Goal: Task Accomplishment & Management: Manage account settings

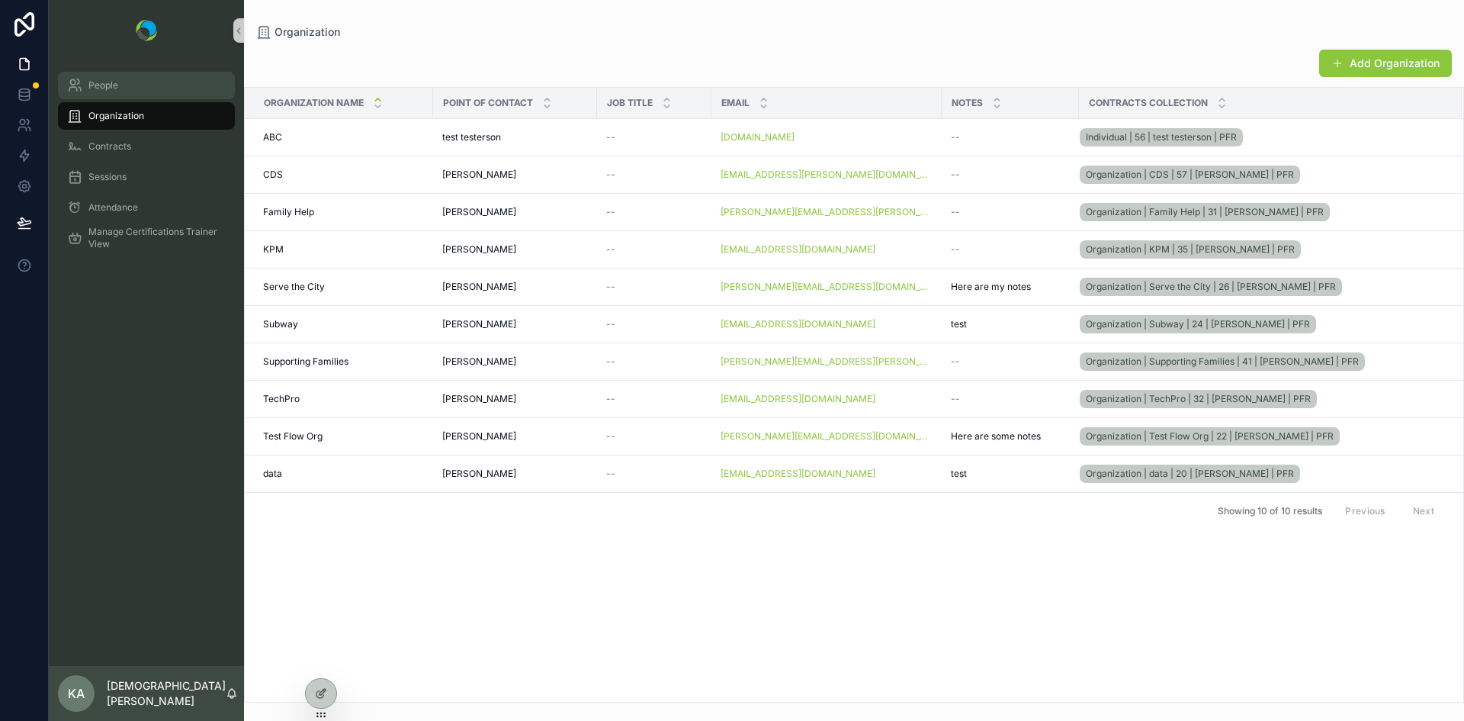
click at [101, 86] on span "People" at bounding box center [103, 85] width 30 height 12
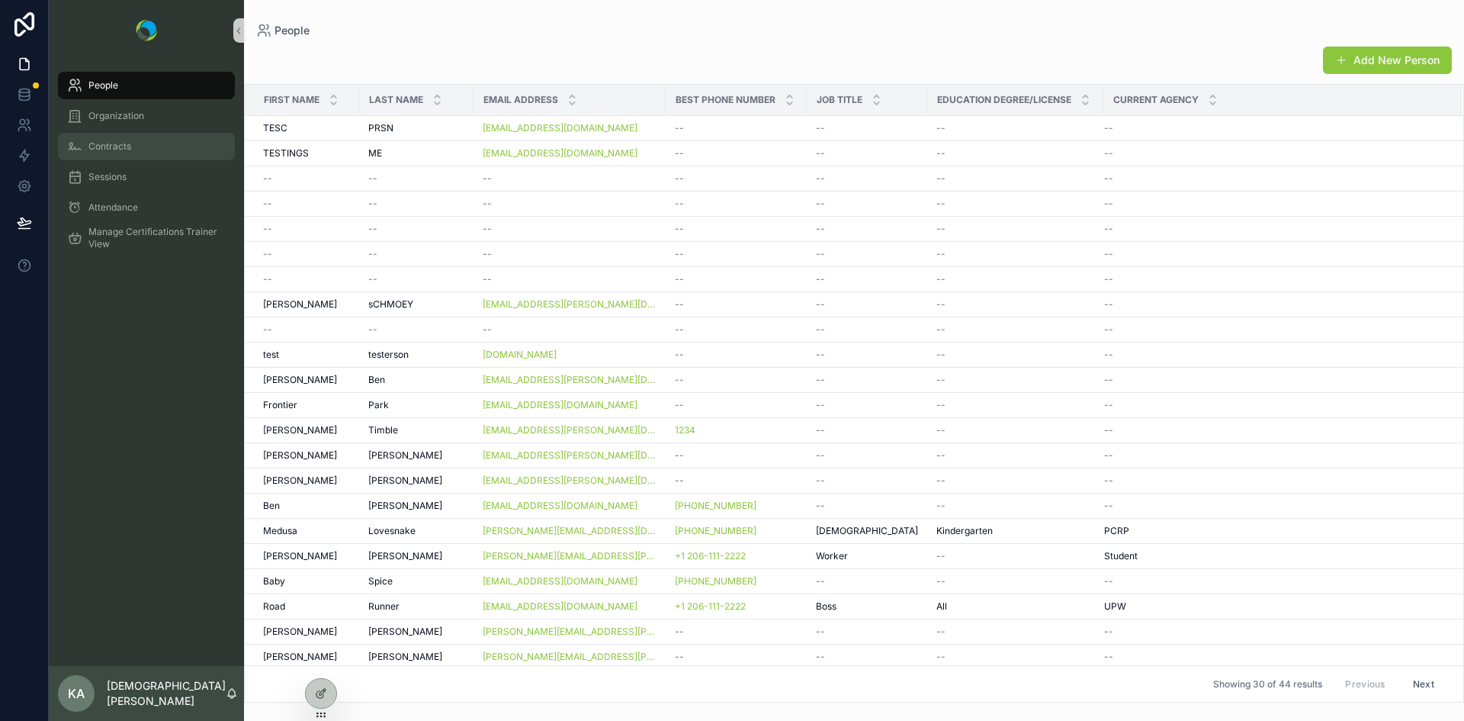
click at [112, 146] on span "Contracts" at bounding box center [109, 146] width 43 height 12
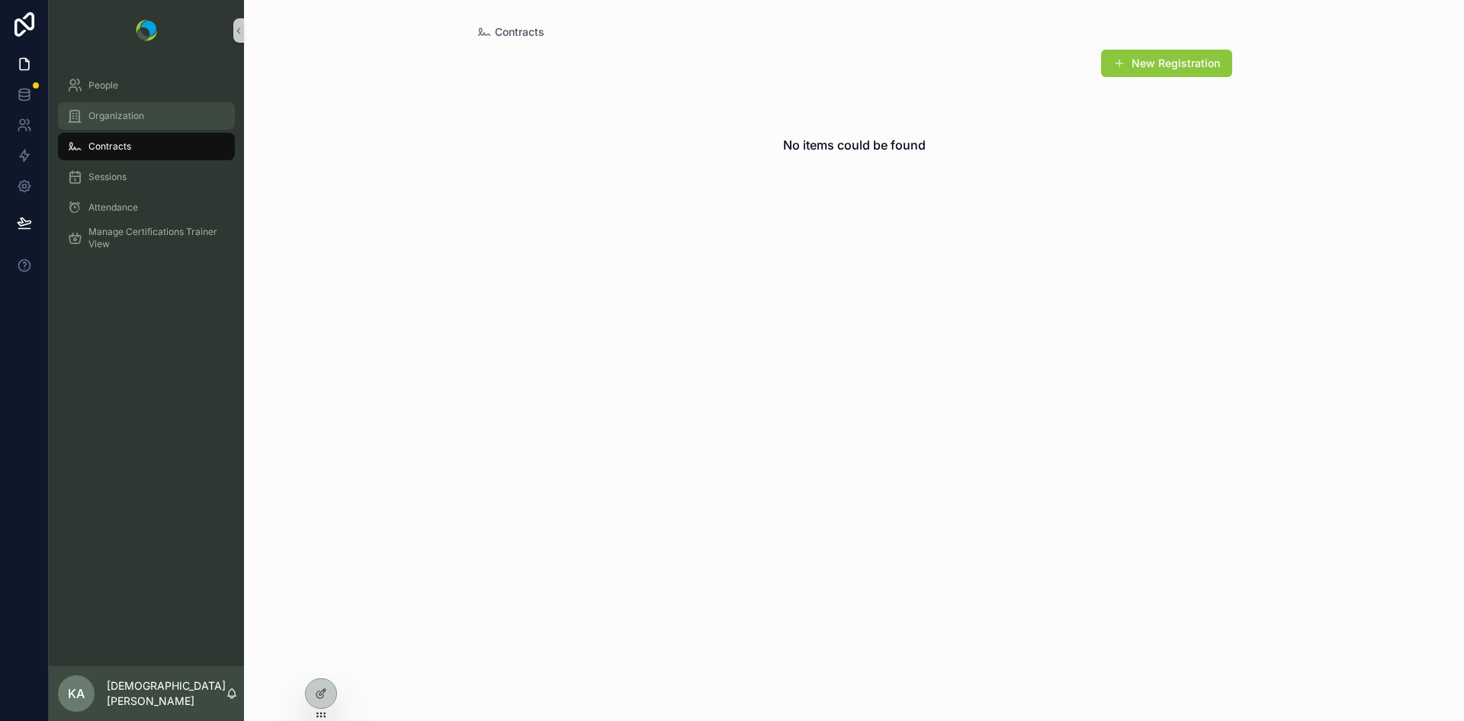
click at [111, 119] on span "Organization" at bounding box center [116, 116] width 56 height 12
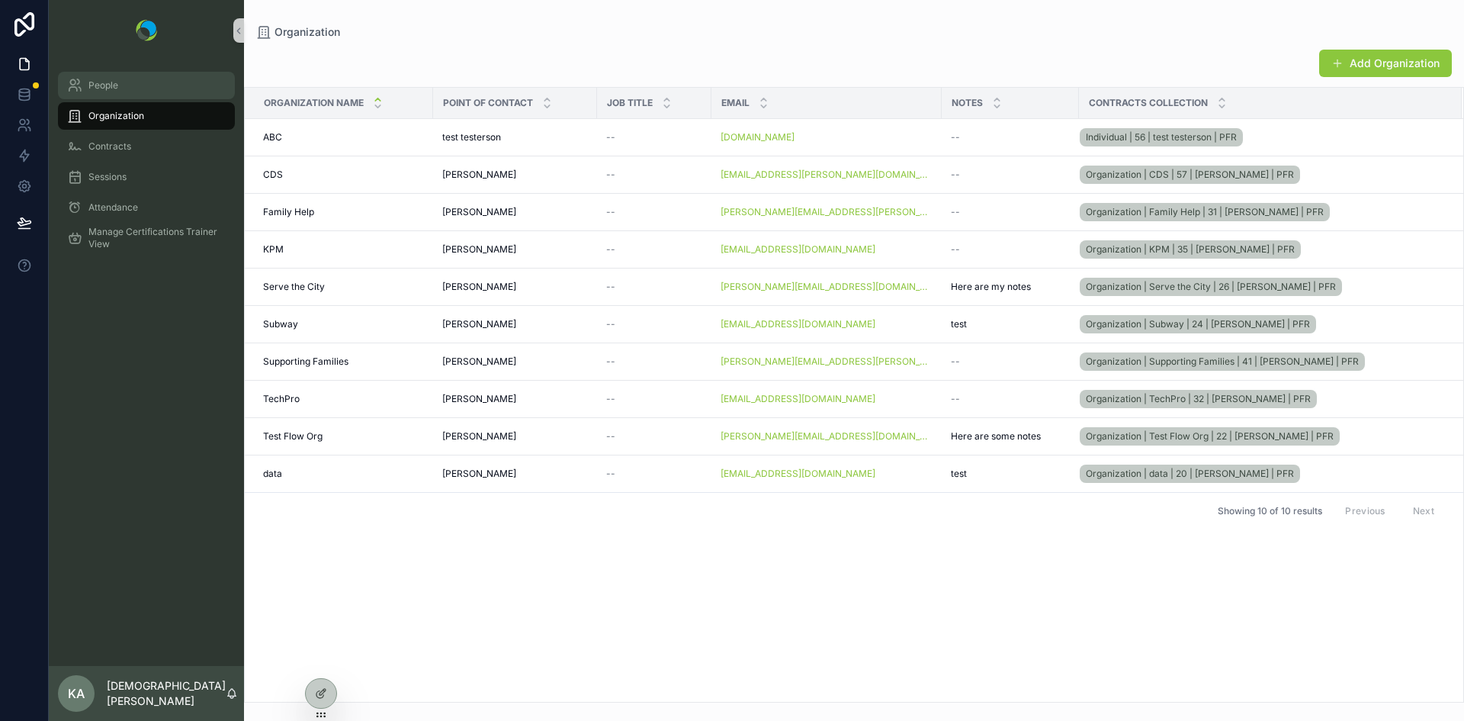
click at [115, 83] on span "People" at bounding box center [103, 85] width 30 height 12
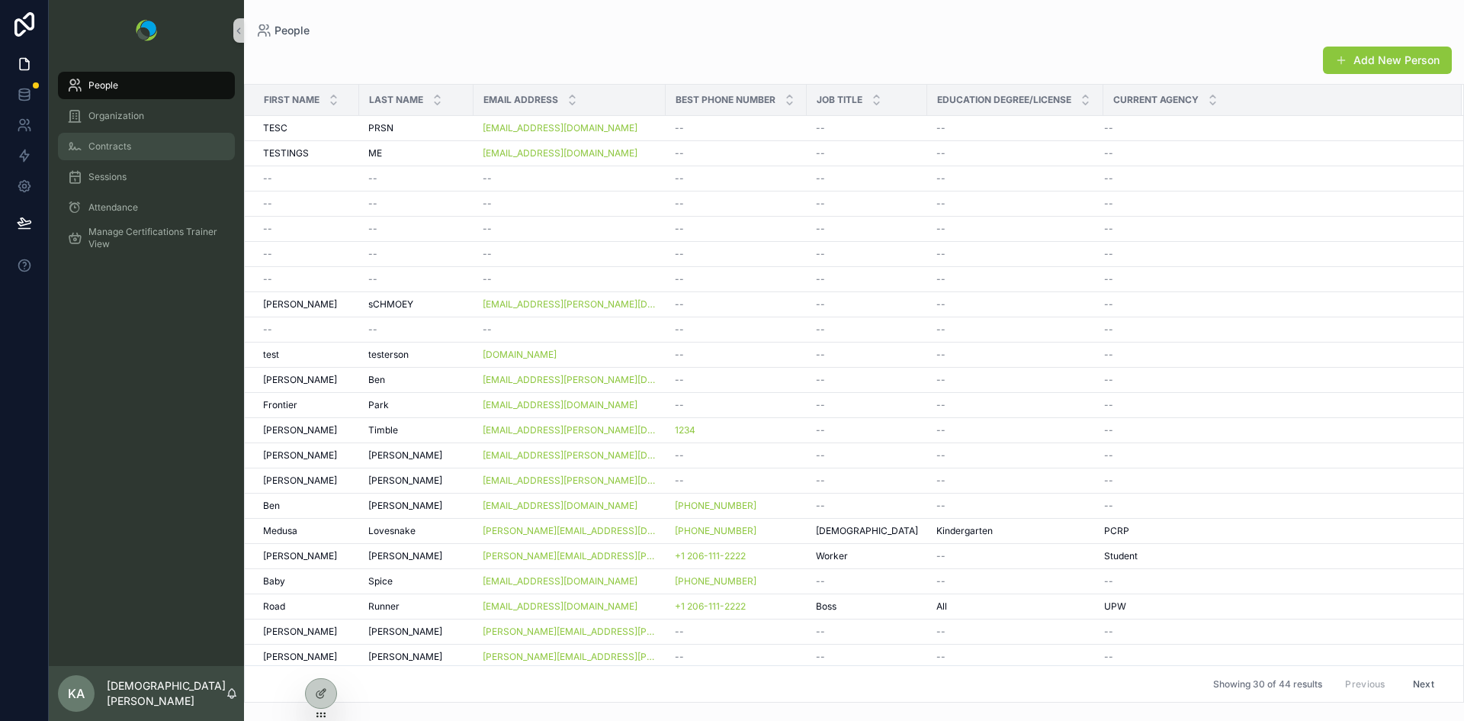
click at [104, 149] on span "Contracts" at bounding box center [109, 146] width 43 height 12
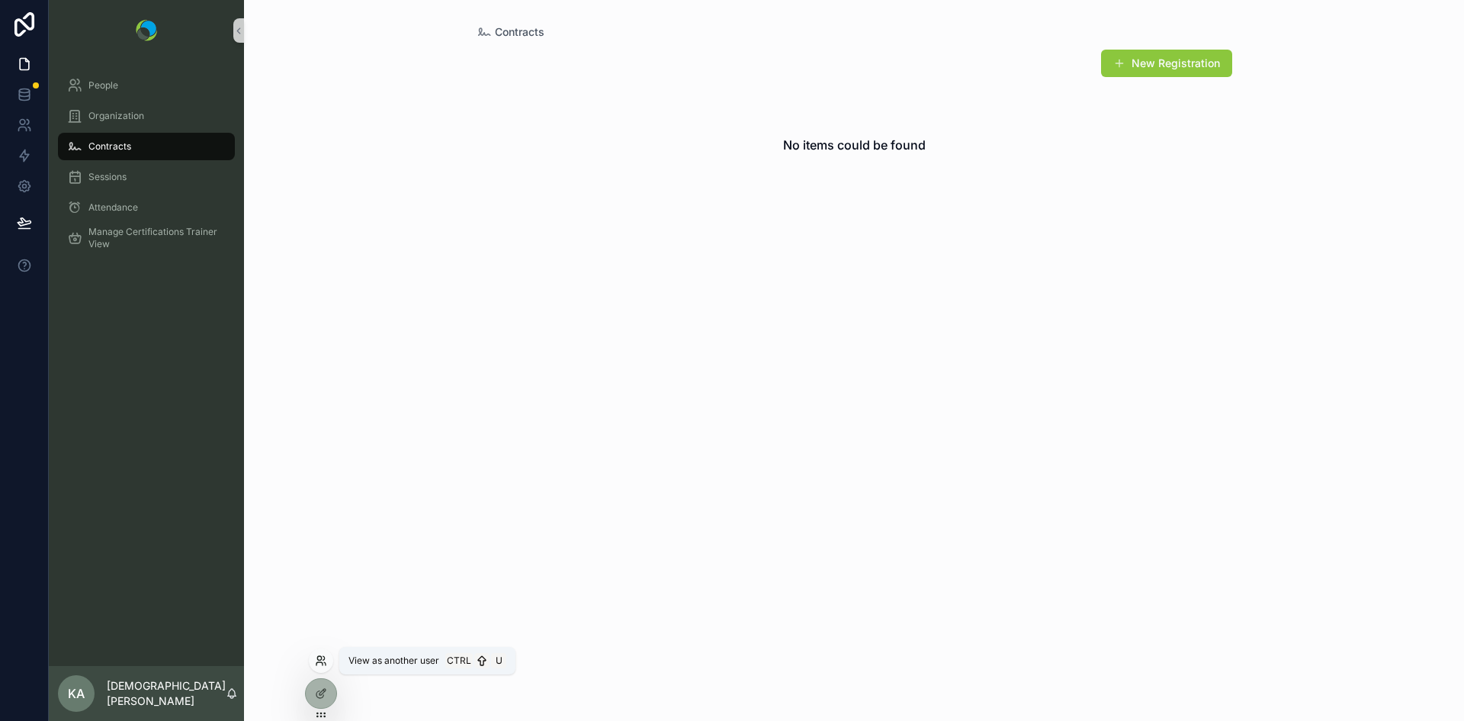
click at [323, 663] on icon at bounding box center [321, 660] width 12 height 12
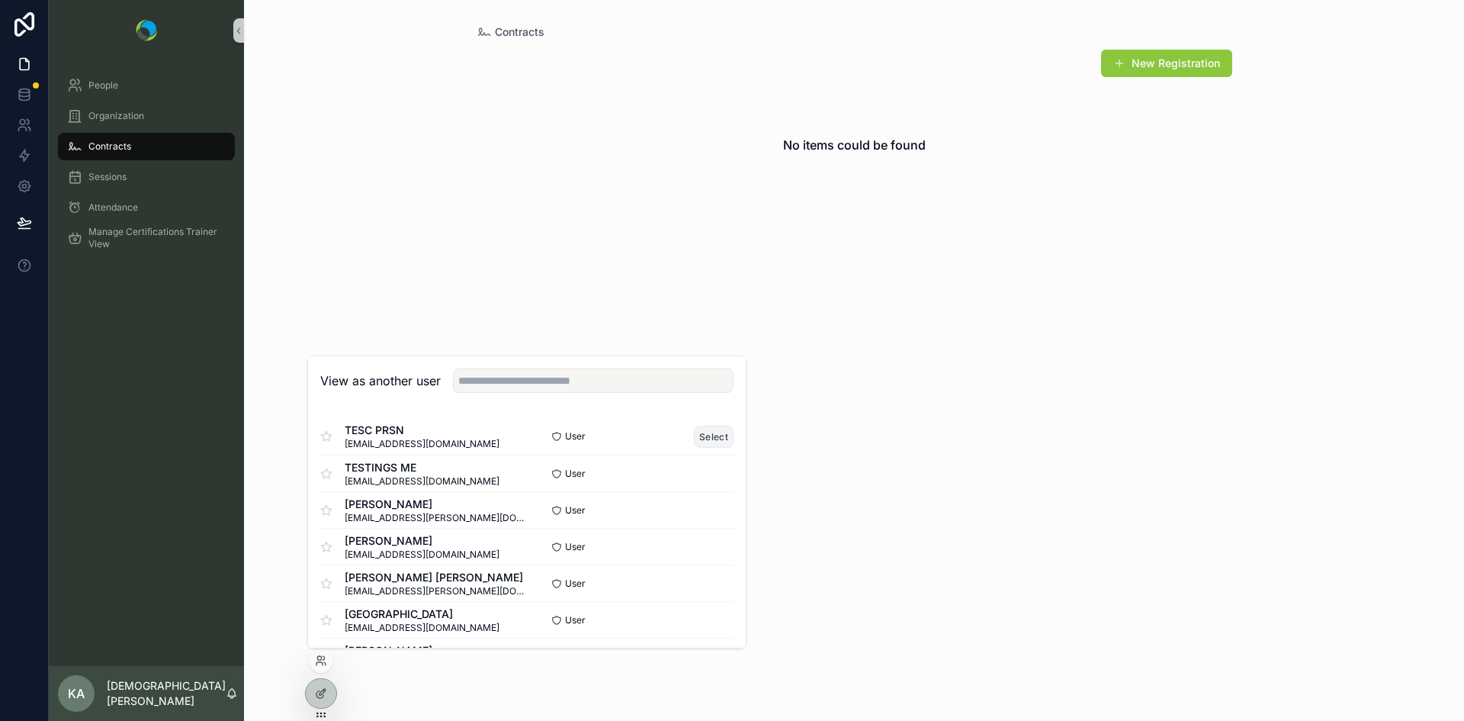
click at [710, 432] on button "Select" at bounding box center [714, 436] width 40 height 22
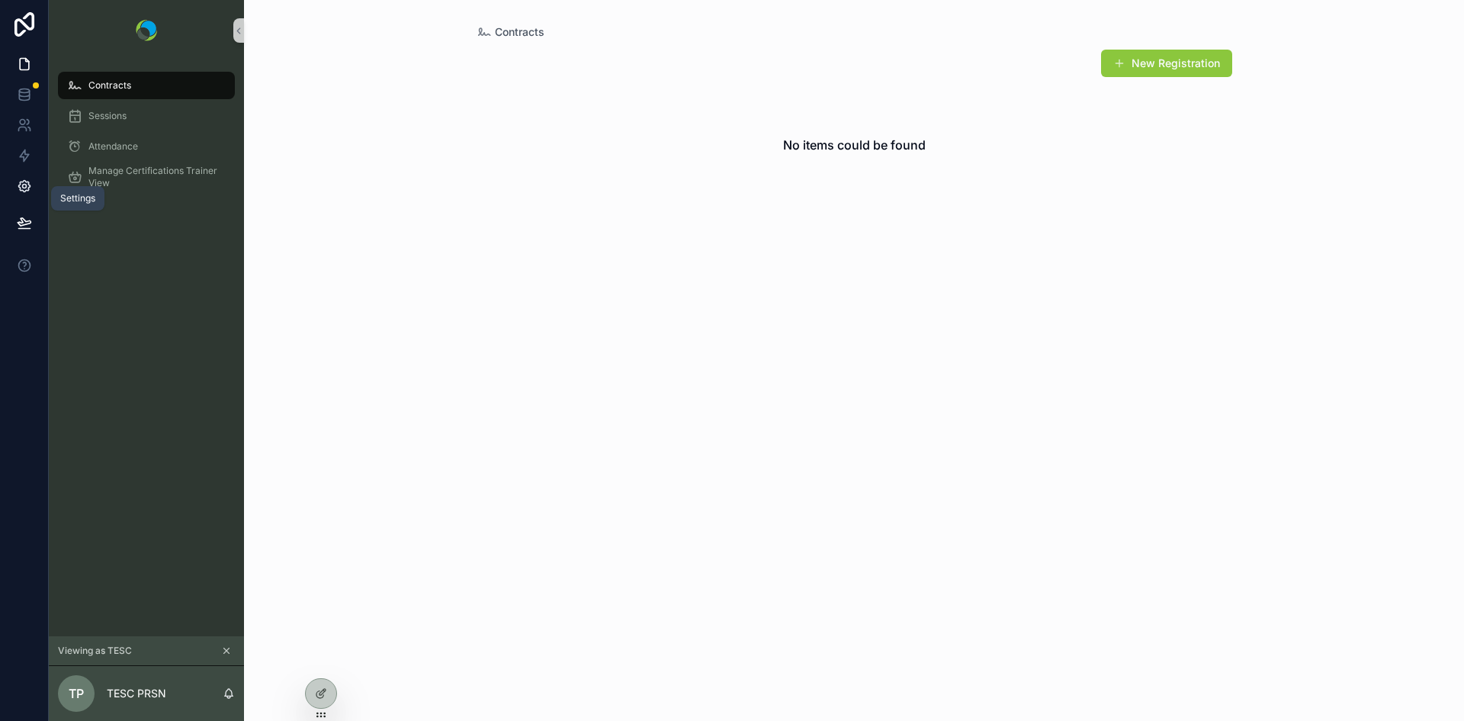
click at [30, 185] on icon at bounding box center [24, 185] width 15 height 15
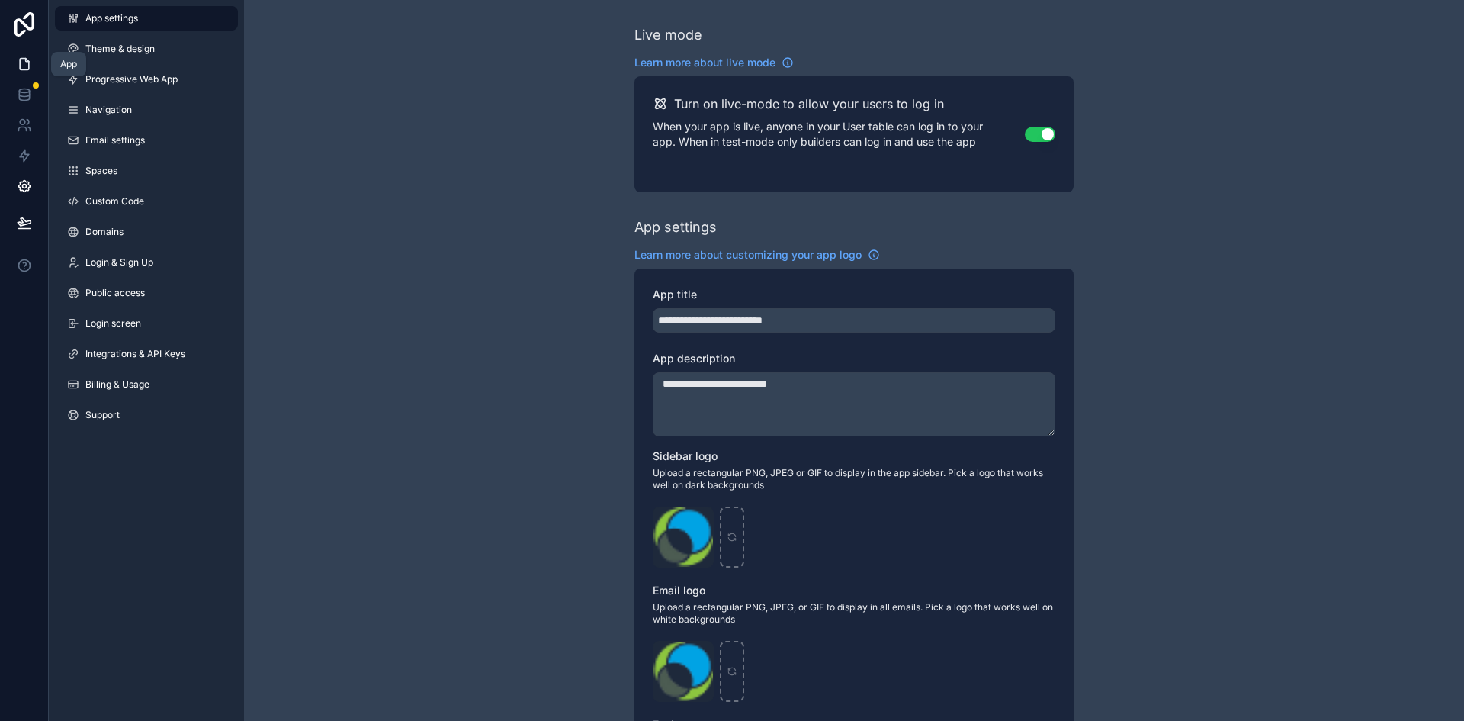
click at [20, 70] on icon at bounding box center [24, 64] width 9 height 11
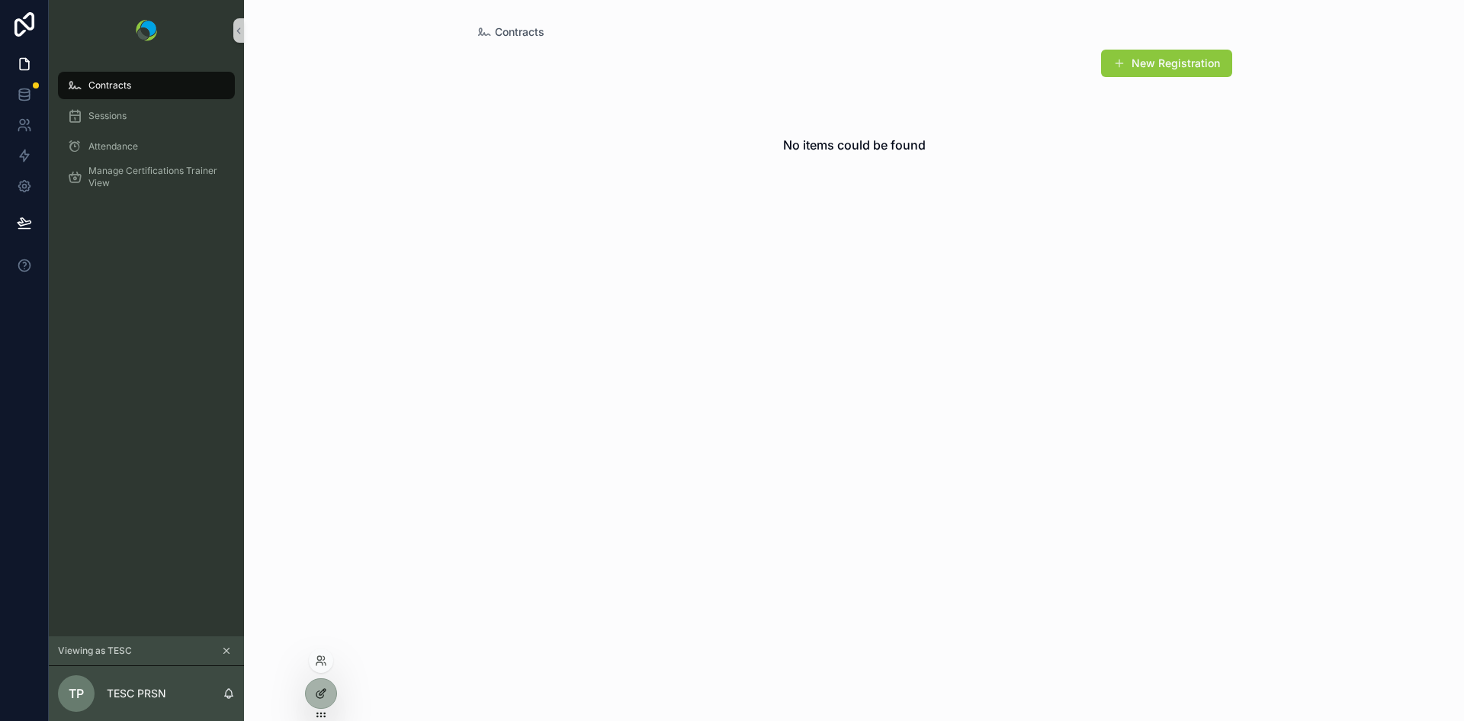
click at [319, 699] on div at bounding box center [321, 693] width 30 height 29
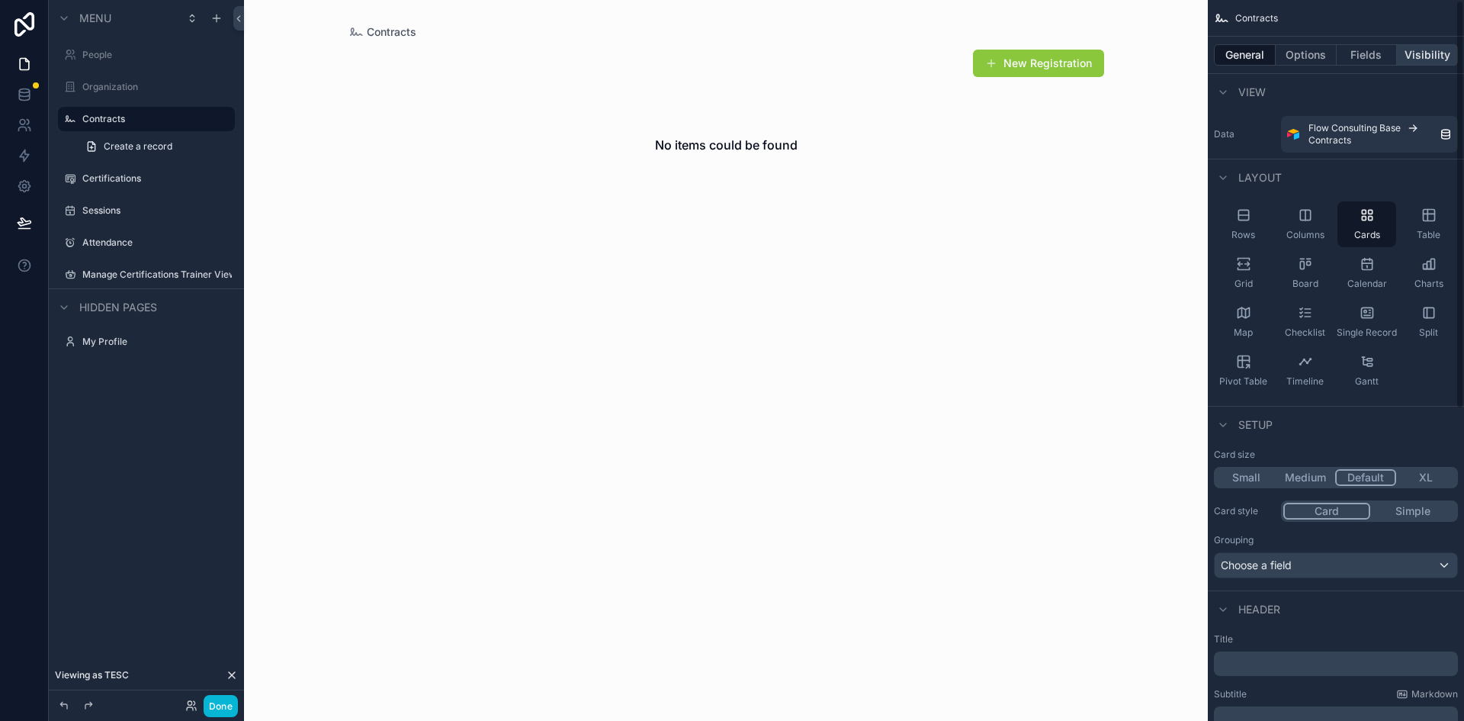
click at [1433, 58] on button "Visibility" at bounding box center [1427, 54] width 61 height 21
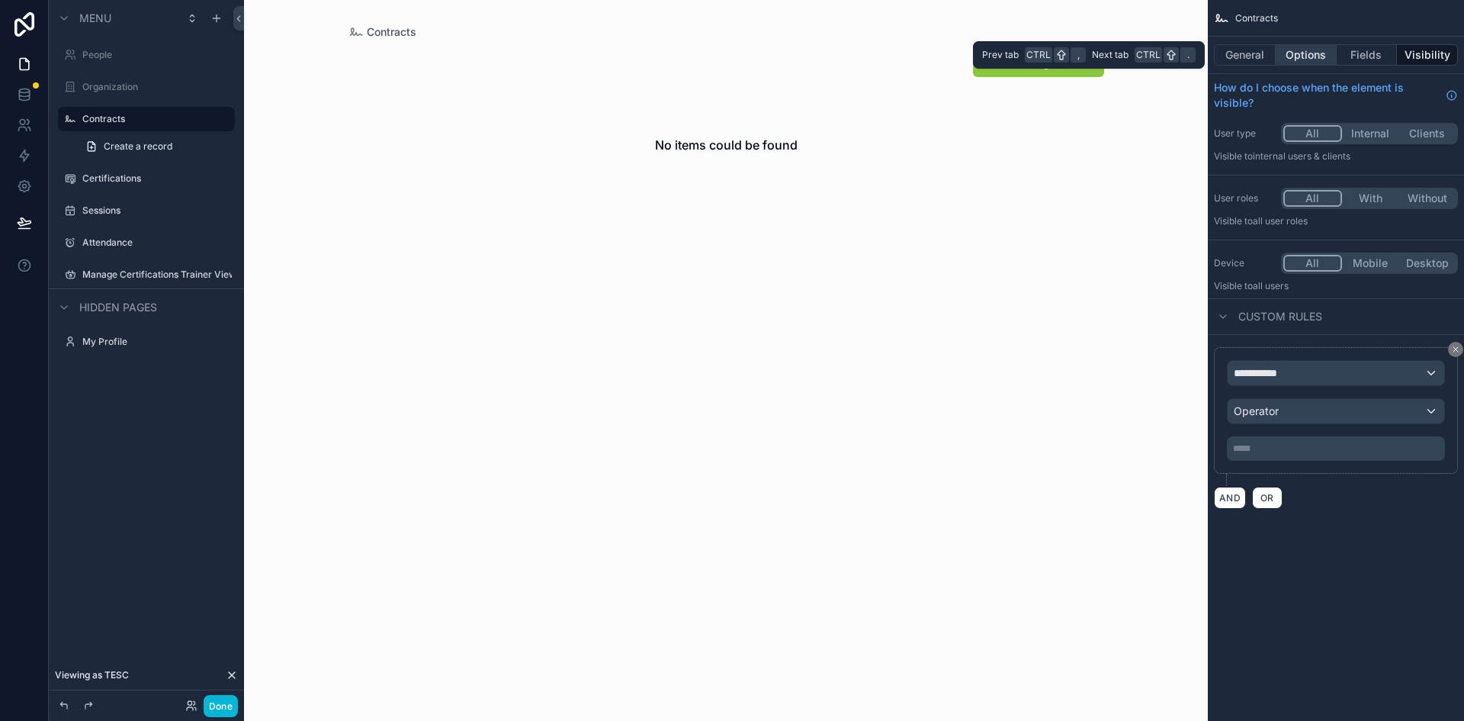
click at [1297, 53] on button "Options" at bounding box center [1306, 54] width 61 height 21
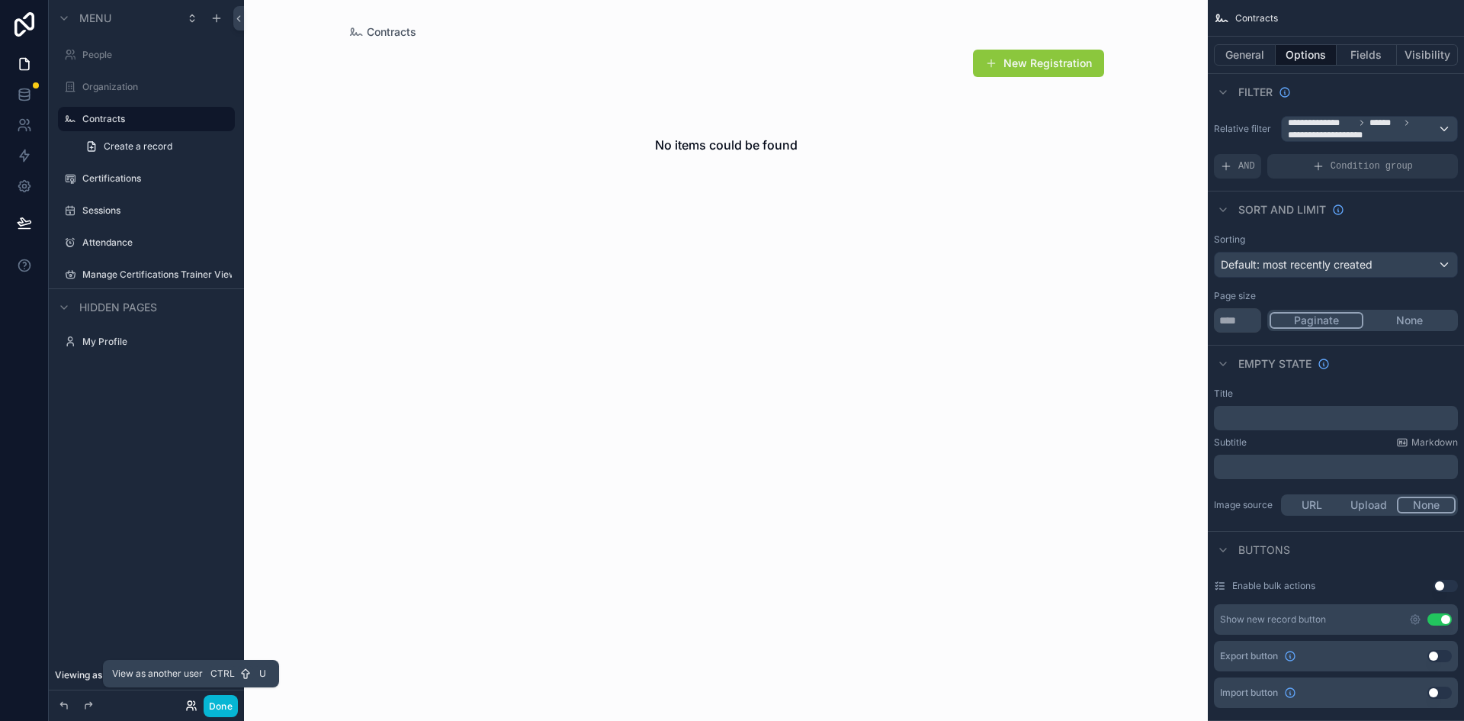
click at [194, 708] on icon at bounding box center [191, 705] width 12 height 12
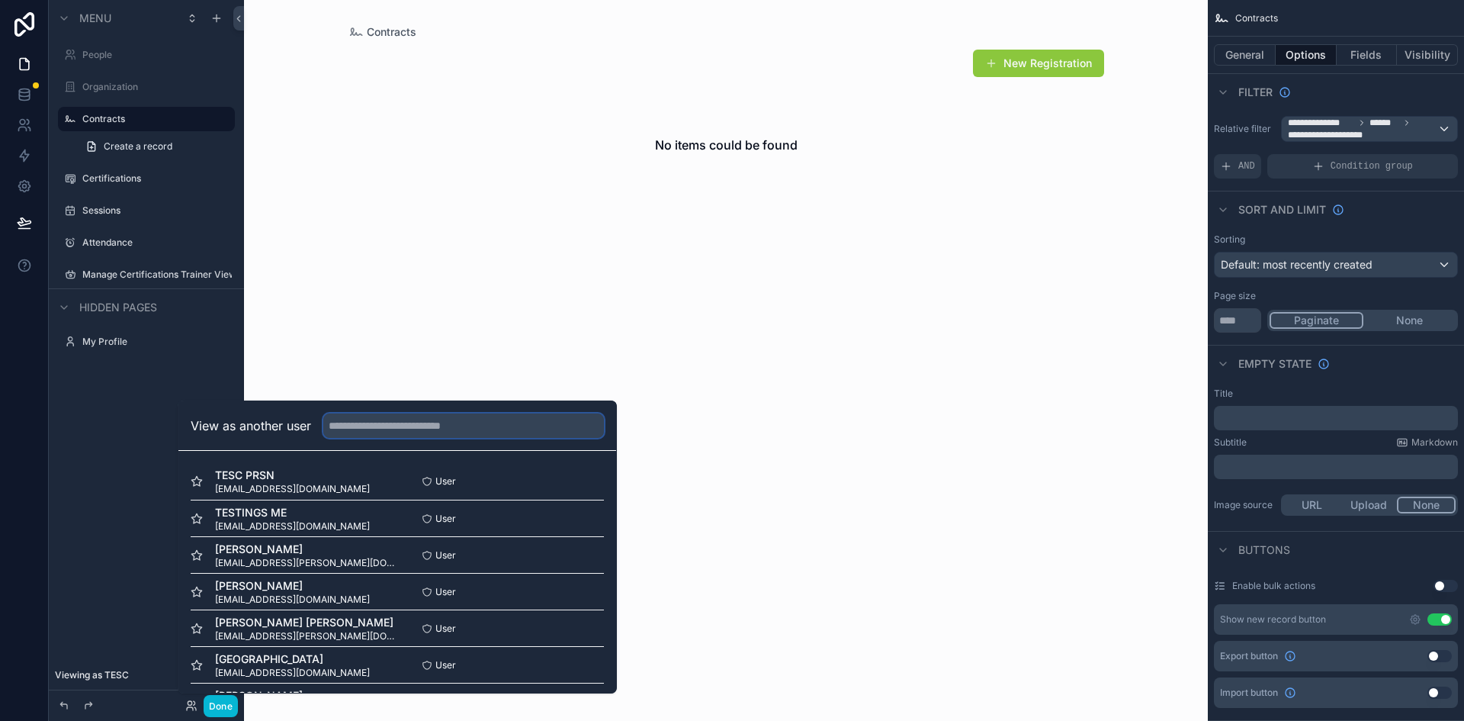
click at [382, 422] on input "text" at bounding box center [463, 425] width 281 height 24
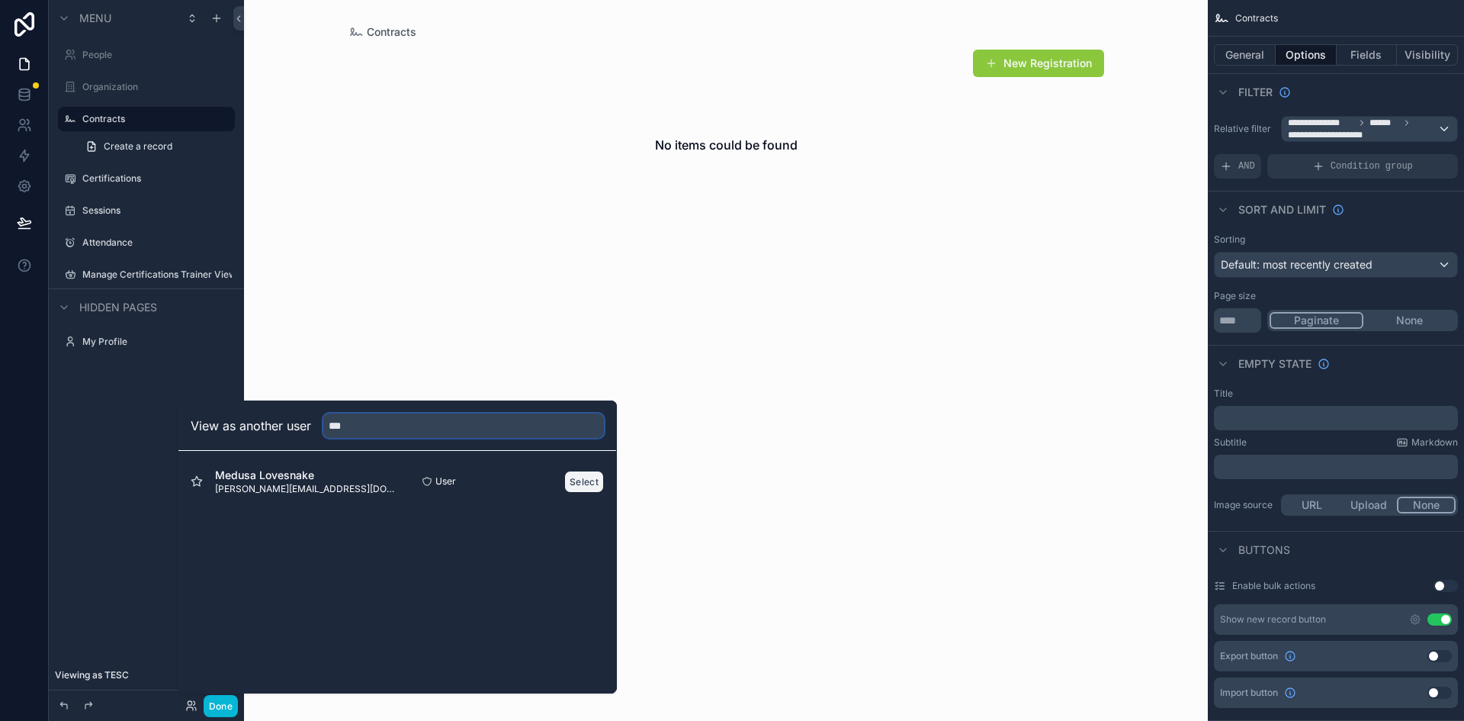
type input "***"
click at [589, 482] on button "Select" at bounding box center [584, 481] width 40 height 22
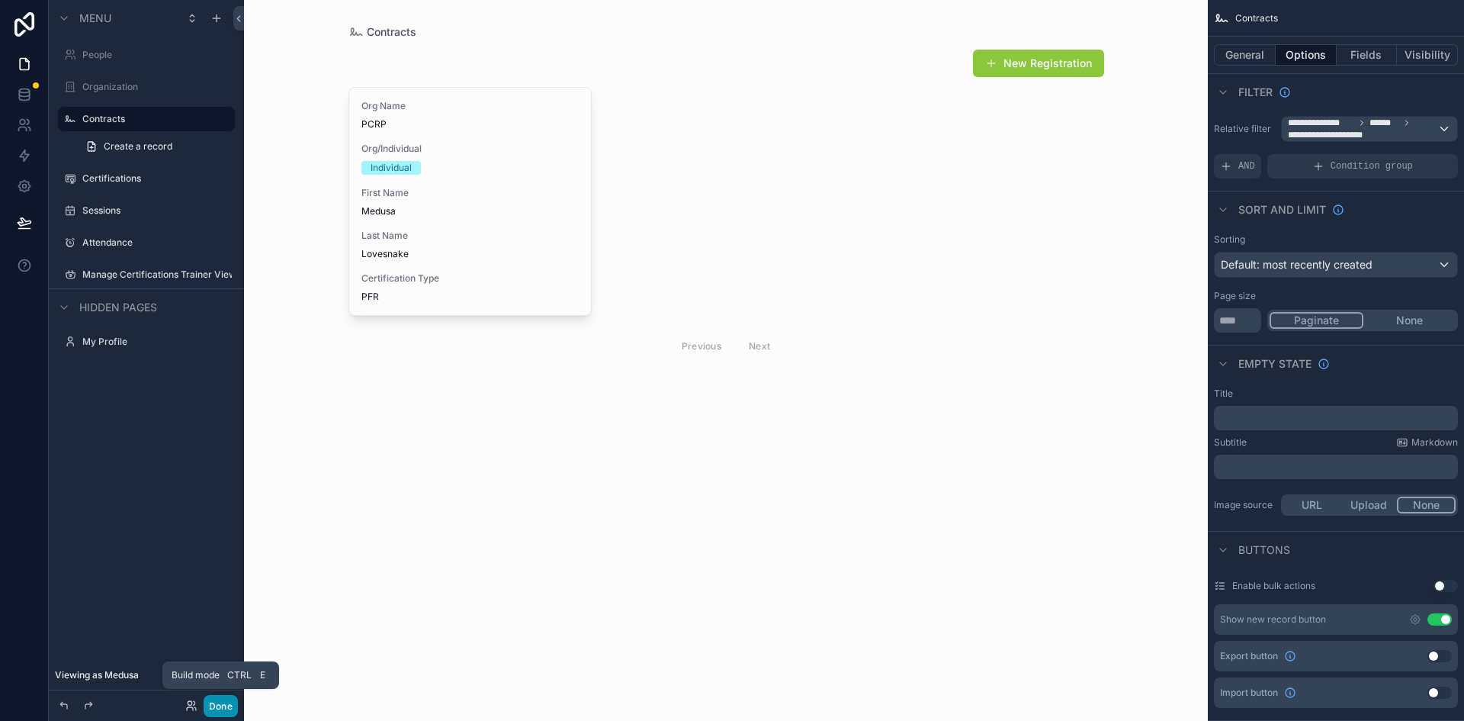
click at [220, 705] on button "Done" at bounding box center [221, 706] width 34 height 22
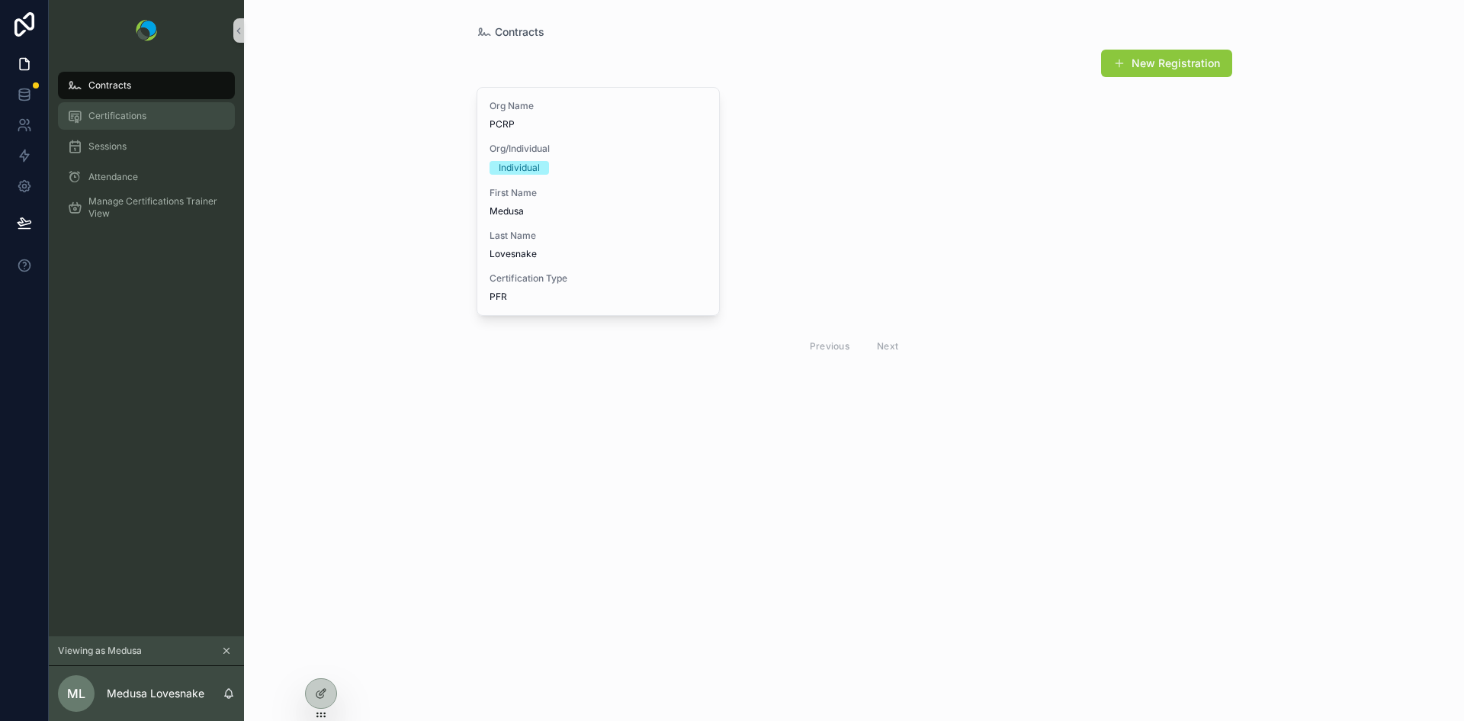
click at [104, 115] on span "Certifications" at bounding box center [117, 116] width 58 height 12
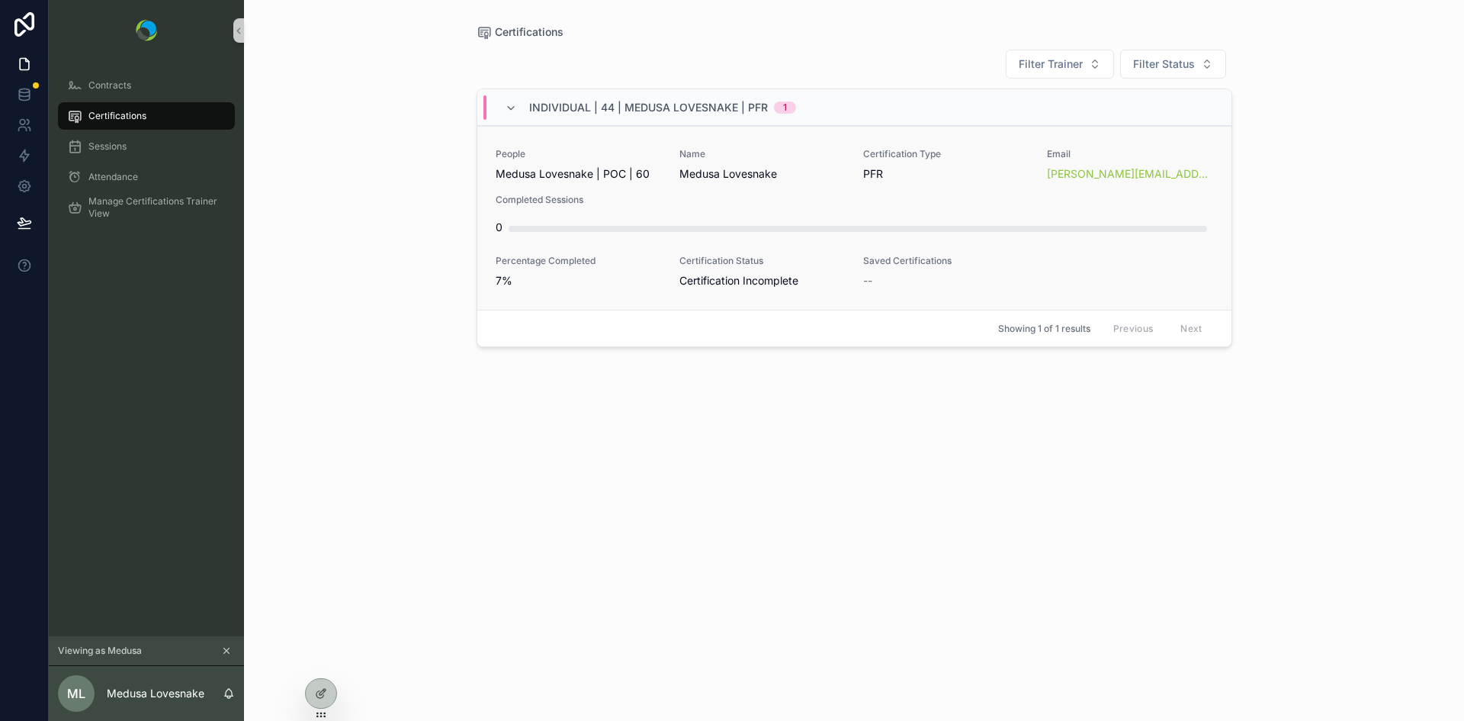
click at [694, 180] on span "Medusa Lovesnake" at bounding box center [761, 173] width 165 height 15
click at [322, 698] on icon at bounding box center [319, 694] width 7 height 7
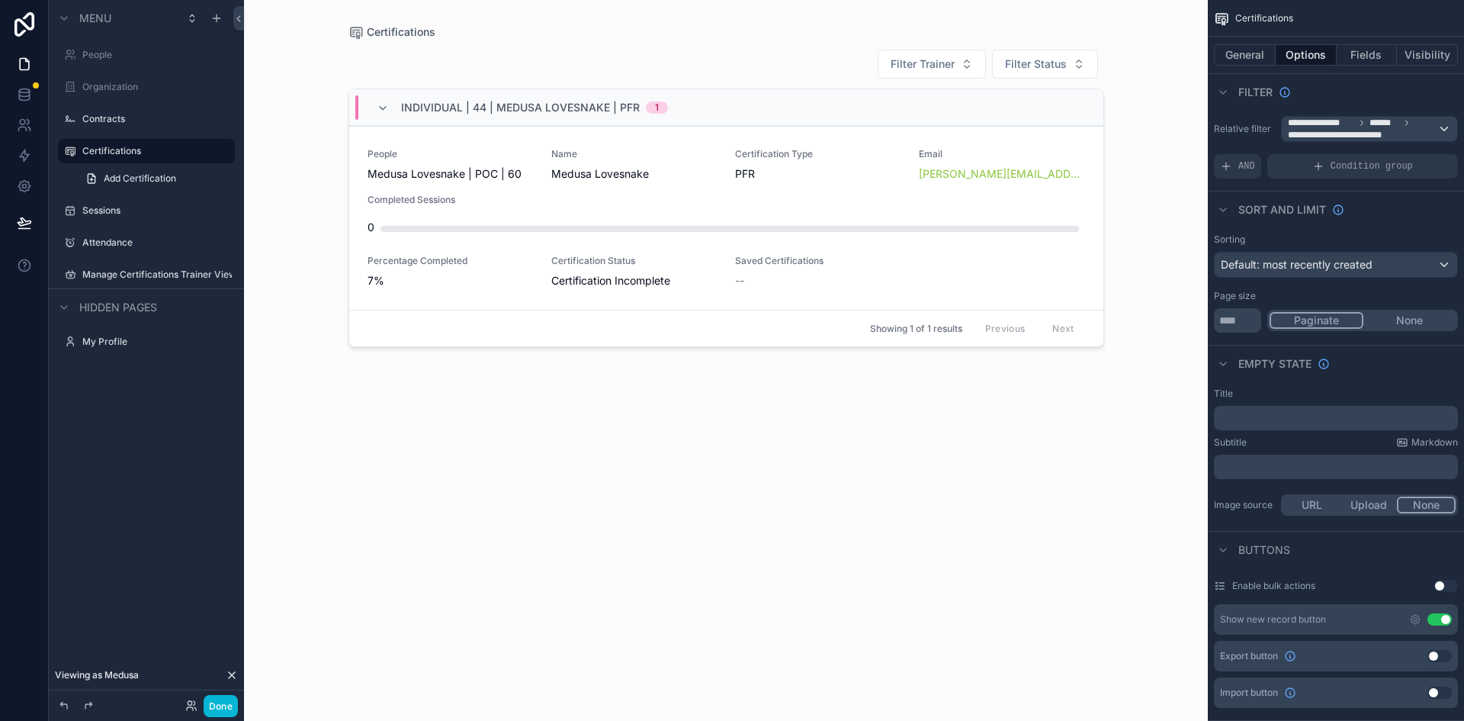
click at [1012, 202] on div "scrollable content" at bounding box center [726, 351] width 780 height 702
click at [1012, 202] on span "Completed Sessions" at bounding box center [727, 200] width 718 height 12
click at [1242, 56] on button "General" at bounding box center [1245, 54] width 62 height 21
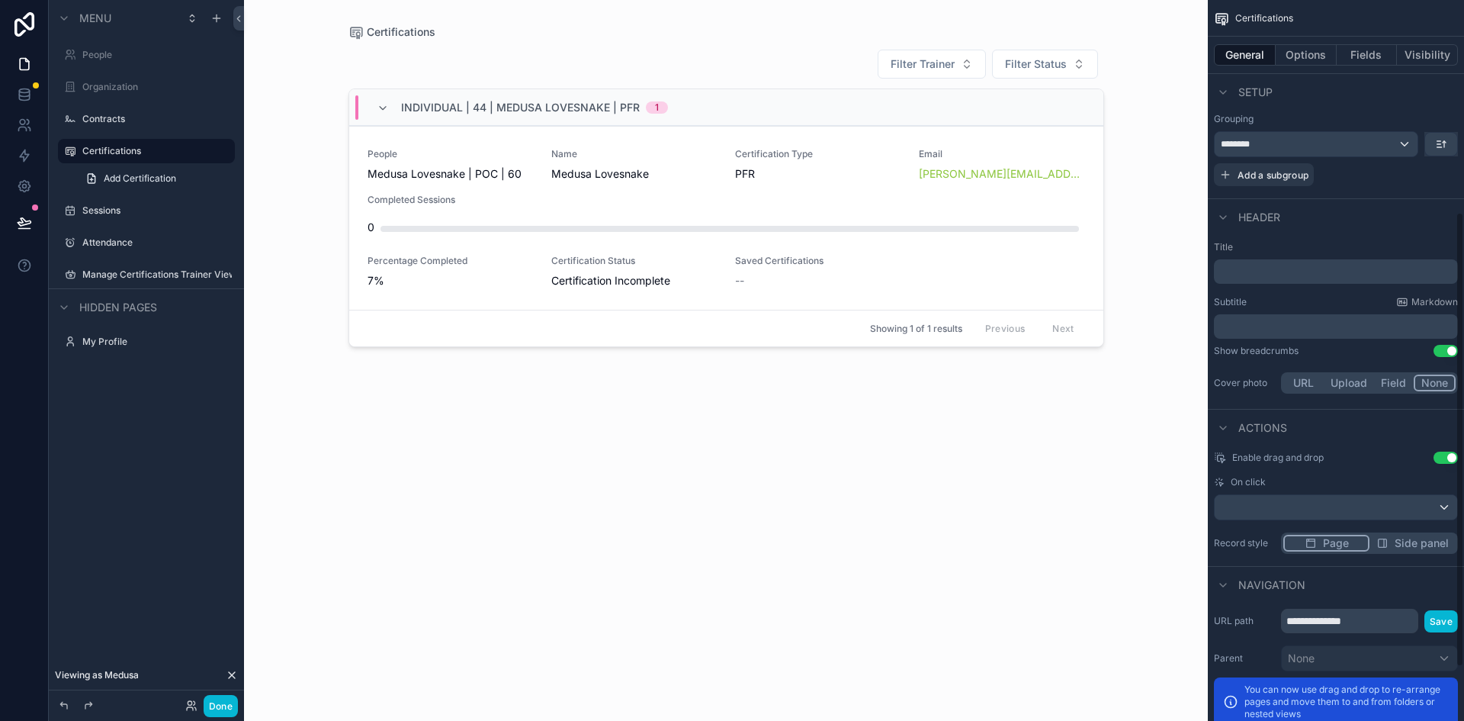
scroll to position [420, 0]
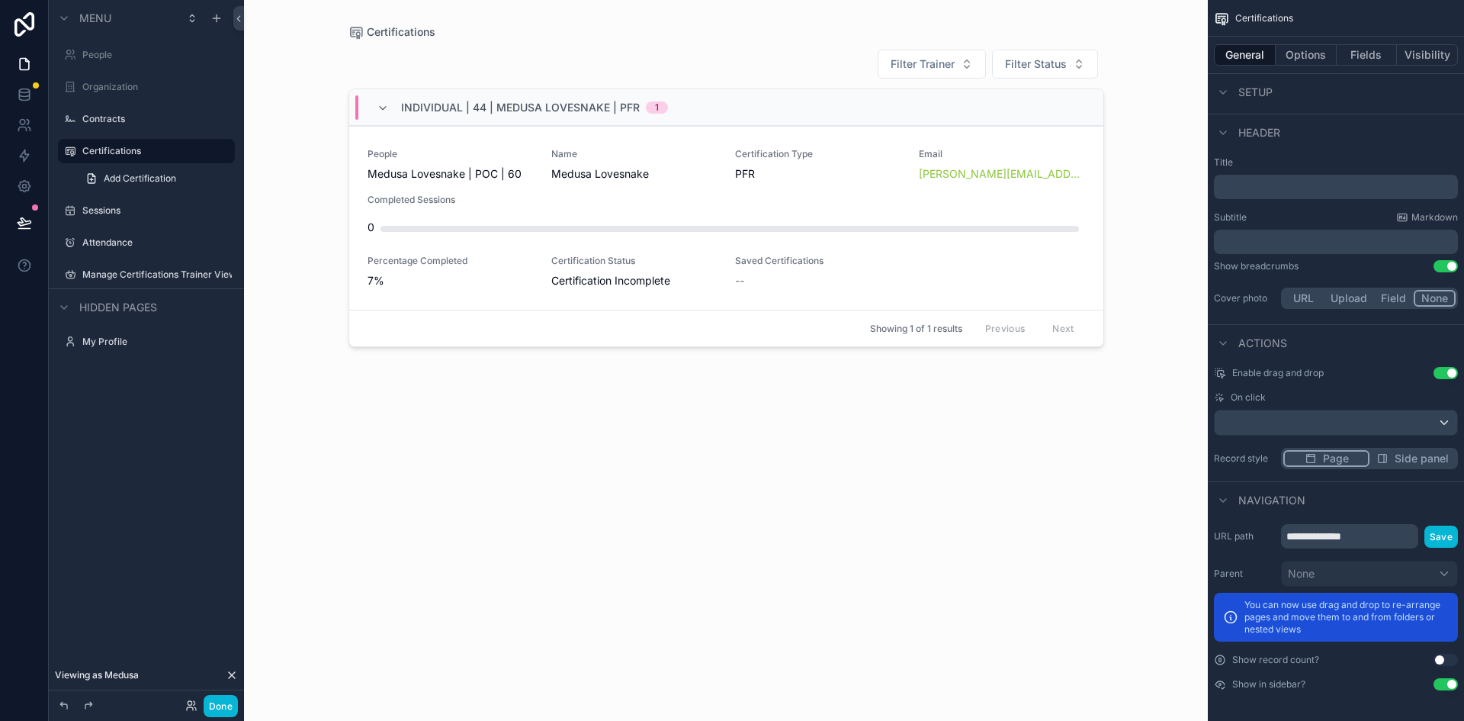
click at [1290, 396] on div "On click" at bounding box center [1336, 397] width 244 height 12
click at [1443, 421] on div "scrollable content" at bounding box center [1336, 422] width 242 height 24
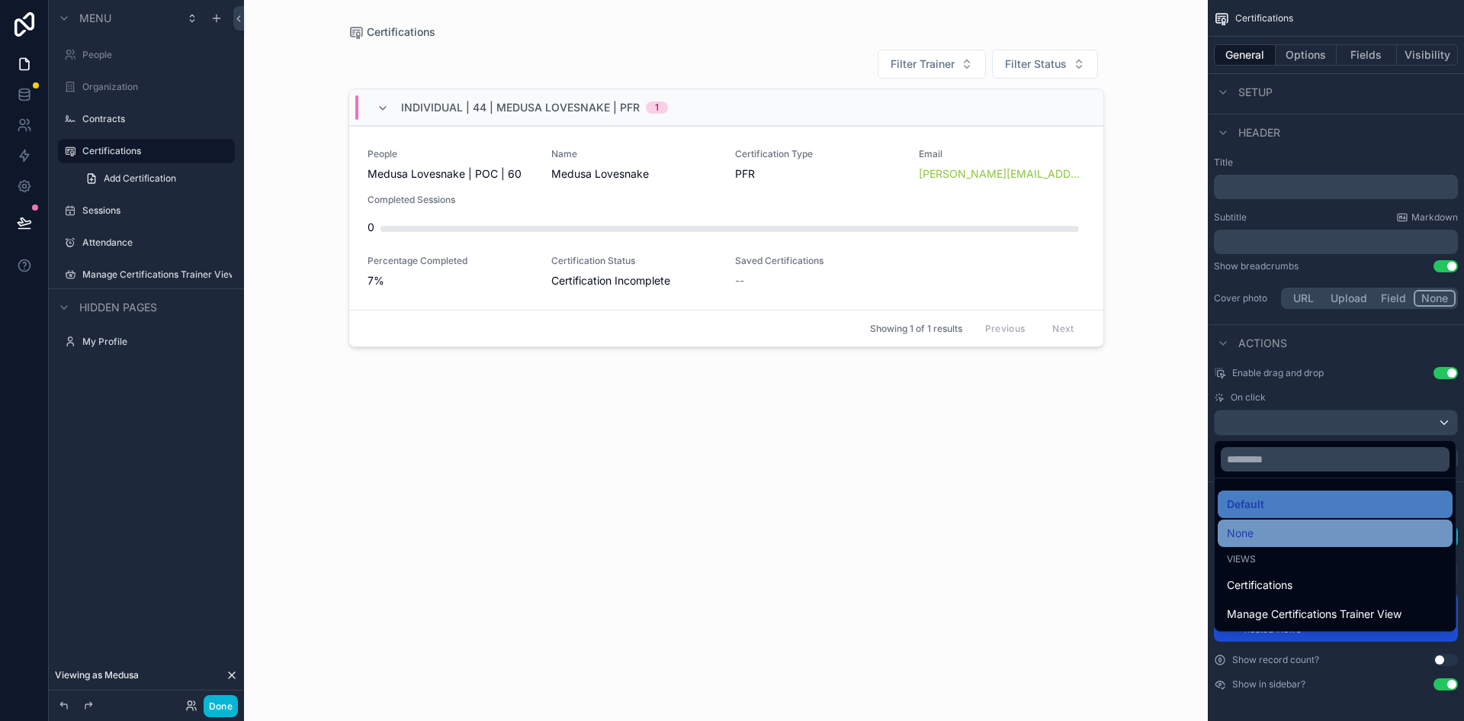
click at [1244, 534] on span "None" at bounding box center [1240, 533] width 27 height 18
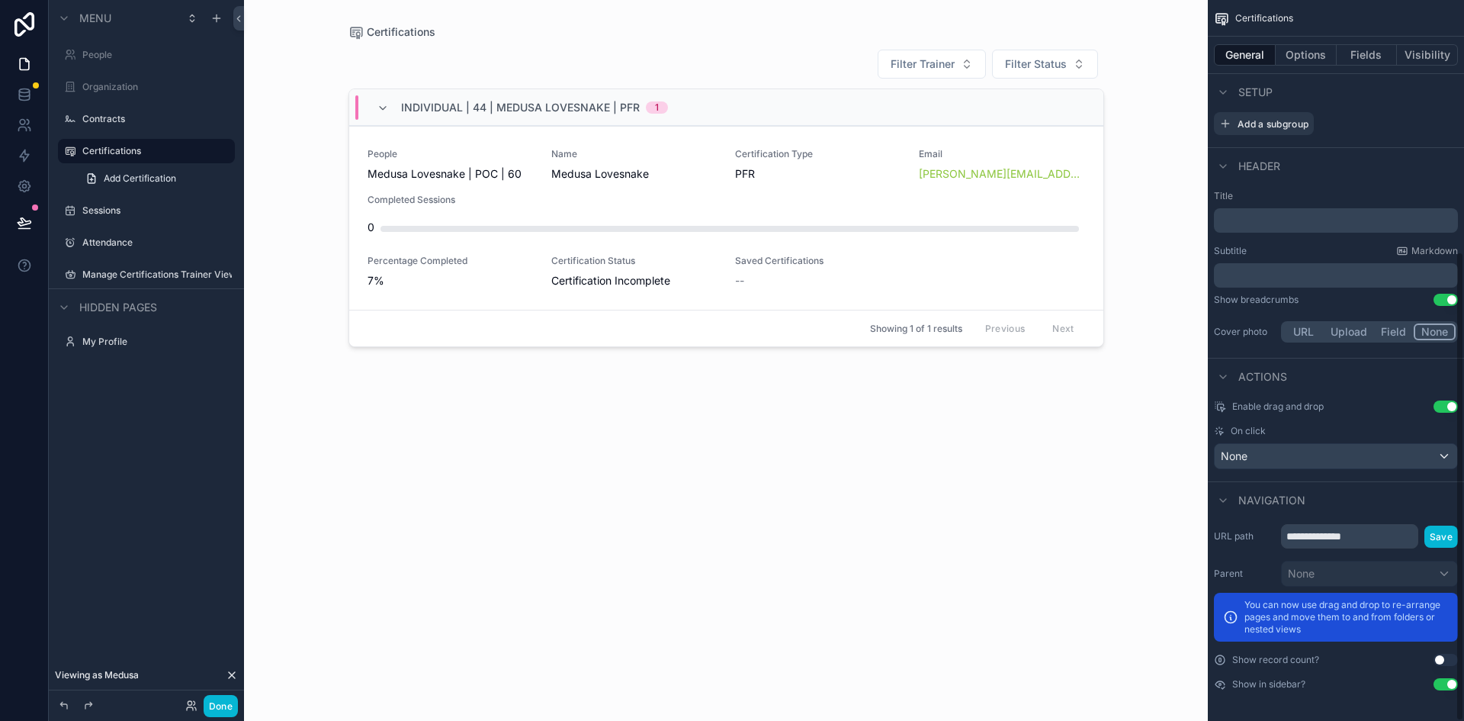
scroll to position [387, 0]
click at [1434, 406] on button "Use setting" at bounding box center [1445, 406] width 24 height 12
click at [225, 708] on button "Done" at bounding box center [221, 706] width 34 height 22
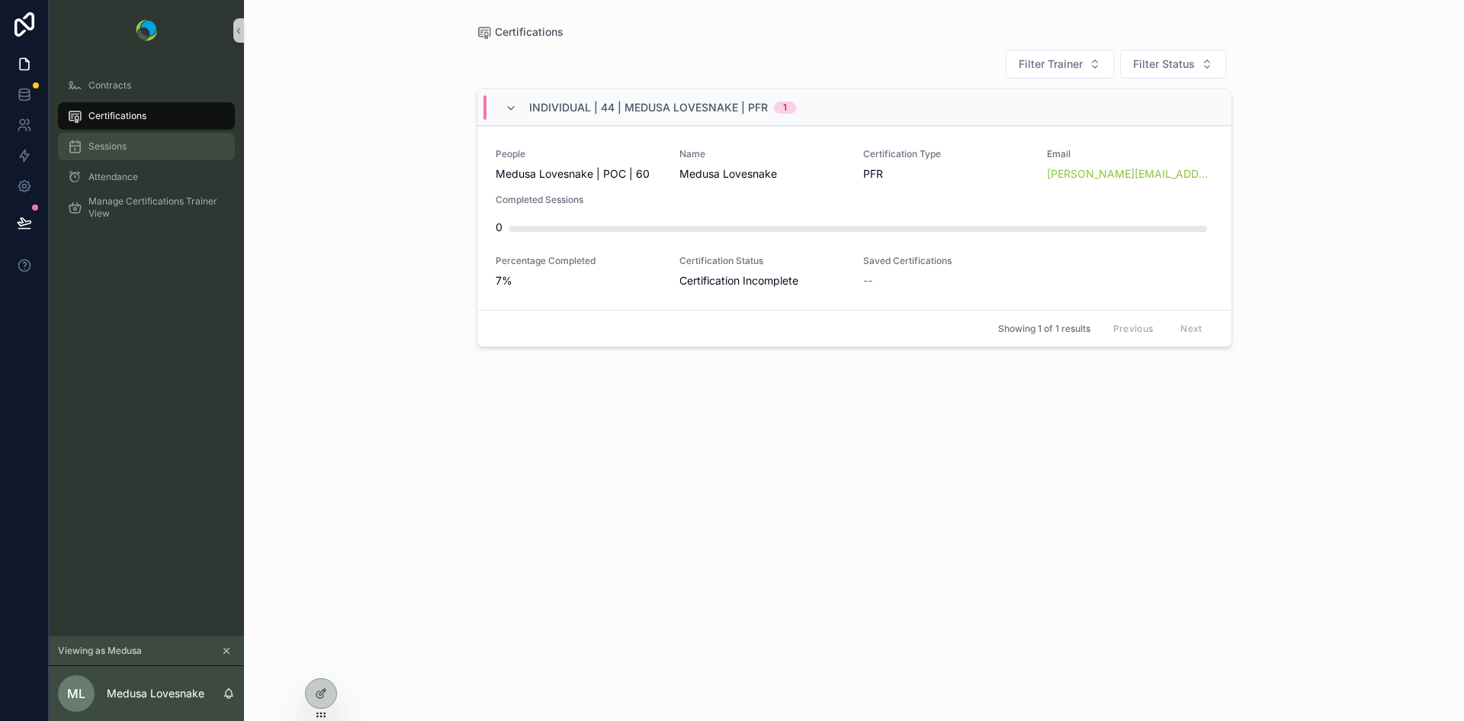
click at [114, 155] on div "Sessions" at bounding box center [146, 146] width 159 height 24
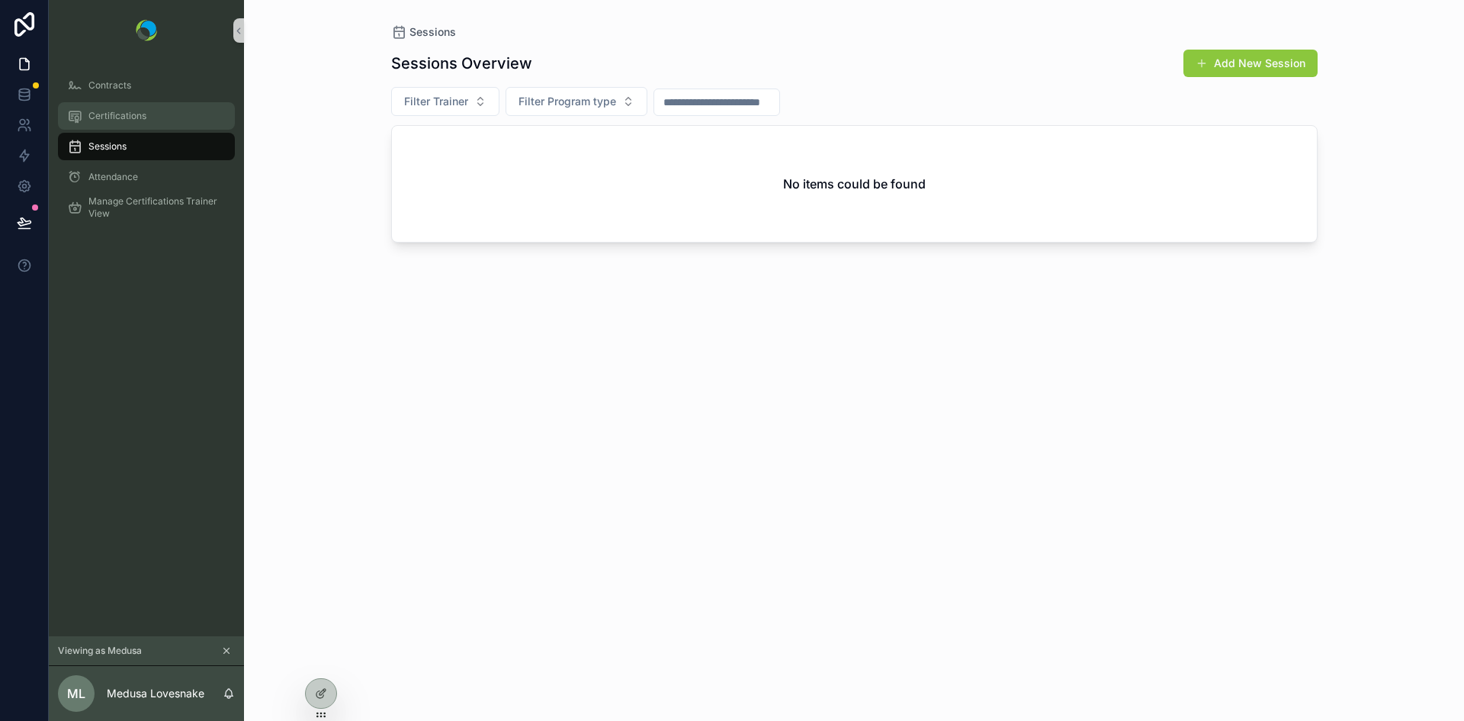
click at [103, 118] on span "Certifications" at bounding box center [117, 116] width 58 height 12
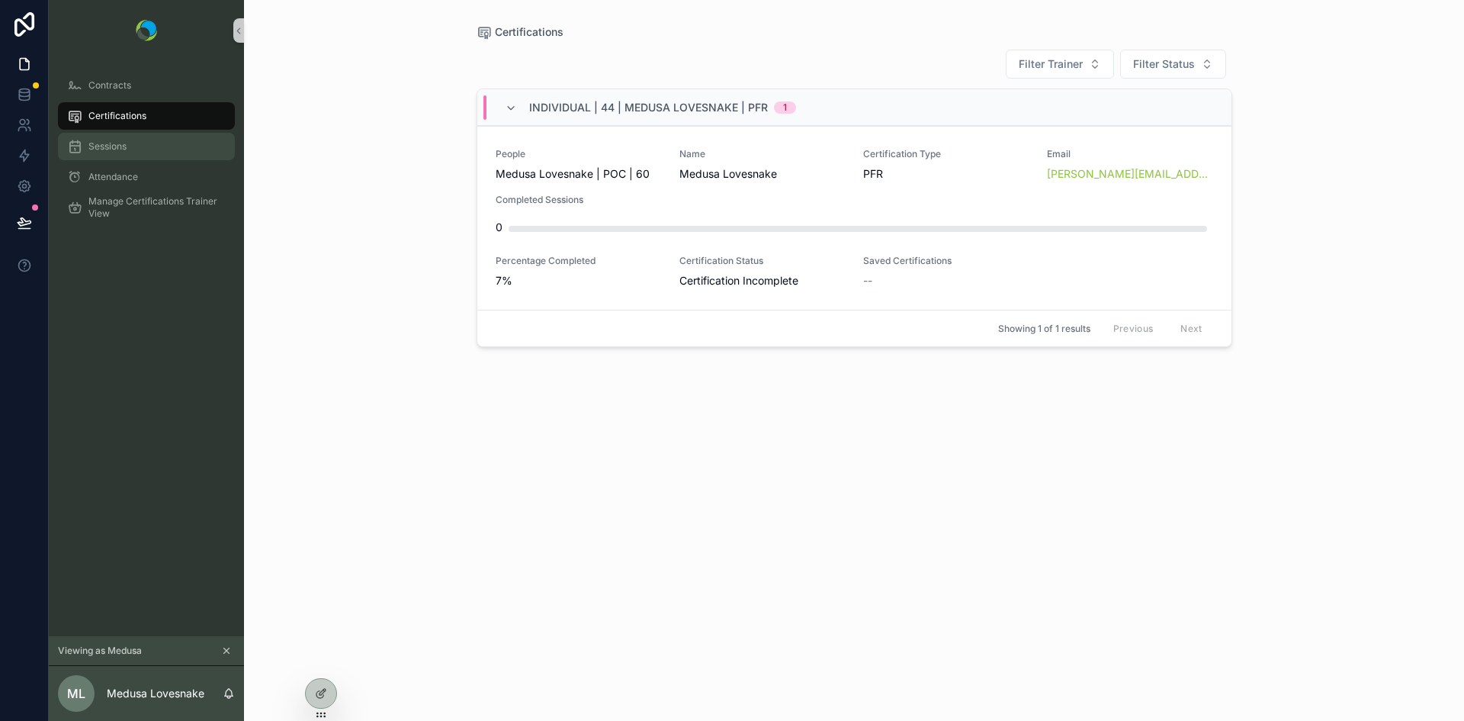
click at [108, 142] on span "Sessions" at bounding box center [107, 146] width 38 height 12
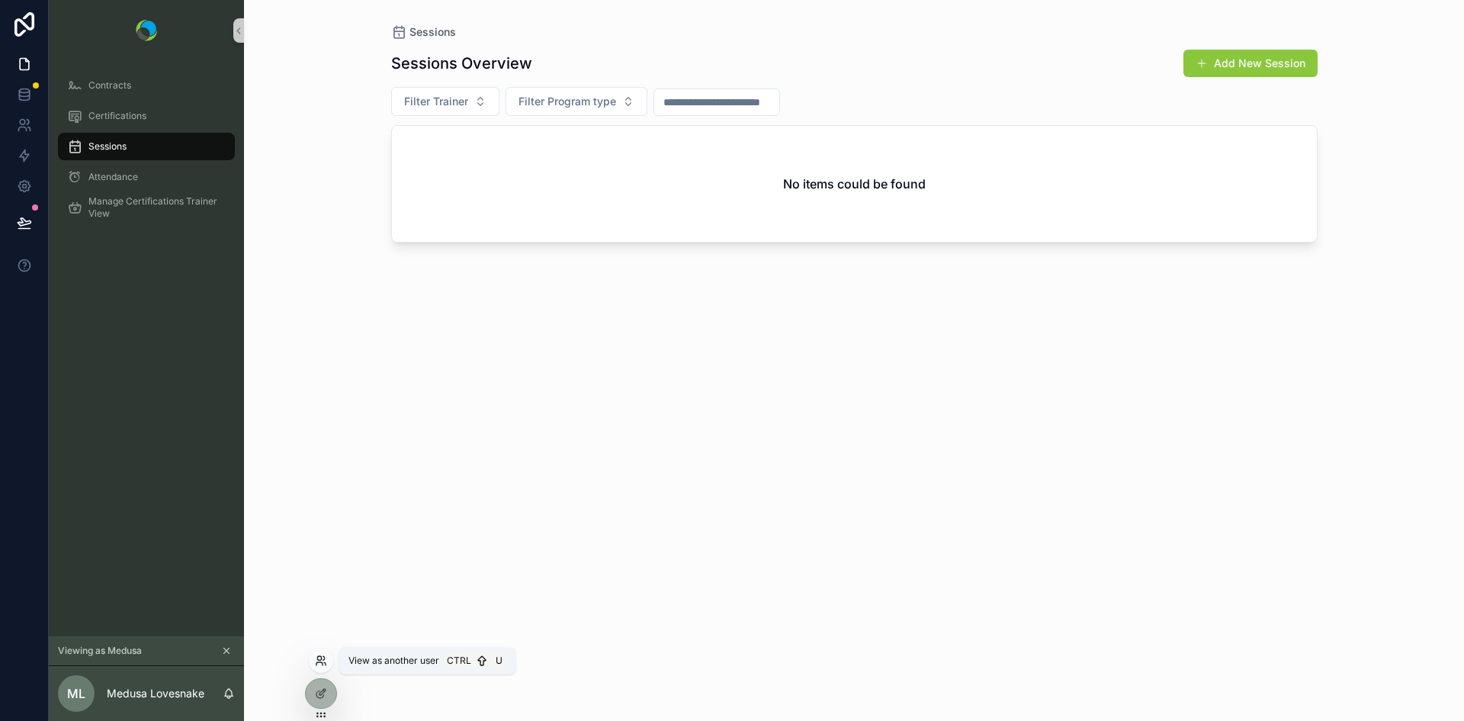
click at [317, 654] on icon at bounding box center [321, 660] width 12 height 12
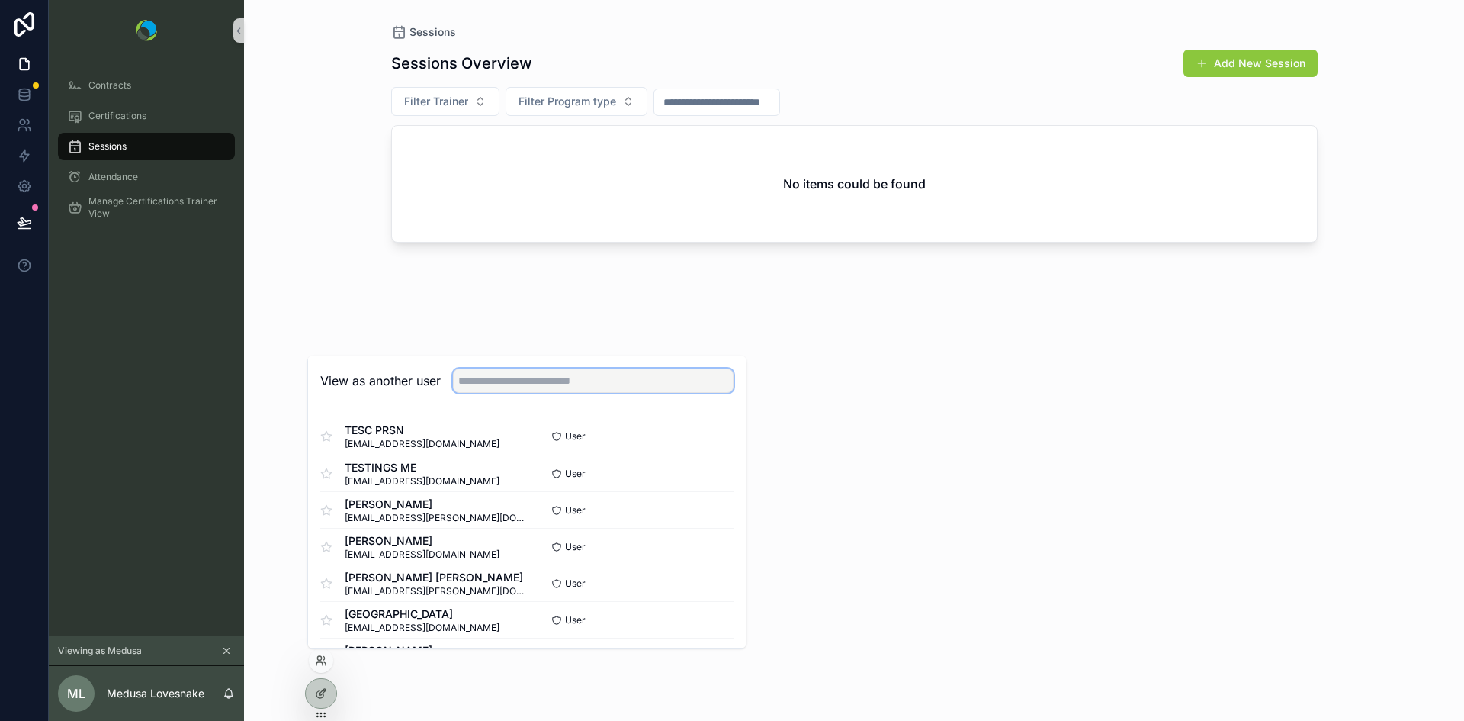
click at [558, 379] on input "text" at bounding box center [593, 380] width 281 height 24
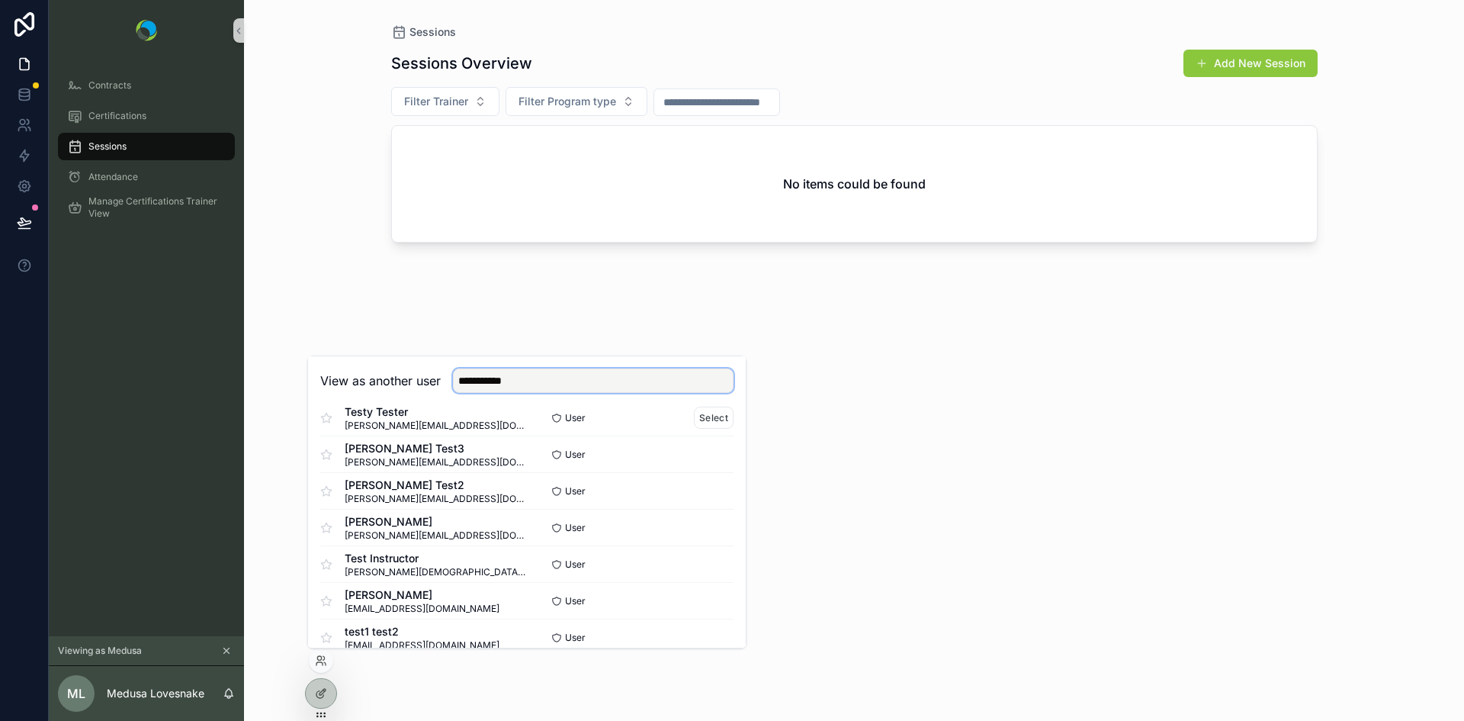
scroll to position [130, 0]
type input "**********"
click at [694, 564] on button "Select" at bounding box center [714, 563] width 40 height 22
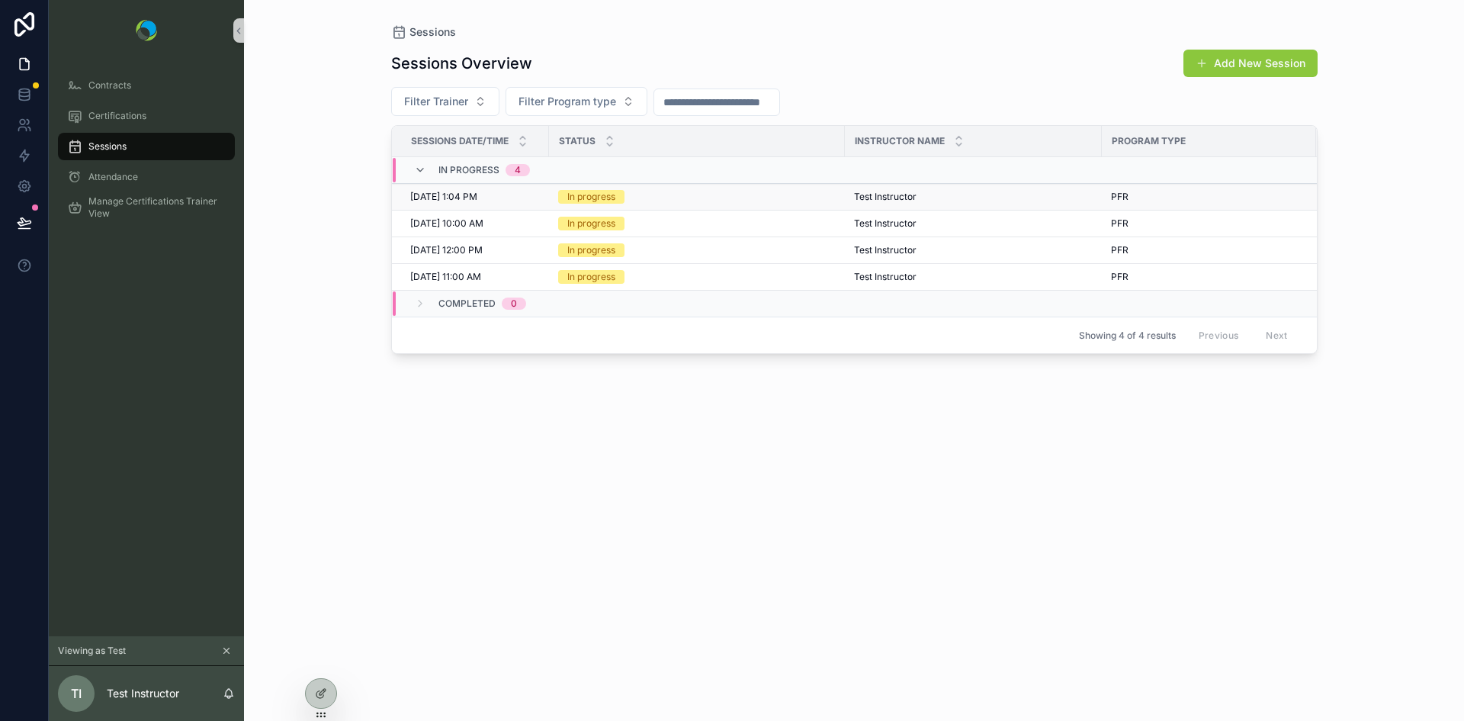
click at [649, 200] on div "In progress" at bounding box center [697, 197] width 278 height 14
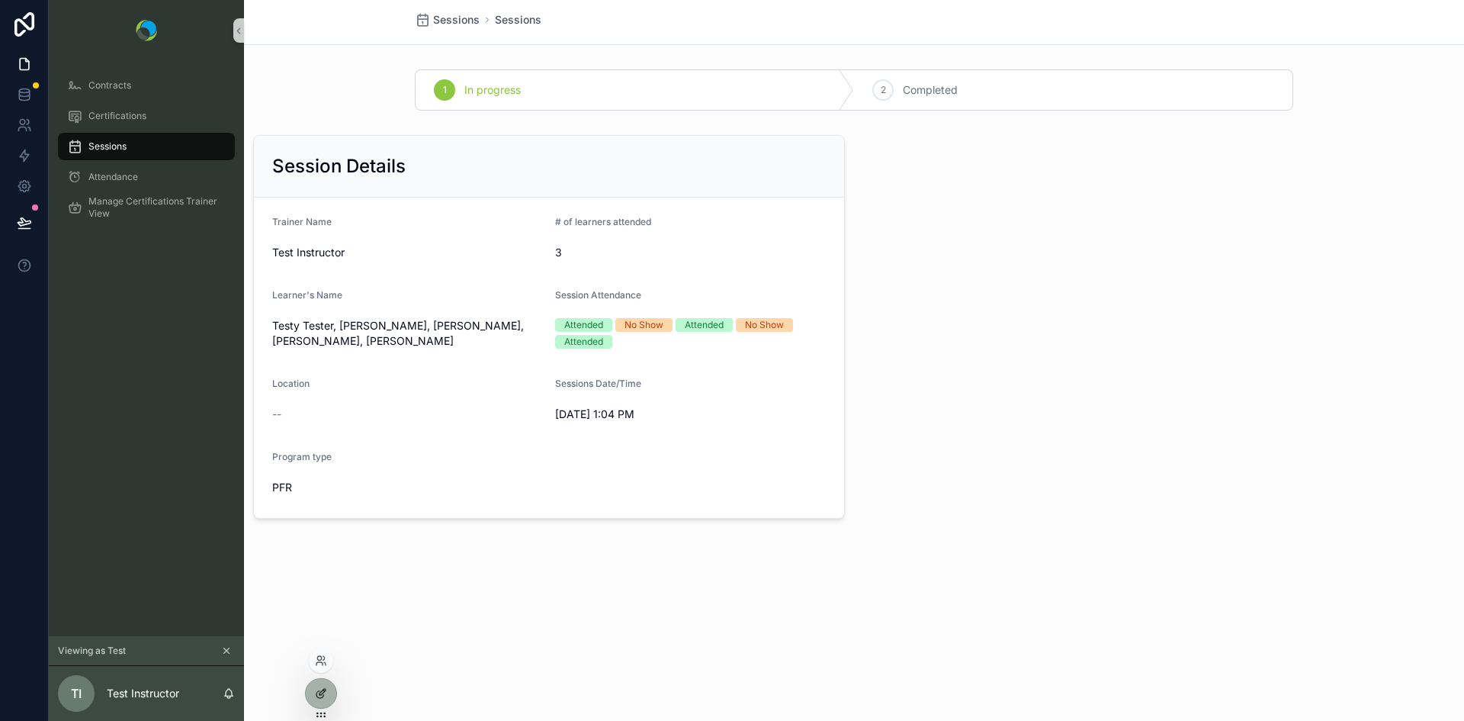
click at [323, 686] on div at bounding box center [321, 693] width 30 height 29
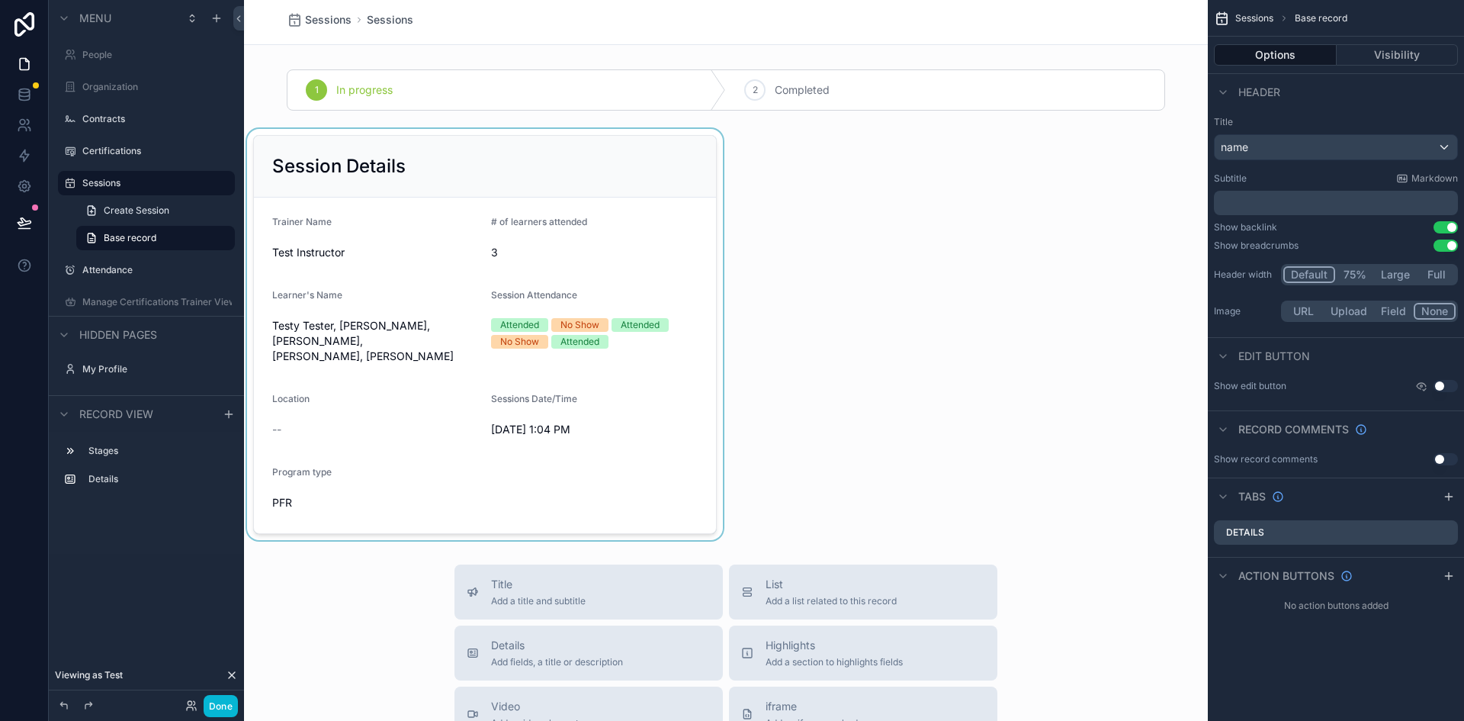
click at [523, 178] on div "scrollable content" at bounding box center [485, 334] width 482 height 411
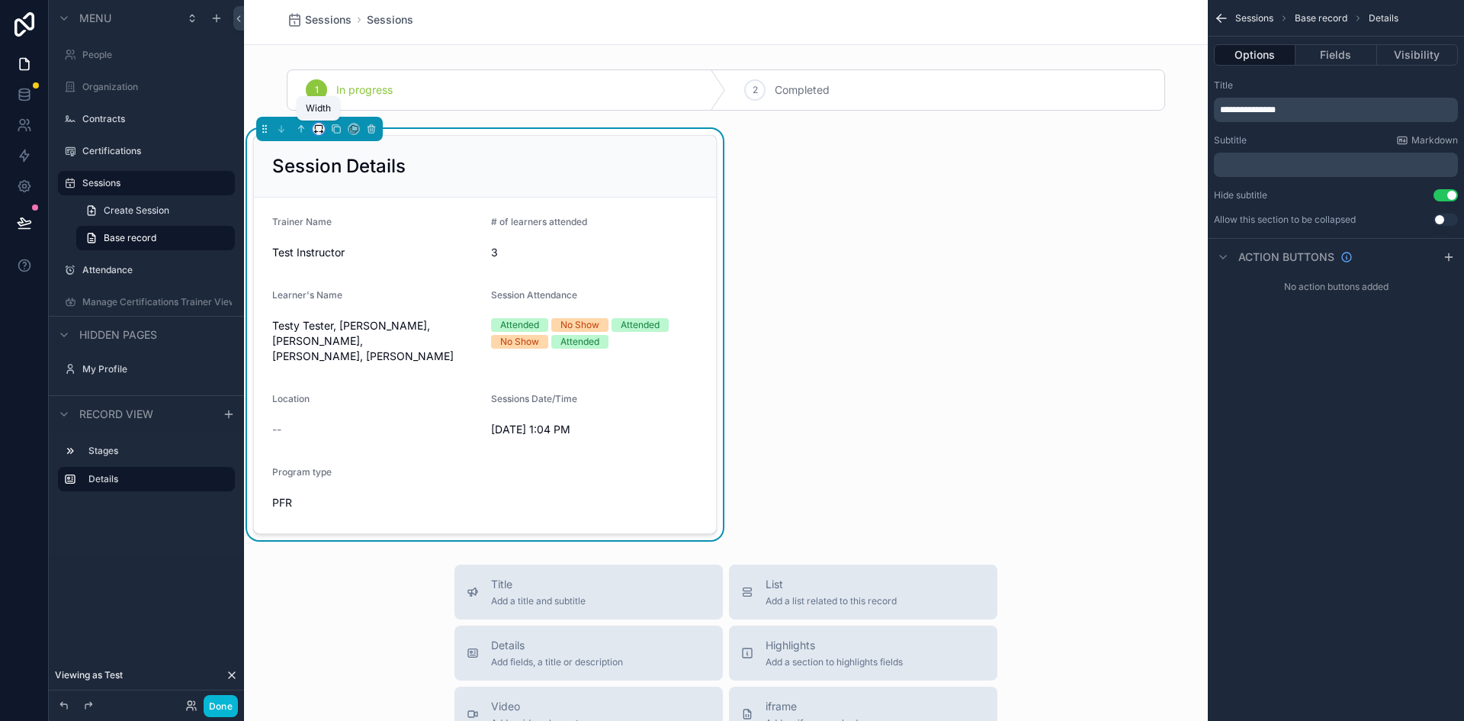
click at [318, 130] on icon "scrollable content" at bounding box center [318, 129] width 11 height 11
click at [340, 162] on span "Default" at bounding box center [344, 157] width 36 height 18
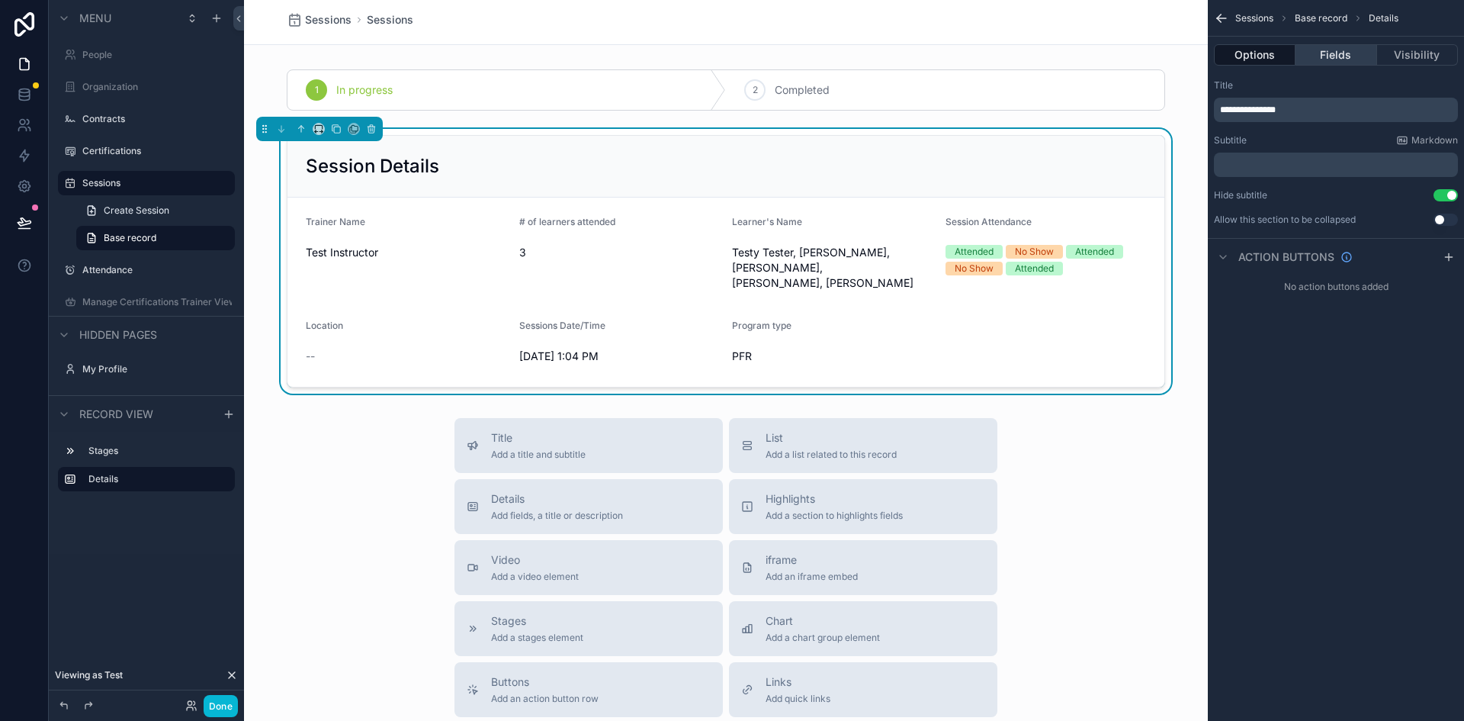
click at [1353, 48] on button "Fields" at bounding box center [1335, 54] width 81 height 21
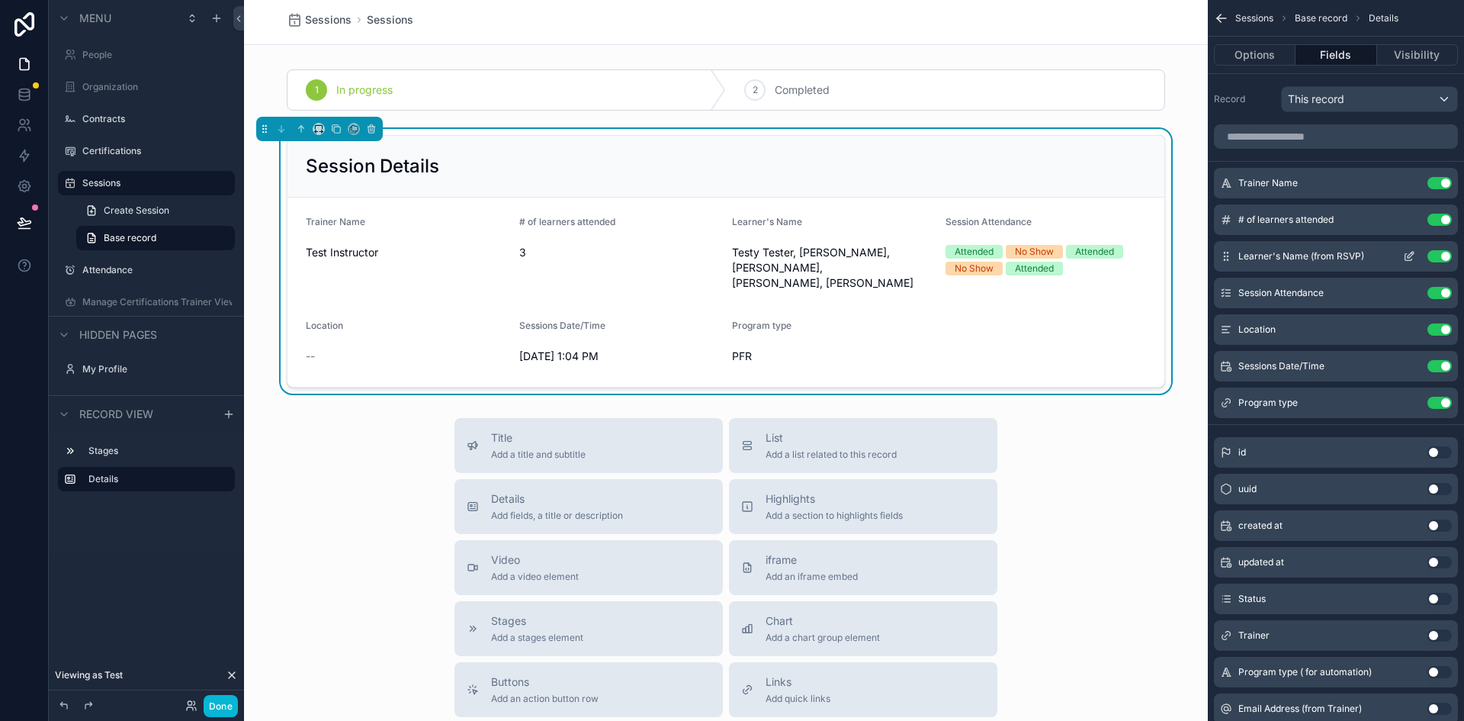
click at [1429, 258] on button "Use setting" at bounding box center [1439, 256] width 24 height 12
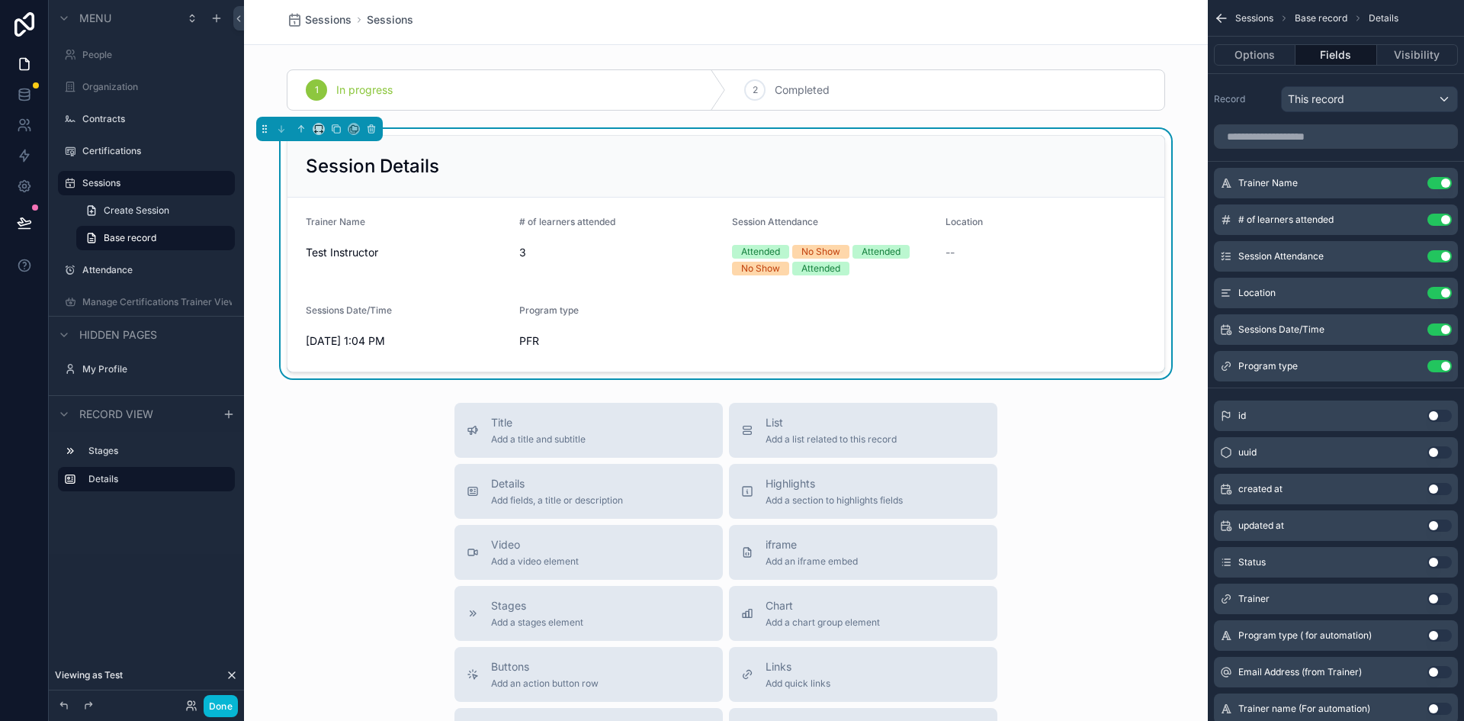
click at [1429, 258] on button "Use setting" at bounding box center [1439, 256] width 24 height 12
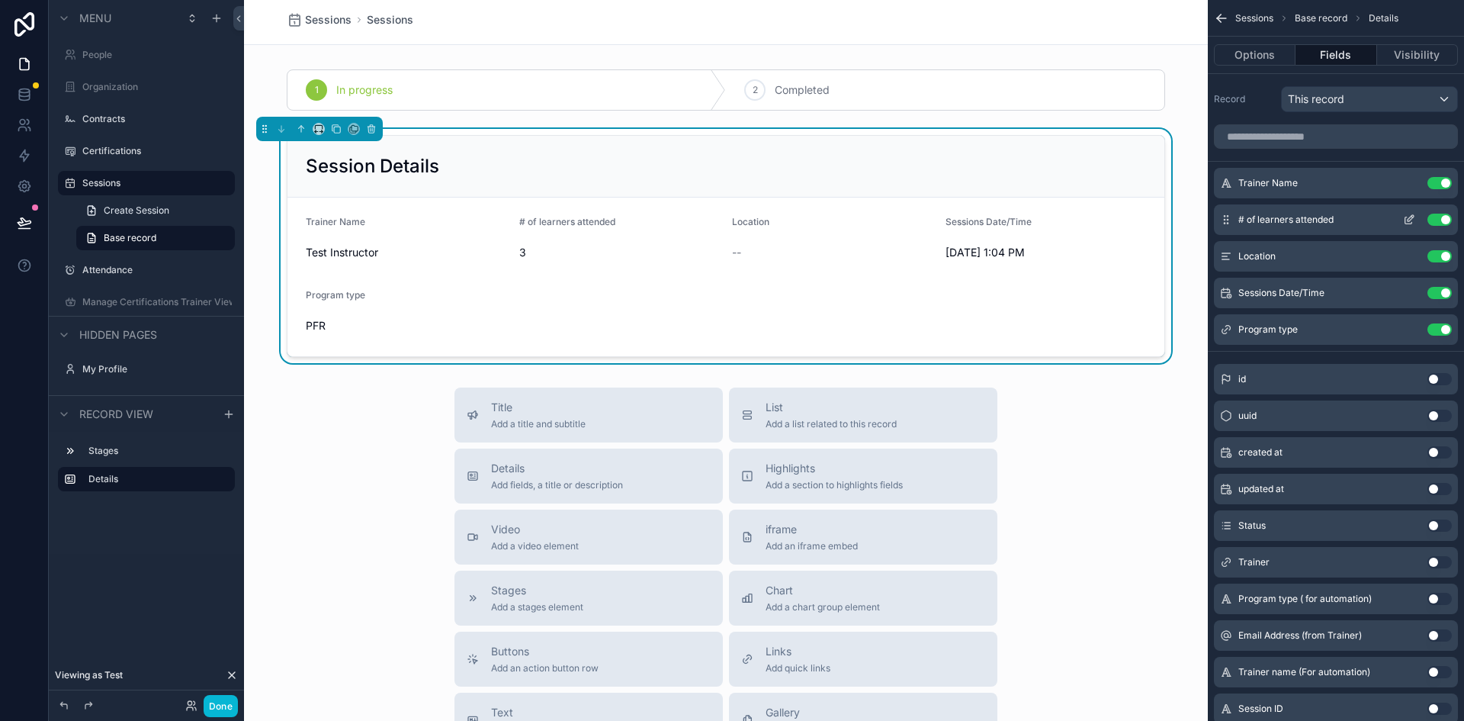
click at [1433, 222] on button "Use setting" at bounding box center [1439, 219] width 24 height 12
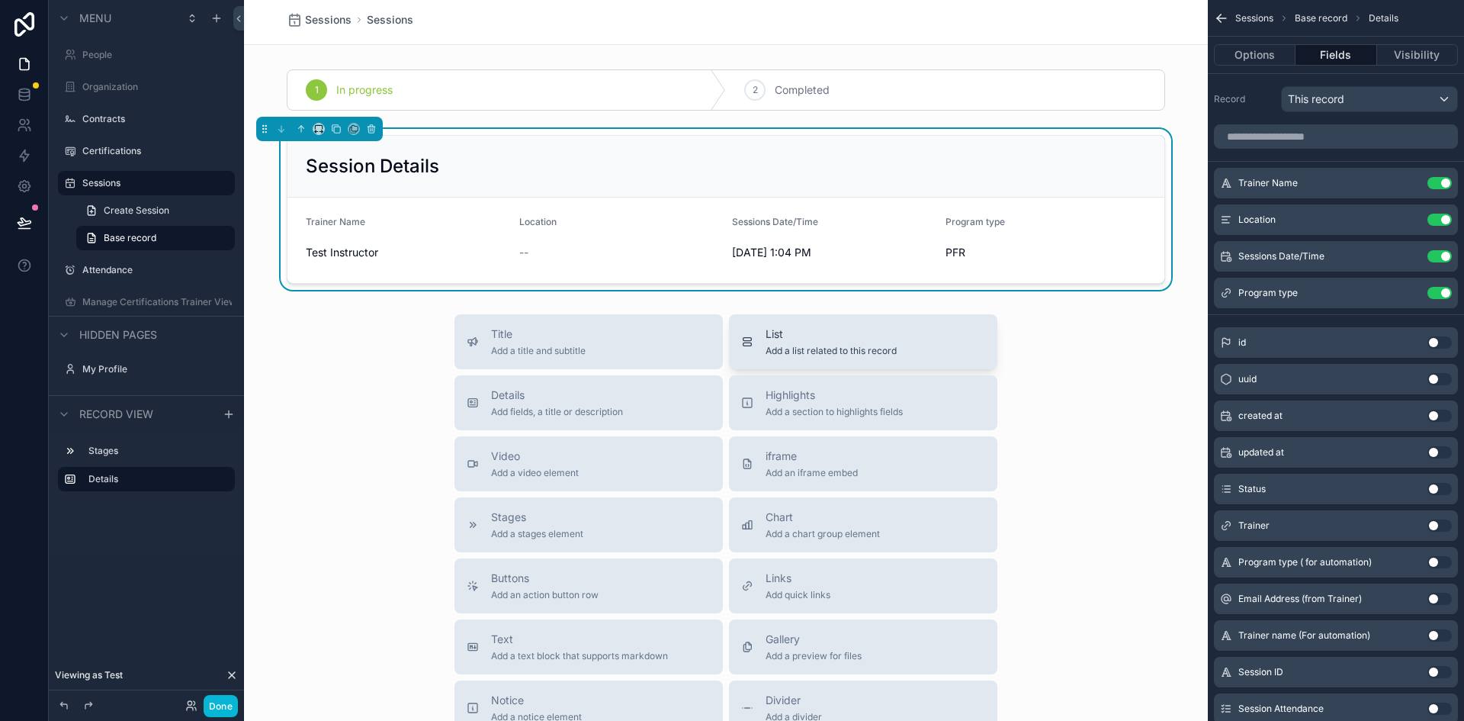
click at [779, 347] on span "Add a list related to this record" at bounding box center [831, 351] width 131 height 12
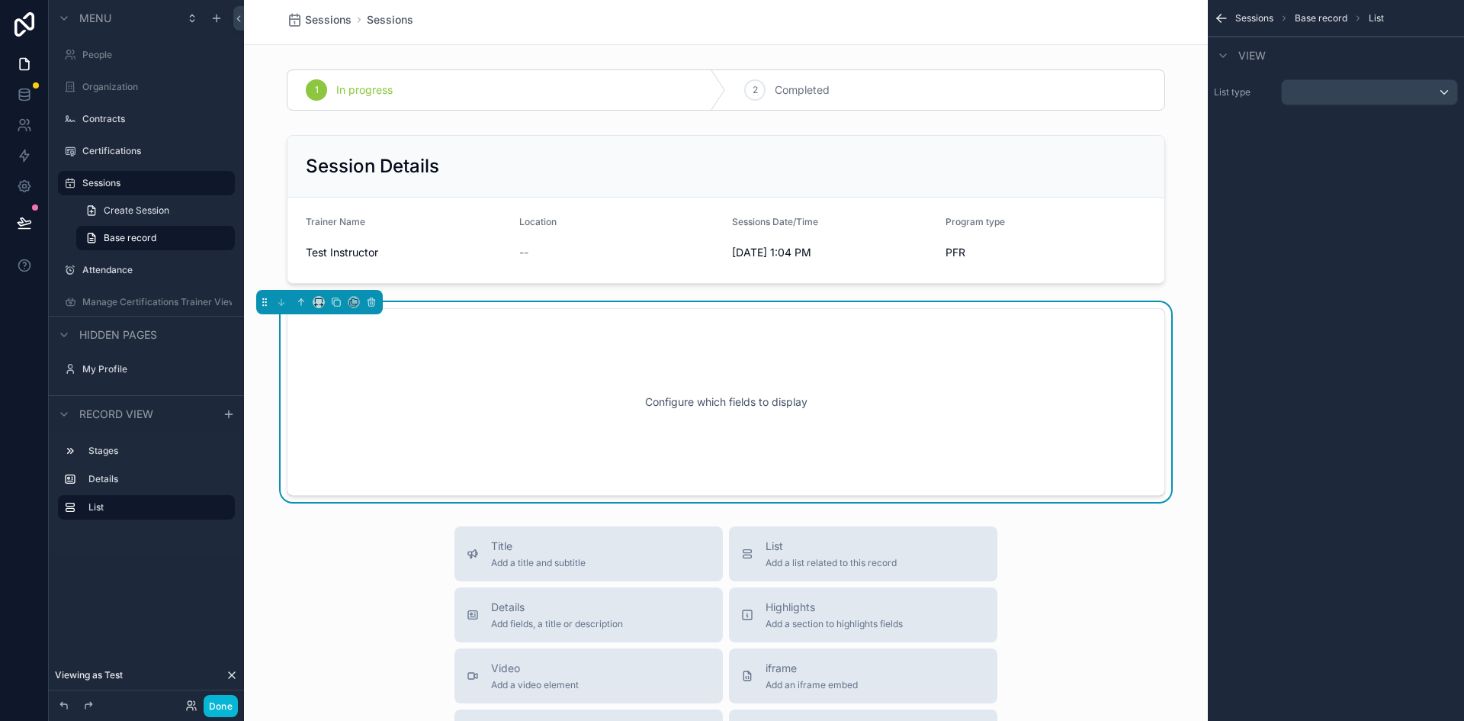
scroll to position [42, 0]
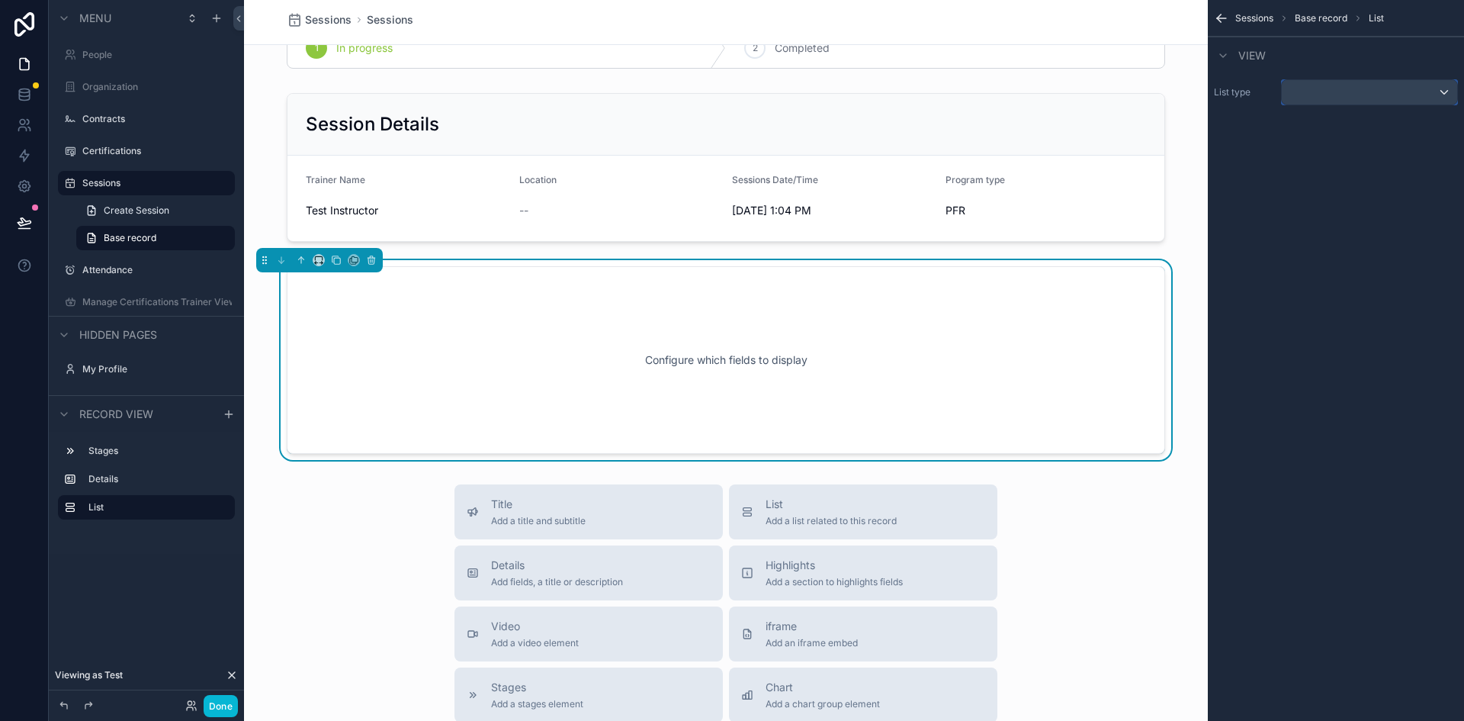
click at [1392, 96] on div "scrollable content" at bounding box center [1369, 92] width 175 height 24
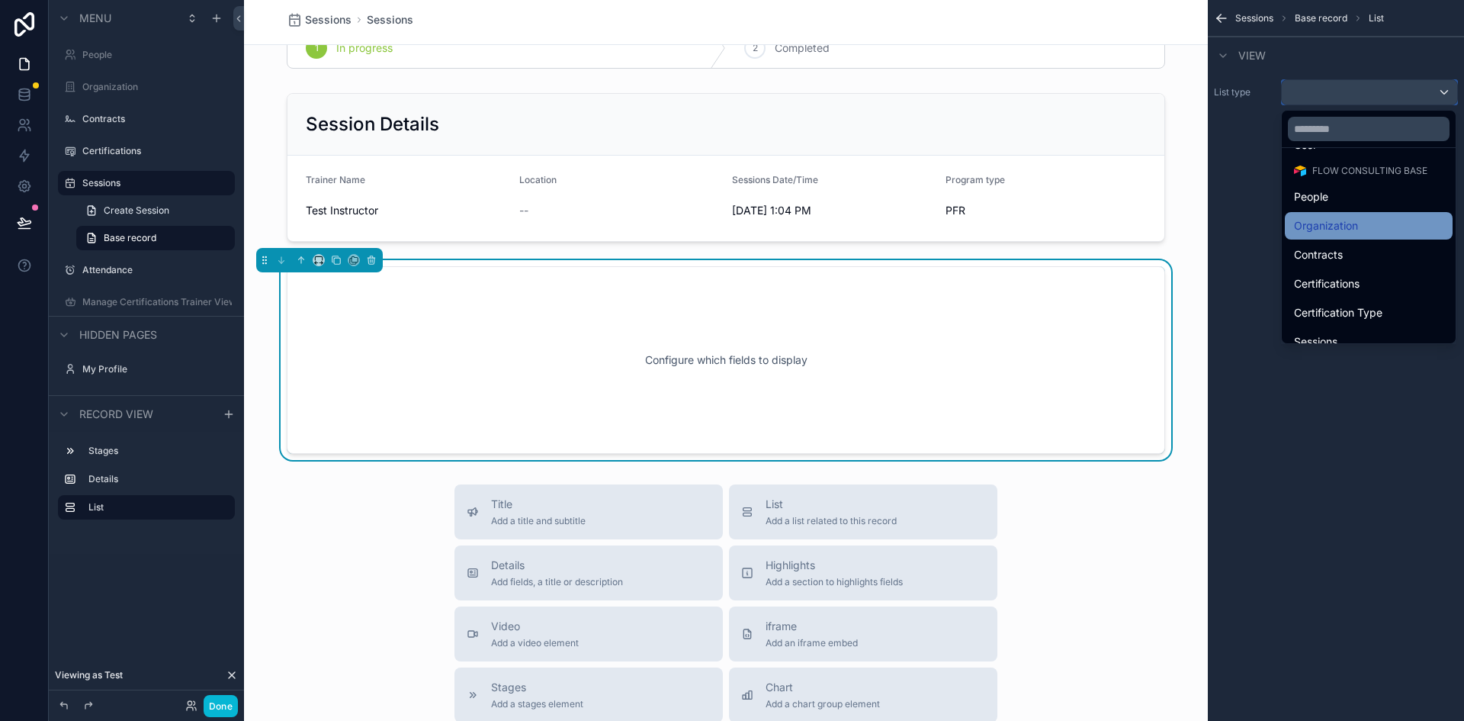
scroll to position [96, 0]
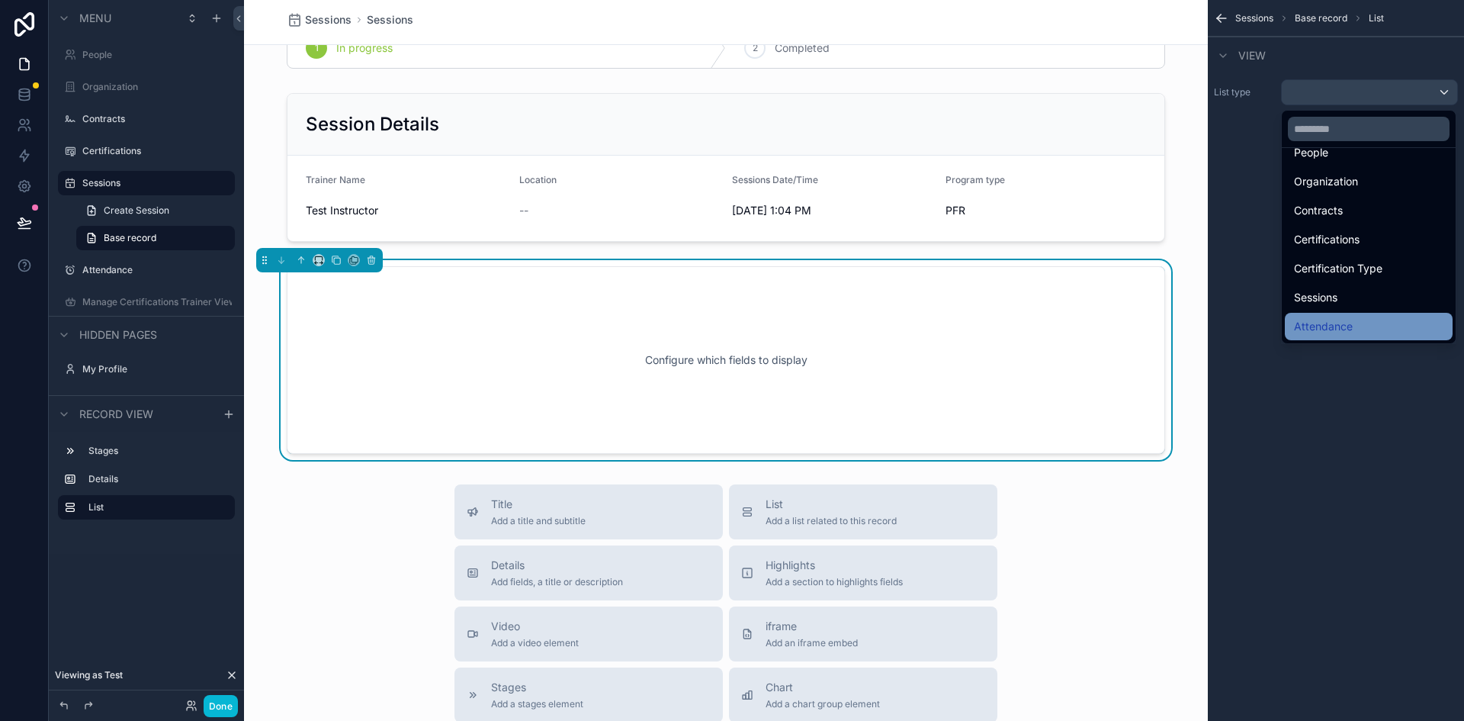
click at [1344, 325] on span "Attendance" at bounding box center [1323, 326] width 59 height 18
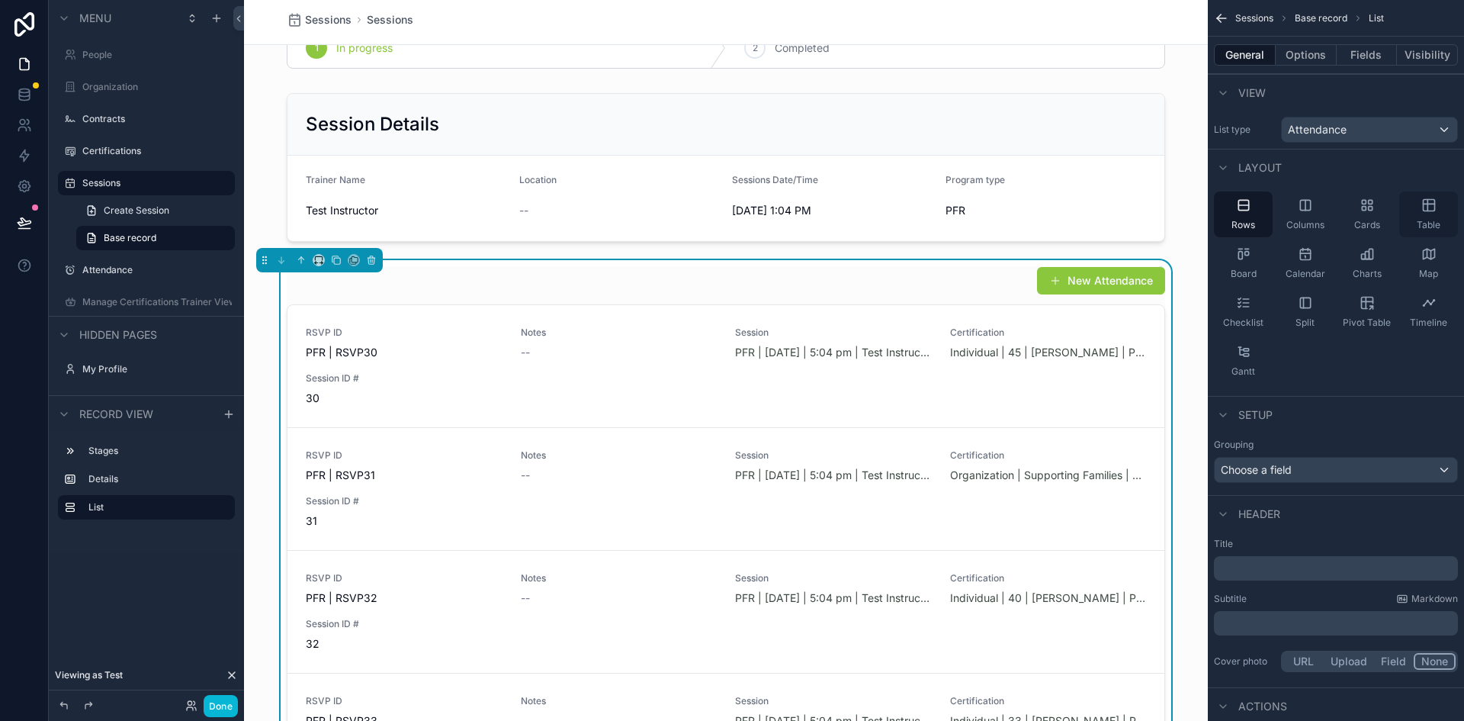
click at [1424, 210] on icon "scrollable content" at bounding box center [1428, 205] width 11 height 11
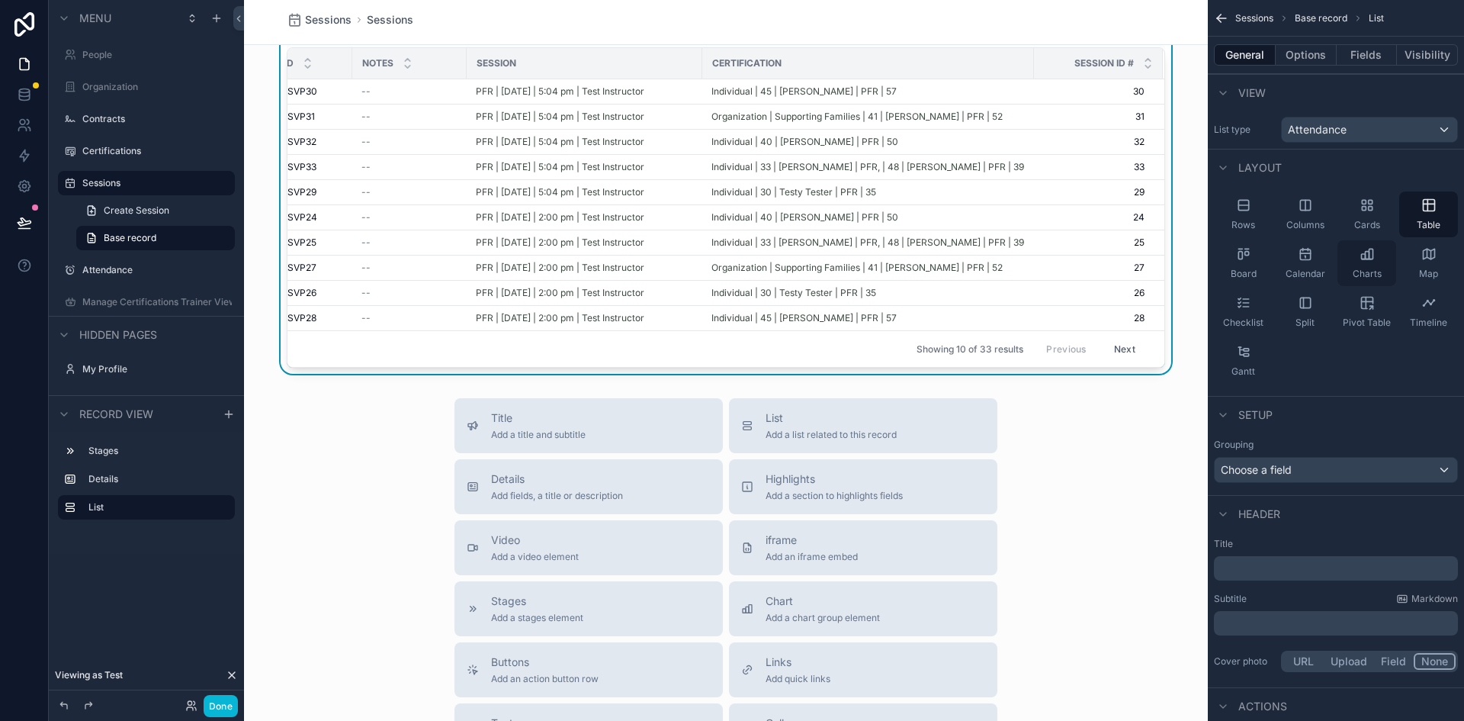
scroll to position [114, 0]
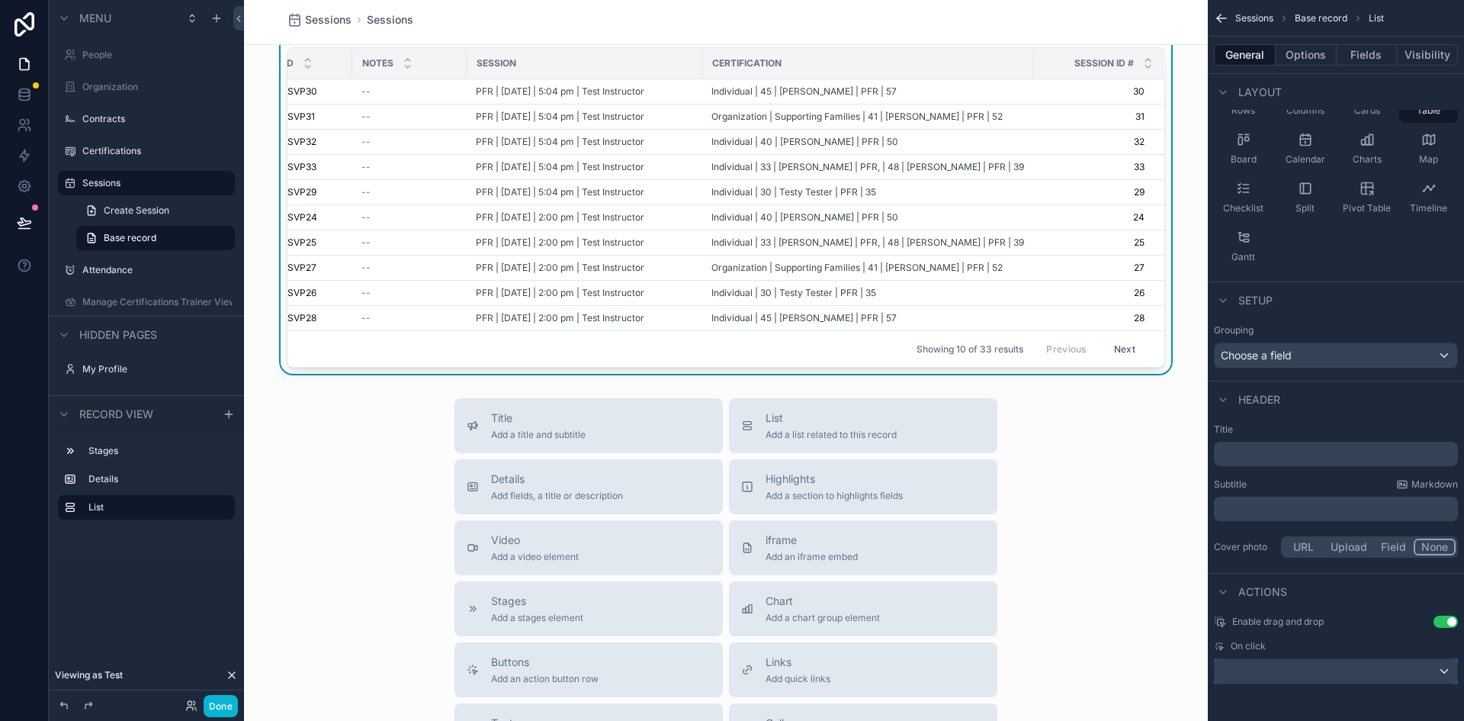
click at [1440, 673] on div "scrollable content" at bounding box center [1336, 671] width 242 height 24
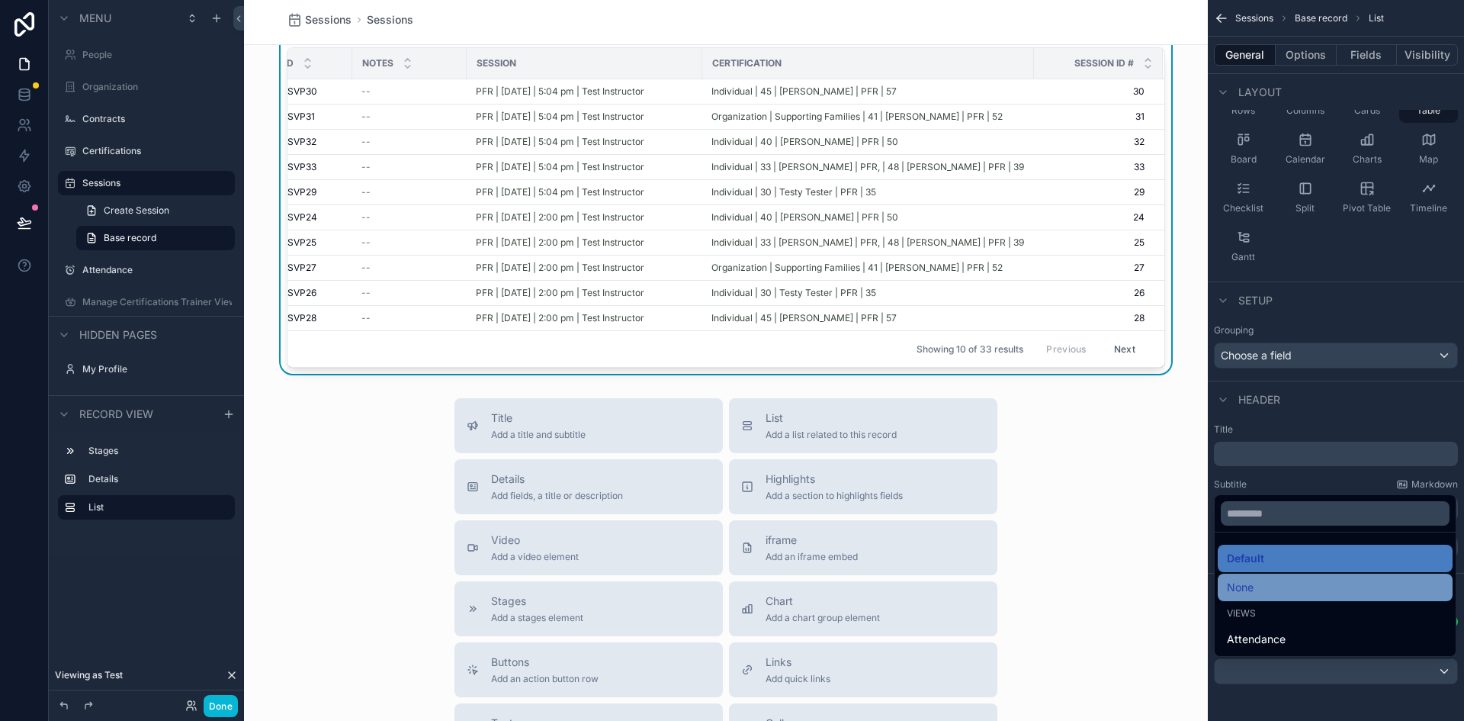
click at [1268, 589] on div "None" at bounding box center [1335, 587] width 217 height 18
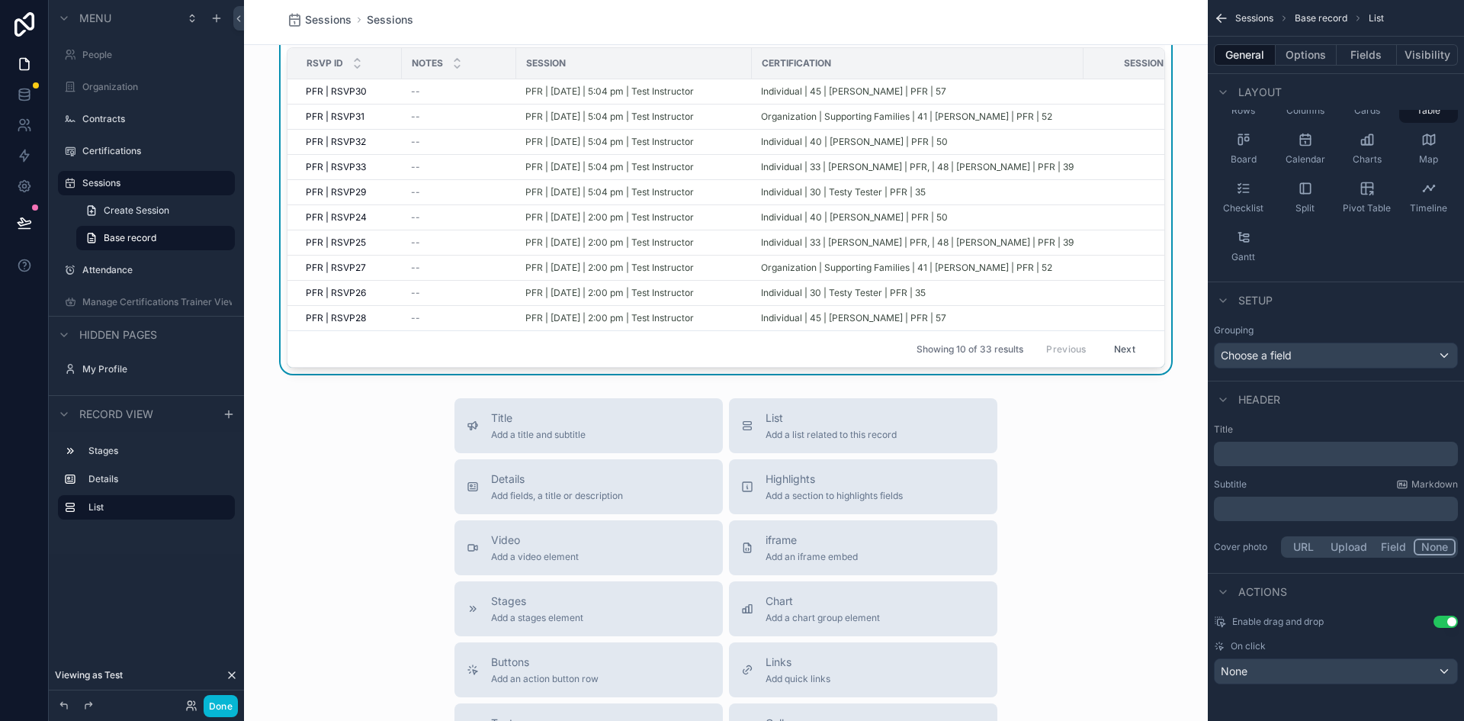
click at [1433, 618] on div "Enable drag and drop Use setting" at bounding box center [1336, 621] width 244 height 12
click at [1438, 621] on button "Use setting" at bounding box center [1445, 621] width 24 height 12
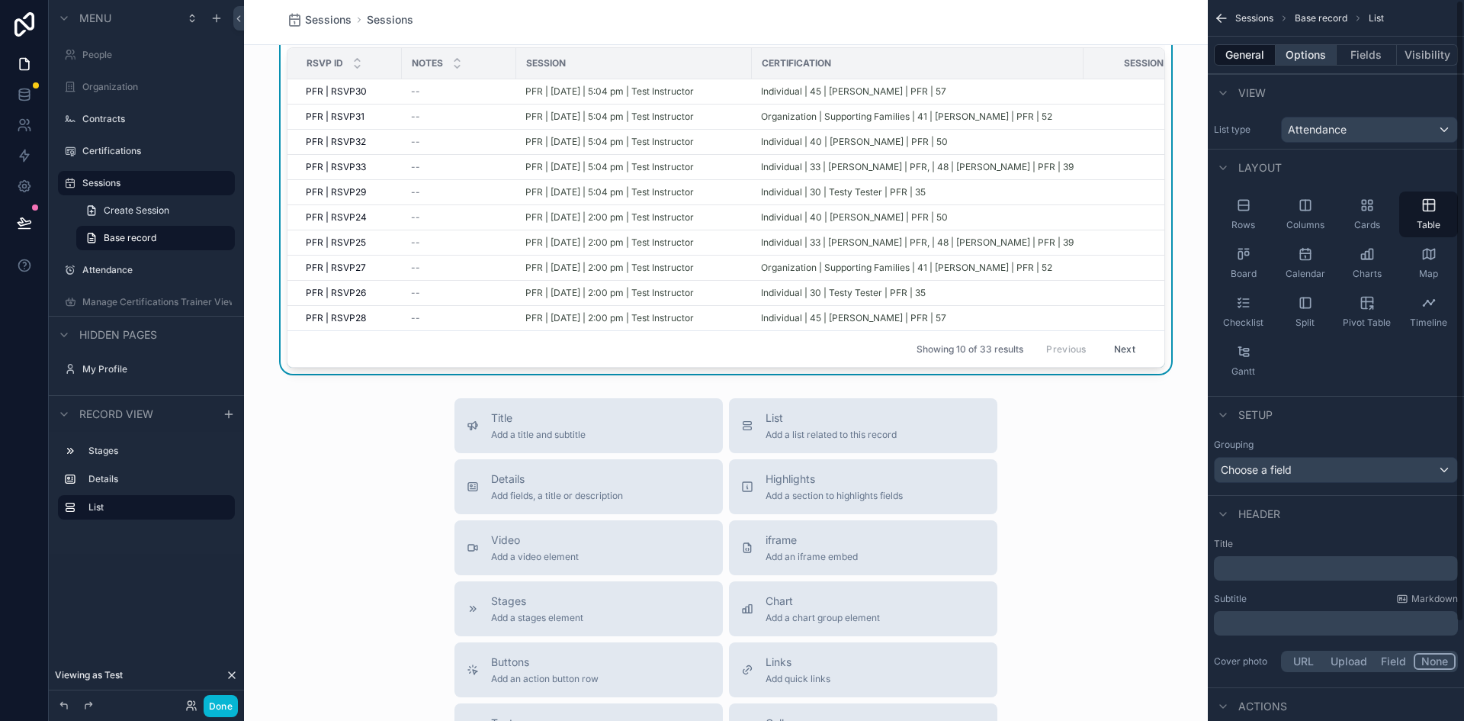
click at [1301, 53] on button "Options" at bounding box center [1306, 54] width 61 height 21
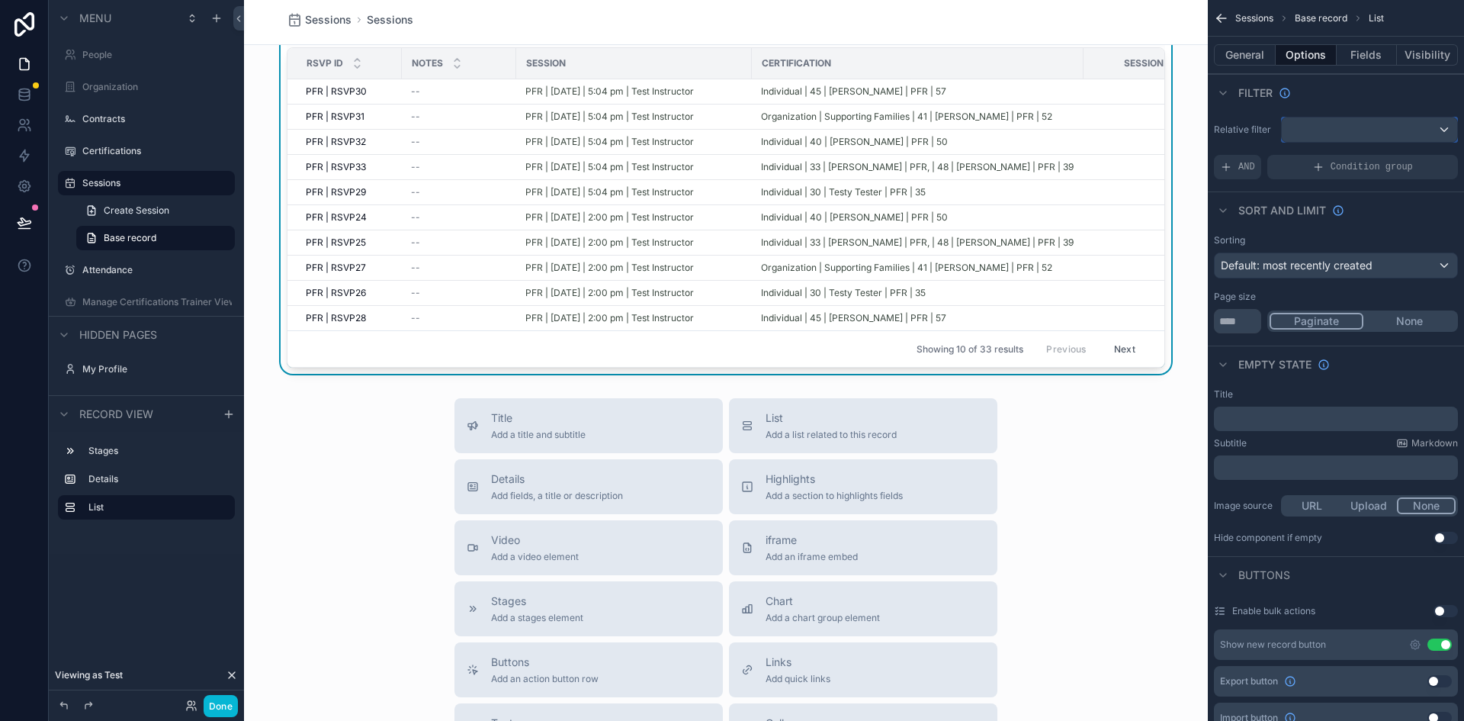
click at [1314, 122] on div "scrollable content" at bounding box center [1369, 129] width 175 height 24
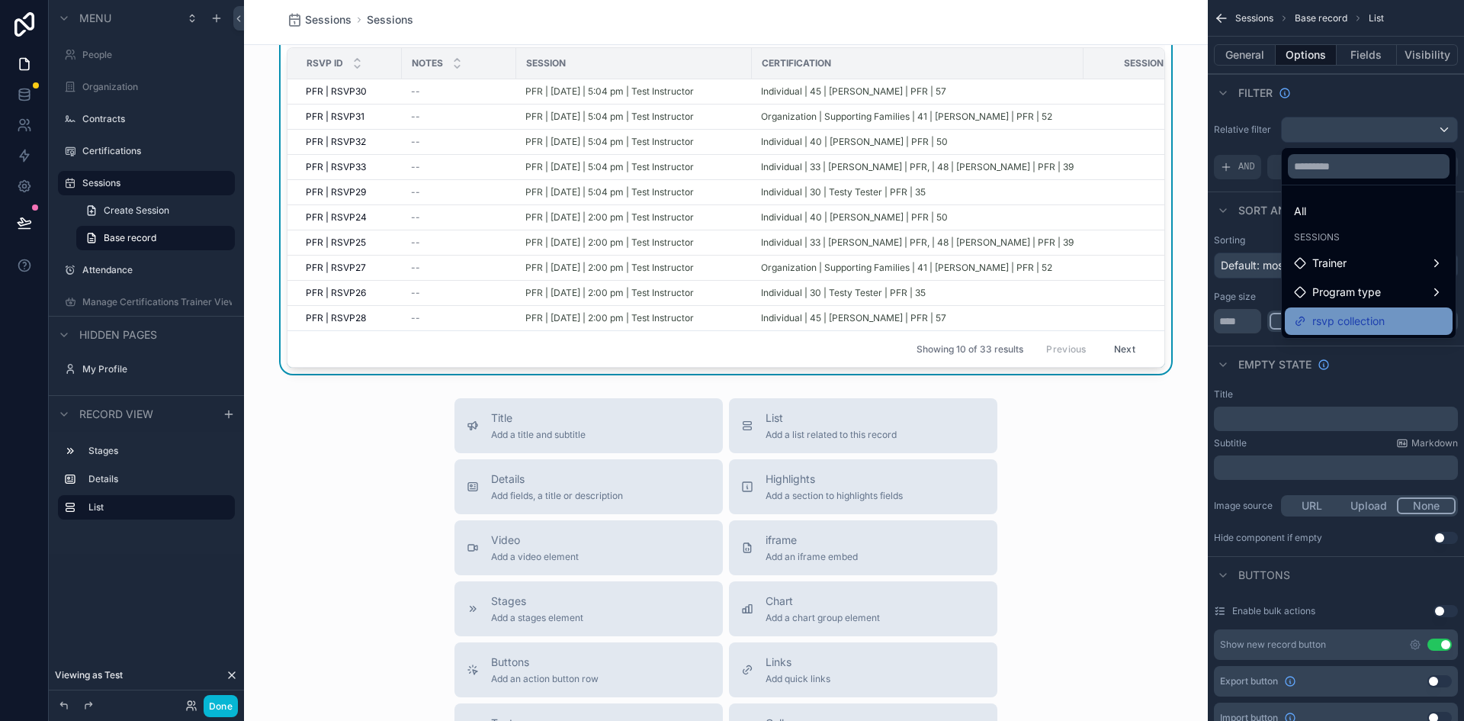
click at [1349, 318] on span "rsvp collection" at bounding box center [1348, 321] width 72 height 18
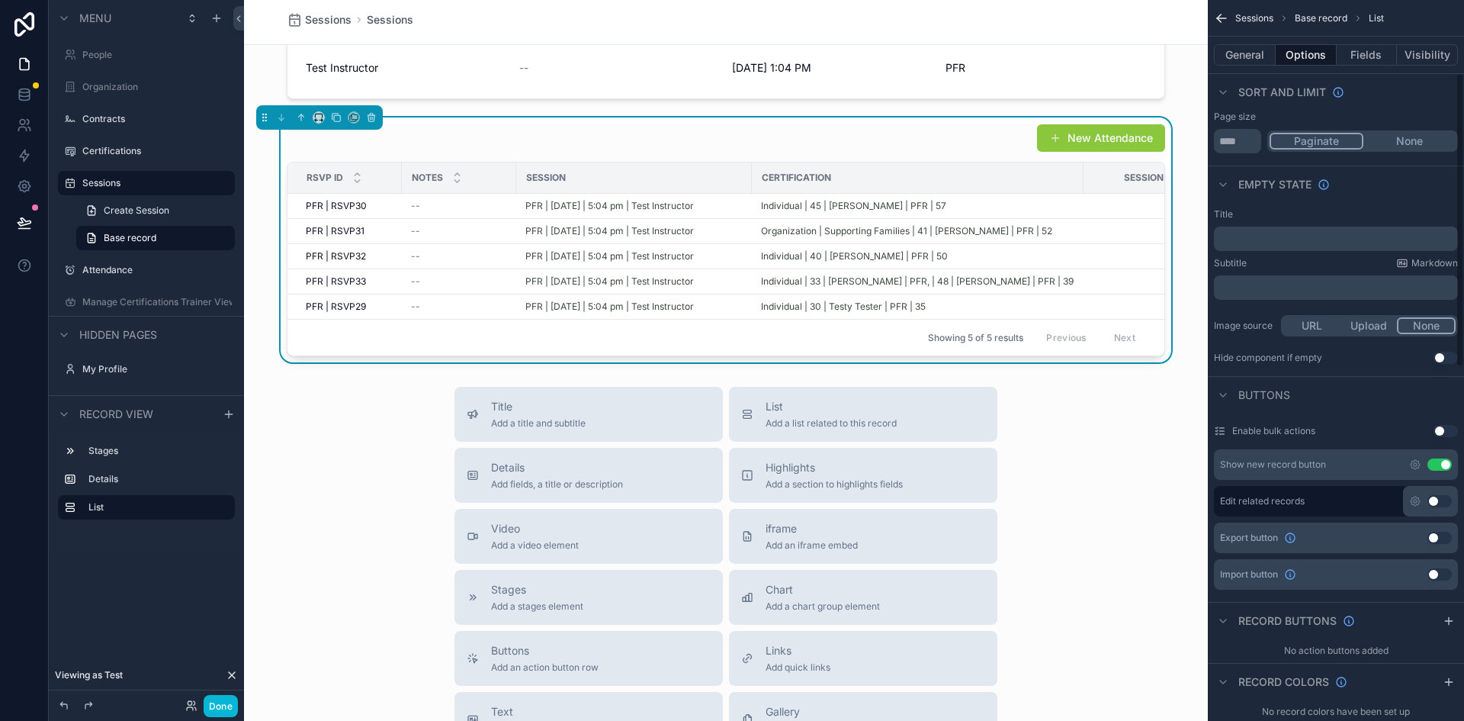
scroll to position [181, 0]
click at [1234, 143] on input "**" at bounding box center [1237, 140] width 47 height 24
type input "****"
click at [1432, 460] on button "Use setting" at bounding box center [1439, 463] width 24 height 12
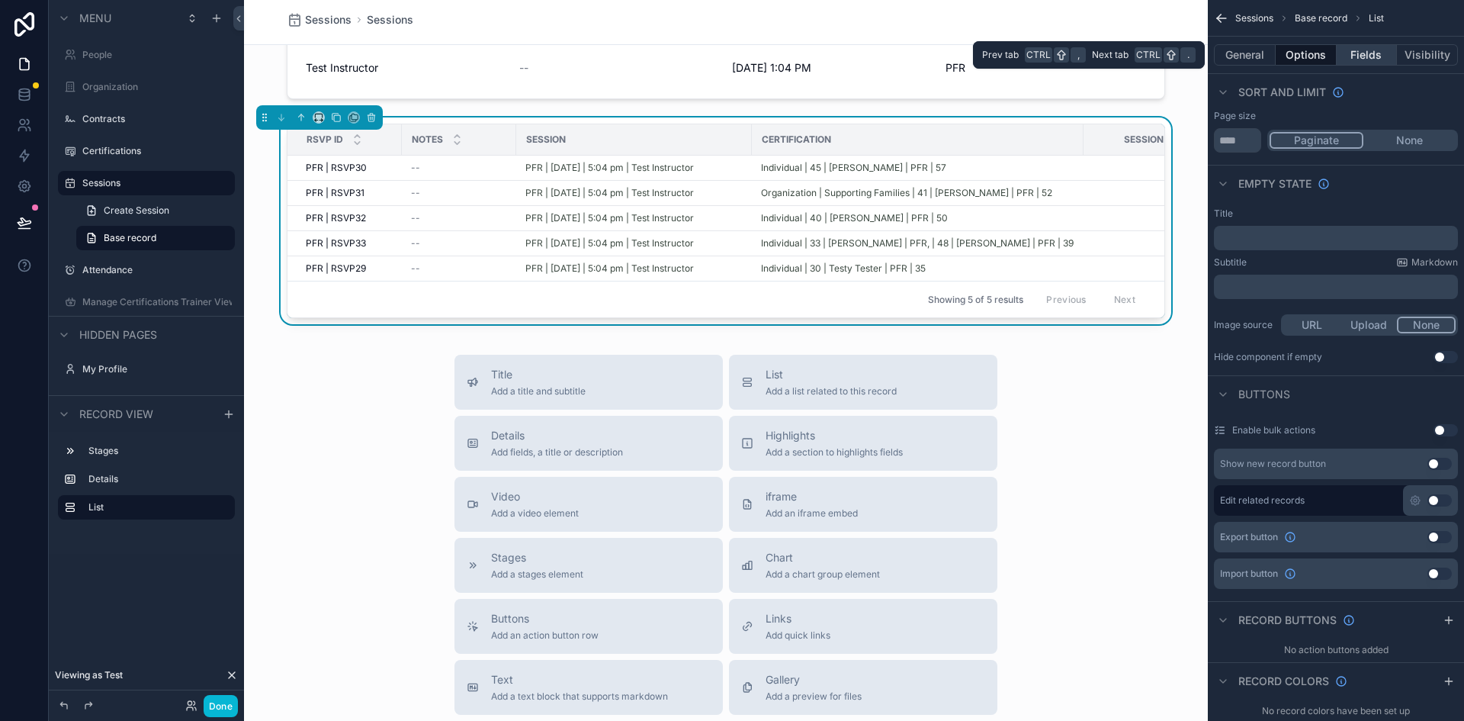
click at [1374, 53] on button "Fields" at bounding box center [1367, 54] width 61 height 21
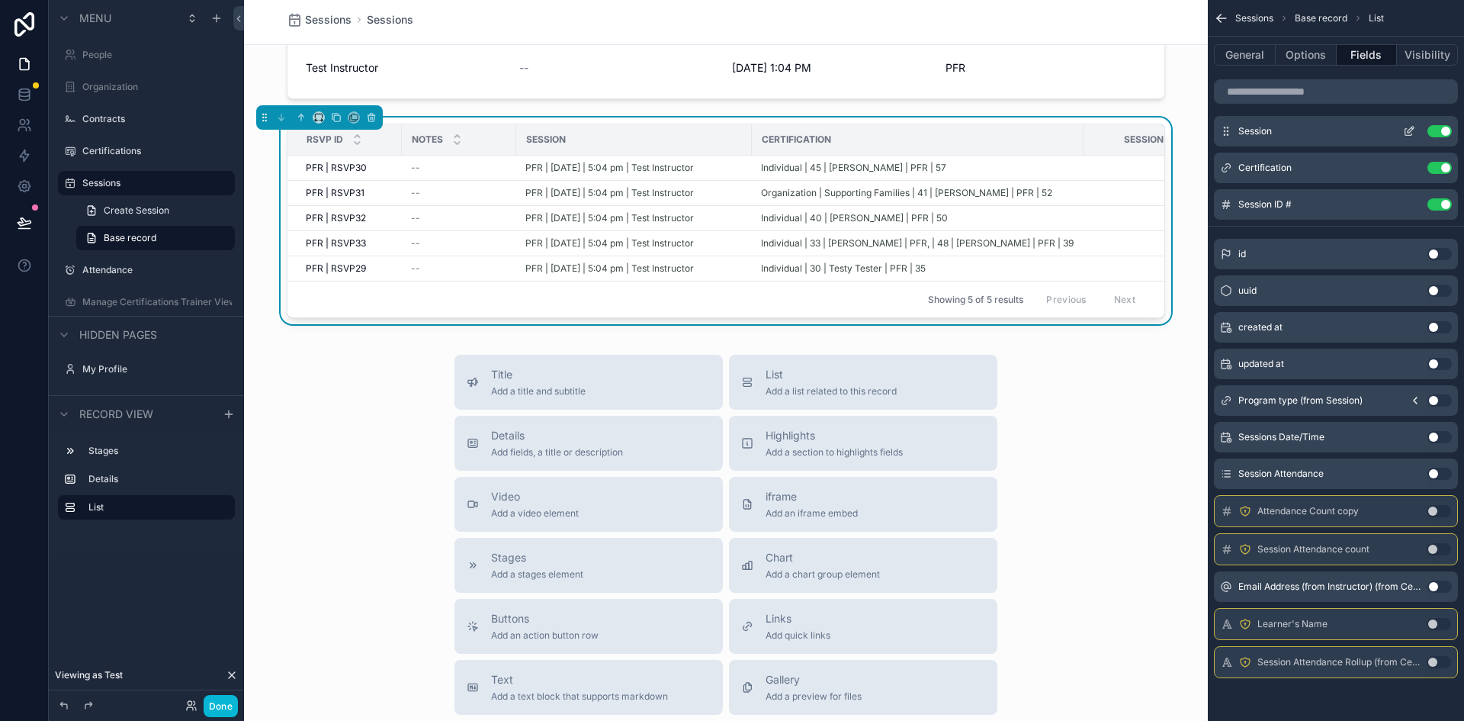
click at [1430, 133] on button "Use setting" at bounding box center [1439, 131] width 24 height 12
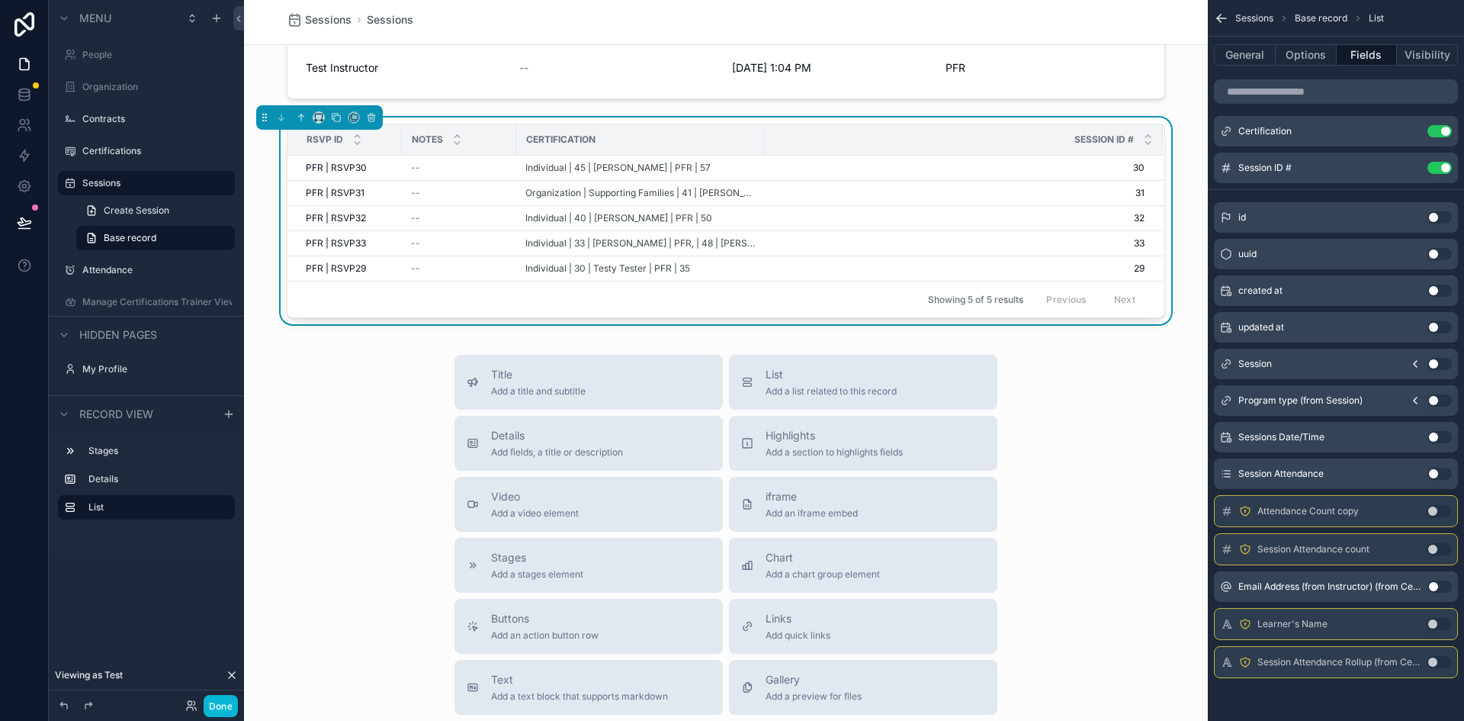
click at [1430, 133] on button "Use setting" at bounding box center [1439, 131] width 24 height 12
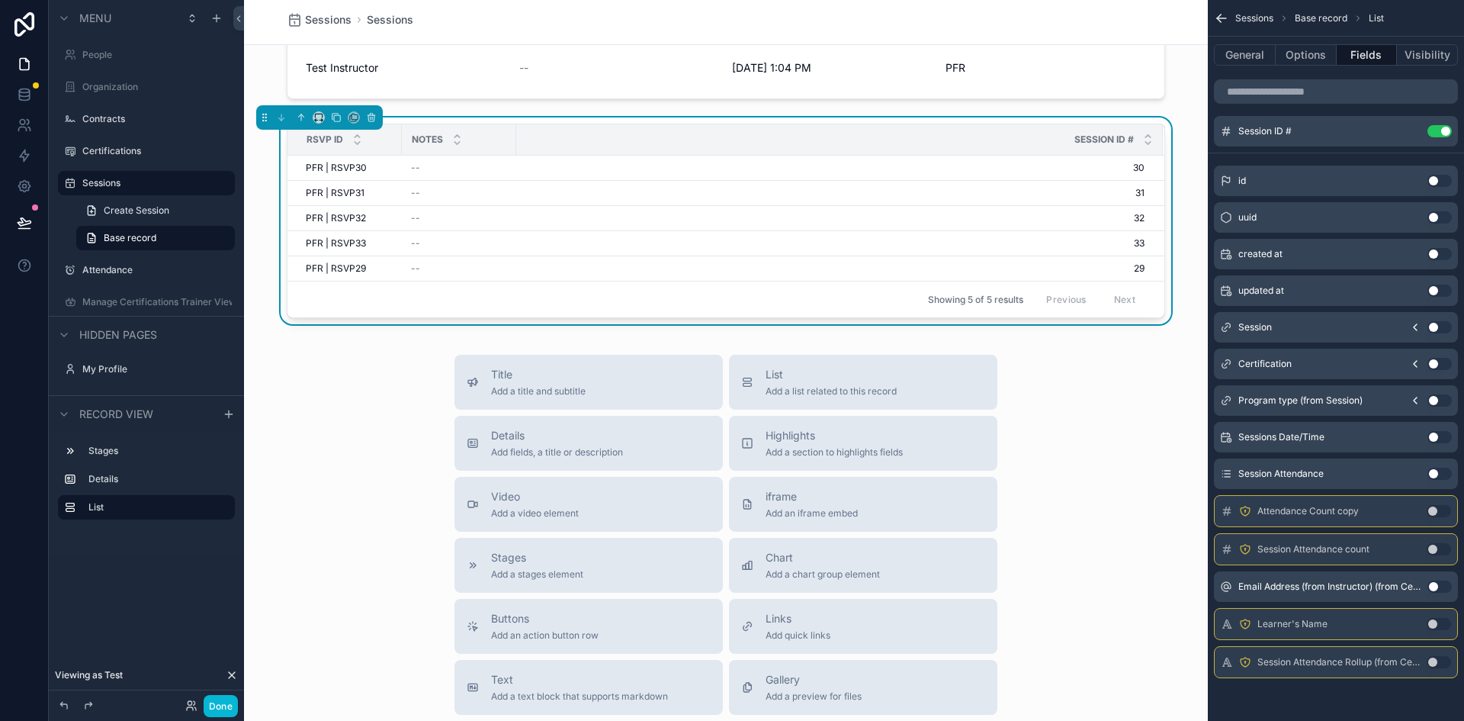
click at [1430, 133] on button "Use setting" at bounding box center [1439, 131] width 24 height 12
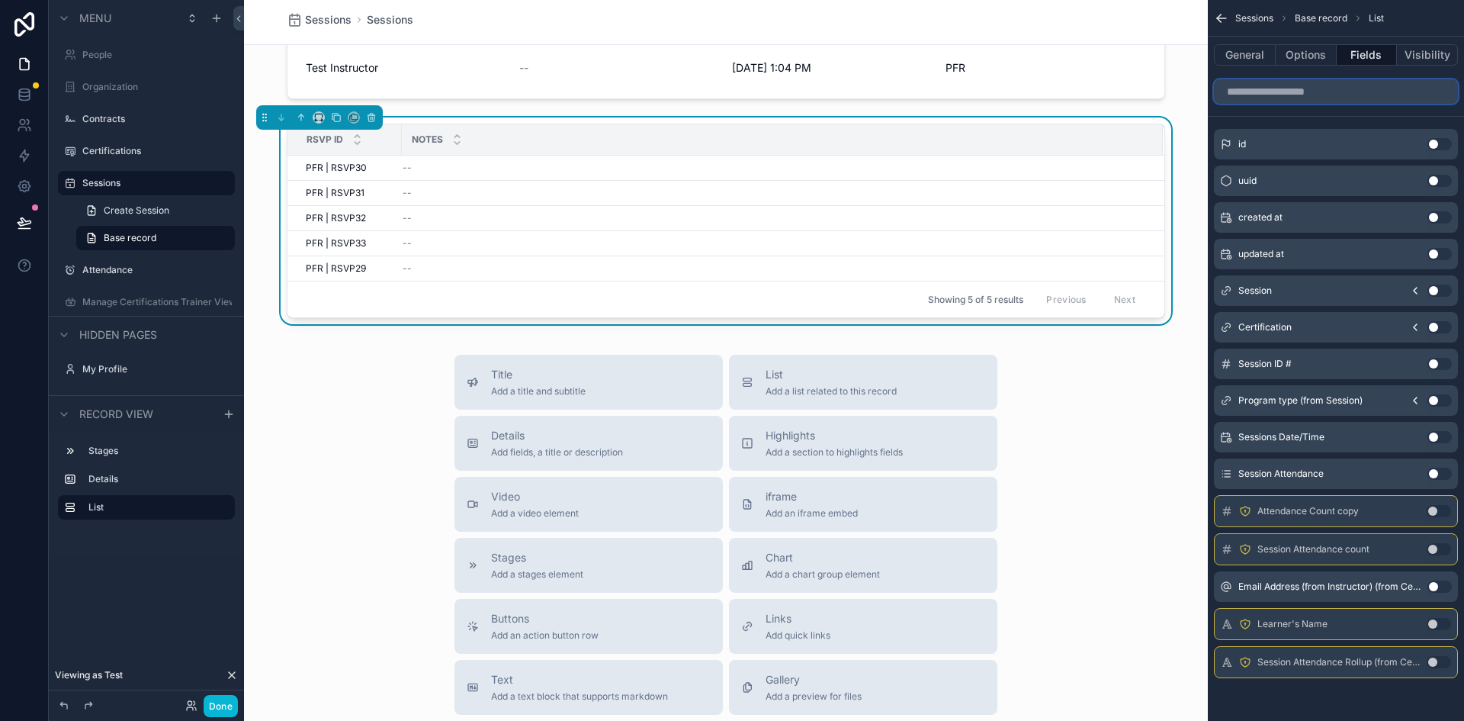
click at [1283, 85] on input "scrollable content" at bounding box center [1336, 91] width 244 height 24
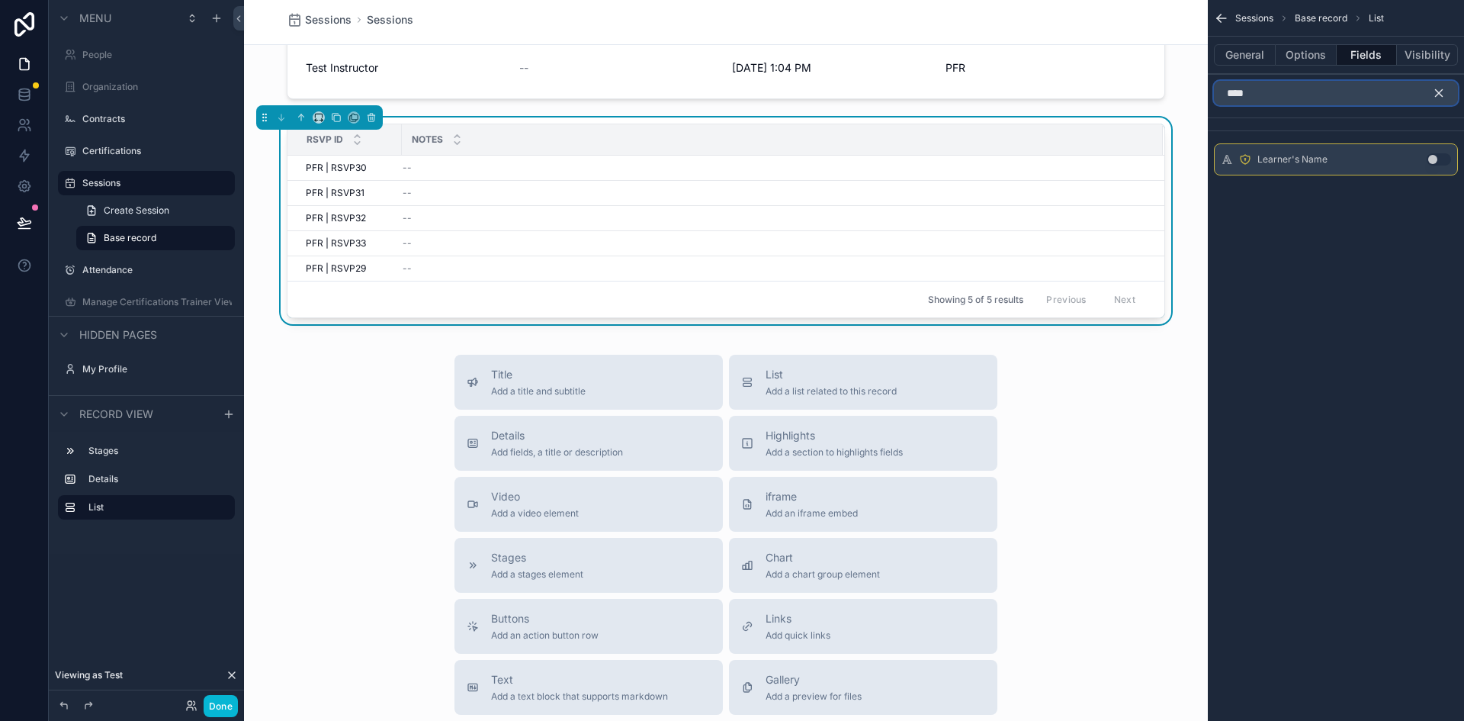
type input "****"
click at [1443, 157] on button "Use setting" at bounding box center [1439, 159] width 24 height 12
click at [1443, 91] on icon "scrollable content" at bounding box center [1439, 93] width 14 height 14
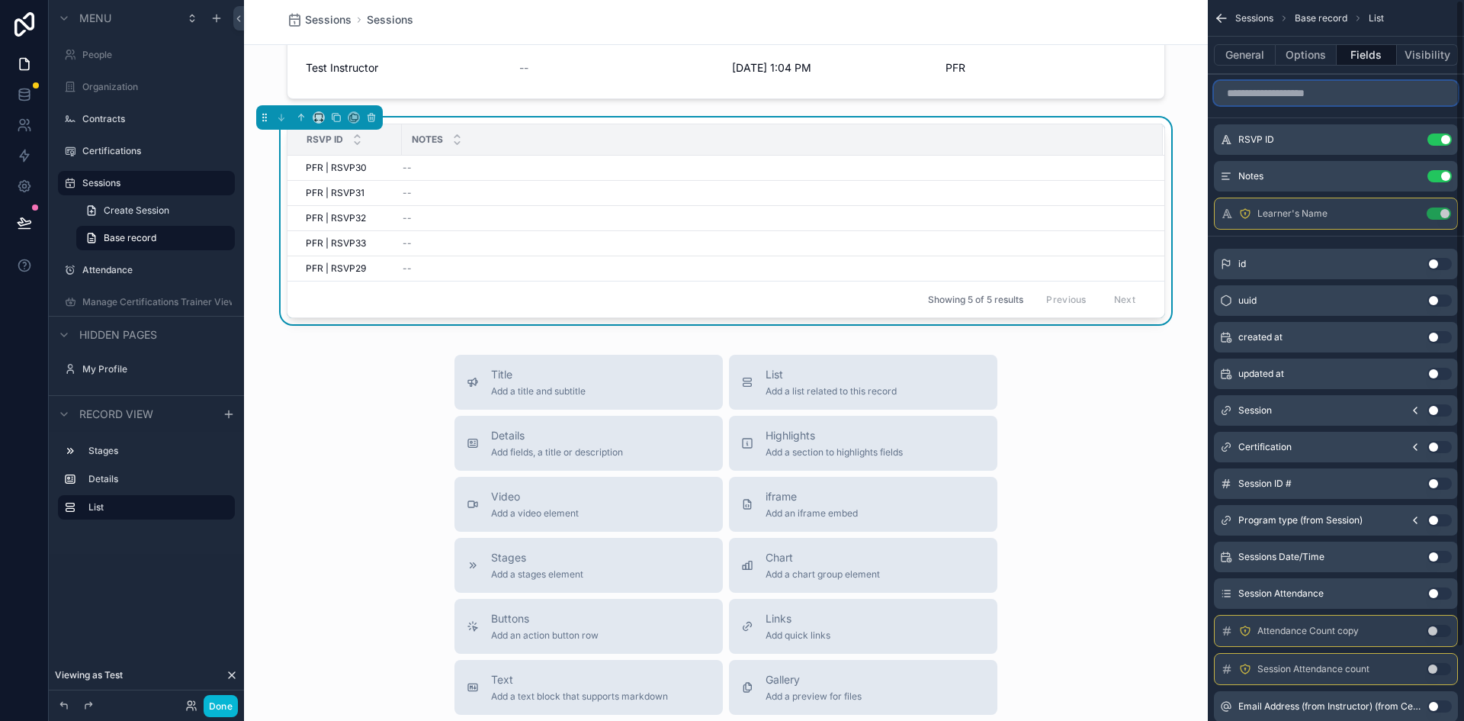
click at [1263, 101] on input "scrollable content" at bounding box center [1336, 93] width 244 height 24
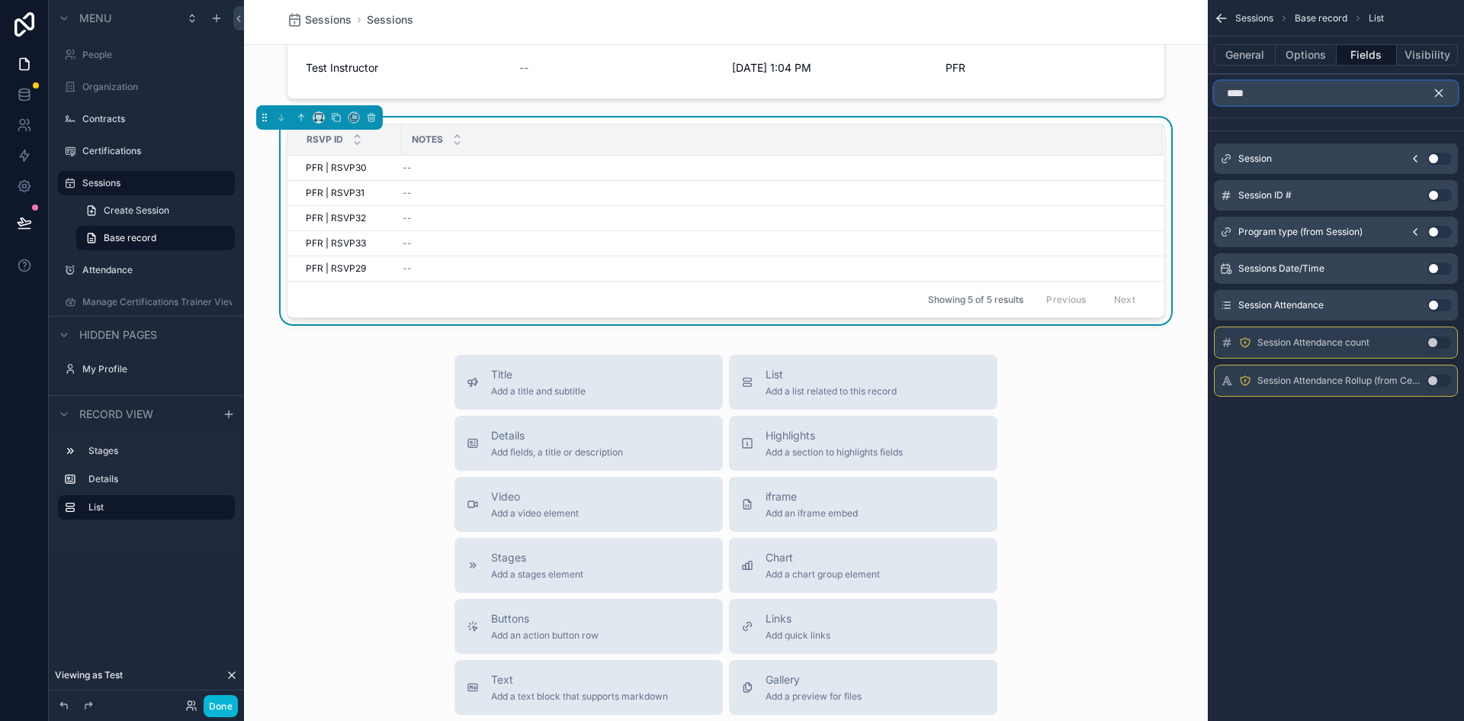
type input "****"
click at [1443, 307] on button "Use setting" at bounding box center [1439, 305] width 24 height 12
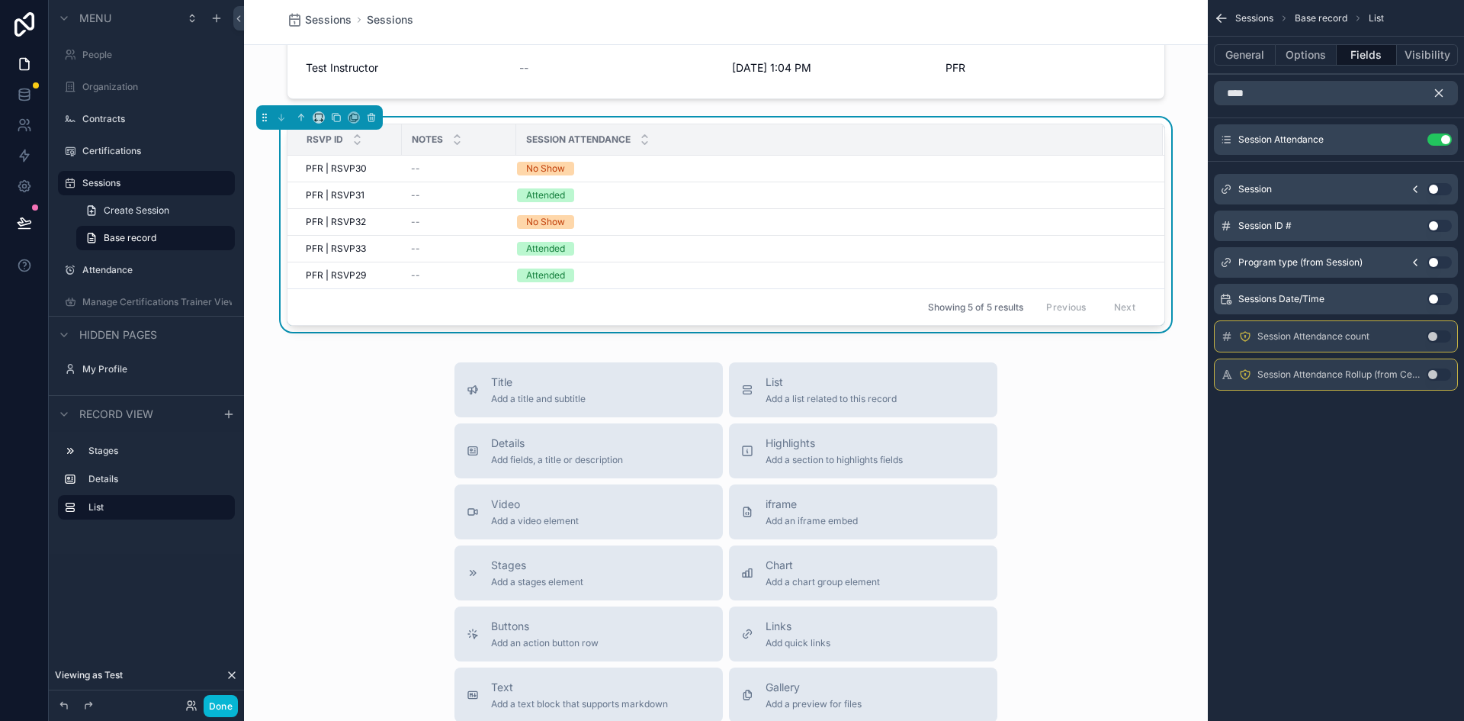
click at [1440, 96] on icon "scrollable content" at bounding box center [1439, 93] width 14 height 14
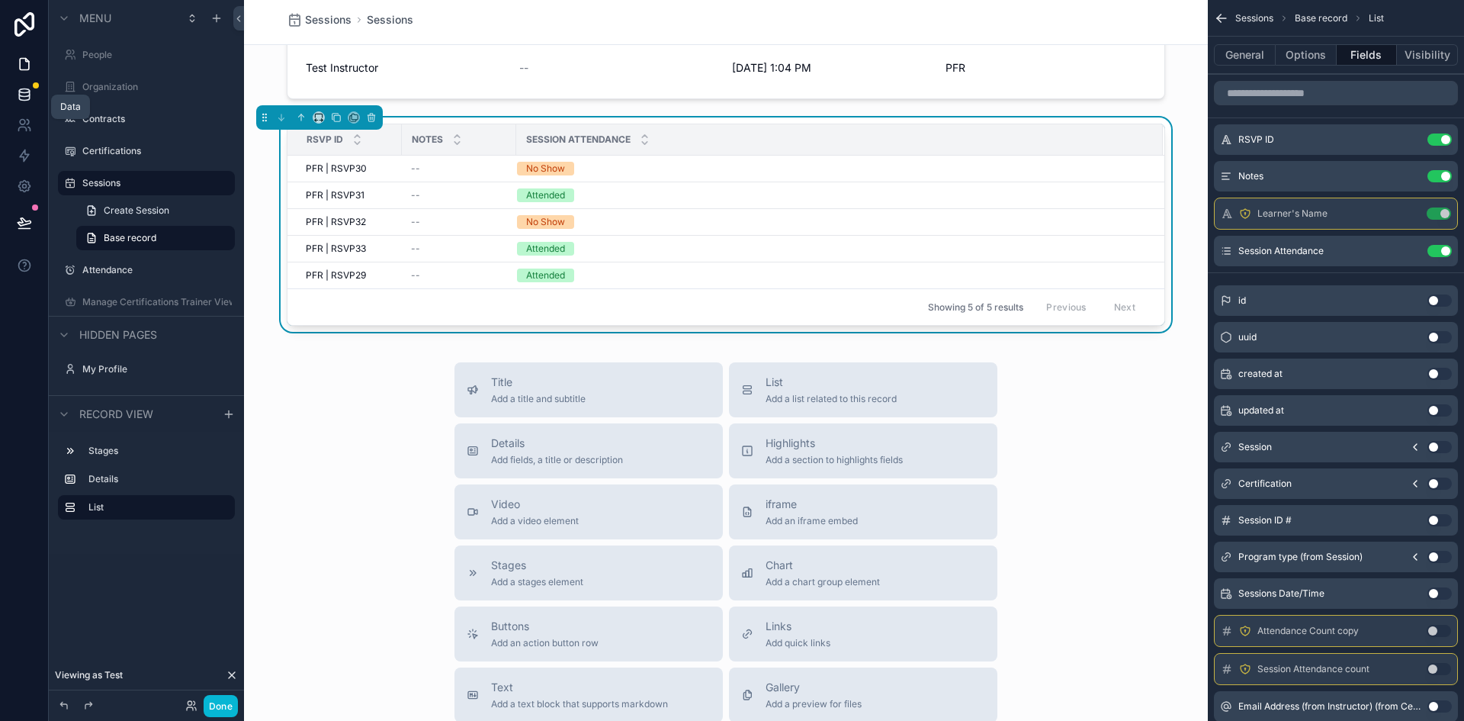
click at [20, 97] on icon at bounding box center [24, 94] width 15 height 15
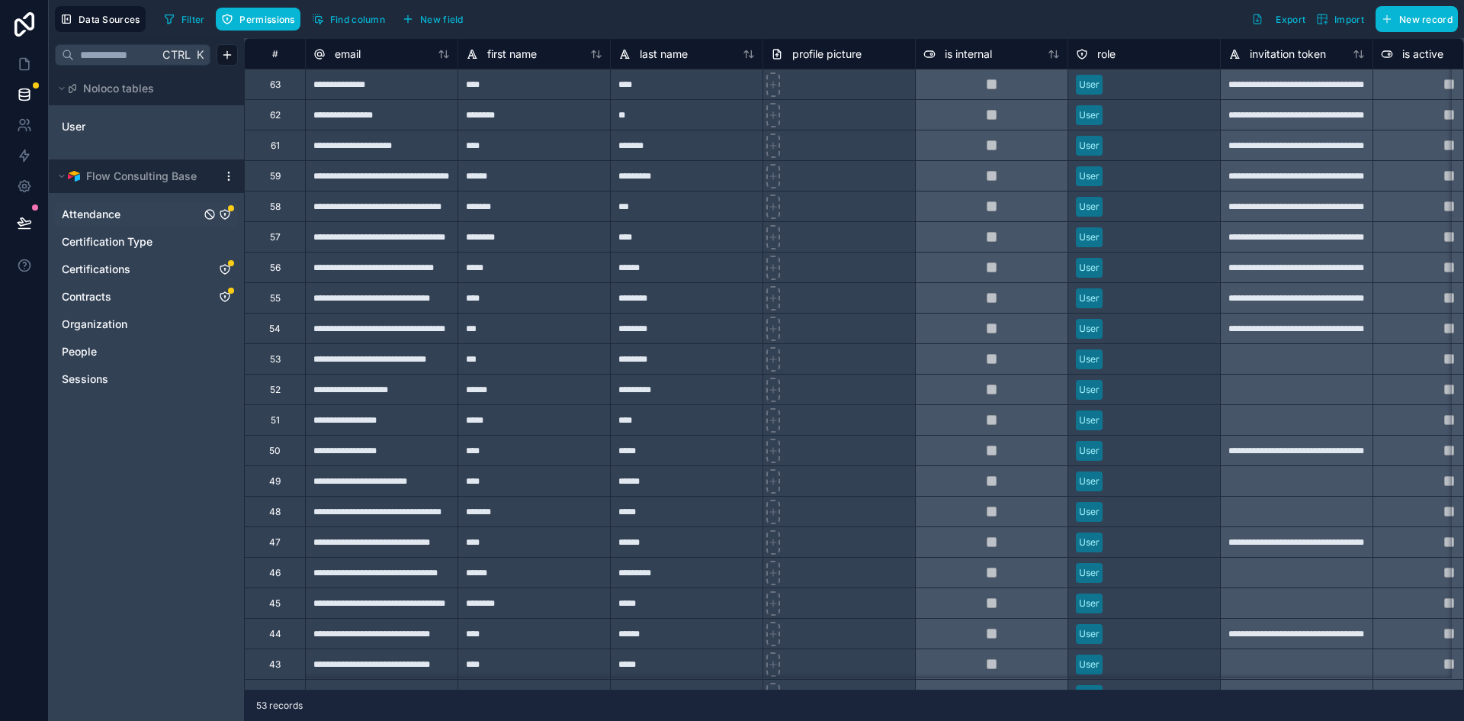
click at [117, 211] on span "Attendance" at bounding box center [91, 214] width 59 height 15
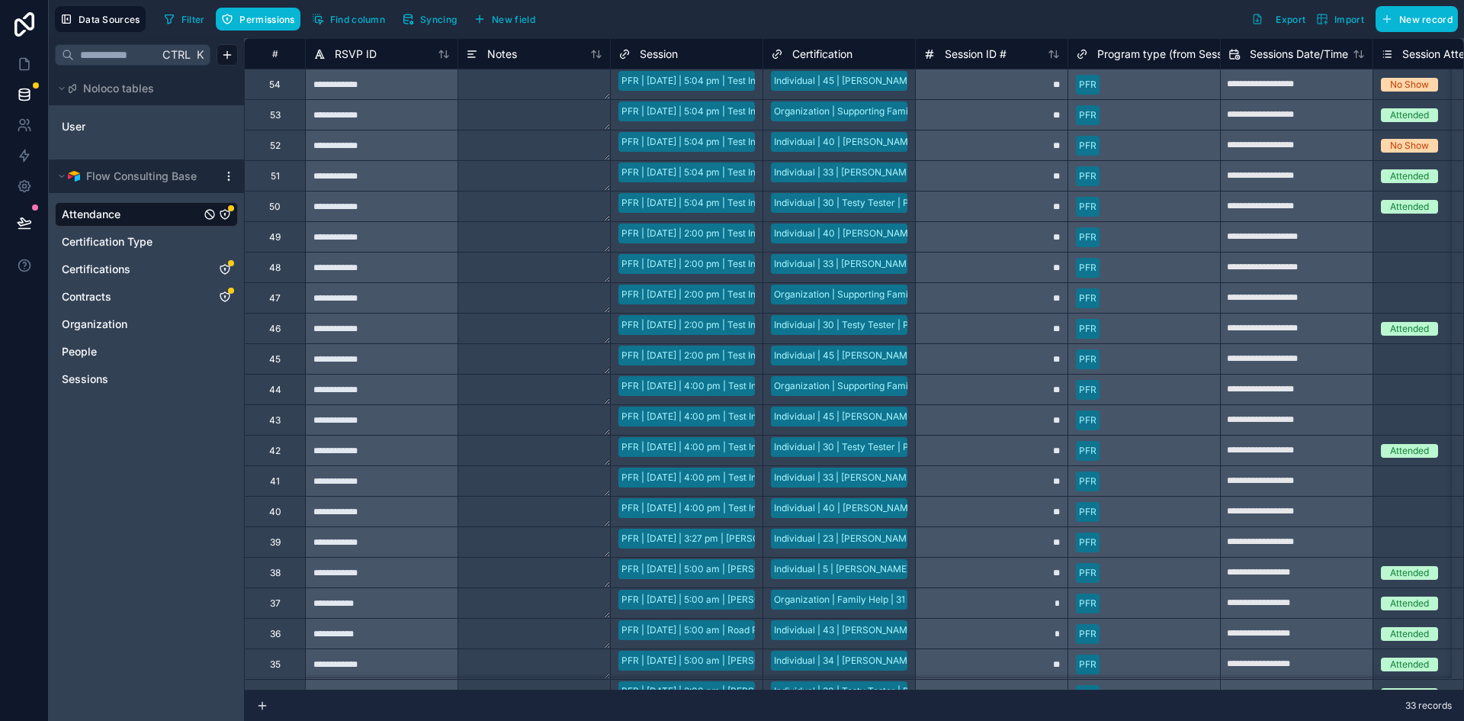
click at [224, 213] on icon "Attendance" at bounding box center [225, 214] width 12 height 12
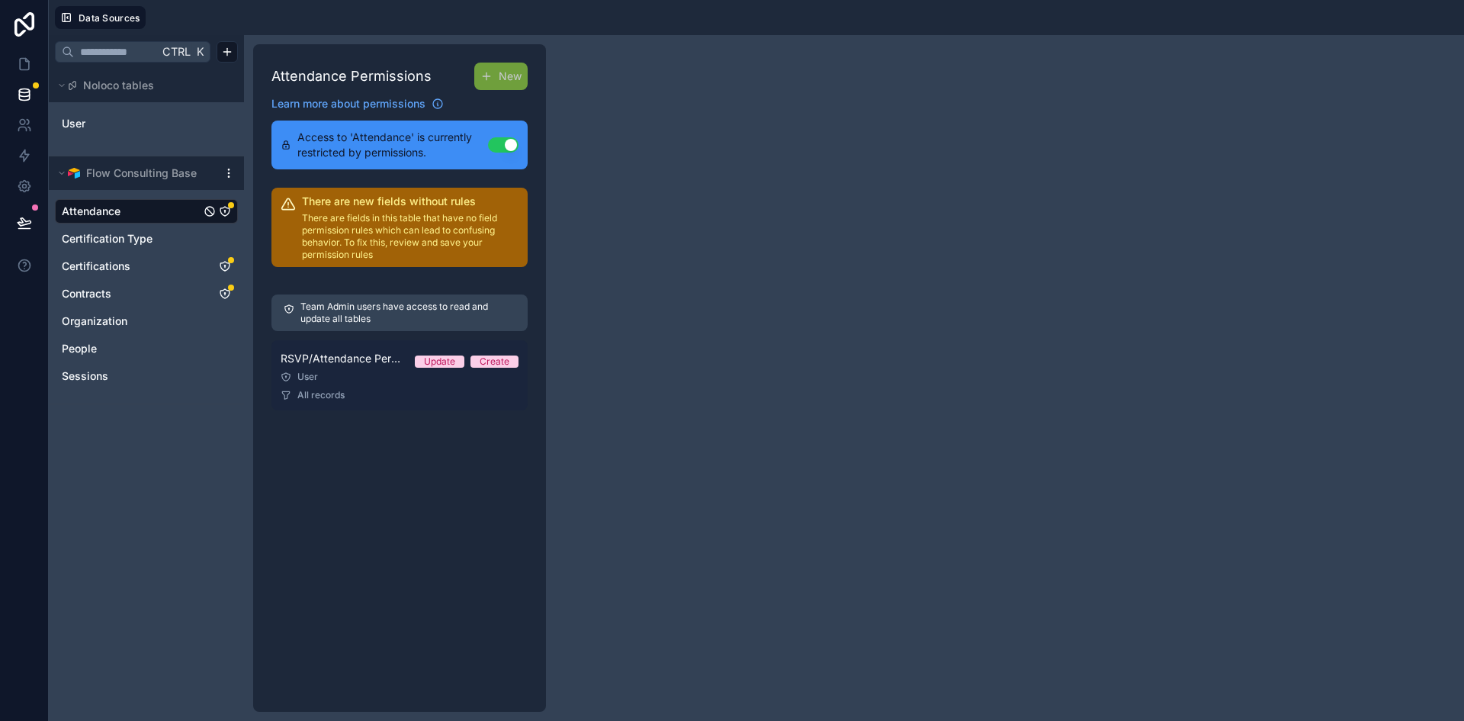
click at [441, 380] on div "User" at bounding box center [400, 377] width 238 height 12
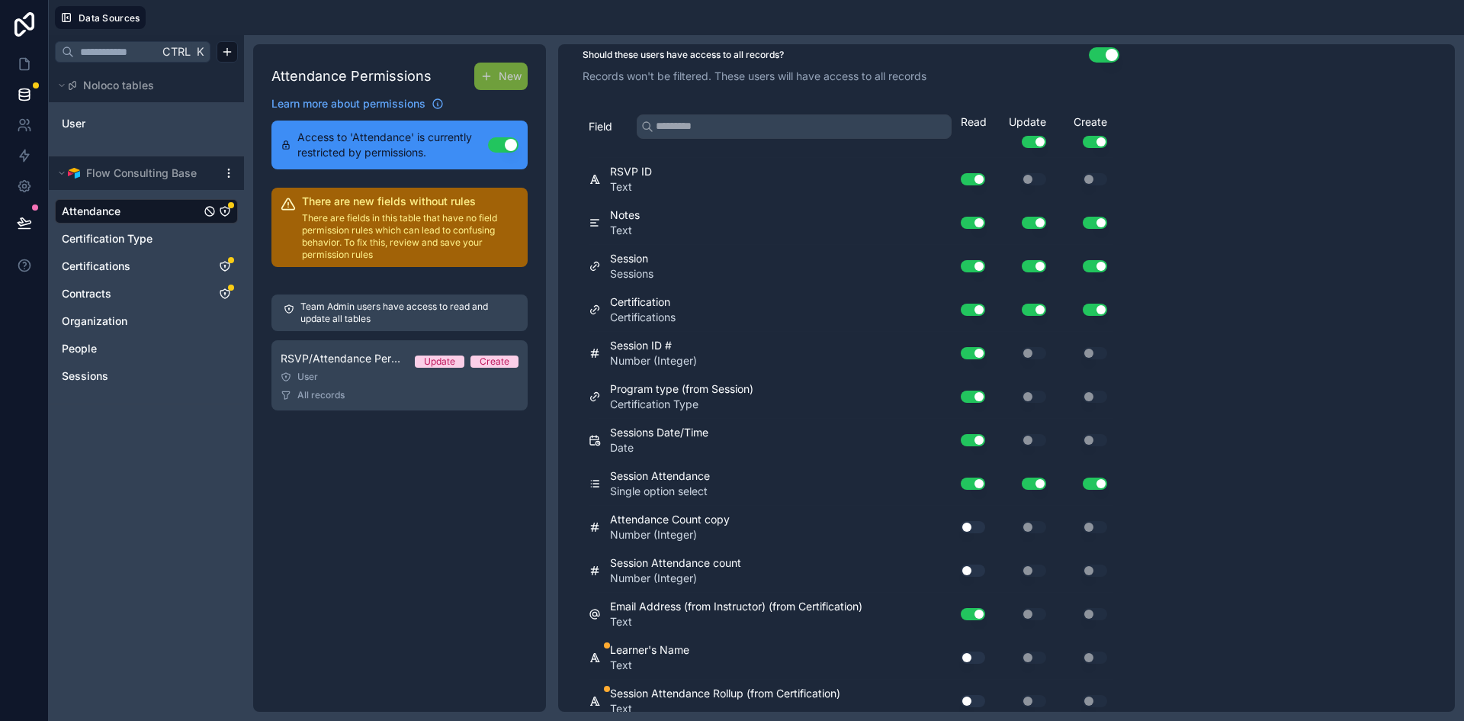
scroll to position [159, 0]
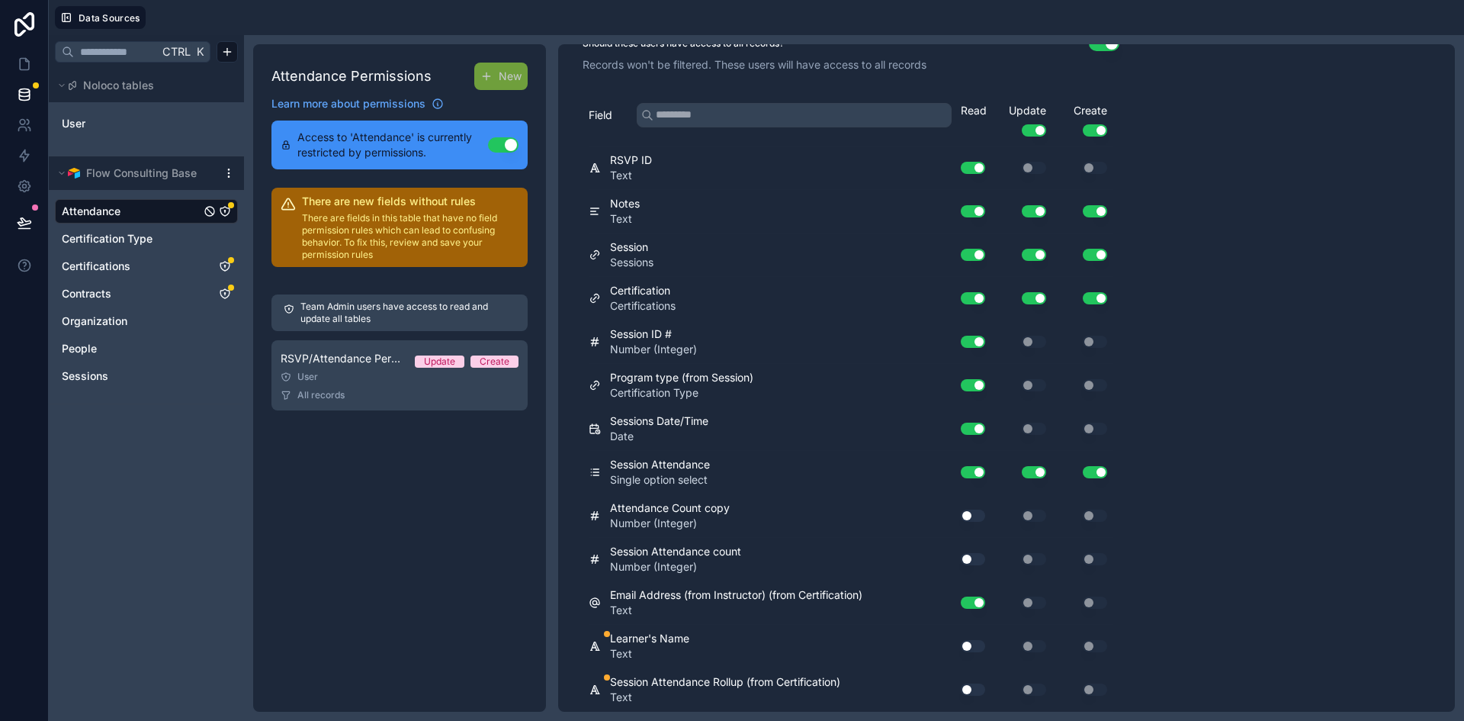
click at [976, 644] on button "Use setting" at bounding box center [973, 646] width 24 height 12
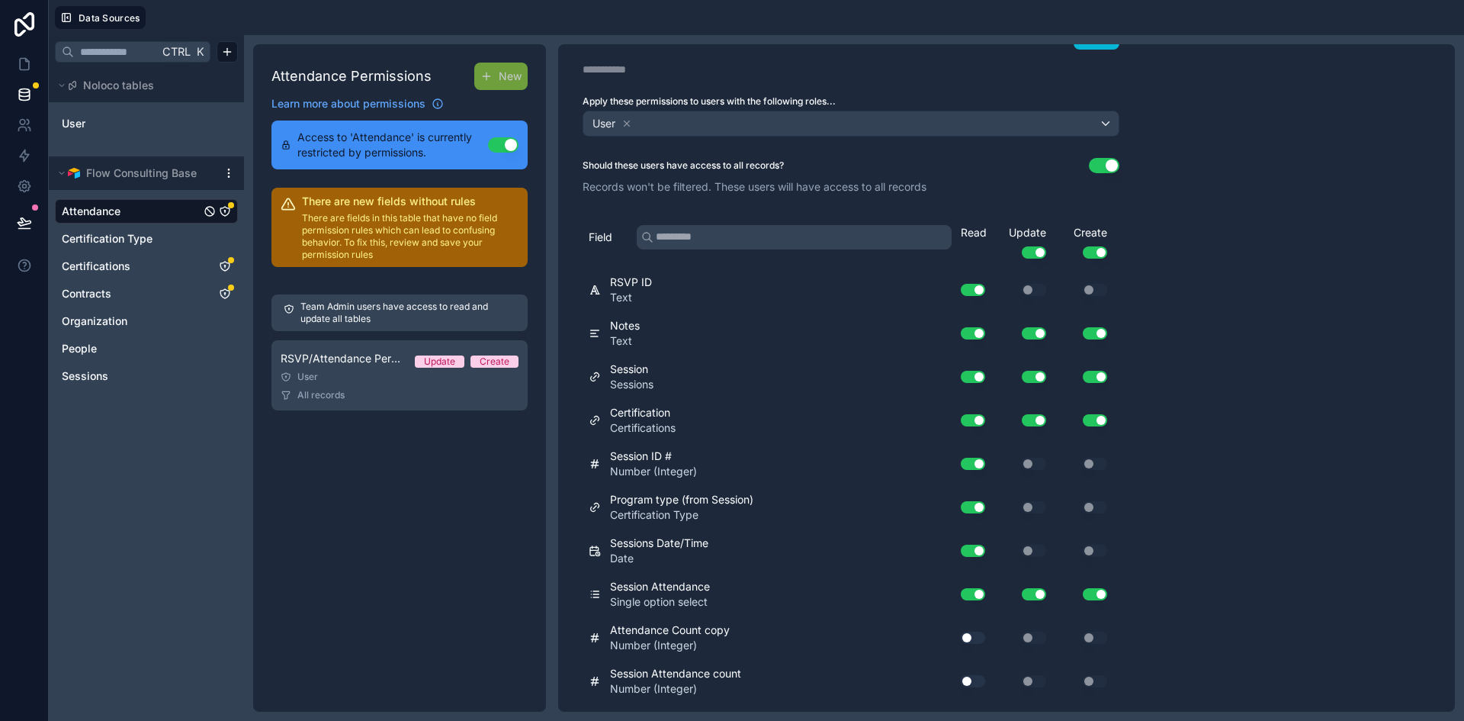
scroll to position [0, 0]
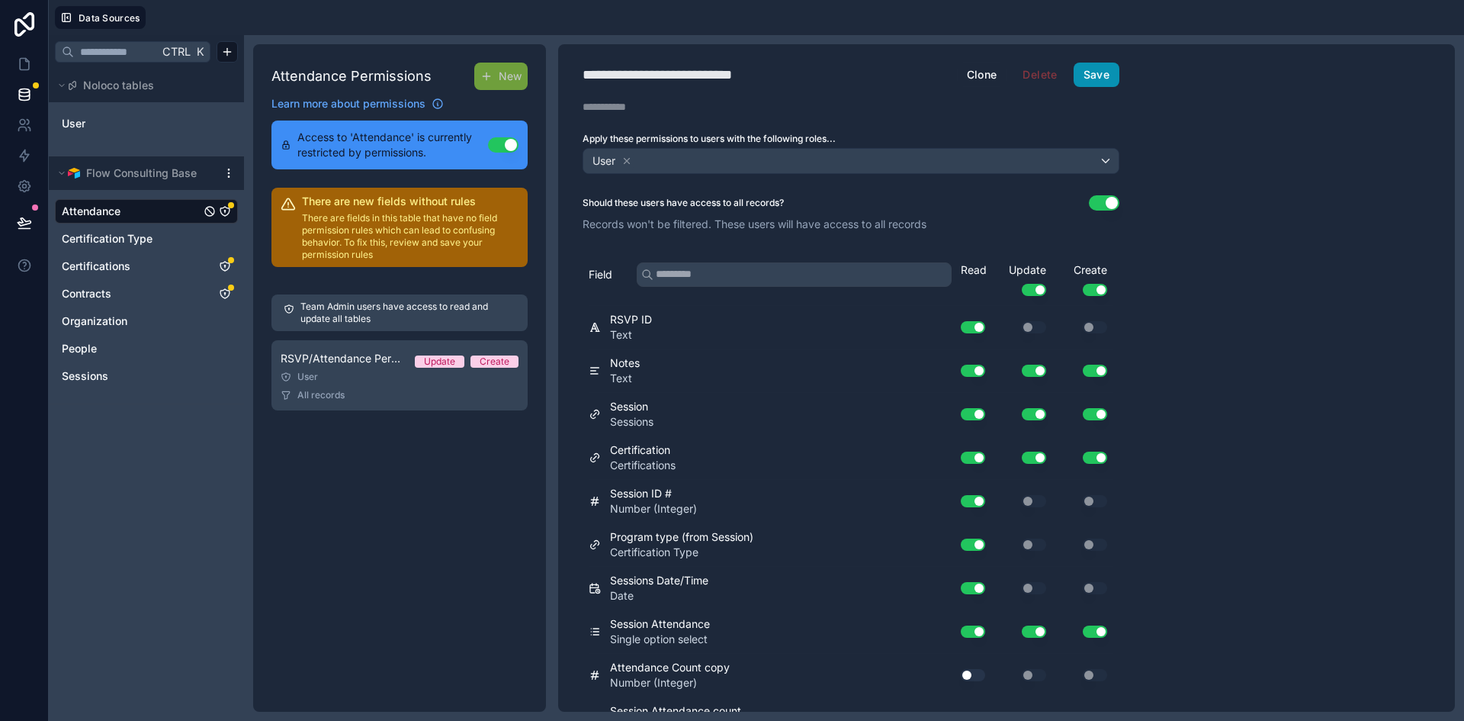
click at [1093, 72] on button "Save" at bounding box center [1097, 75] width 46 height 24
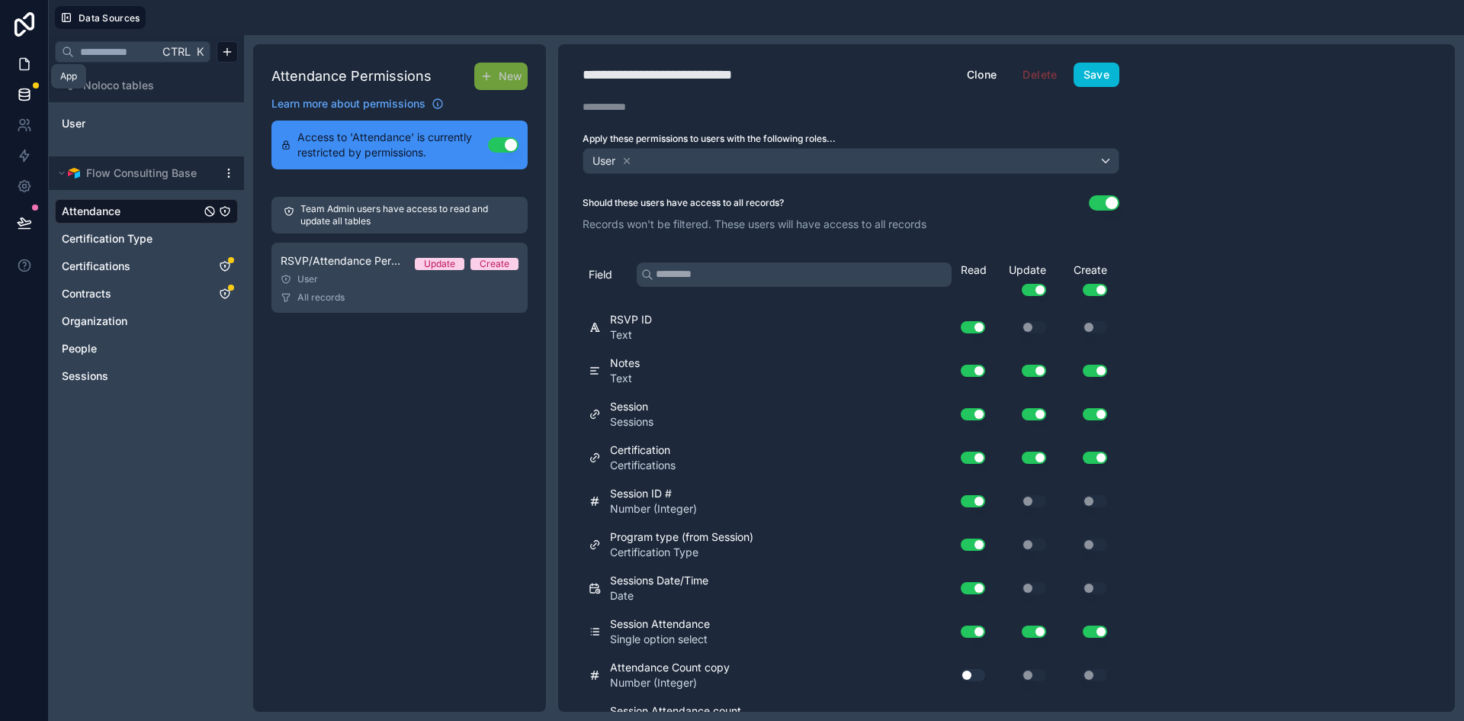
click at [23, 67] on icon at bounding box center [24, 63] width 15 height 15
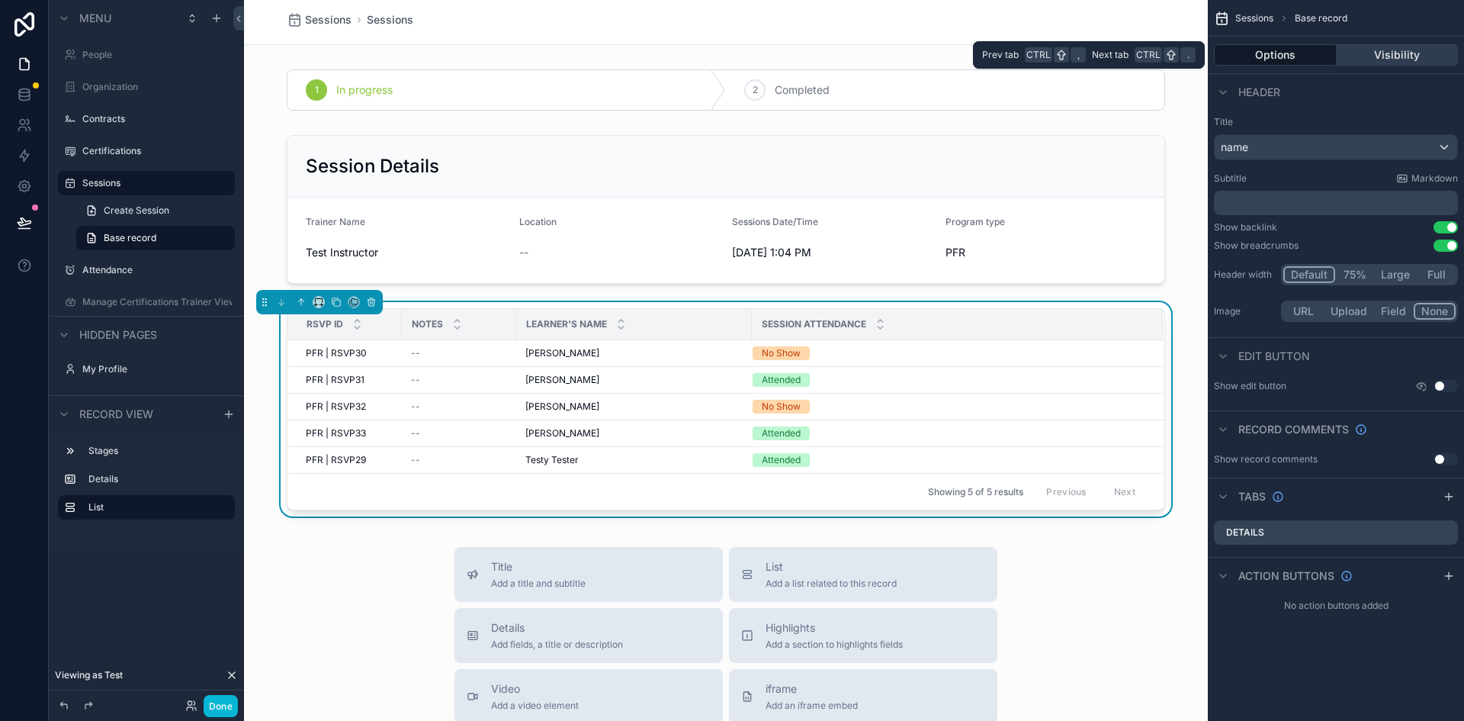
click at [1420, 54] on button "Visibility" at bounding box center [1398, 54] width 122 height 21
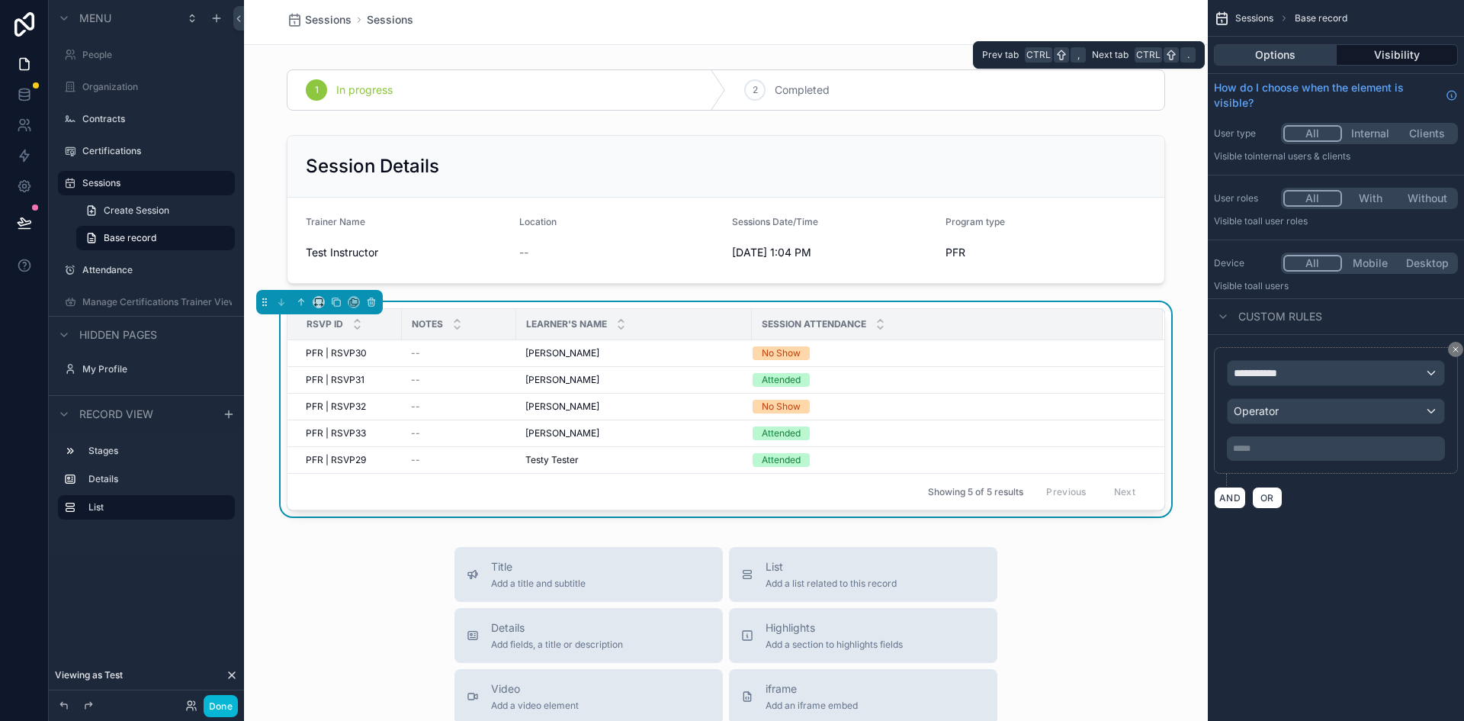
click at [1287, 57] on button "Options" at bounding box center [1275, 54] width 123 height 21
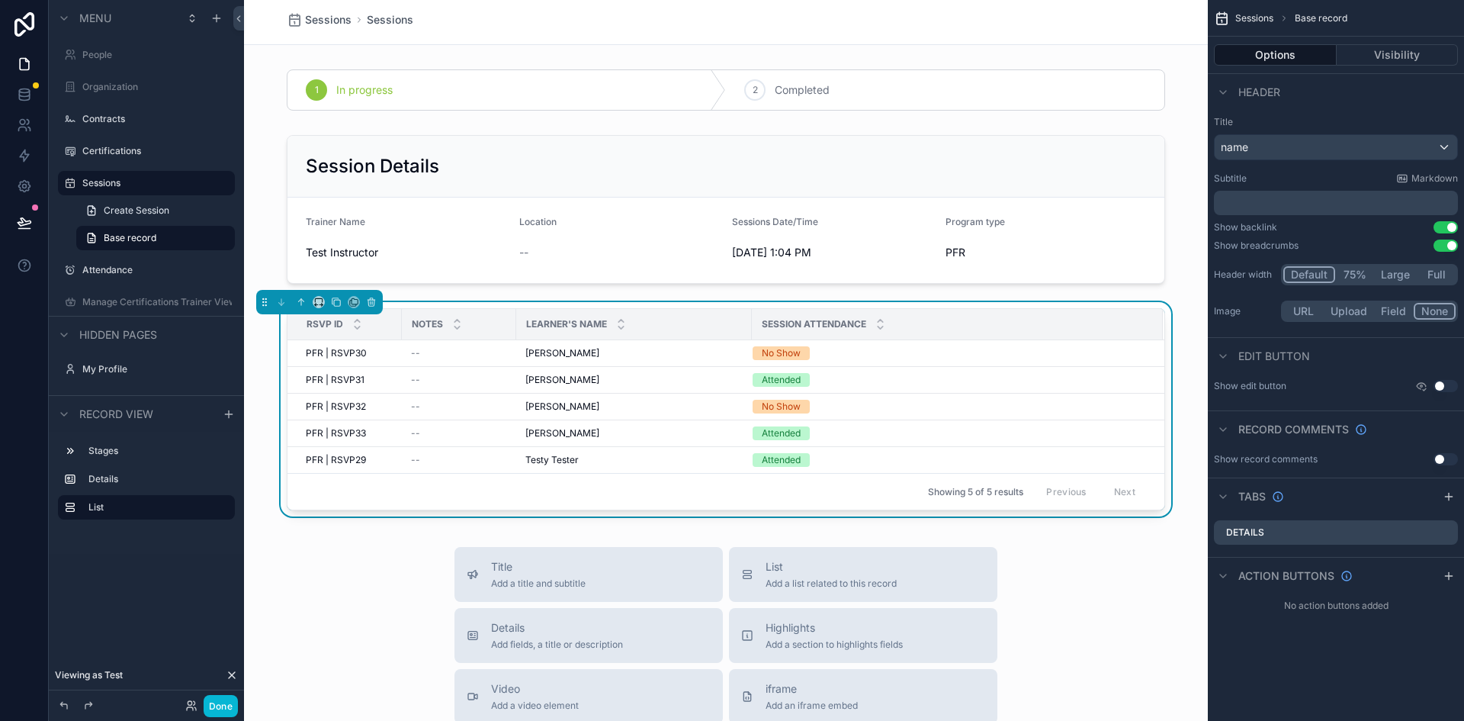
click at [1259, 18] on span "Sessions" at bounding box center [1254, 18] width 38 height 12
click at [1032, 316] on div "Session Attendance" at bounding box center [957, 324] width 409 height 29
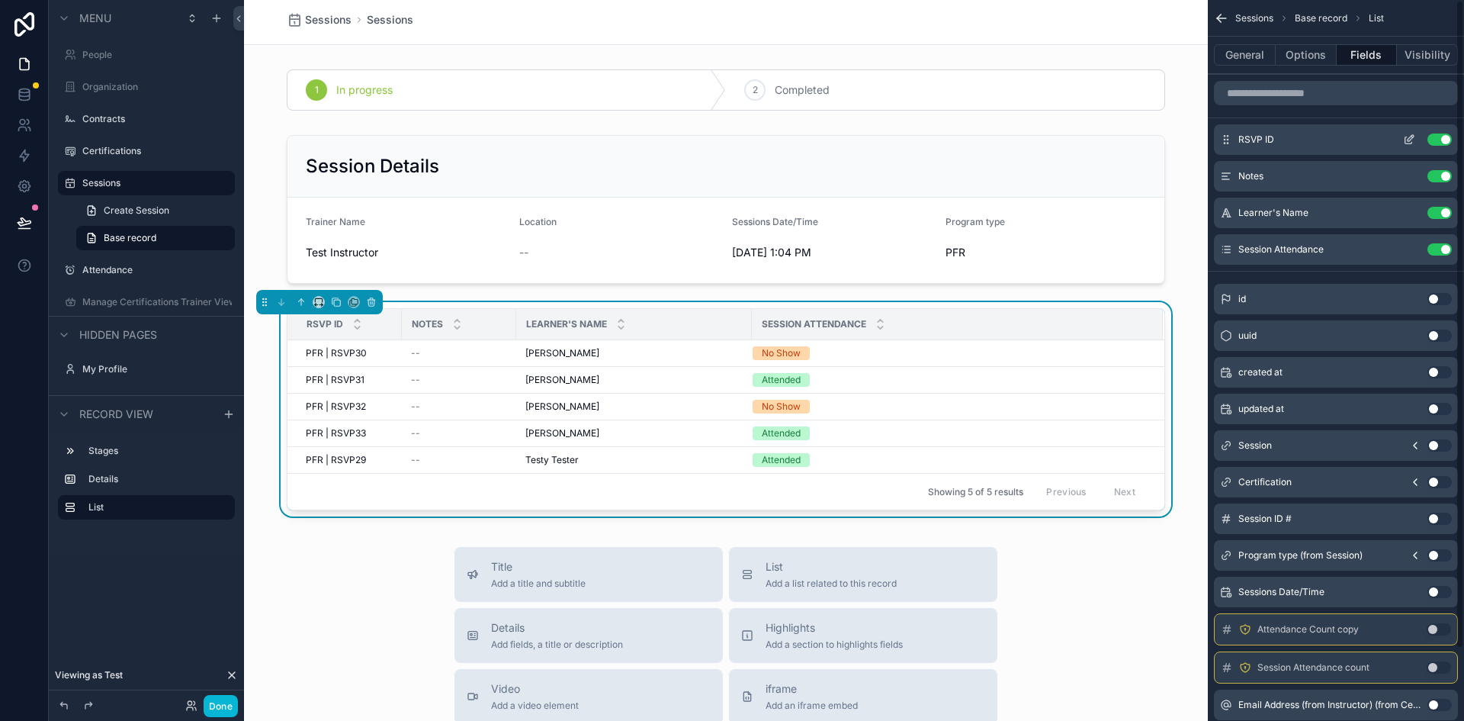
click at [1430, 141] on button "Use setting" at bounding box center [1439, 139] width 24 height 12
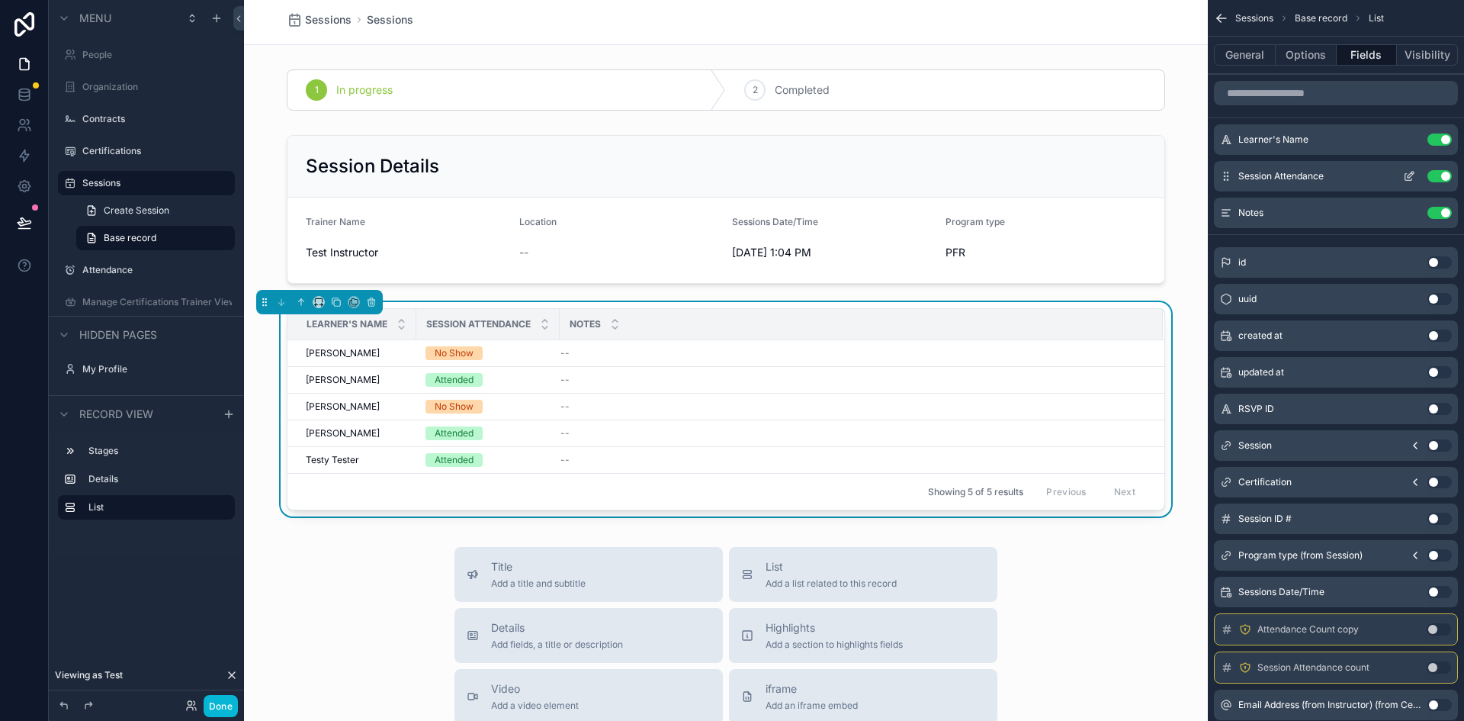
click at [1401, 175] on button "scrollable content" at bounding box center [1409, 176] width 24 height 12
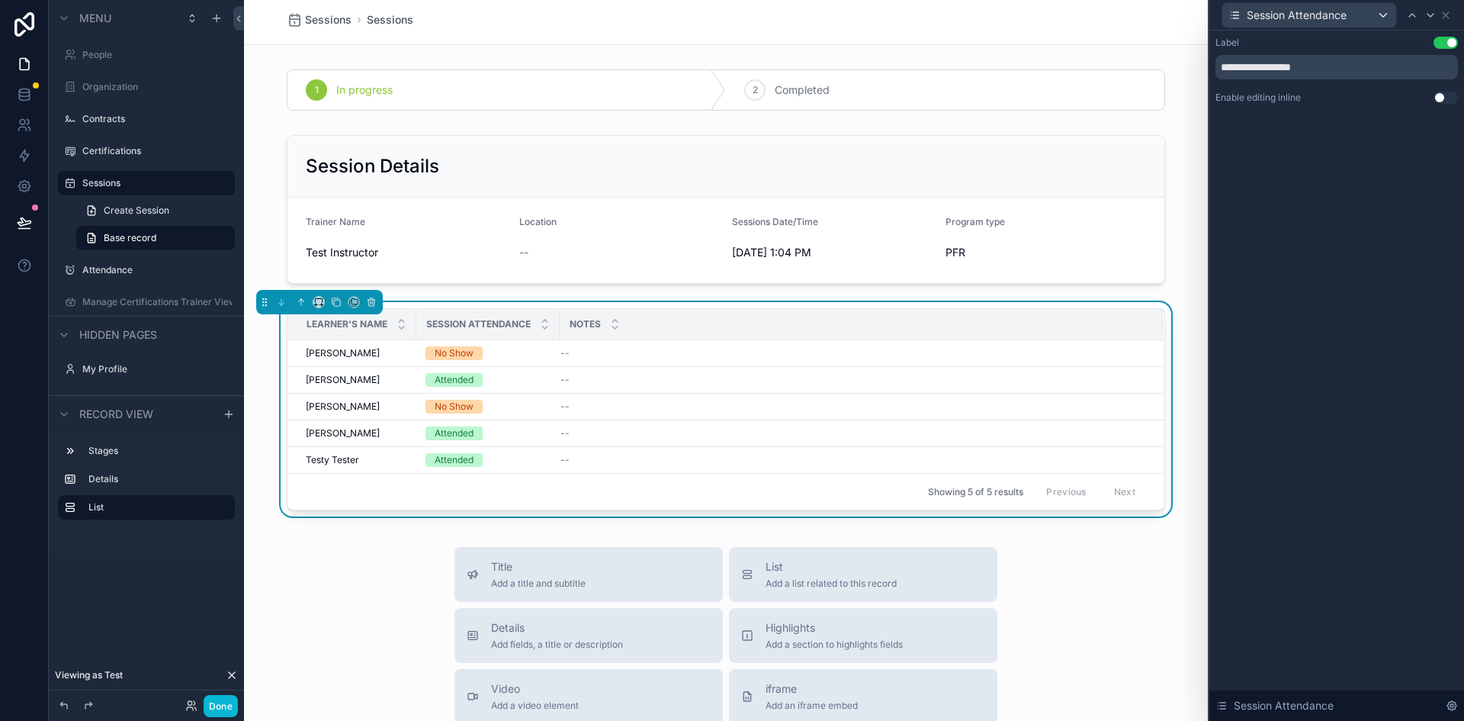
click at [1449, 96] on button "Use setting" at bounding box center [1445, 97] width 24 height 12
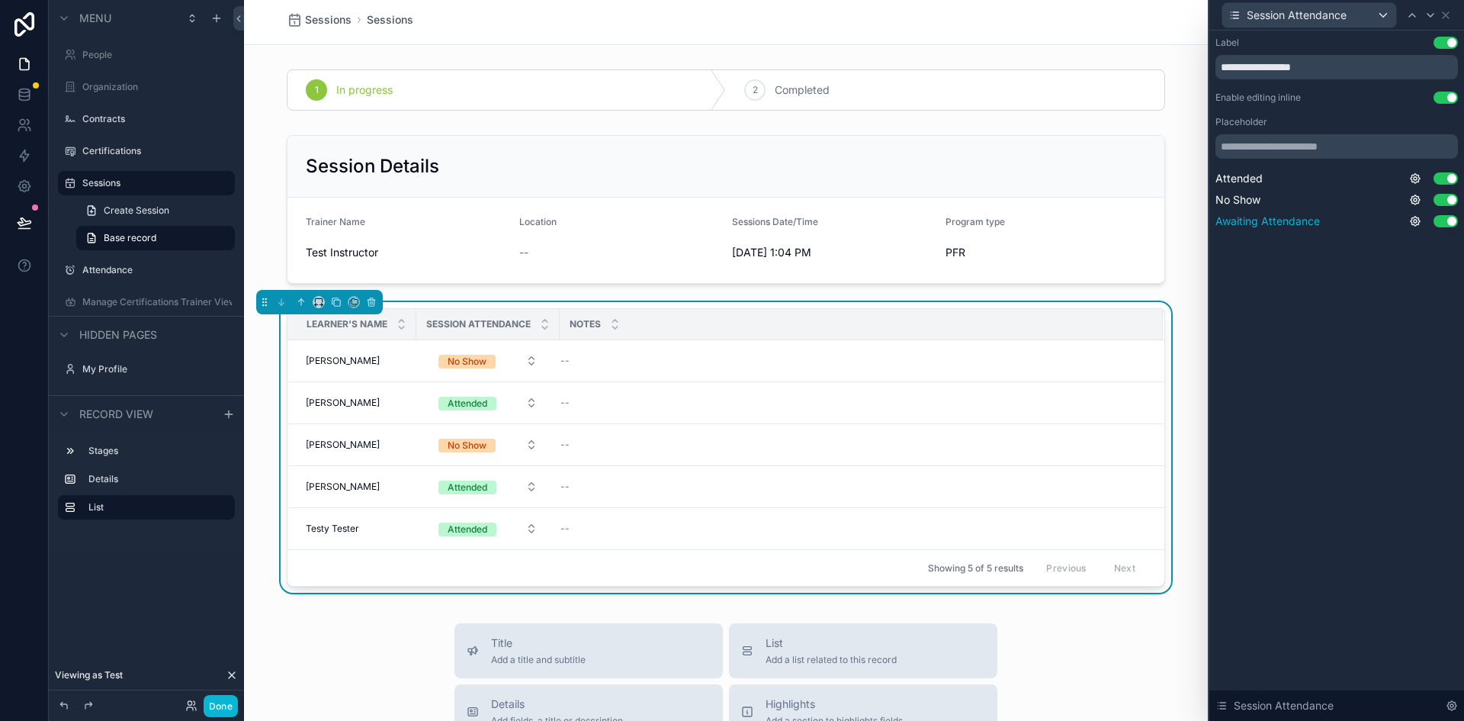
click at [1440, 221] on button "Use setting" at bounding box center [1445, 221] width 24 height 12
click at [1446, 15] on icon at bounding box center [1446, 15] width 6 height 6
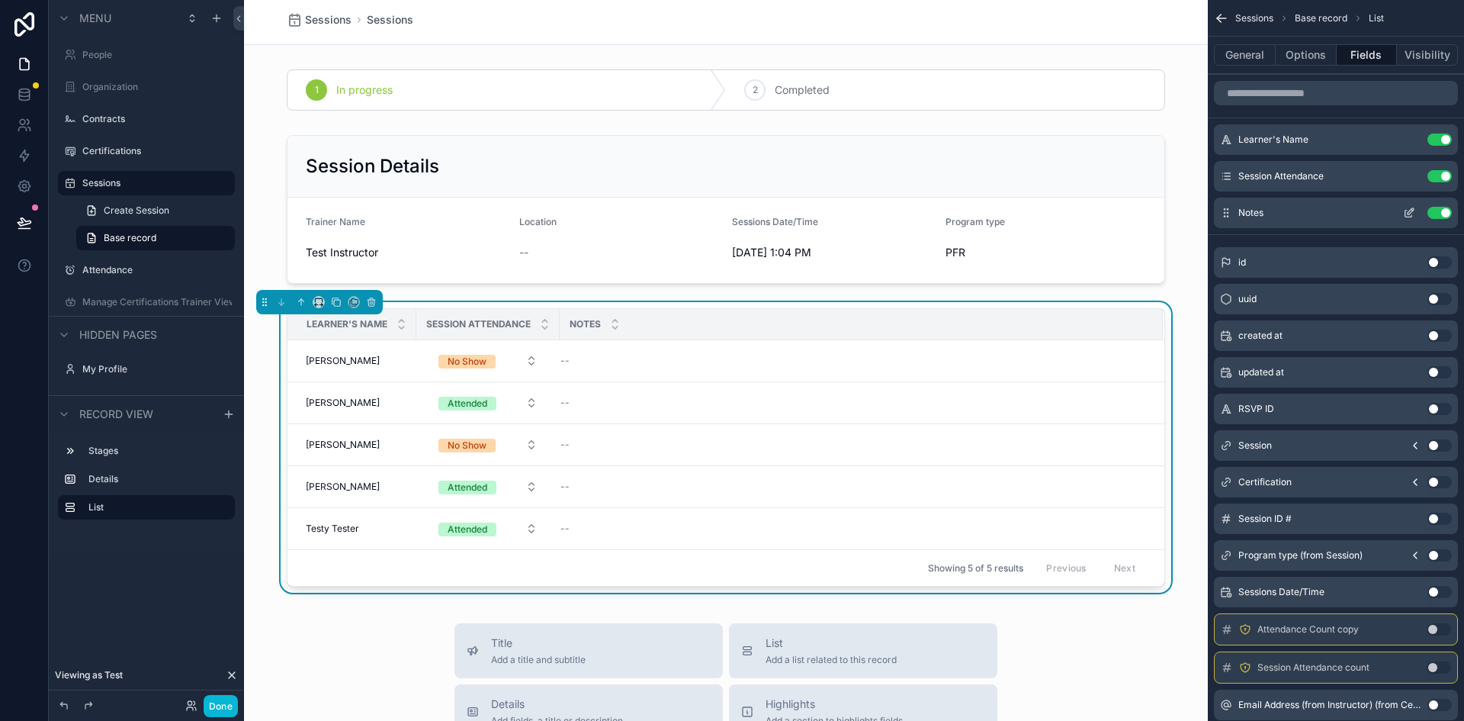
click at [1410, 213] on icon "scrollable content" at bounding box center [1409, 213] width 12 height 12
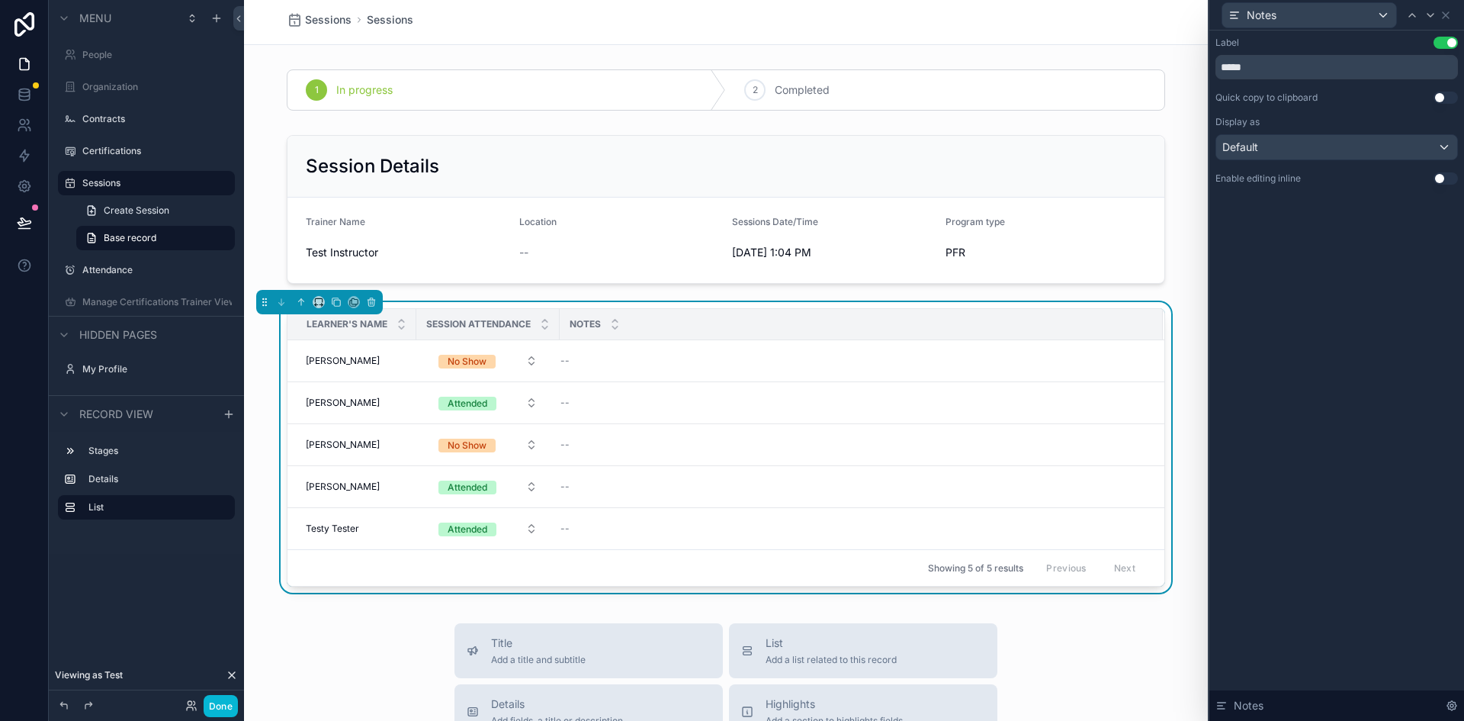
click at [1453, 178] on button "Use setting" at bounding box center [1445, 178] width 24 height 12
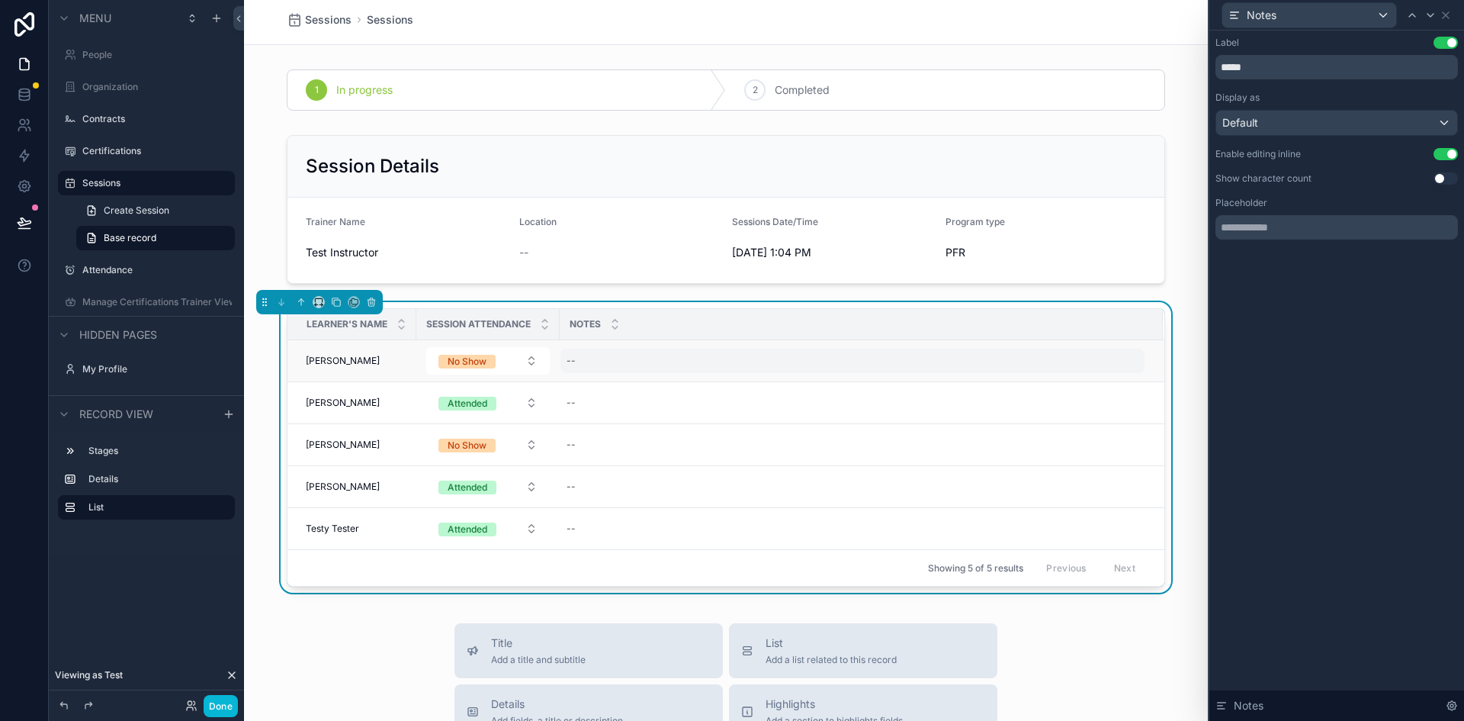
click at [622, 349] on div "--" at bounding box center [852, 360] width 584 height 24
click at [1170, 254] on div "scrollable content" at bounding box center [726, 209] width 964 height 161
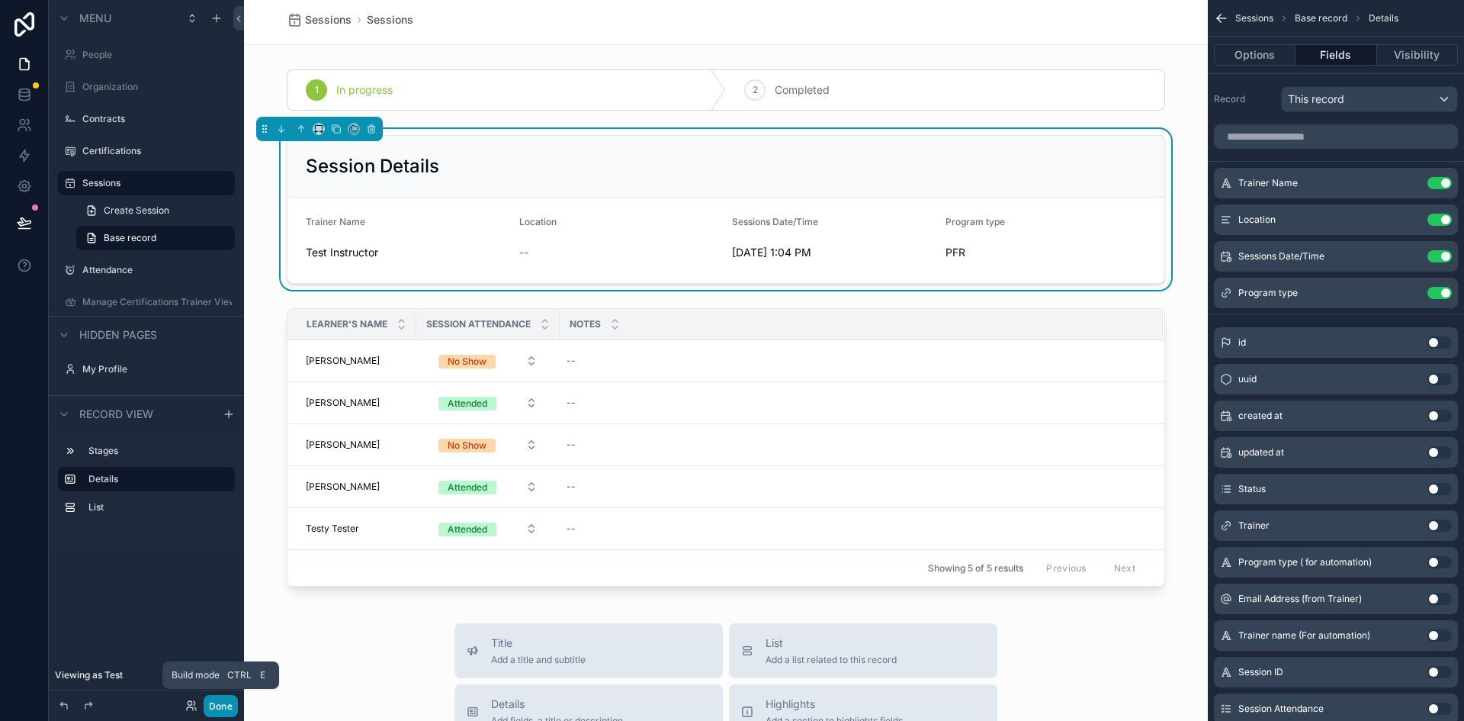
click at [215, 705] on button "Done" at bounding box center [221, 706] width 34 height 22
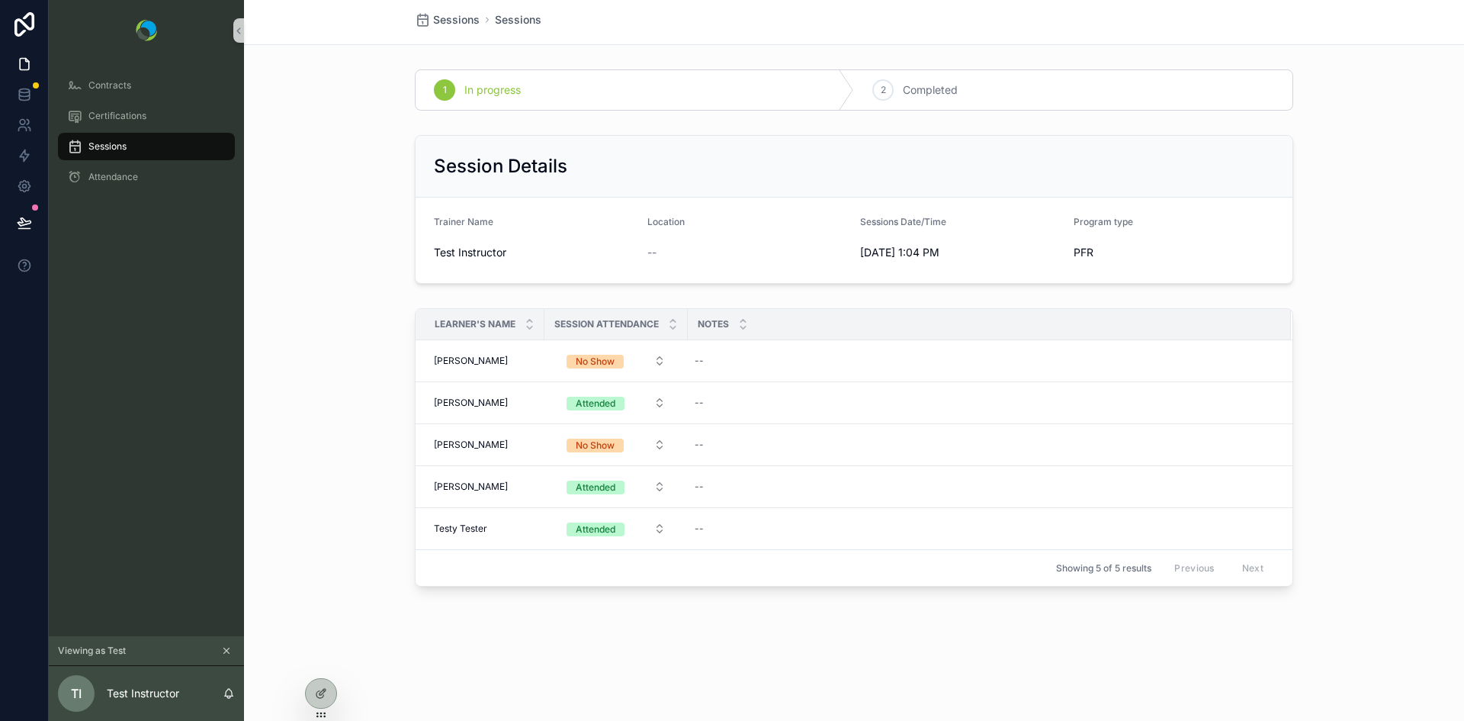
click at [104, 148] on span "Sessions" at bounding box center [107, 146] width 38 height 12
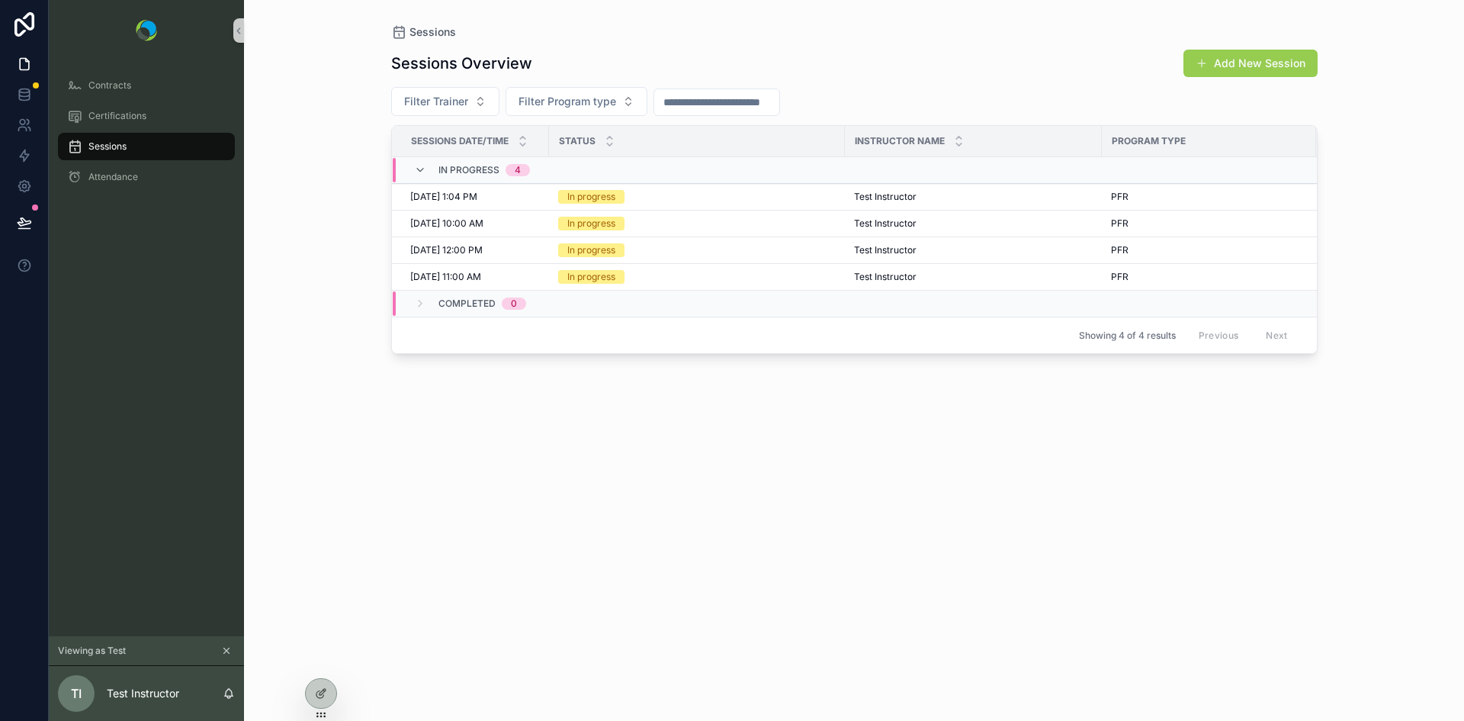
click at [1254, 63] on button "Add New Session" at bounding box center [1250, 63] width 134 height 27
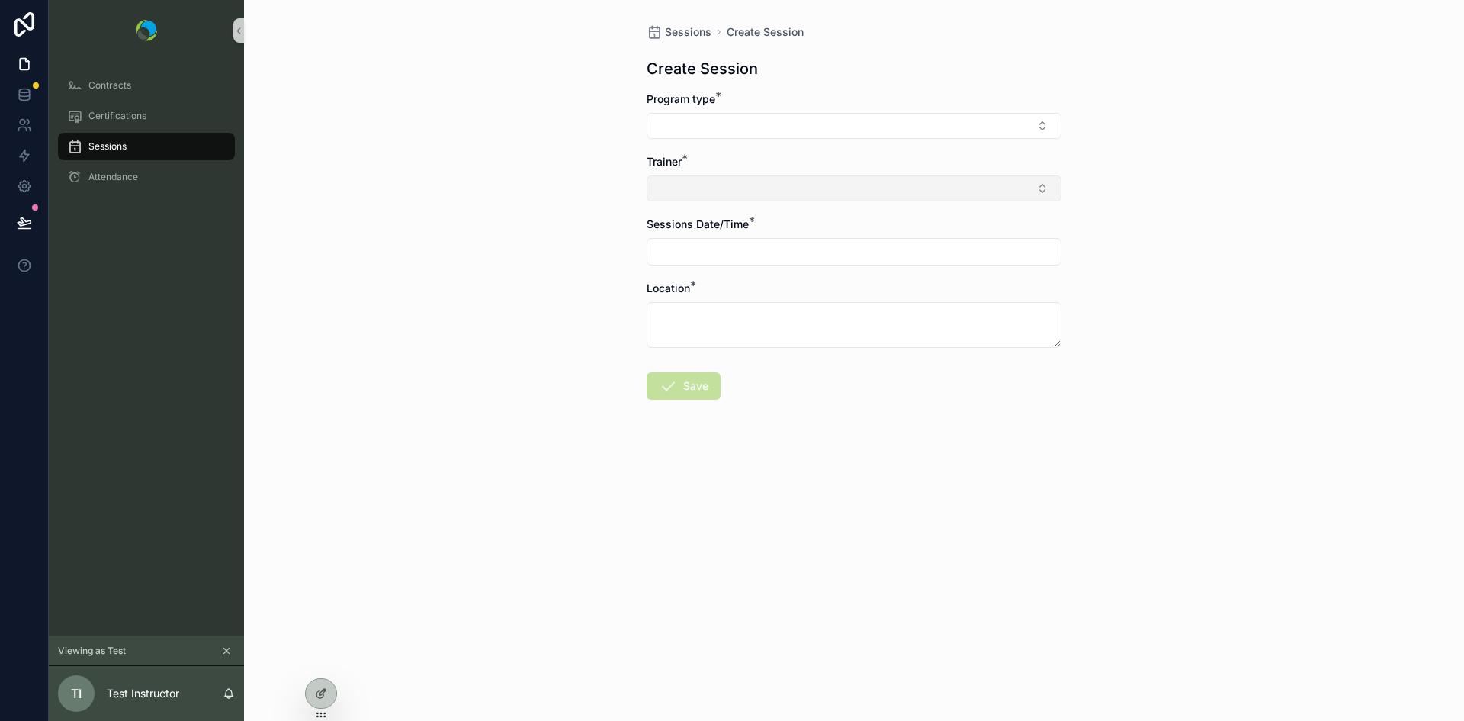
click at [705, 182] on button "Select Button" at bounding box center [854, 188] width 415 height 26
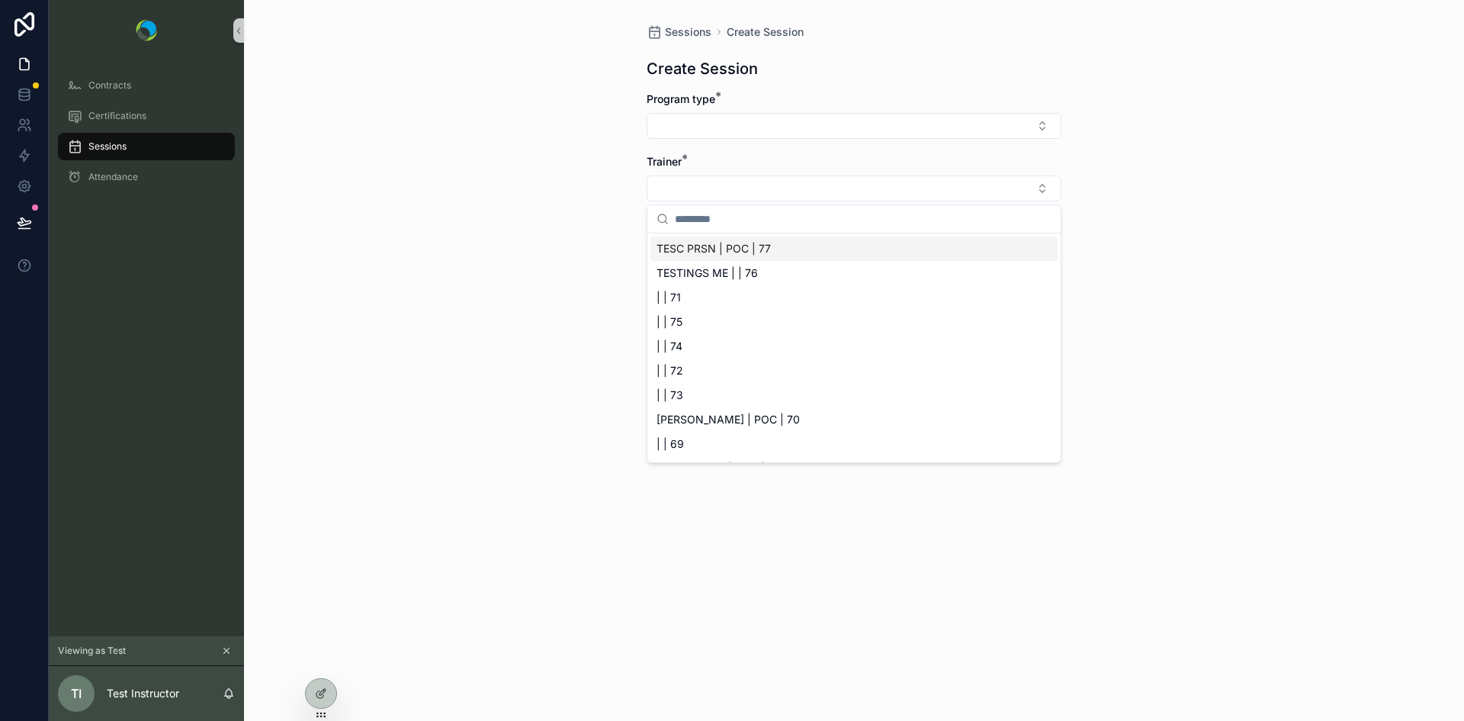
click at [502, 287] on div "Sessions Create Session Create Session Program type * Trainer * Sessions Date/T…" at bounding box center [854, 360] width 1220 height 721
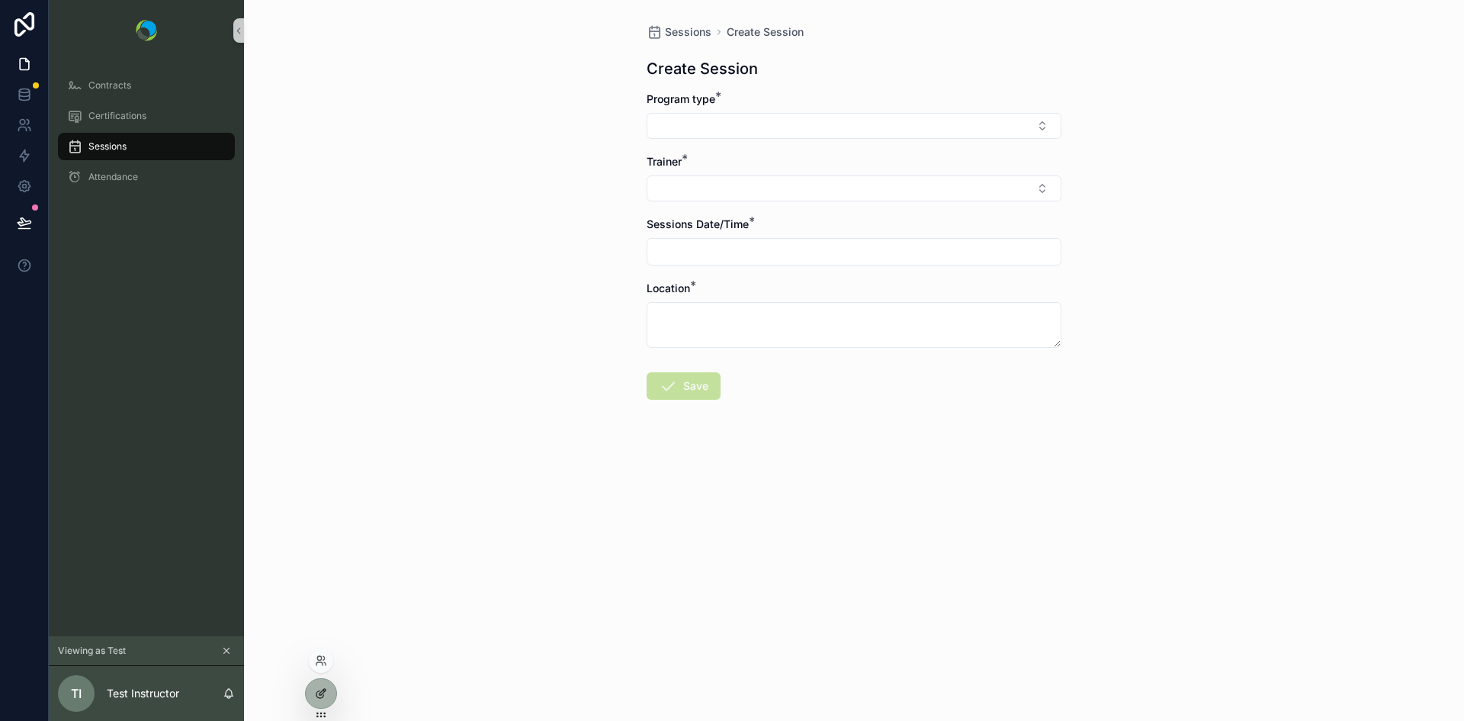
click at [320, 699] on div at bounding box center [321, 693] width 30 height 29
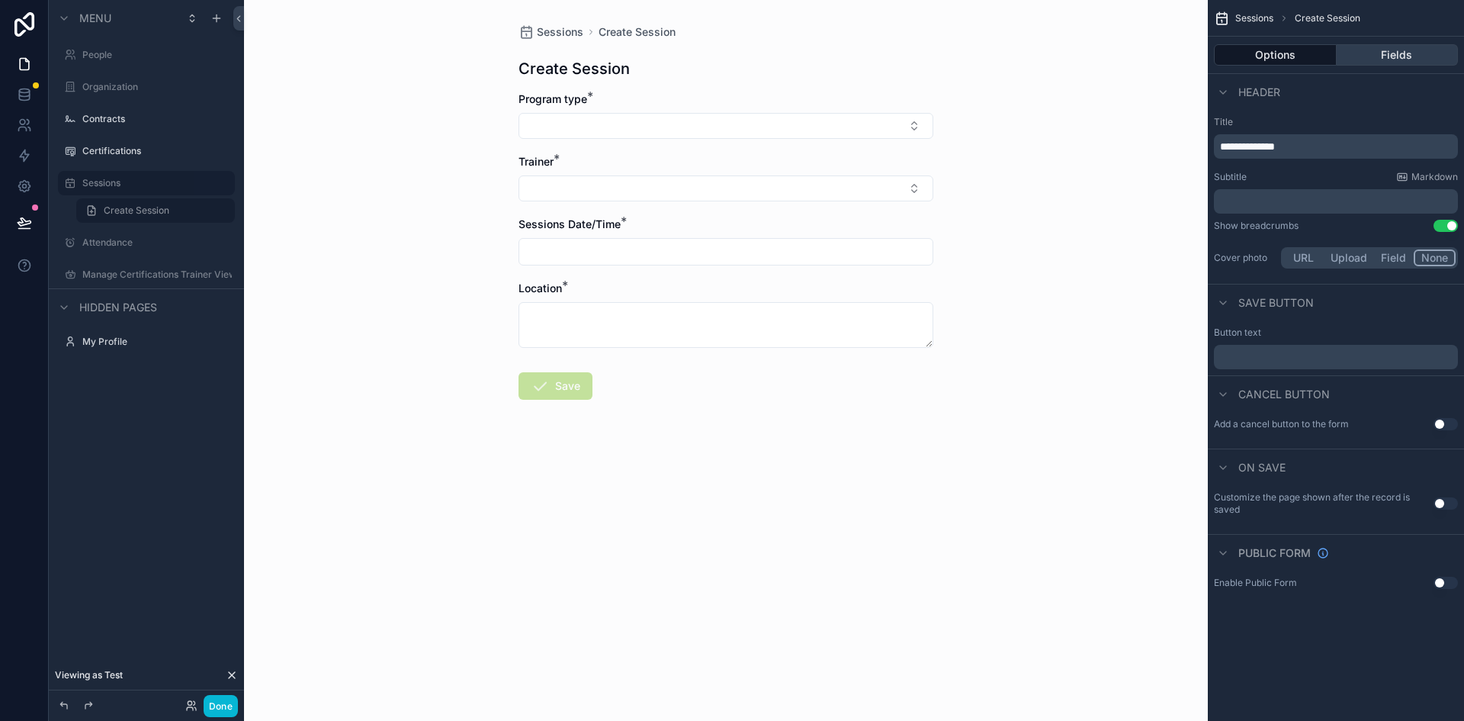
click at [1411, 56] on button "Fields" at bounding box center [1398, 54] width 122 height 21
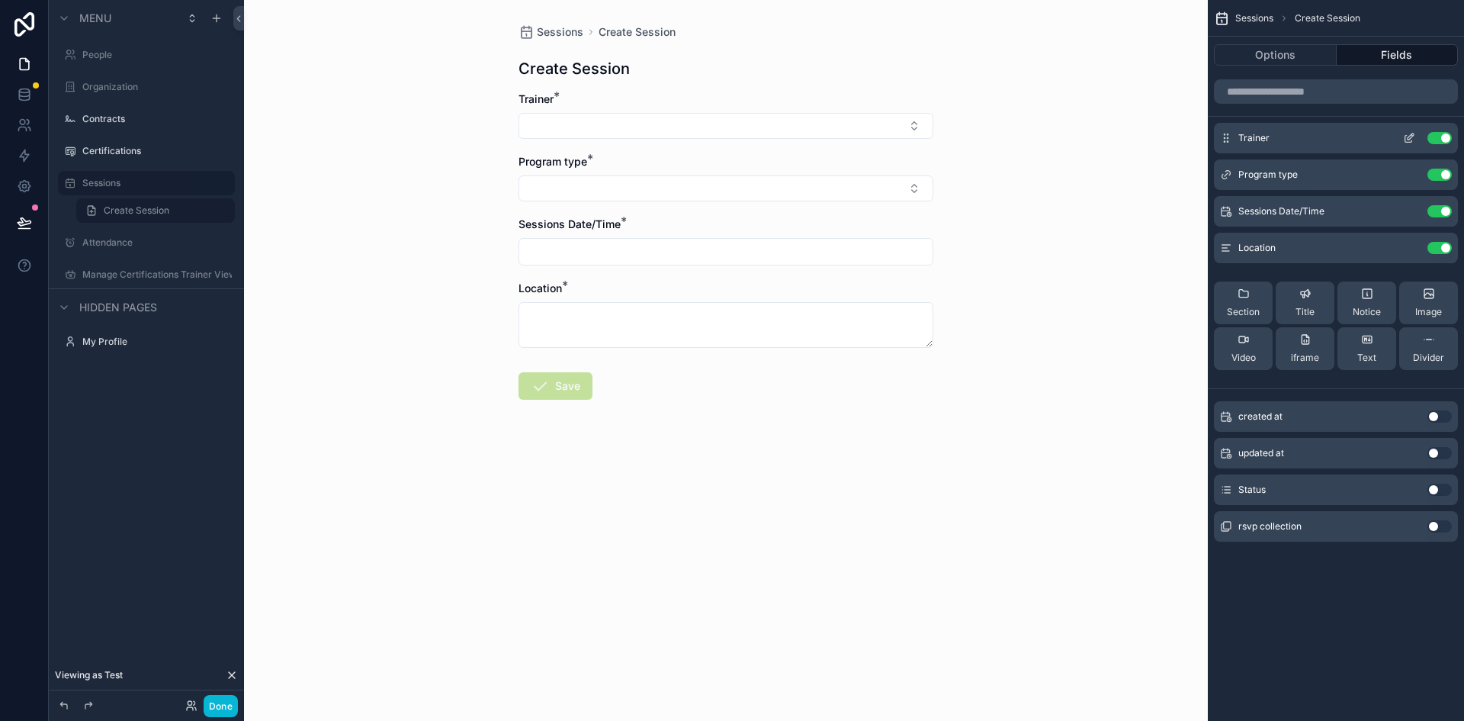
click at [1408, 135] on icon "scrollable content" at bounding box center [1409, 138] width 12 height 12
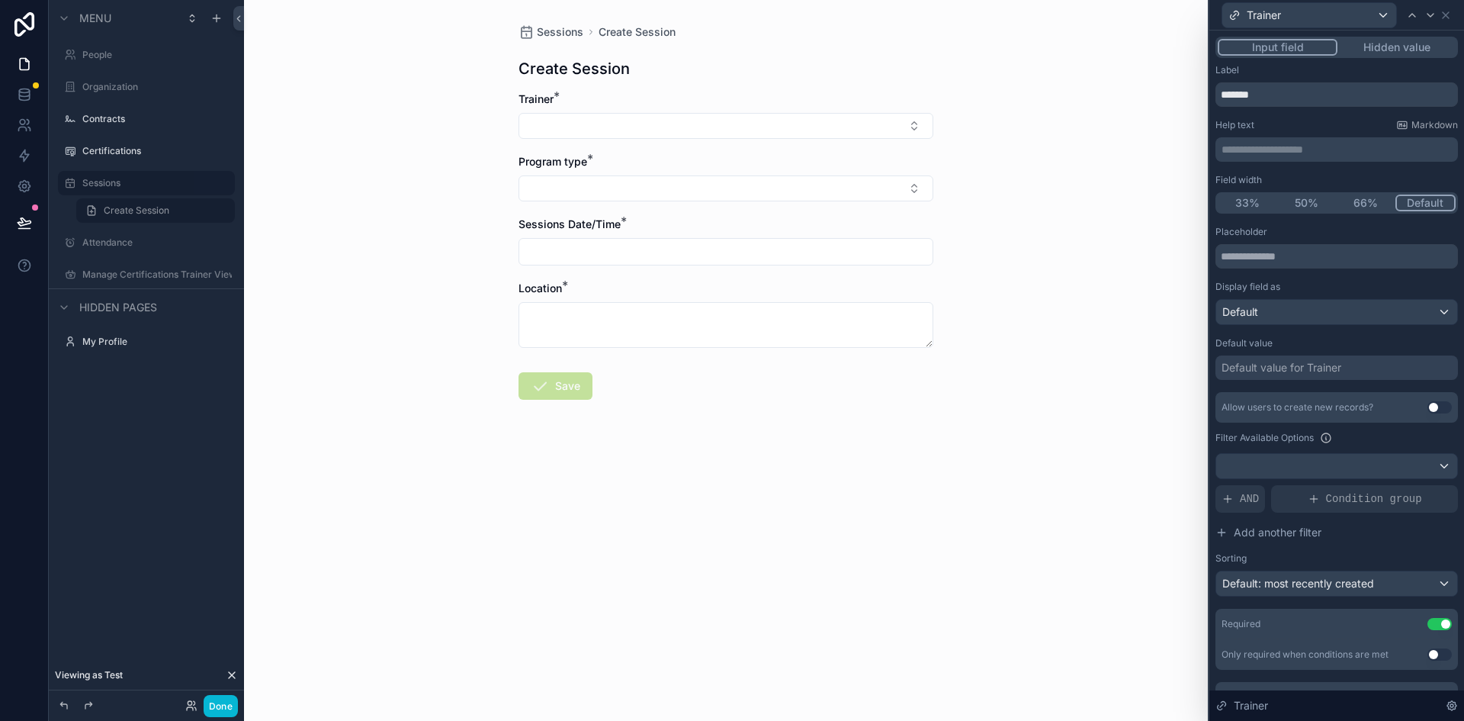
click at [1376, 47] on button "Hidden value" at bounding box center [1396, 47] width 118 height 17
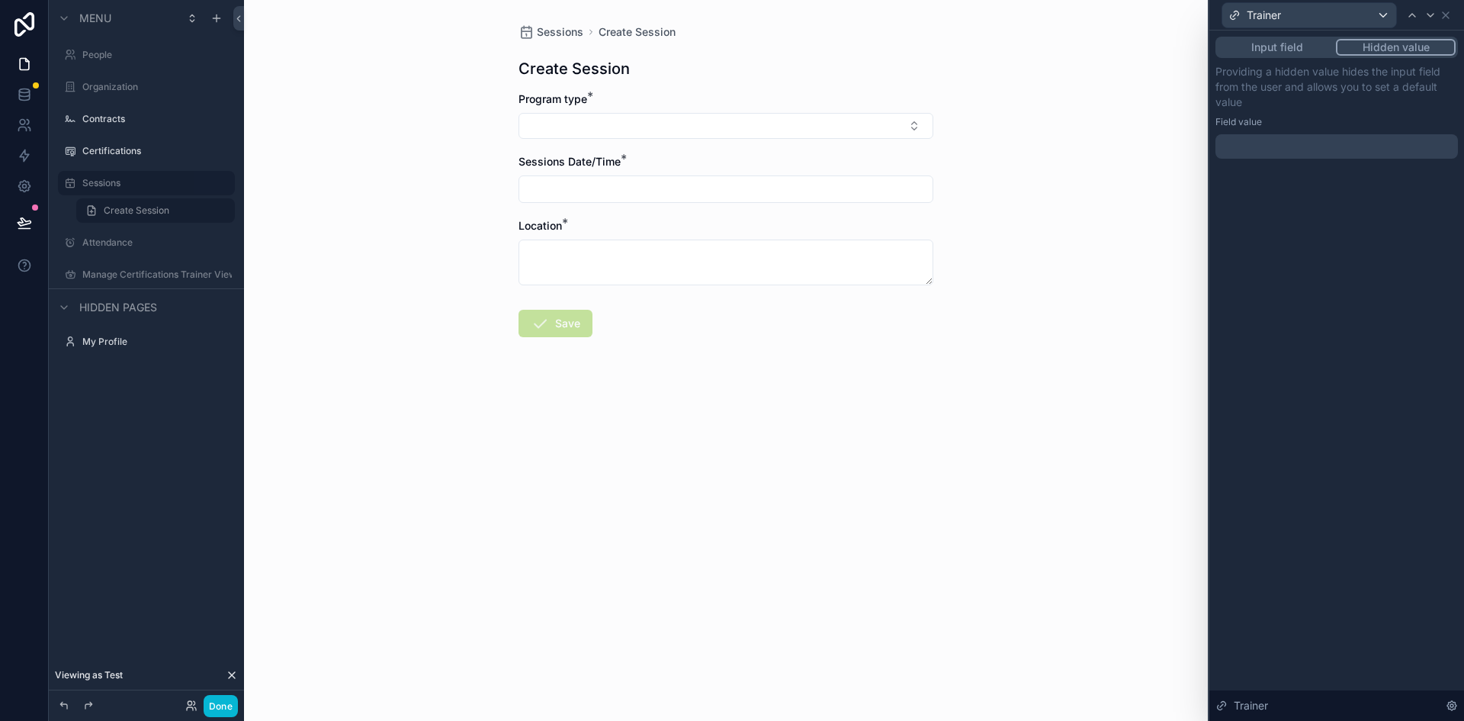
click at [1300, 140] on div at bounding box center [1336, 146] width 242 height 24
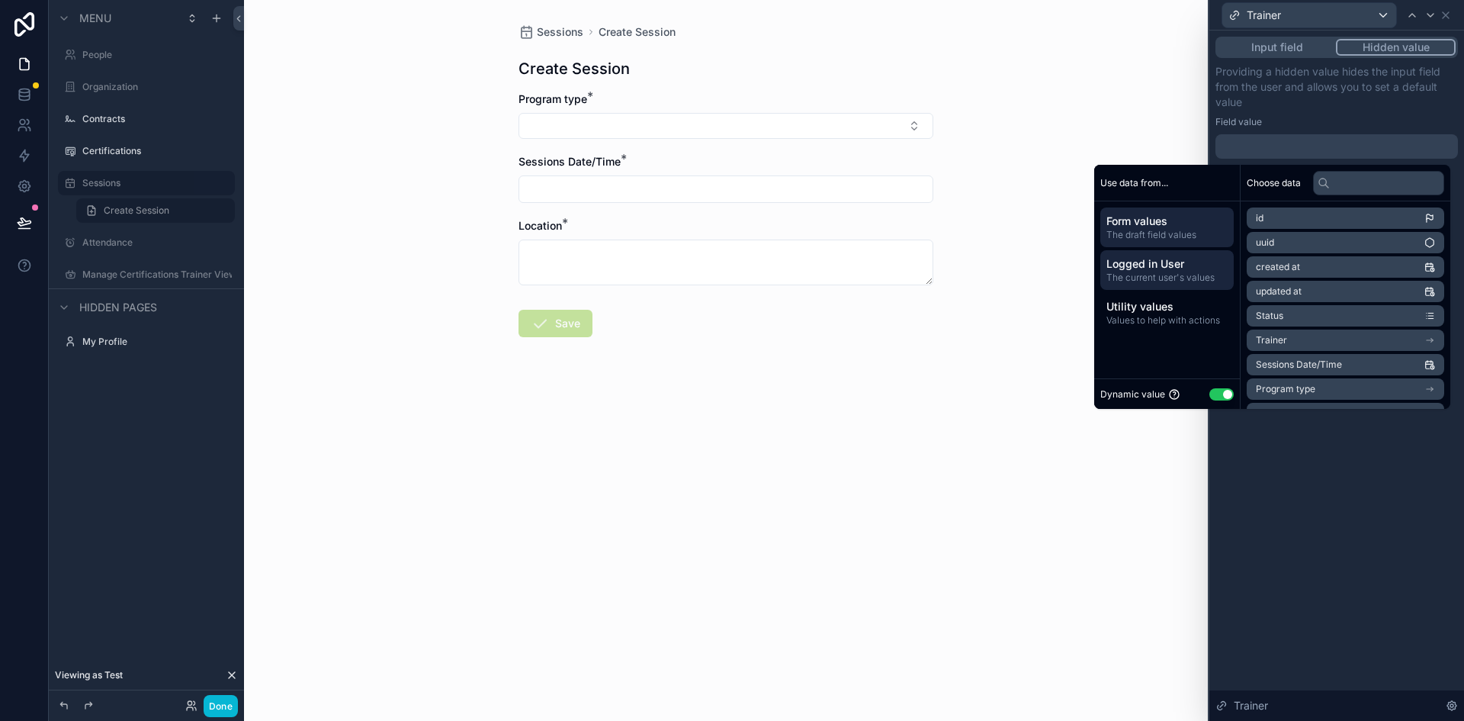
click at [1168, 281] on span "The current user's values" at bounding box center [1166, 277] width 121 height 12
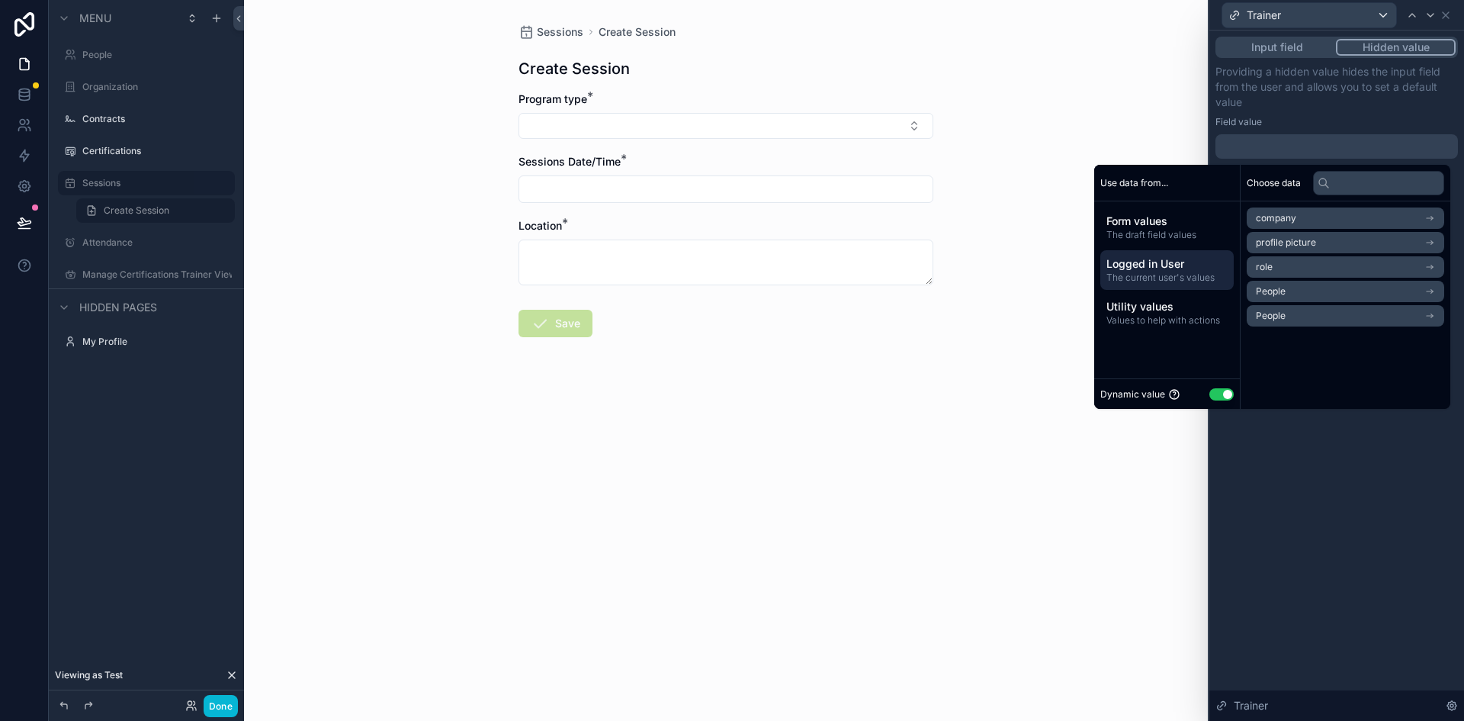
click at [1299, 293] on li "People" at bounding box center [1345, 291] width 197 height 21
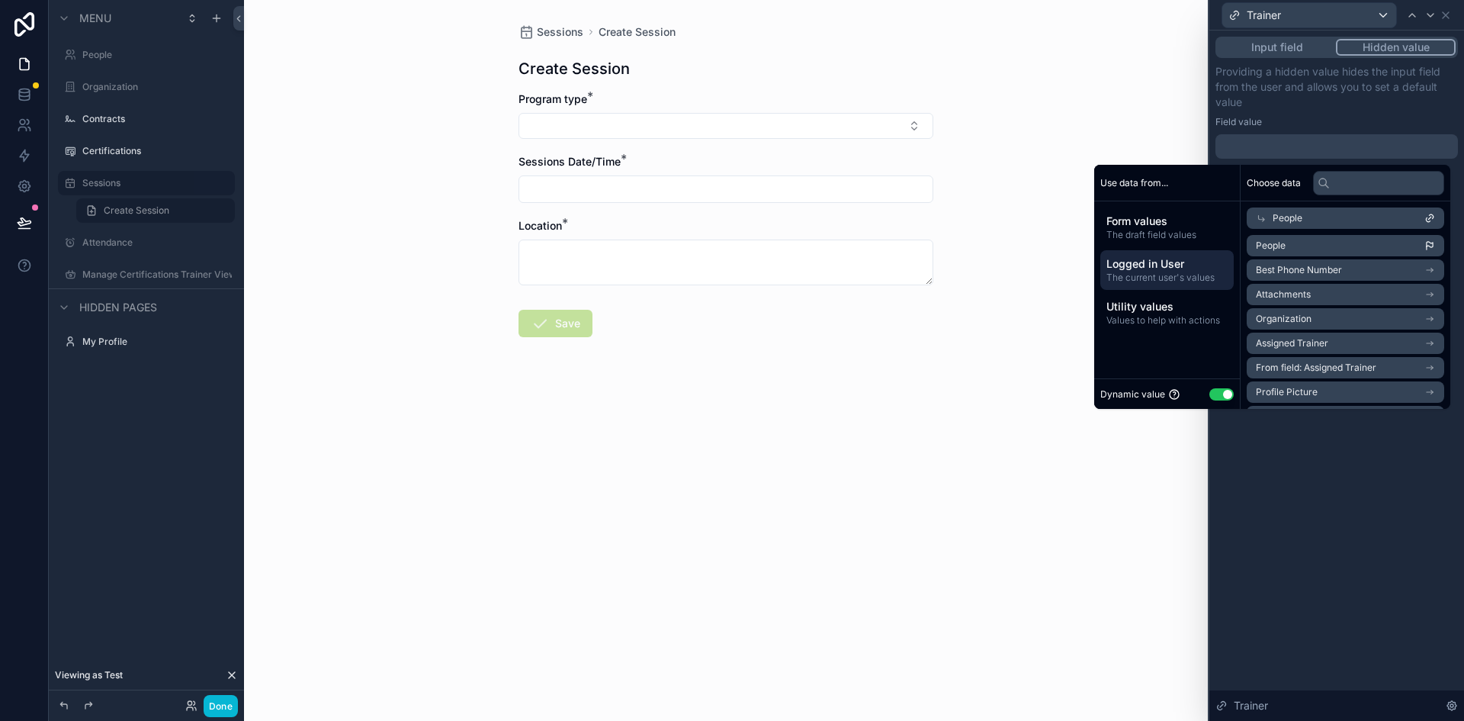
click at [1279, 214] on span "People" at bounding box center [1288, 218] width 30 height 12
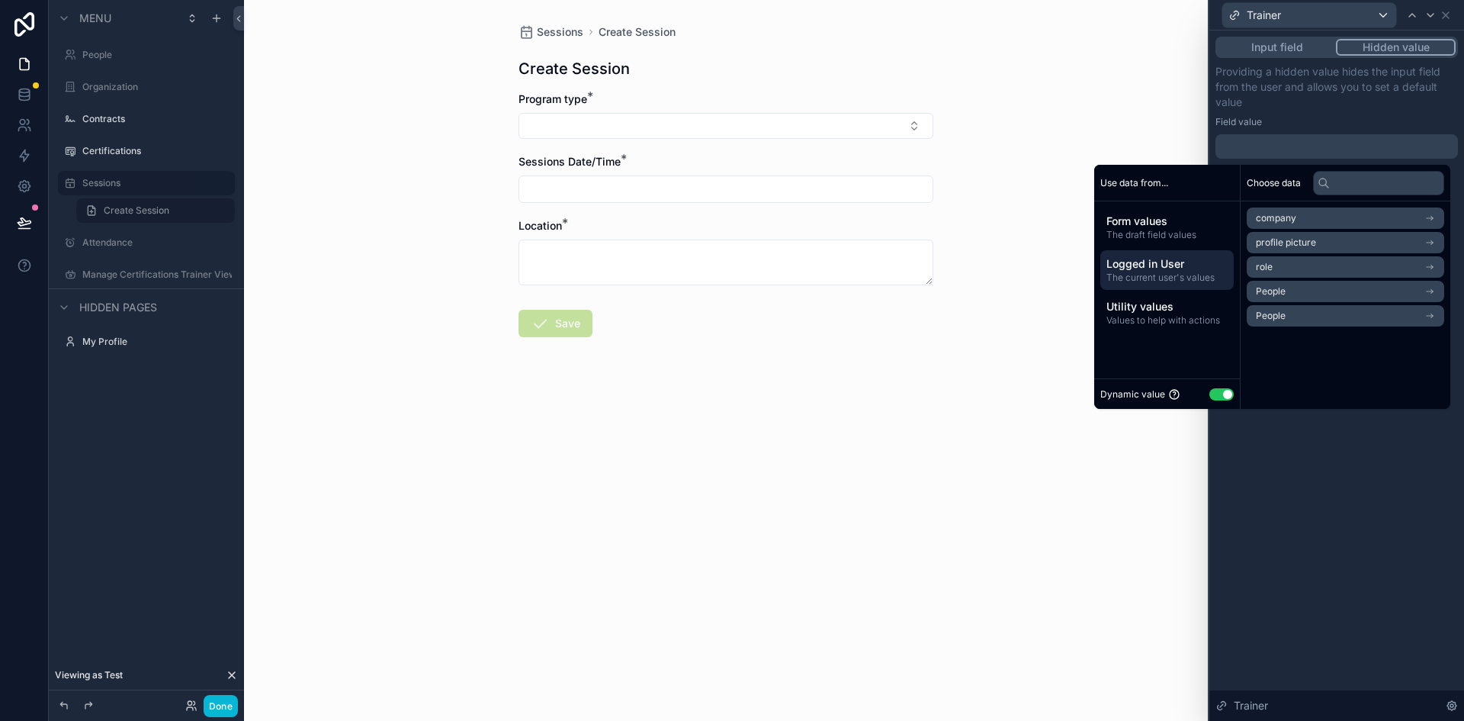
click at [1273, 288] on span "People" at bounding box center [1271, 291] width 30 height 12
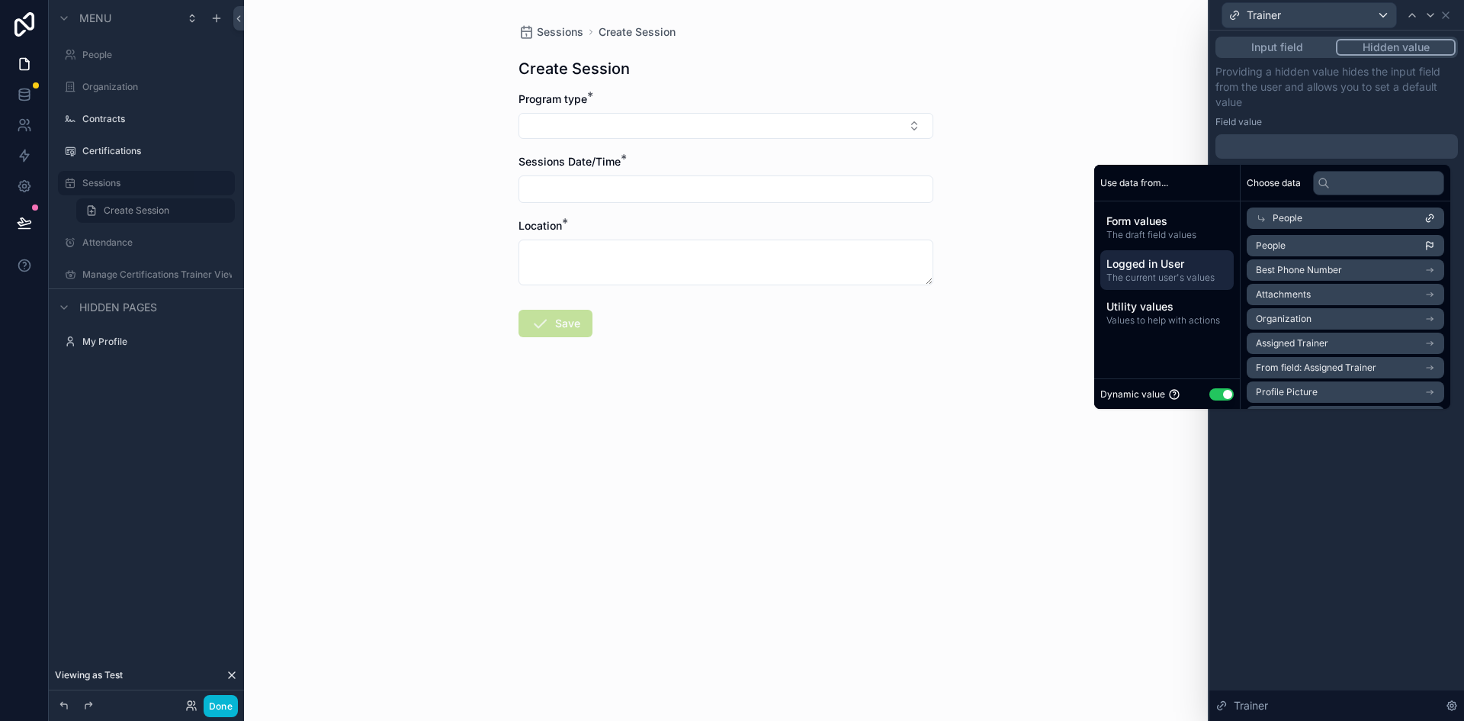
click at [1281, 367] on span "From field: Assigned Trainer" at bounding box center [1316, 367] width 120 height 12
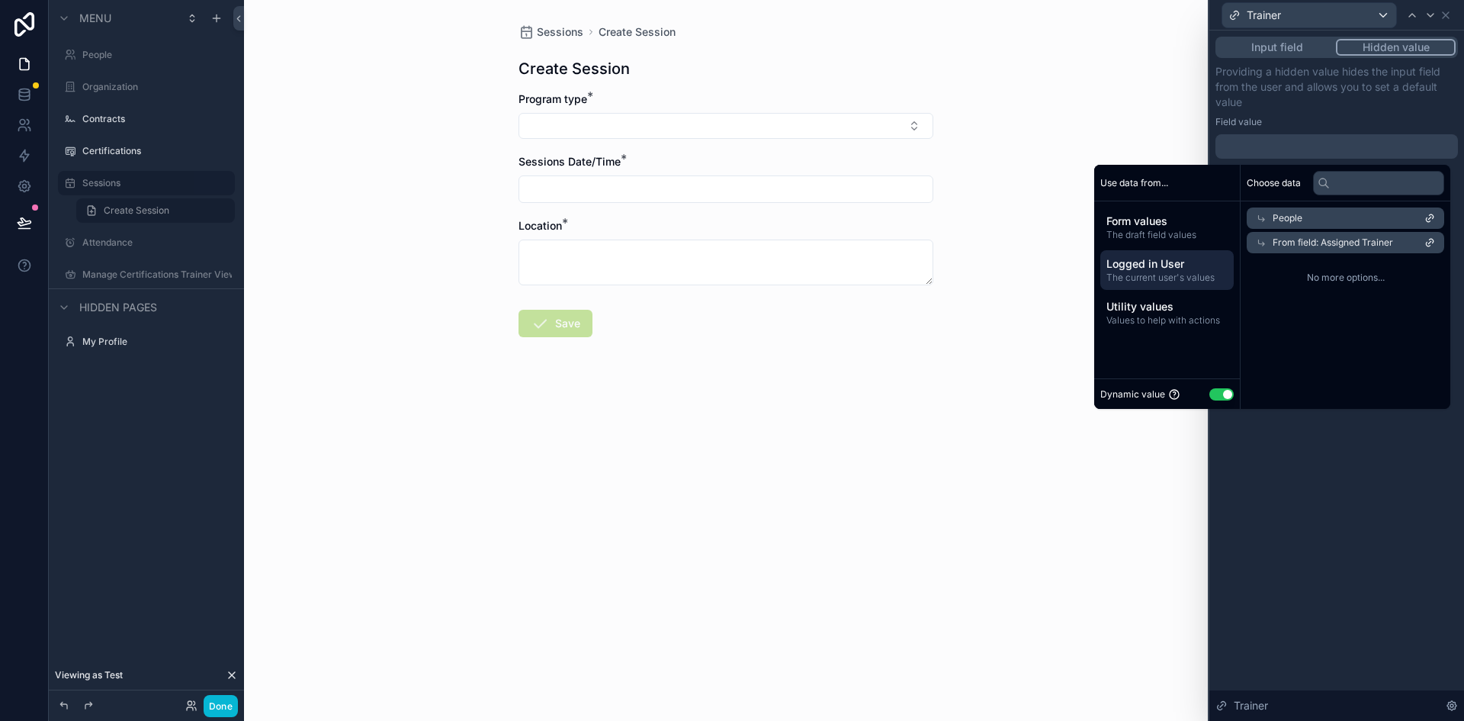
click at [1273, 215] on span "People" at bounding box center [1288, 218] width 30 height 12
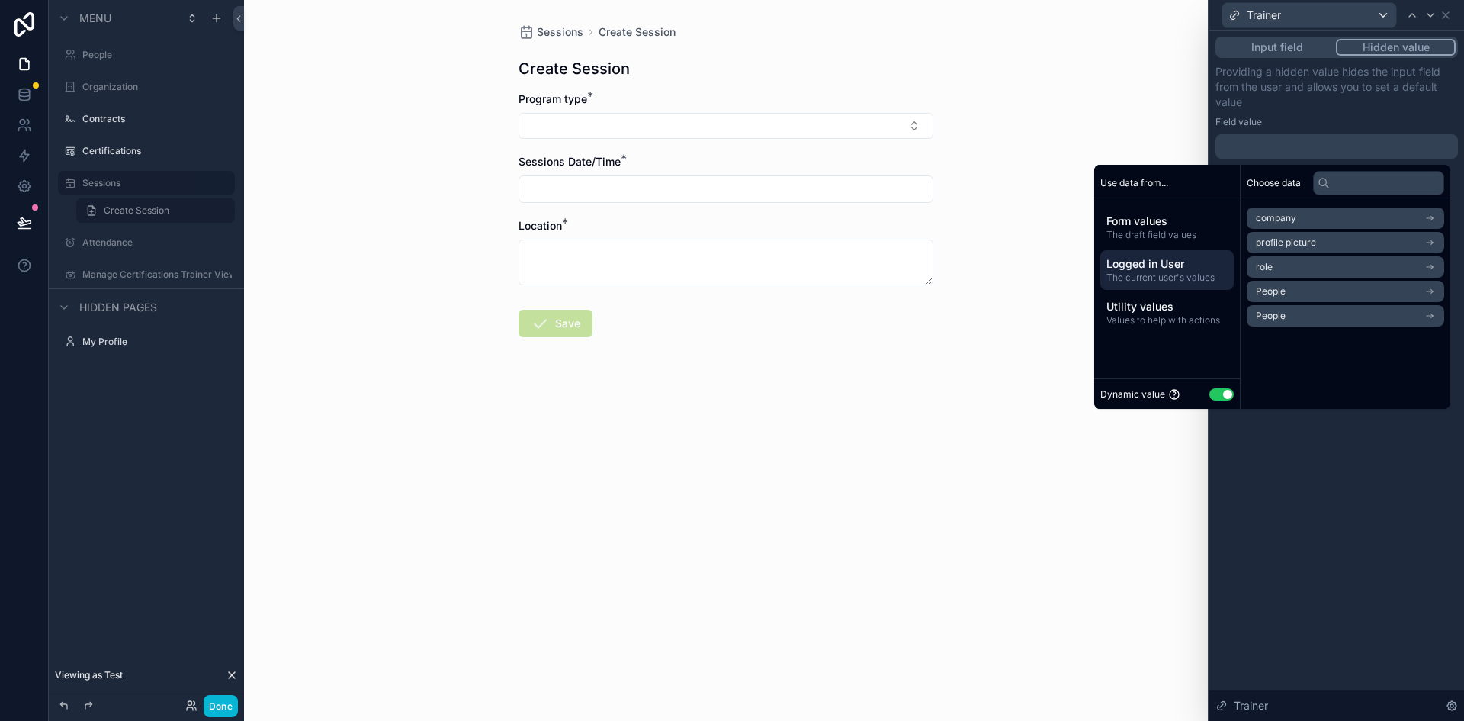
click at [1272, 285] on span "People" at bounding box center [1271, 291] width 30 height 12
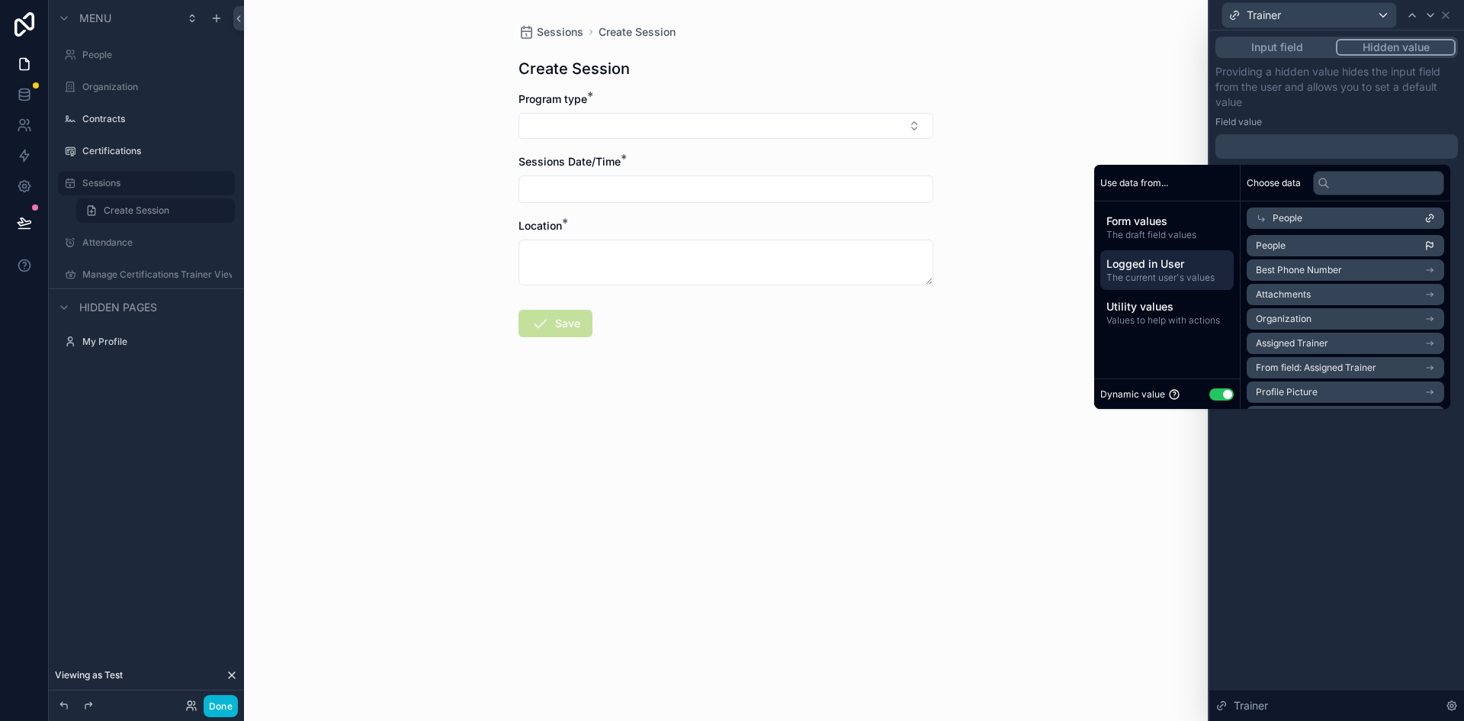
click at [1291, 243] on li "People" at bounding box center [1345, 245] width 197 height 21
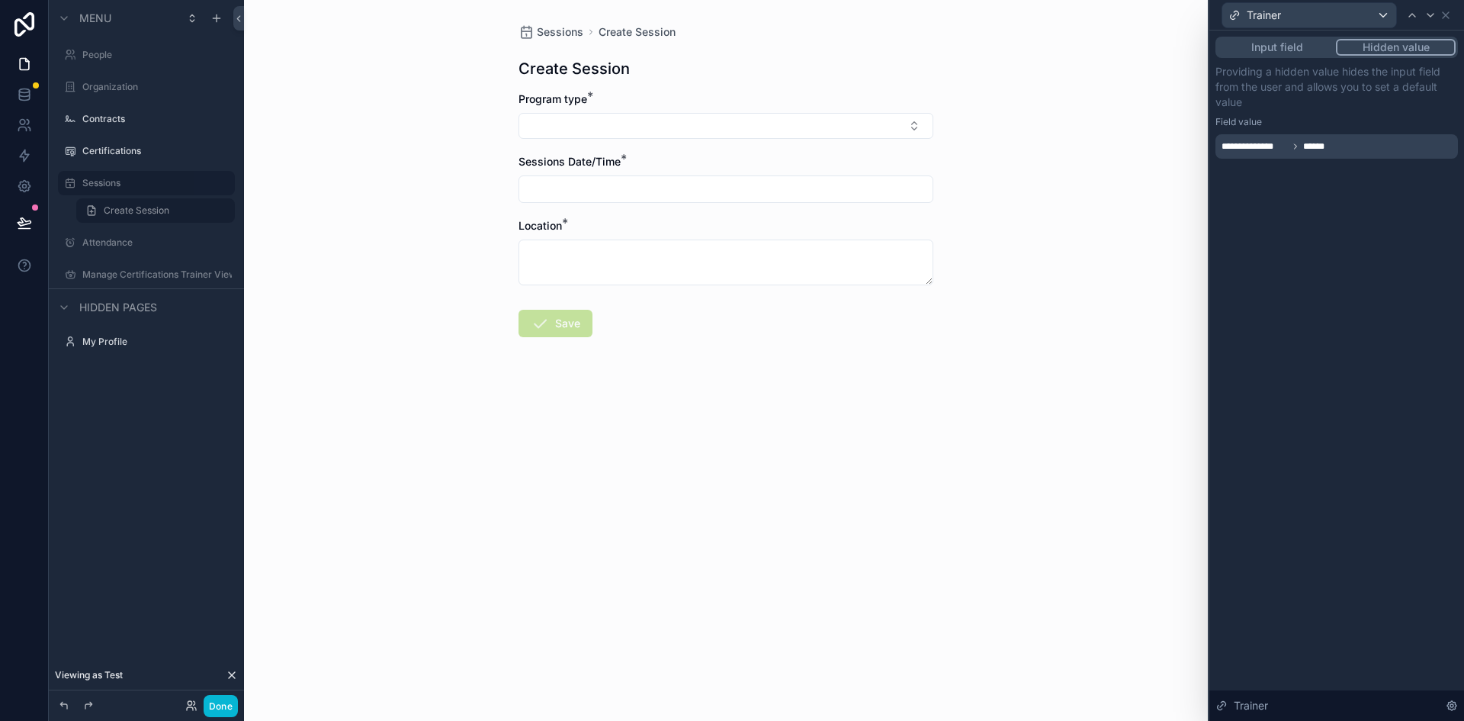
click at [1344, 457] on div "**********" at bounding box center [1336, 375] width 255 height 690
click at [1446, 20] on icon at bounding box center [1446, 15] width 12 height 12
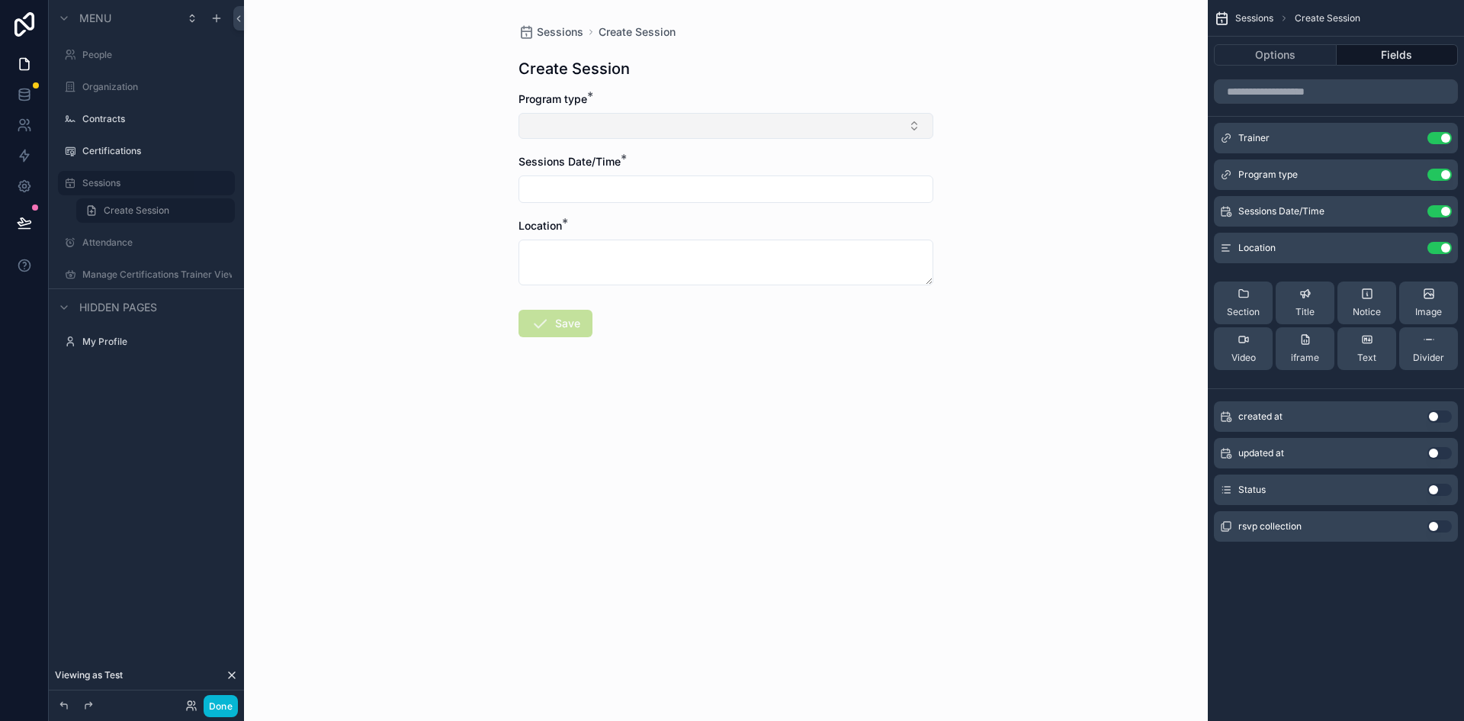
click at [682, 134] on button "Select Button" at bounding box center [725, 126] width 415 height 26
click at [726, 387] on form "Program type * Sessions Date/Time * Location * Save" at bounding box center [725, 262] width 415 height 343
click at [633, 198] on input "scrollable content" at bounding box center [725, 188] width 413 height 21
click at [950, 372] on div "Sessions Create Session Create Session Program type * Sessions Date/Time * Loca…" at bounding box center [726, 360] width 964 height 721
click at [1409, 246] on icon "scrollable content" at bounding box center [1409, 248] width 12 height 12
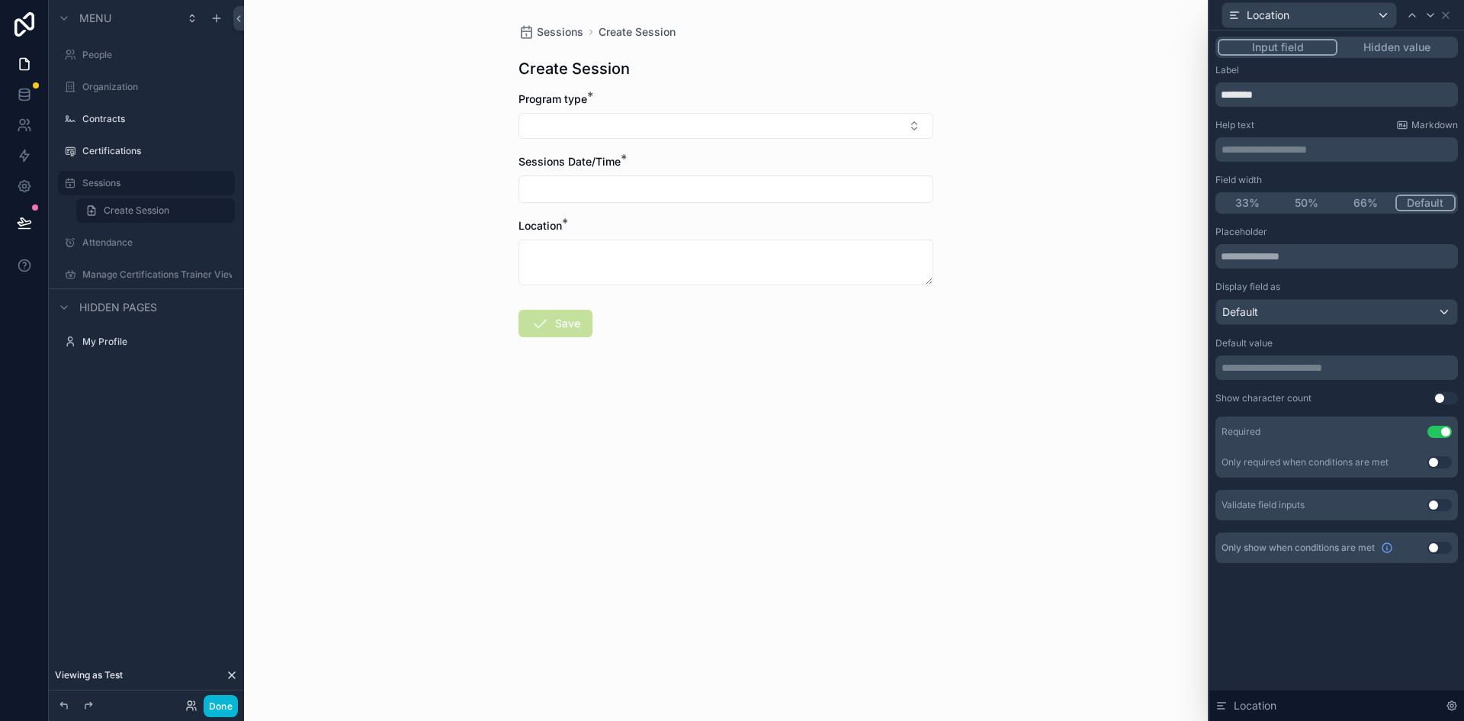
click at [1431, 429] on button "Use setting" at bounding box center [1439, 431] width 24 height 12
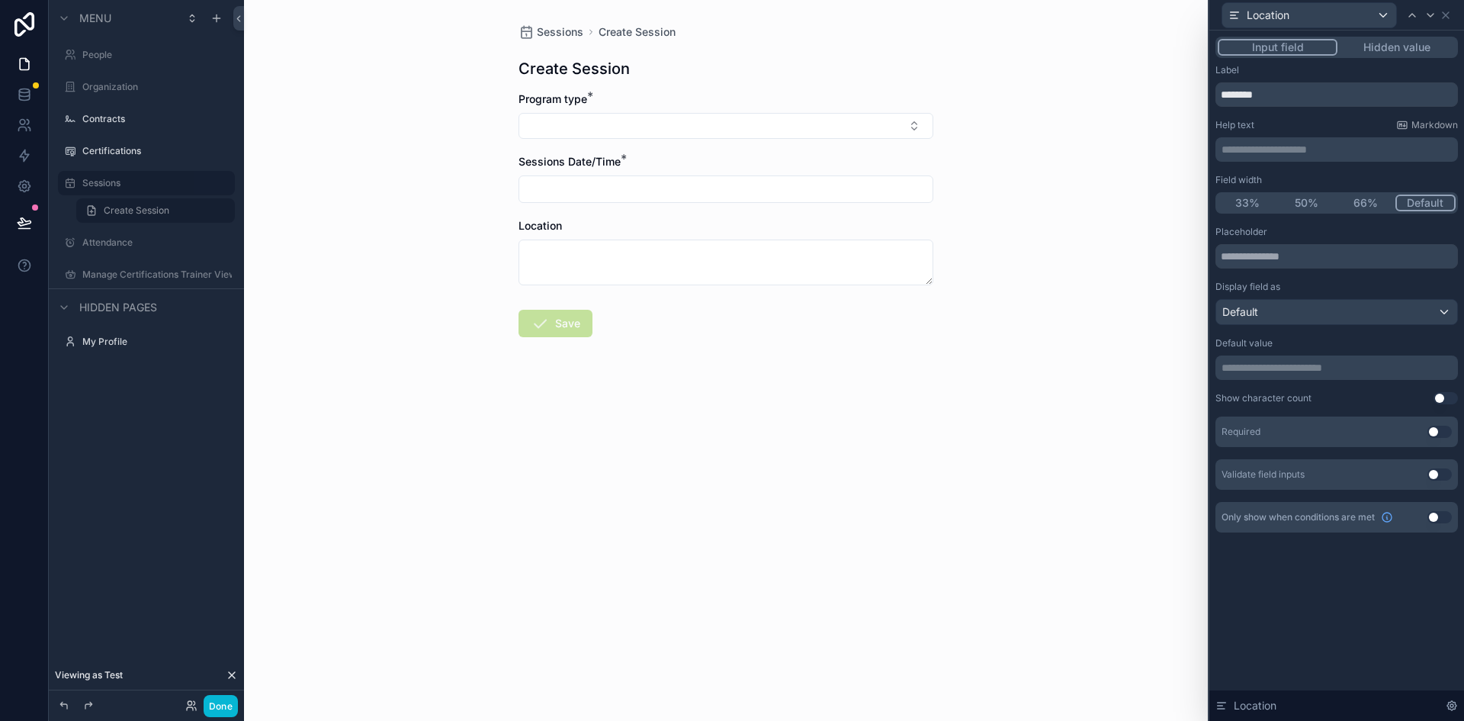
click at [913, 377] on form "Program type * Sessions Date/Time * Location Save" at bounding box center [725, 262] width 415 height 343
click at [1443, 15] on icon at bounding box center [1446, 15] width 12 height 12
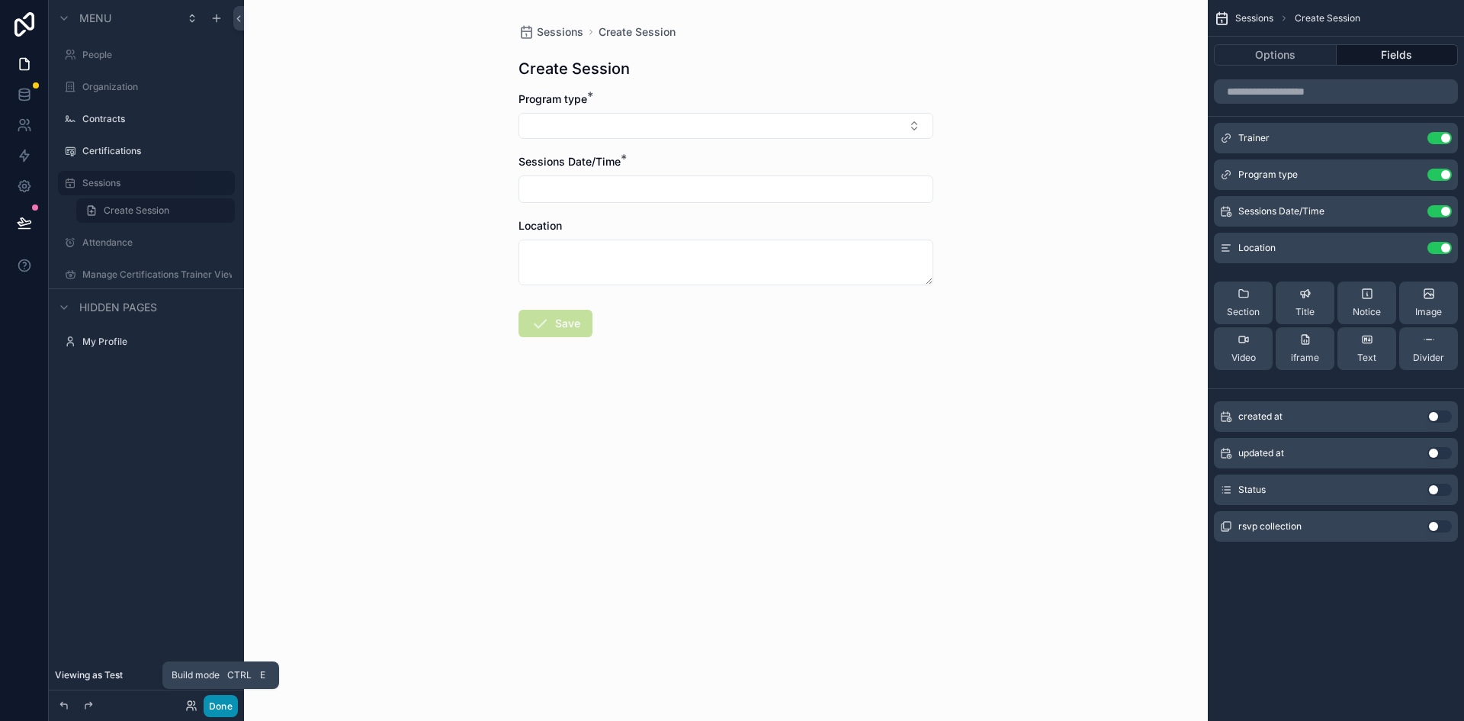
click at [216, 704] on button "Done" at bounding box center [221, 706] width 34 height 22
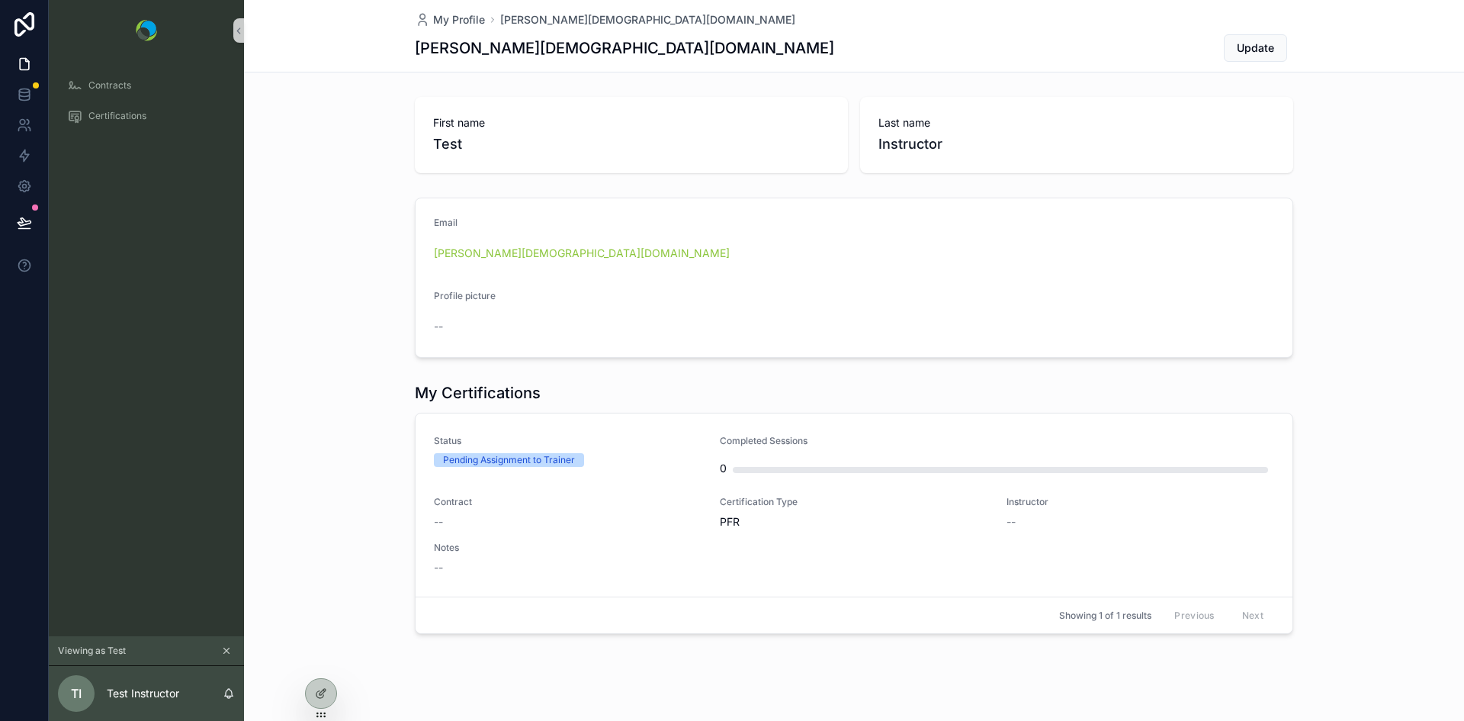
click at [226, 648] on icon "scrollable content" at bounding box center [226, 650] width 11 height 11
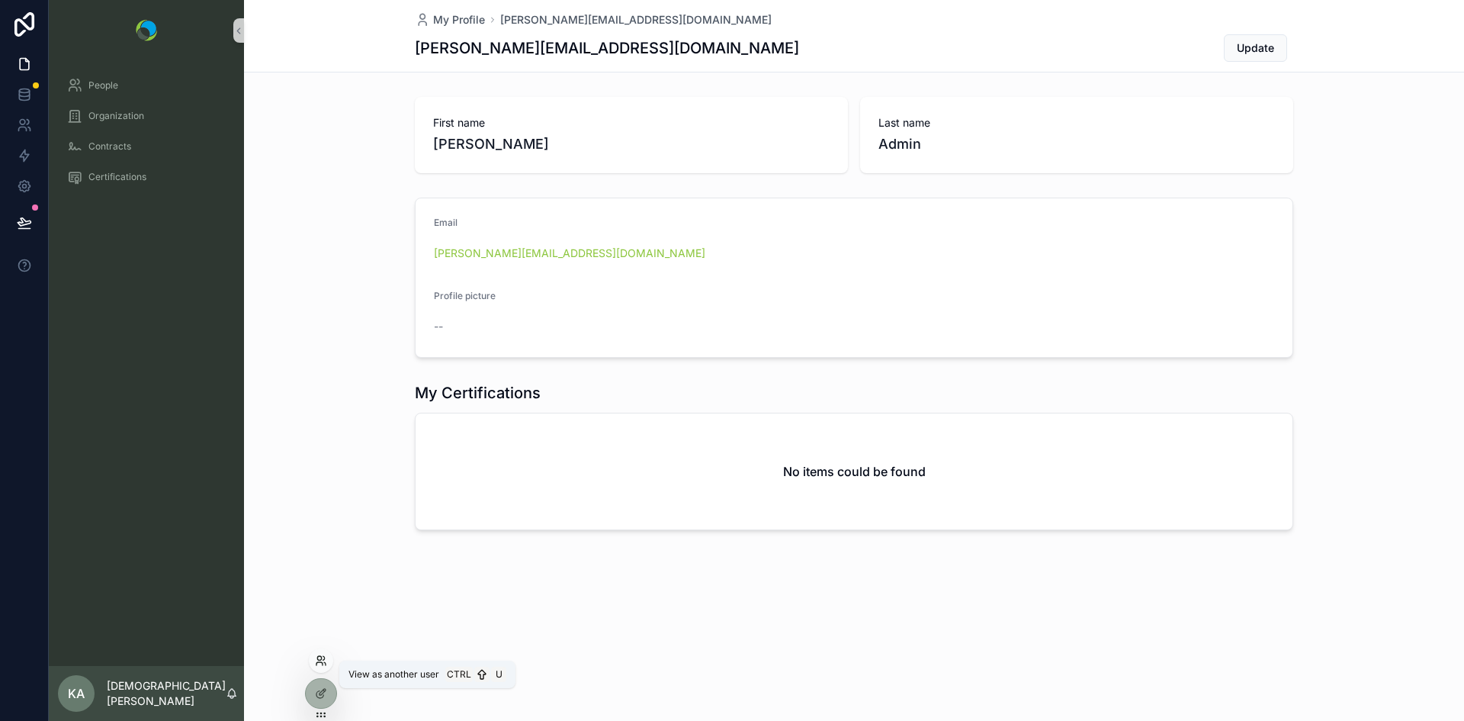
click at [320, 663] on icon at bounding box center [321, 660] width 12 height 12
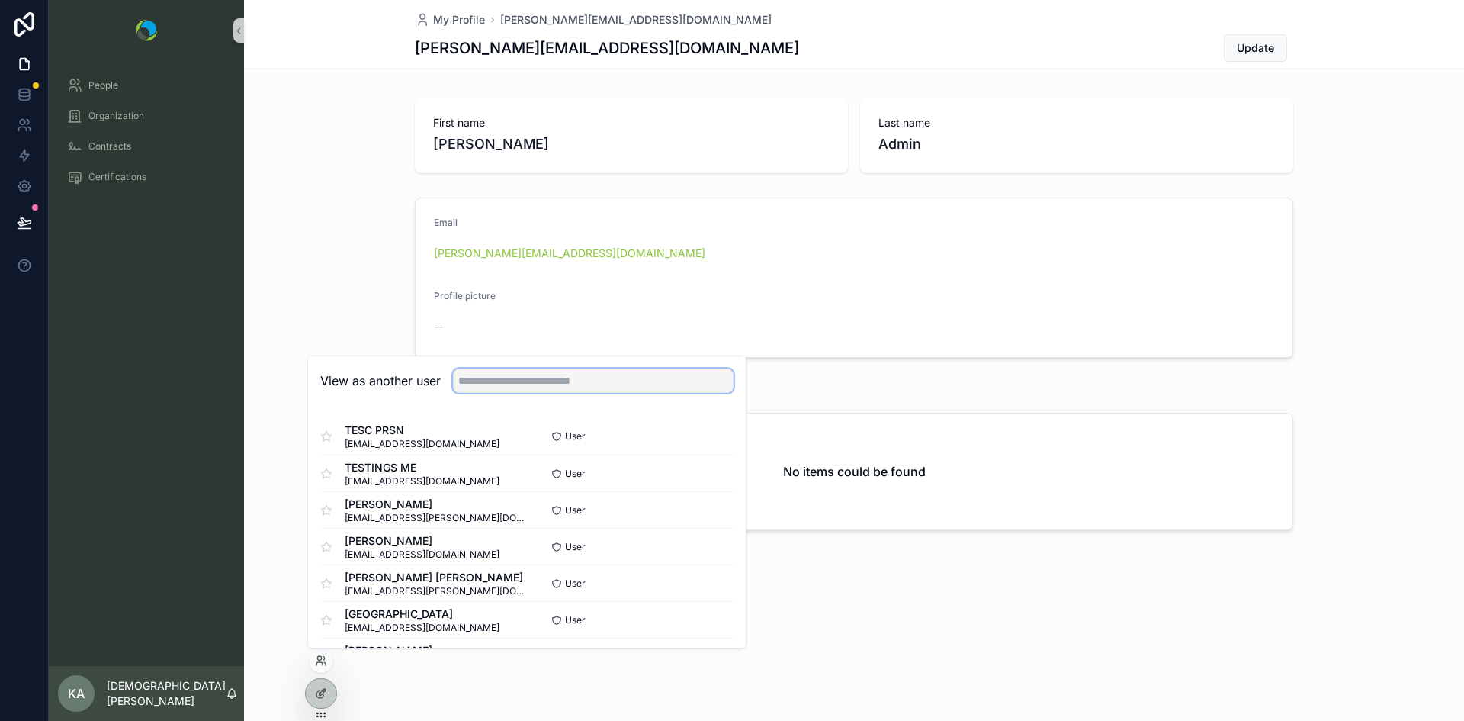
click at [520, 382] on input "text" at bounding box center [593, 380] width 281 height 24
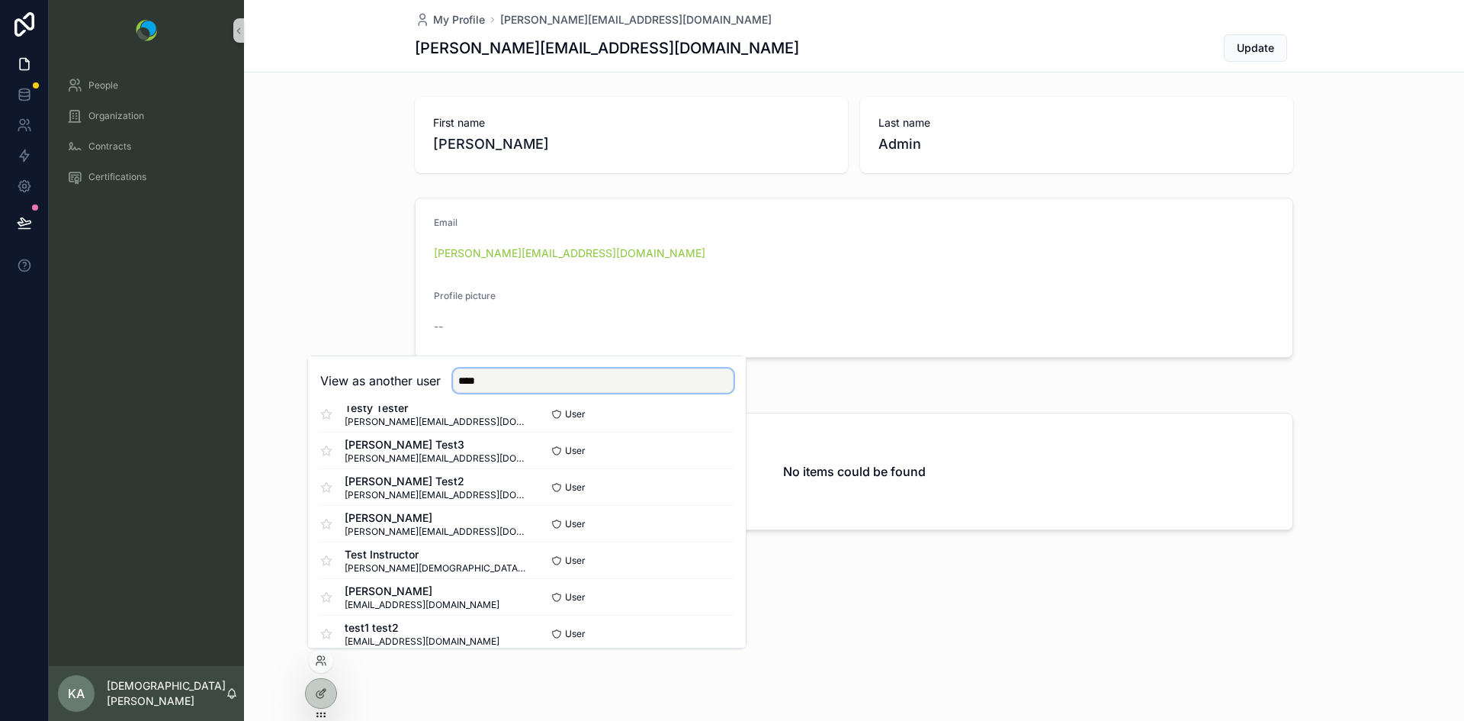
scroll to position [133, 0]
type input "****"
click at [705, 558] on button "Select" at bounding box center [714, 559] width 40 height 22
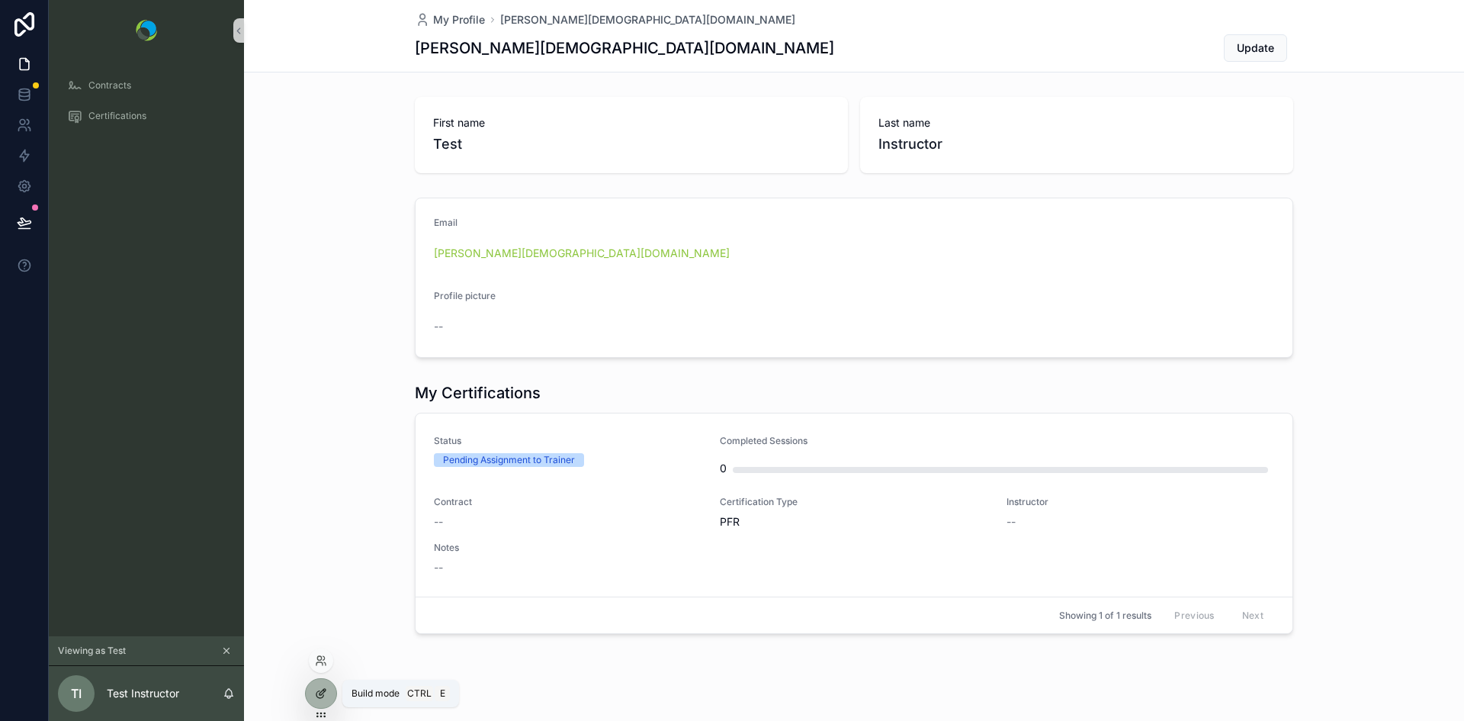
click at [317, 699] on div at bounding box center [321, 693] width 30 height 29
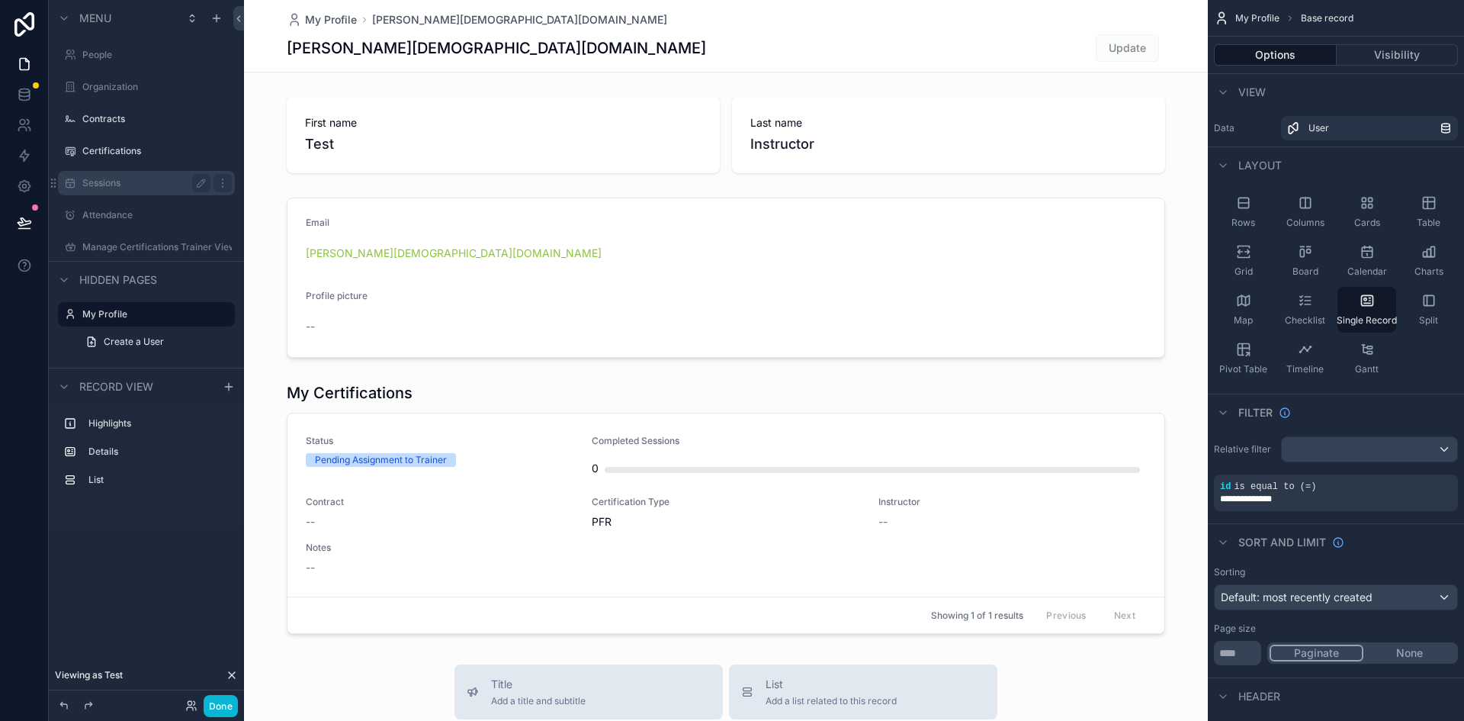
click at [102, 194] on div "Sessions" at bounding box center [146, 183] width 171 height 24
click at [100, 187] on label "Sessions" at bounding box center [143, 183] width 122 height 12
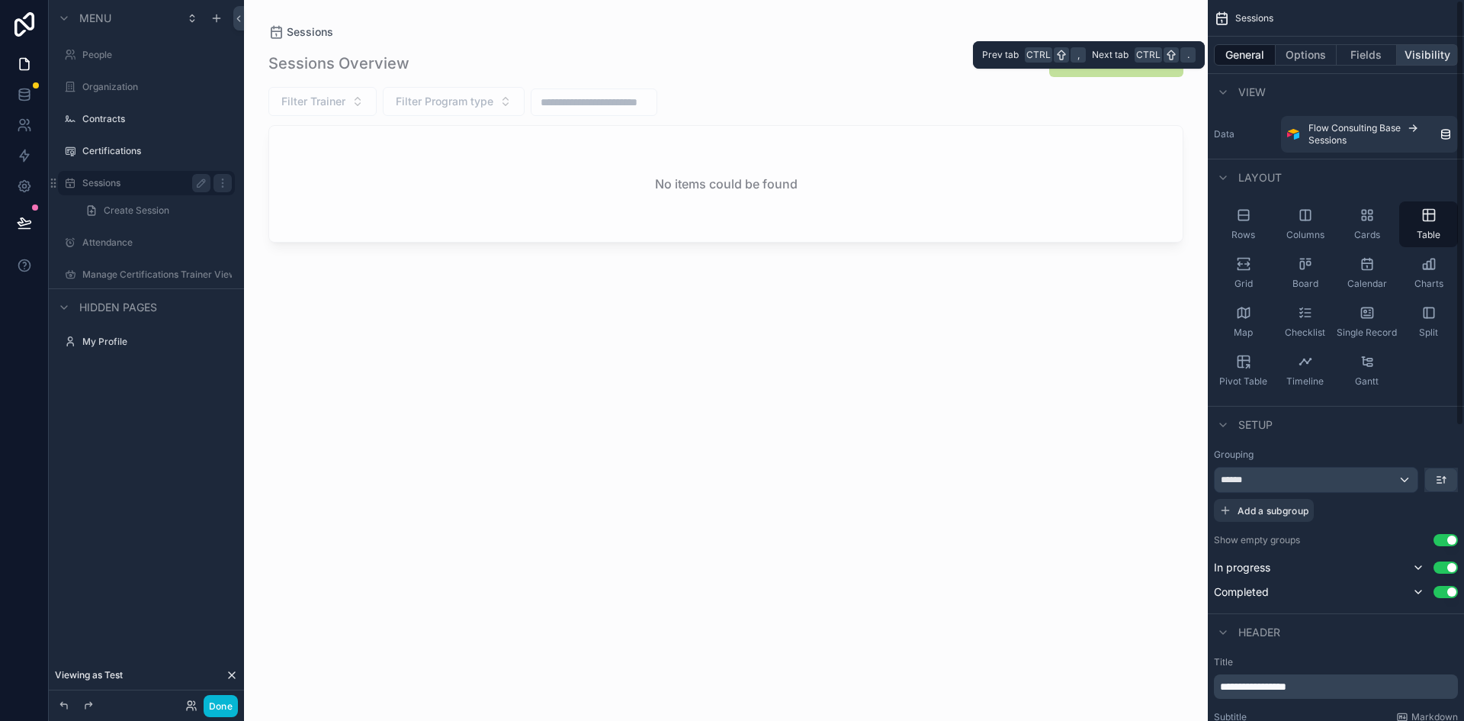
click at [1427, 54] on button "Visibility" at bounding box center [1427, 54] width 61 height 21
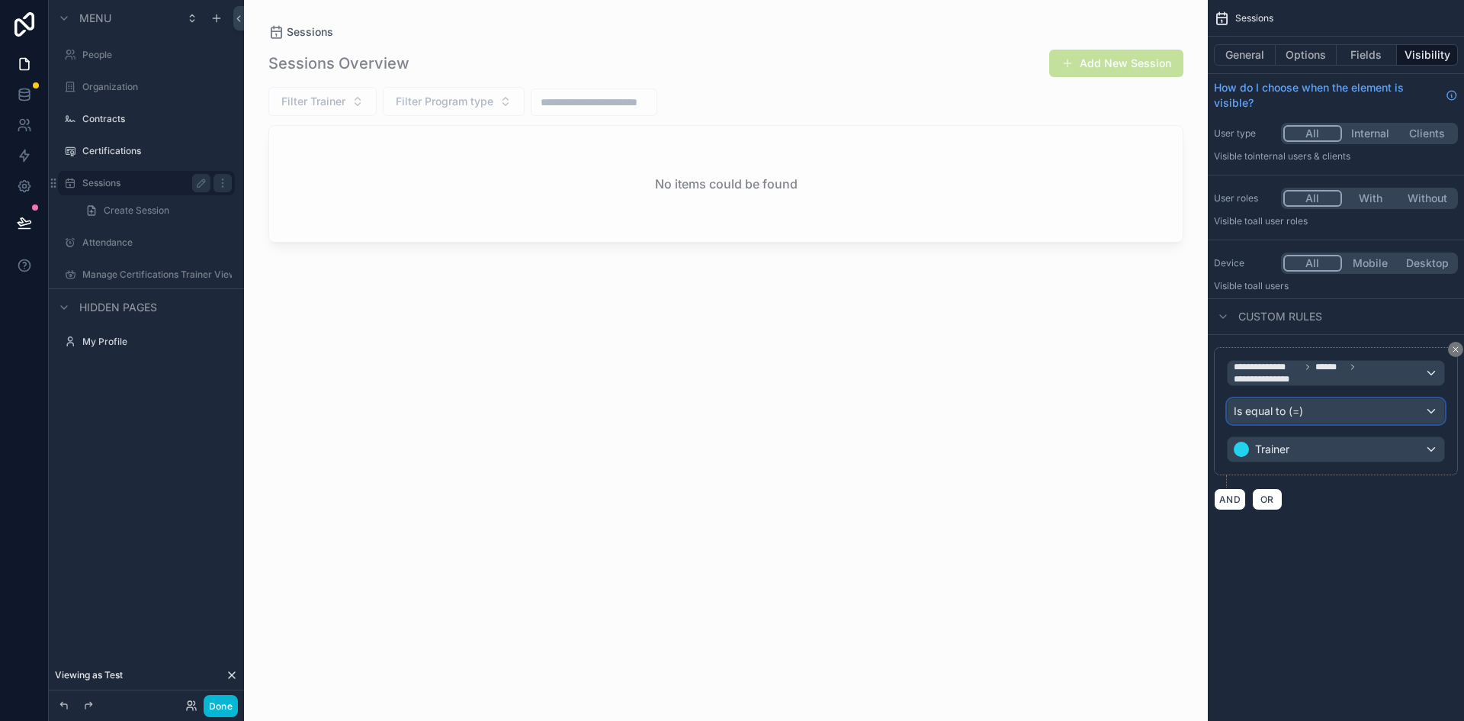
click at [1366, 412] on div "Is equal to (=)" at bounding box center [1336, 411] width 217 height 24
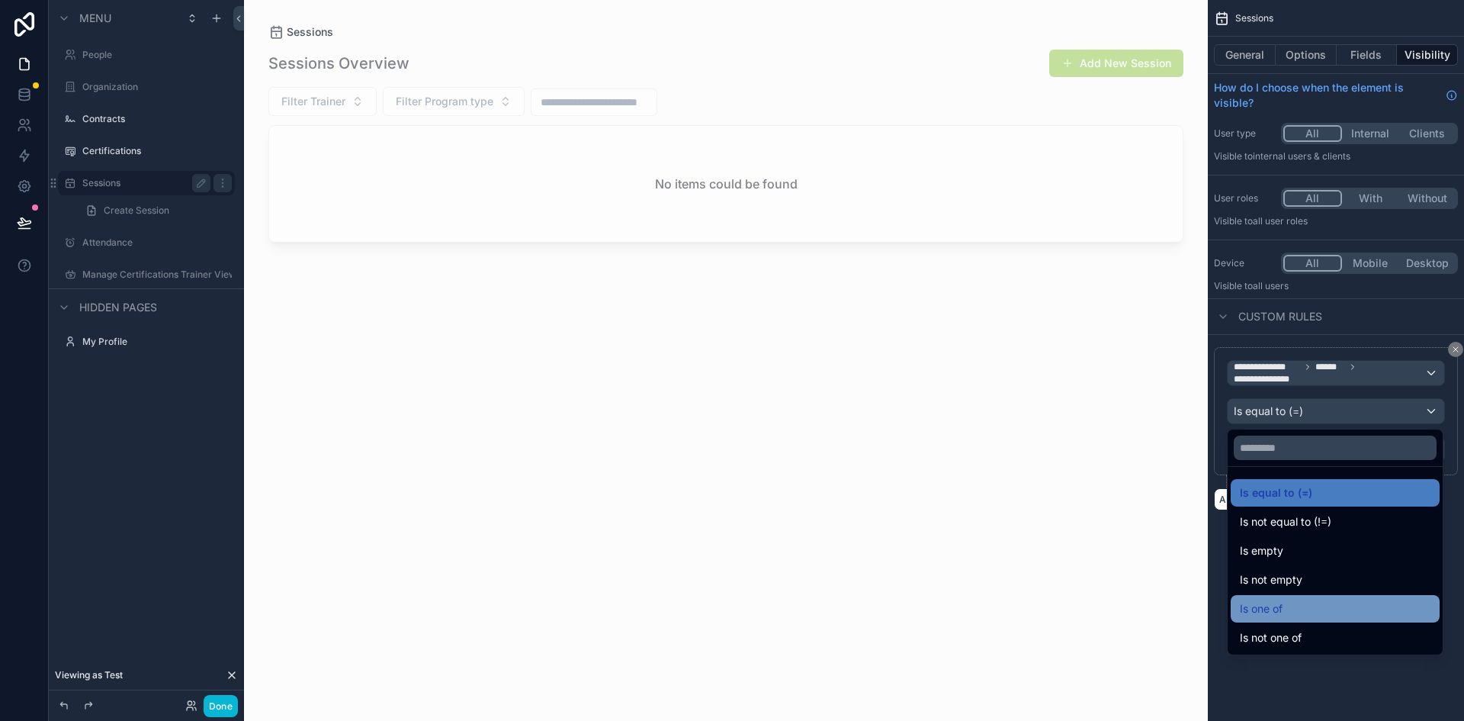
click at [1311, 600] on div "Is one of" at bounding box center [1335, 608] width 191 height 18
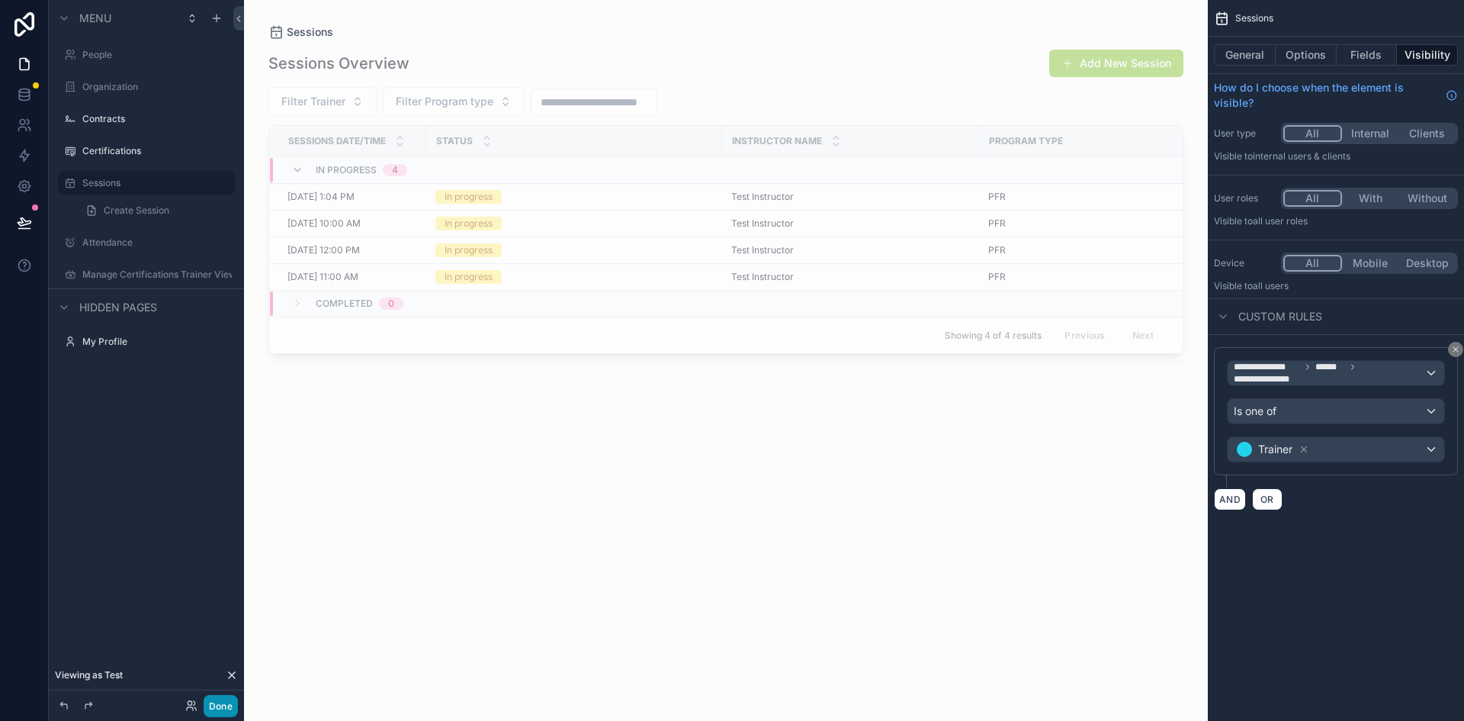
click at [216, 707] on button "Done" at bounding box center [221, 706] width 34 height 22
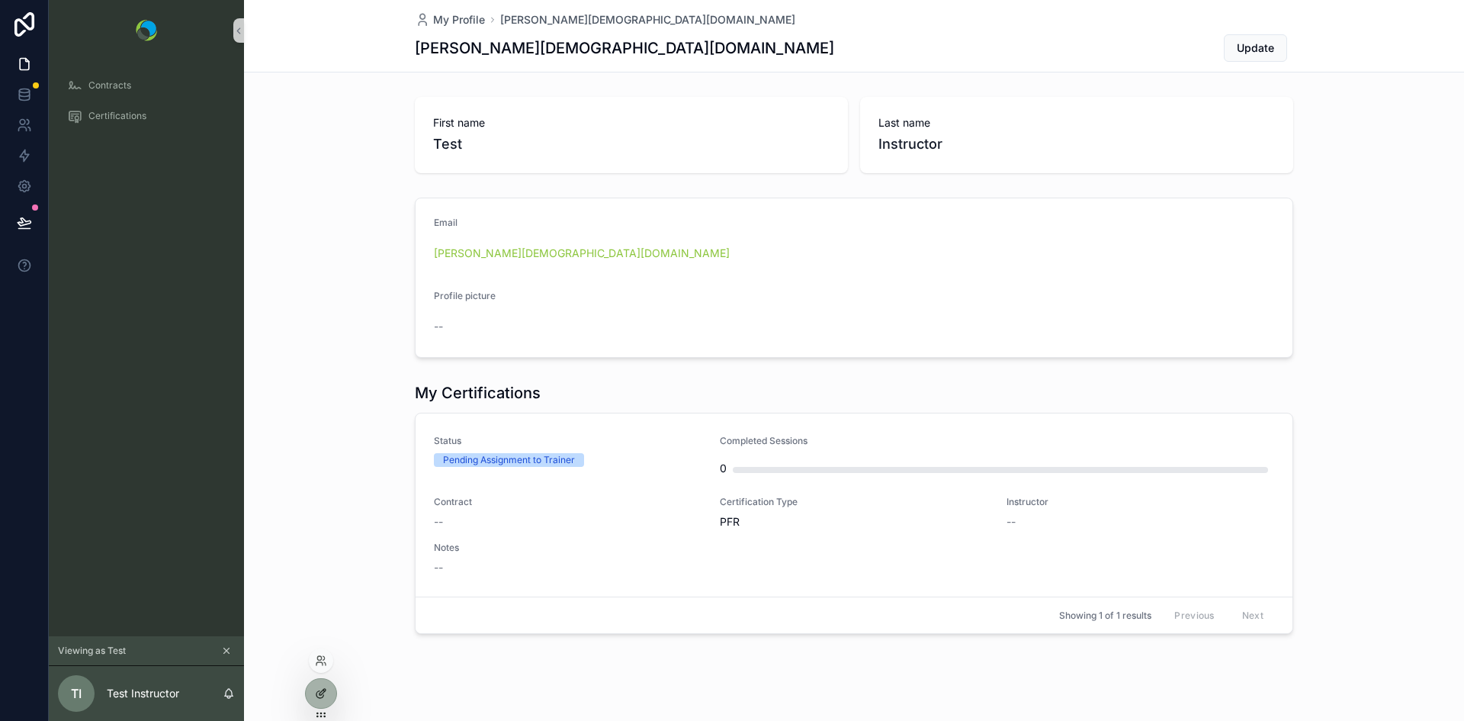
click at [320, 691] on icon at bounding box center [321, 693] width 12 height 12
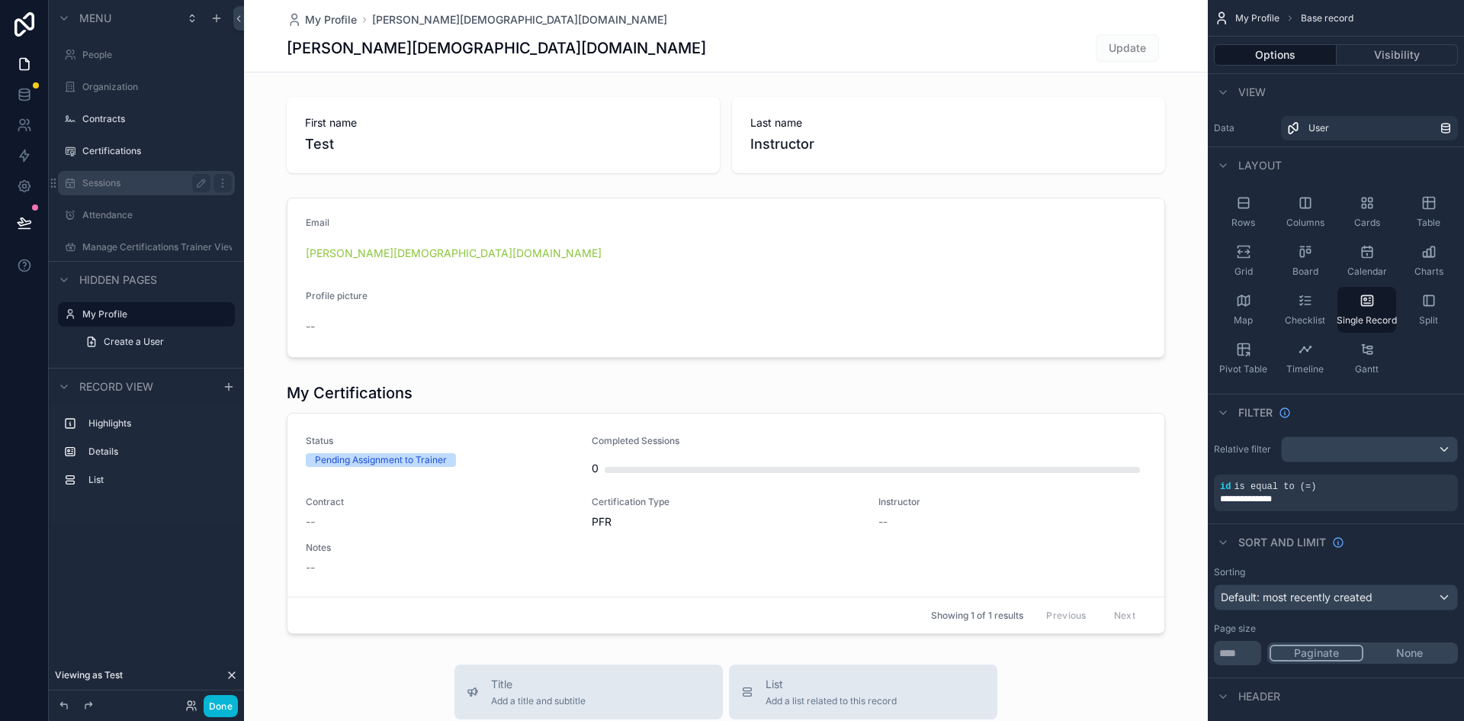
click at [95, 184] on label "Sessions" at bounding box center [143, 183] width 122 height 12
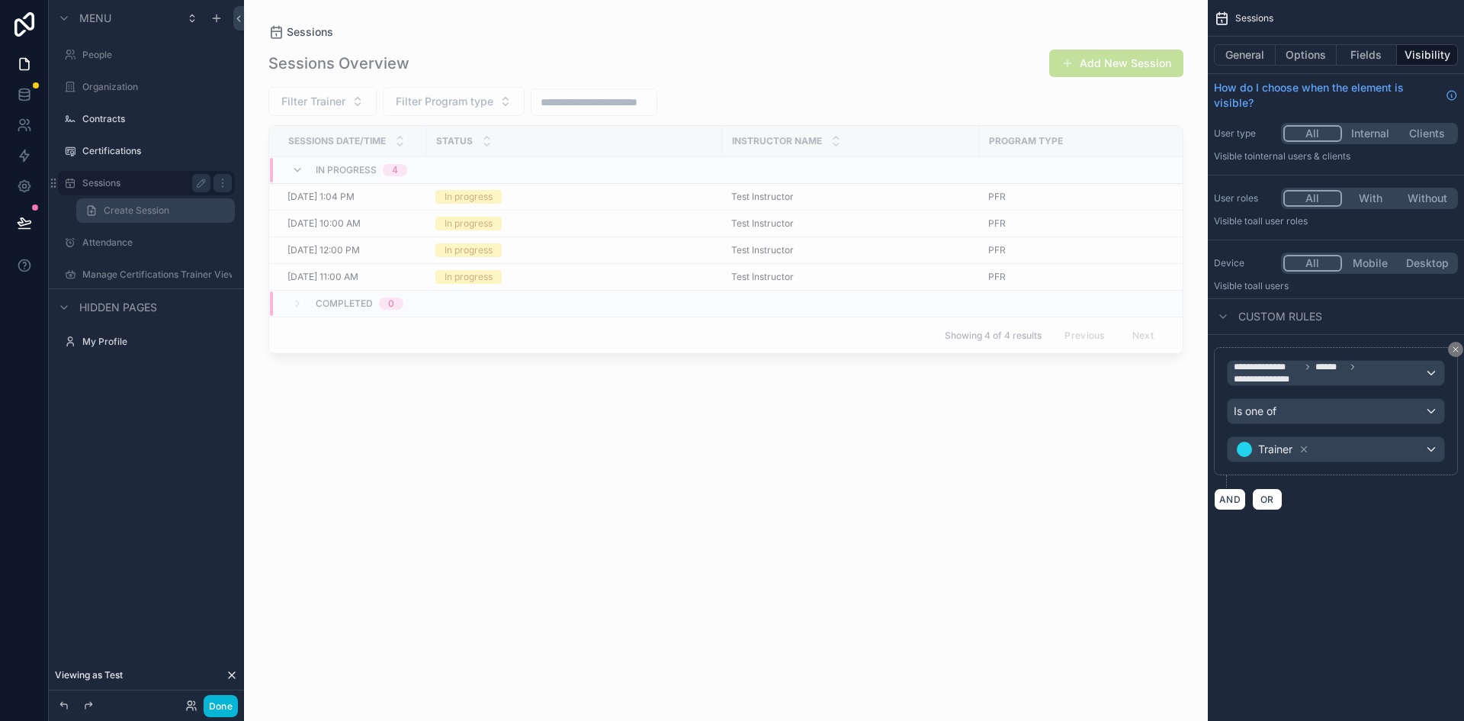
click at [123, 207] on span "Create Session" at bounding box center [137, 210] width 66 height 12
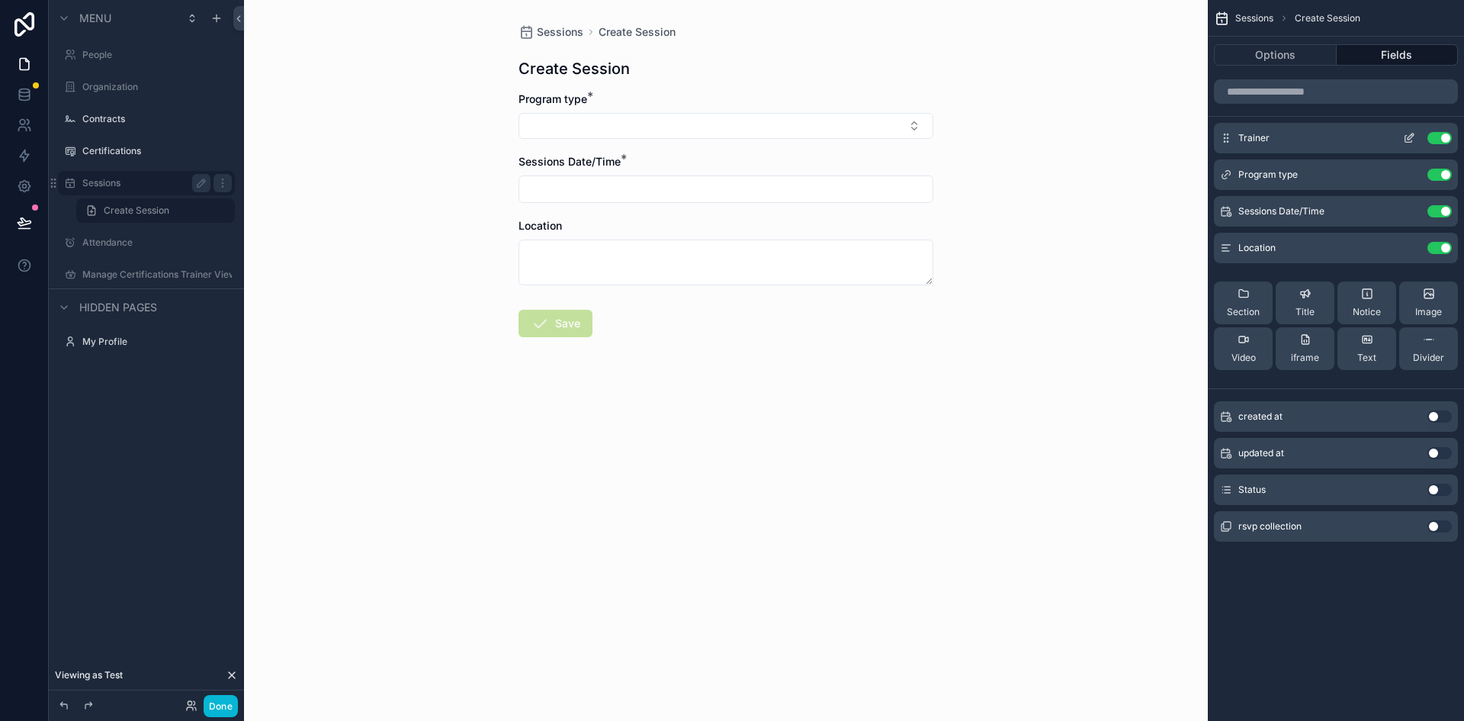
click at [1411, 137] on icon "scrollable content" at bounding box center [1411, 136] width 6 height 6
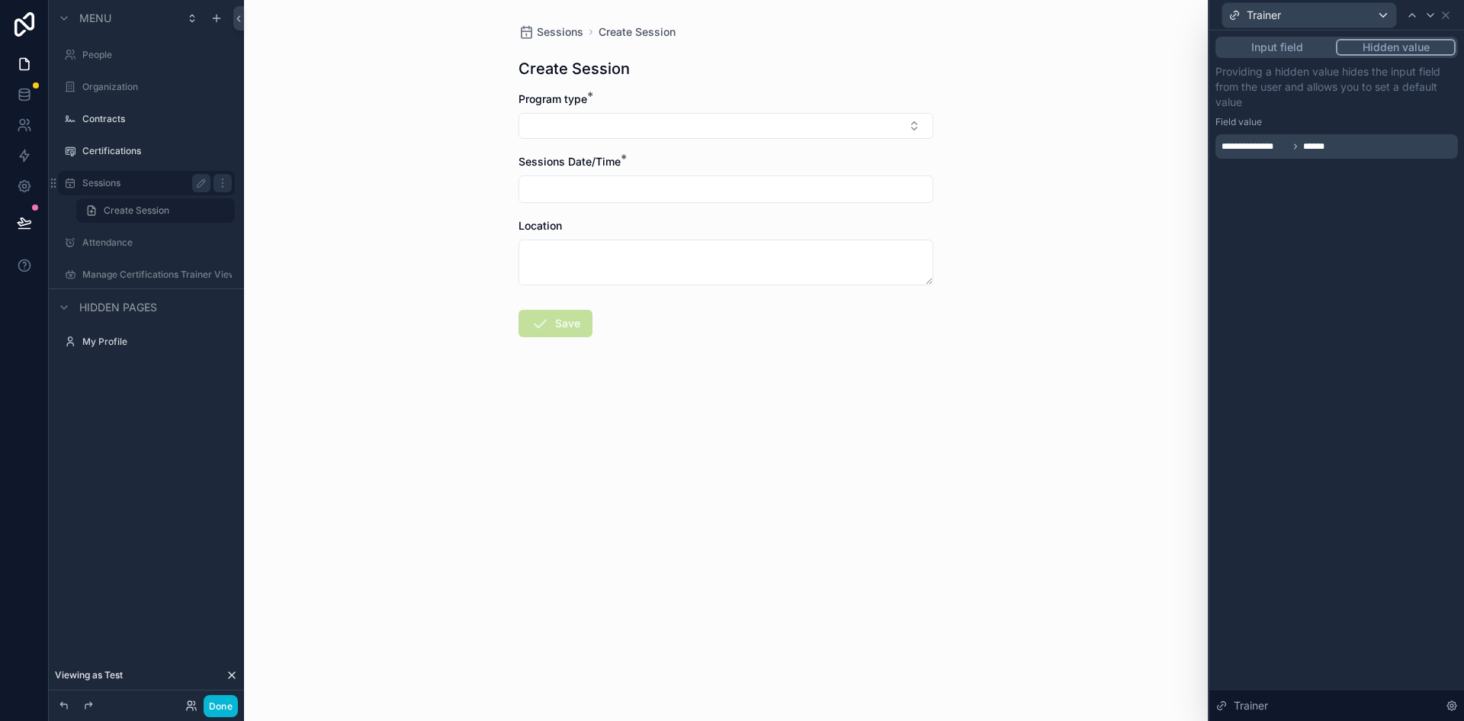
click at [1382, 43] on button "Hidden value" at bounding box center [1396, 47] width 120 height 17
click at [1308, 146] on span "******" at bounding box center [1318, 146] width 30 height 12
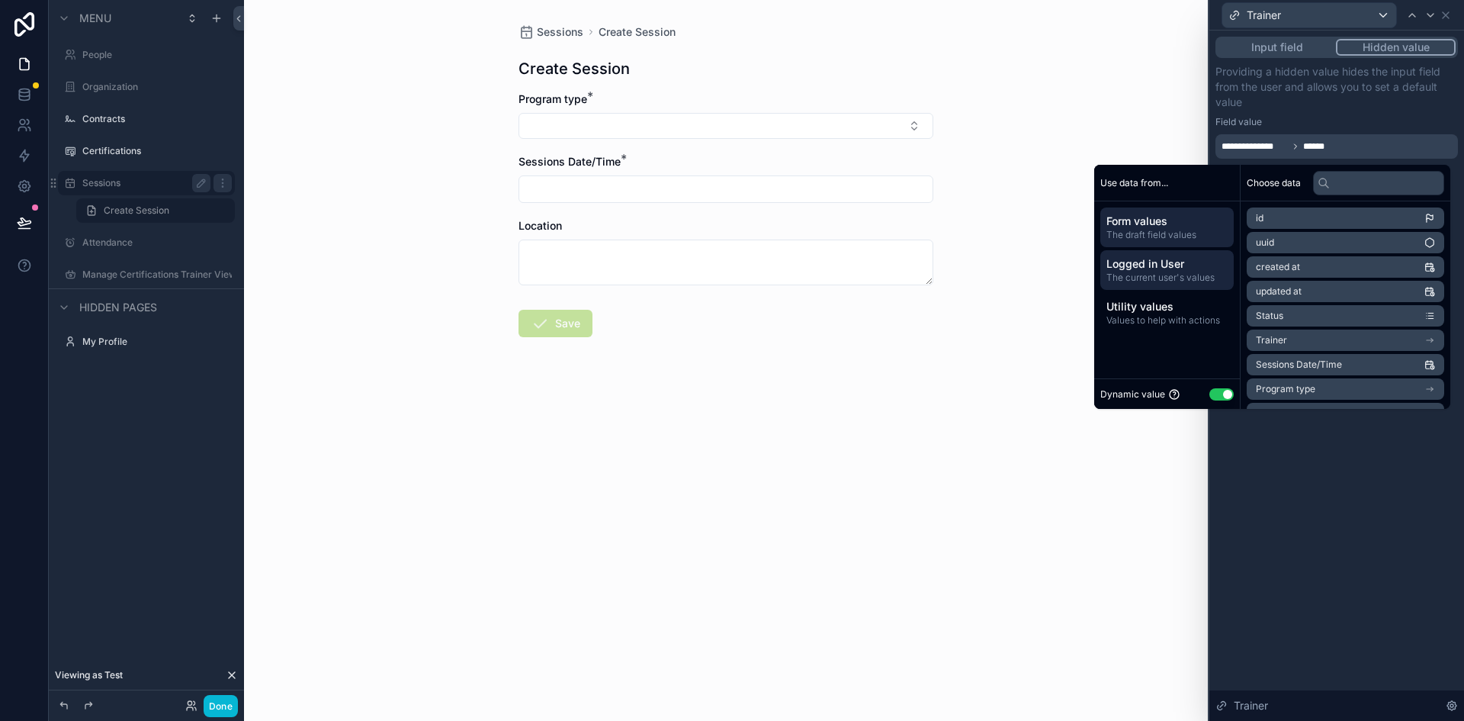
click at [1163, 260] on span "Logged in User" at bounding box center [1166, 263] width 121 height 15
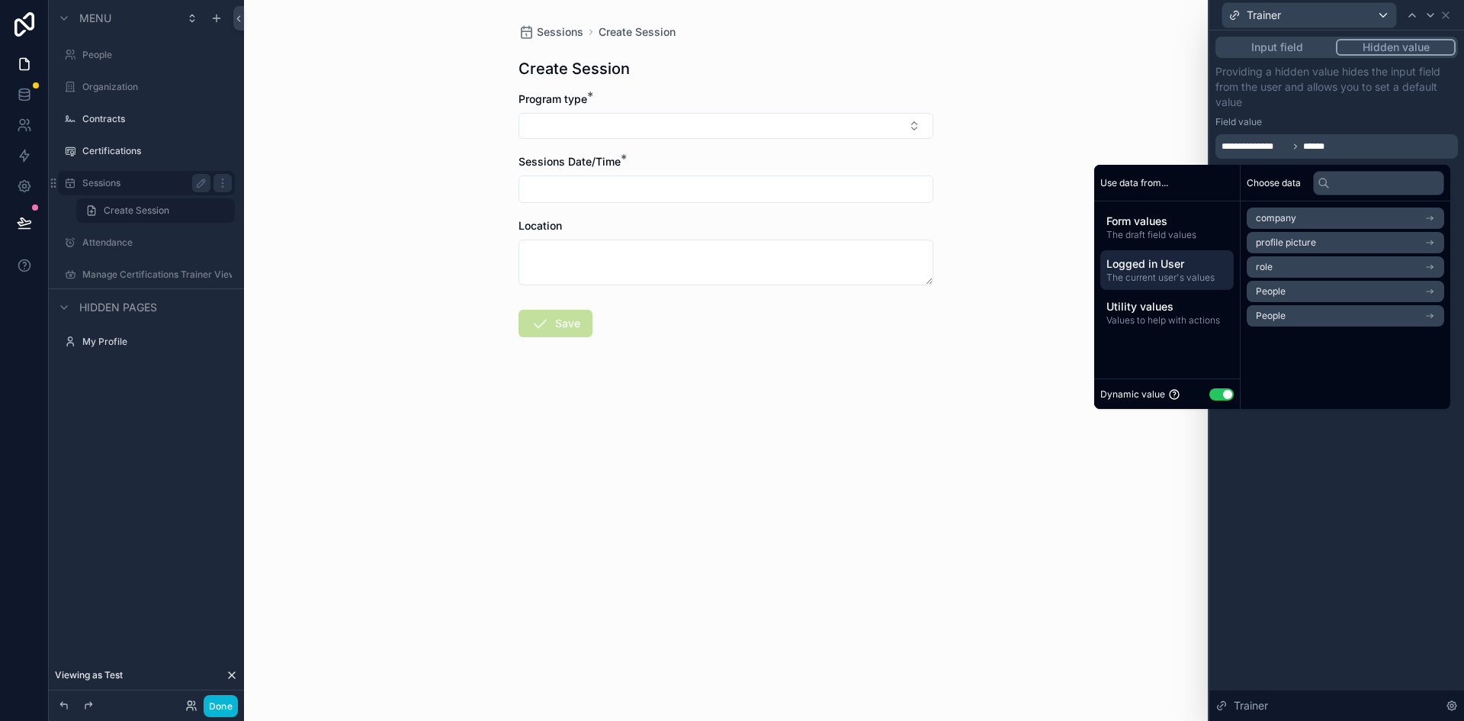
click at [1285, 313] on li "People" at bounding box center [1345, 315] width 197 height 21
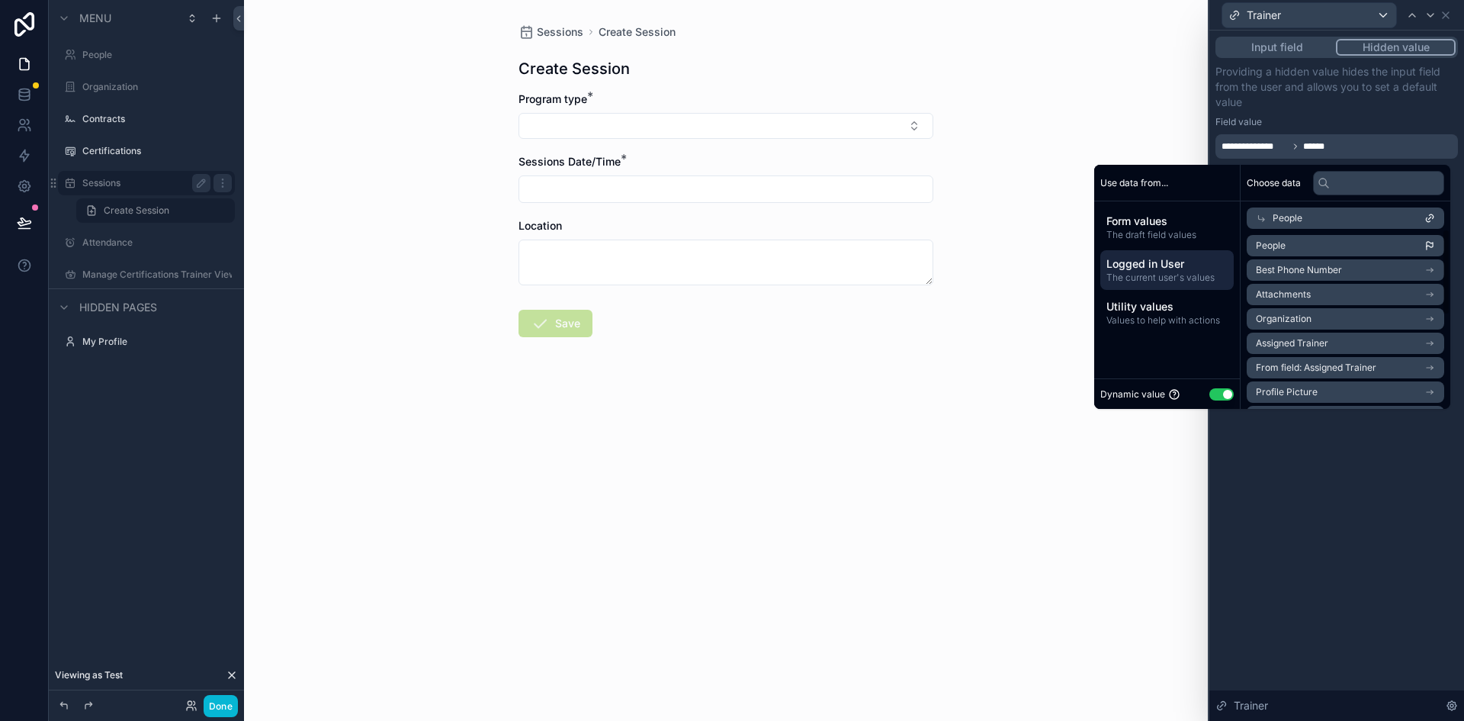
click at [1282, 242] on li "People" at bounding box center [1345, 245] width 197 height 21
click at [226, 708] on button "Done" at bounding box center [221, 706] width 34 height 22
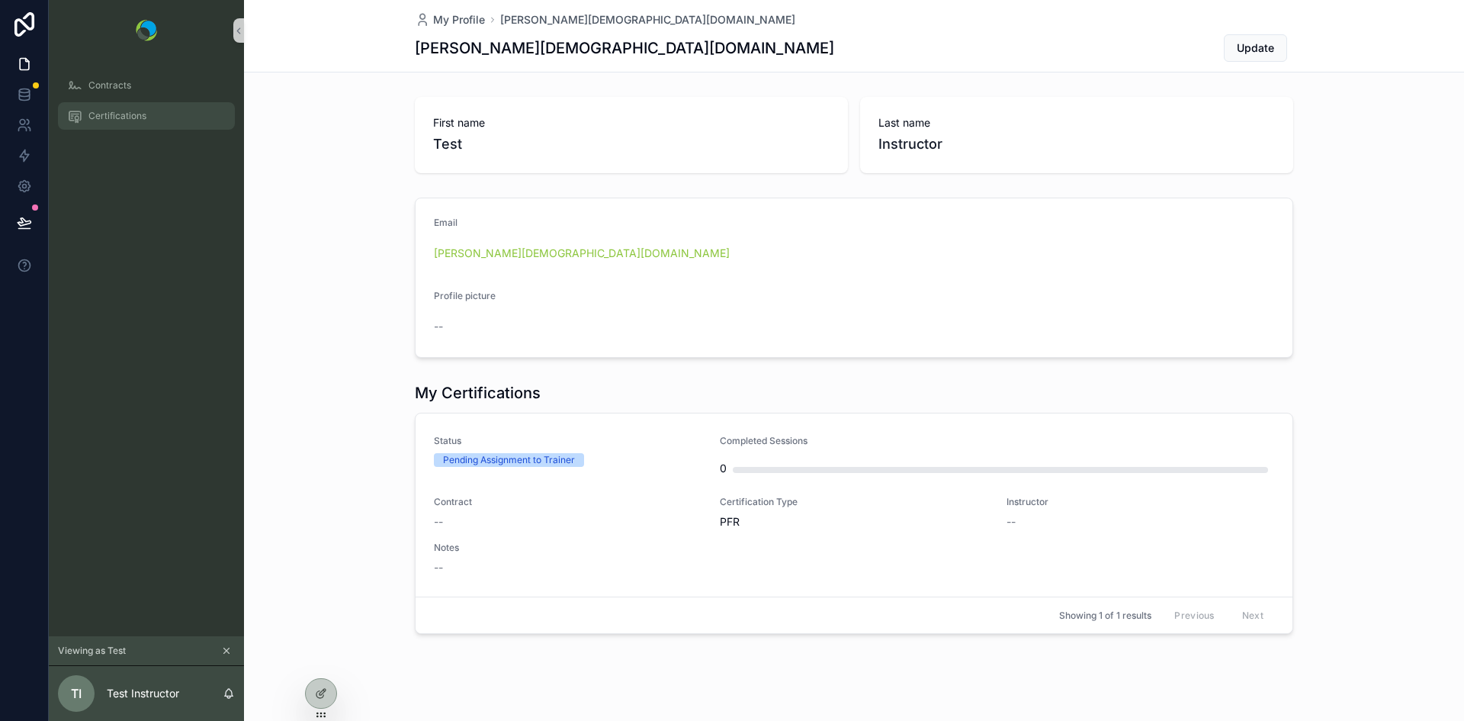
click at [91, 114] on span "Certifications" at bounding box center [117, 116] width 58 height 12
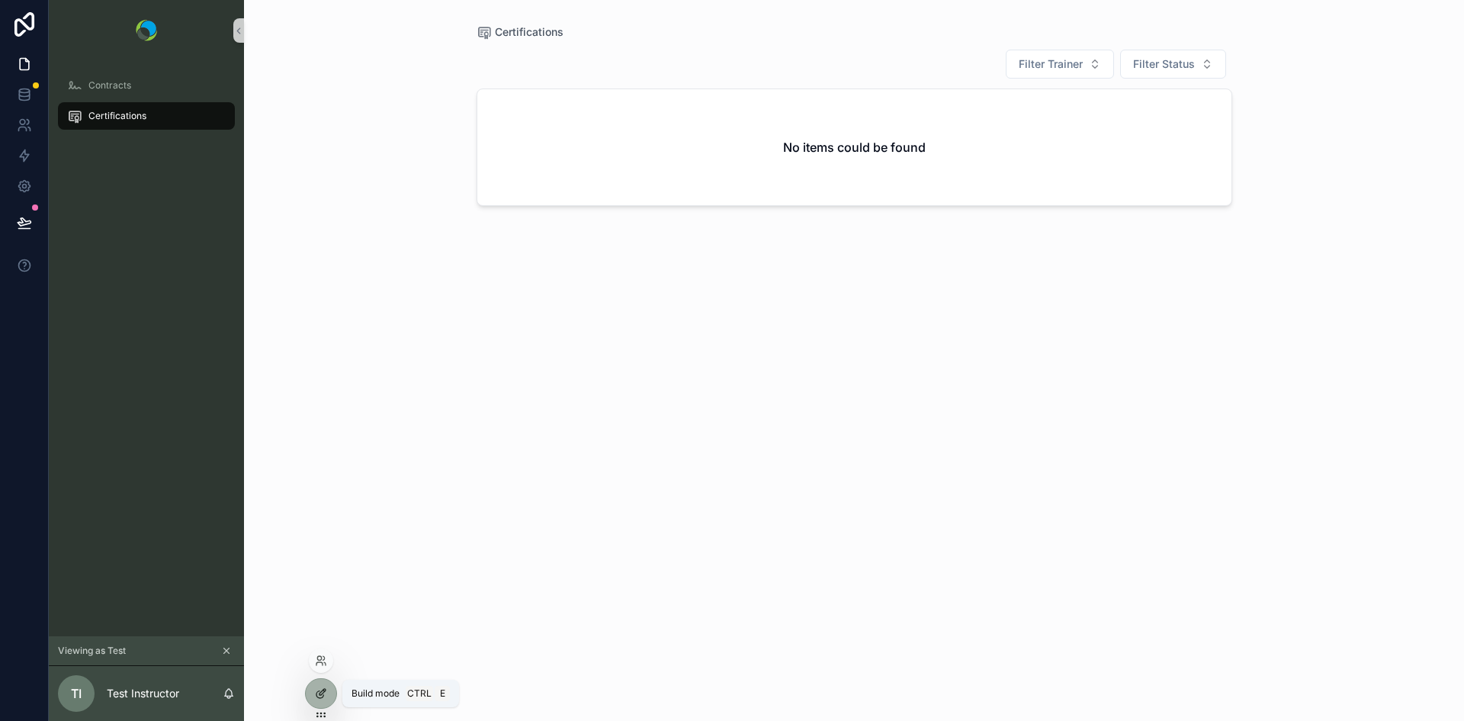
click at [326, 697] on icon at bounding box center [321, 693] width 12 height 12
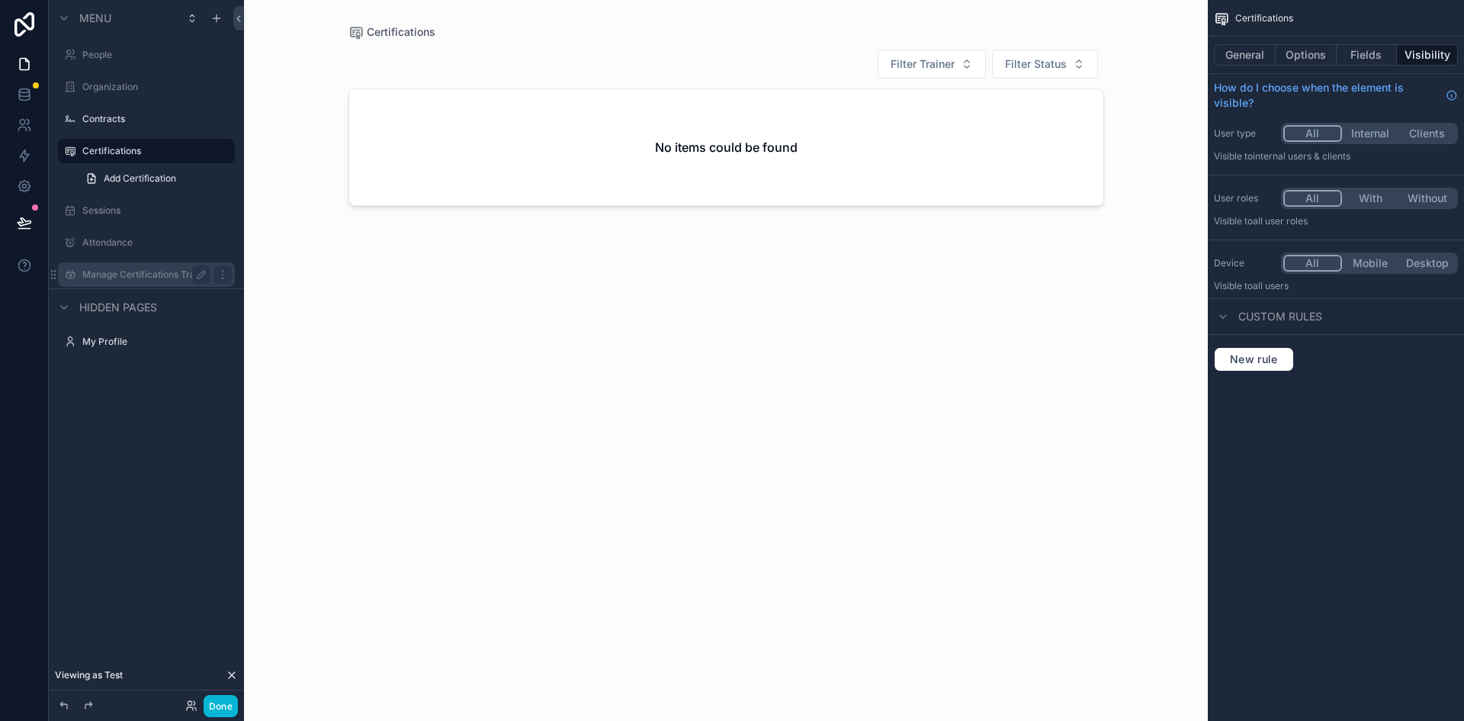
click at [89, 277] on label "Manage Certifications Trainer View" at bounding box center [146, 274] width 128 height 12
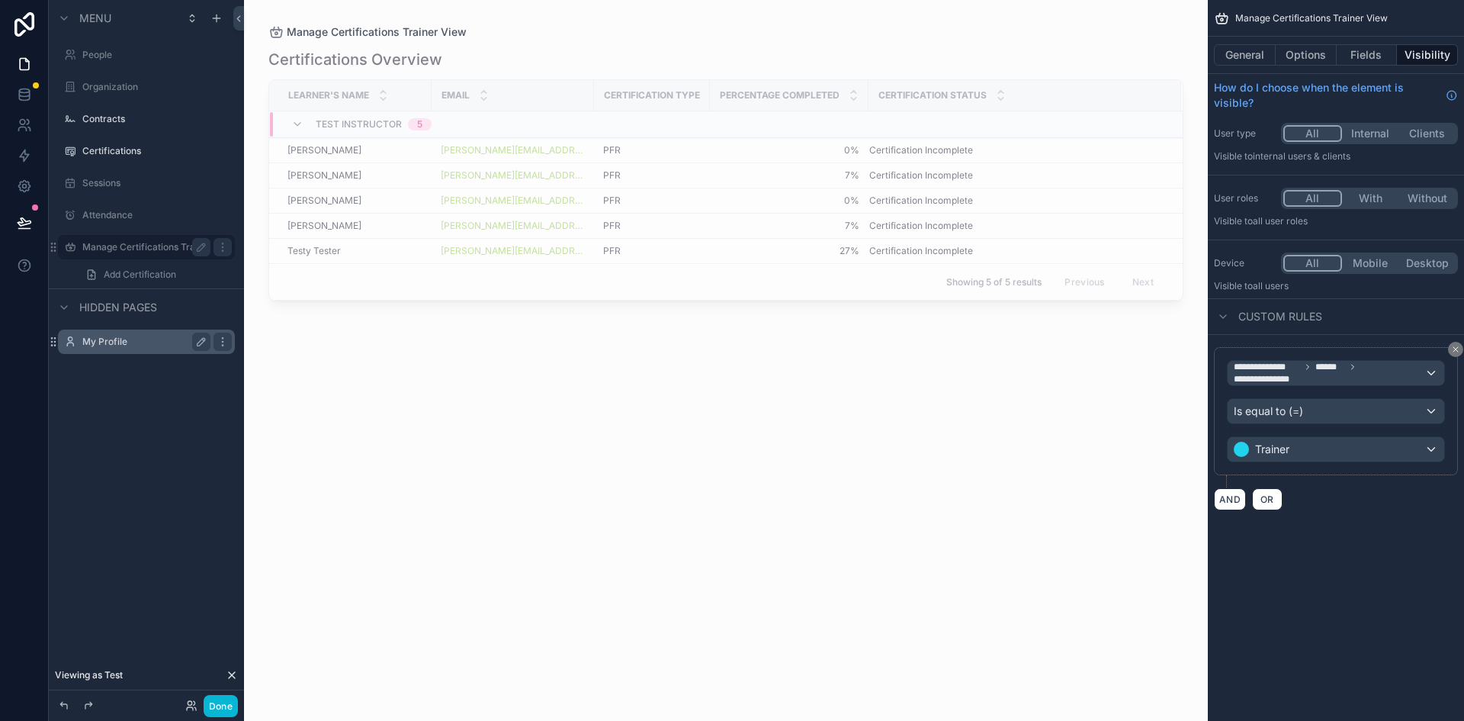
click at [108, 339] on label "My Profile" at bounding box center [143, 341] width 122 height 12
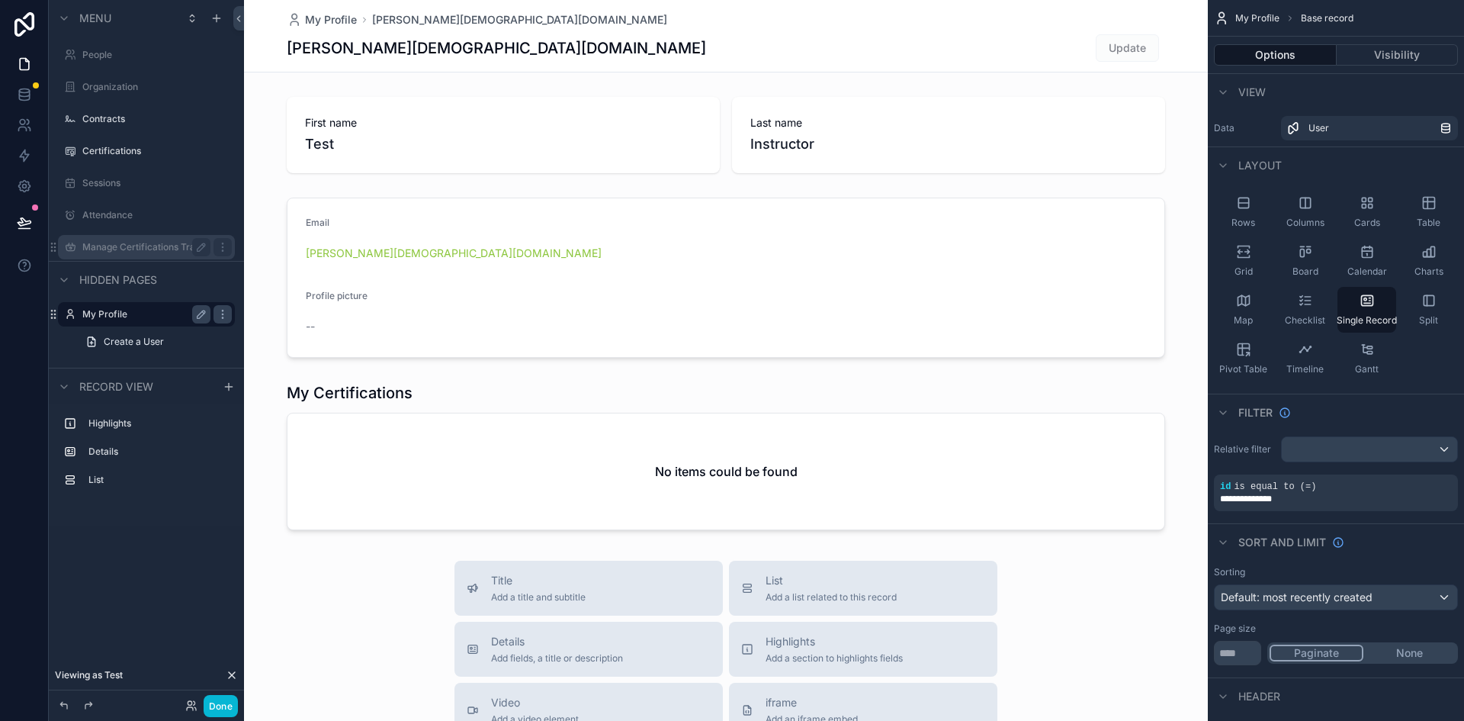
click at [1063, 555] on div "scrollable content" at bounding box center [726, 612] width 964 height 1225
click at [103, 182] on label "Sessions" at bounding box center [143, 183] width 122 height 12
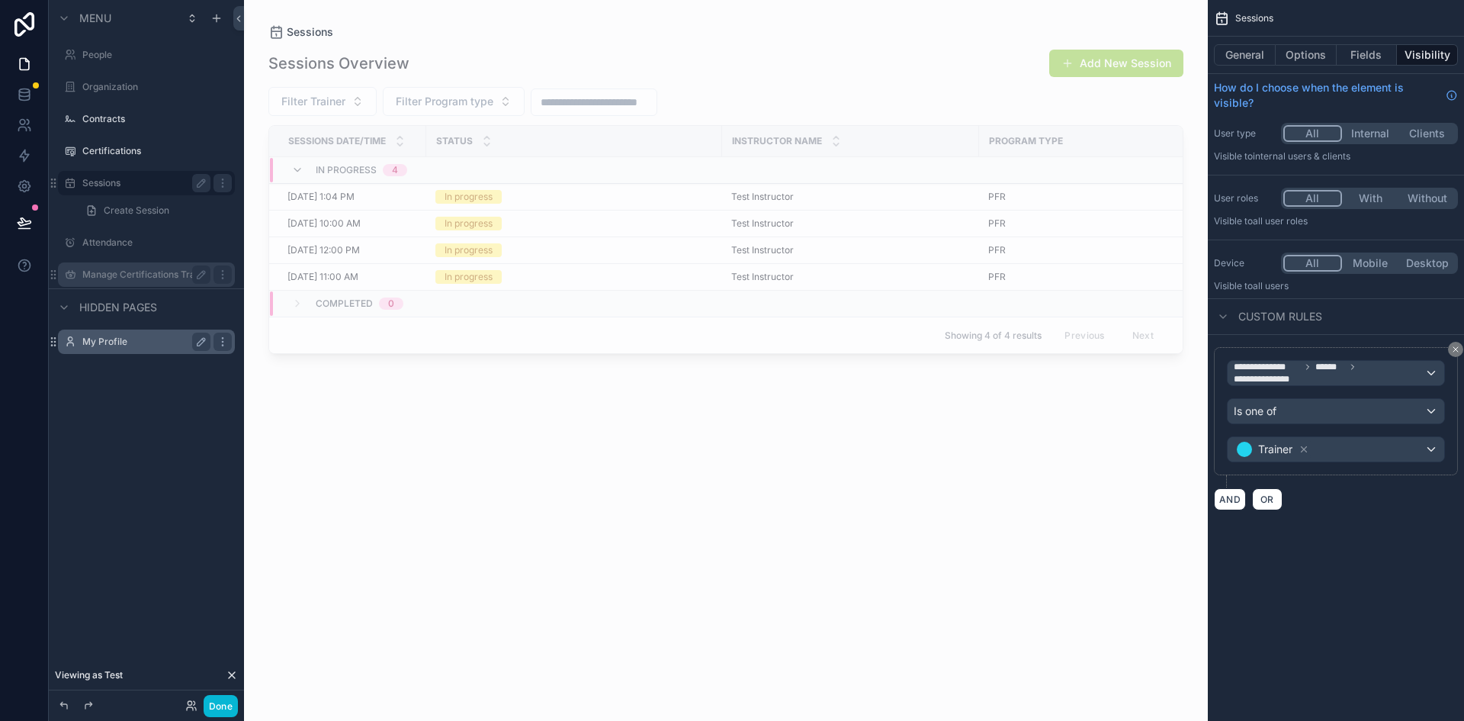
click at [98, 343] on label "My Profile" at bounding box center [143, 341] width 122 height 12
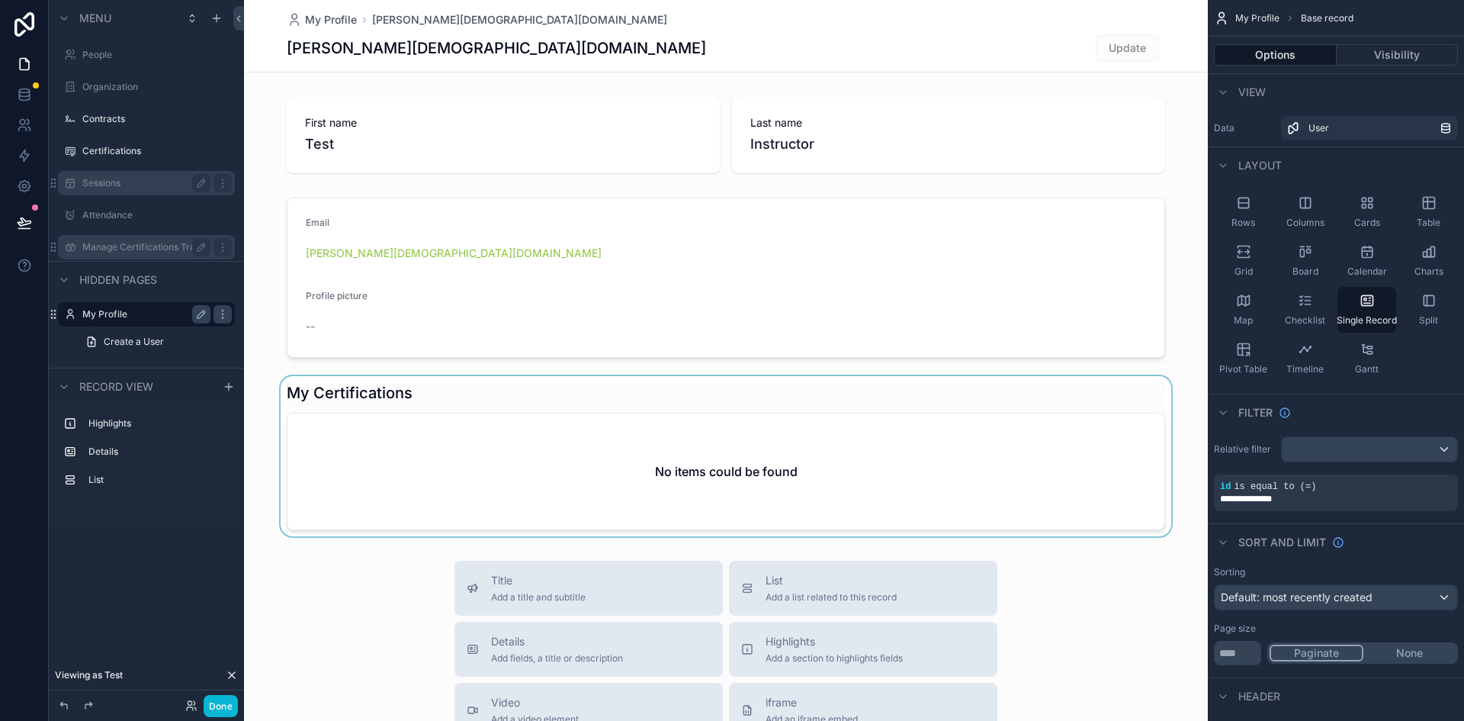
click at [851, 486] on div "scrollable content" at bounding box center [726, 456] width 964 height 160
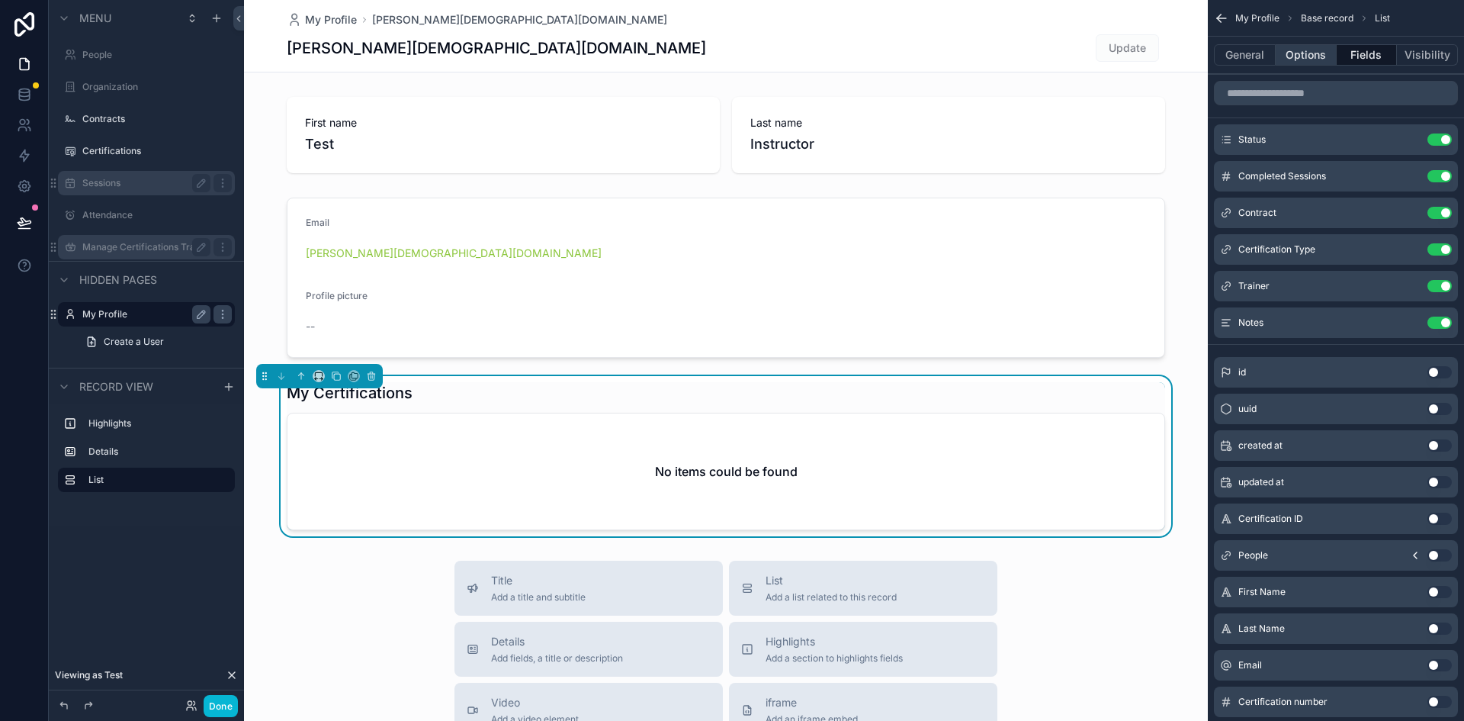
click at [1295, 56] on button "Options" at bounding box center [1306, 54] width 61 height 21
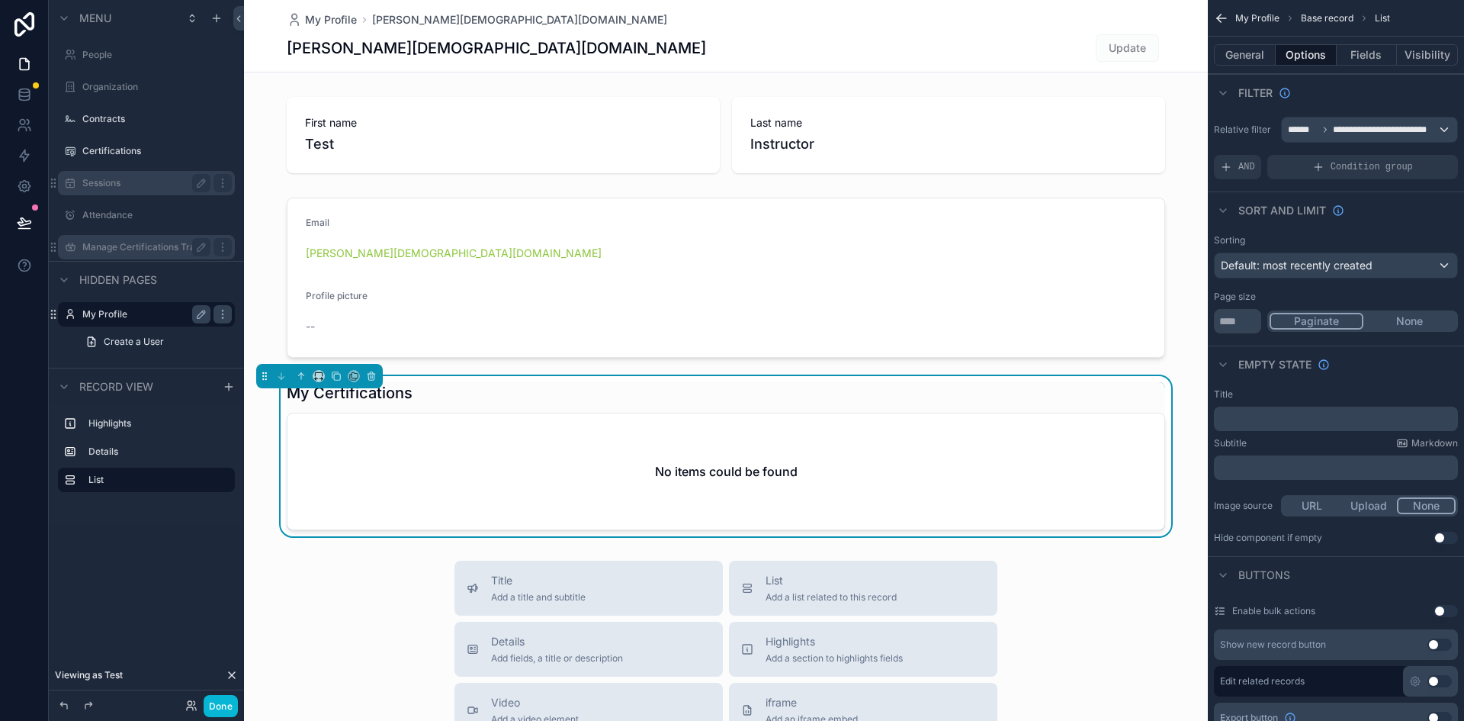
click at [104, 250] on label "Manage Certifications Trainer View" at bounding box center [146, 247] width 128 height 12
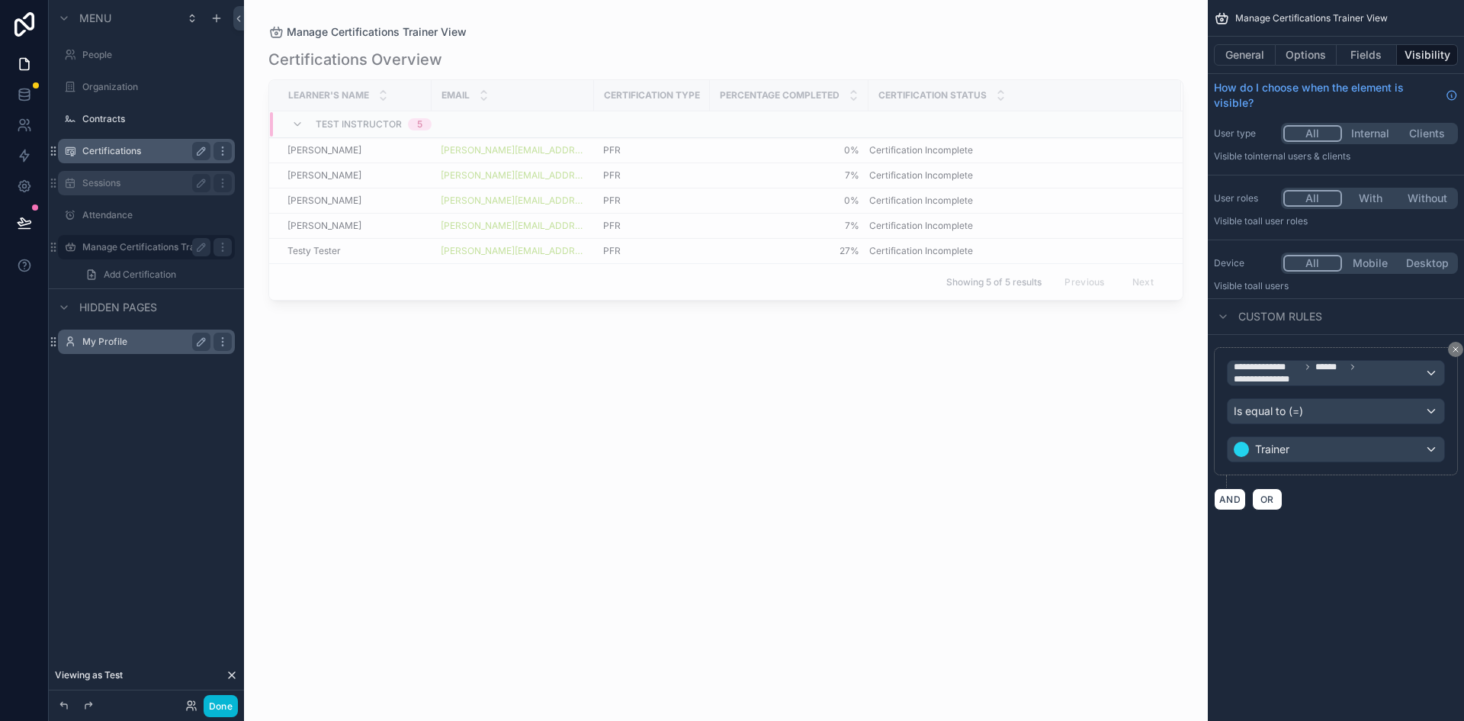
click at [96, 152] on label "Certifications" at bounding box center [143, 151] width 122 height 12
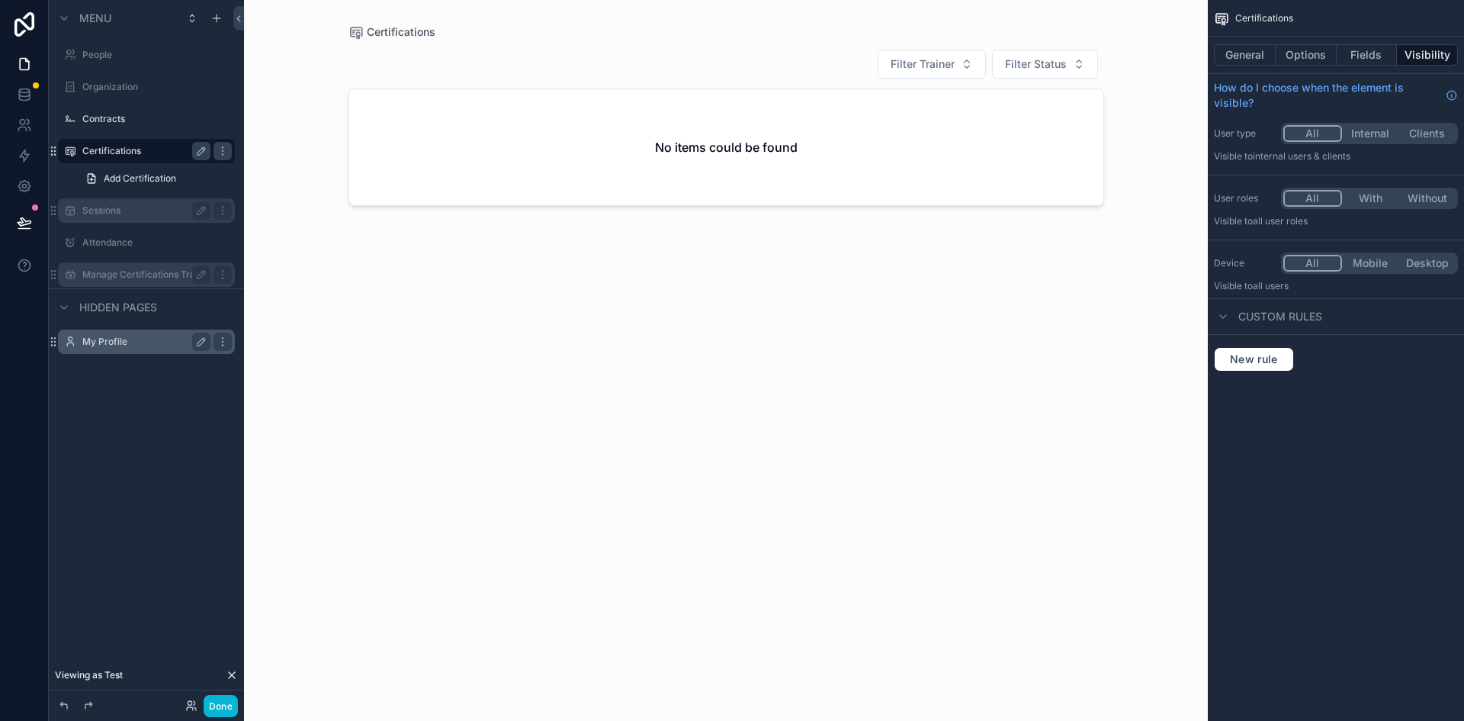
click at [867, 196] on div "scrollable content" at bounding box center [726, 351] width 780 height 702
click at [1070, 139] on div "No items could be found" at bounding box center [726, 147] width 754 height 116
click at [1318, 52] on button "Options" at bounding box center [1306, 54] width 61 height 21
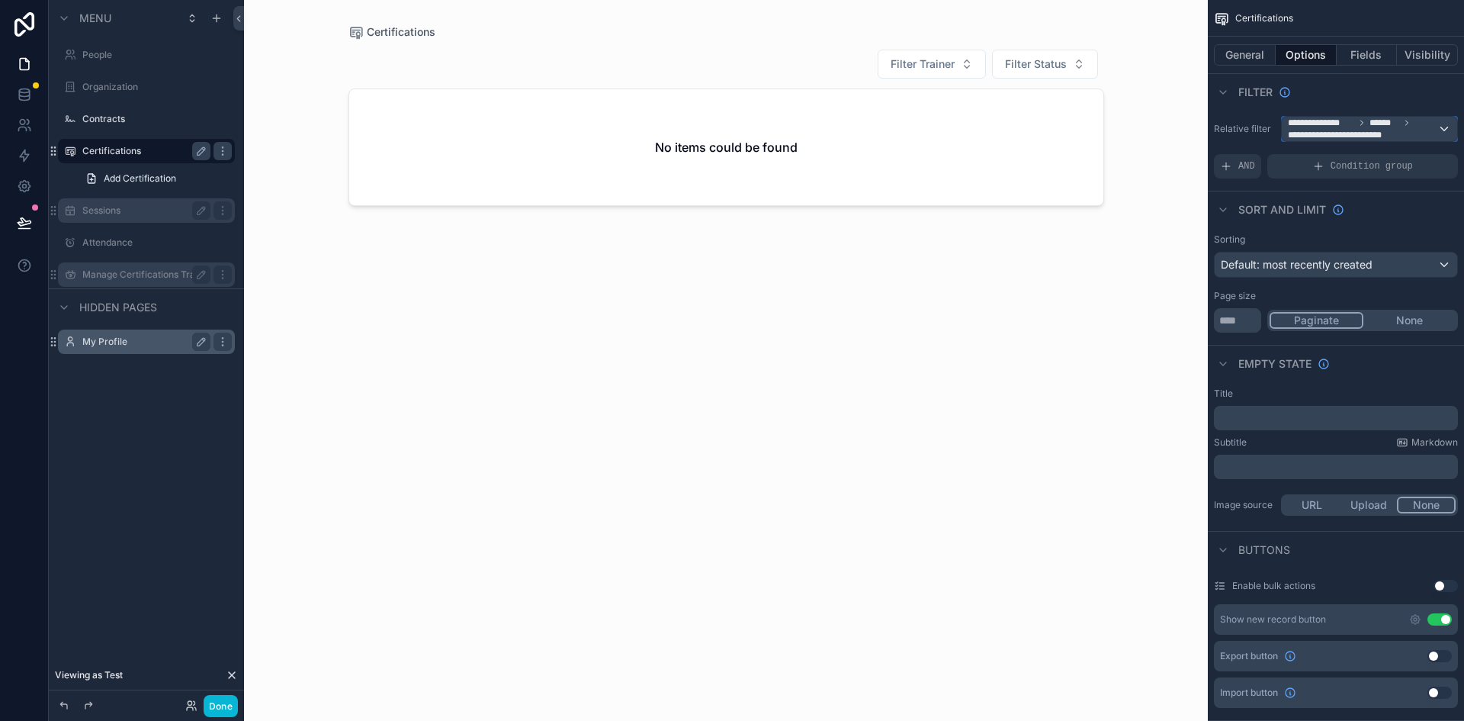
click at [1413, 133] on span "**********" at bounding box center [1362, 129] width 149 height 24
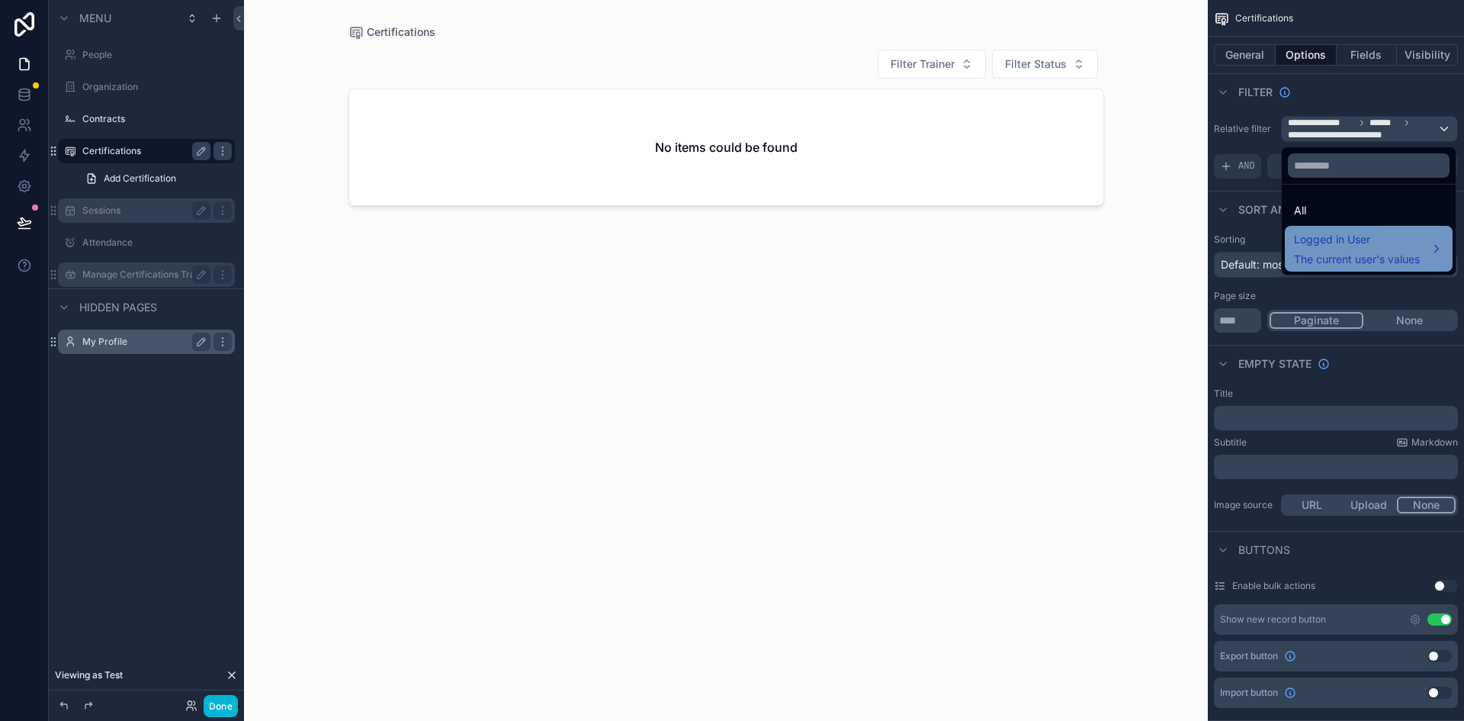
click at [1328, 238] on span "Logged in User" at bounding box center [1357, 239] width 126 height 18
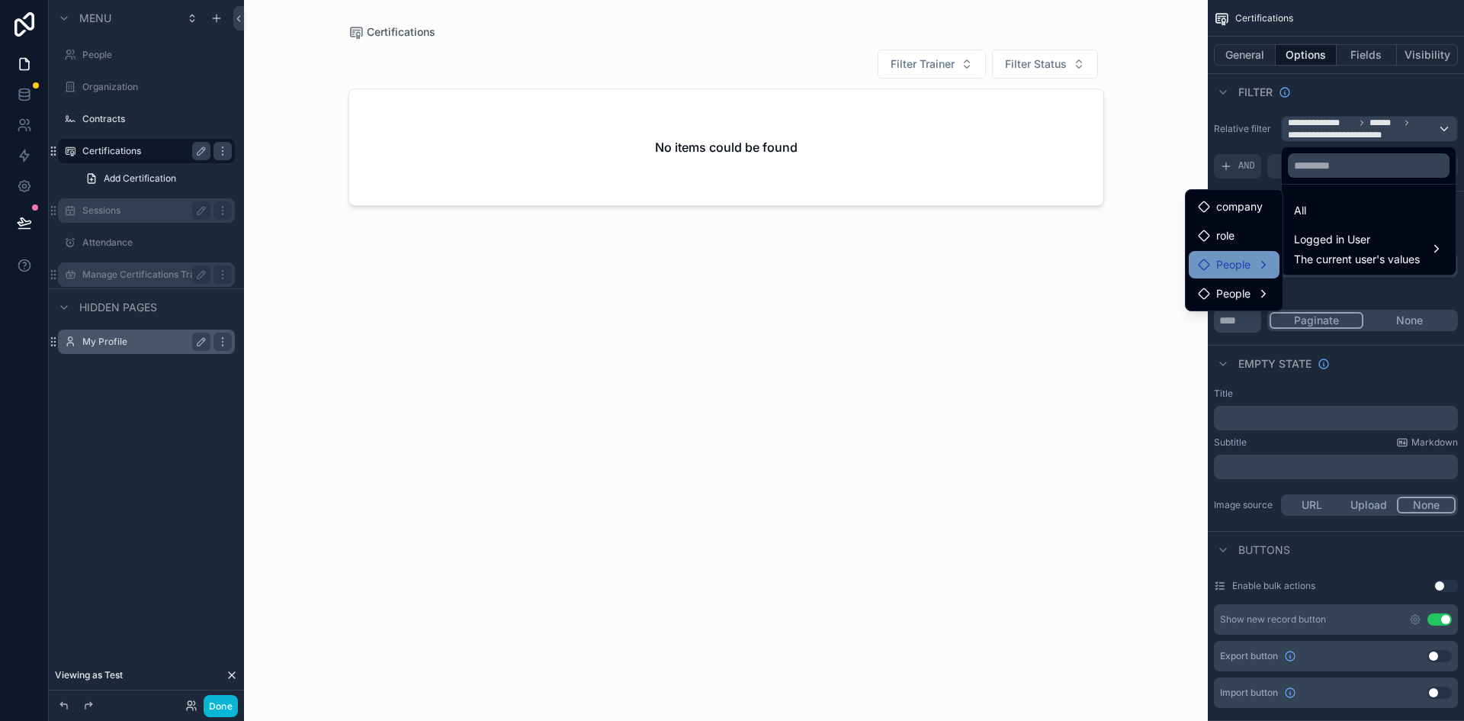
click at [1258, 260] on div "People" at bounding box center [1234, 264] width 72 height 18
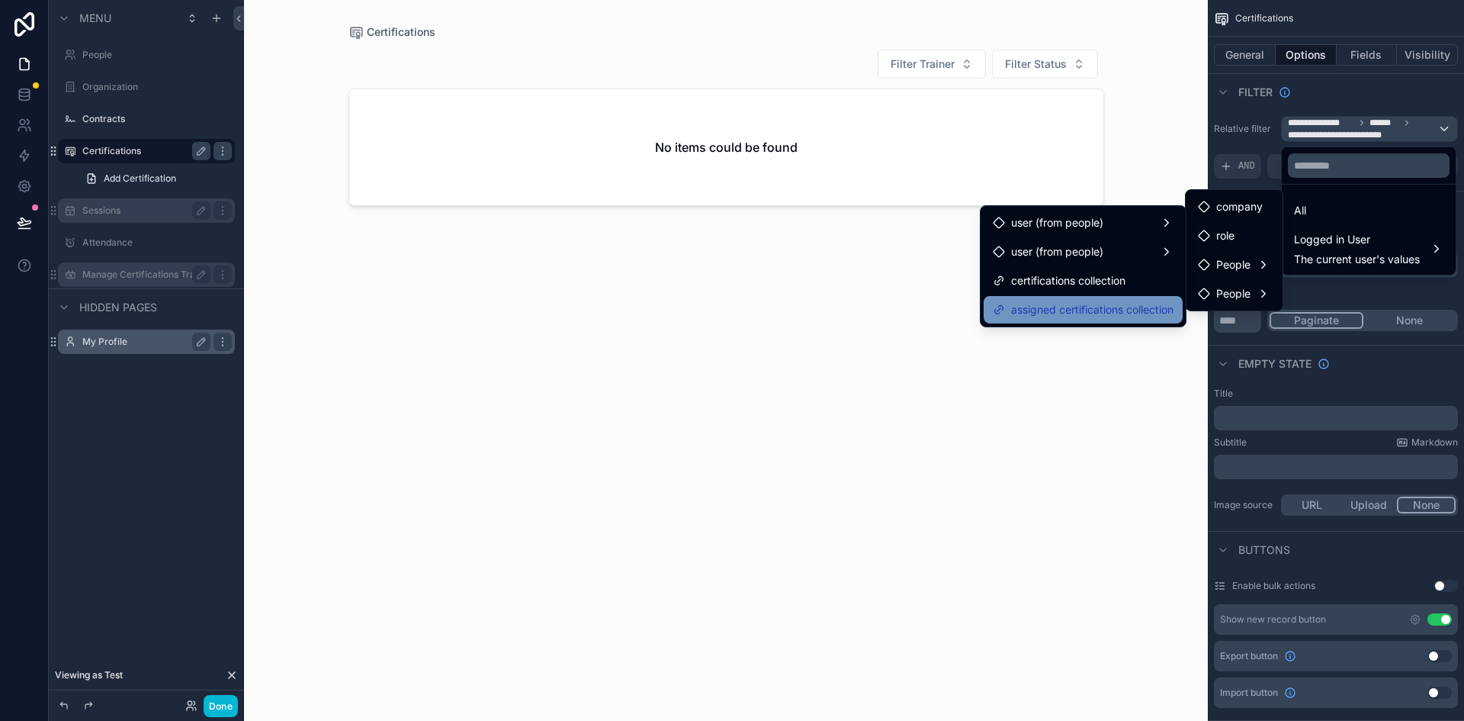
click at [1071, 303] on span "assigned certifications collection" at bounding box center [1092, 309] width 162 height 18
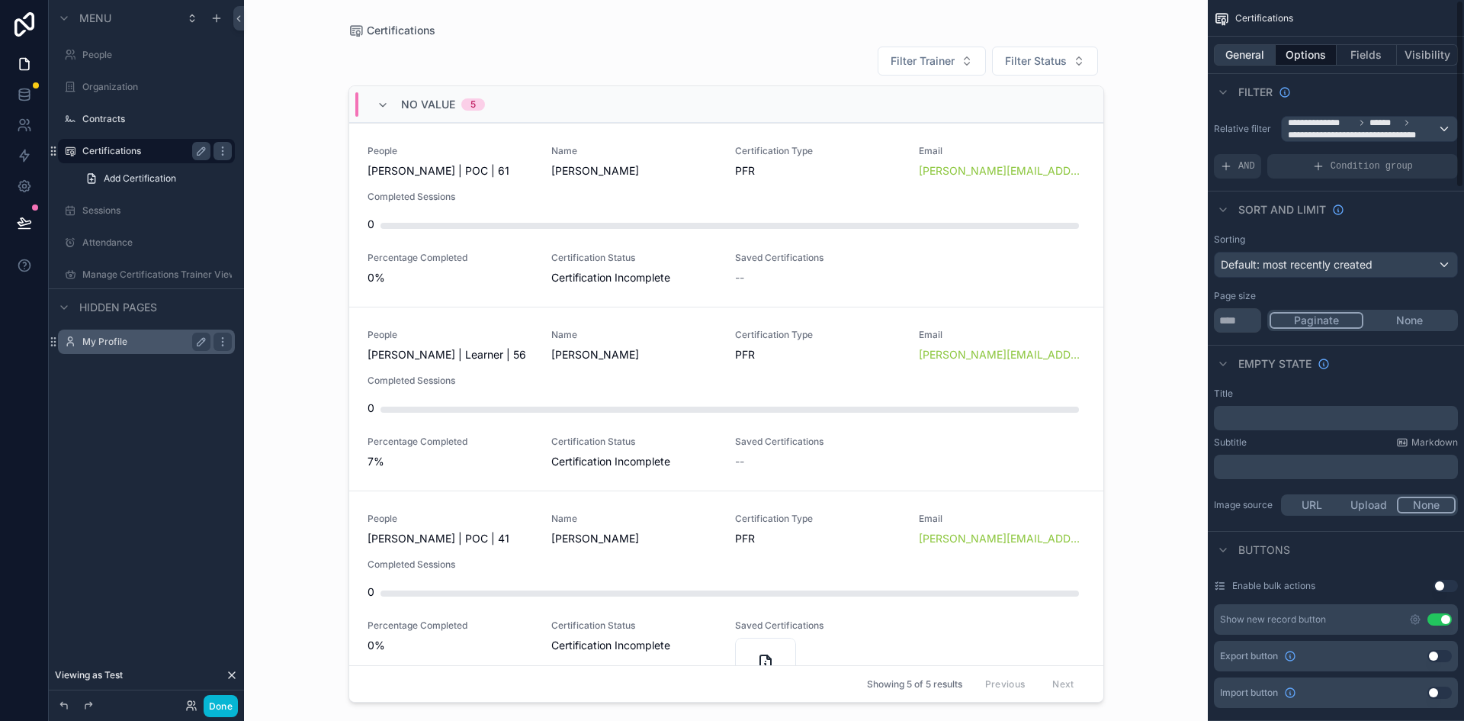
click at [1251, 56] on button "General" at bounding box center [1245, 54] width 62 height 21
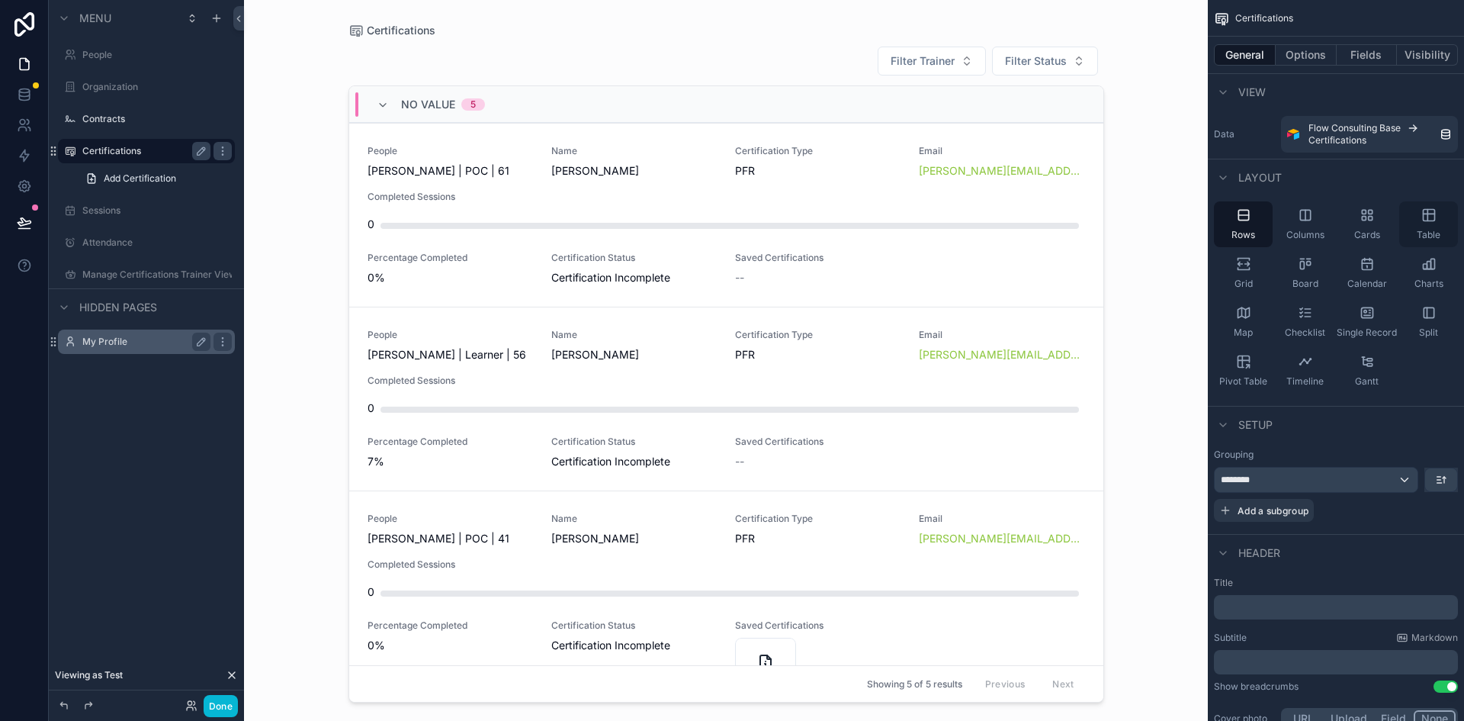
click at [1429, 217] on icon "scrollable content" at bounding box center [1428, 214] width 15 height 15
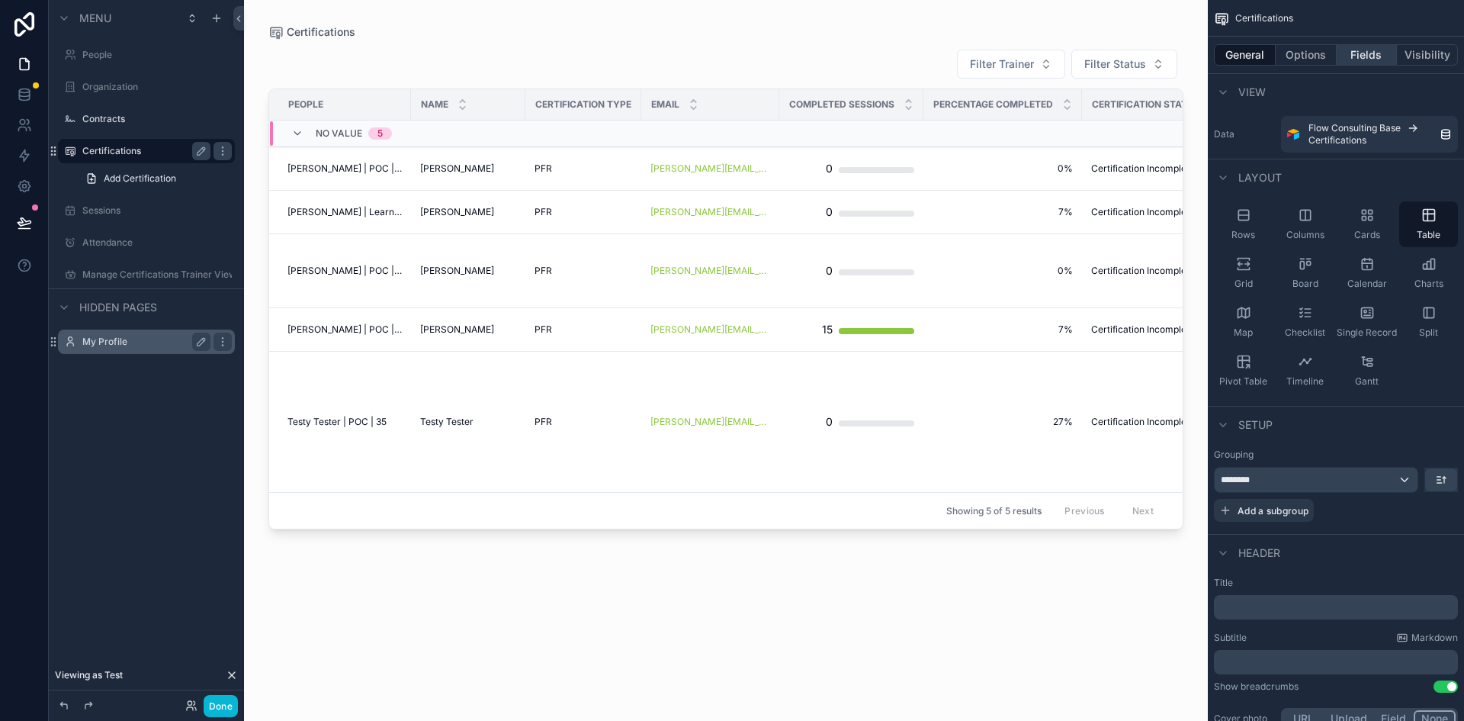
click at [1356, 57] on button "Fields" at bounding box center [1367, 54] width 61 height 21
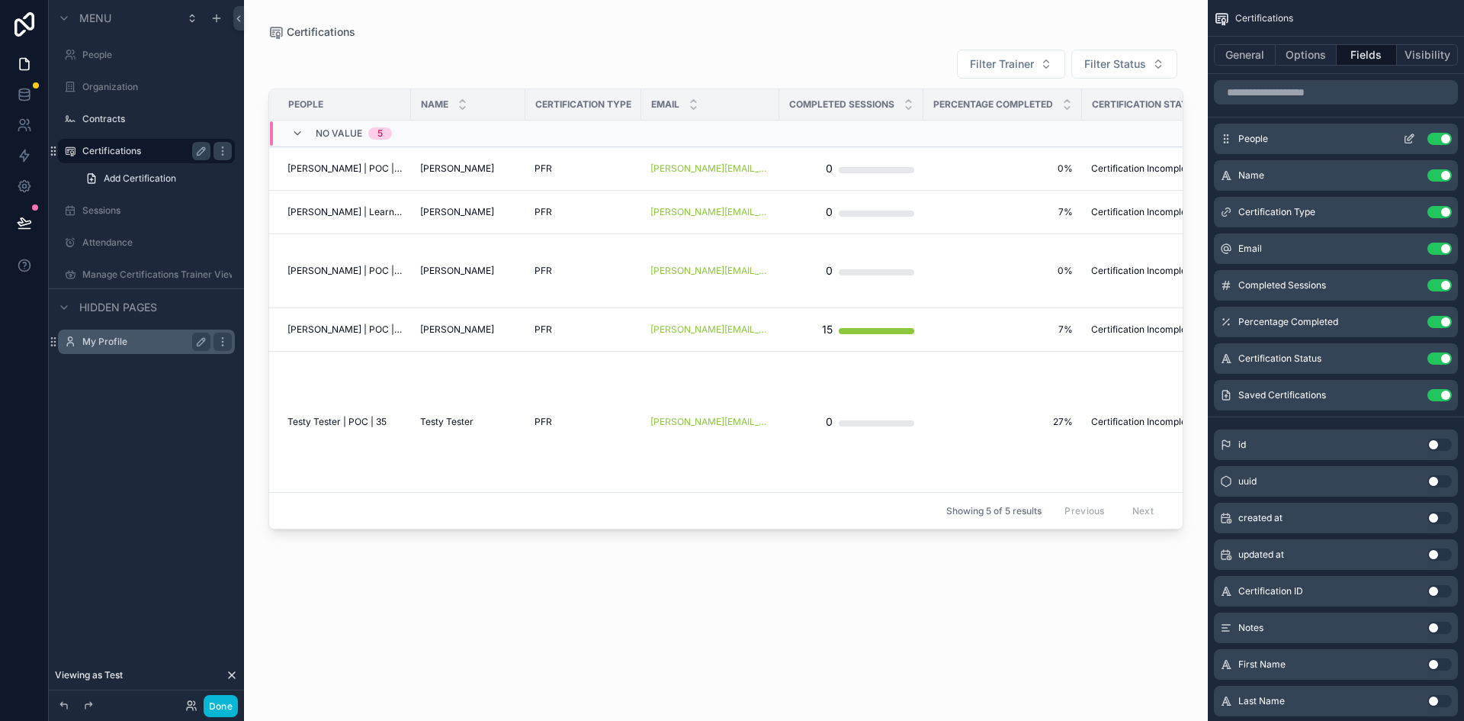
click at [1432, 140] on button "Use setting" at bounding box center [1439, 139] width 24 height 12
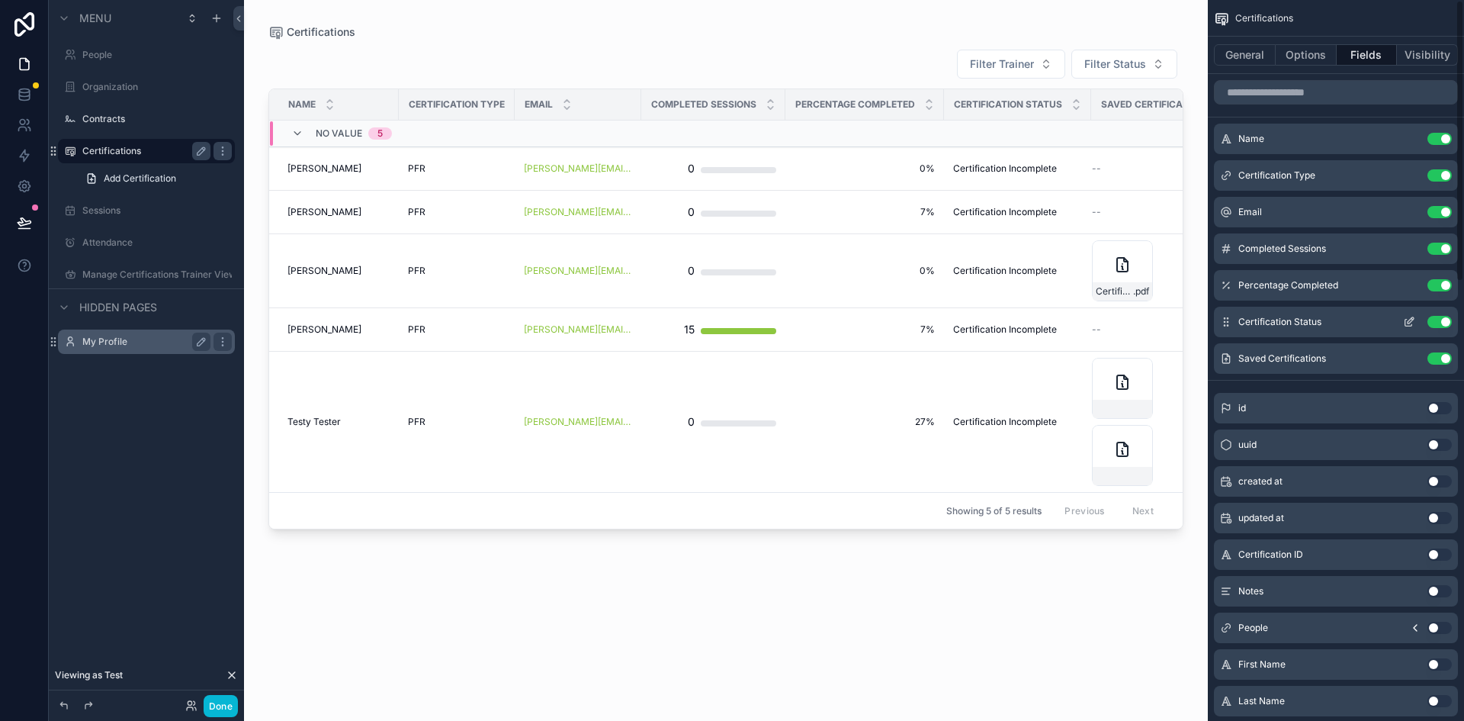
click at [1435, 323] on button "Use setting" at bounding box center [1439, 322] width 24 height 12
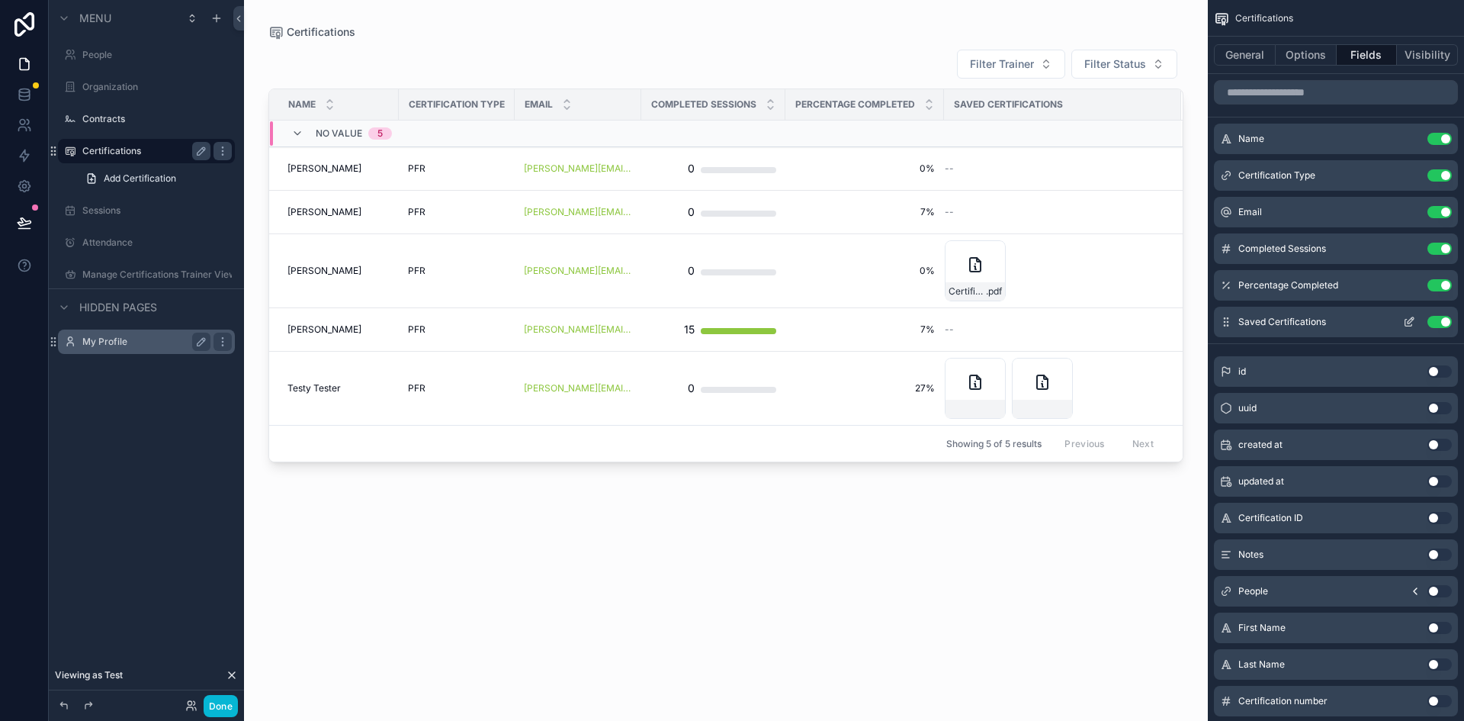
click at [1428, 321] on button "Use setting" at bounding box center [1439, 322] width 24 height 12
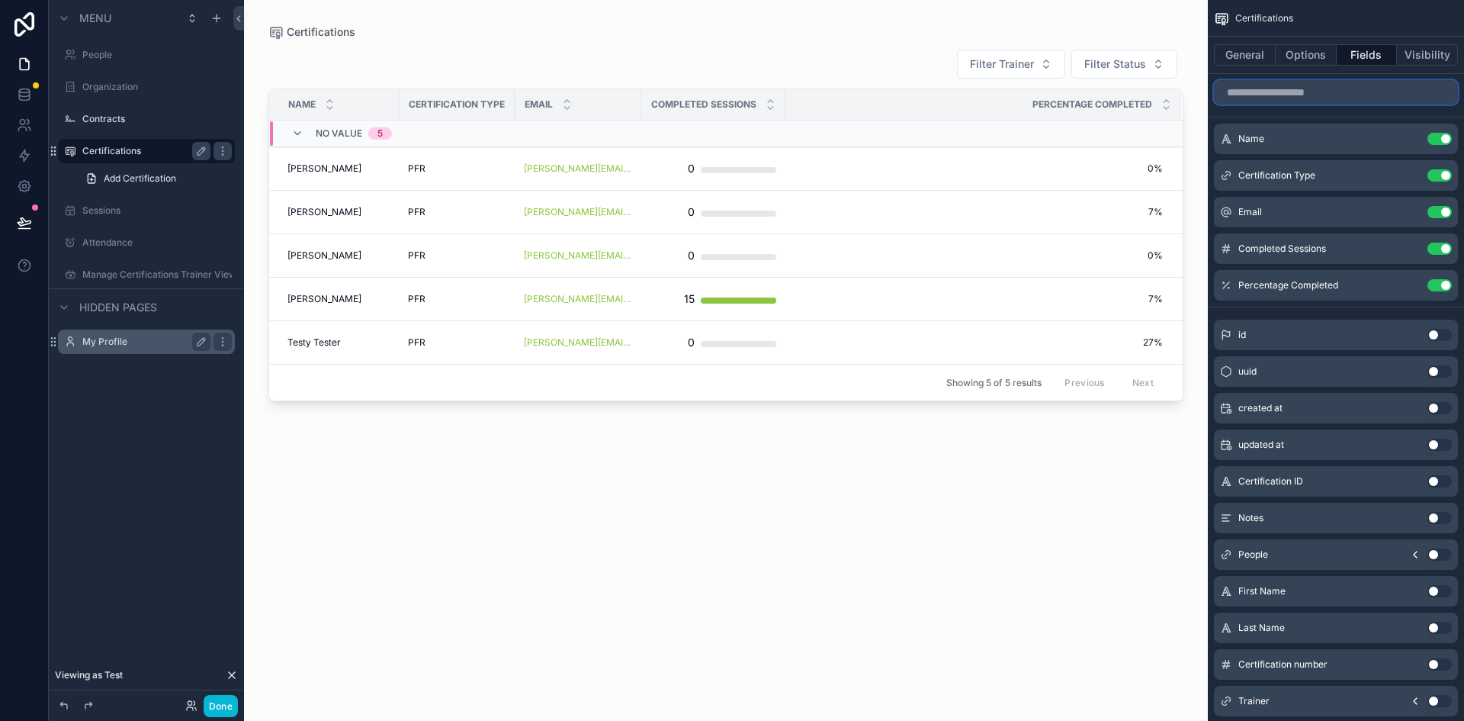
click at [1313, 97] on input "scrollable content" at bounding box center [1336, 92] width 244 height 24
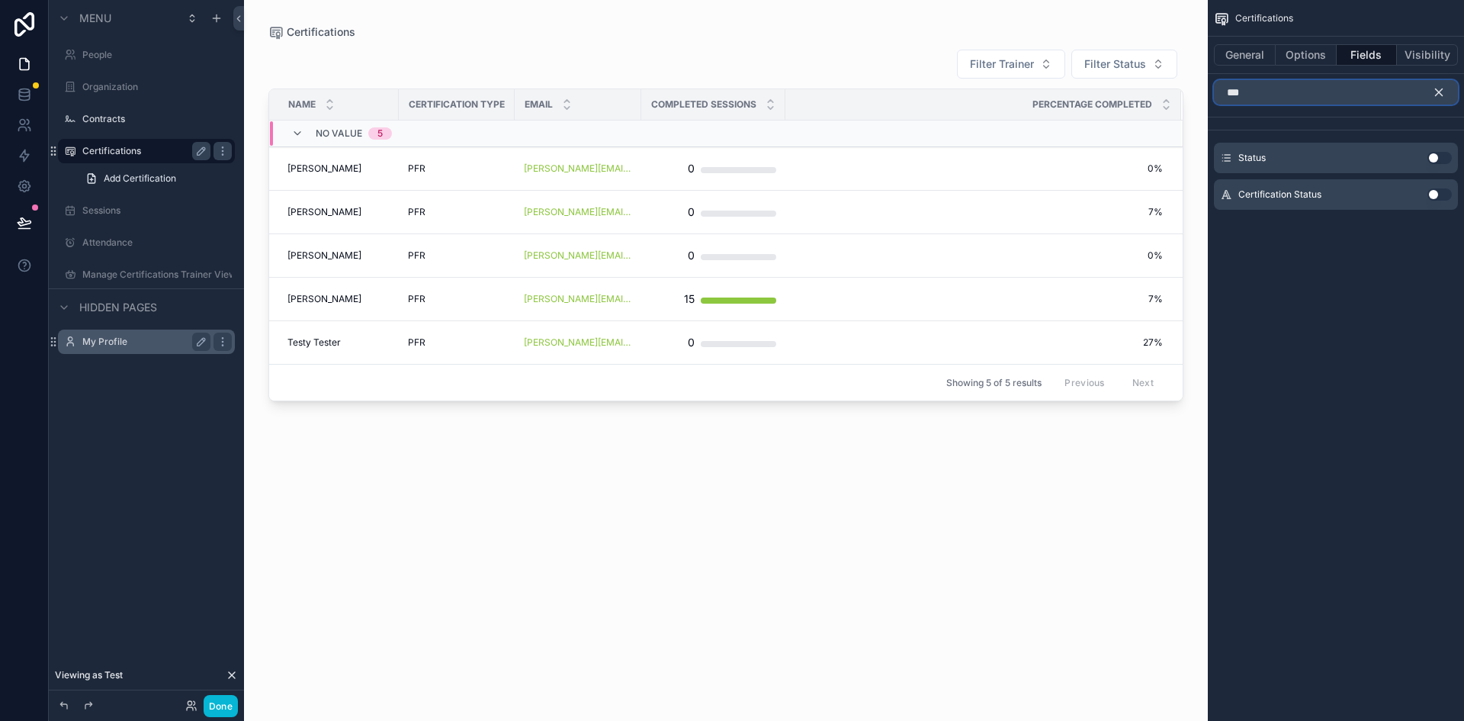
type input "***"
click at [1444, 157] on button "Use setting" at bounding box center [1439, 158] width 24 height 12
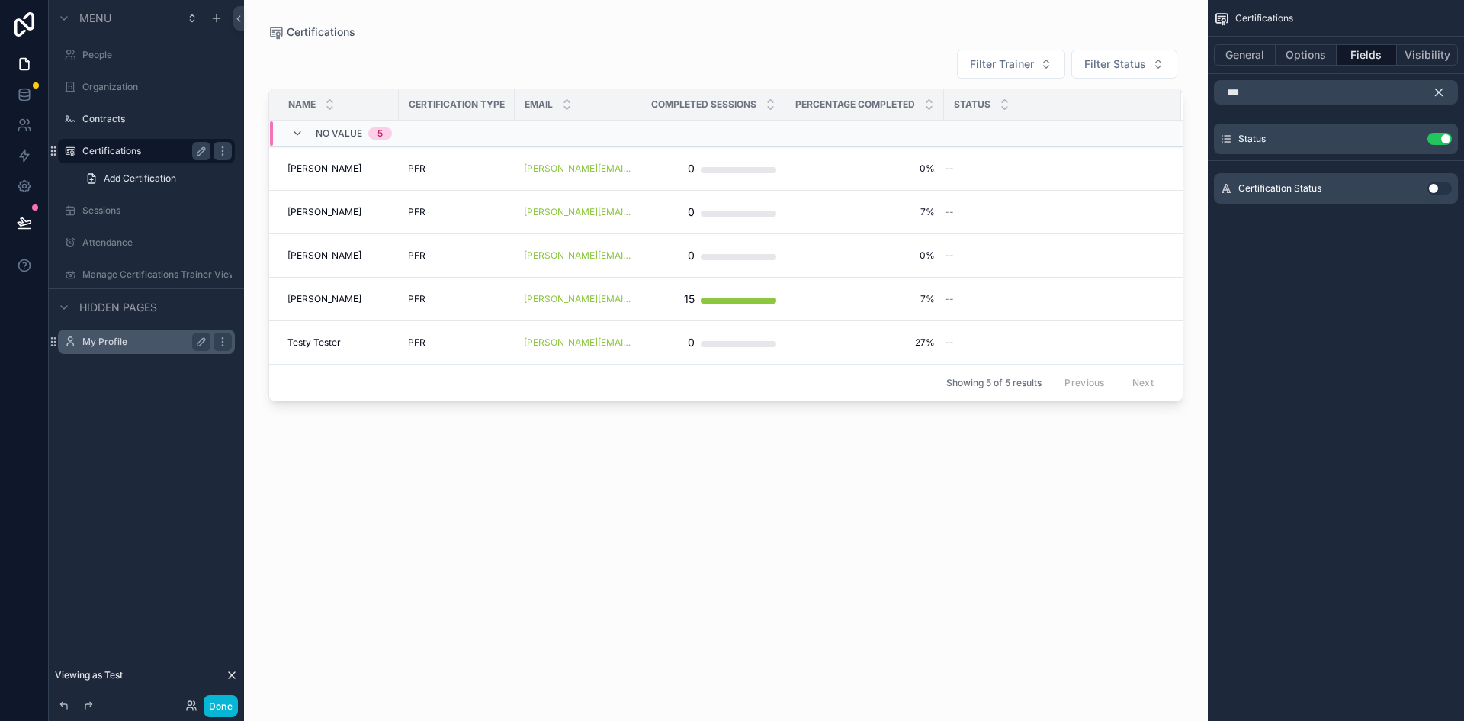
click at [1440, 90] on icon "scrollable content" at bounding box center [1439, 92] width 7 height 7
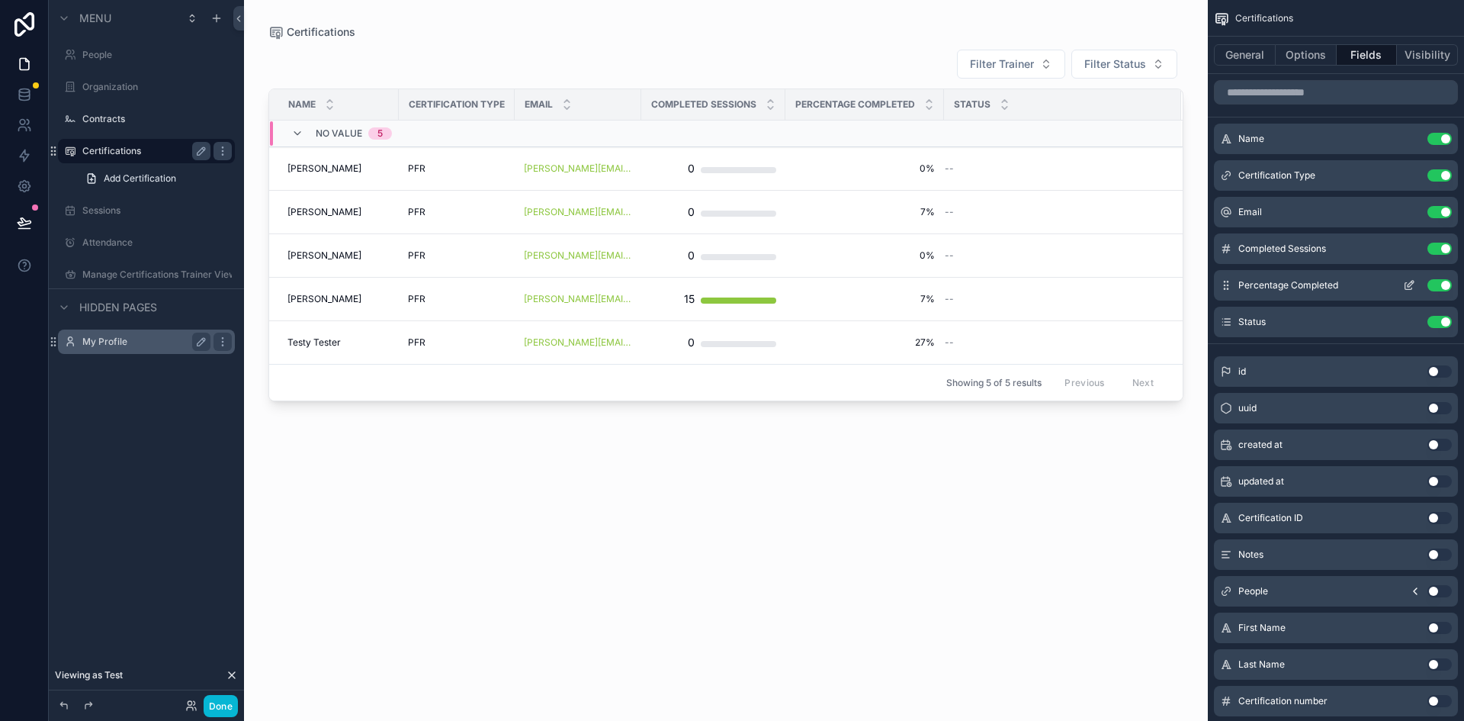
click at [1433, 287] on button "Use setting" at bounding box center [1439, 285] width 24 height 12
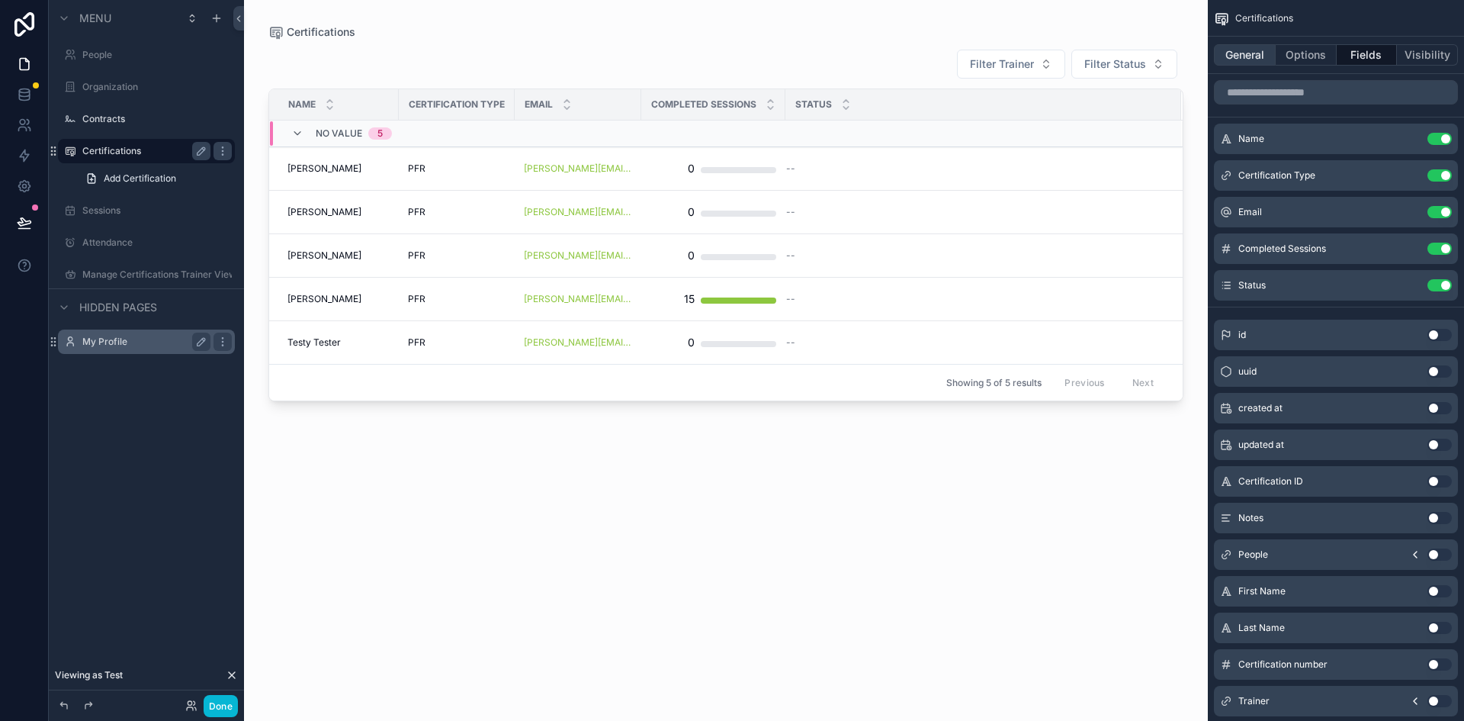
click at [1250, 52] on button "General" at bounding box center [1245, 54] width 62 height 21
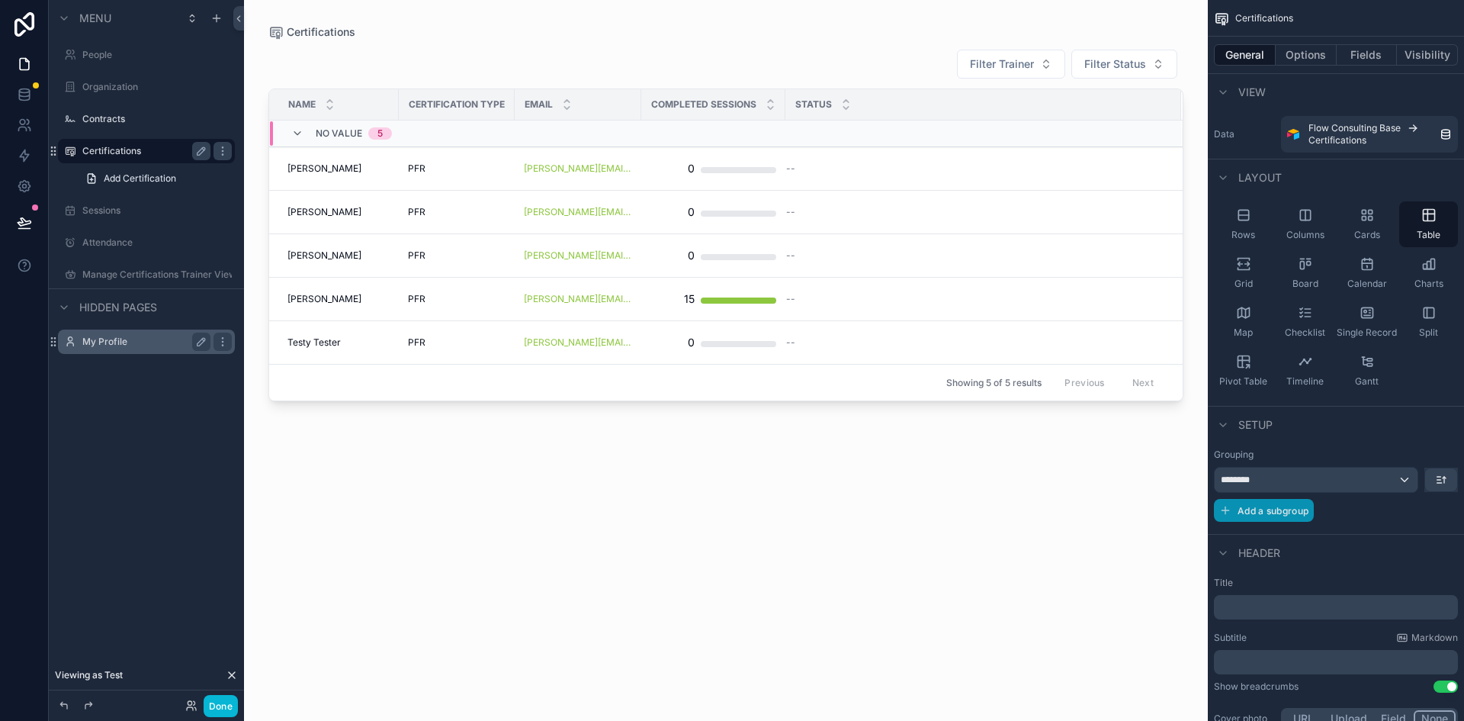
click at [1283, 510] on span "Add a subgroup" at bounding box center [1273, 510] width 71 height 11
click at [1380, 512] on div "Choose a field" at bounding box center [1317, 511] width 204 height 24
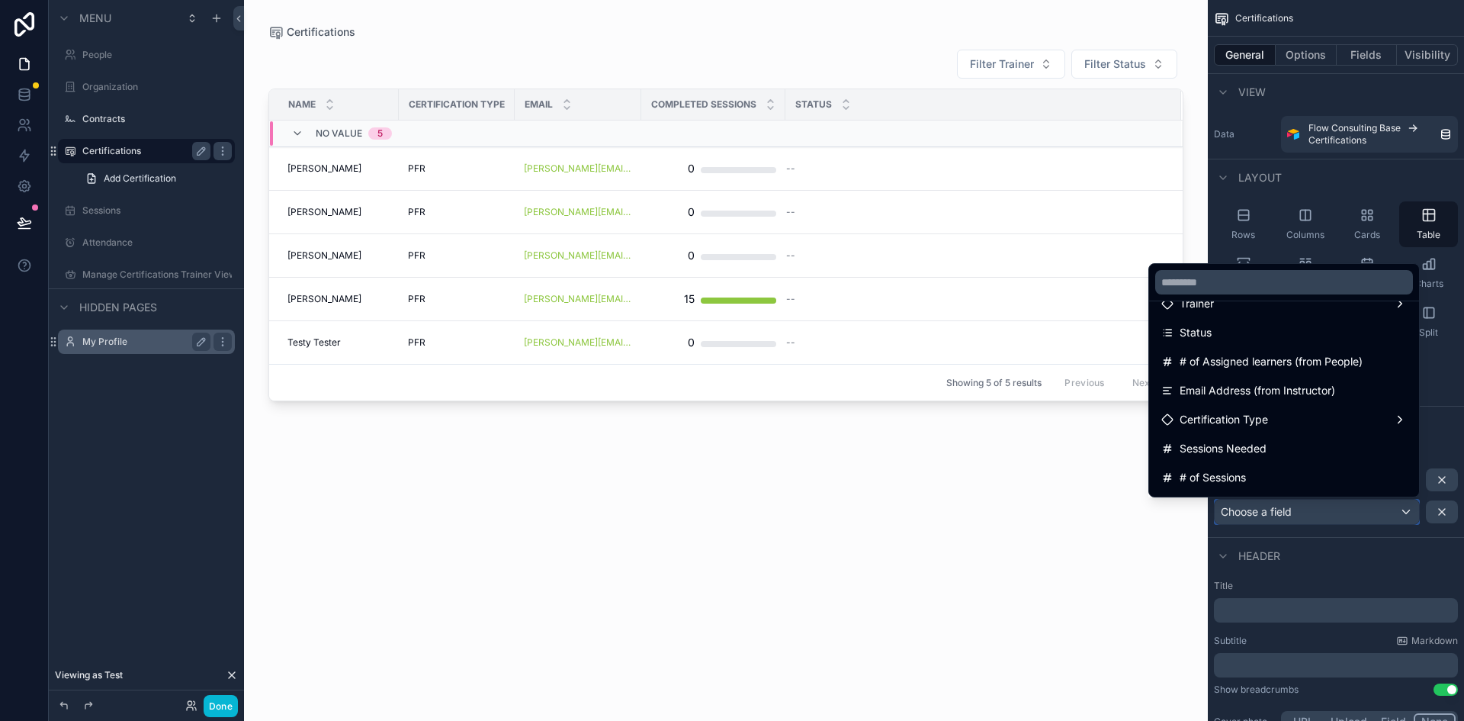
scroll to position [343, 0]
click at [1376, 419] on div "Certification Type" at bounding box center [1284, 418] width 246 height 18
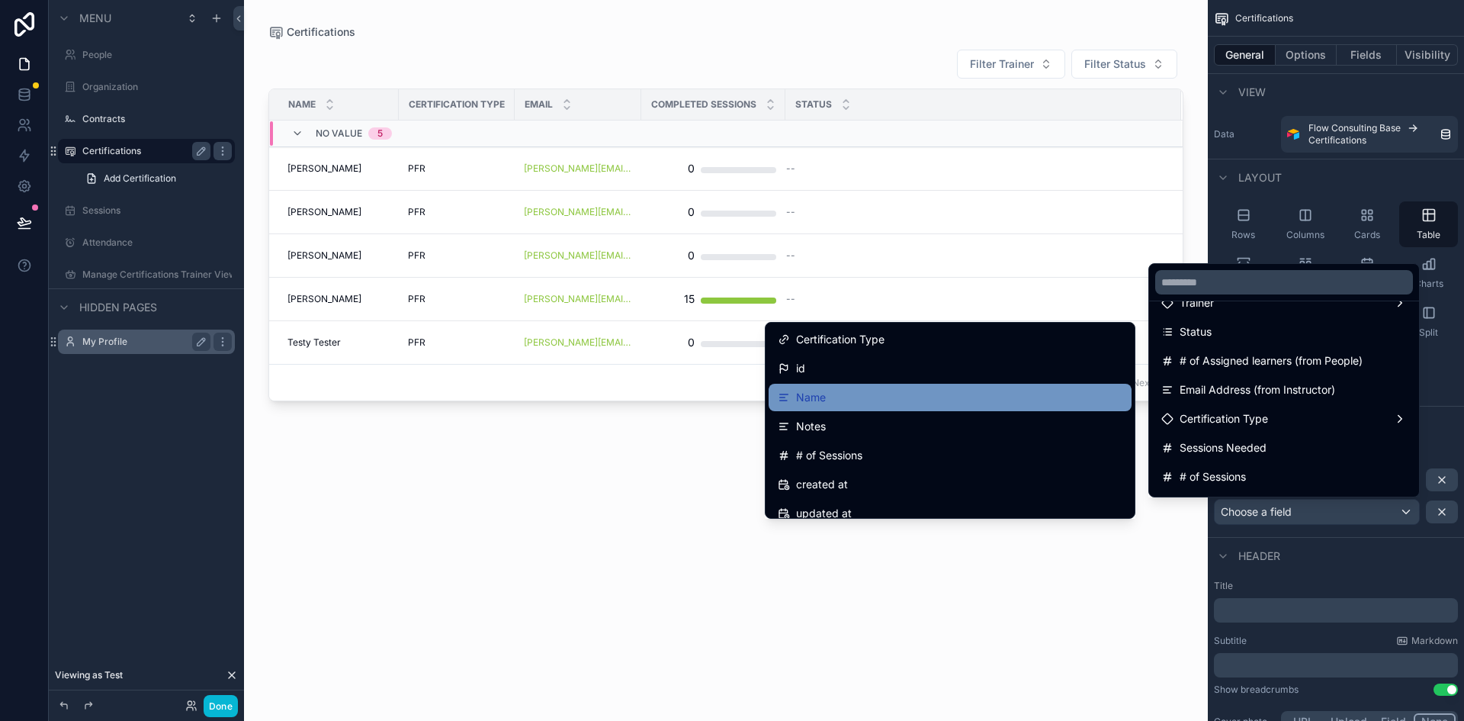
click at [840, 399] on div "Name" at bounding box center [950, 397] width 345 height 18
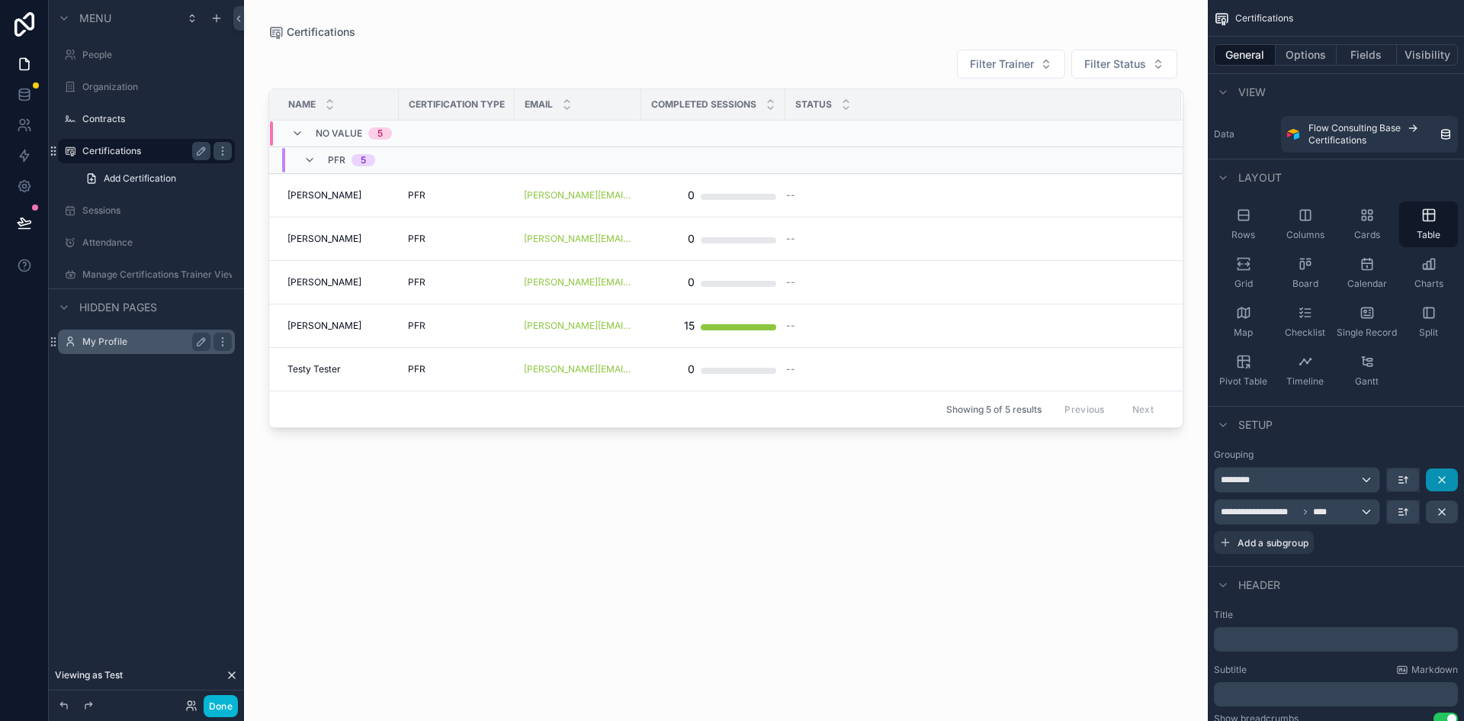
click at [1443, 474] on icon "scrollable content" at bounding box center [1442, 480] width 12 height 12
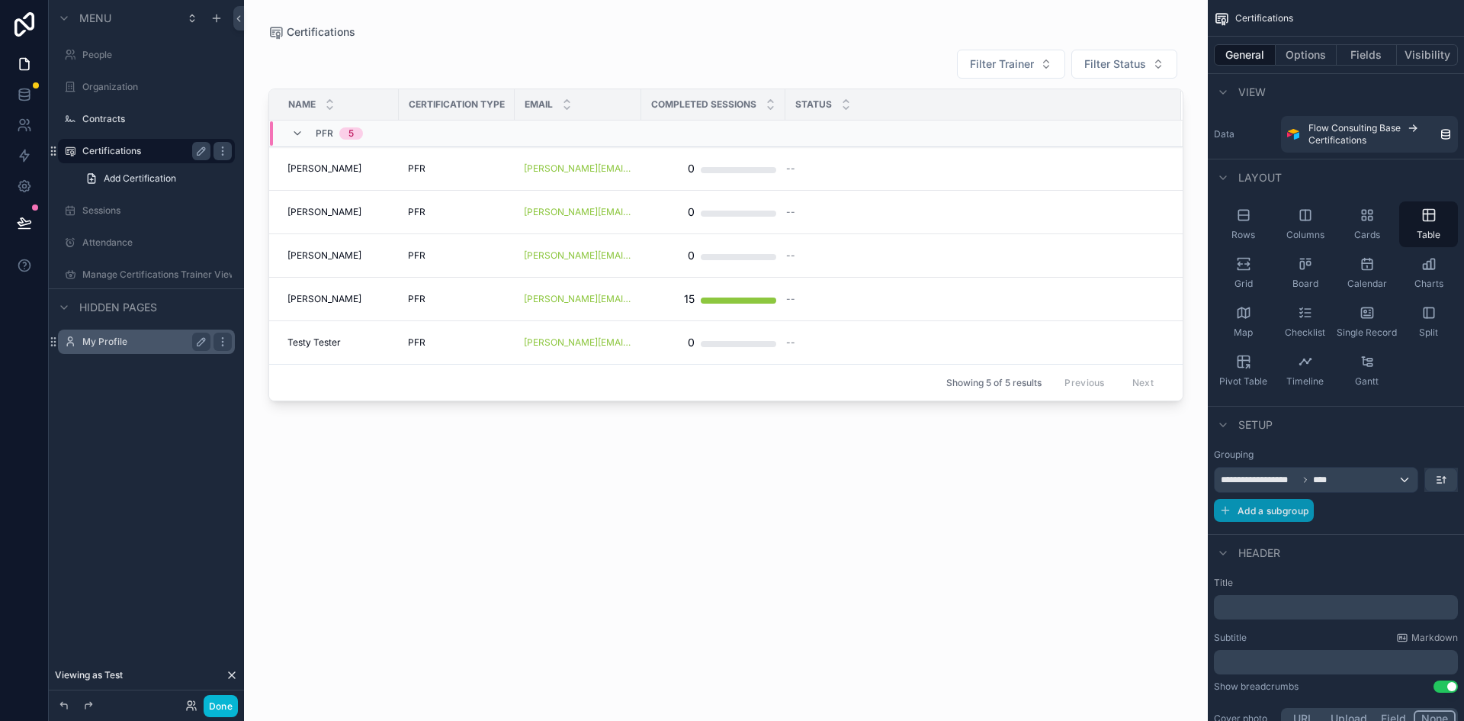
click at [1289, 515] on span "Add a subgroup" at bounding box center [1273, 510] width 71 height 11
click at [1403, 513] on div "Choose a field" at bounding box center [1317, 511] width 204 height 24
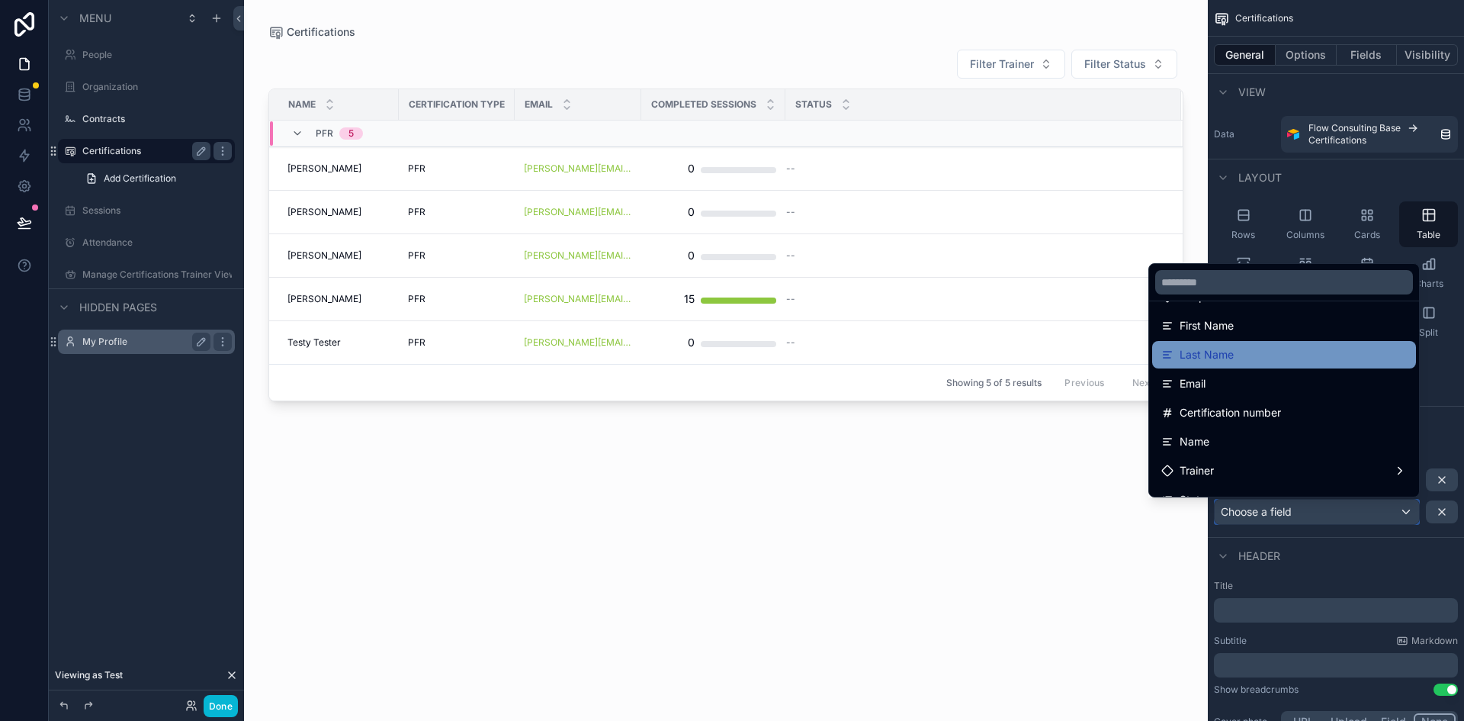
scroll to position [176, 0]
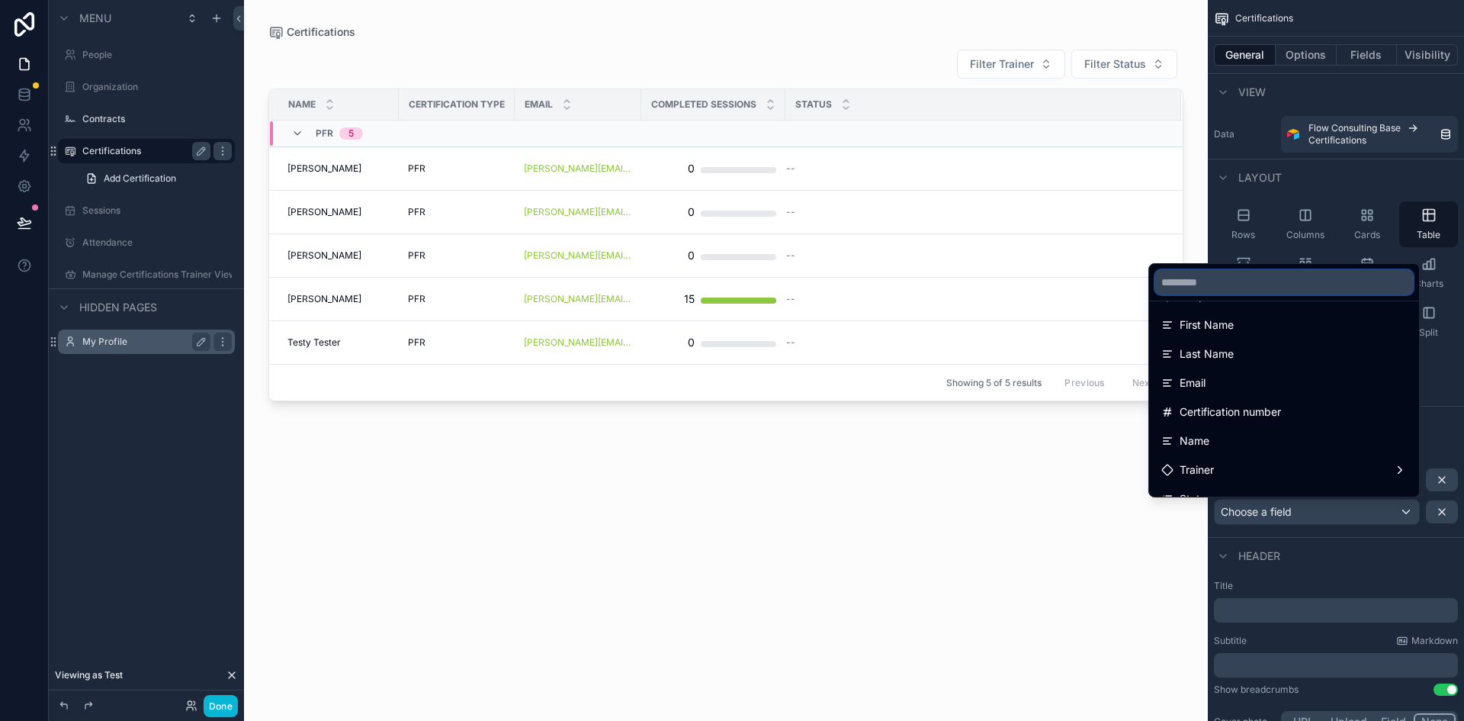
click at [1189, 284] on input "text" at bounding box center [1284, 282] width 258 height 24
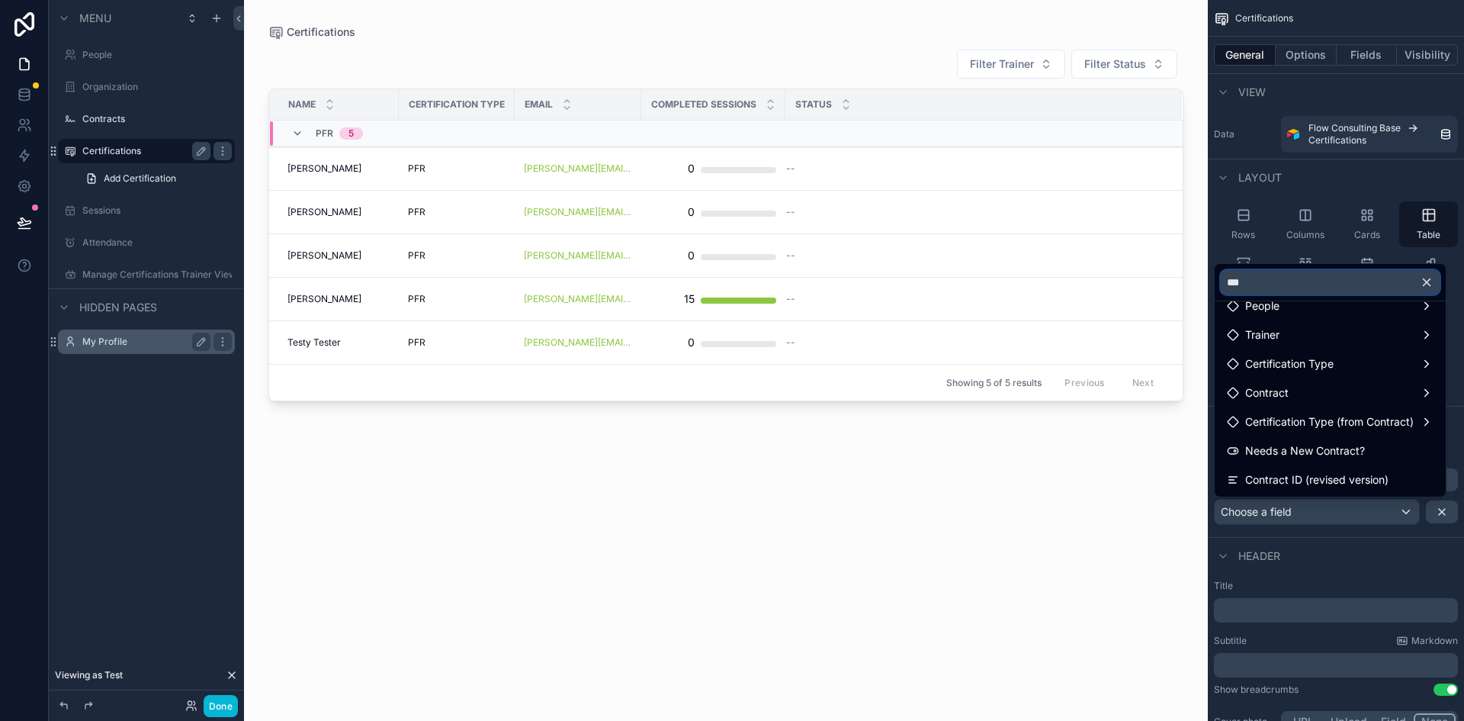
scroll to position [21, 0]
type input "****"
click at [1414, 394] on div "Contract" at bounding box center [1330, 393] width 207 height 18
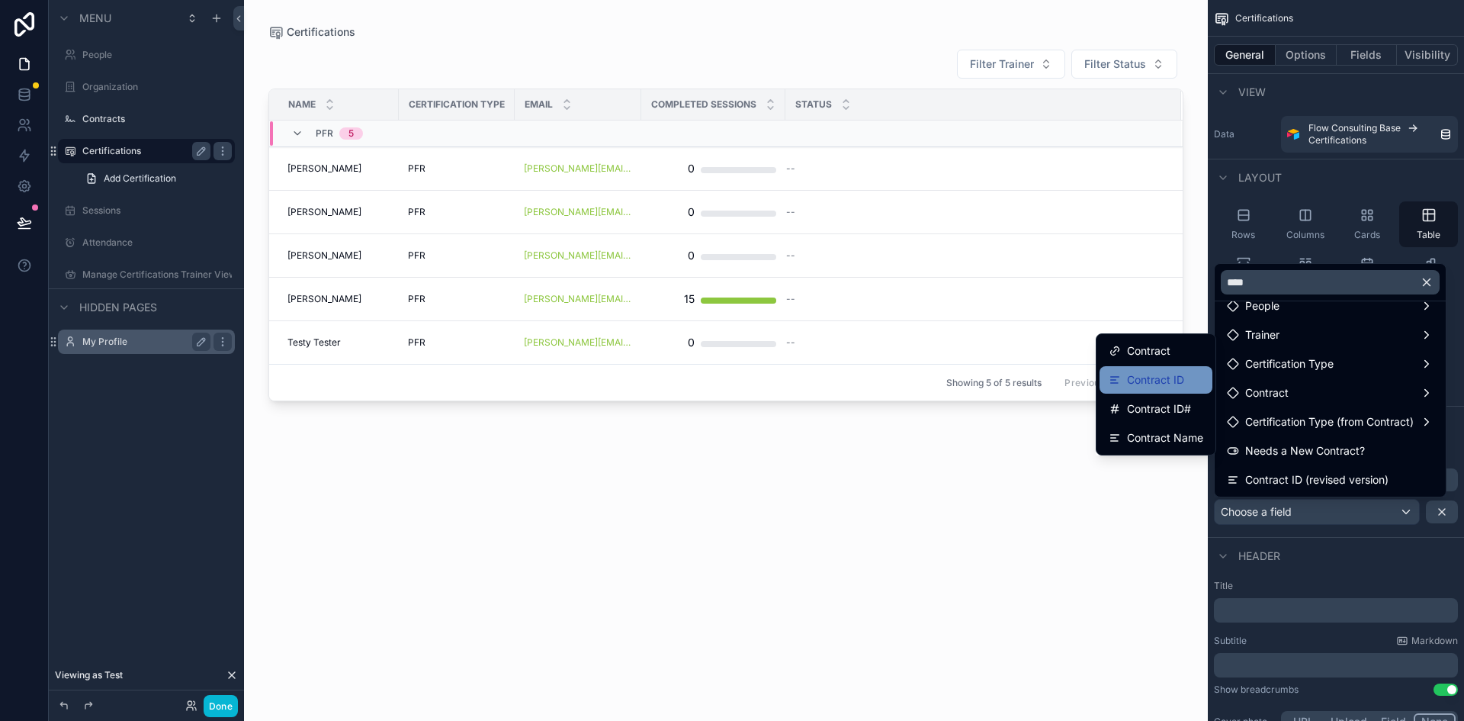
click at [1157, 383] on span "Contract ID" at bounding box center [1155, 380] width 57 height 18
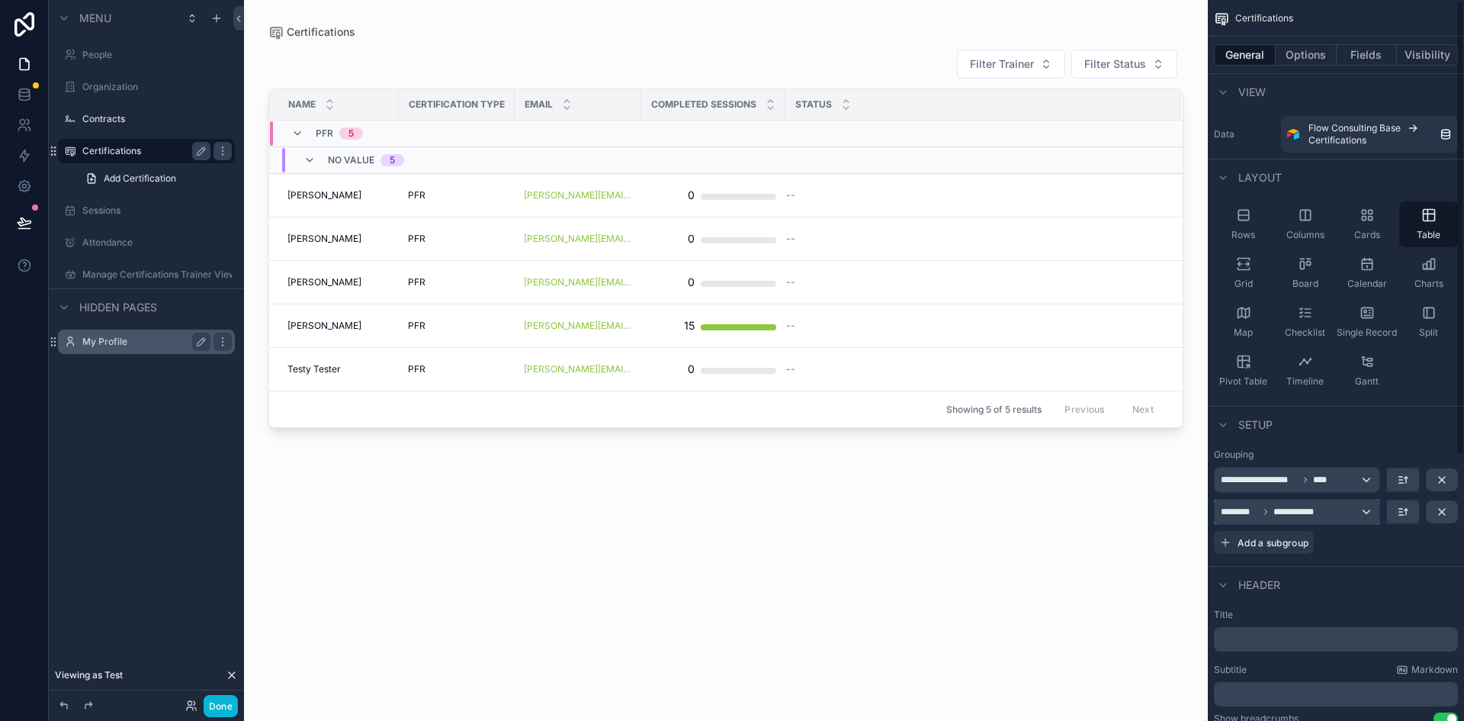
click at [1366, 511] on div "**********" at bounding box center [1297, 511] width 165 height 24
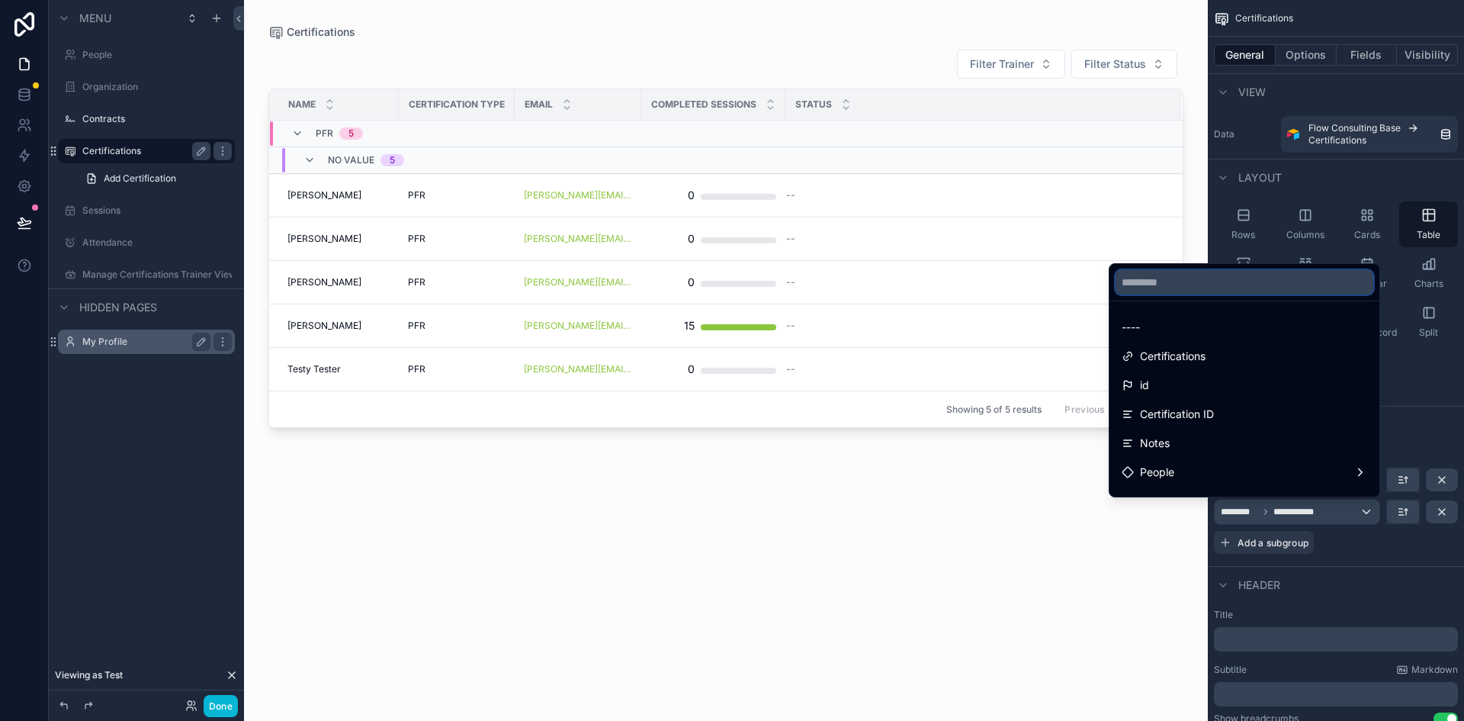
click at [1161, 287] on input "text" at bounding box center [1245, 282] width 258 height 24
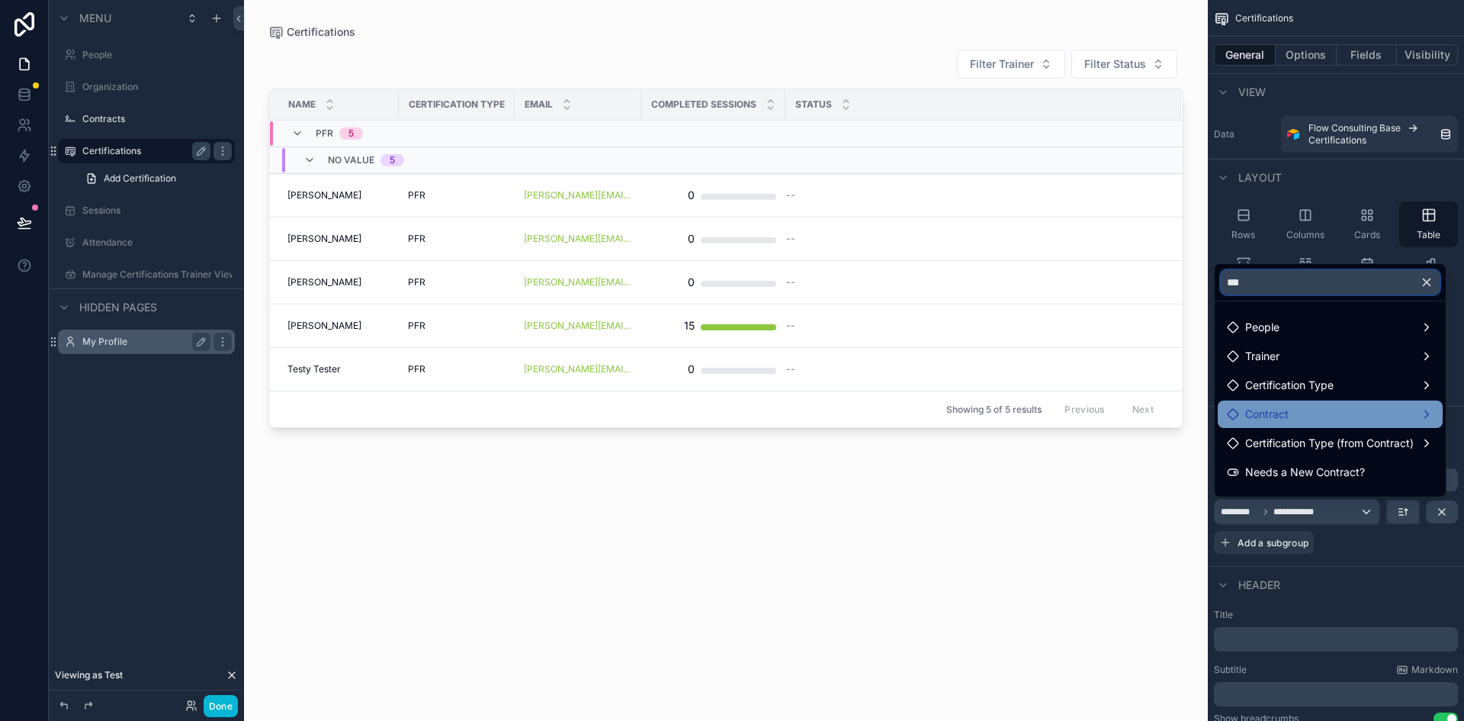
type input "***"
click at [1424, 417] on div "Contract" at bounding box center [1330, 414] width 207 height 18
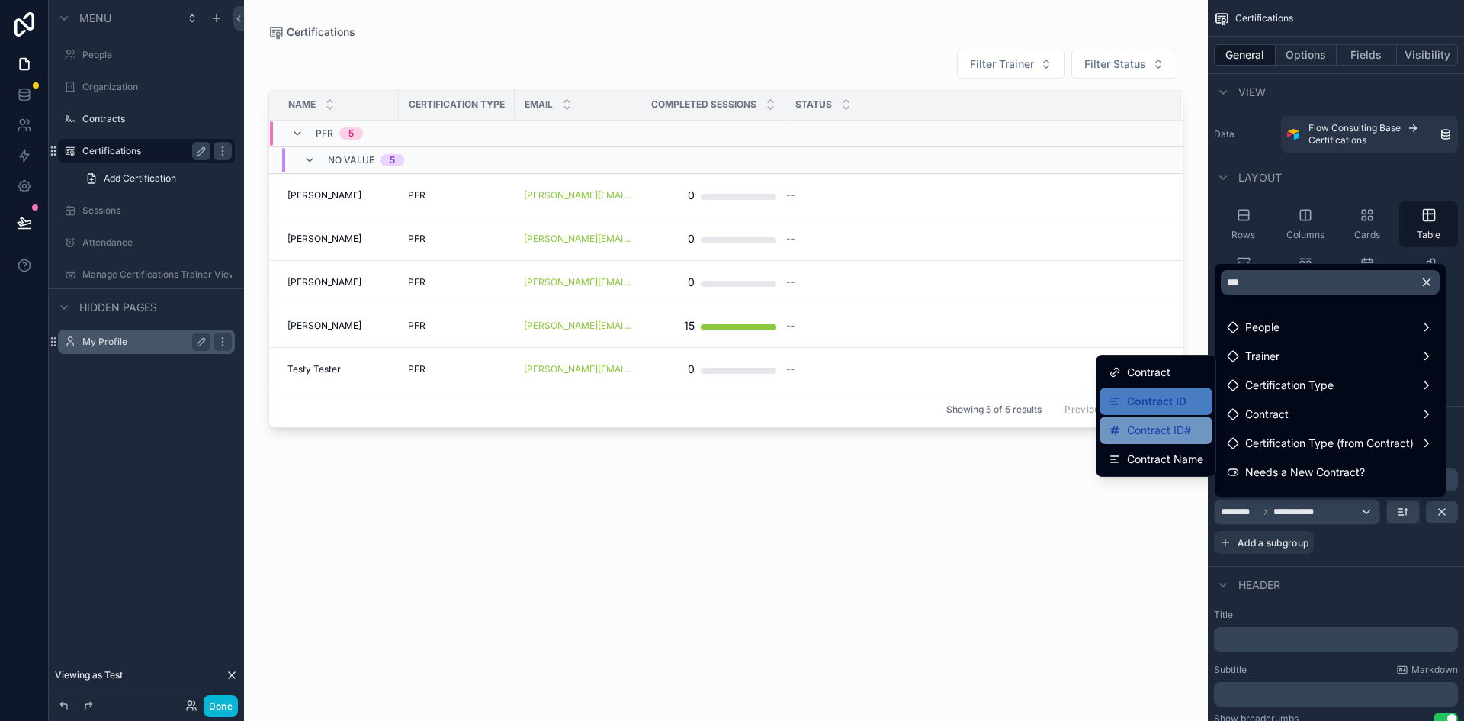
click at [1140, 431] on span "Contract ID#" at bounding box center [1159, 430] width 64 height 18
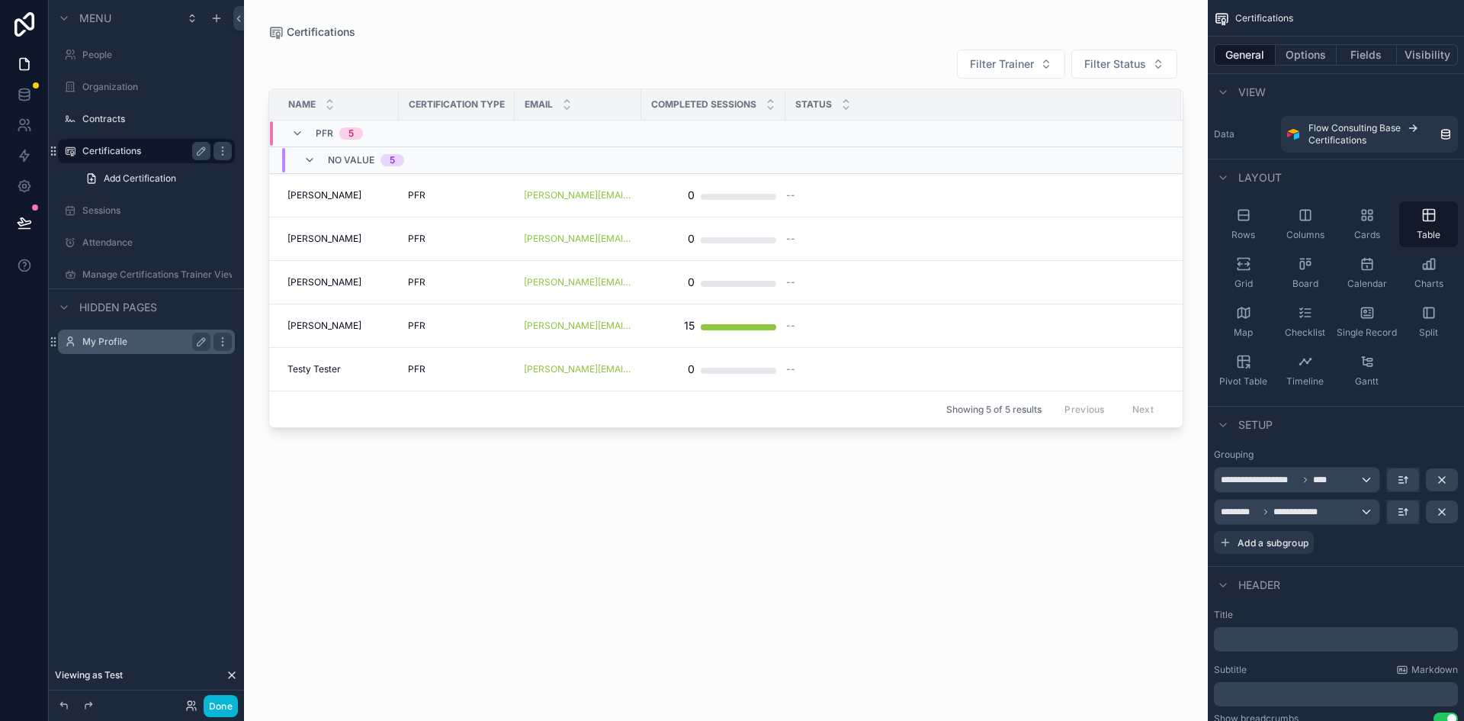
click at [898, 515] on div "Filter Trainer Filter Status Name Certification Type Email Completed Sessions S…" at bounding box center [725, 371] width 915 height 663
click at [215, 708] on button "Done" at bounding box center [221, 706] width 34 height 22
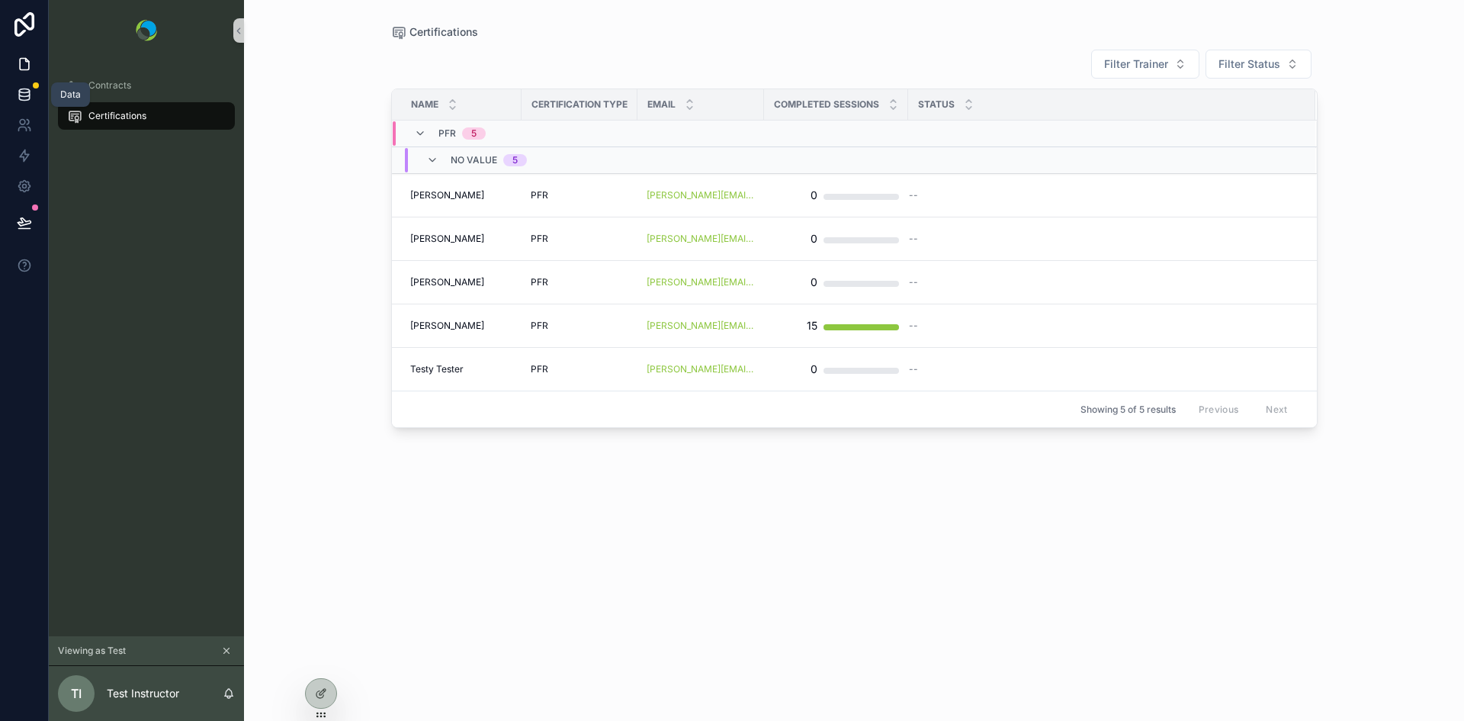
click at [22, 90] on icon at bounding box center [24, 94] width 15 height 15
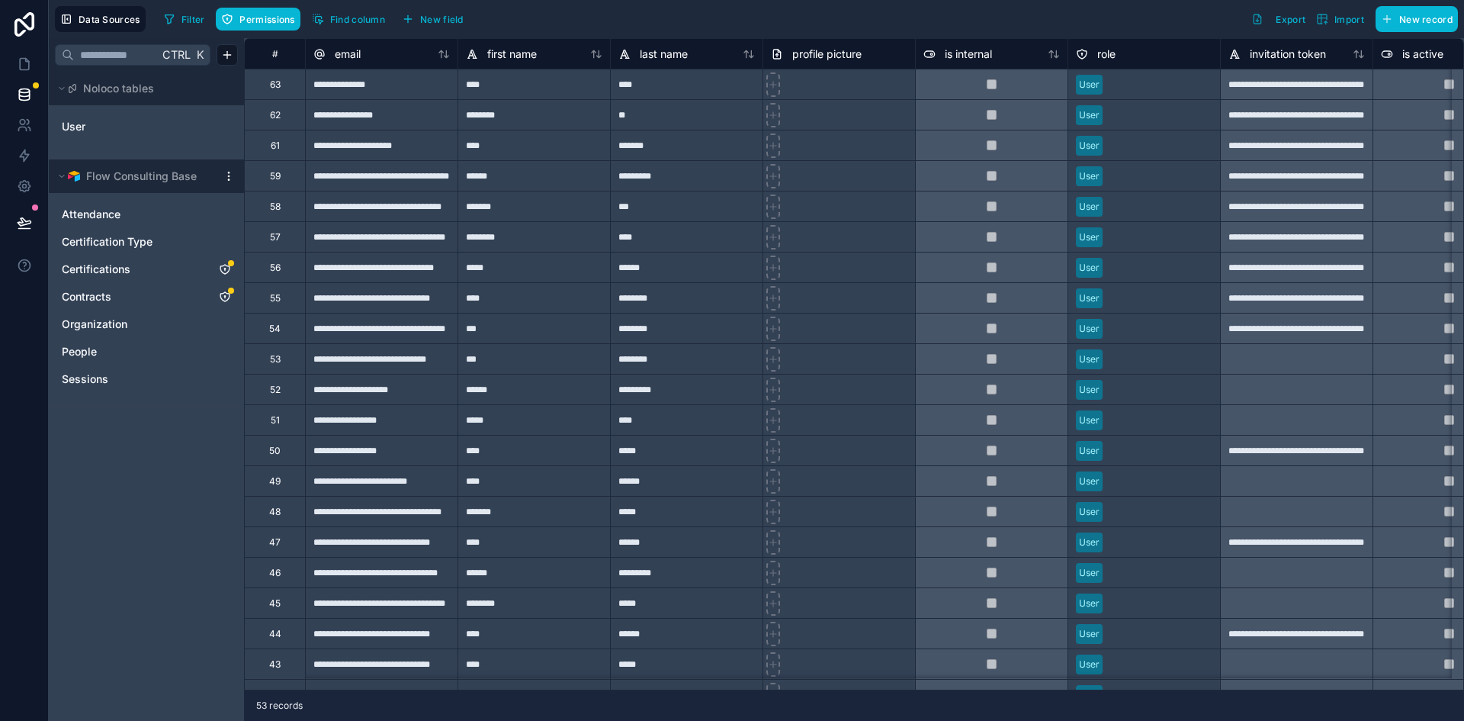
click at [227, 175] on html "**********" at bounding box center [732, 360] width 1464 height 721
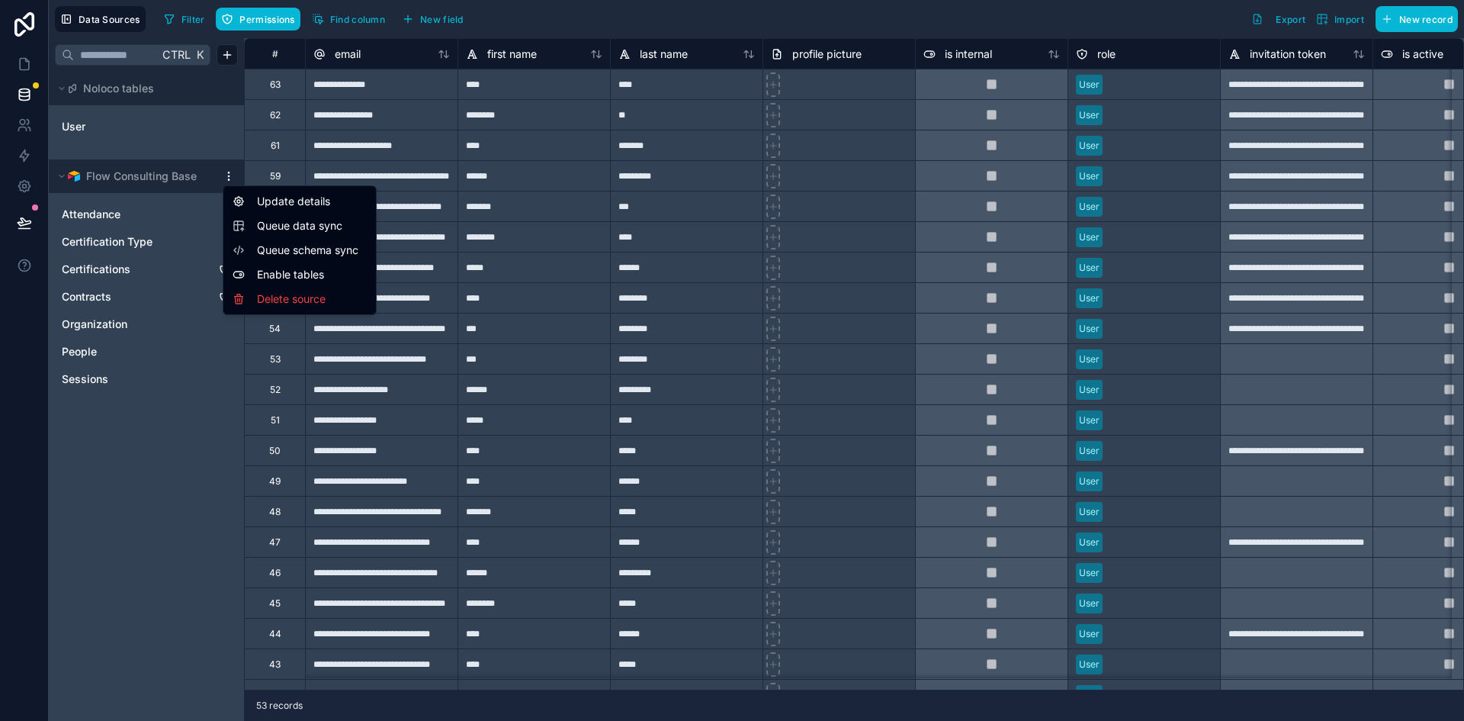
click at [300, 247] on span "Queue schema sync" at bounding box center [312, 249] width 110 height 15
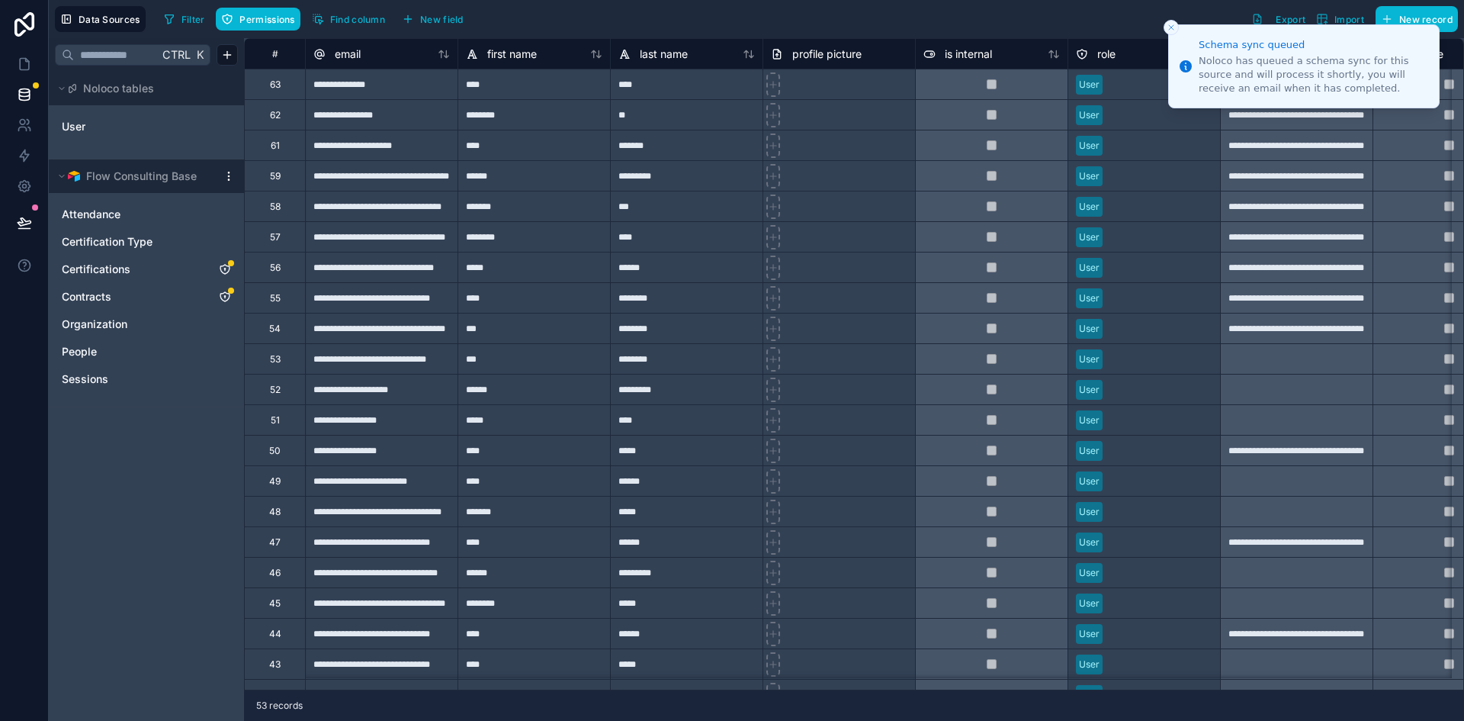
click at [230, 180] on html "**********" at bounding box center [732, 360] width 1464 height 721
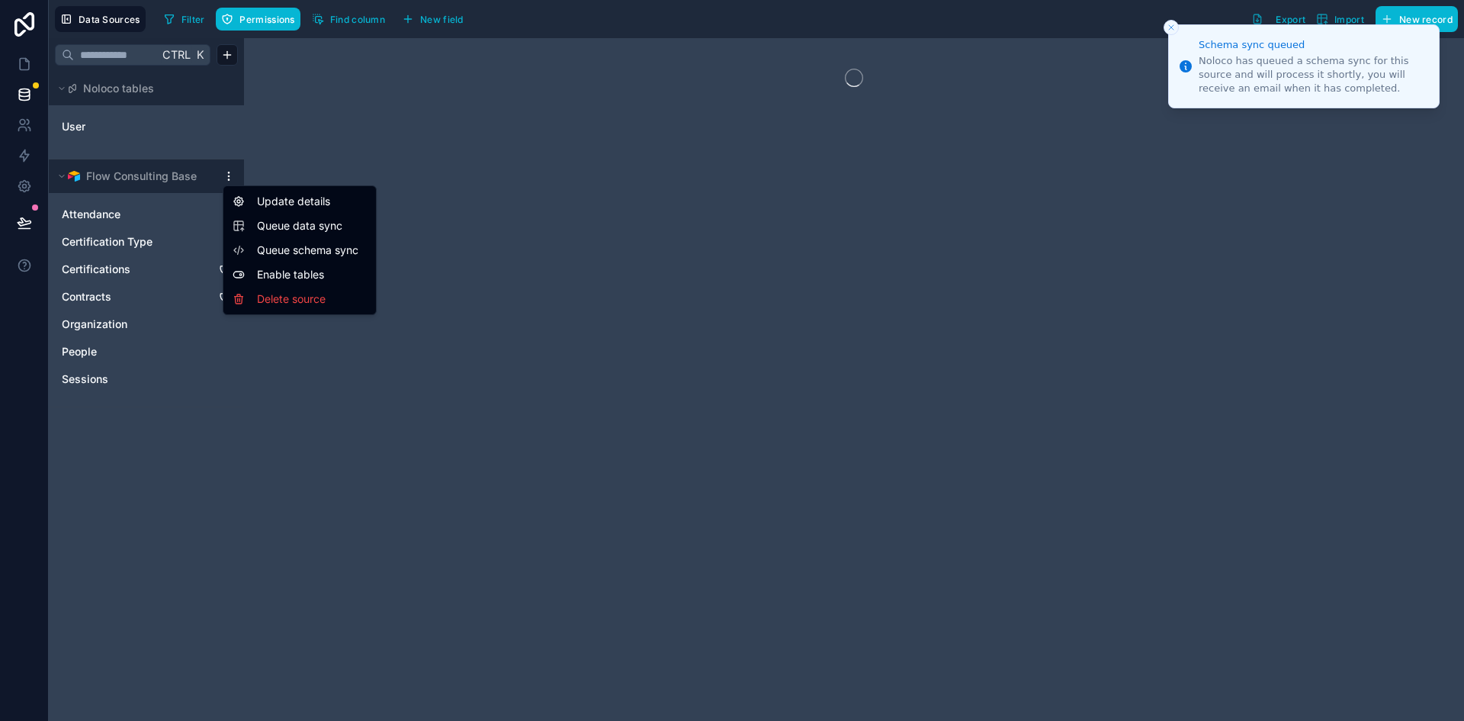
click at [272, 224] on span "Queue data sync" at bounding box center [312, 225] width 110 height 15
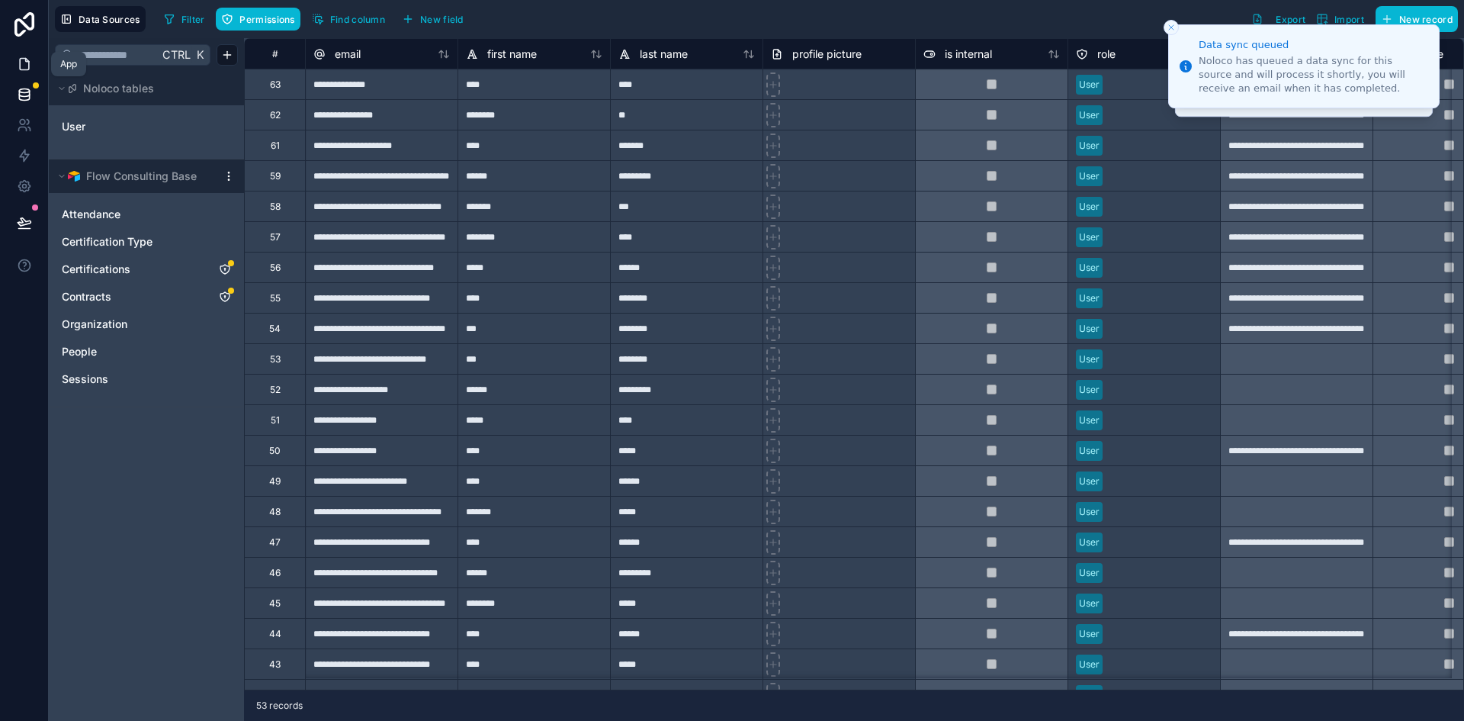
click at [21, 68] on icon at bounding box center [24, 63] width 15 height 15
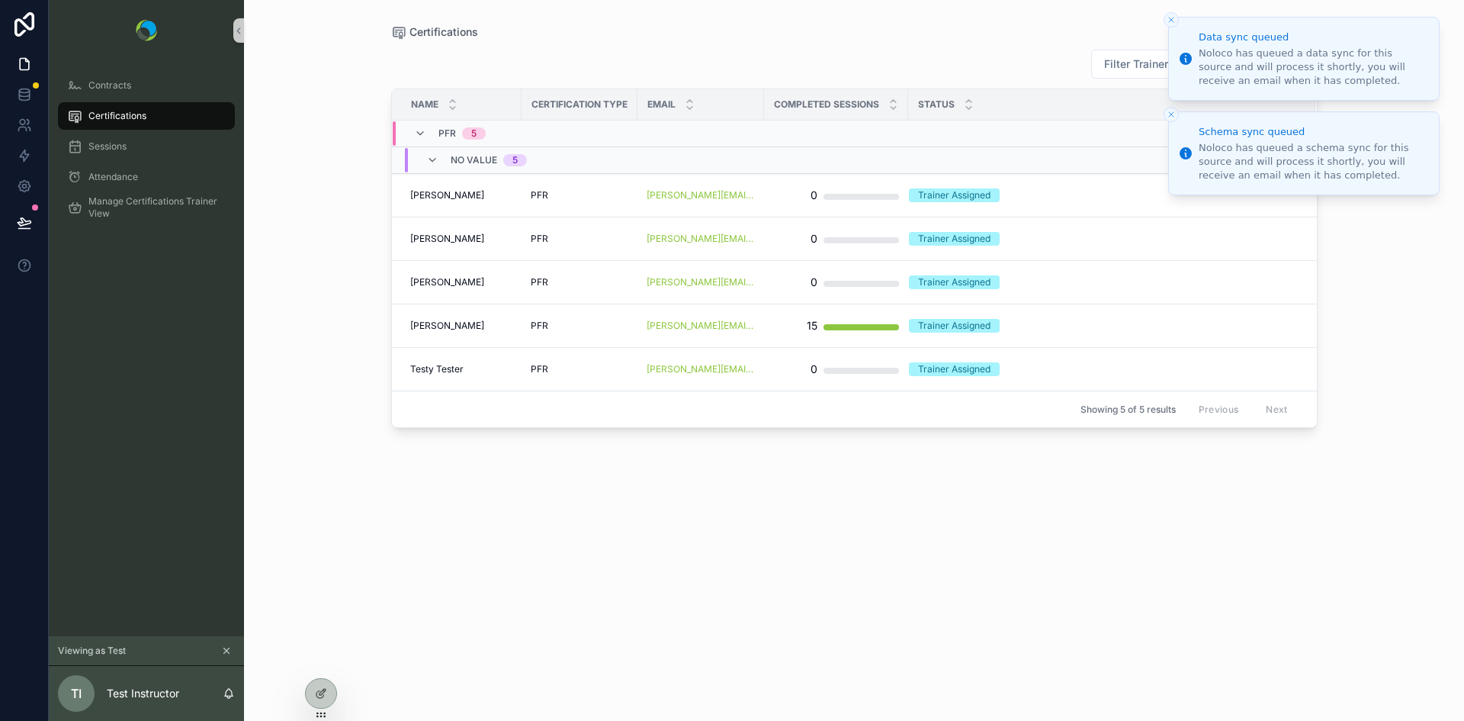
click at [1173, 17] on icon "Close toast" at bounding box center [1171, 19] width 9 height 9
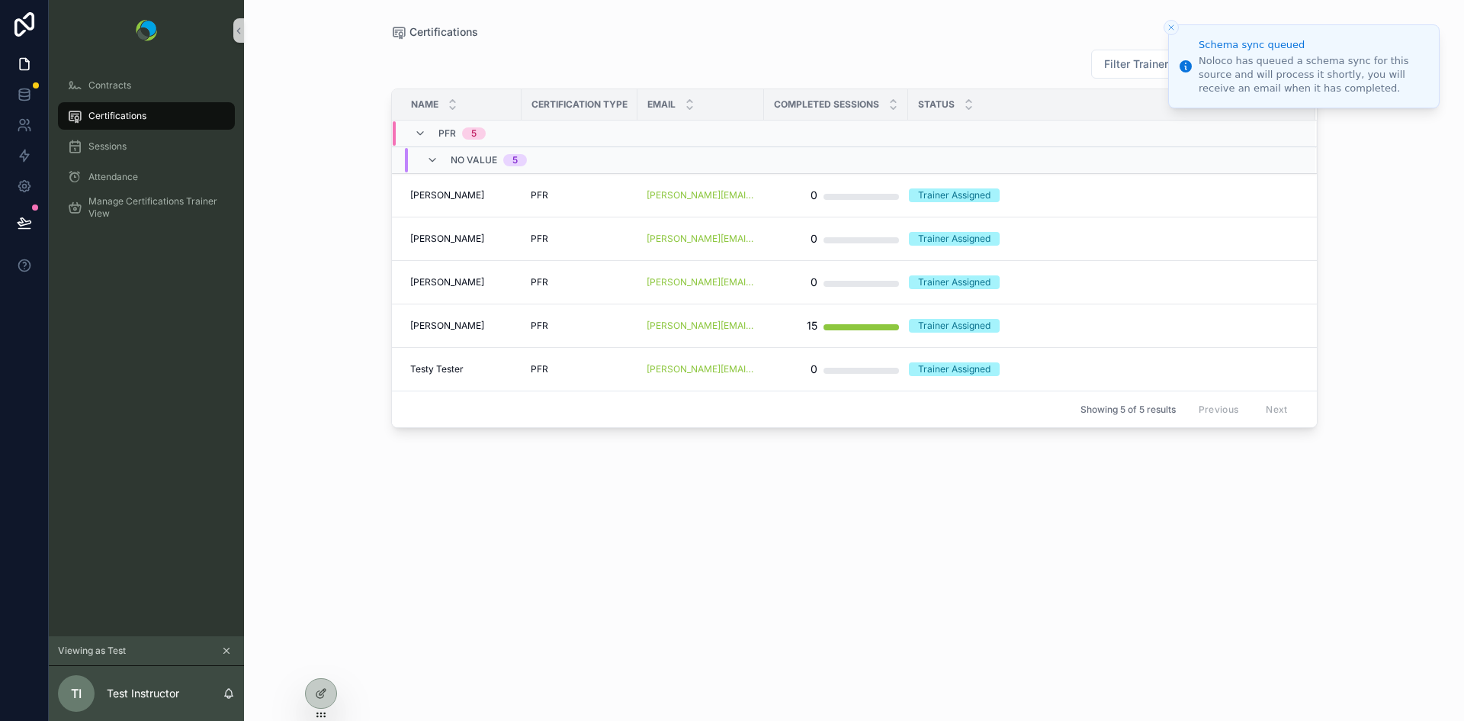
click at [1173, 27] on icon "Close toast" at bounding box center [1171, 27] width 9 height 9
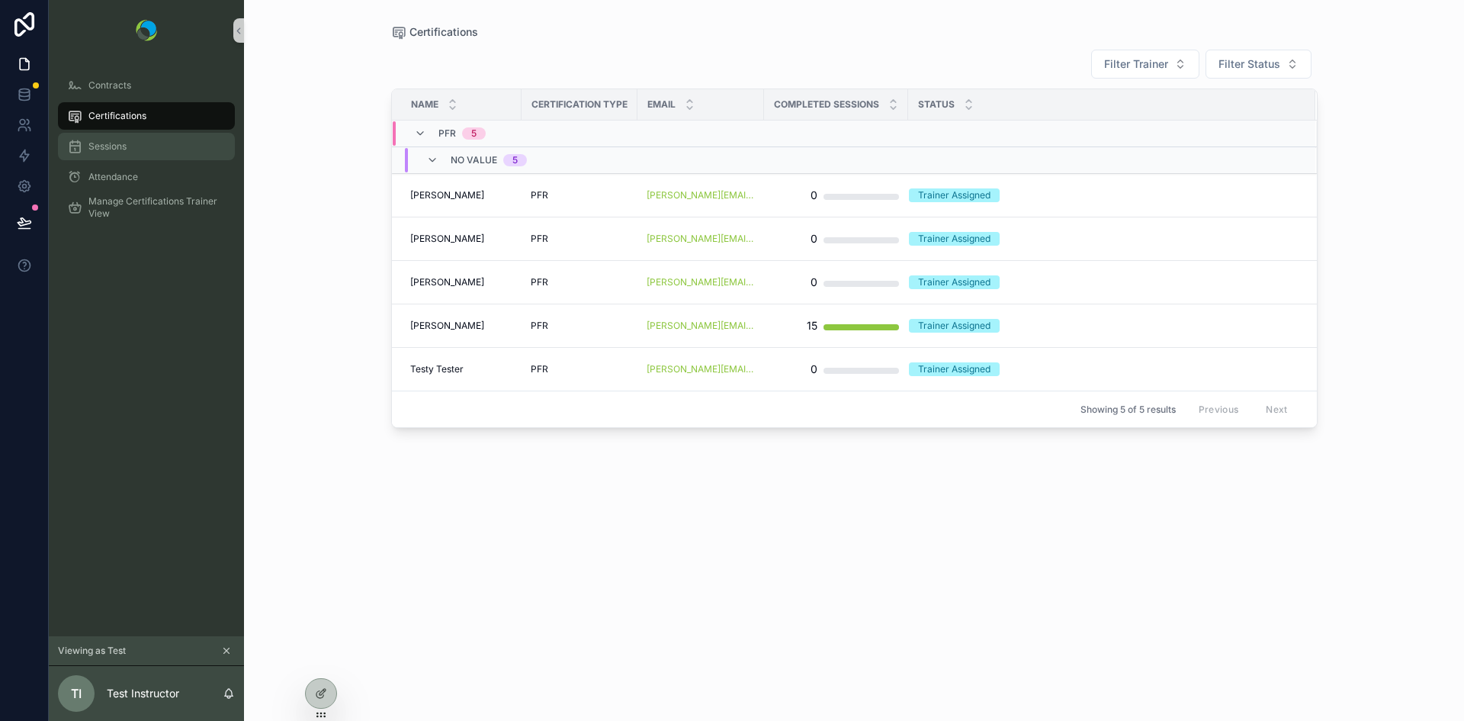
click at [118, 146] on span "Sessions" at bounding box center [107, 146] width 38 height 12
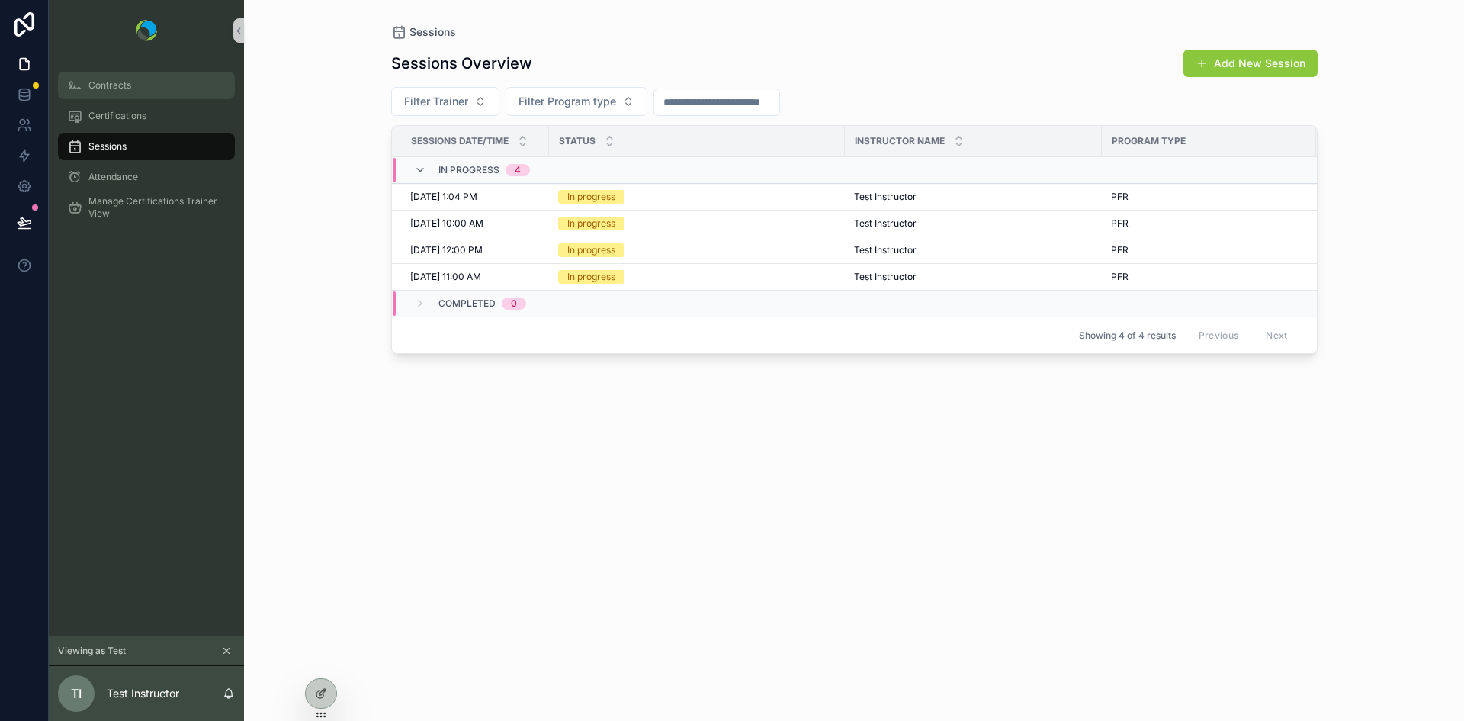
click at [118, 91] on div "Contracts" at bounding box center [146, 85] width 159 height 24
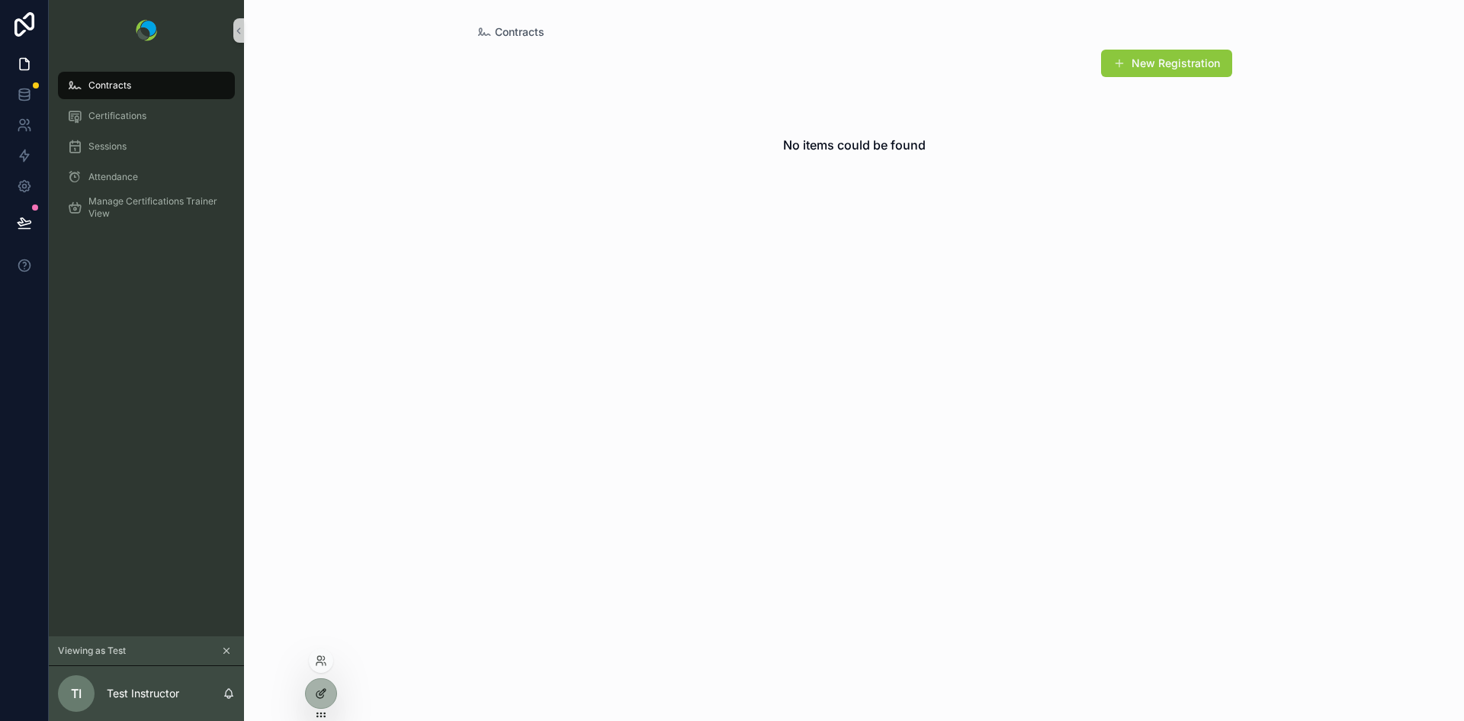
click at [316, 695] on icon at bounding box center [319, 694] width 7 height 7
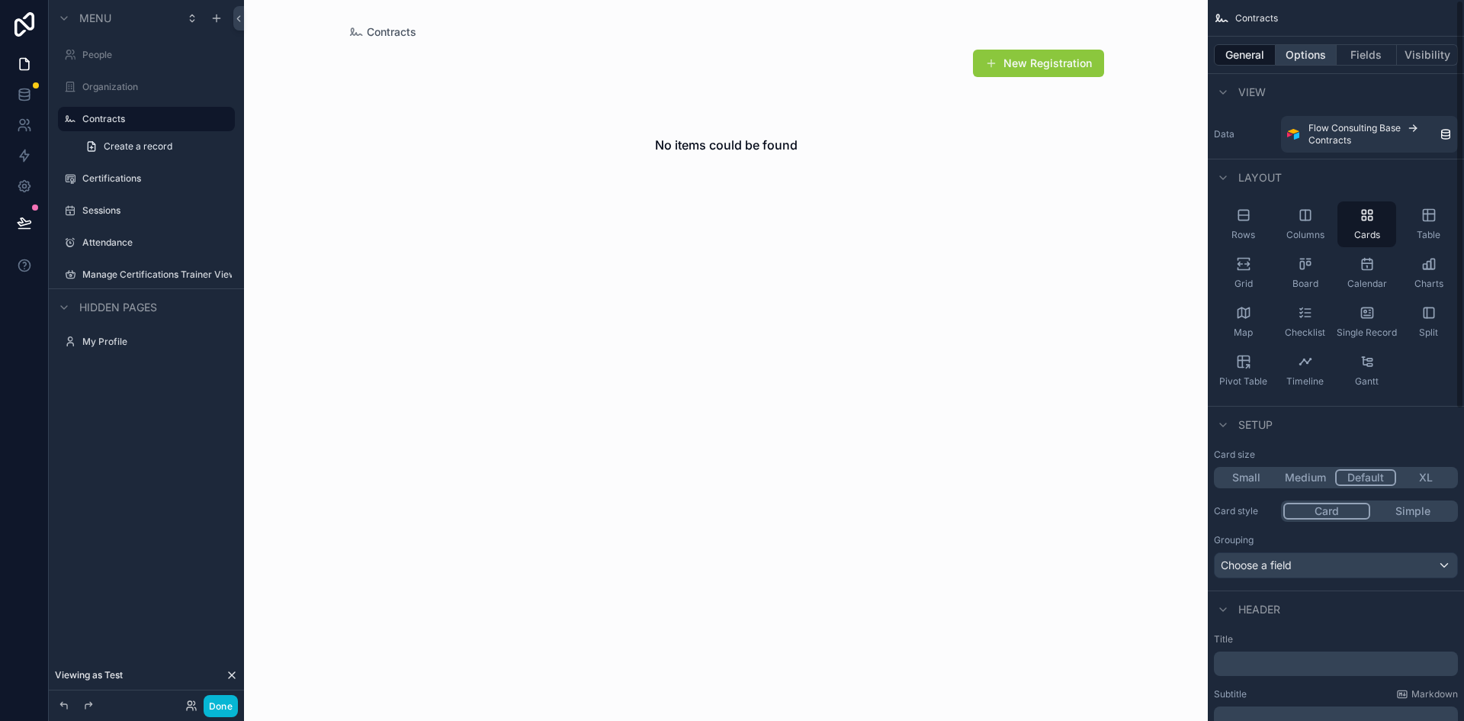
click at [1318, 53] on button "Options" at bounding box center [1306, 54] width 61 height 21
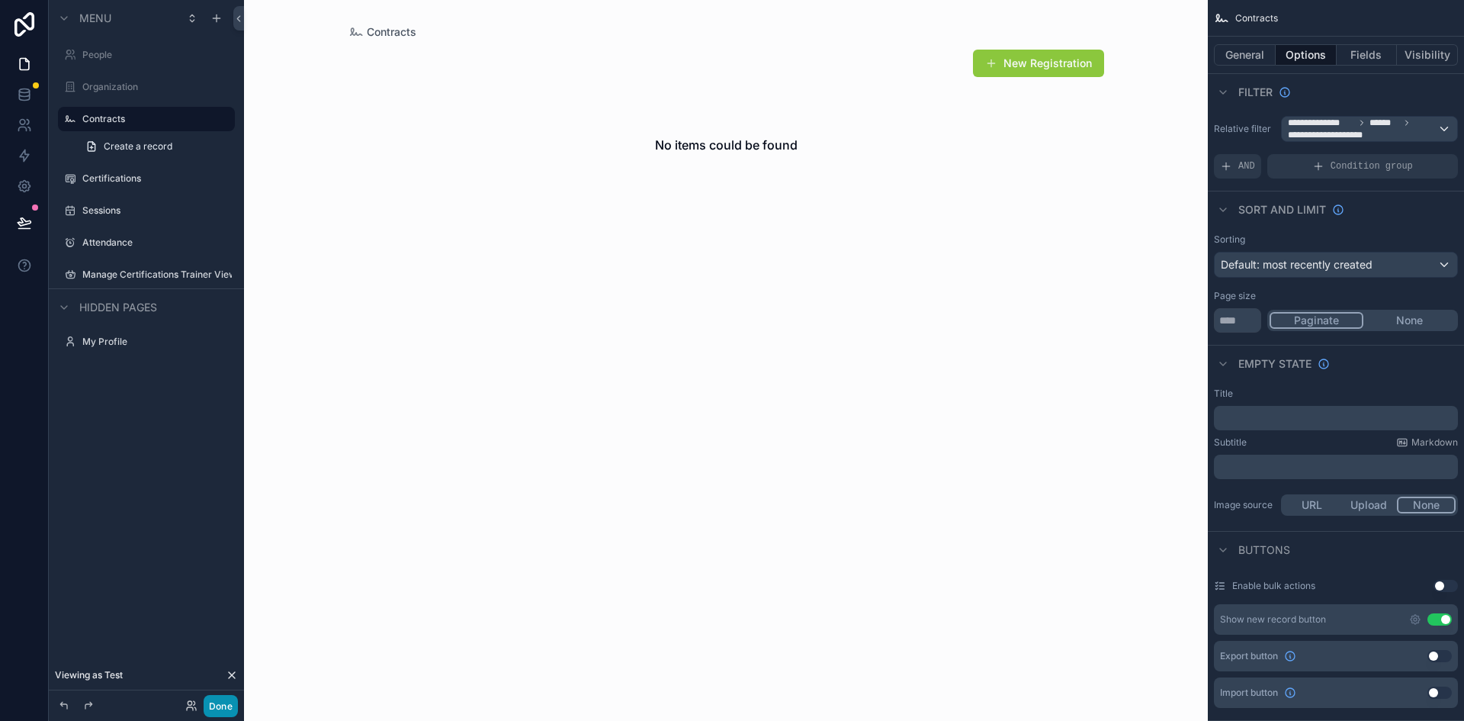
click at [223, 705] on button "Done" at bounding box center [221, 706] width 34 height 22
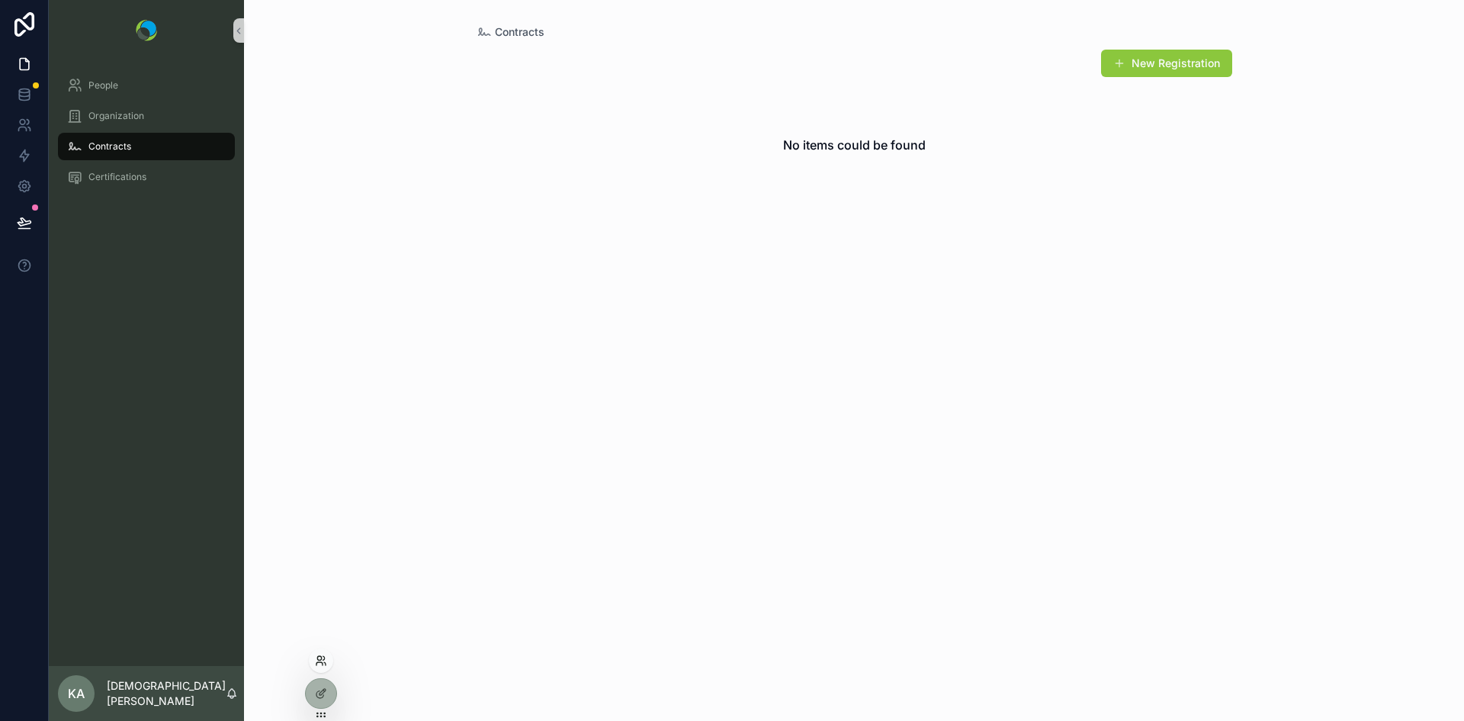
click at [322, 662] on icon at bounding box center [319, 663] width 6 height 3
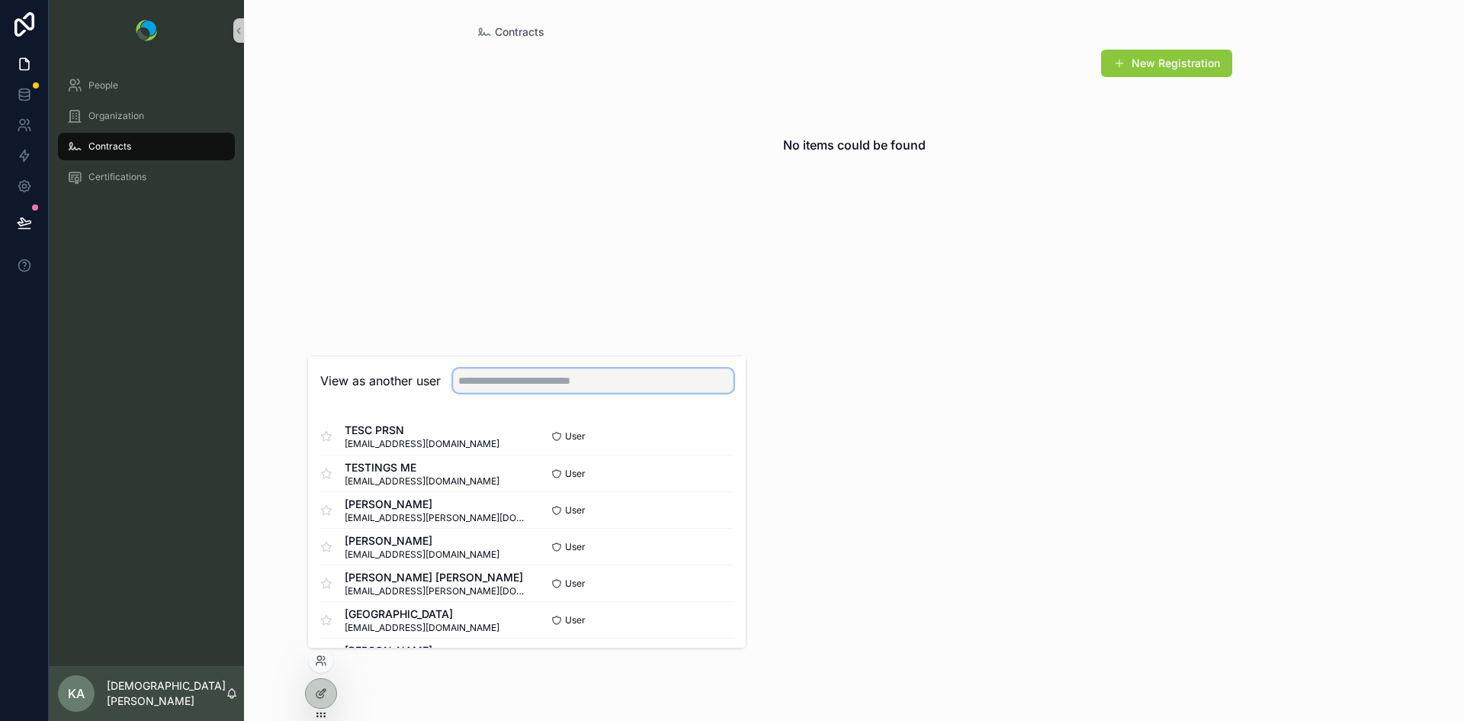
click at [541, 386] on input "text" at bounding box center [593, 380] width 281 height 24
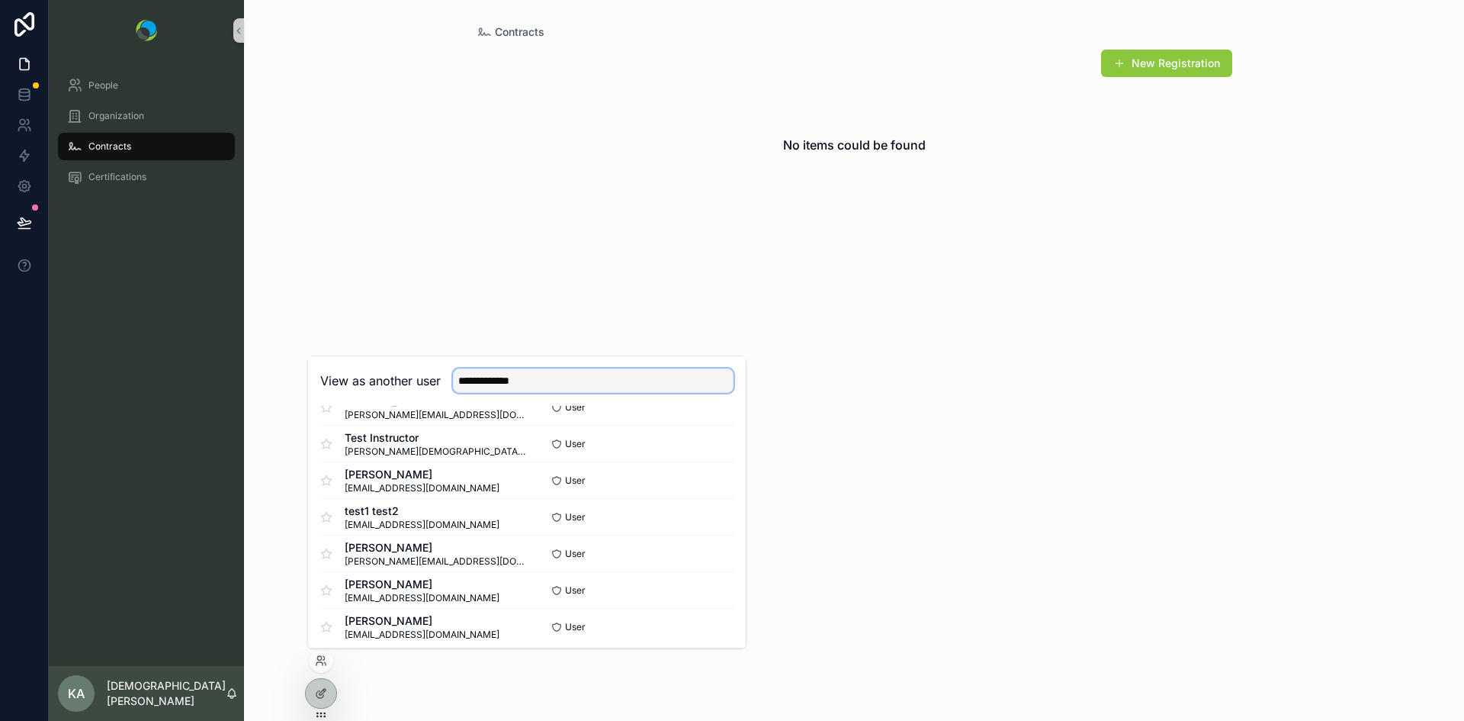
scroll to position [258, 0]
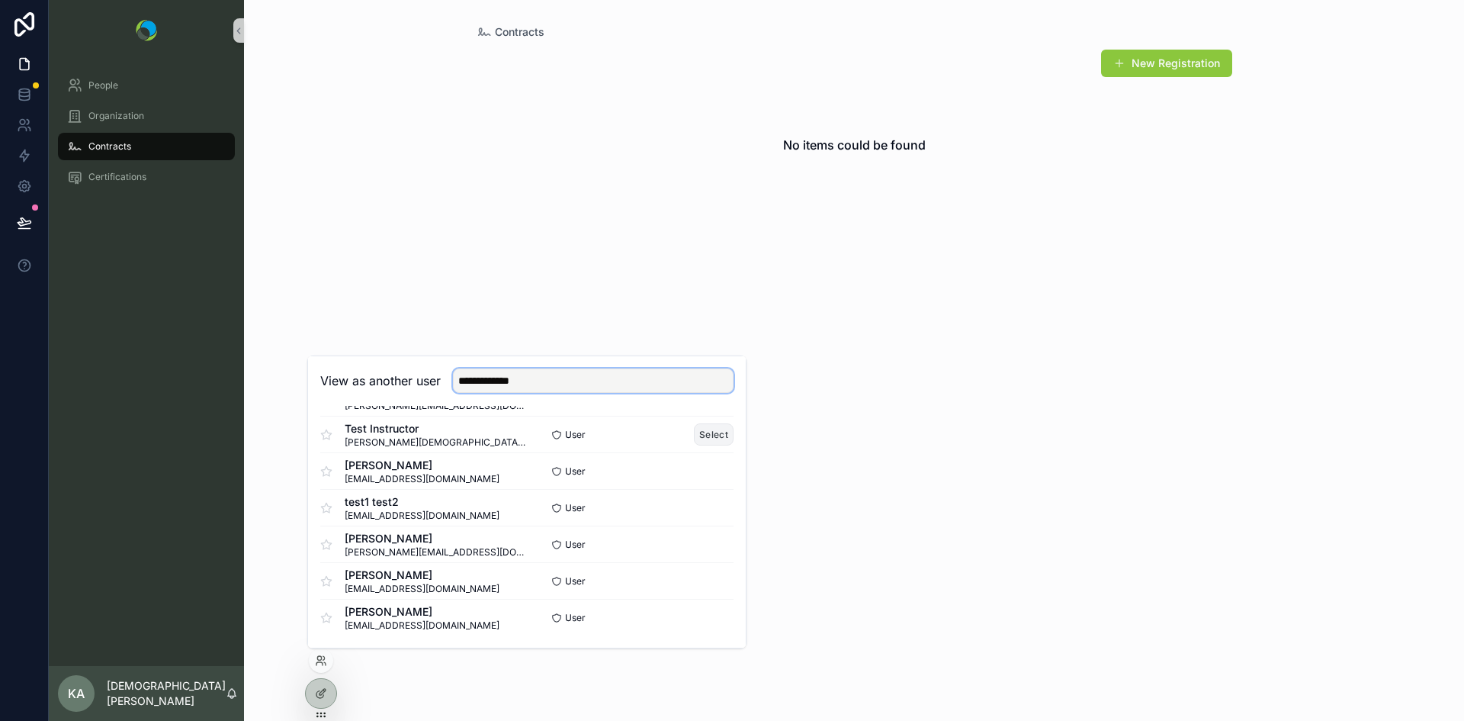
type input "**********"
click at [694, 438] on button "Select" at bounding box center [714, 434] width 40 height 22
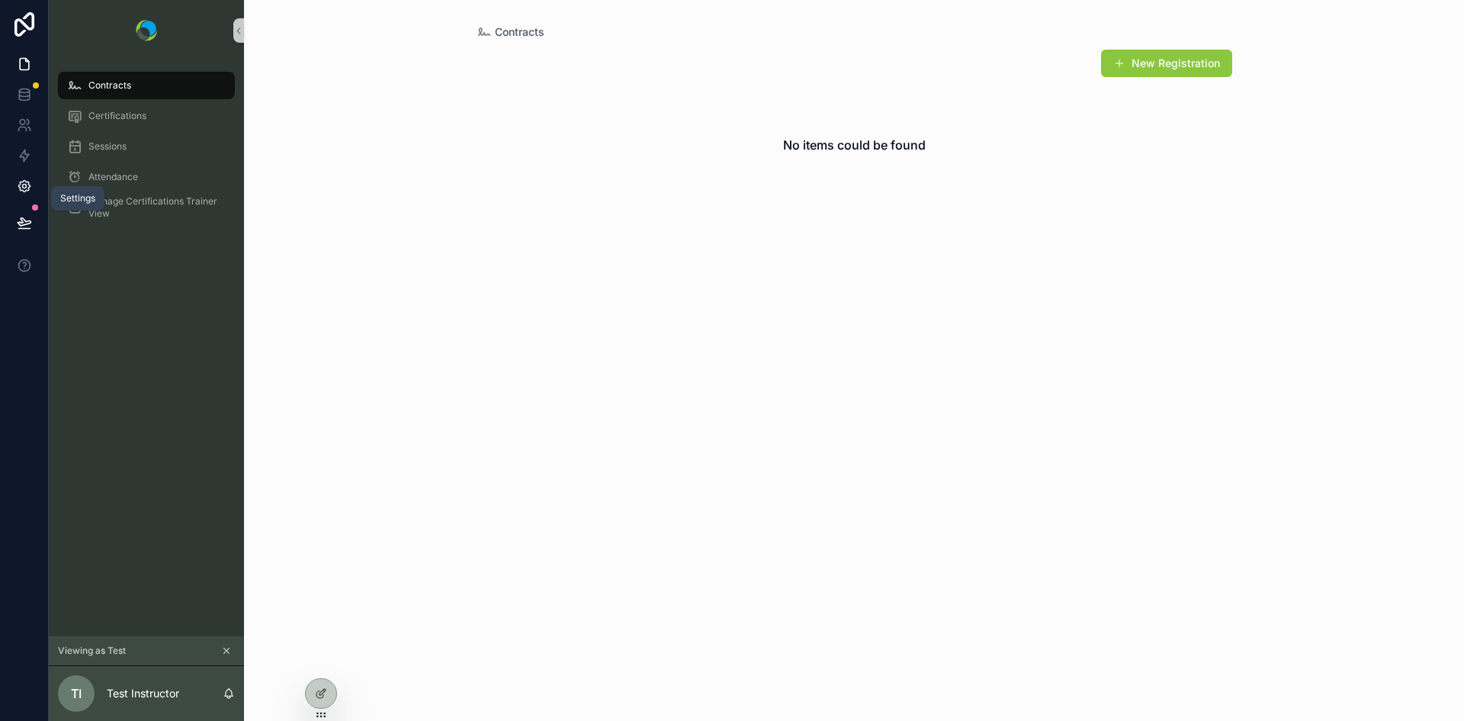
click at [27, 187] on icon at bounding box center [24, 185] width 15 height 15
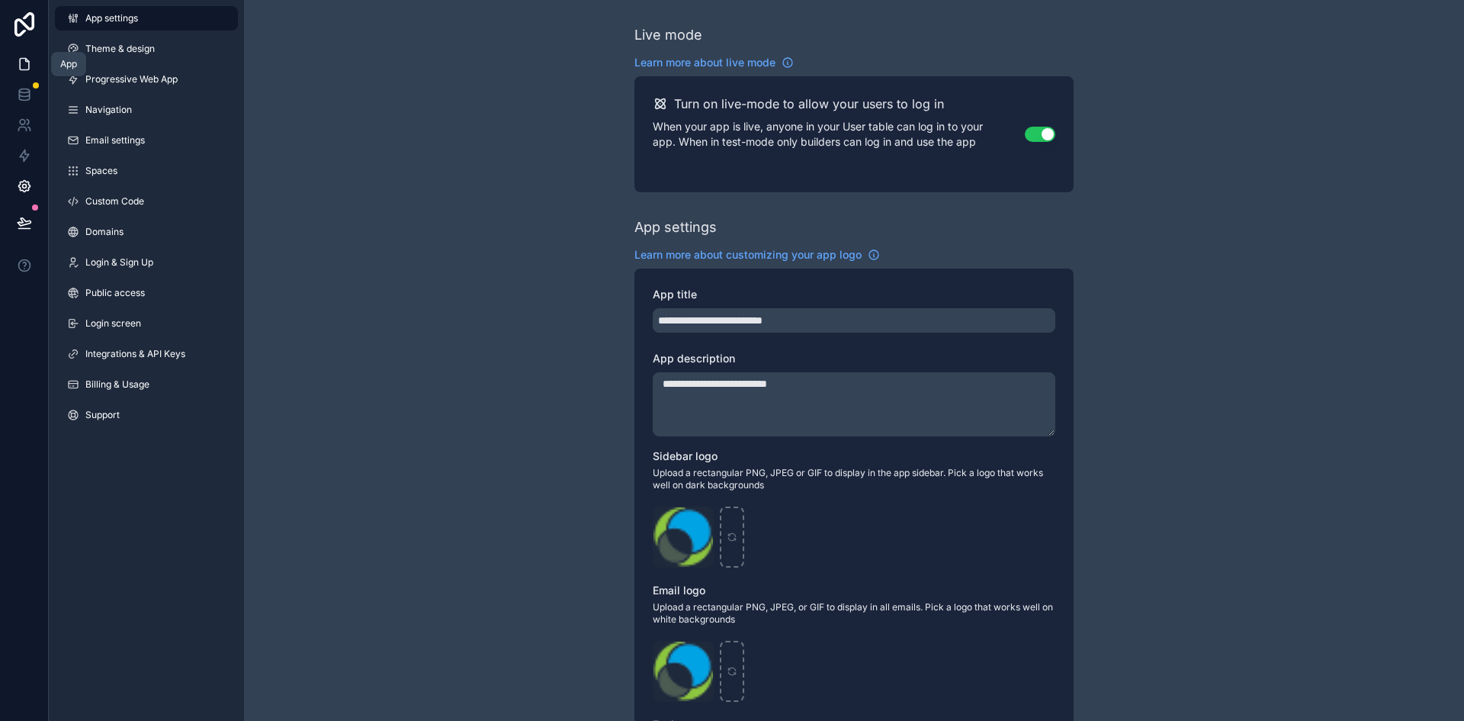
click at [32, 68] on link at bounding box center [24, 64] width 48 height 30
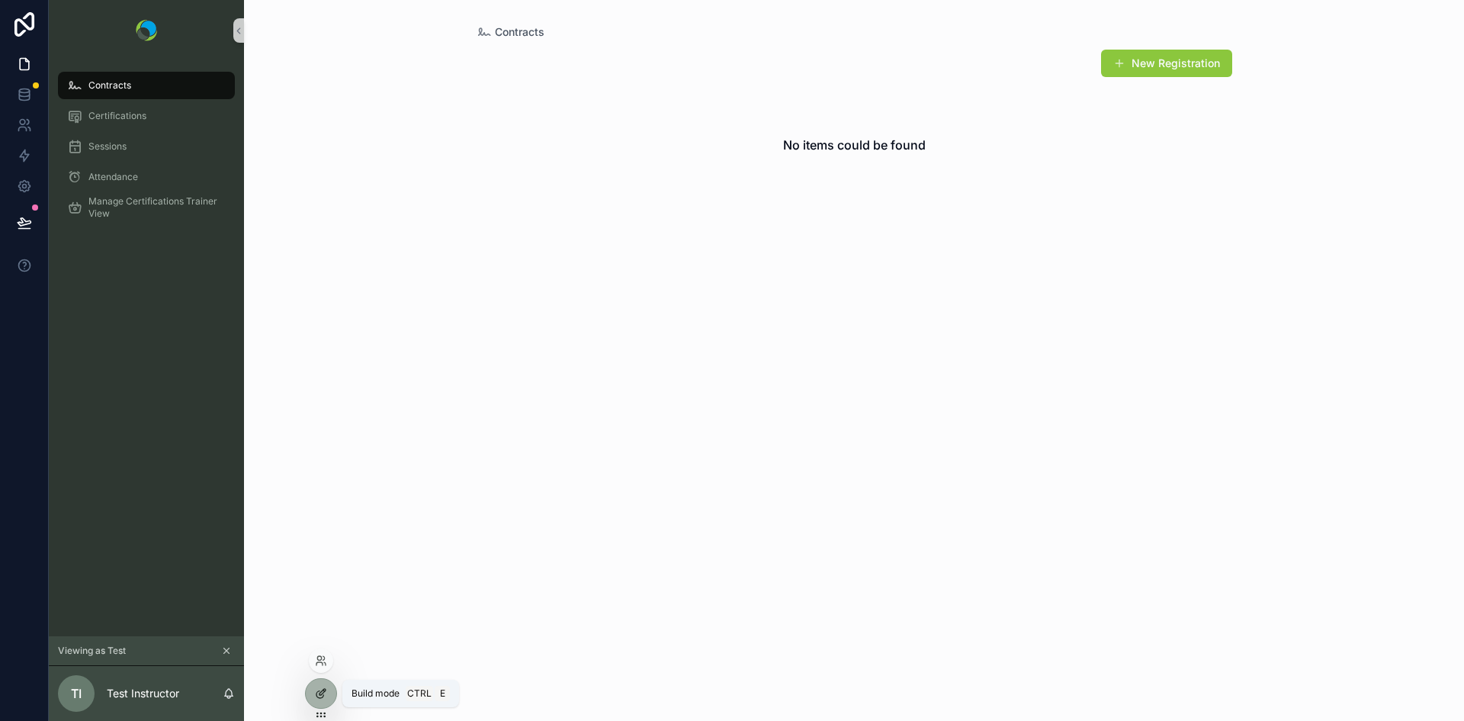
click at [316, 700] on div at bounding box center [321, 693] width 30 height 29
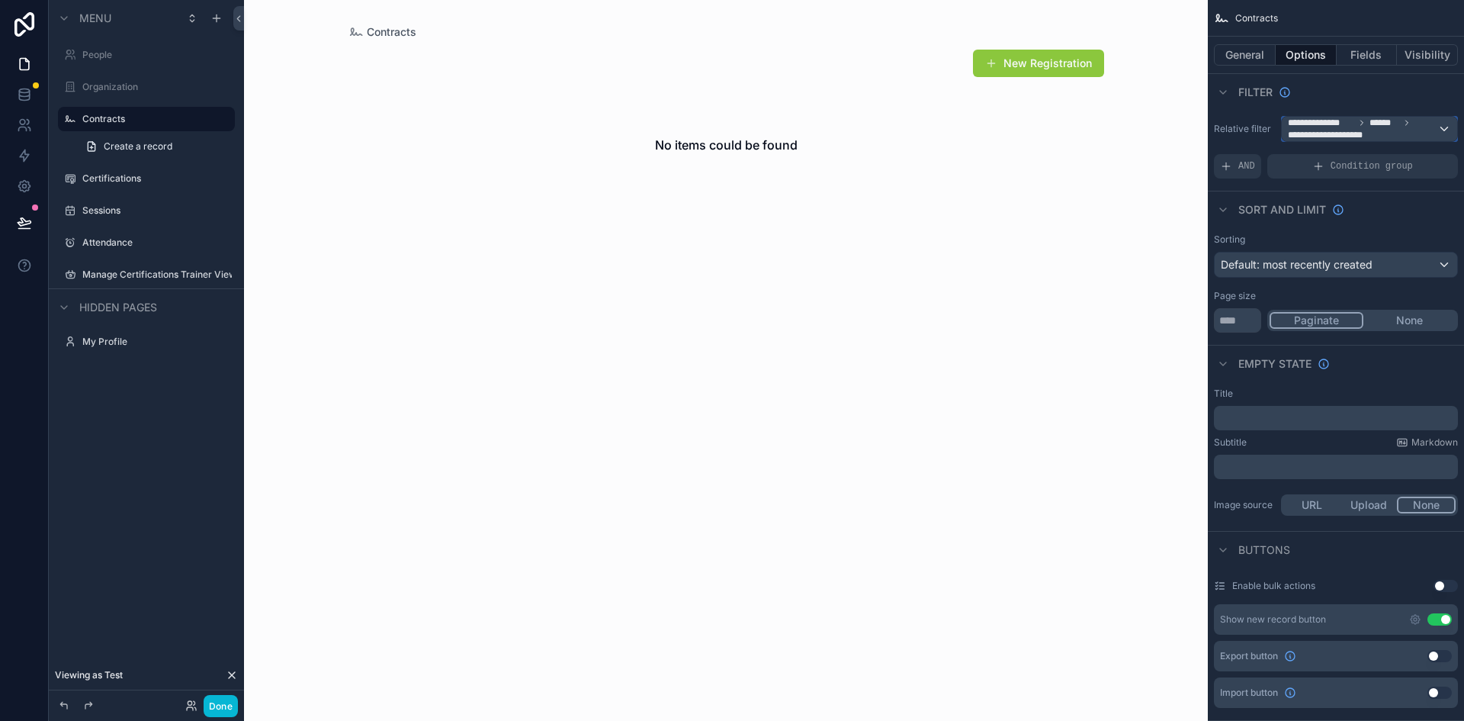
click at [1446, 128] on div "**********" at bounding box center [1369, 129] width 175 height 24
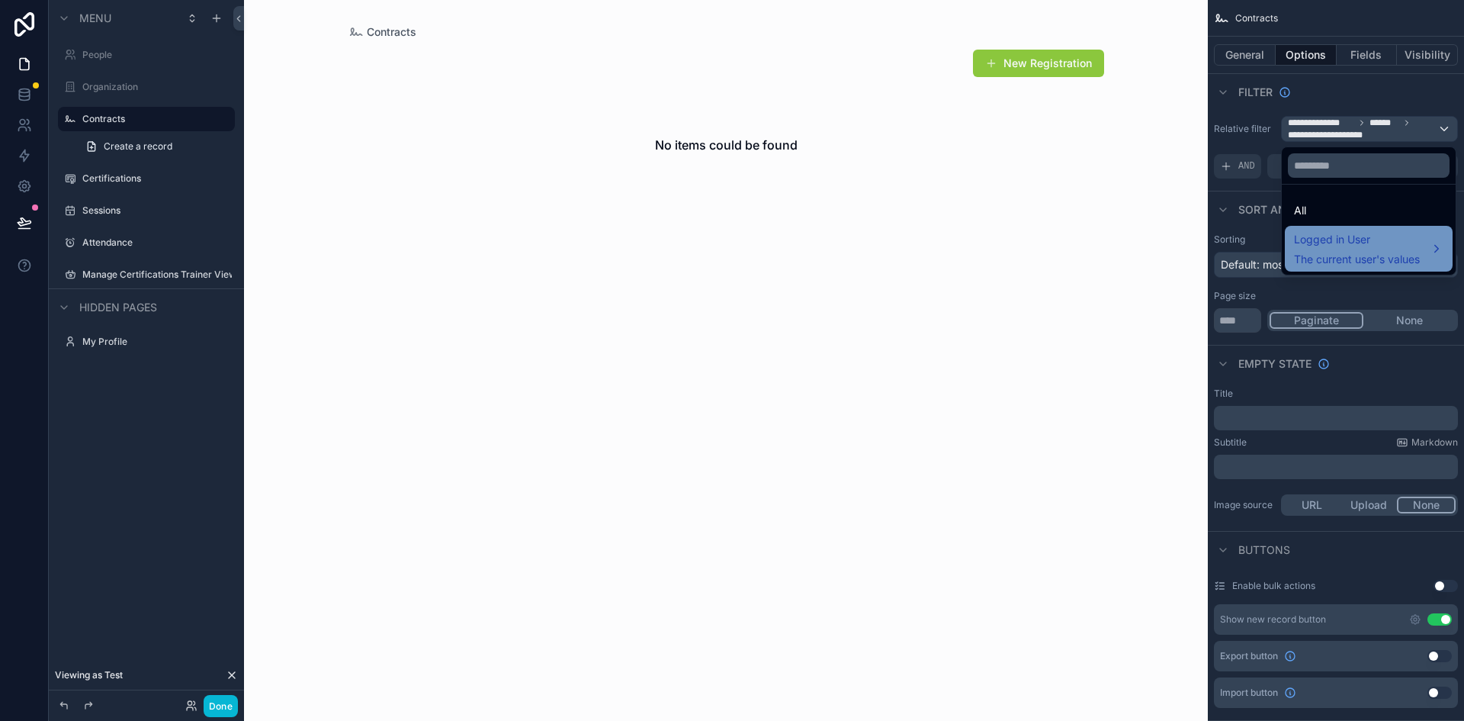
click at [1334, 243] on span "Logged in User" at bounding box center [1357, 239] width 126 height 18
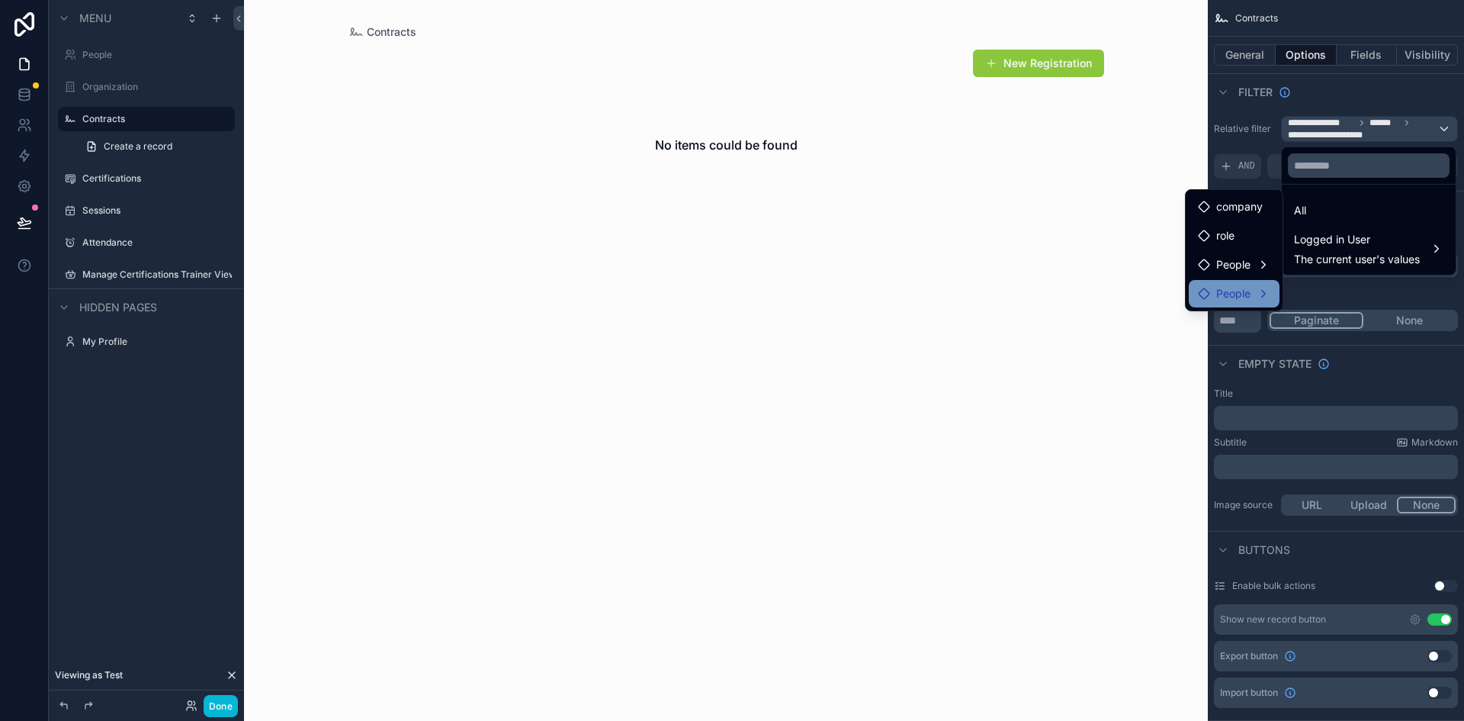
click at [1254, 297] on div "People" at bounding box center [1234, 293] width 72 height 18
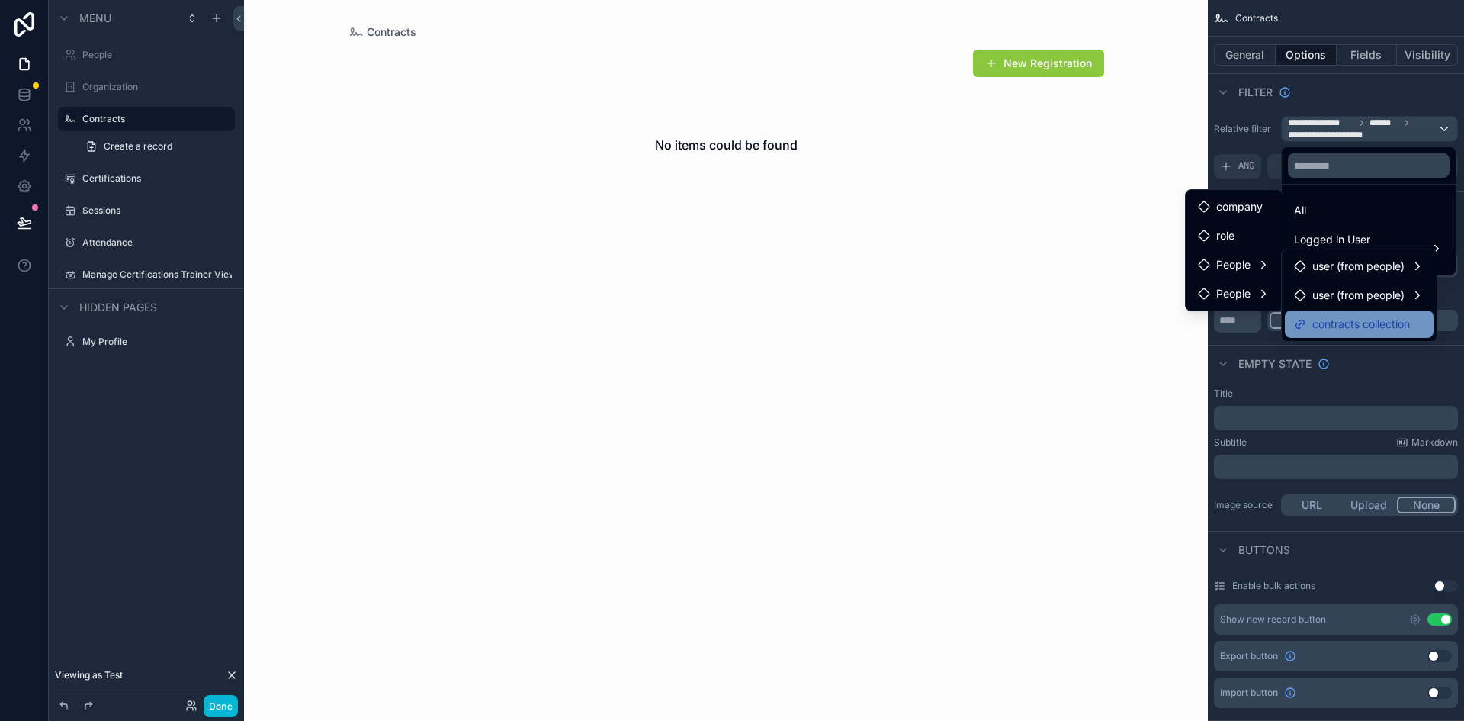
click at [1339, 329] on span "contracts collection" at bounding box center [1361, 324] width 98 height 18
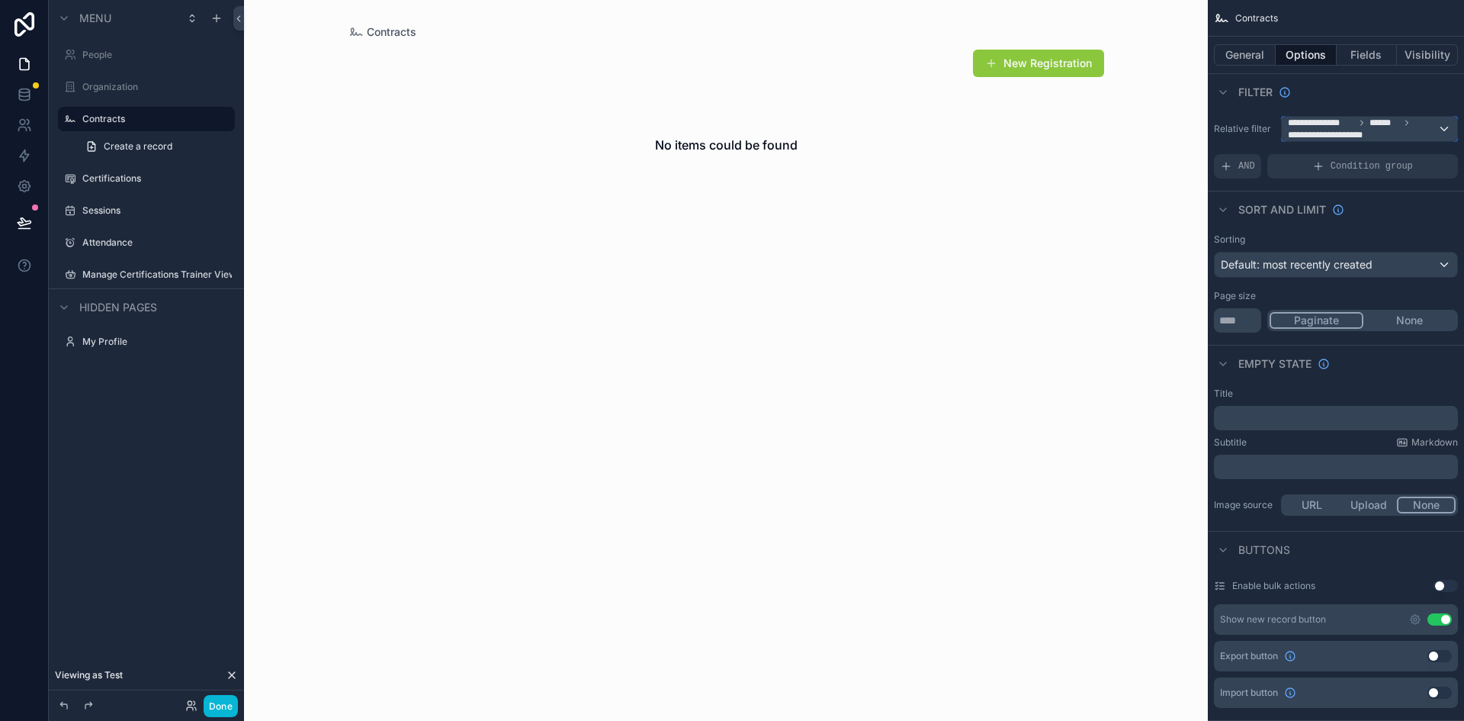
click at [1372, 135] on span "**********" at bounding box center [1330, 135] width 85 height 12
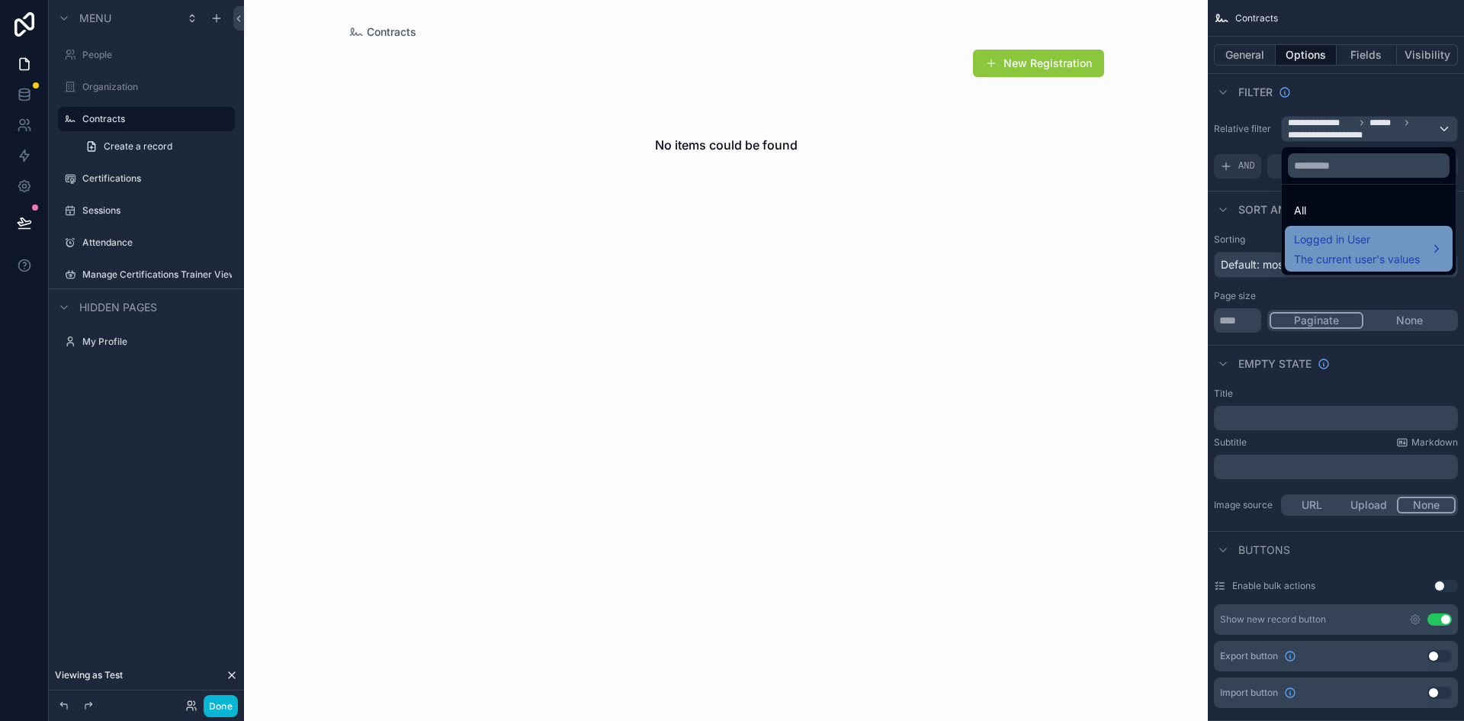
click at [1366, 248] on span "Logged in User" at bounding box center [1357, 239] width 126 height 18
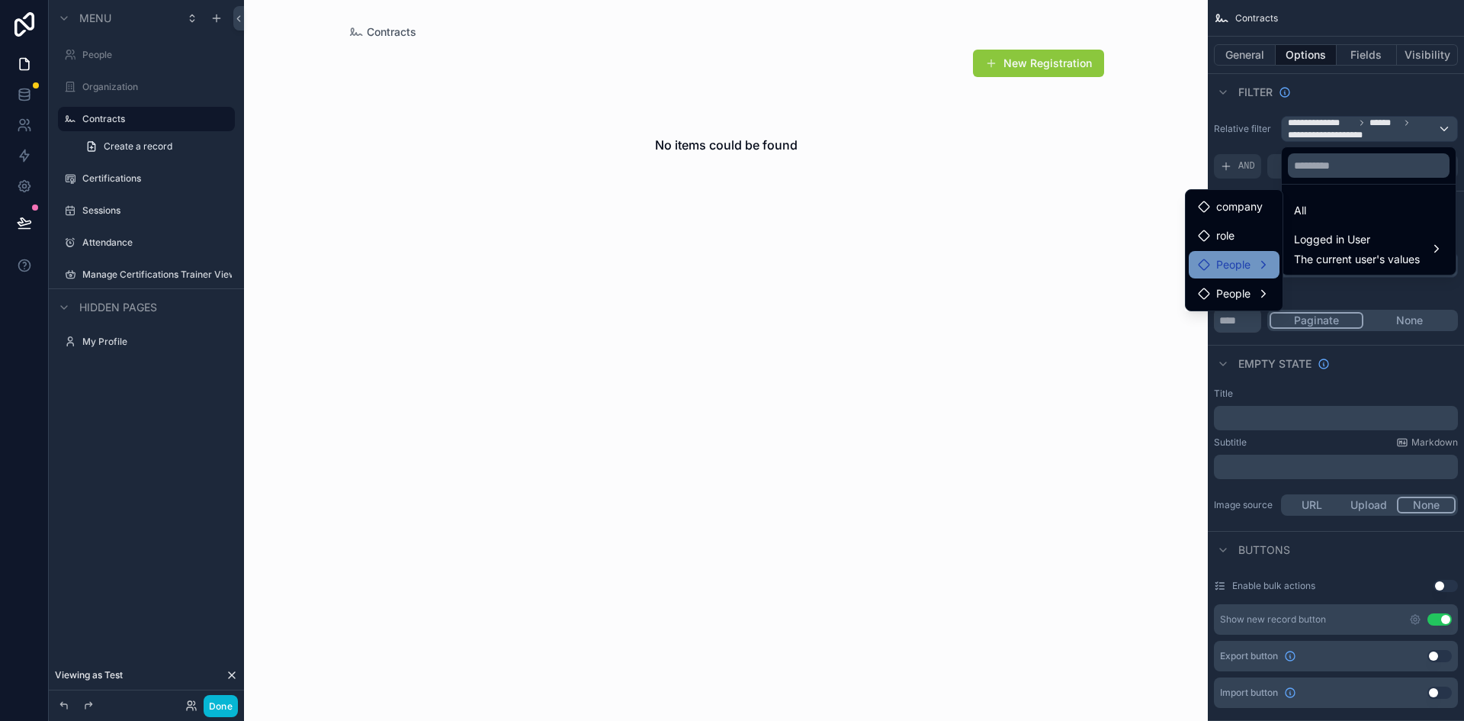
click at [1230, 259] on span "People" at bounding box center [1233, 264] width 34 height 18
click at [1331, 296] on span "contracts collection" at bounding box center [1361, 295] width 98 height 18
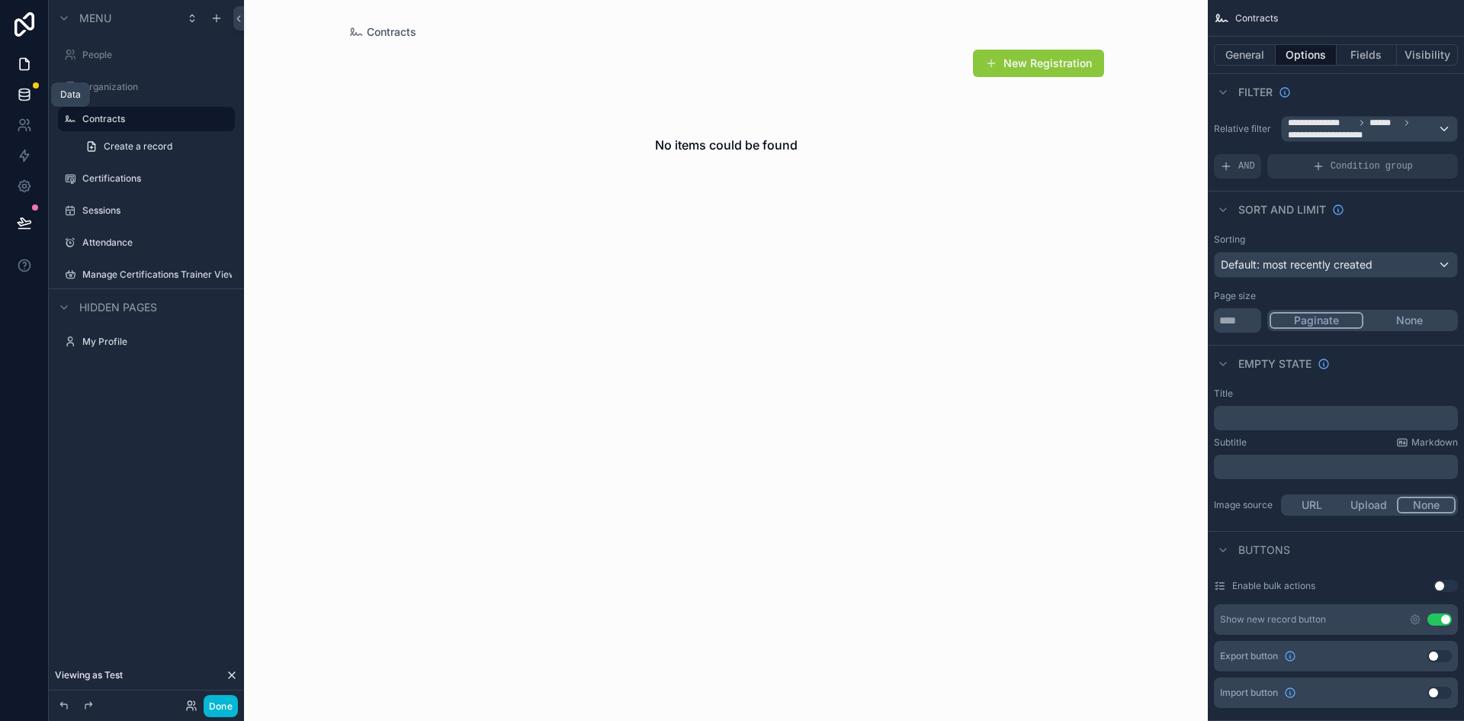
click at [17, 91] on icon at bounding box center [24, 94] width 15 height 15
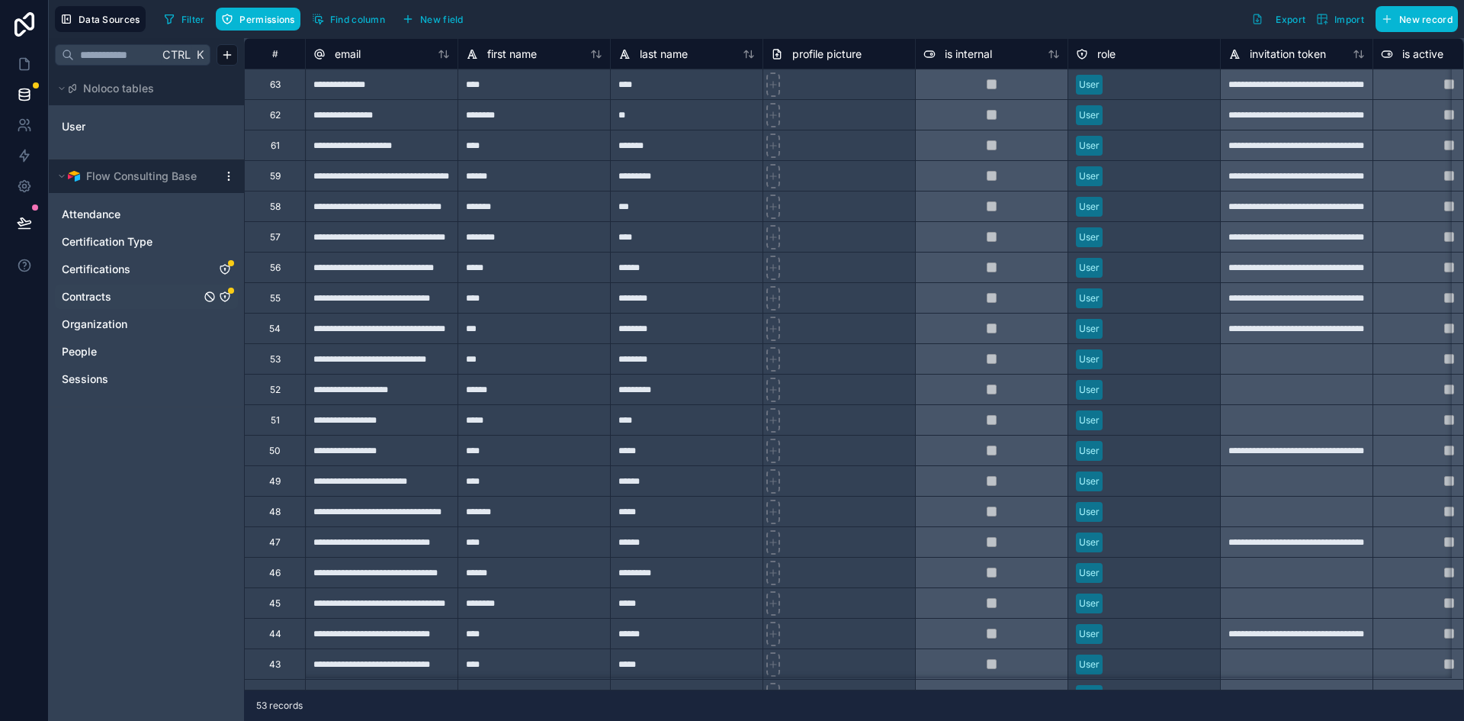
click at [224, 297] on icon "Contracts" at bounding box center [225, 297] width 12 height 12
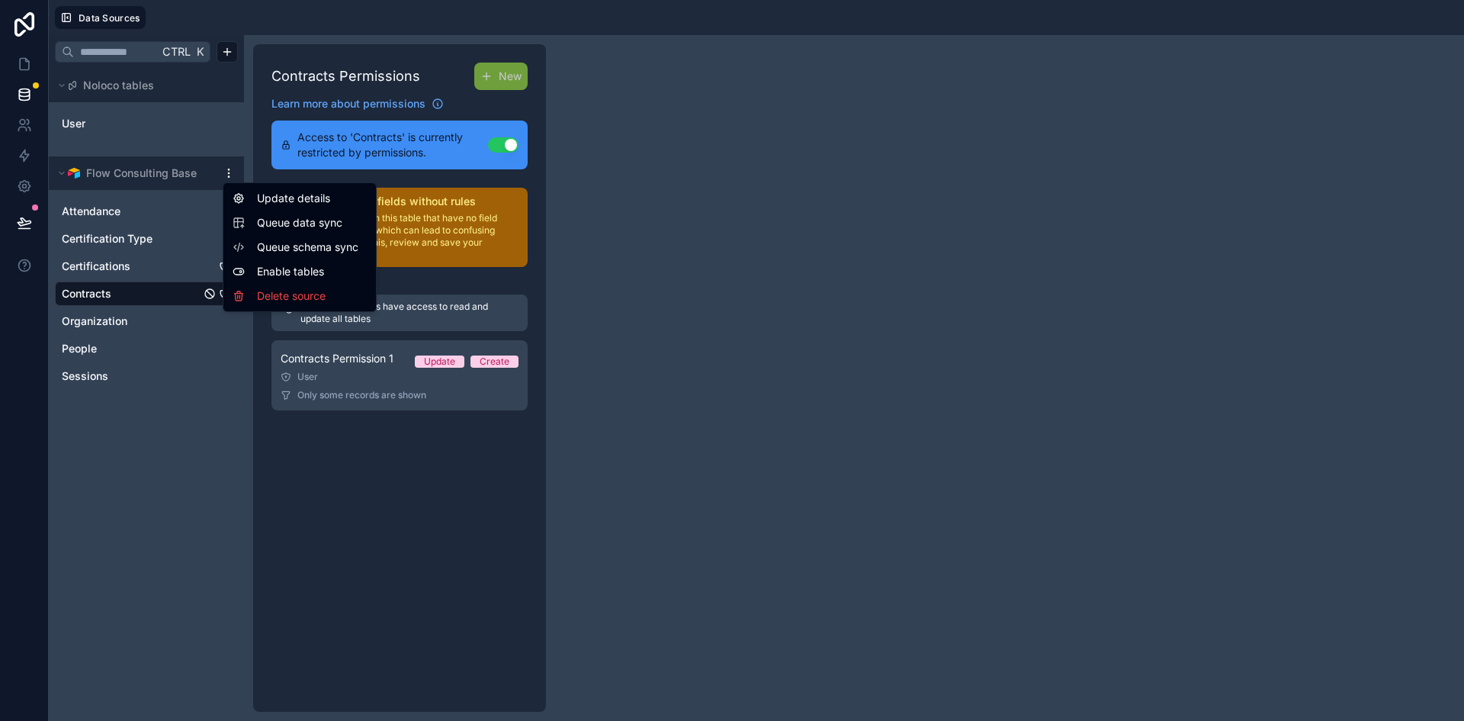
click at [234, 175] on html "Data Sources Ctrl K Noloco tables User Flow Consulting Base Attendance Certific…" at bounding box center [732, 360] width 1464 height 721
click at [284, 224] on span "Queue data sync" at bounding box center [312, 222] width 110 height 15
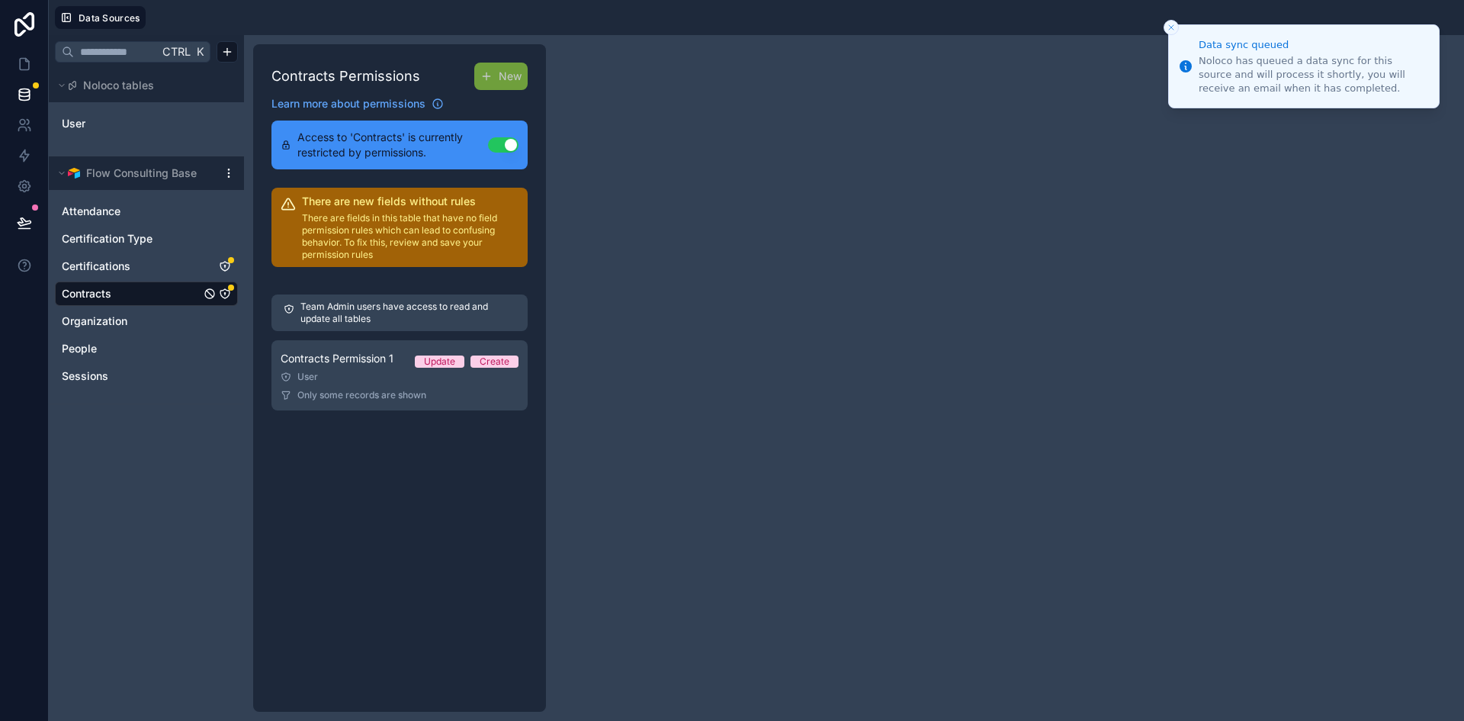
click at [227, 173] on html "Data sync queued Noloco has queued a data sync for this source and will process…" at bounding box center [732, 360] width 1464 height 721
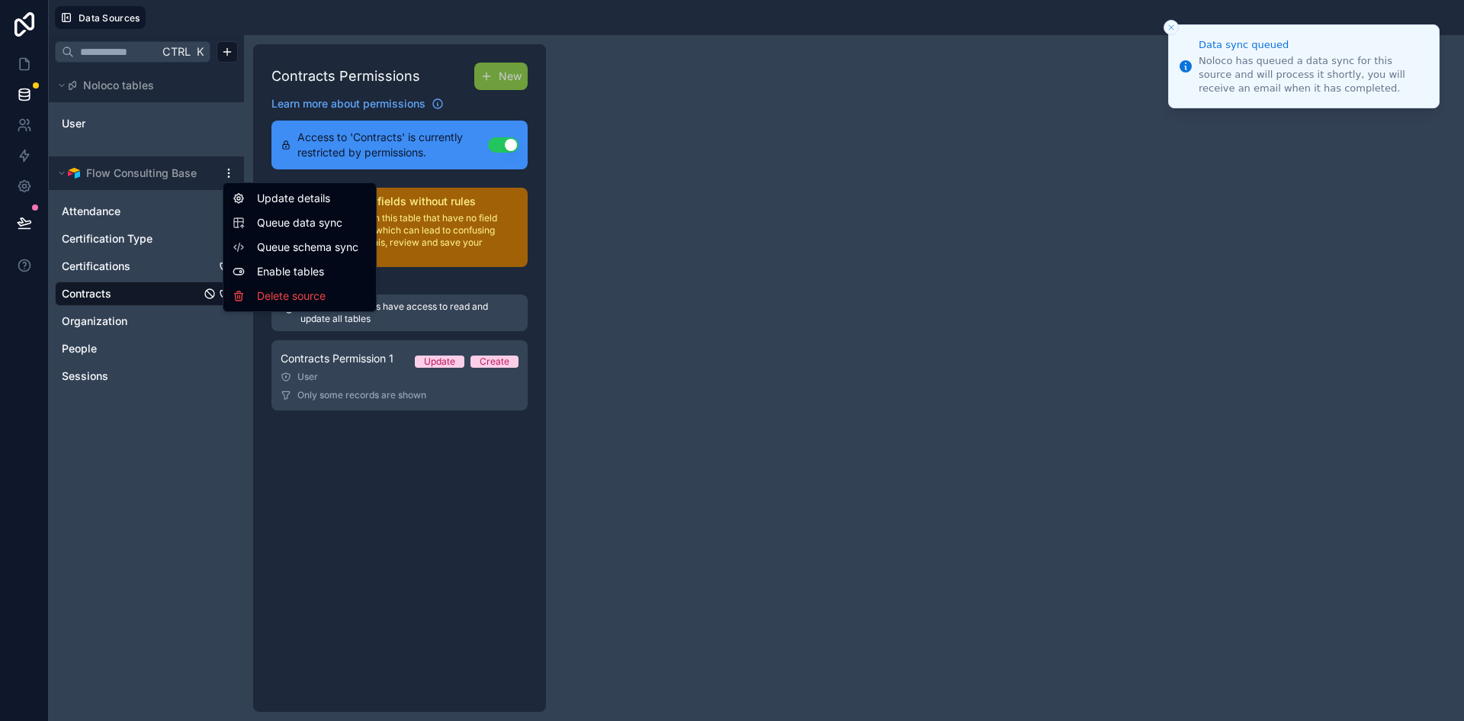
click at [265, 246] on span "Queue schema sync" at bounding box center [312, 246] width 110 height 15
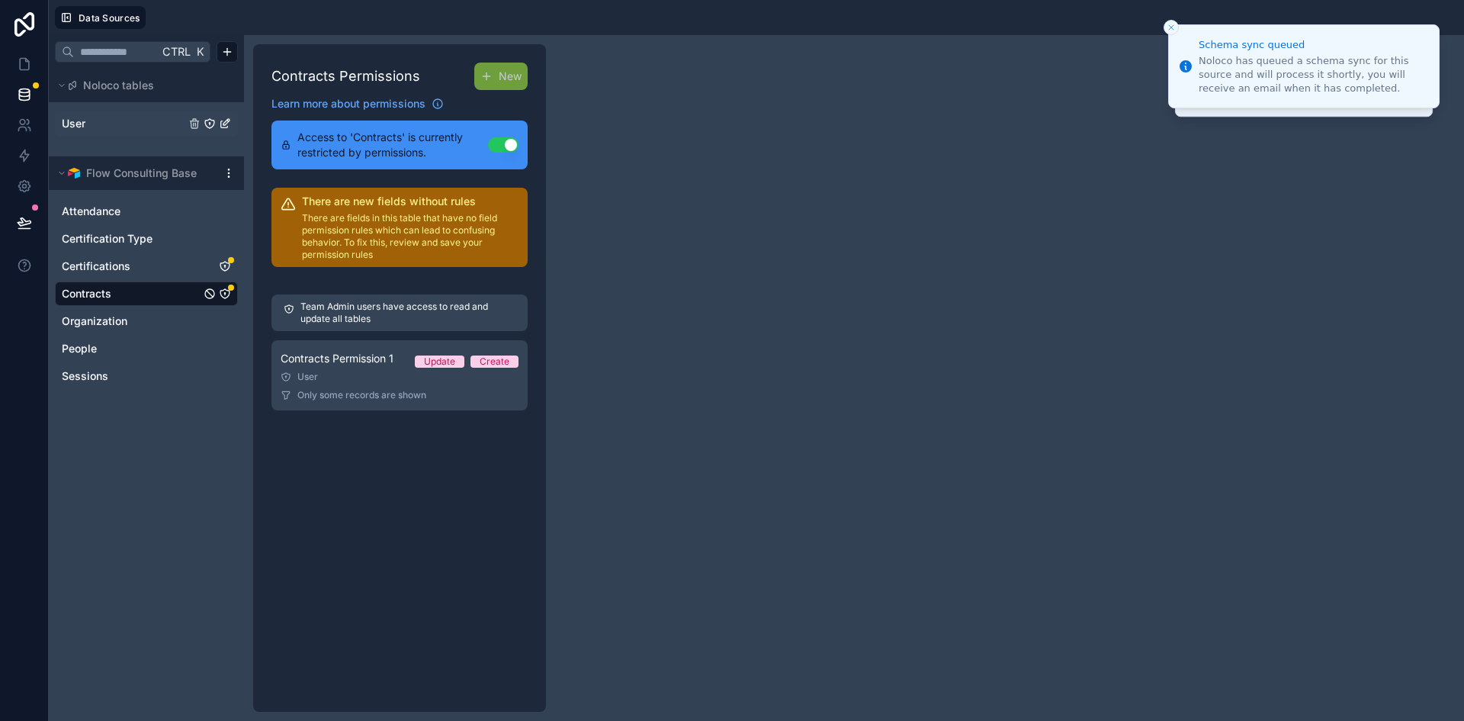
click at [75, 119] on span "User" at bounding box center [74, 123] width 24 height 15
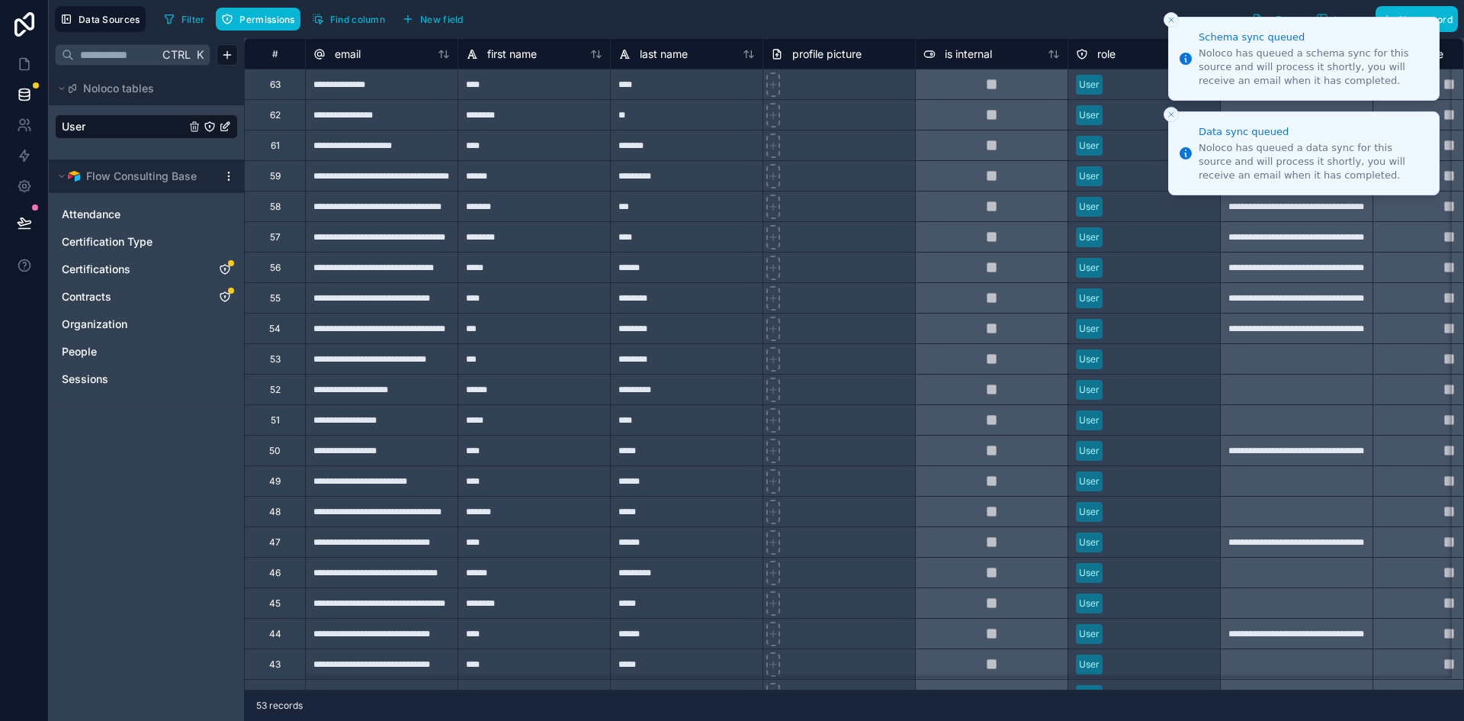
click at [1168, 27] on button "Close toast" at bounding box center [1171, 19] width 15 height 15
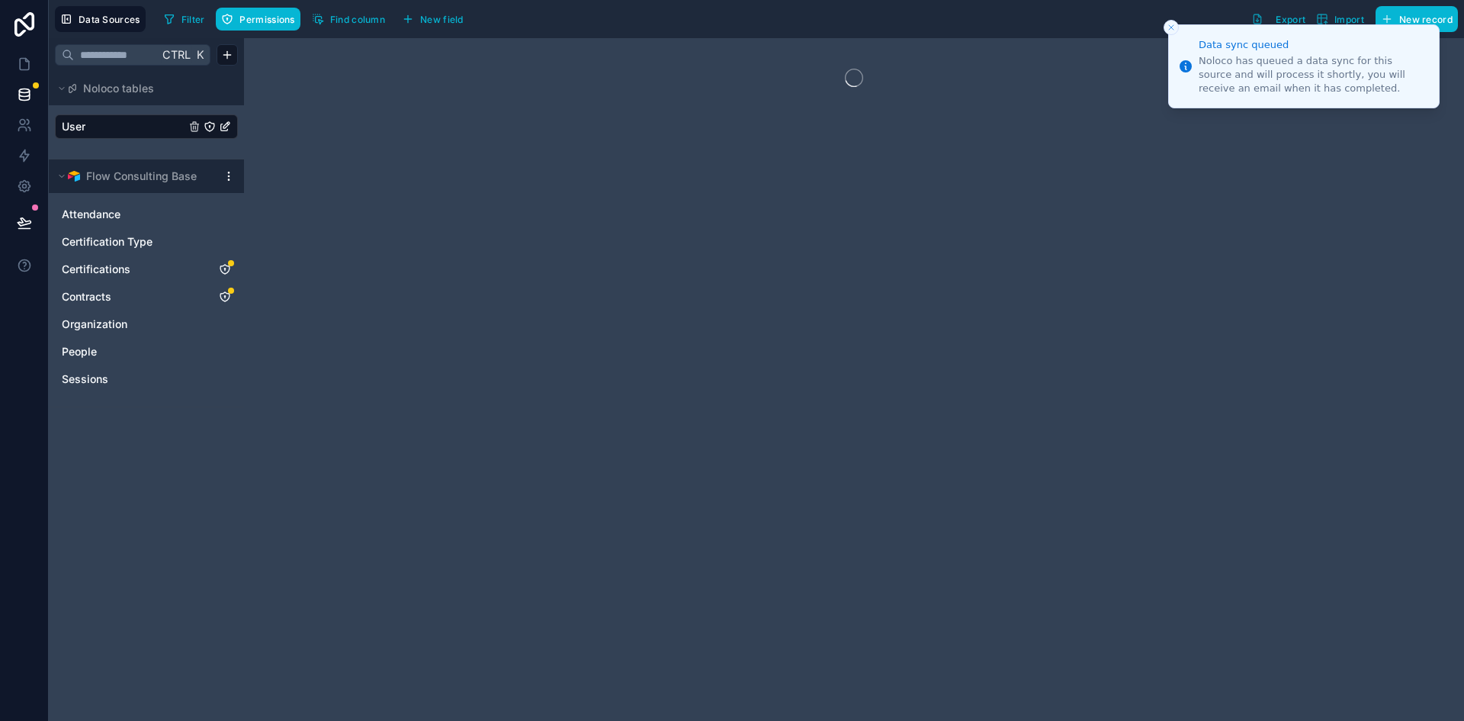
click at [1168, 27] on icon "Close toast" at bounding box center [1171, 27] width 9 height 9
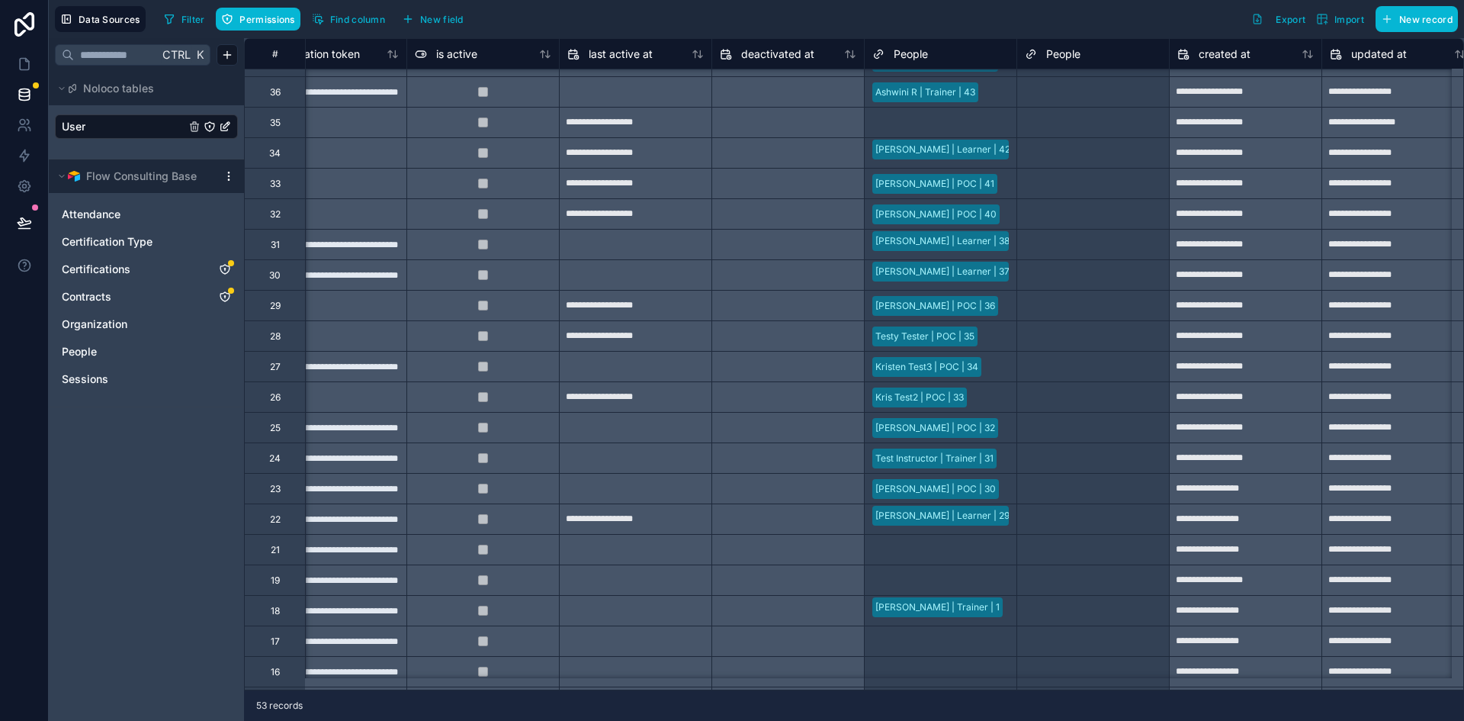
scroll to position [820, 966]
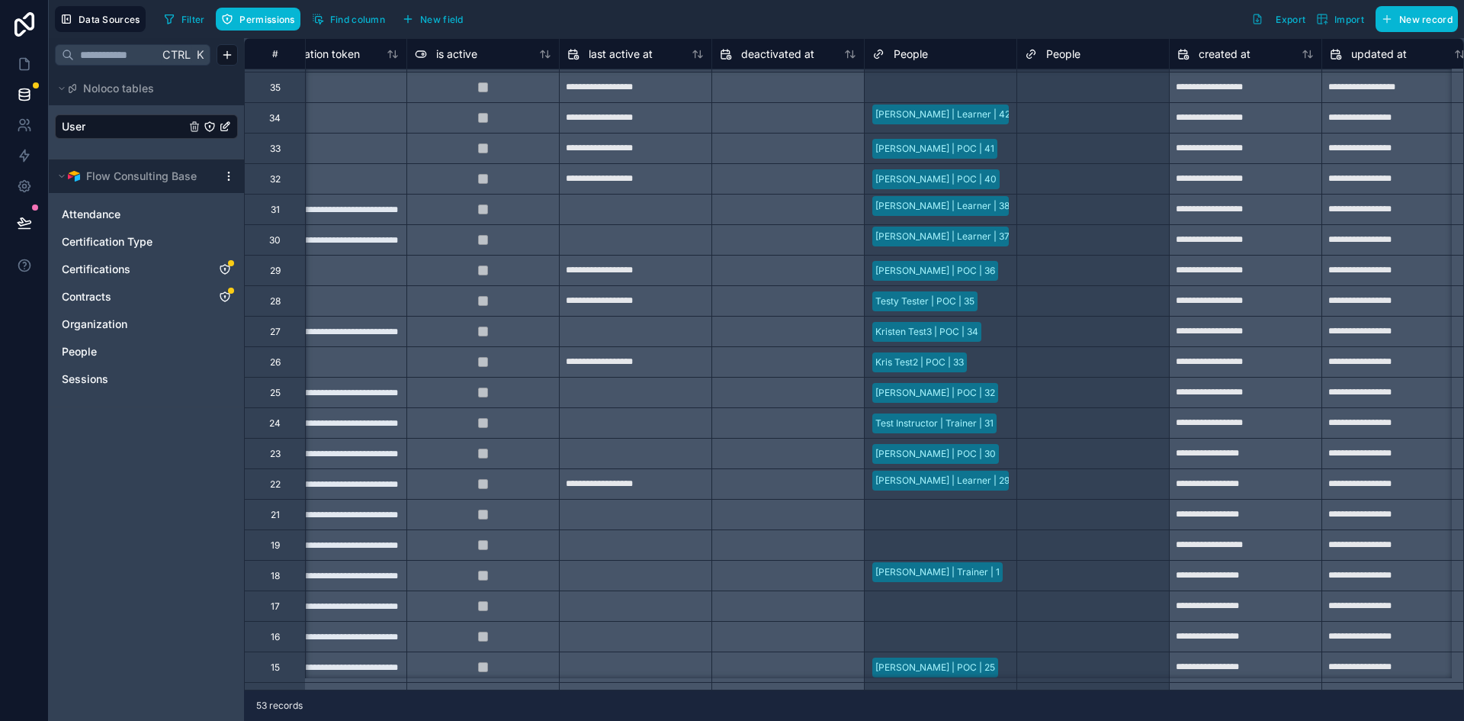
click at [1061, 50] on span "People" at bounding box center [1063, 54] width 34 height 15
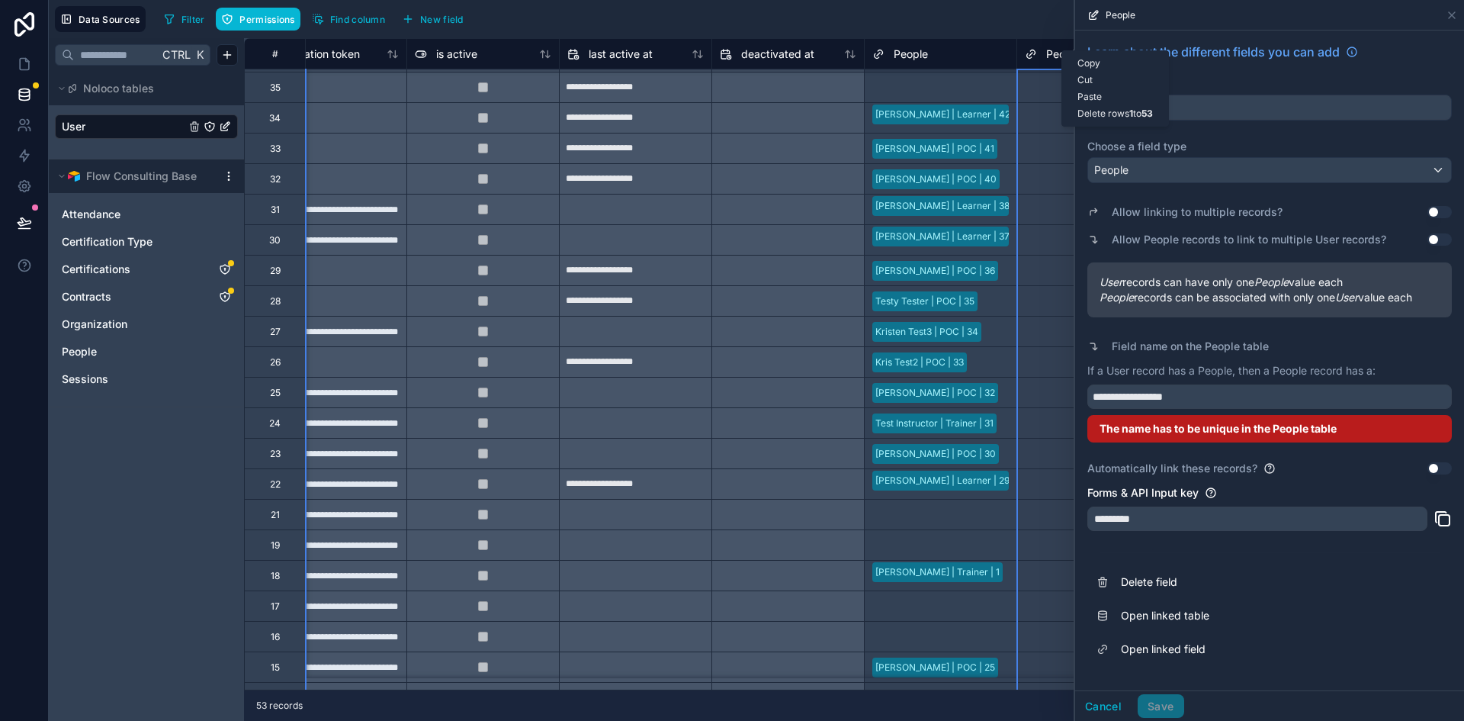
click at [1086, 109] on div "Delete rows 1 to 53" at bounding box center [1115, 113] width 106 height 17
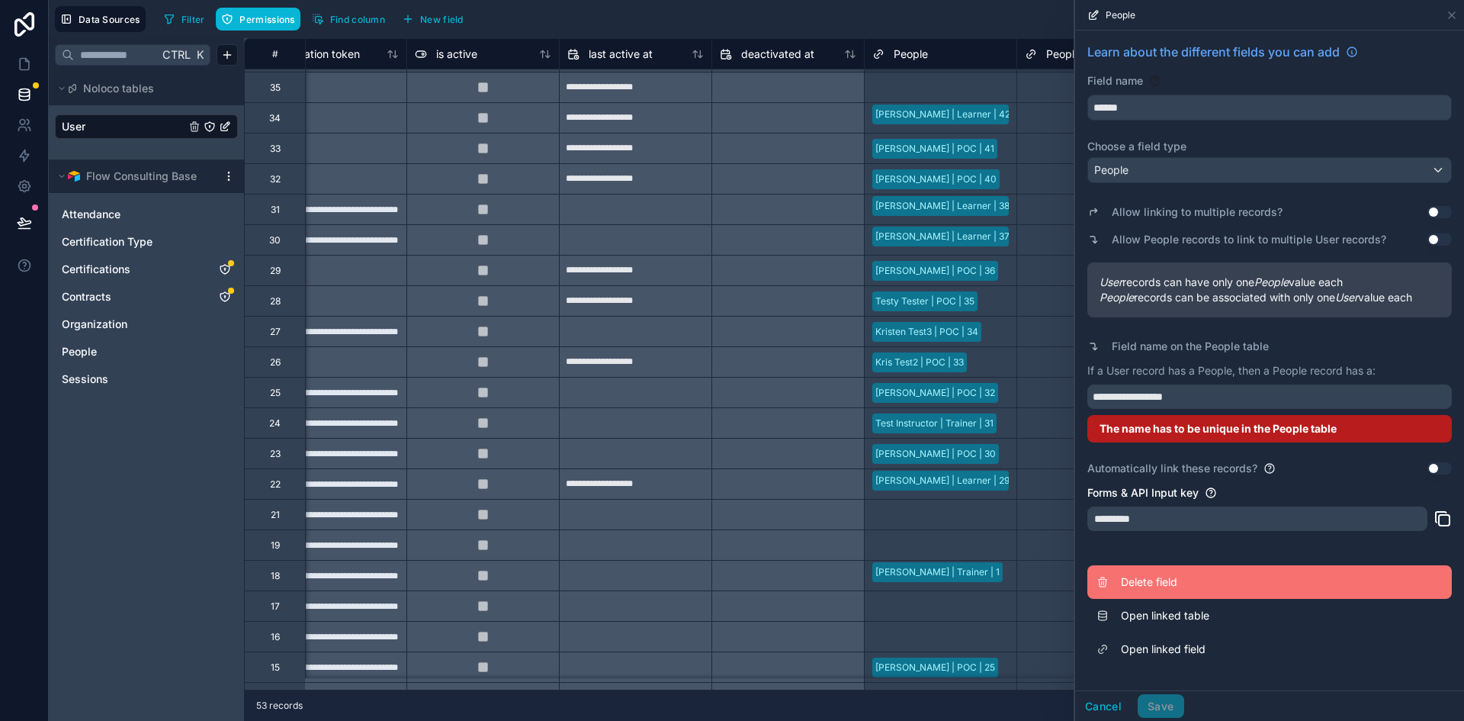
click at [1149, 570] on button "Delete field" at bounding box center [1269, 582] width 364 height 34
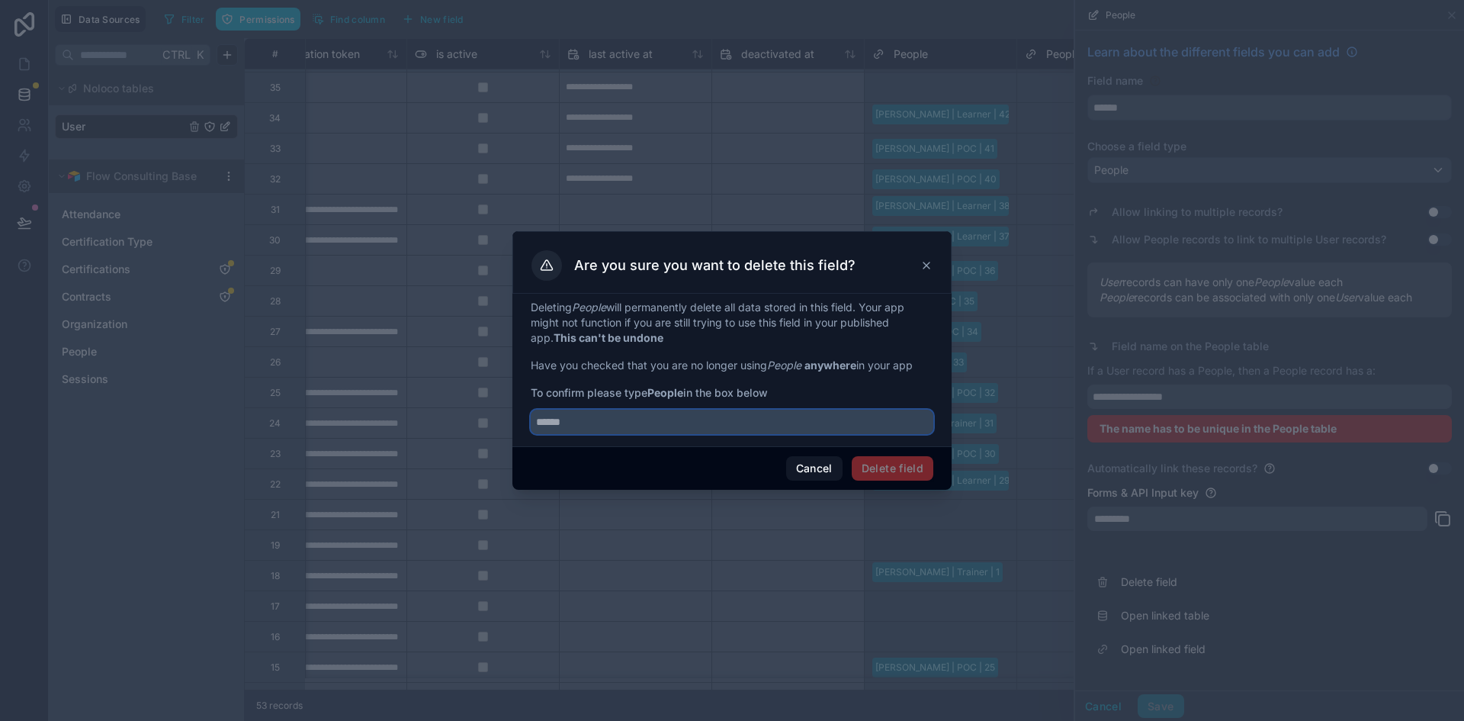
click at [594, 416] on input "text" at bounding box center [732, 421] width 403 height 24
type input "******"
click at [876, 464] on button "Delete field" at bounding box center [893, 468] width 82 height 24
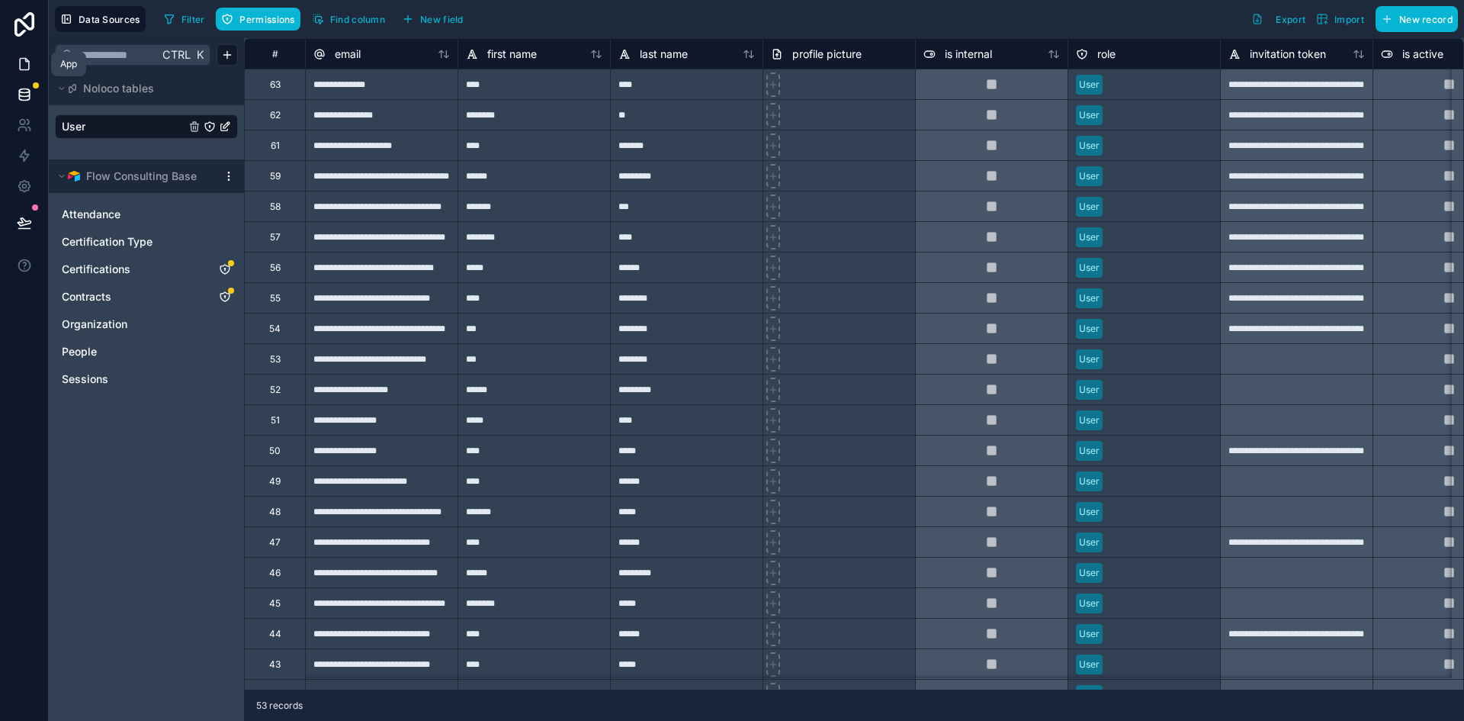
click at [20, 69] on icon at bounding box center [24, 64] width 9 height 11
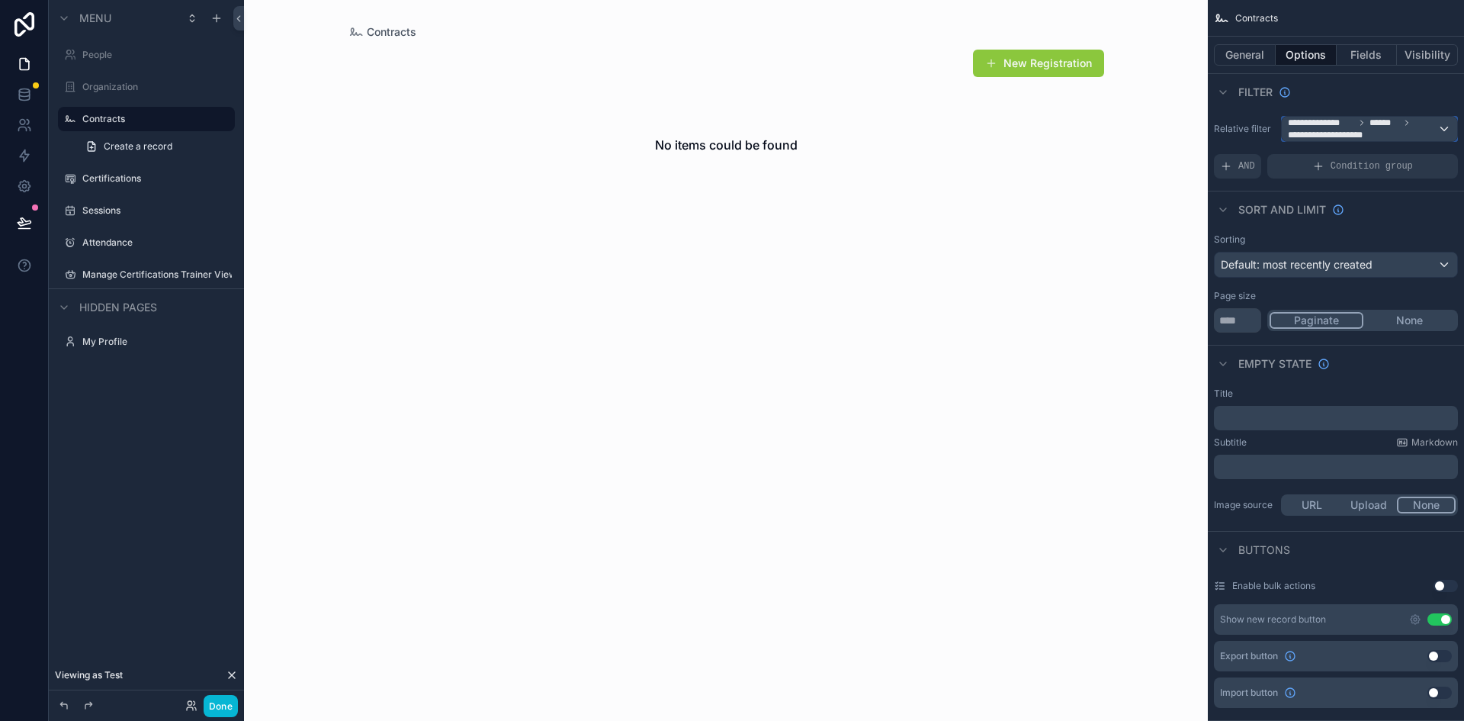
click at [1376, 128] on span "******" at bounding box center [1384, 123] width 30 height 12
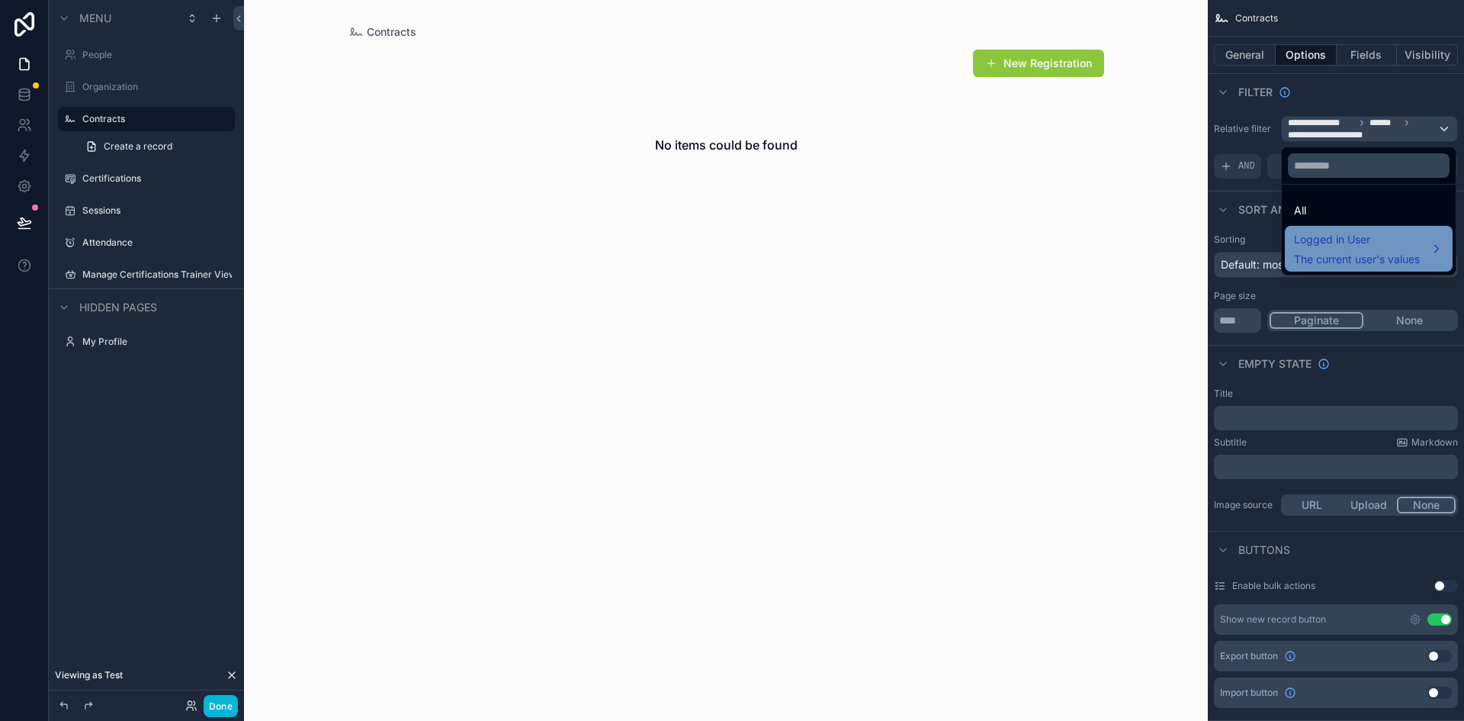
click at [1364, 252] on span "The current user's values" at bounding box center [1357, 259] width 126 height 15
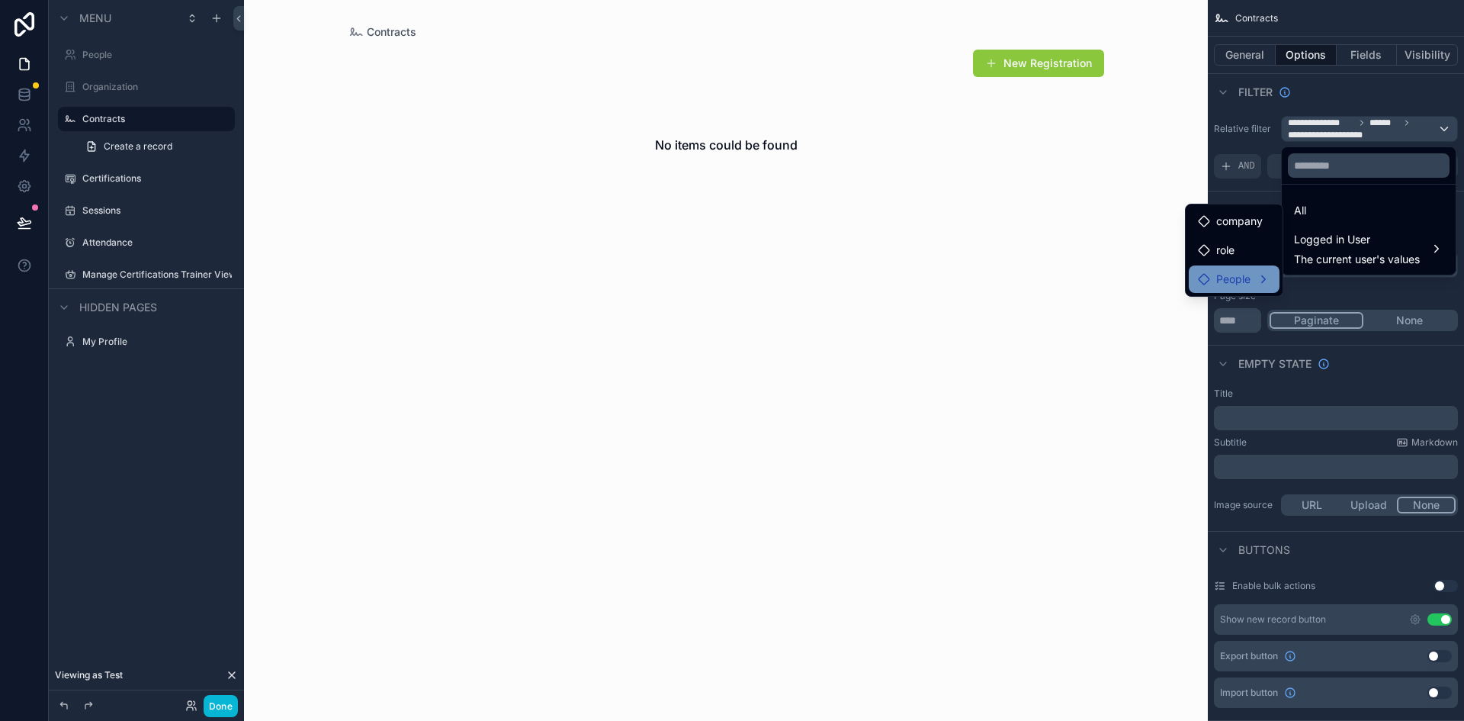
click at [1253, 275] on div "People" at bounding box center [1234, 279] width 72 height 18
click at [1335, 300] on span "contracts collection" at bounding box center [1361, 295] width 98 height 18
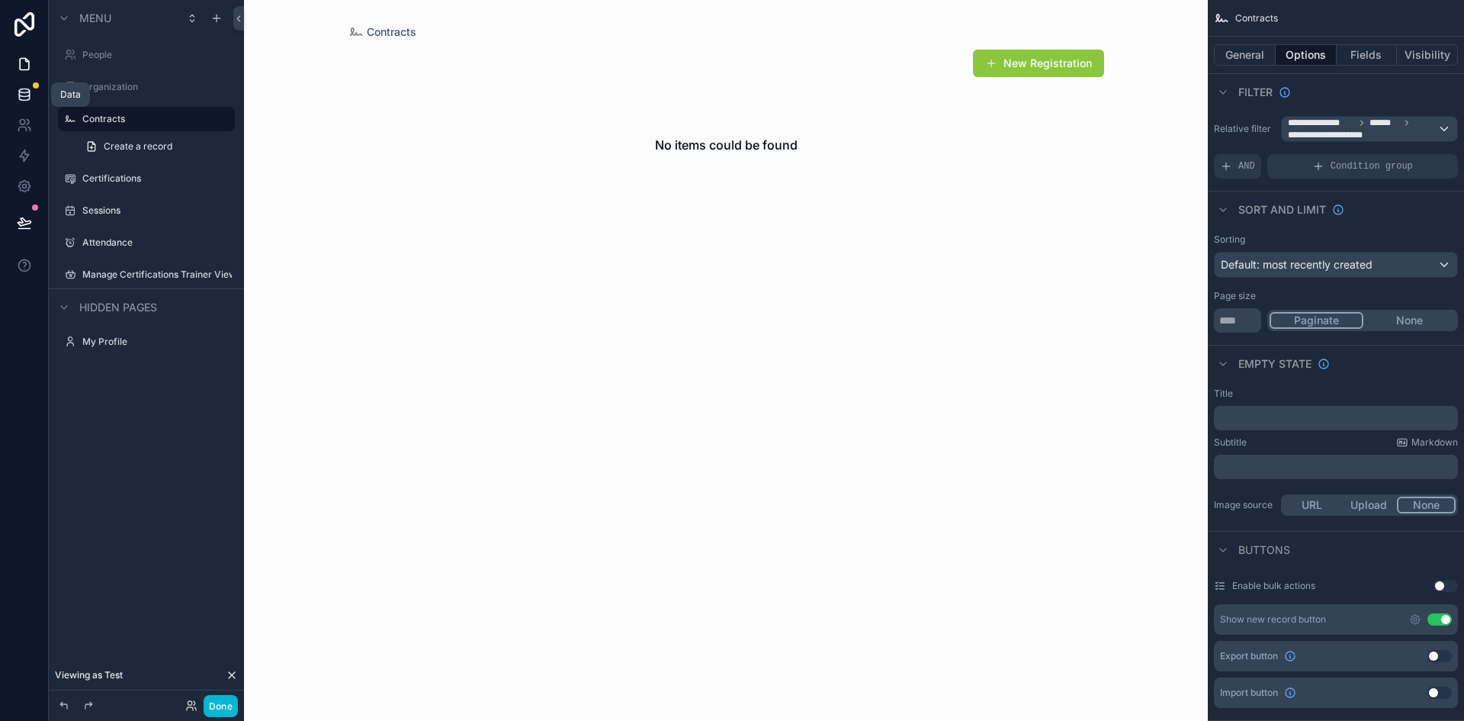
click at [17, 94] on icon at bounding box center [24, 94] width 15 height 15
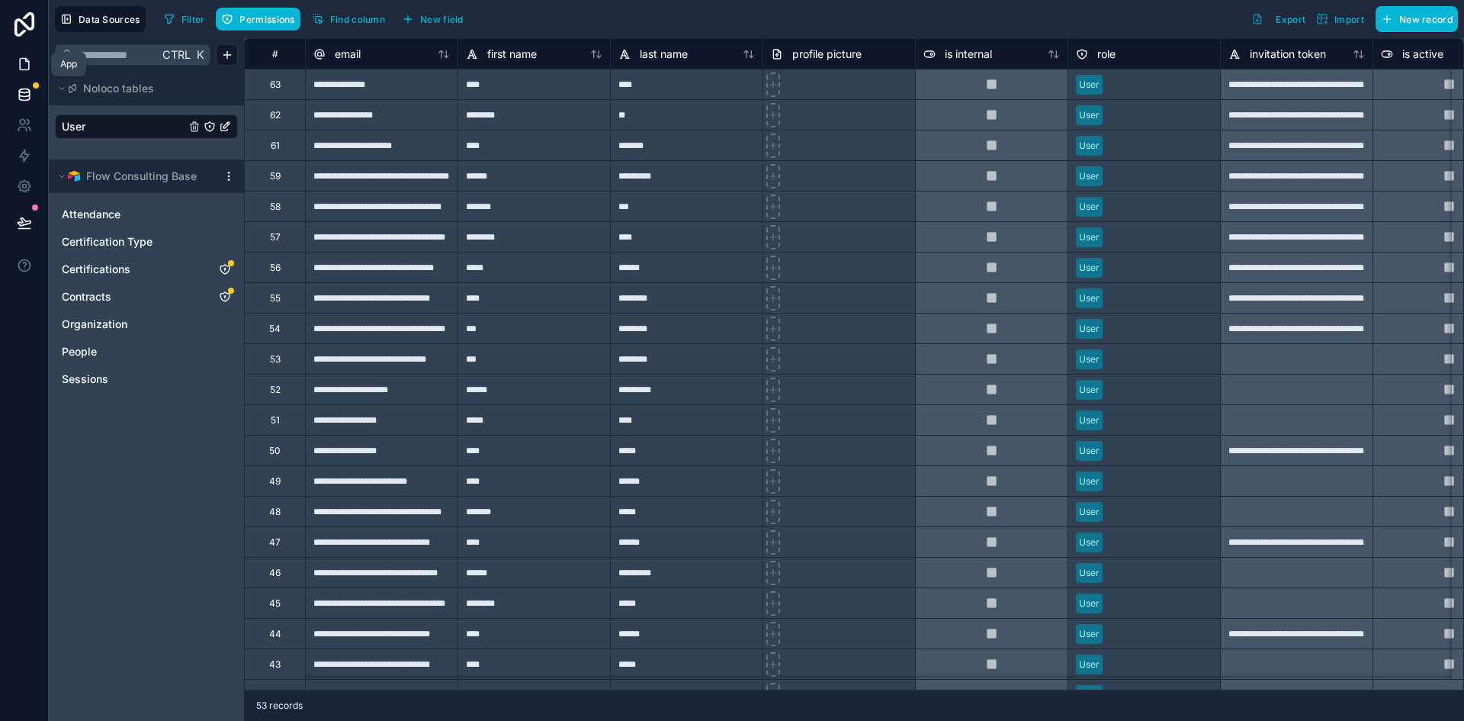
click at [26, 64] on icon at bounding box center [24, 63] width 15 height 15
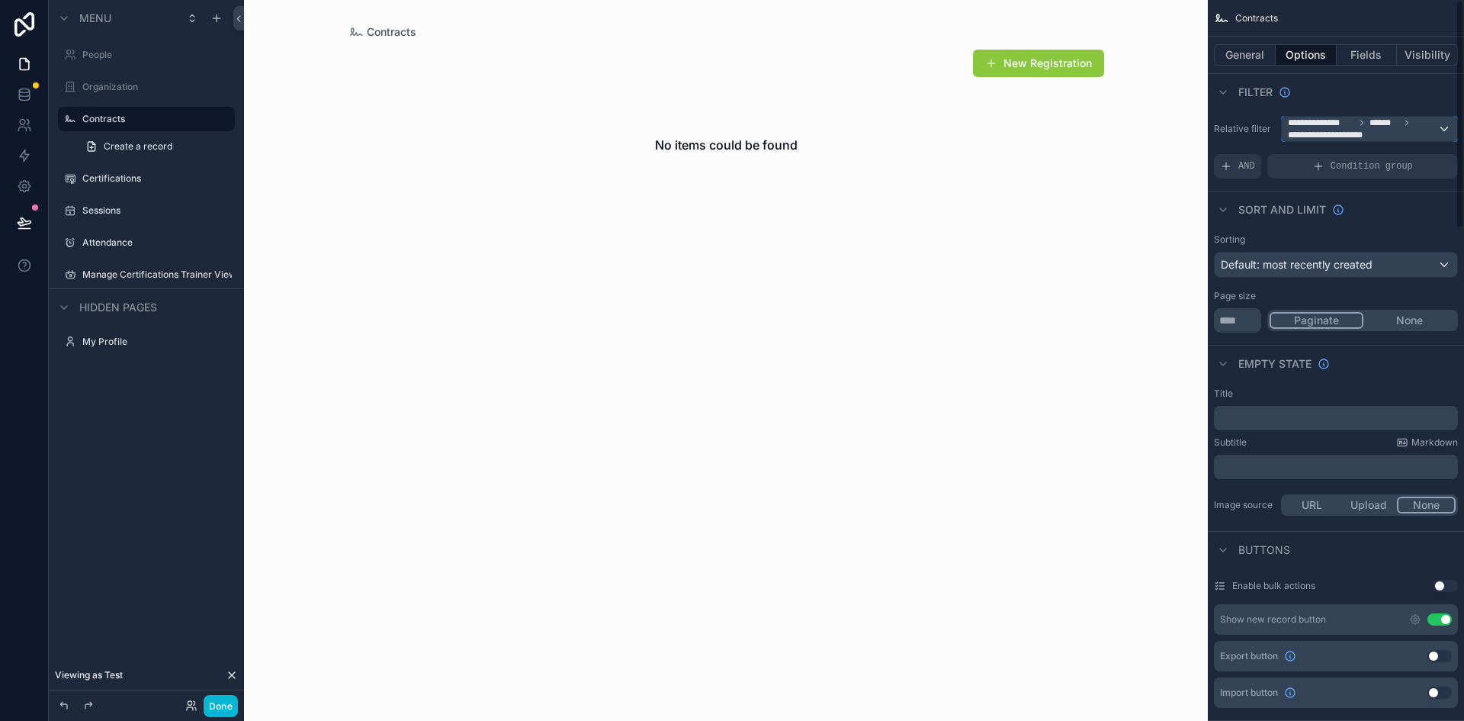
click at [1363, 126] on icon "scrollable content" at bounding box center [1361, 122] width 9 height 9
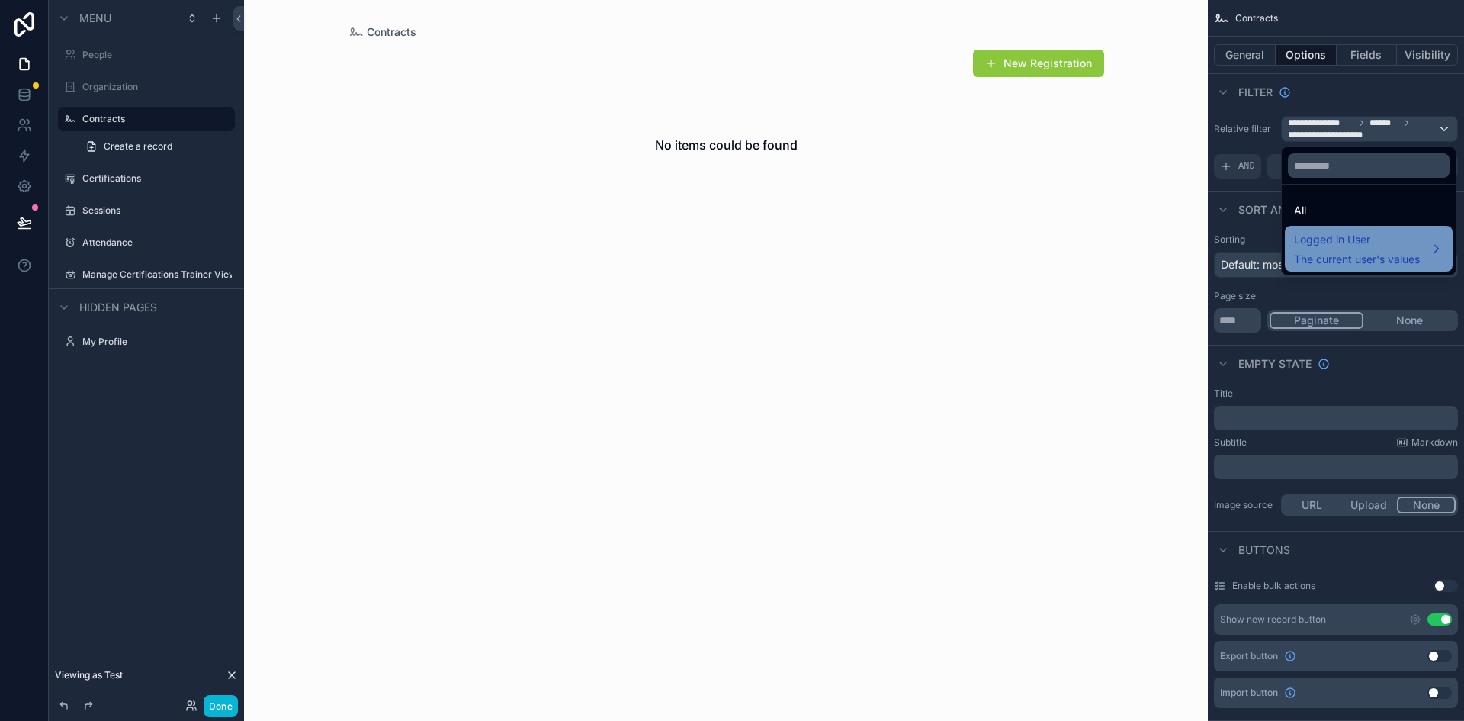
click at [1320, 245] on span "Logged in User" at bounding box center [1357, 239] width 126 height 18
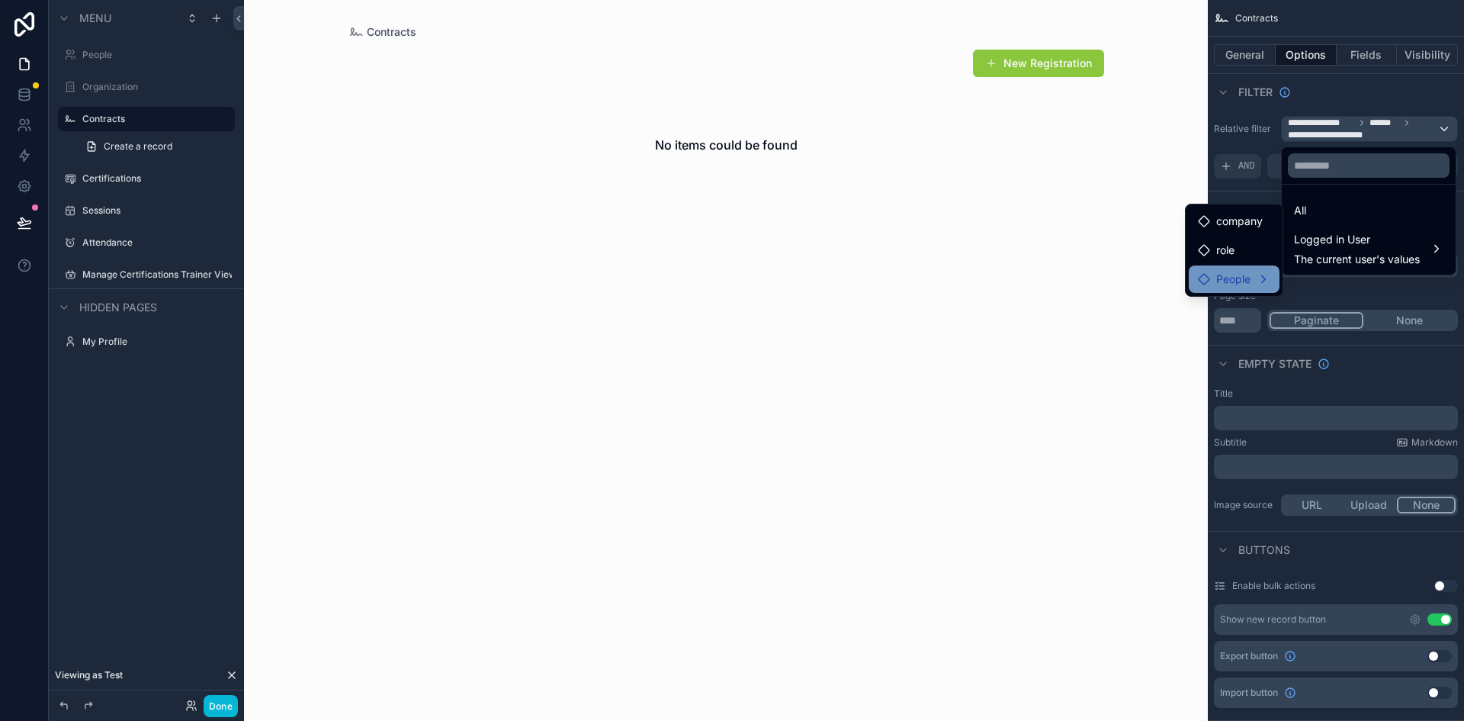
click at [1236, 285] on span "People" at bounding box center [1233, 279] width 34 height 18
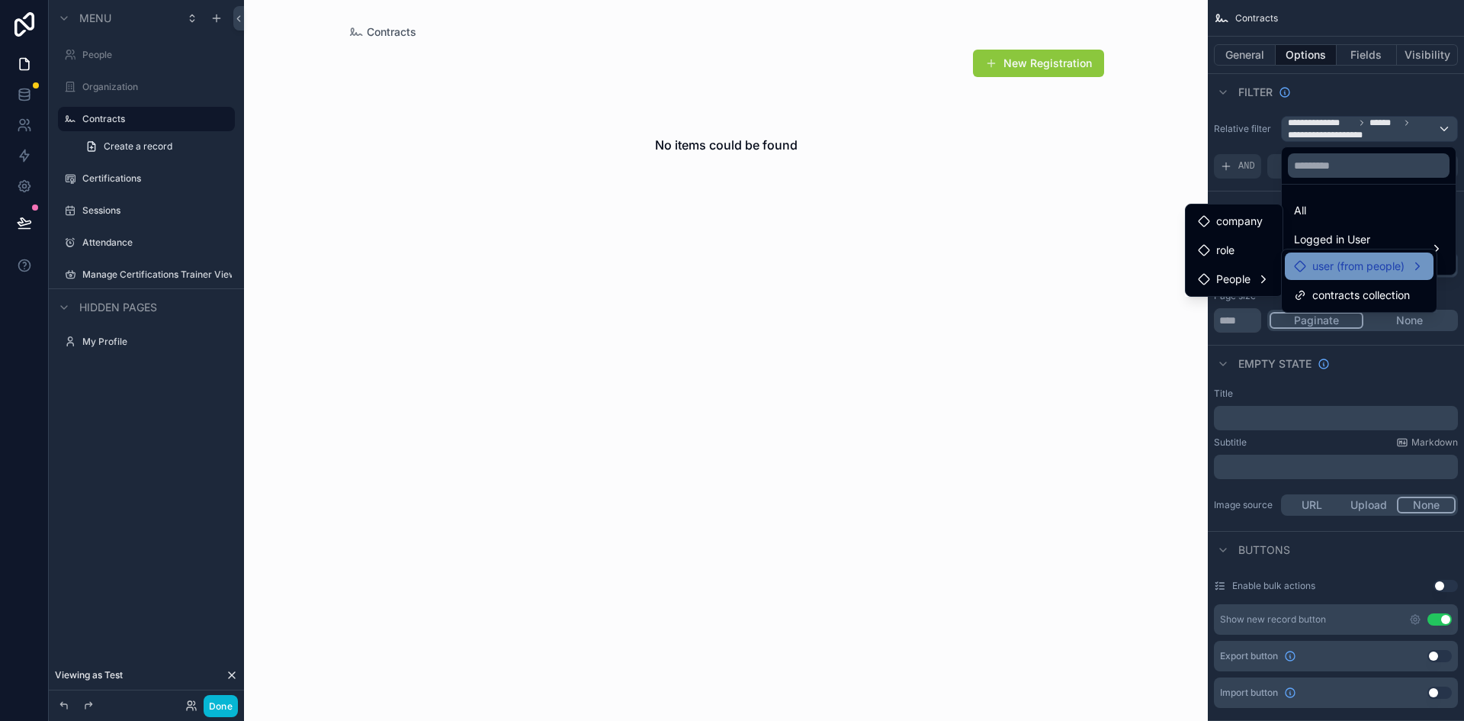
click at [1332, 267] on span "user (from people)" at bounding box center [1358, 266] width 92 height 18
click at [1256, 293] on div "People" at bounding box center [1228, 296] width 85 height 18
click at [1223, 292] on span "People" at bounding box center [1221, 296] width 34 height 18
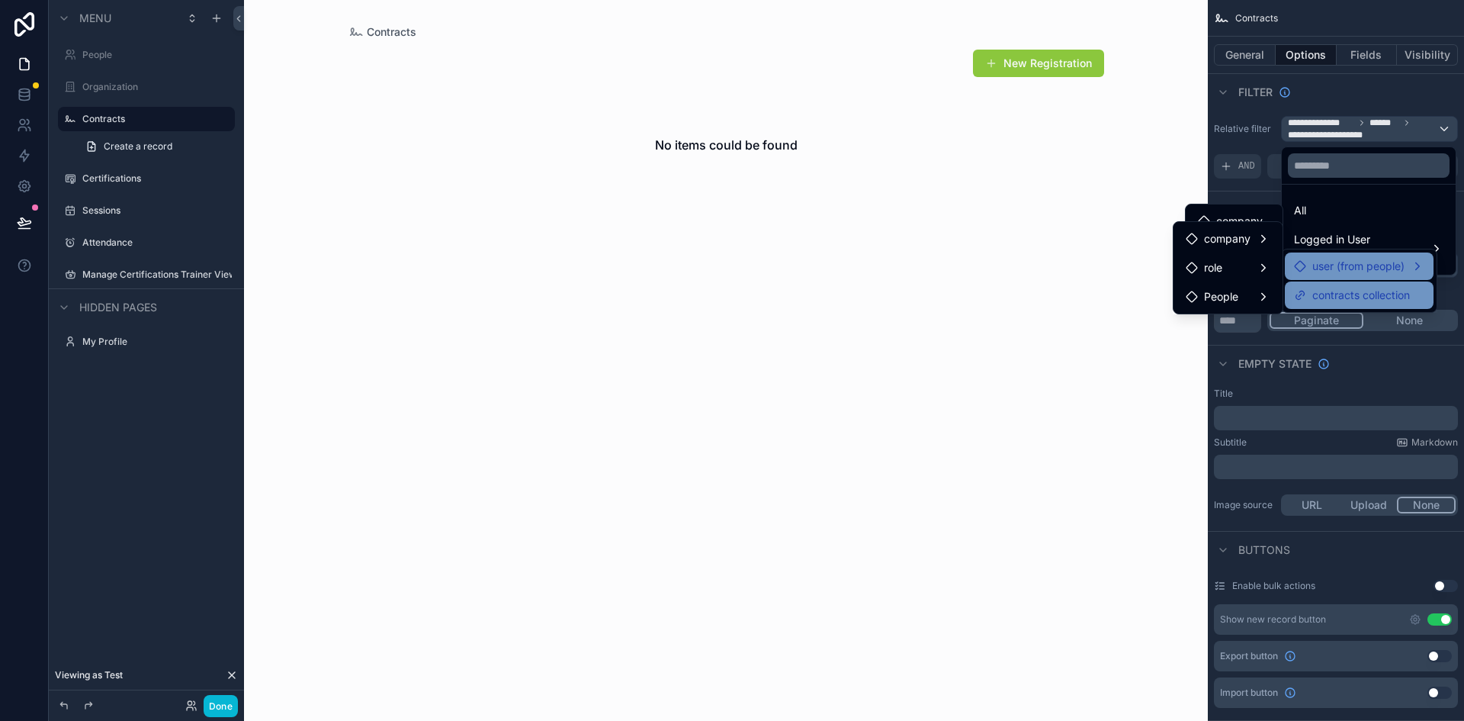
click at [1334, 296] on span "contracts collection" at bounding box center [1361, 295] width 98 height 18
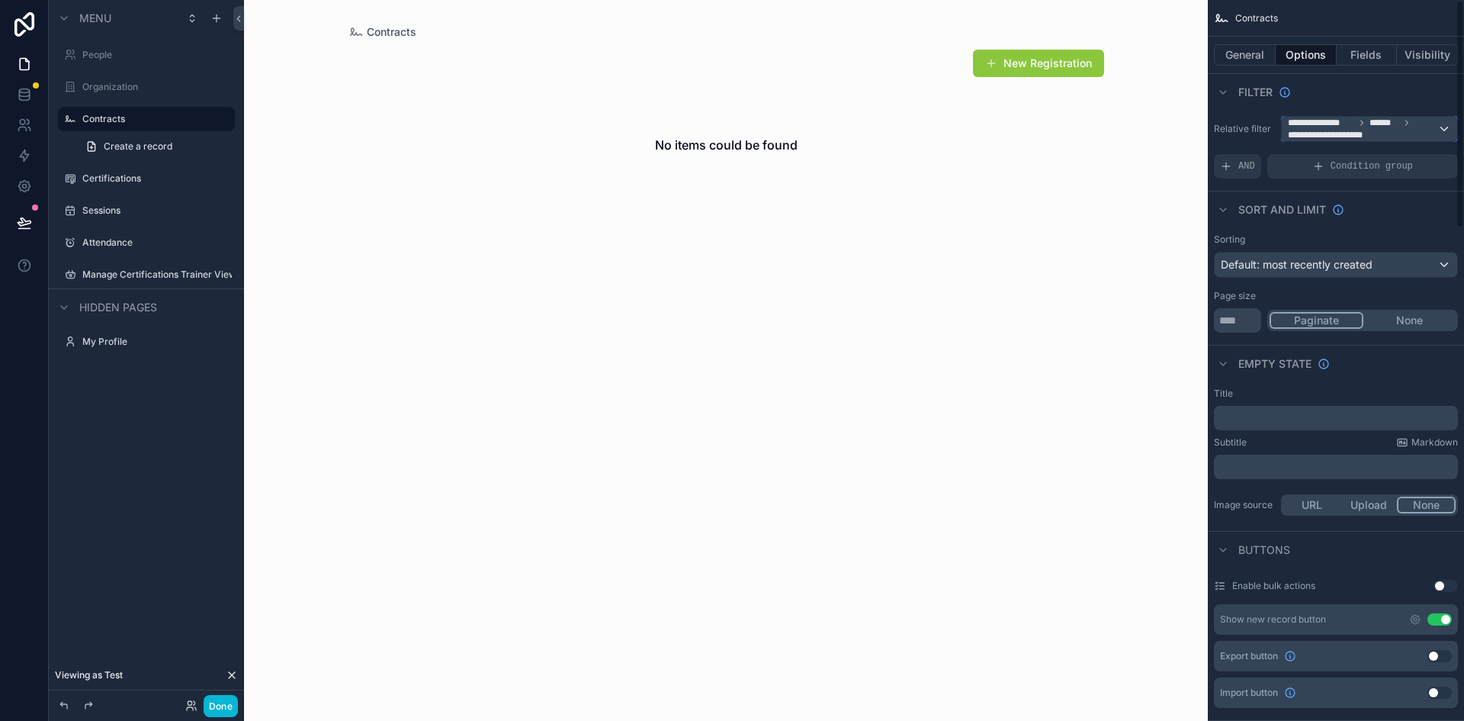
click at [1340, 138] on span "**********" at bounding box center [1330, 135] width 85 height 12
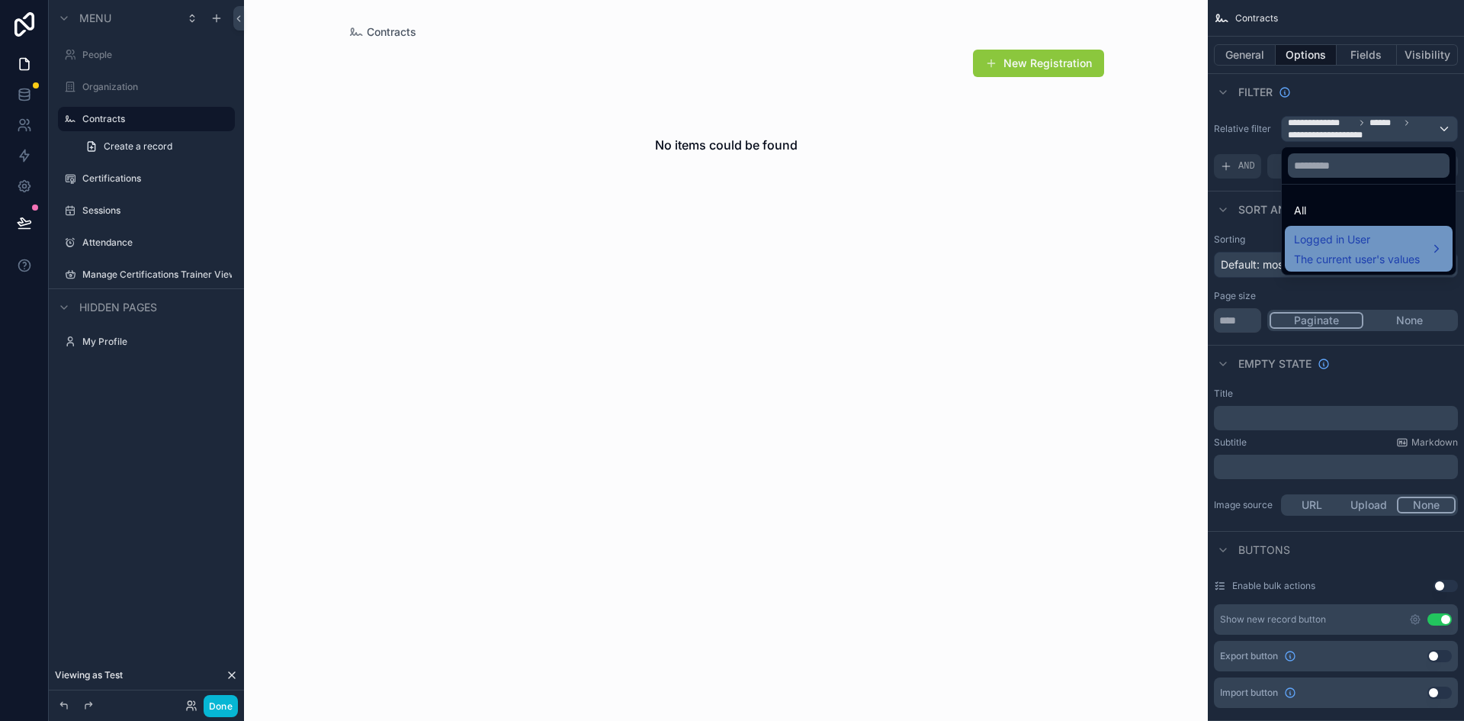
click at [1353, 240] on span "Logged in User" at bounding box center [1357, 239] width 126 height 18
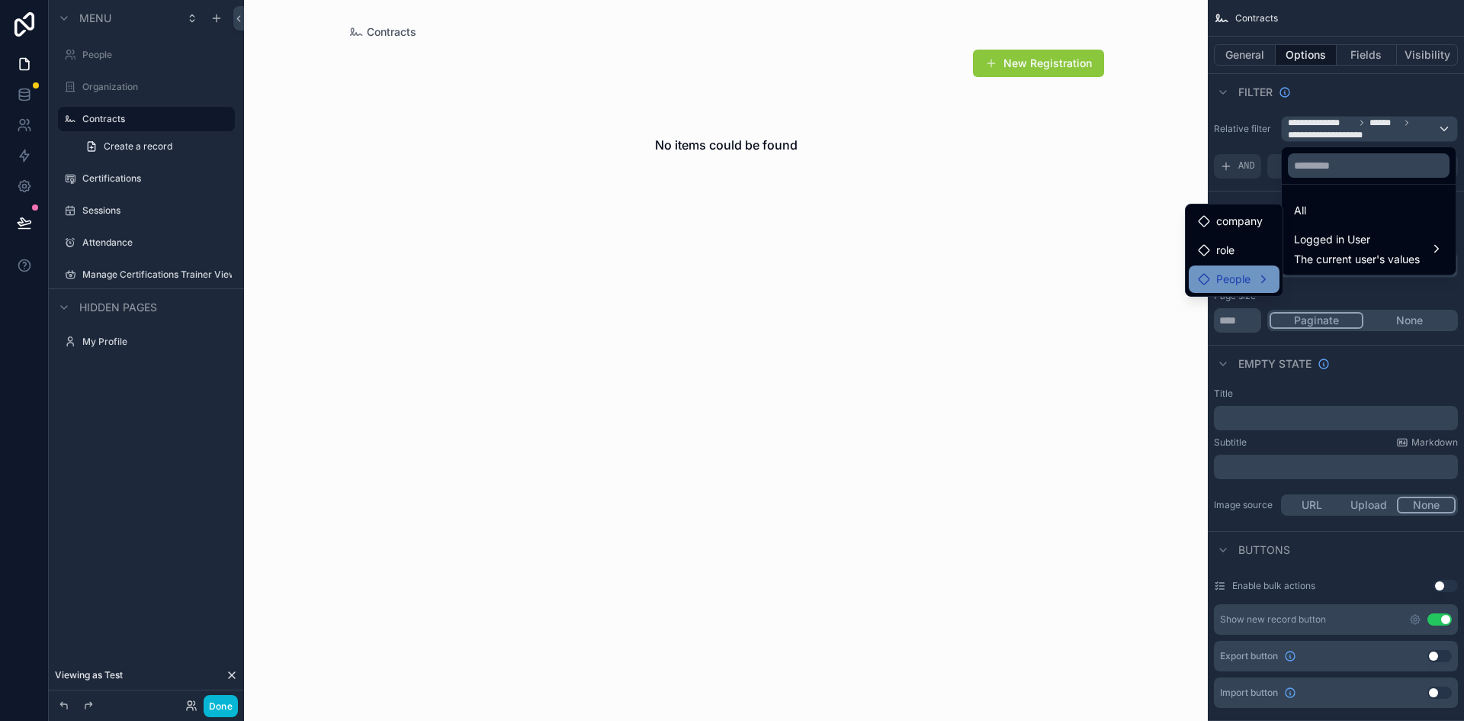
click at [1243, 279] on span "People" at bounding box center [1233, 279] width 34 height 18
click at [1321, 294] on span "contracts collection" at bounding box center [1361, 295] width 98 height 18
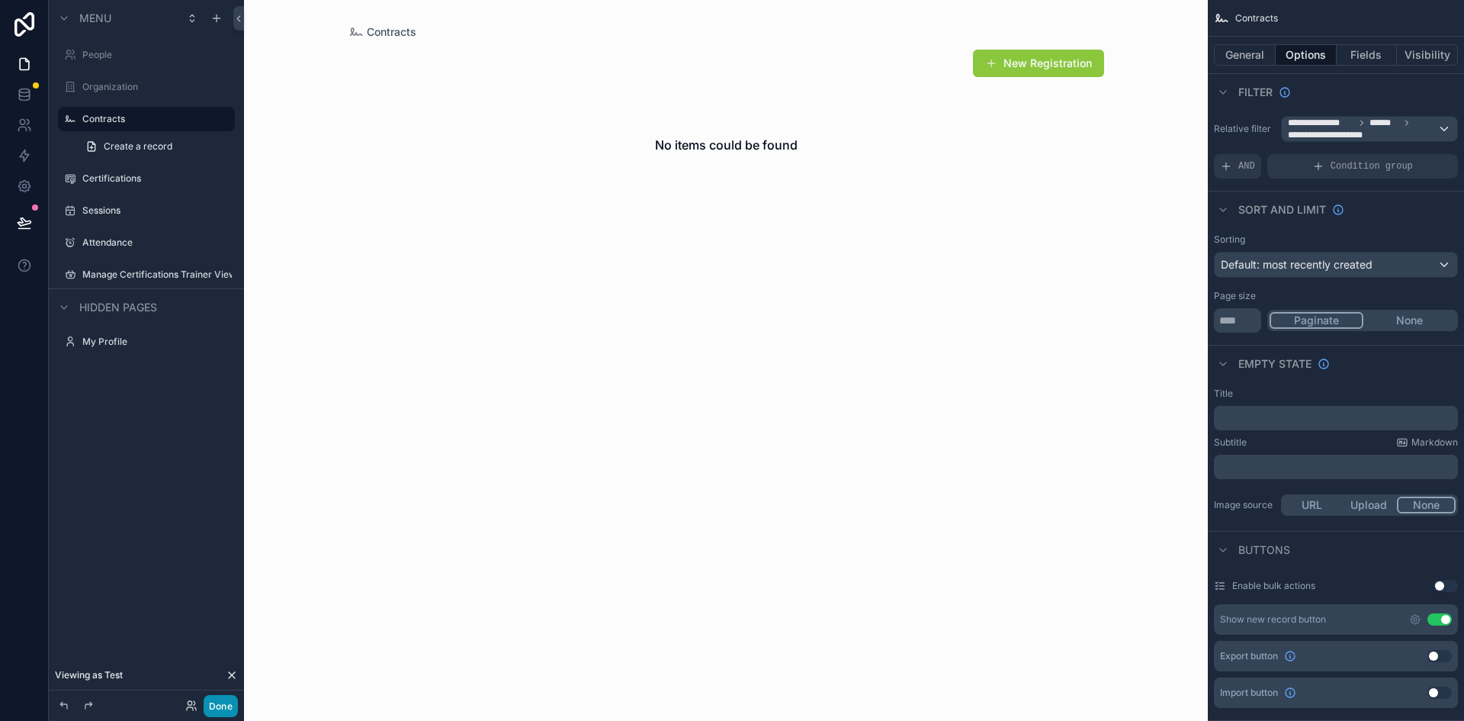
click at [216, 713] on button "Done" at bounding box center [221, 706] width 34 height 22
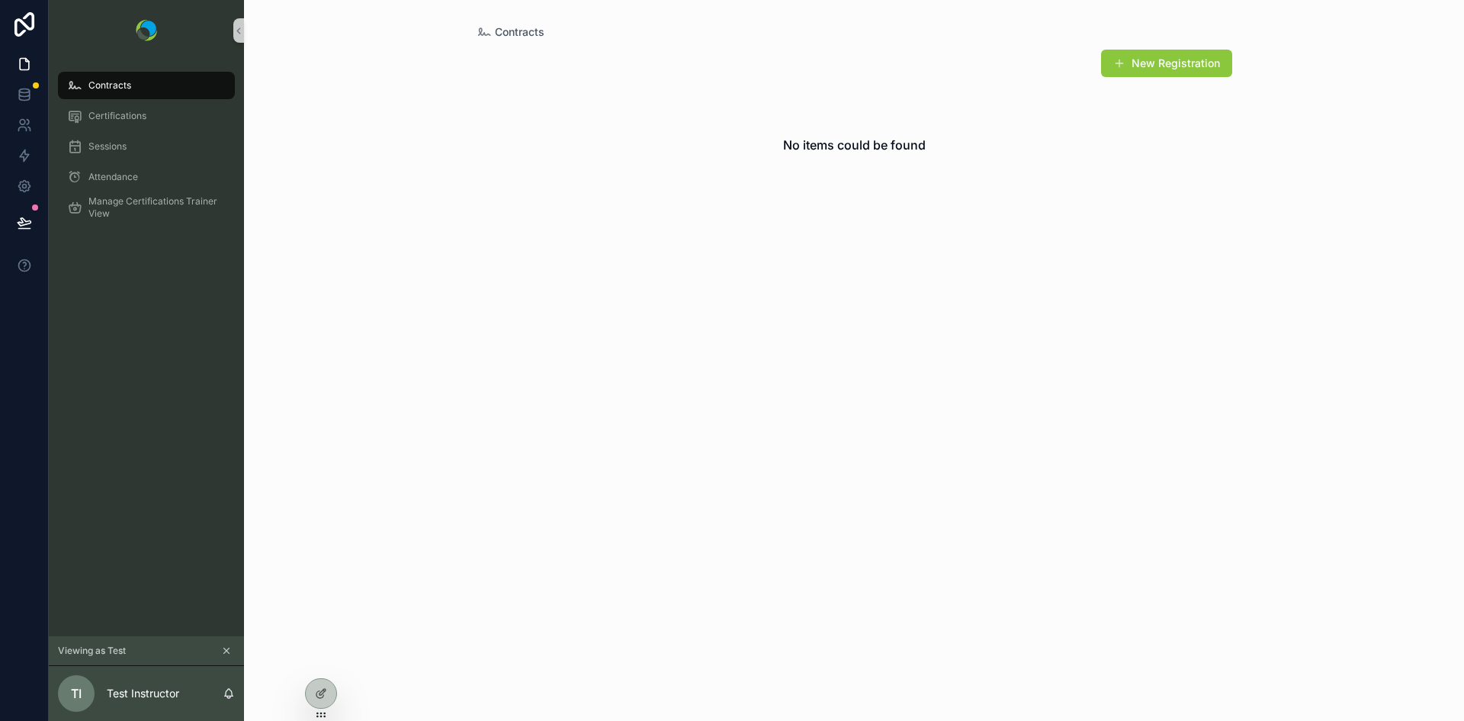
click at [225, 650] on icon "scrollable content" at bounding box center [226, 650] width 11 height 11
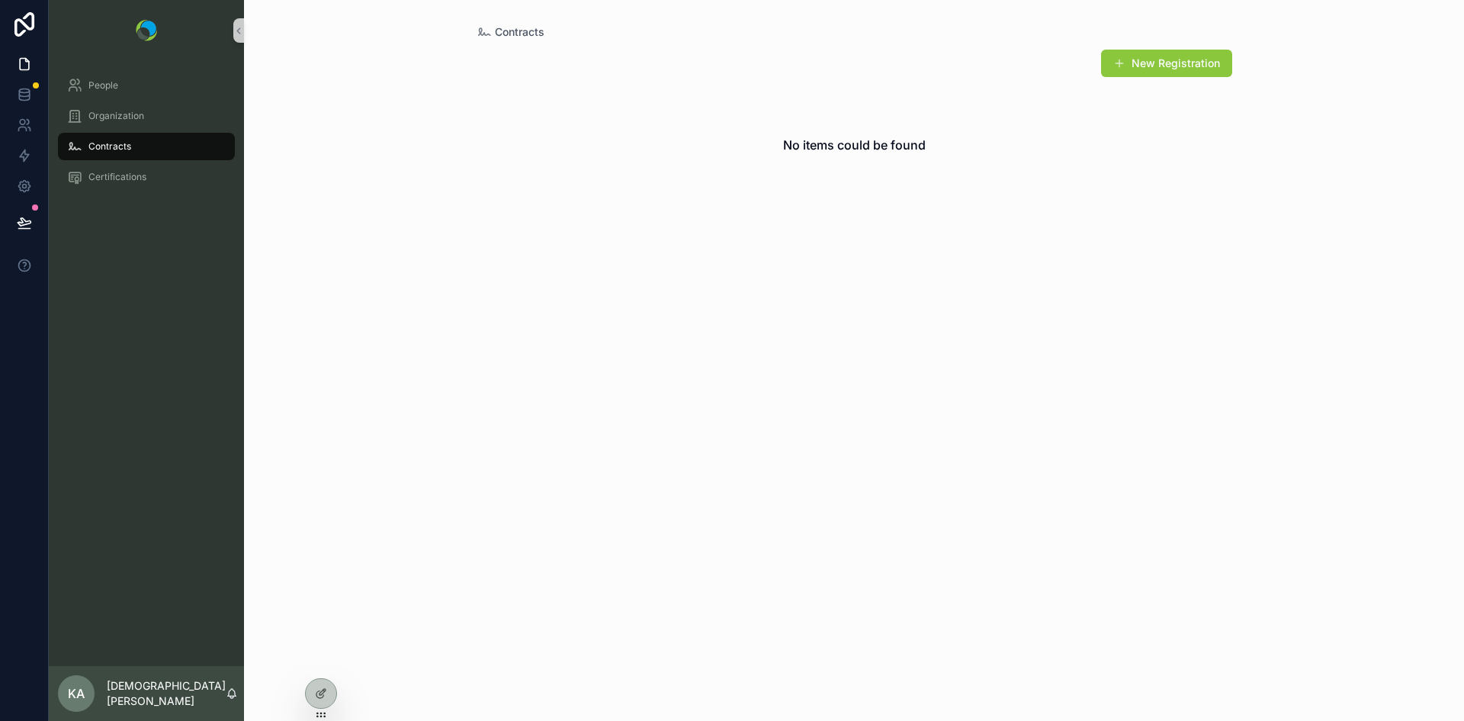
click at [126, 152] on div "Contracts" at bounding box center [146, 146] width 159 height 24
click at [28, 101] on icon at bounding box center [24, 94] width 15 height 15
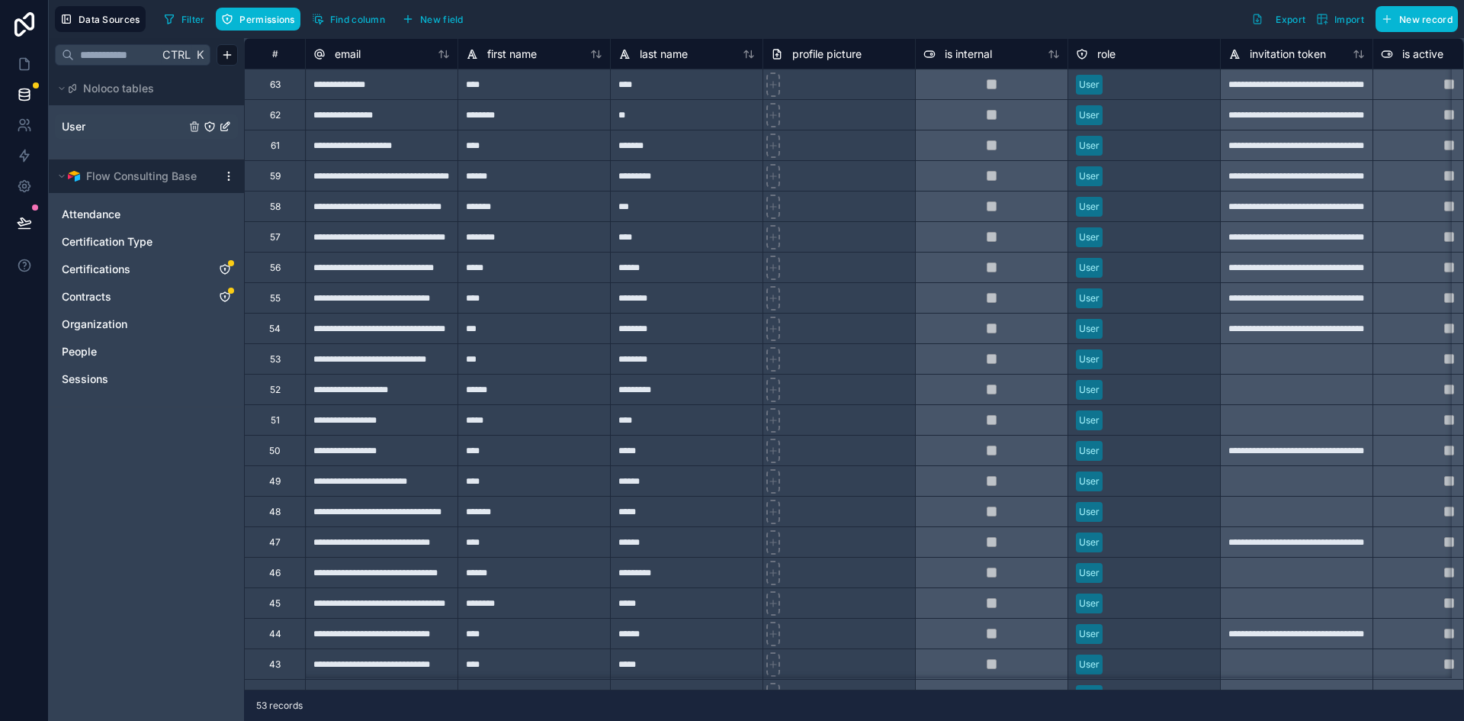
click at [73, 130] on span "User" at bounding box center [74, 126] width 24 height 15
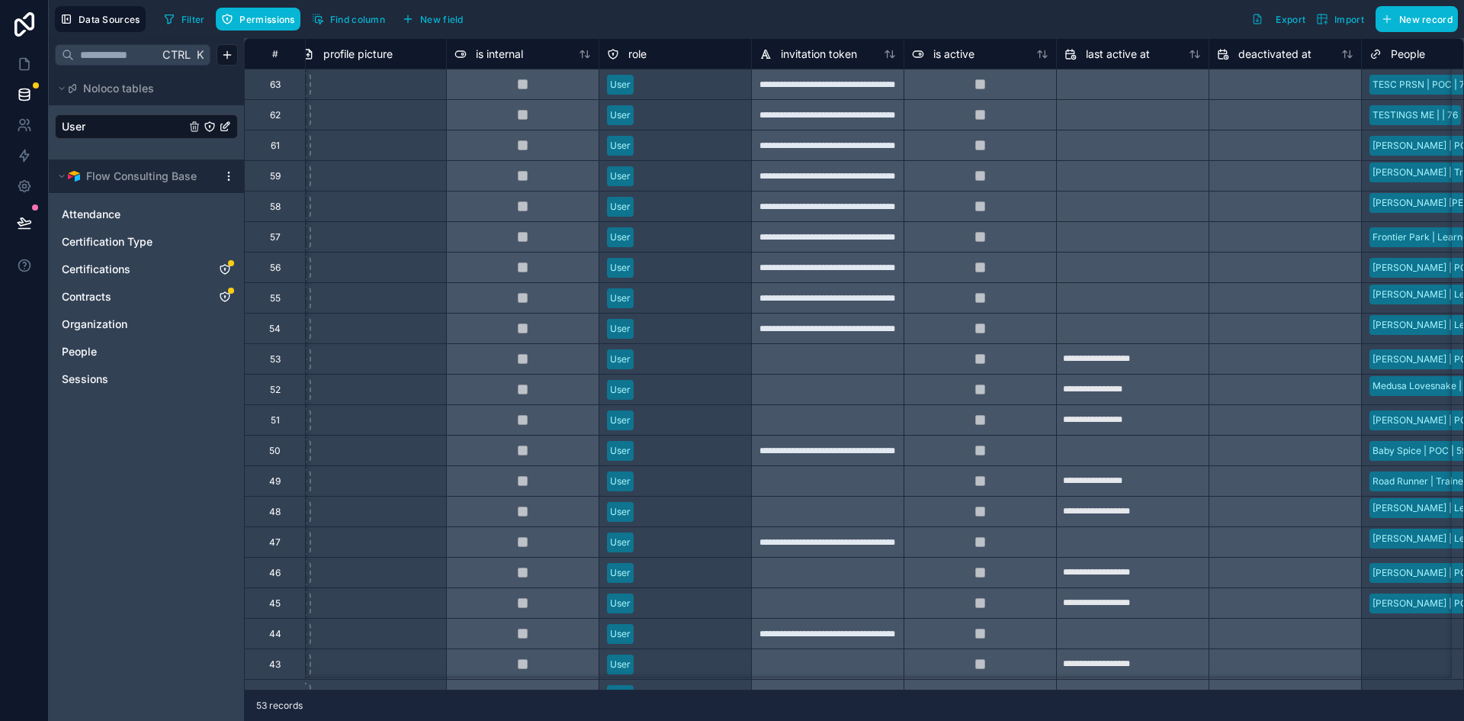
scroll to position [0, 374]
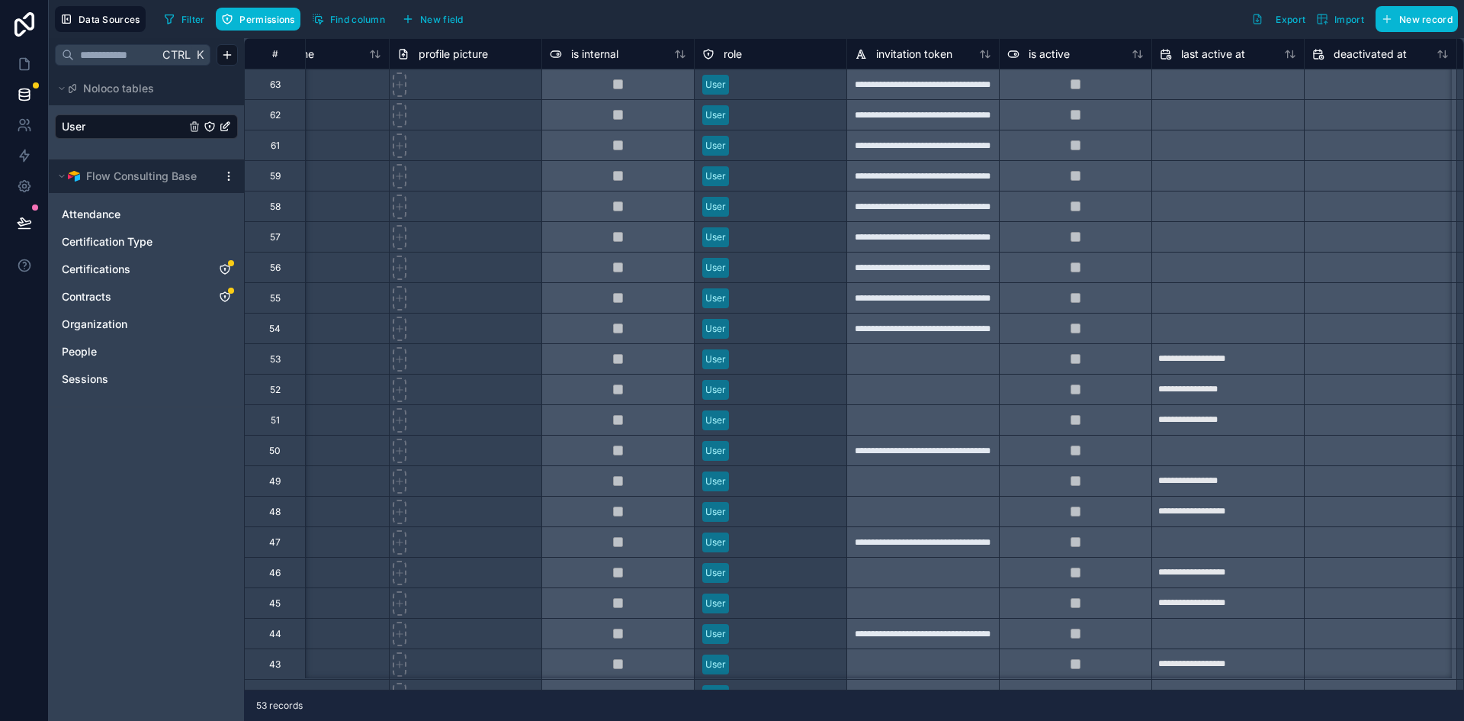
click at [72, 126] on span "User" at bounding box center [74, 126] width 24 height 15
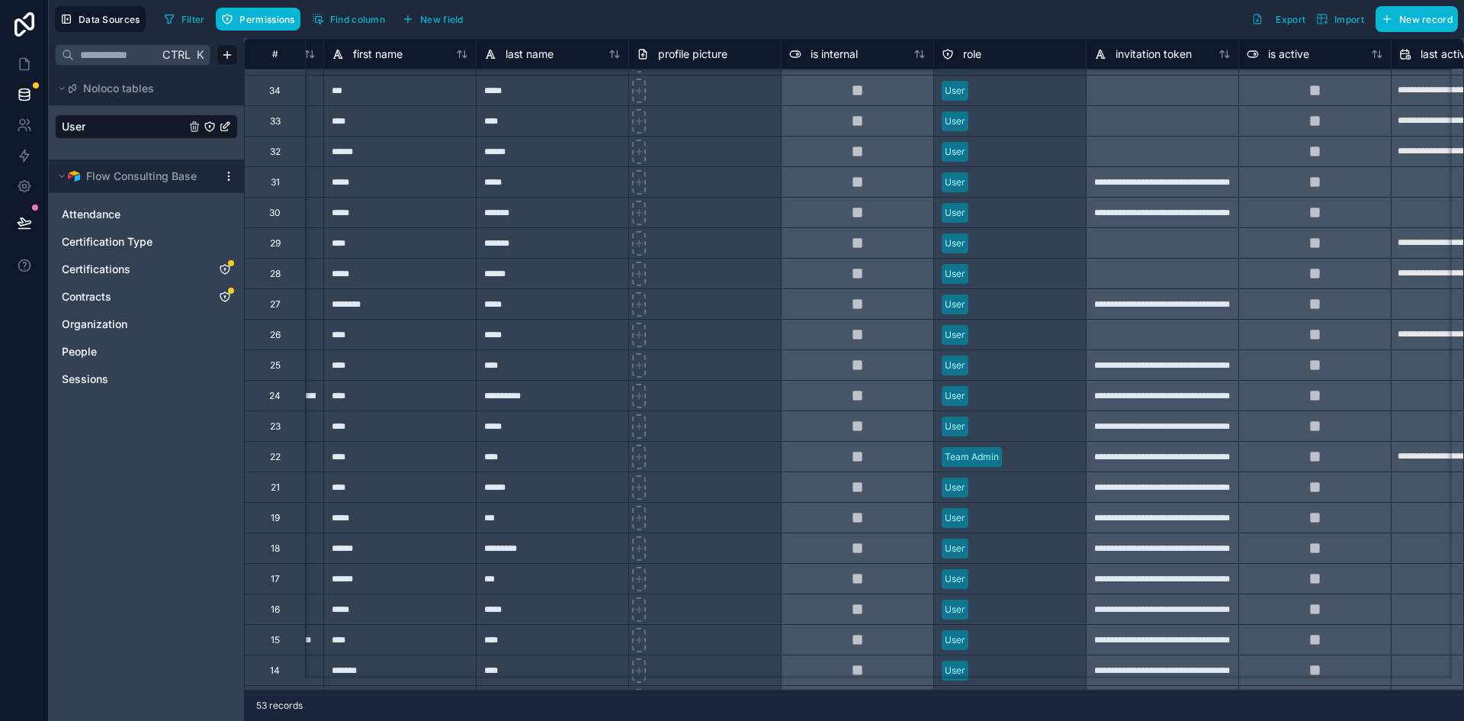
scroll to position [848, 135]
click at [89, 346] on span "People" at bounding box center [79, 351] width 35 height 15
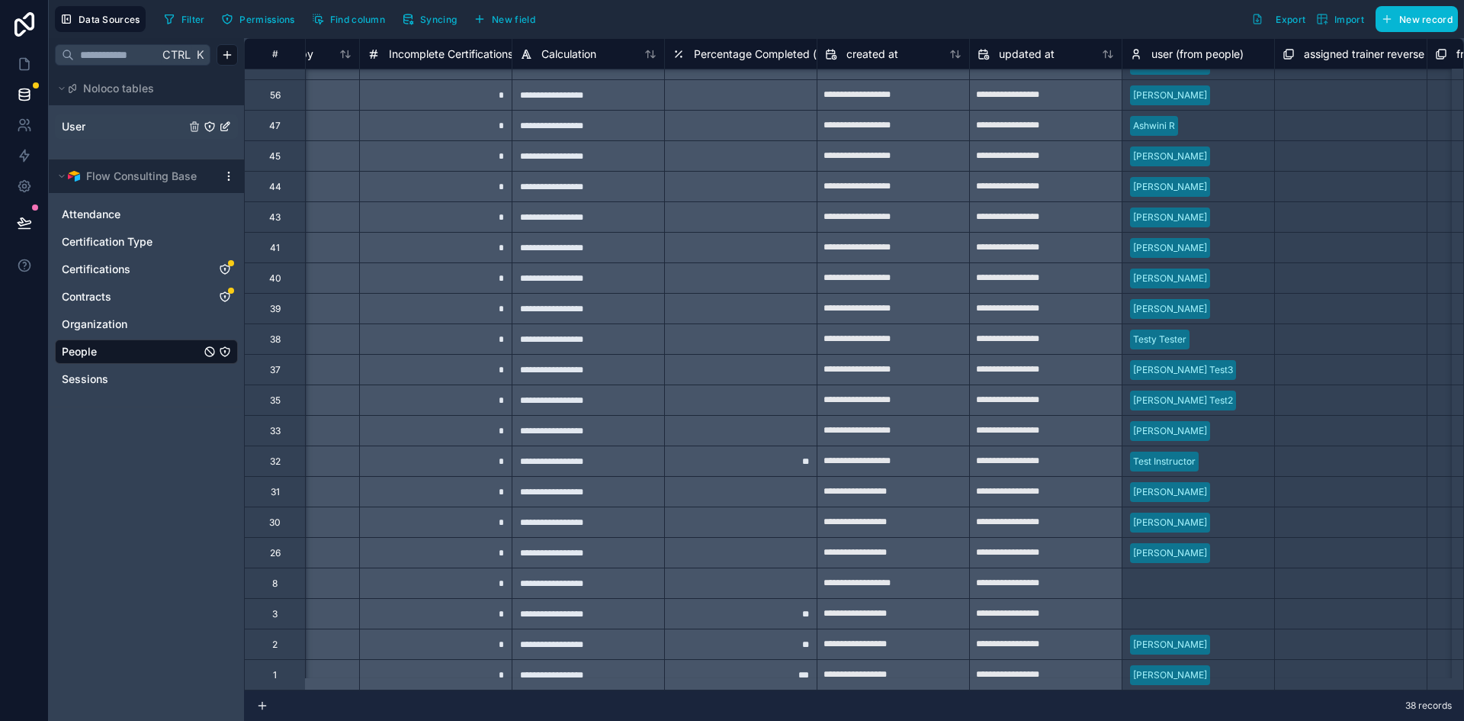
scroll to position [550, 4199]
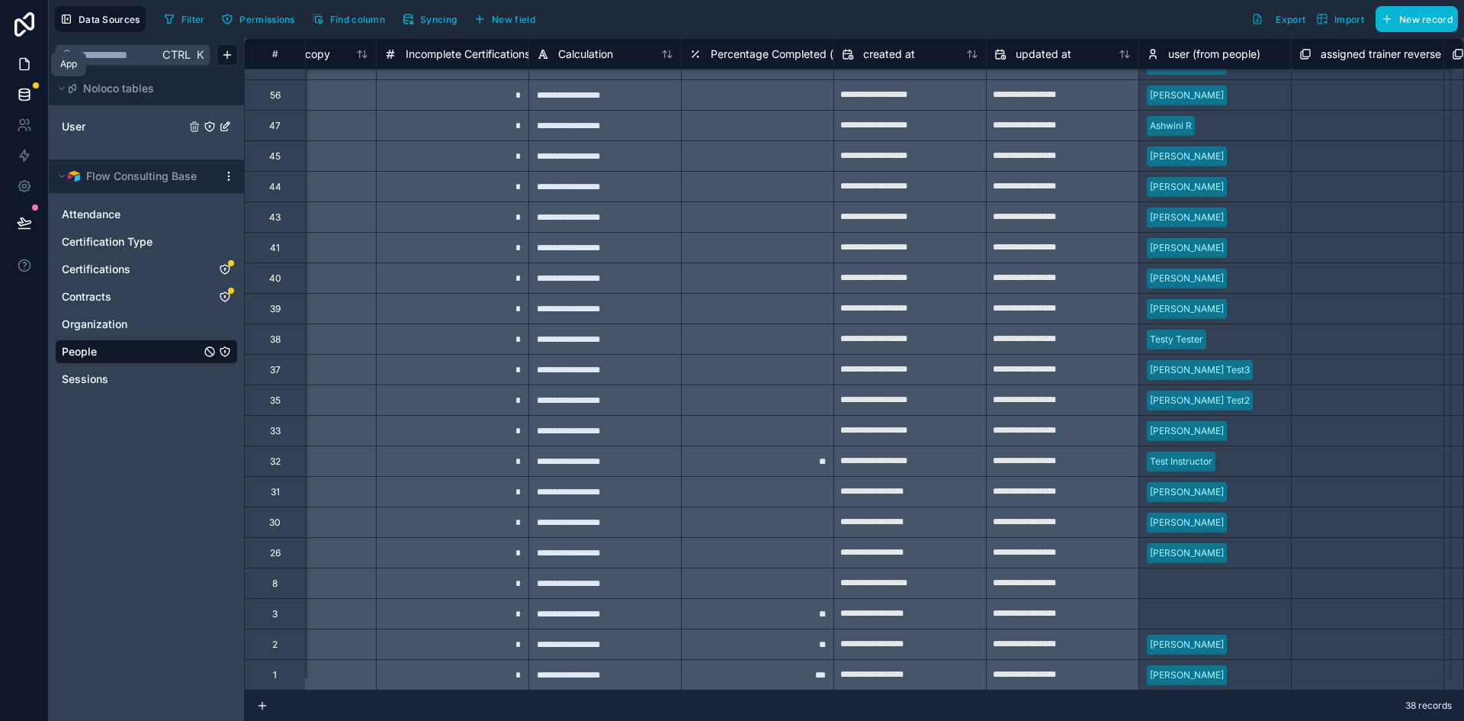
click at [21, 66] on icon at bounding box center [24, 63] width 15 height 15
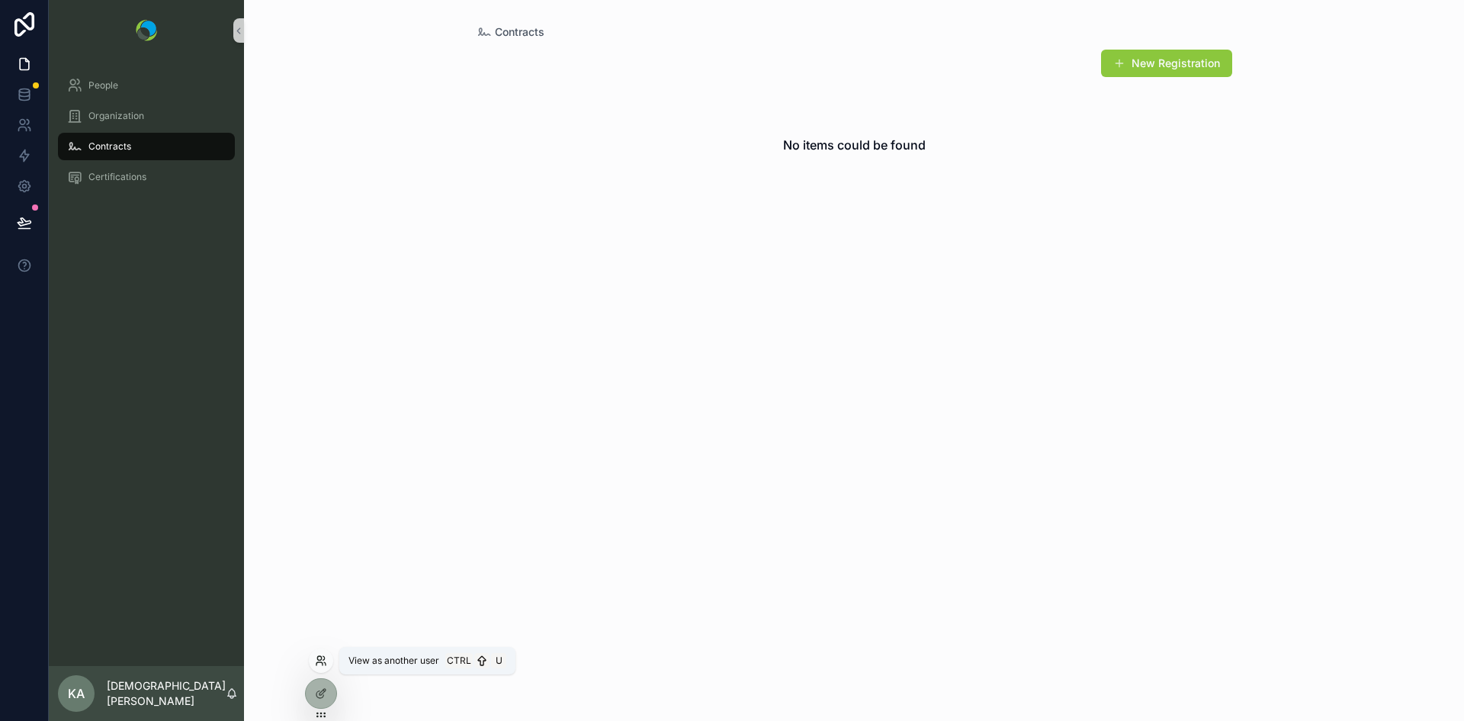
click at [317, 665] on icon at bounding box center [321, 660] width 12 height 12
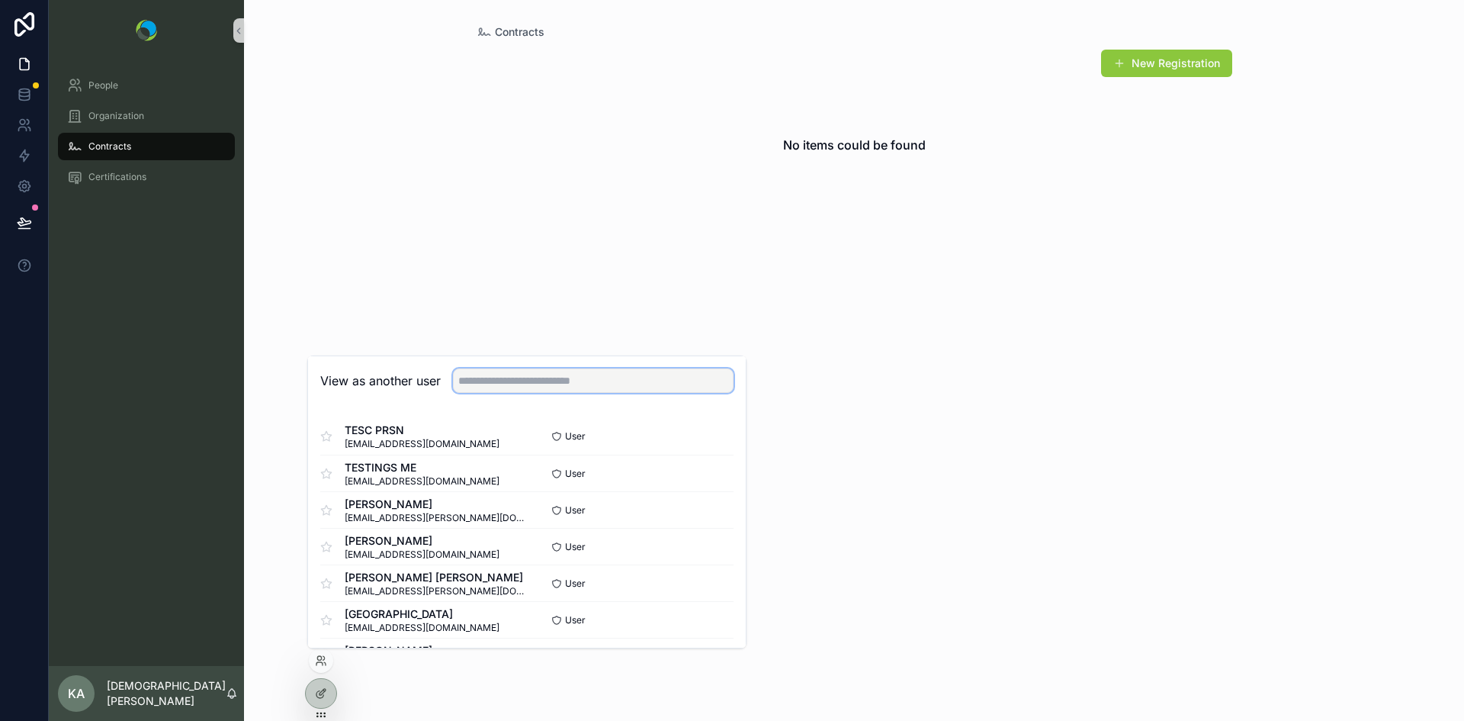
click at [532, 380] on input "text" at bounding box center [593, 380] width 281 height 24
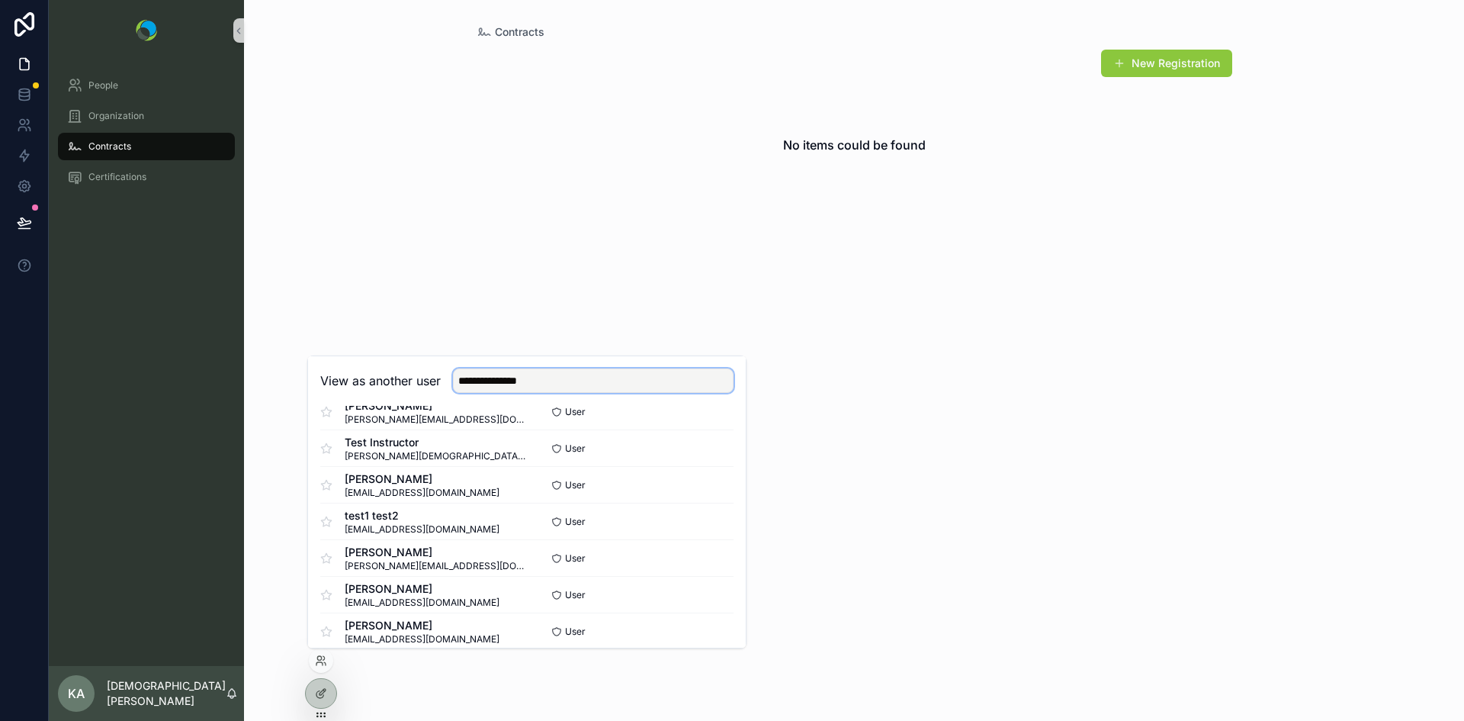
scroll to position [258, 0]
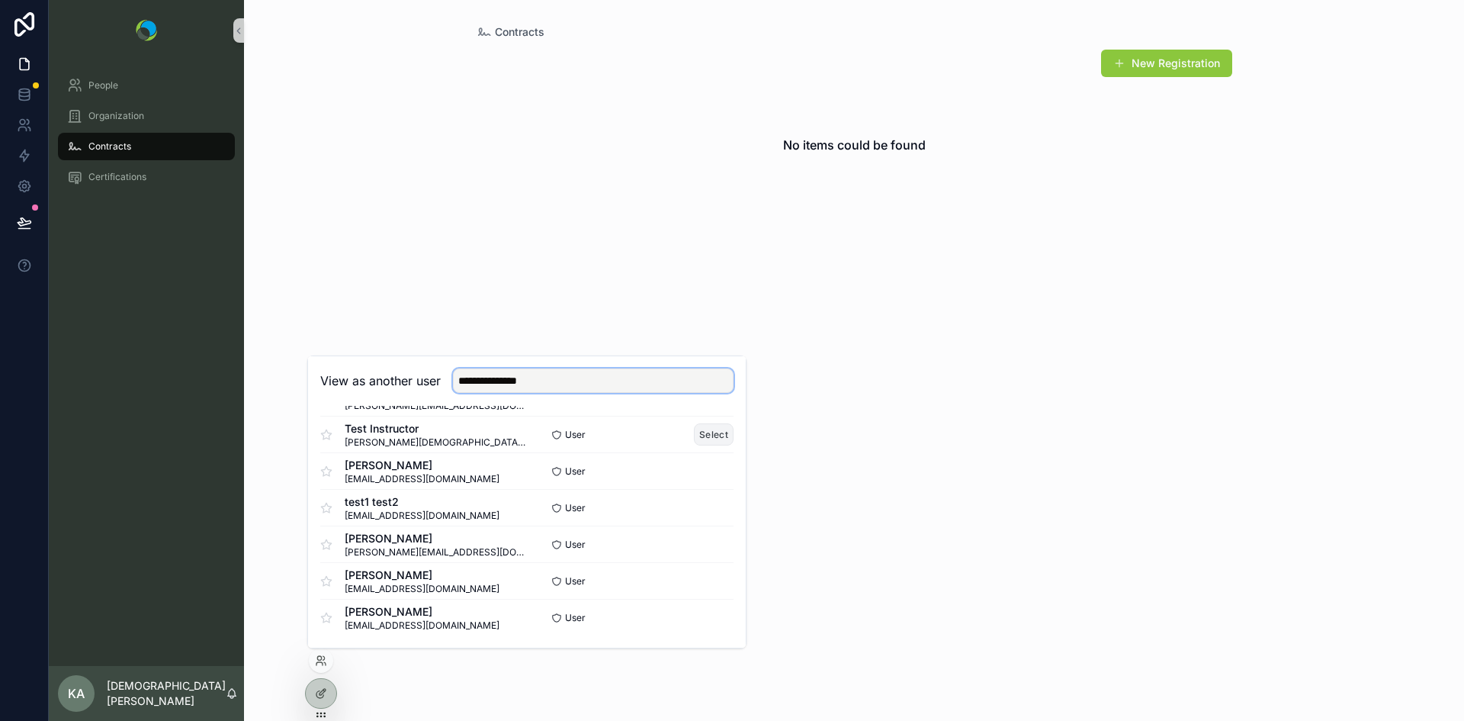
type input "**********"
click at [701, 435] on button "Select" at bounding box center [714, 434] width 40 height 22
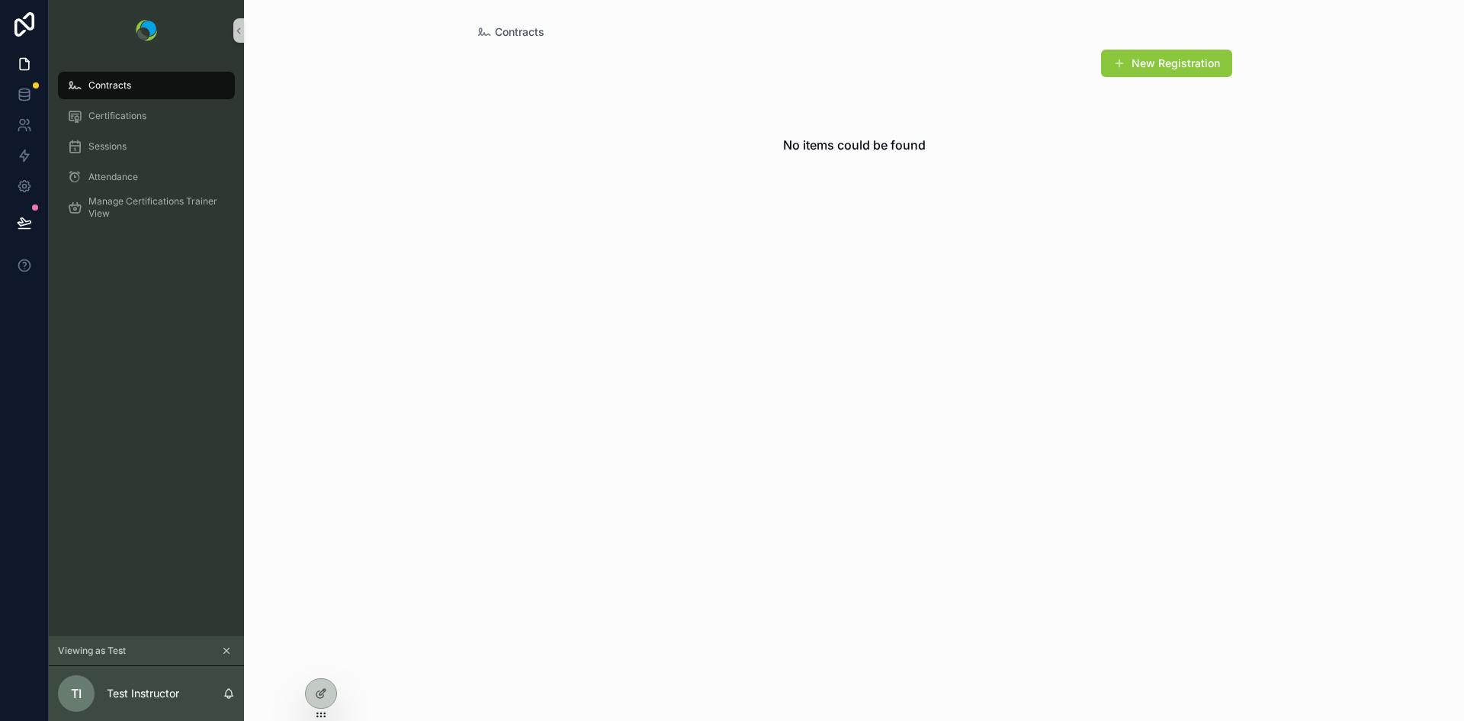
click at [113, 87] on span "Contracts" at bounding box center [109, 85] width 43 height 12
click at [26, 86] on link at bounding box center [24, 94] width 48 height 30
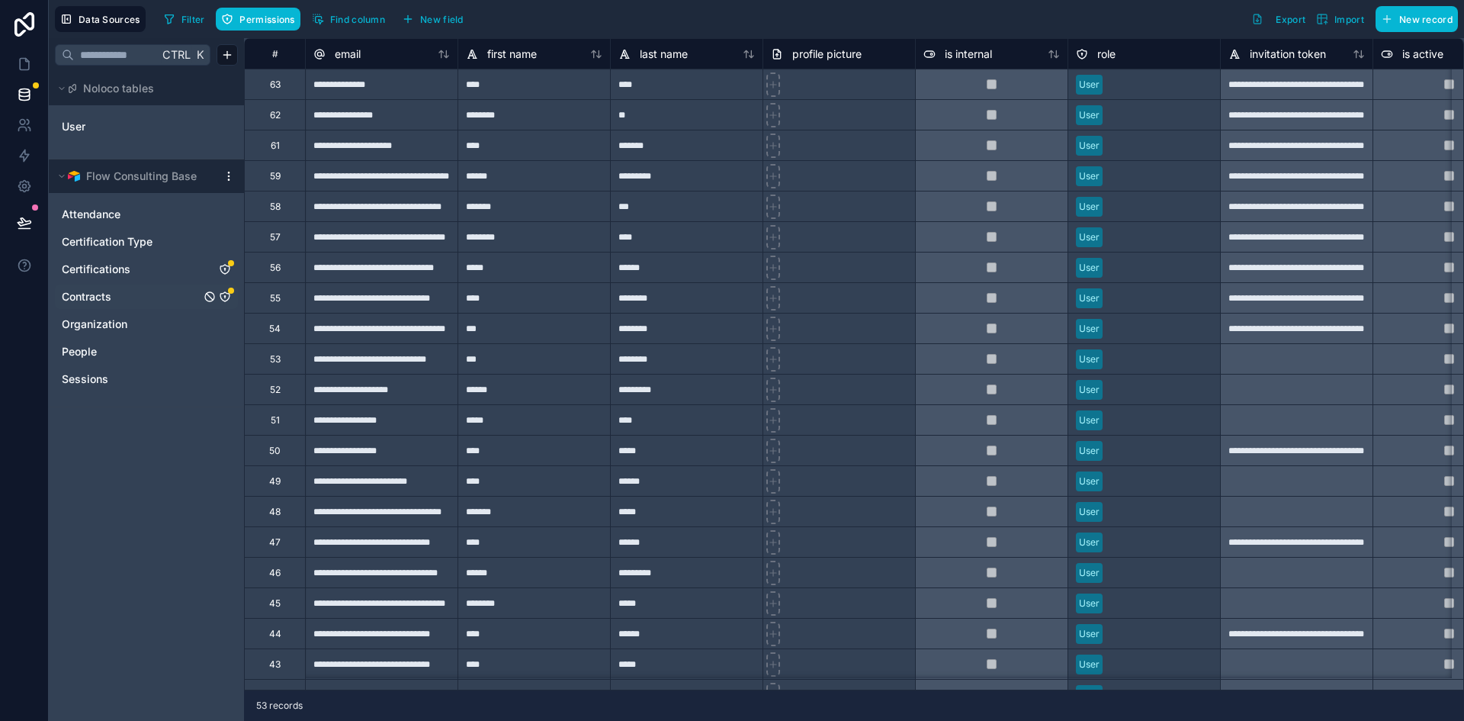
click at [113, 300] on link "Contracts" at bounding box center [131, 296] width 139 height 15
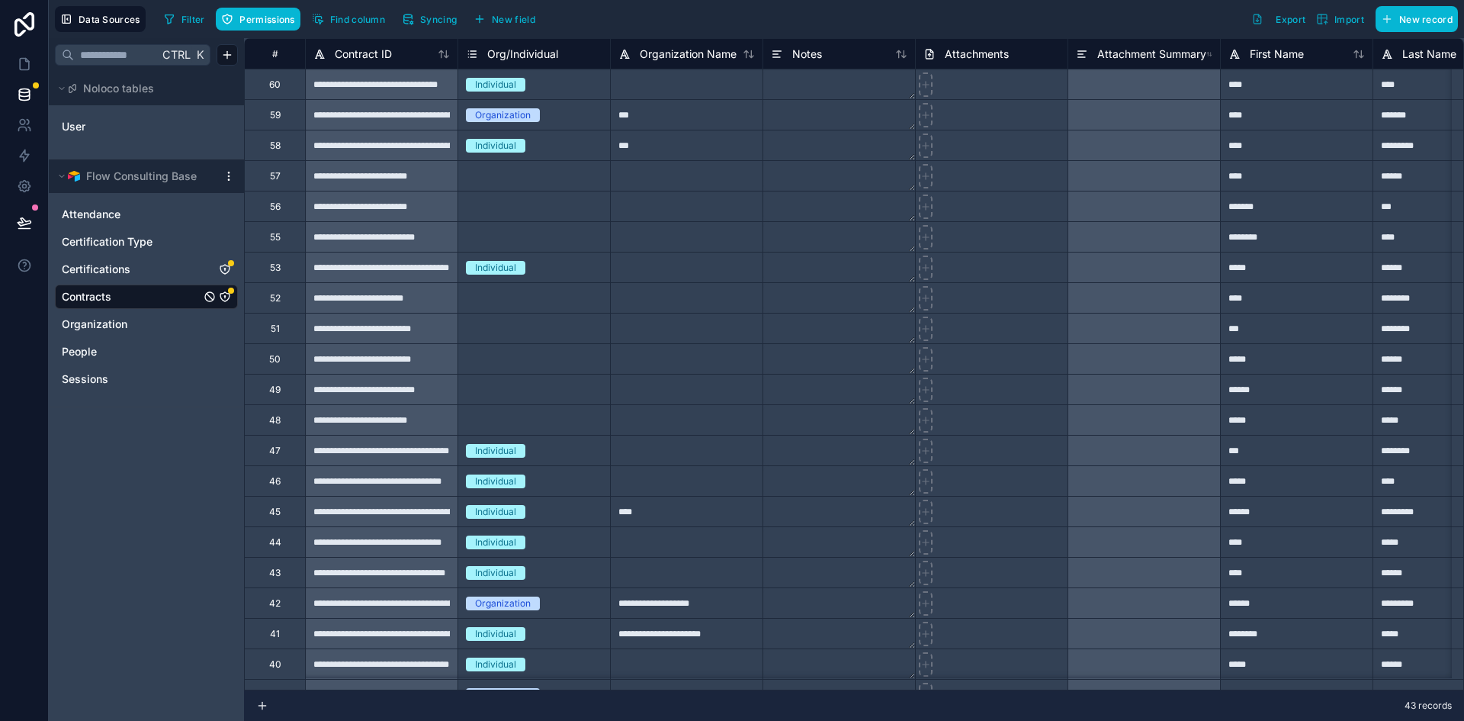
click at [223, 297] on icon "Contracts" at bounding box center [225, 297] width 12 height 12
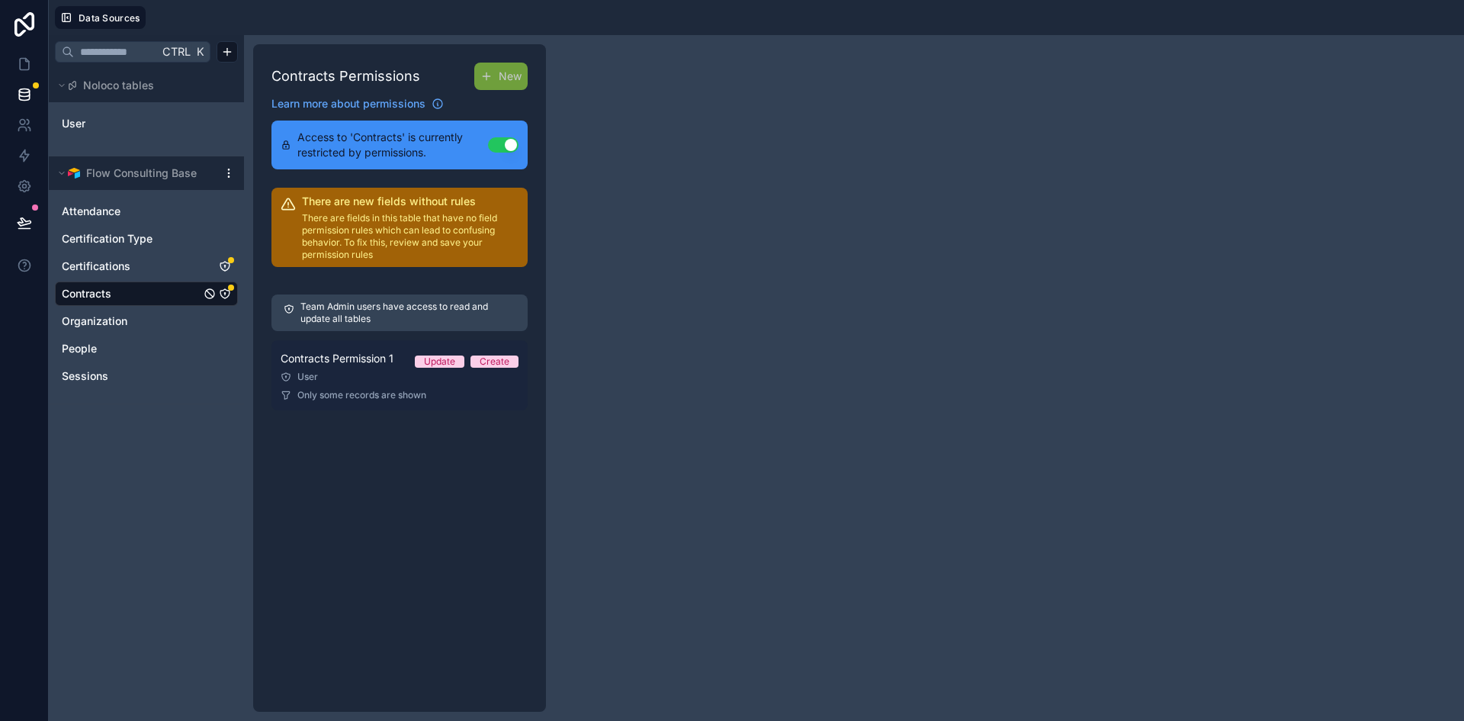
click at [379, 377] on div "User" at bounding box center [400, 377] width 238 height 12
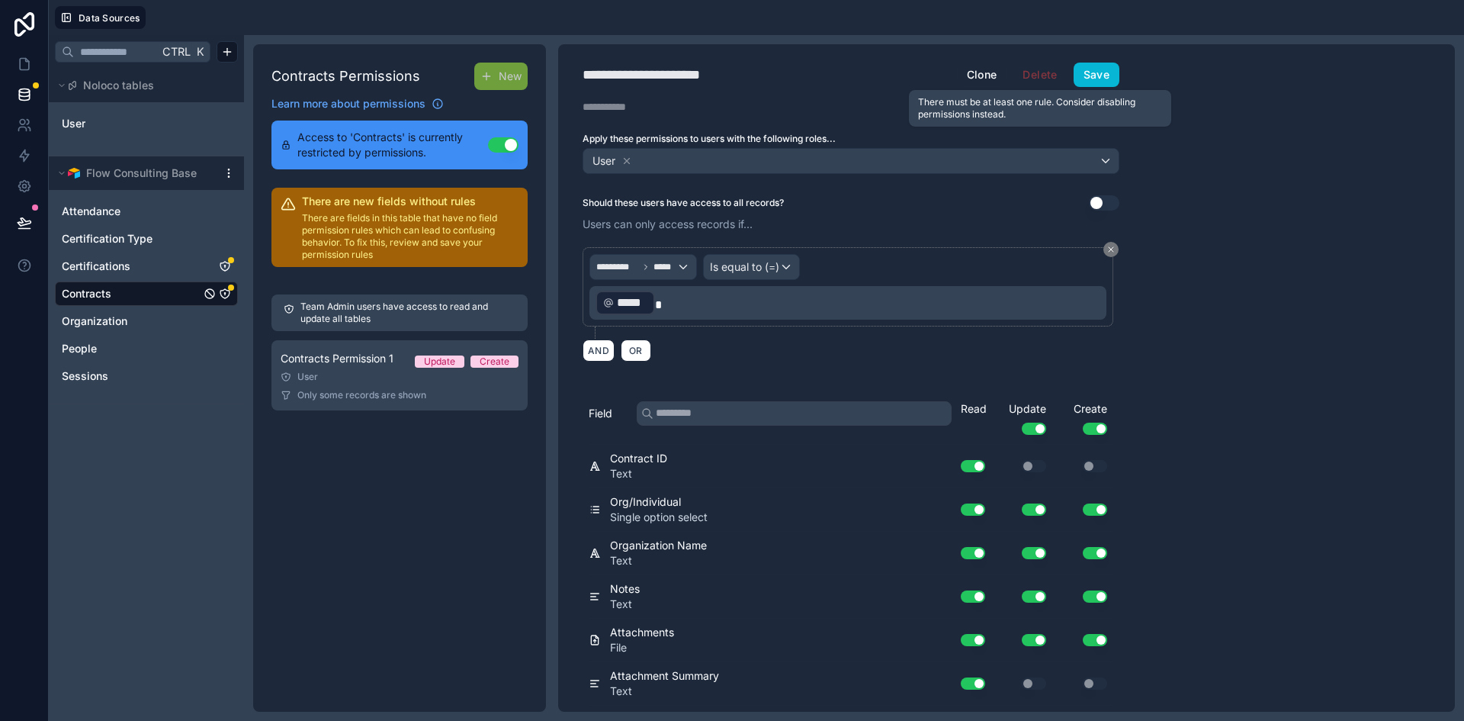
click at [1039, 81] on span "Delete" at bounding box center [1040, 75] width 54 height 24
click at [1039, 72] on span "Delete" at bounding box center [1040, 75] width 54 height 24
click at [493, 144] on button "Use setting" at bounding box center [503, 144] width 30 height 15
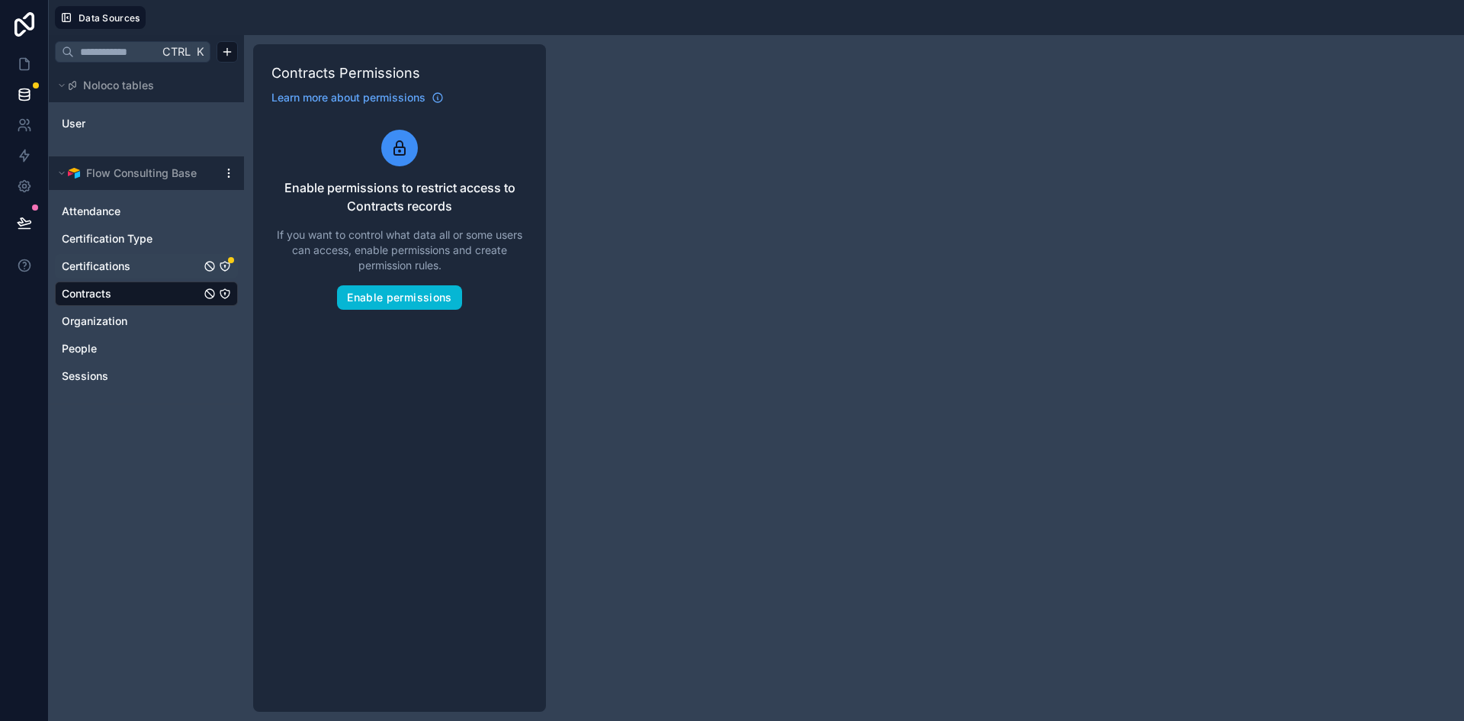
click at [223, 272] on div "Certifications" at bounding box center [146, 266] width 183 height 24
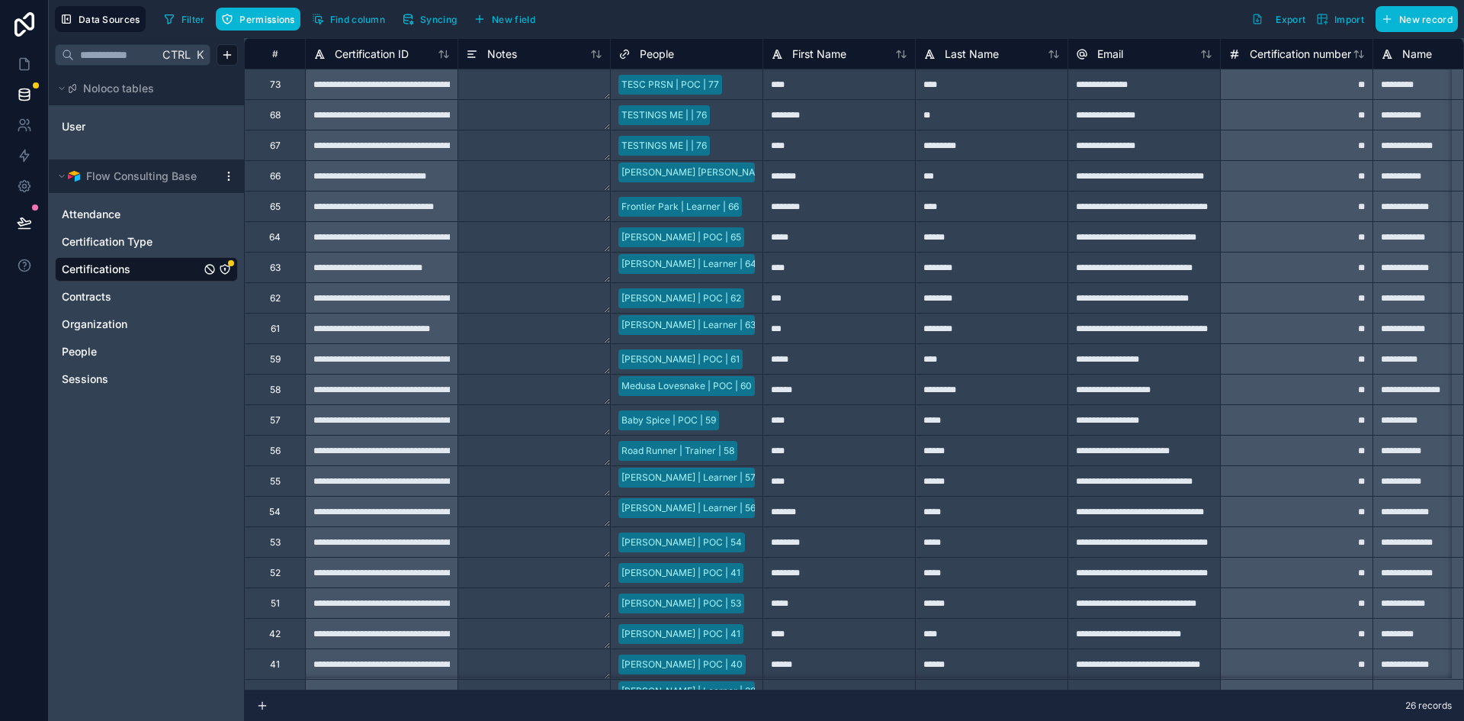
click at [223, 271] on icon "Certifications" at bounding box center [225, 269] width 12 height 12
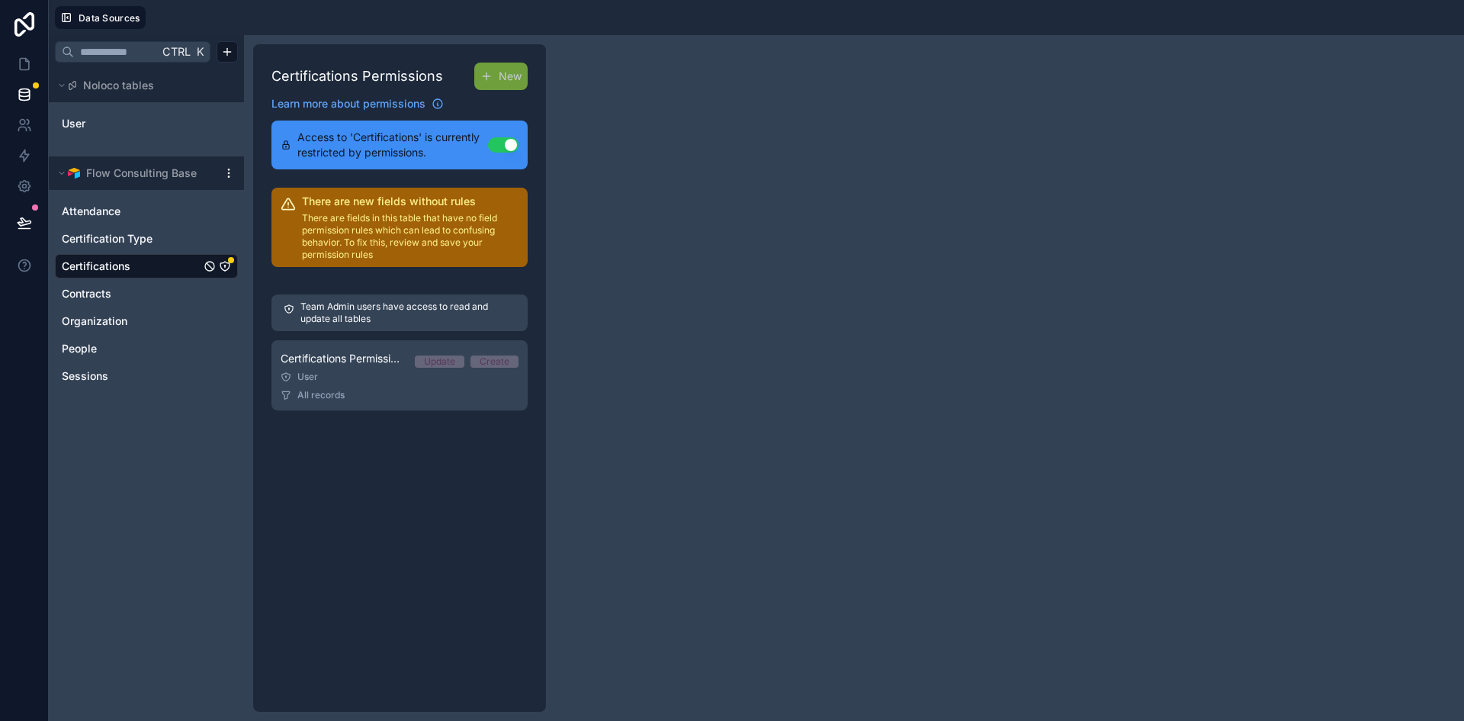
click at [492, 145] on button "Use setting" at bounding box center [503, 144] width 30 height 15
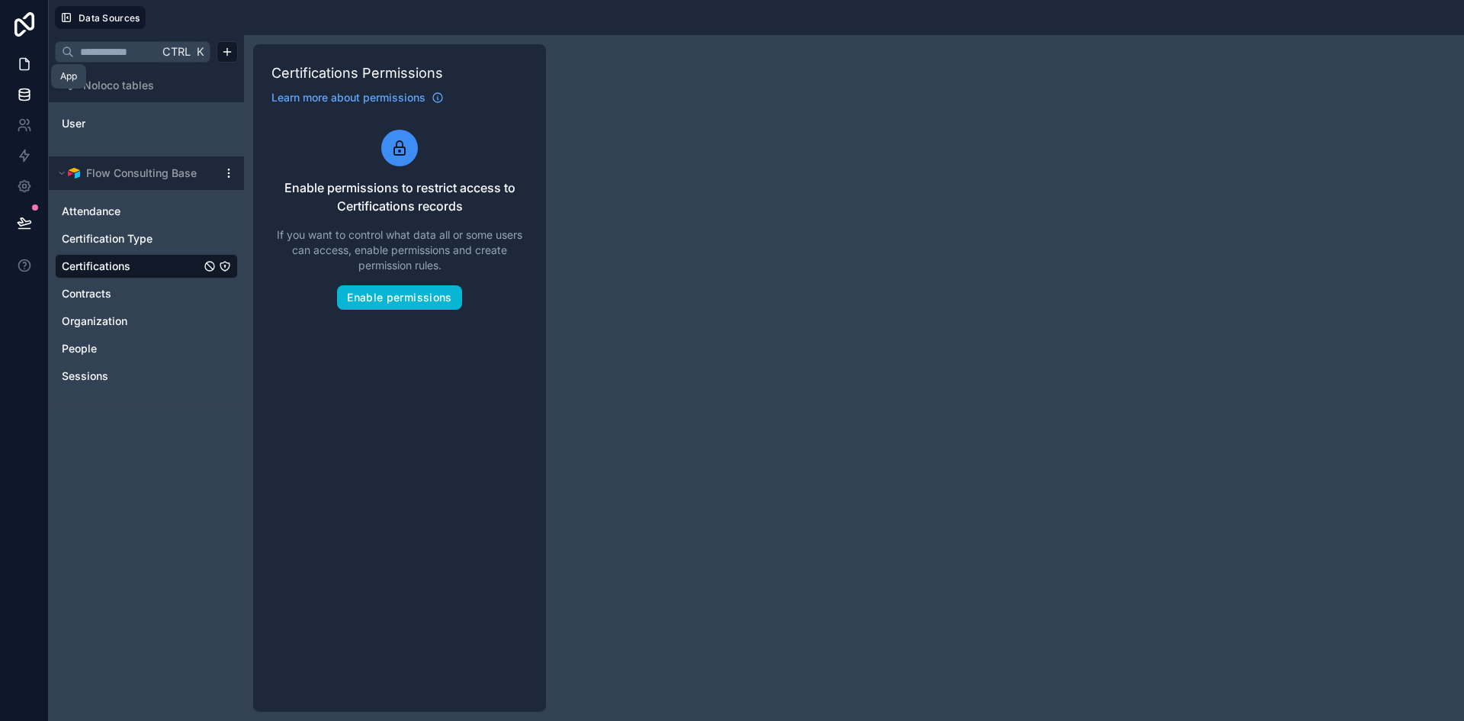
click at [25, 61] on icon at bounding box center [26, 60] width 3 height 3
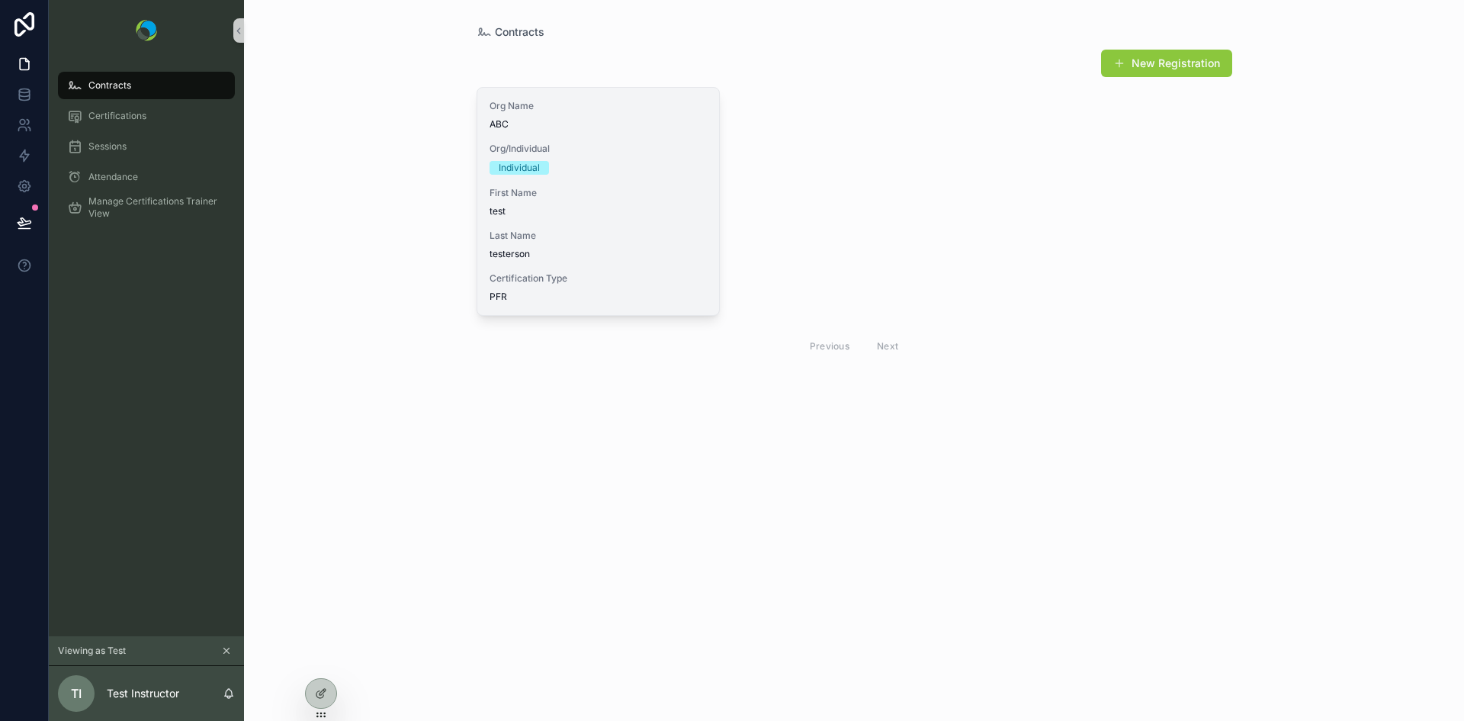
click at [660, 238] on span "Last Name" at bounding box center [599, 236] width 218 height 12
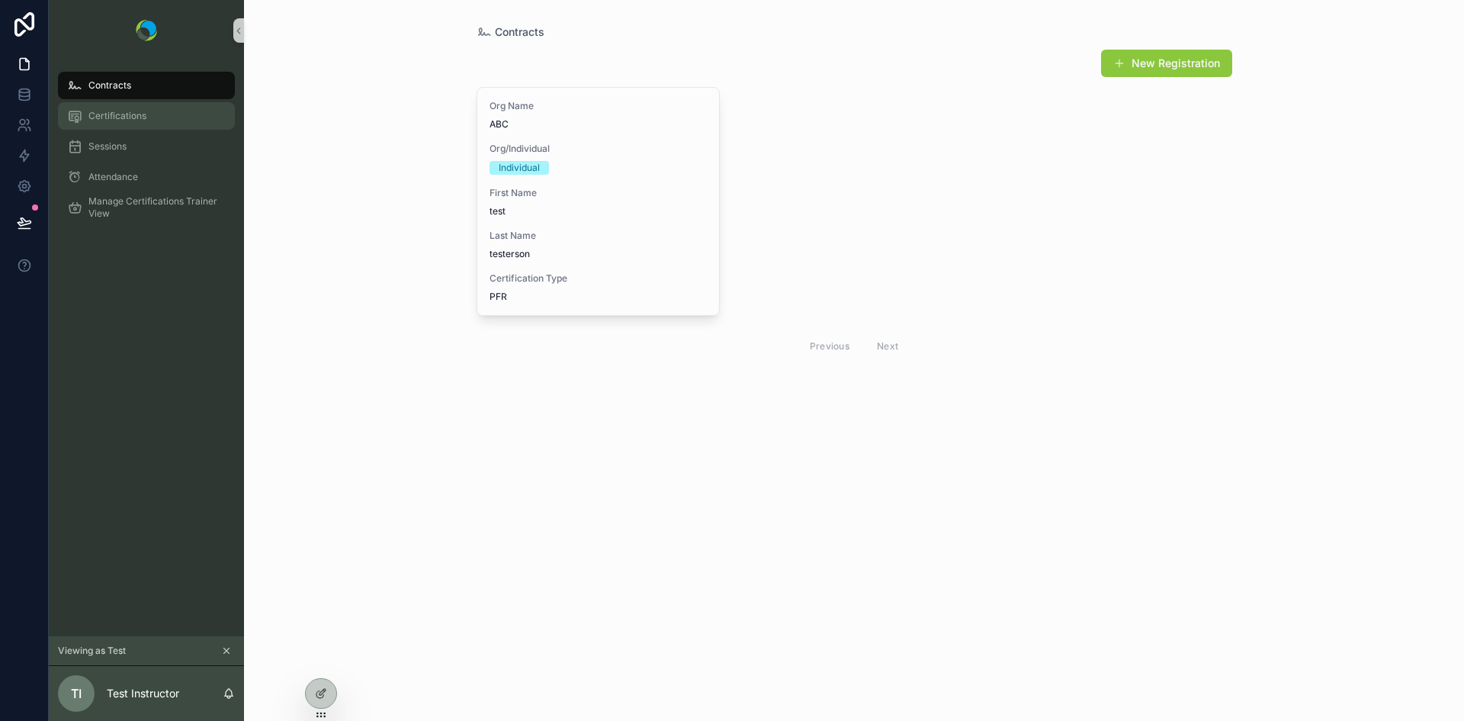
click at [113, 111] on span "Certifications" at bounding box center [117, 116] width 58 height 12
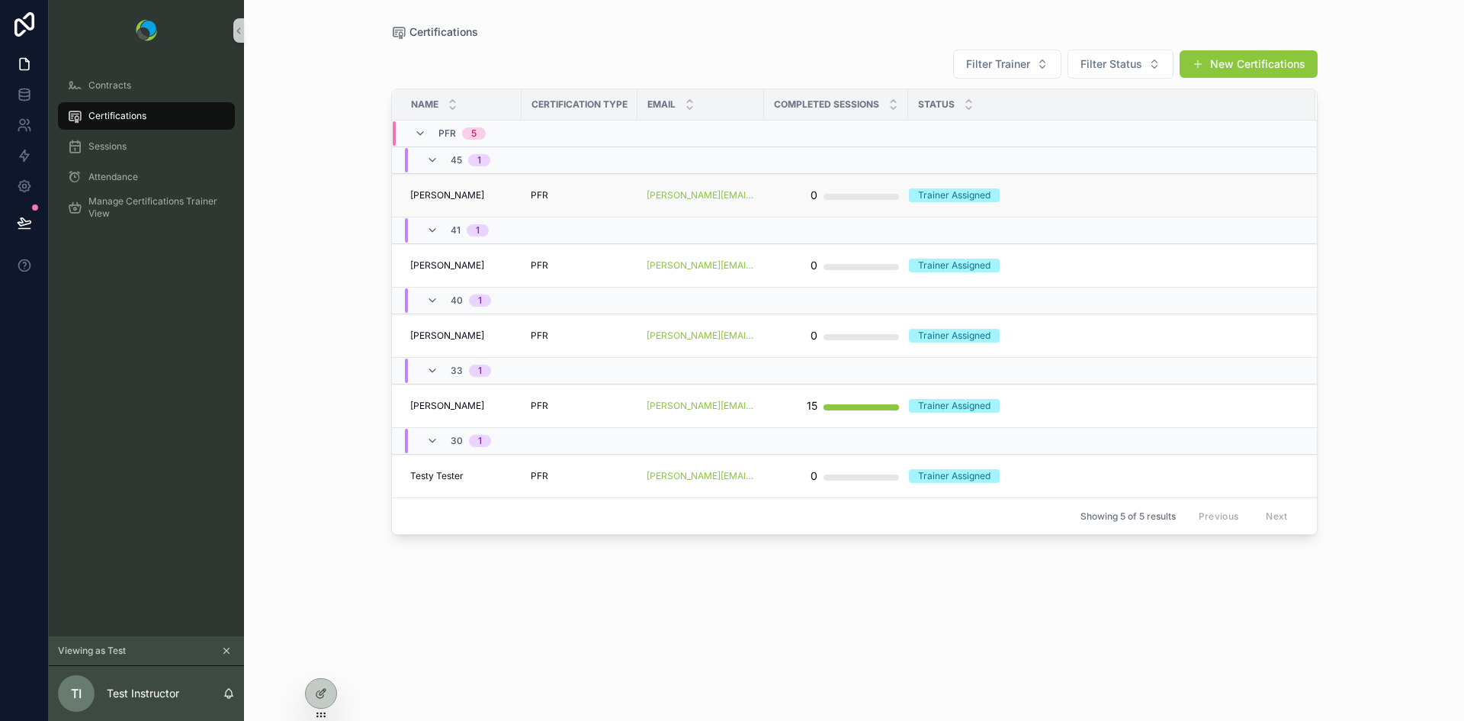
click at [574, 204] on td "PFR" at bounding box center [580, 195] width 116 height 43
click at [607, 196] on div "PFR" at bounding box center [580, 195] width 98 height 12
click at [319, 699] on div at bounding box center [321, 693] width 30 height 29
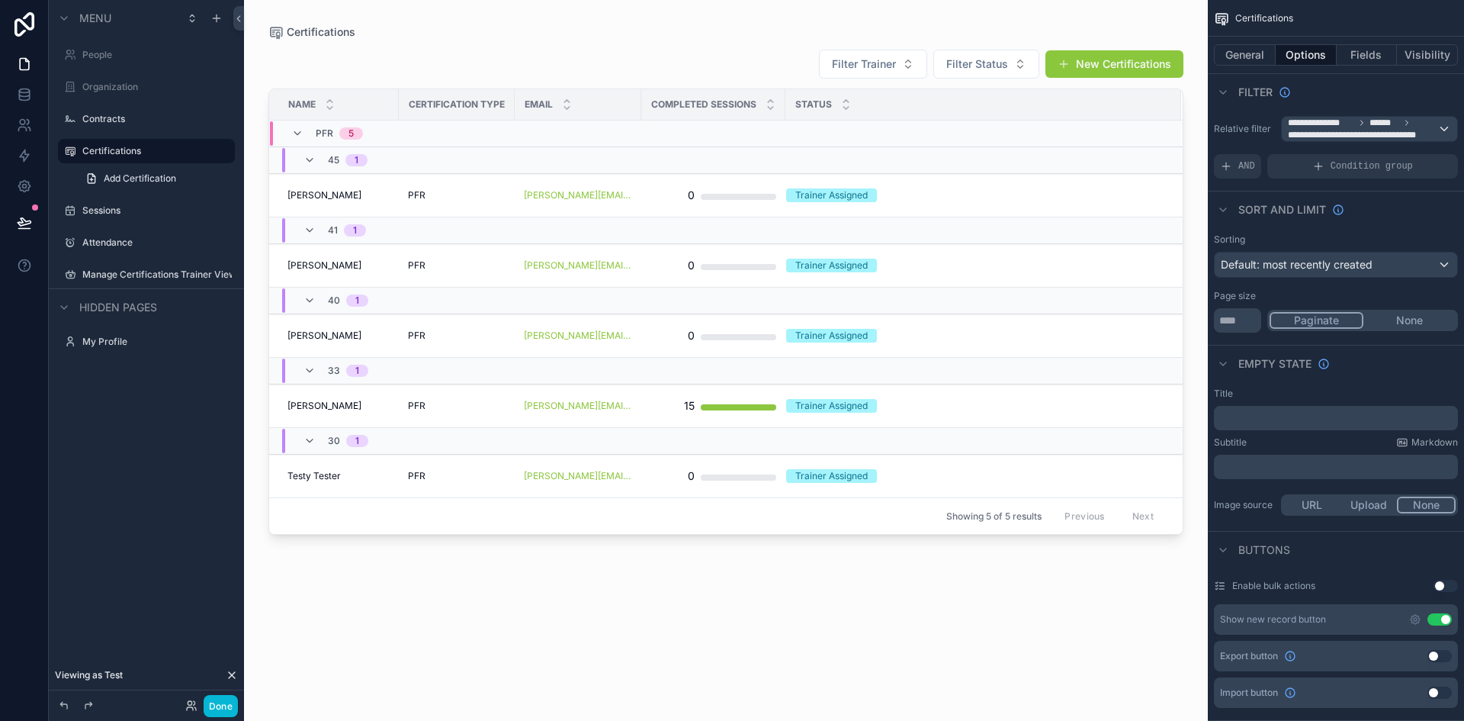
click at [1138, 24] on div "scrollable content" at bounding box center [726, 351] width 964 height 702
click at [1430, 618] on button "Use setting" at bounding box center [1439, 619] width 24 height 12
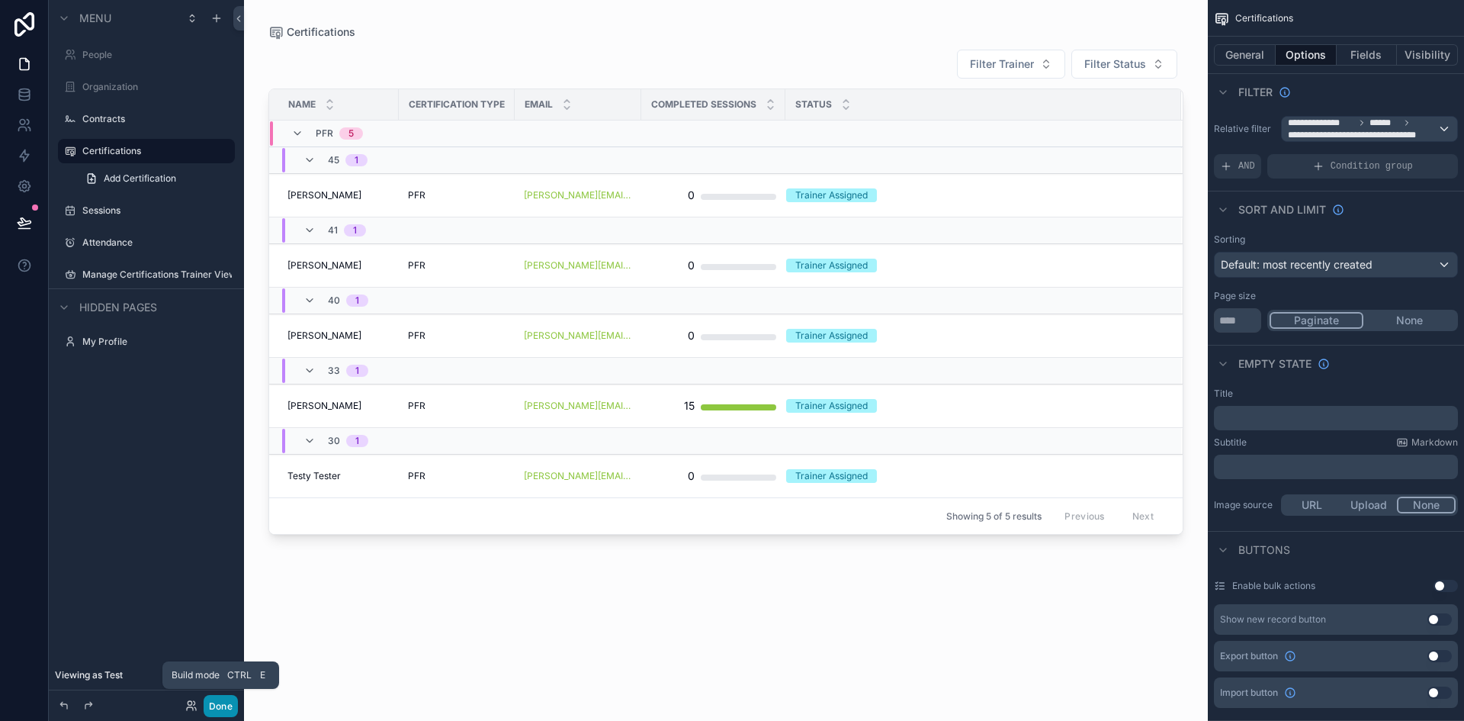
click at [223, 699] on button "Done" at bounding box center [221, 706] width 34 height 22
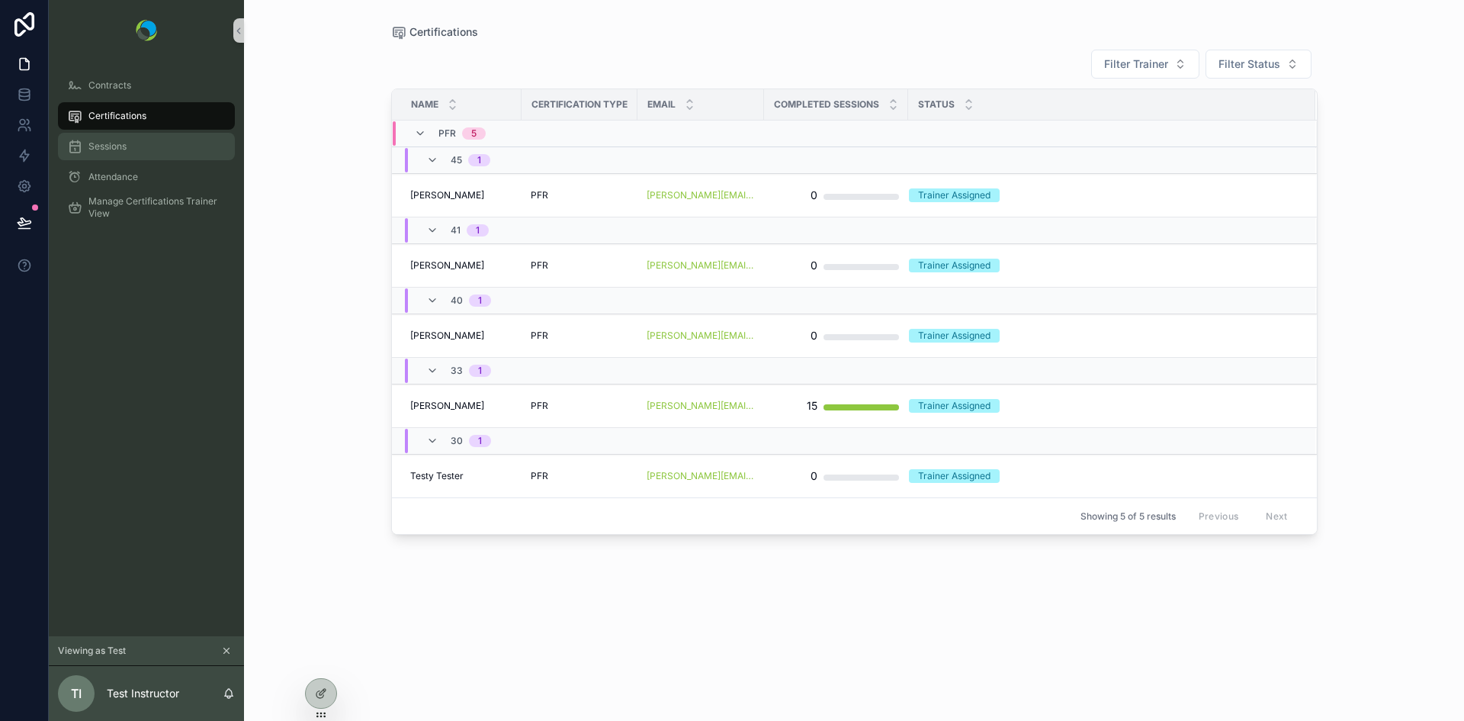
click at [114, 144] on span "Sessions" at bounding box center [107, 146] width 38 height 12
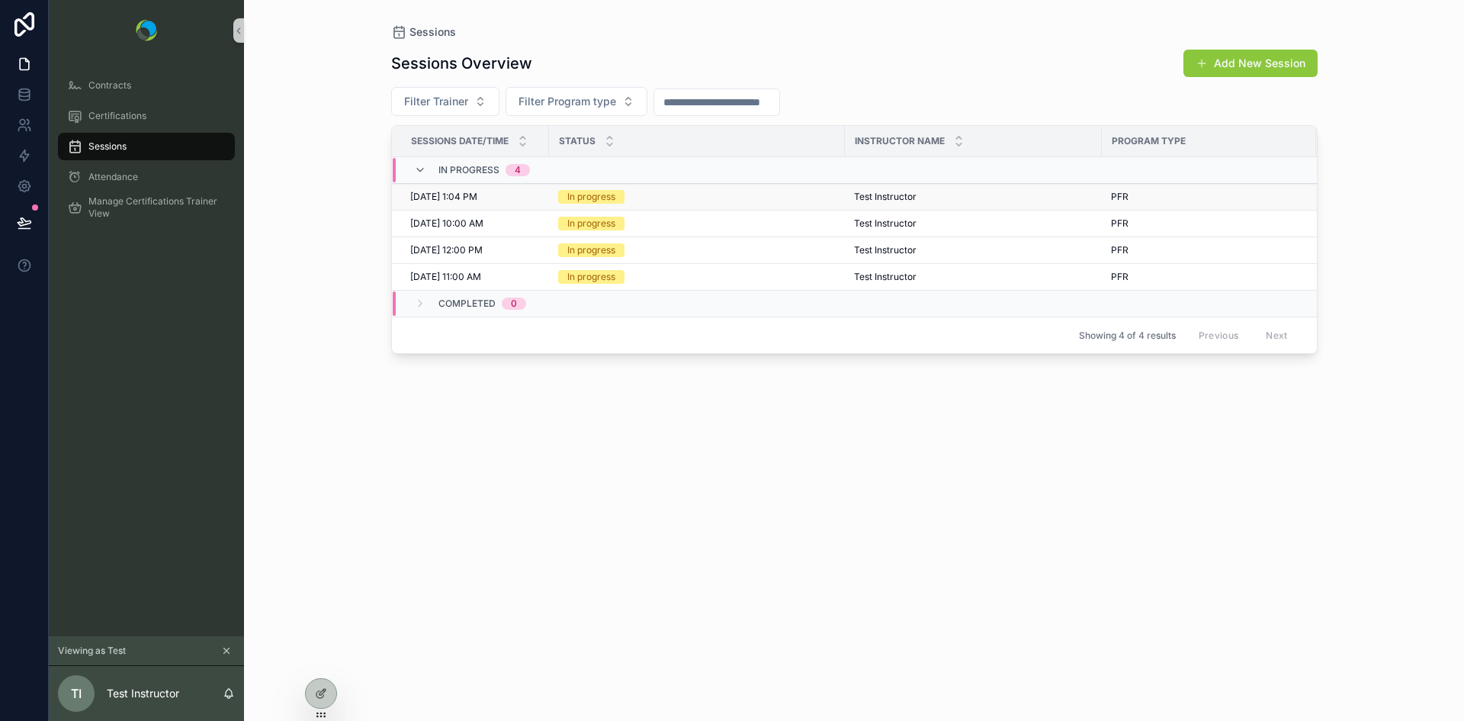
click at [652, 201] on div "In progress" at bounding box center [697, 197] width 278 height 14
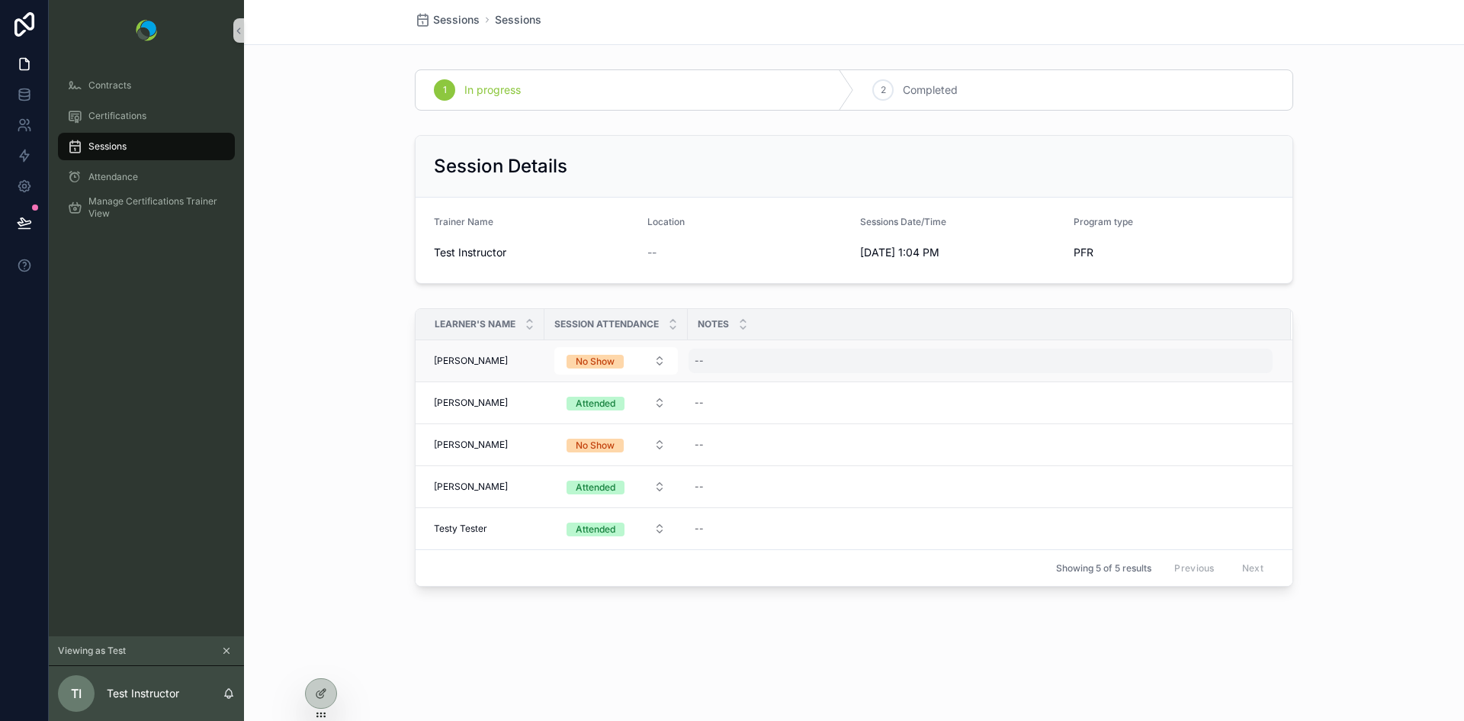
click at [755, 371] on div "--" at bounding box center [981, 360] width 584 height 24
click at [329, 394] on div "Learner's Name Session Attendance Notes [PERSON_NAME] [PERSON_NAME] No Show -- …" at bounding box center [854, 450] width 1220 height 297
click at [639, 369] on button "No Show" at bounding box center [616, 360] width 124 height 27
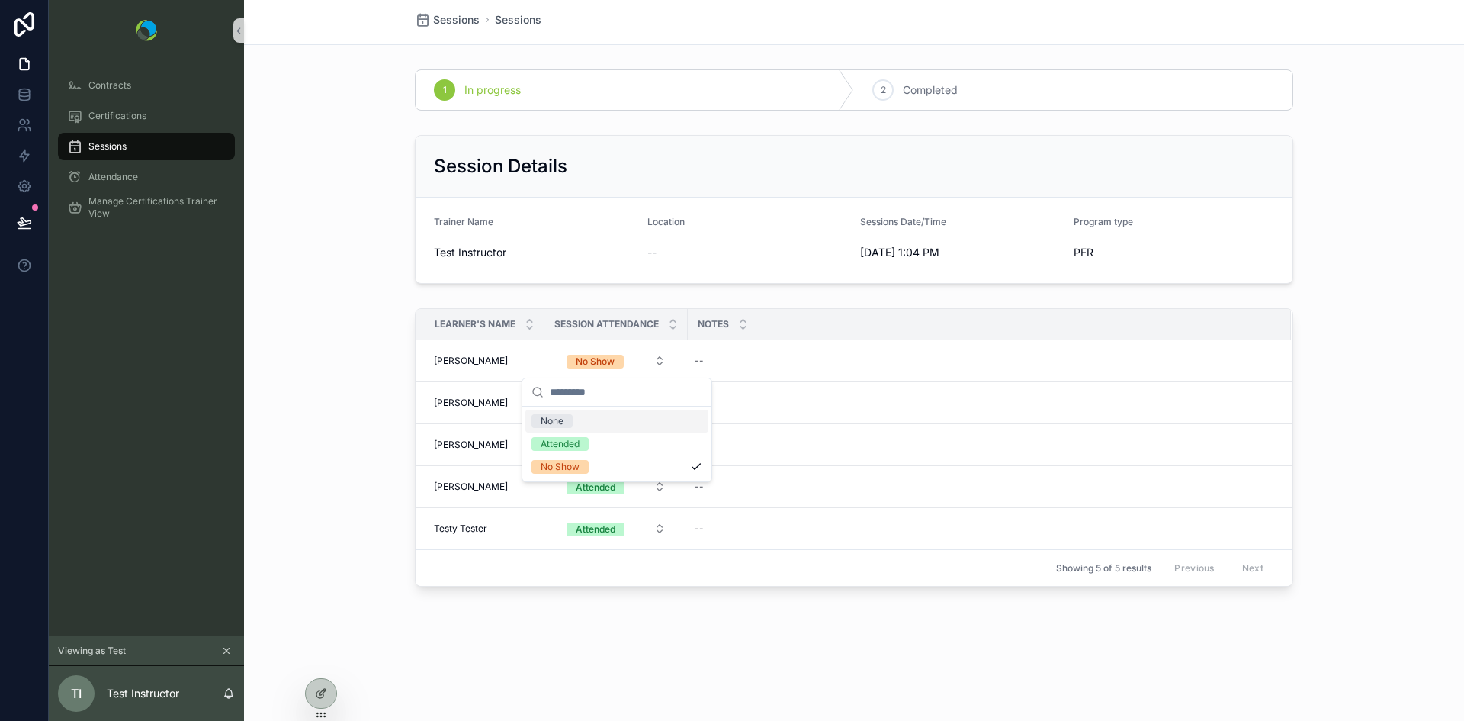
click at [314, 389] on div "Learner's Name Session Attendance Notes [PERSON_NAME] [PERSON_NAME] No Show -- …" at bounding box center [854, 450] width 1220 height 297
click at [321, 689] on icon at bounding box center [321, 693] width 12 height 12
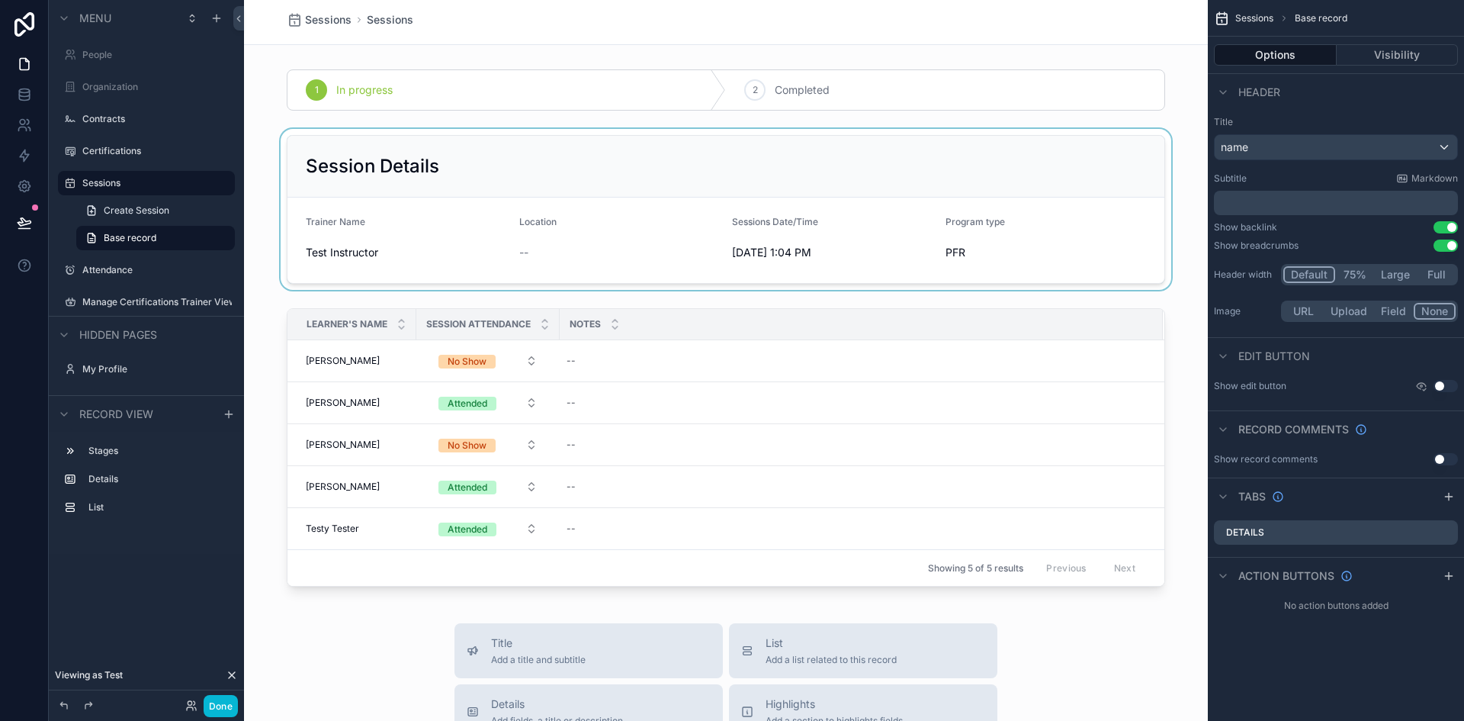
click at [609, 262] on div "scrollable content" at bounding box center [726, 209] width 964 height 161
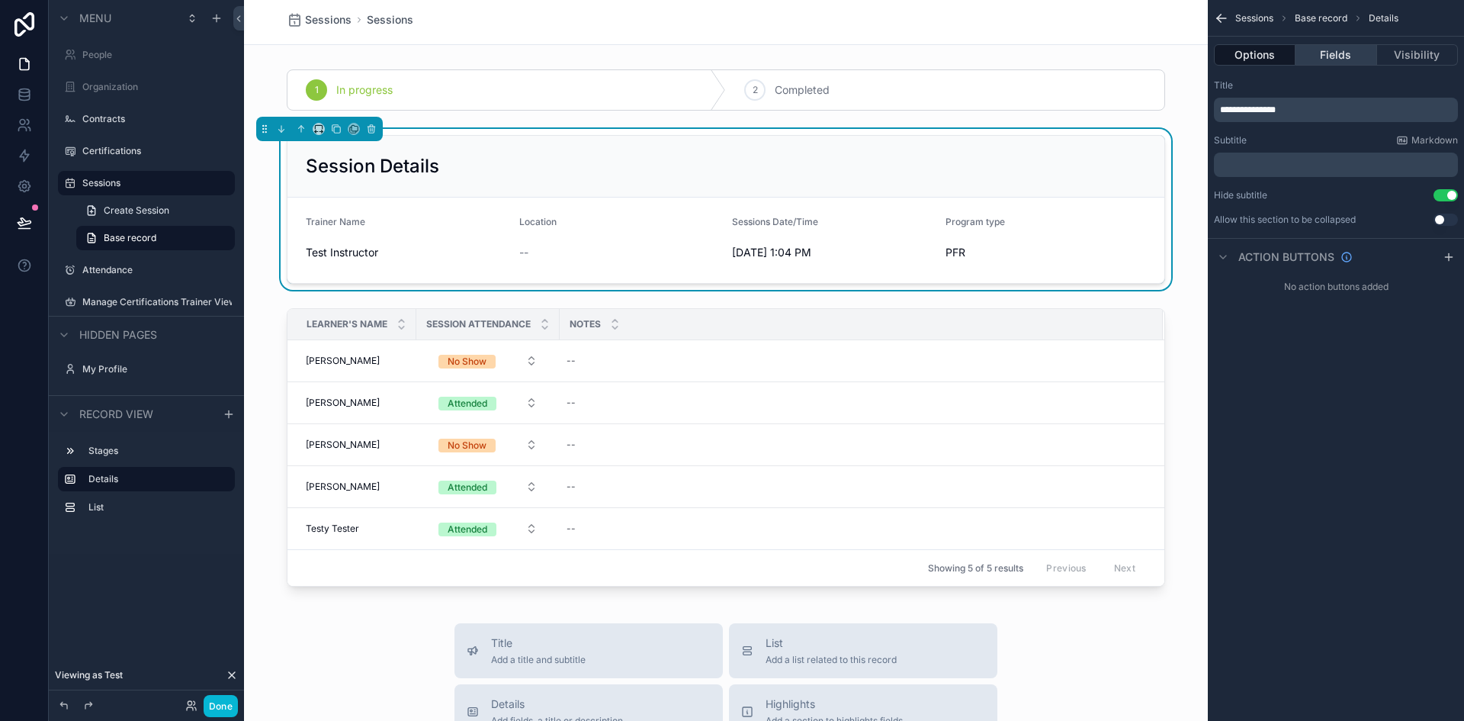
click at [1321, 56] on button "Fields" at bounding box center [1335, 54] width 81 height 21
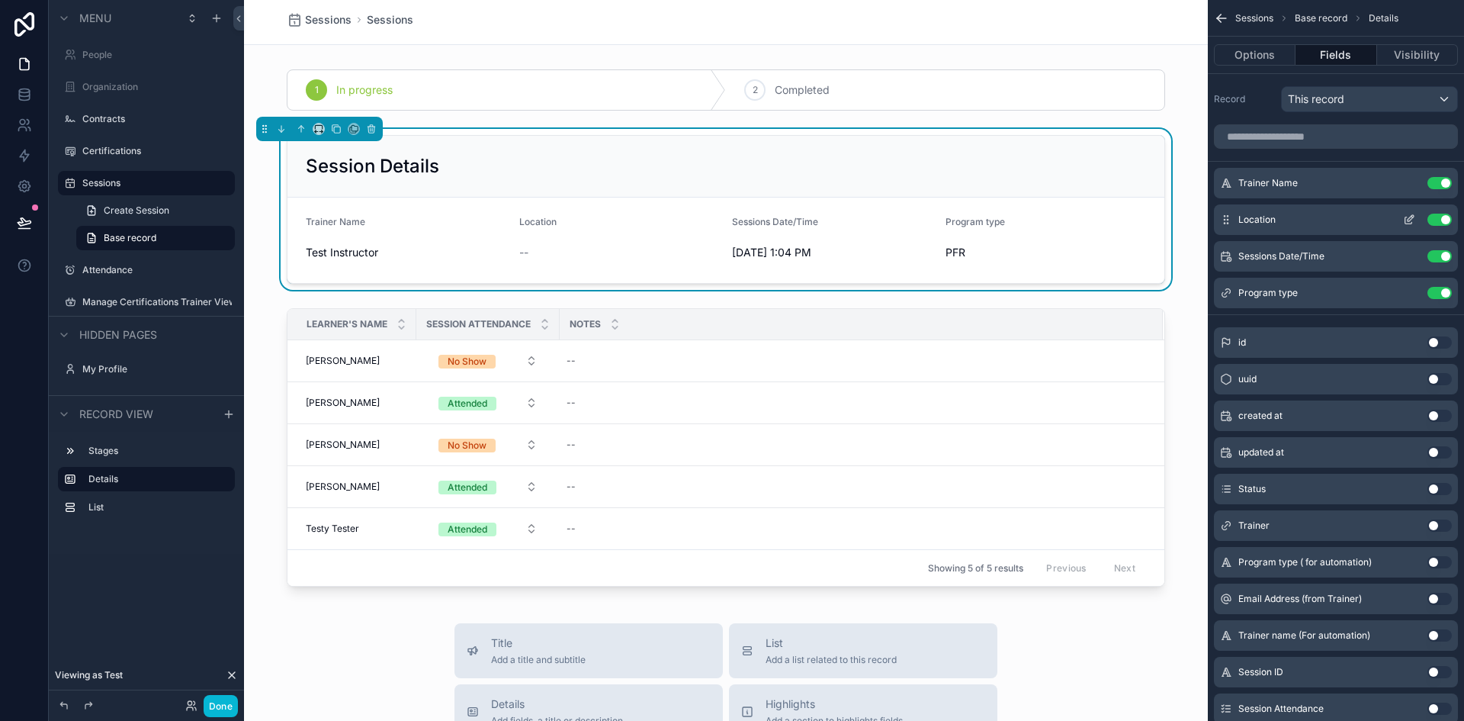
click at [1408, 220] on icon "scrollable content" at bounding box center [1409, 219] width 12 height 12
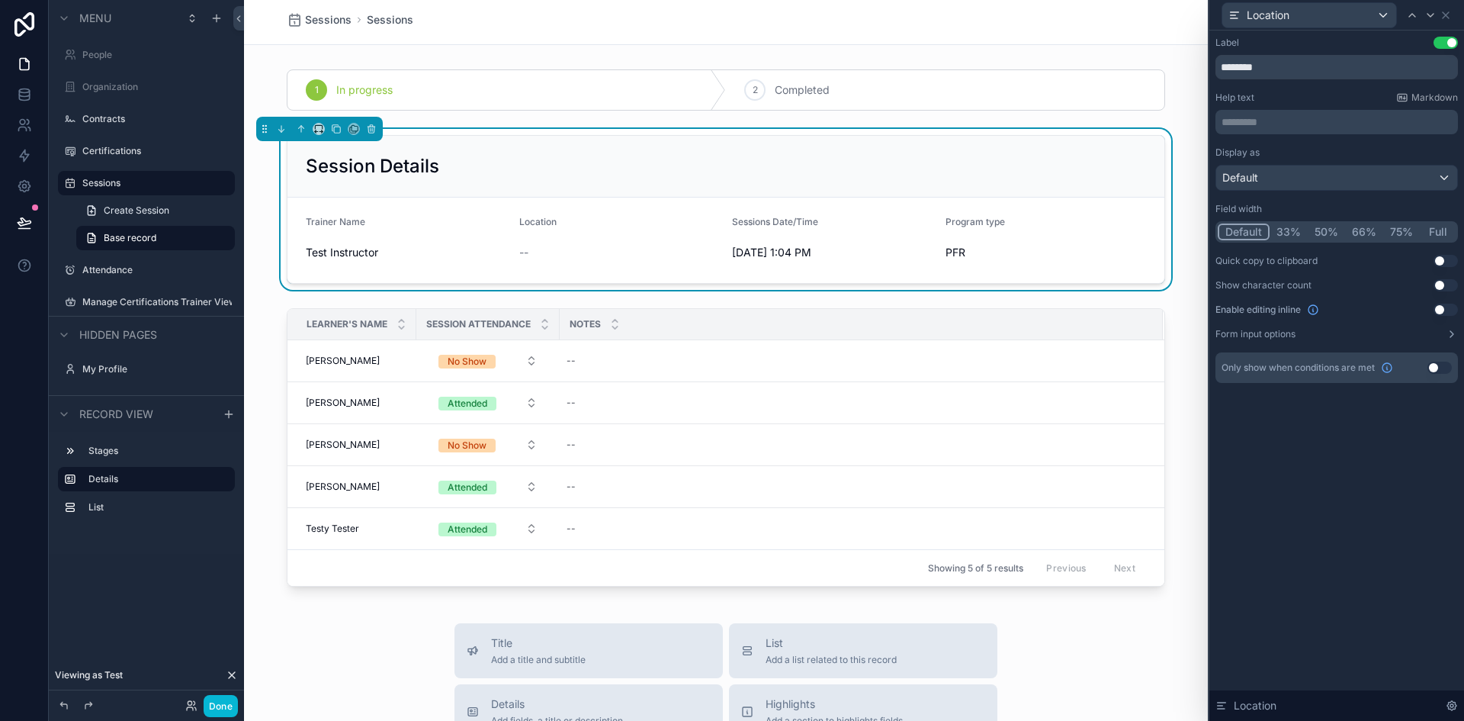
click at [1453, 309] on button "Use setting" at bounding box center [1445, 309] width 24 height 12
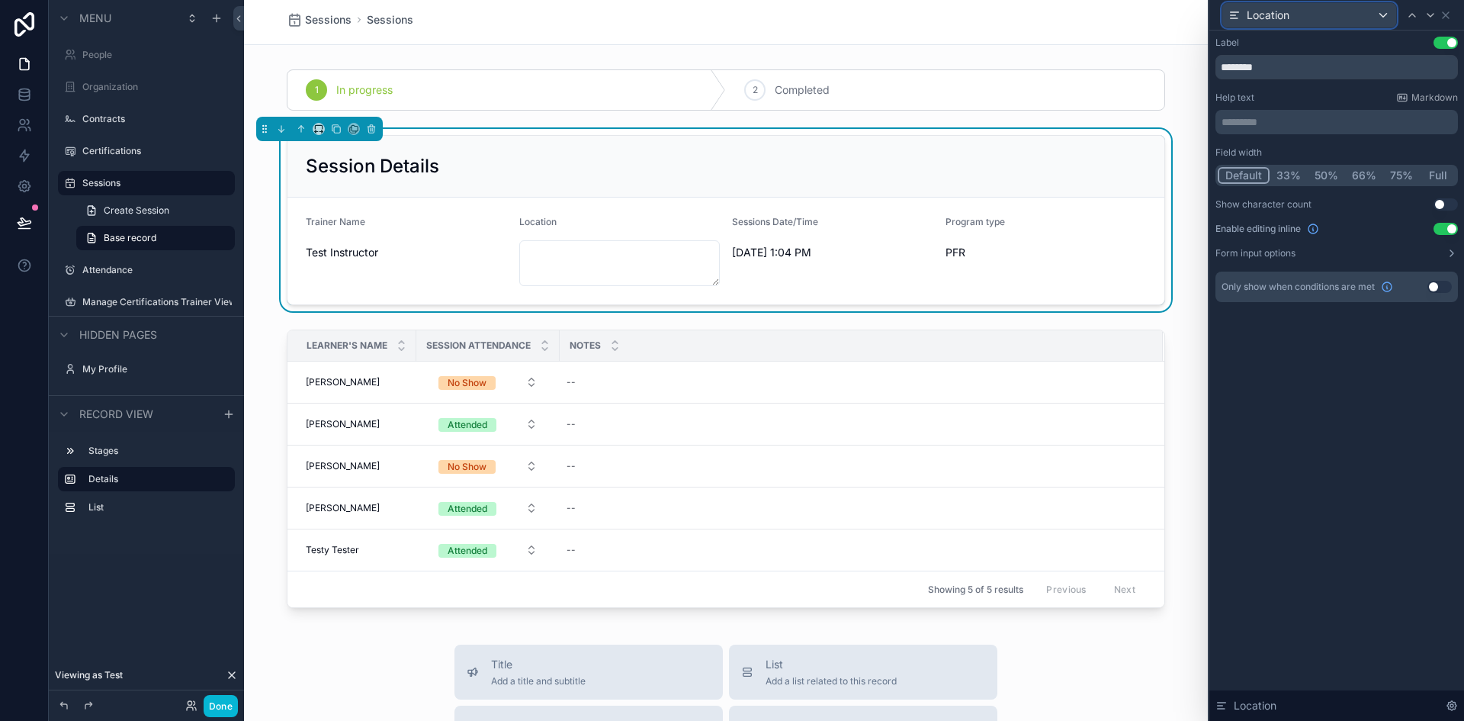
click at [1382, 13] on div "Location" at bounding box center [1309, 15] width 174 height 24
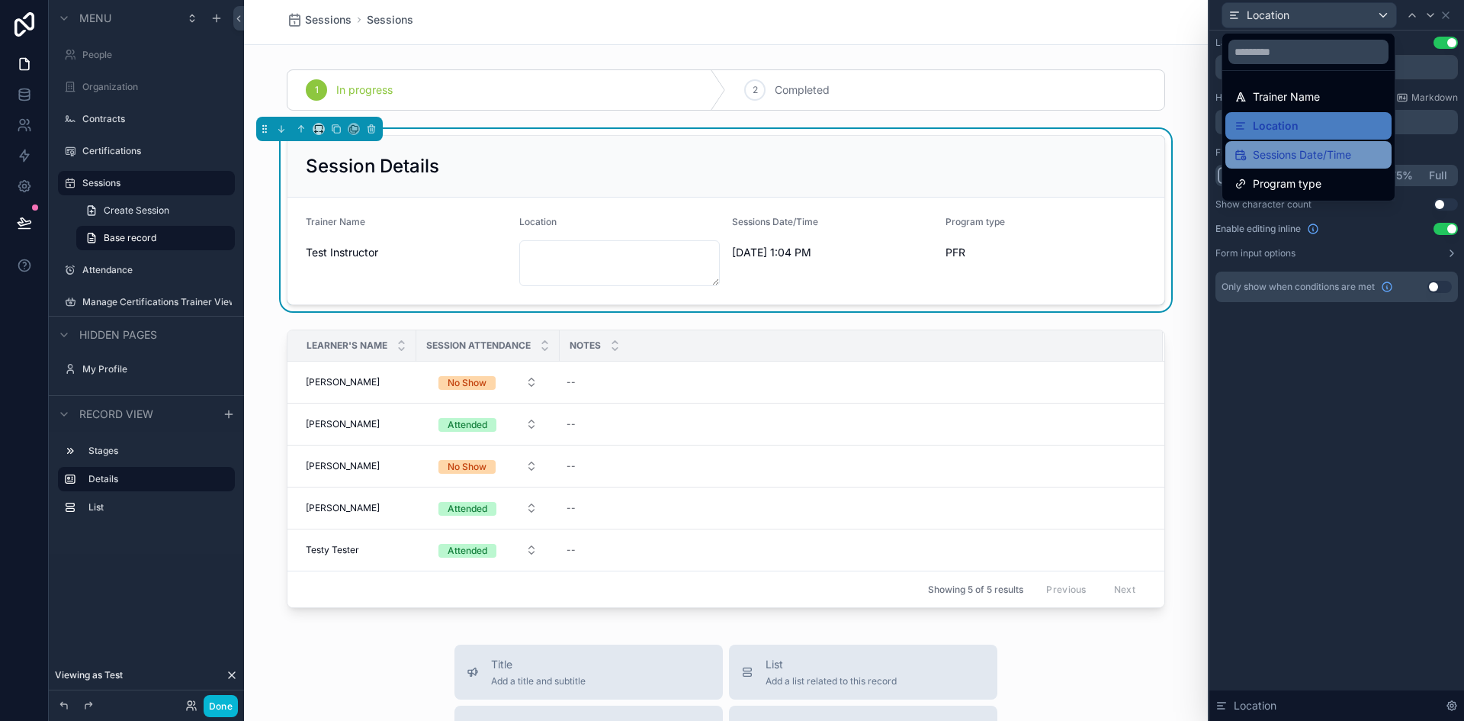
click at [1294, 151] on span "Sessions Date/Time" at bounding box center [1302, 155] width 98 height 18
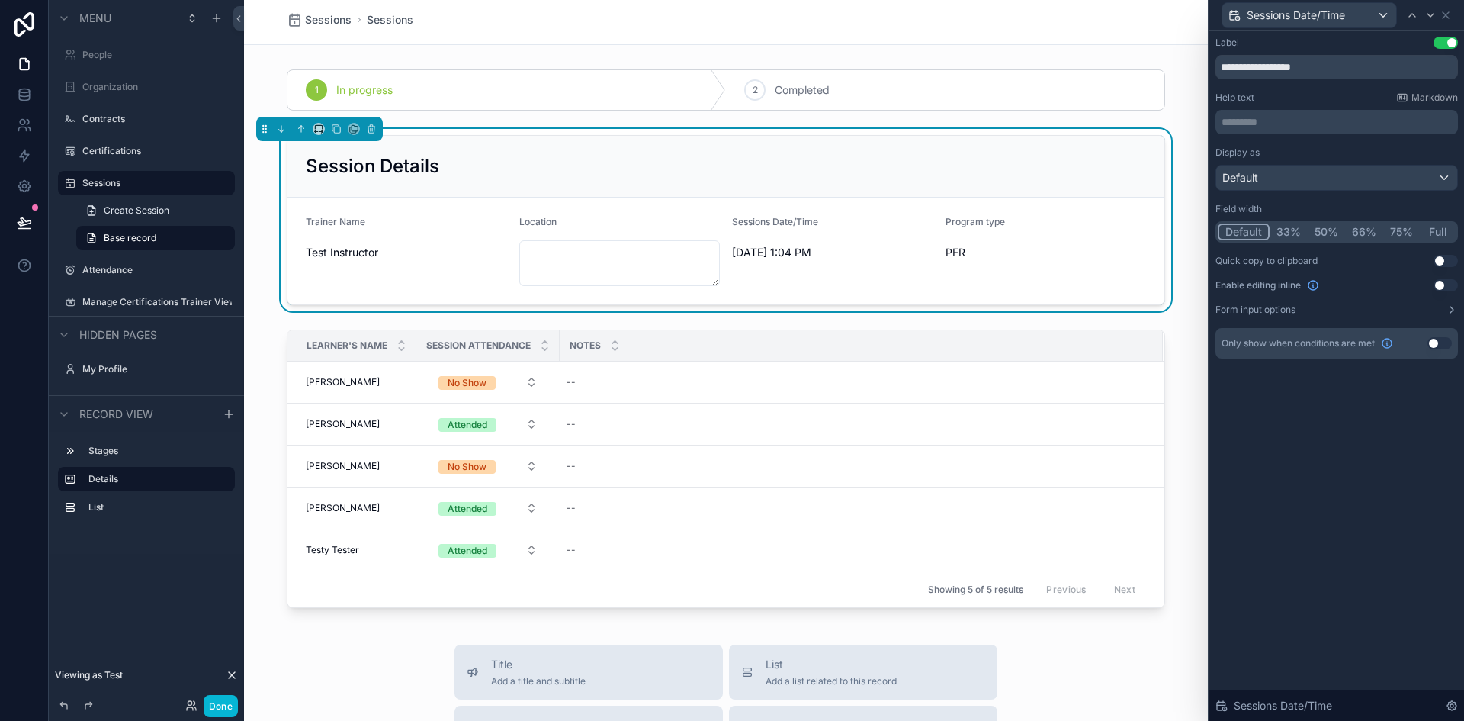
click at [1449, 285] on button "Use setting" at bounding box center [1445, 285] width 24 height 12
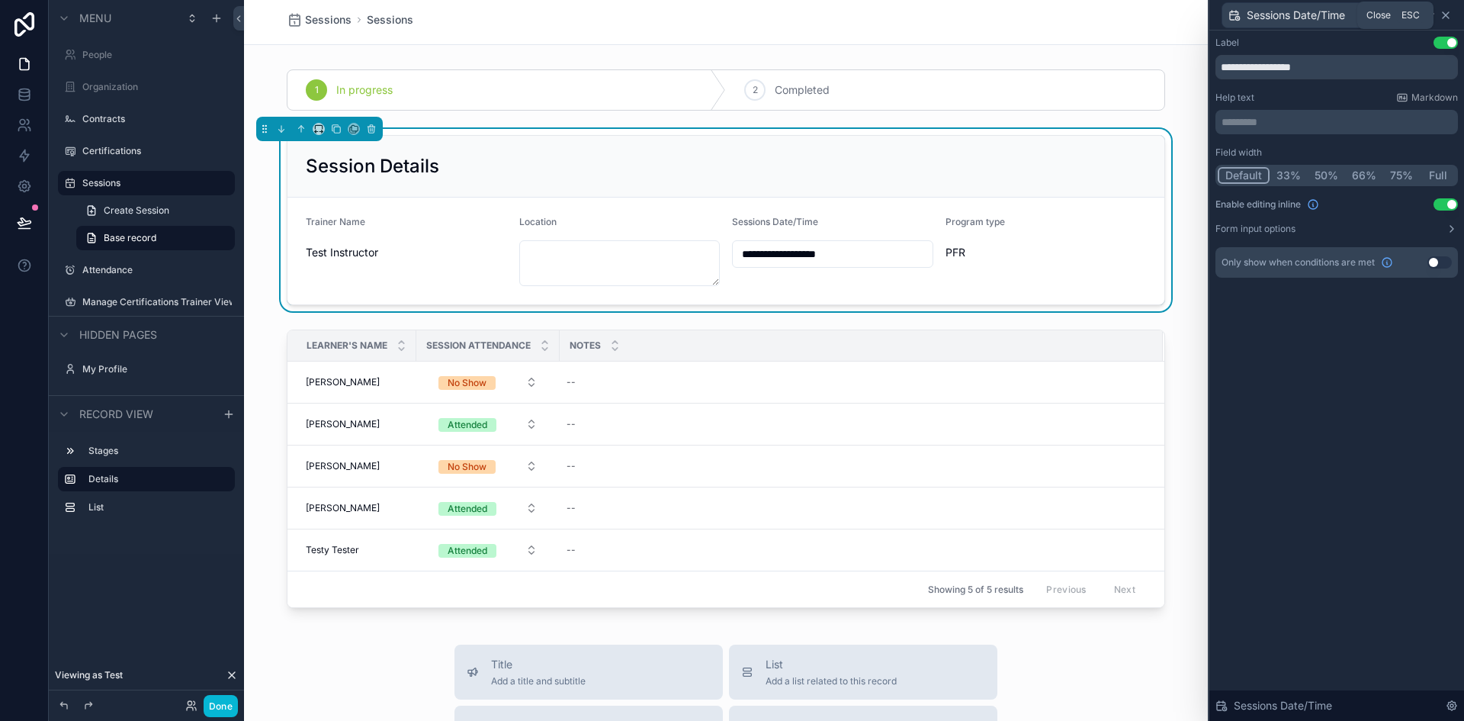
click at [1444, 11] on icon at bounding box center [1446, 15] width 12 height 12
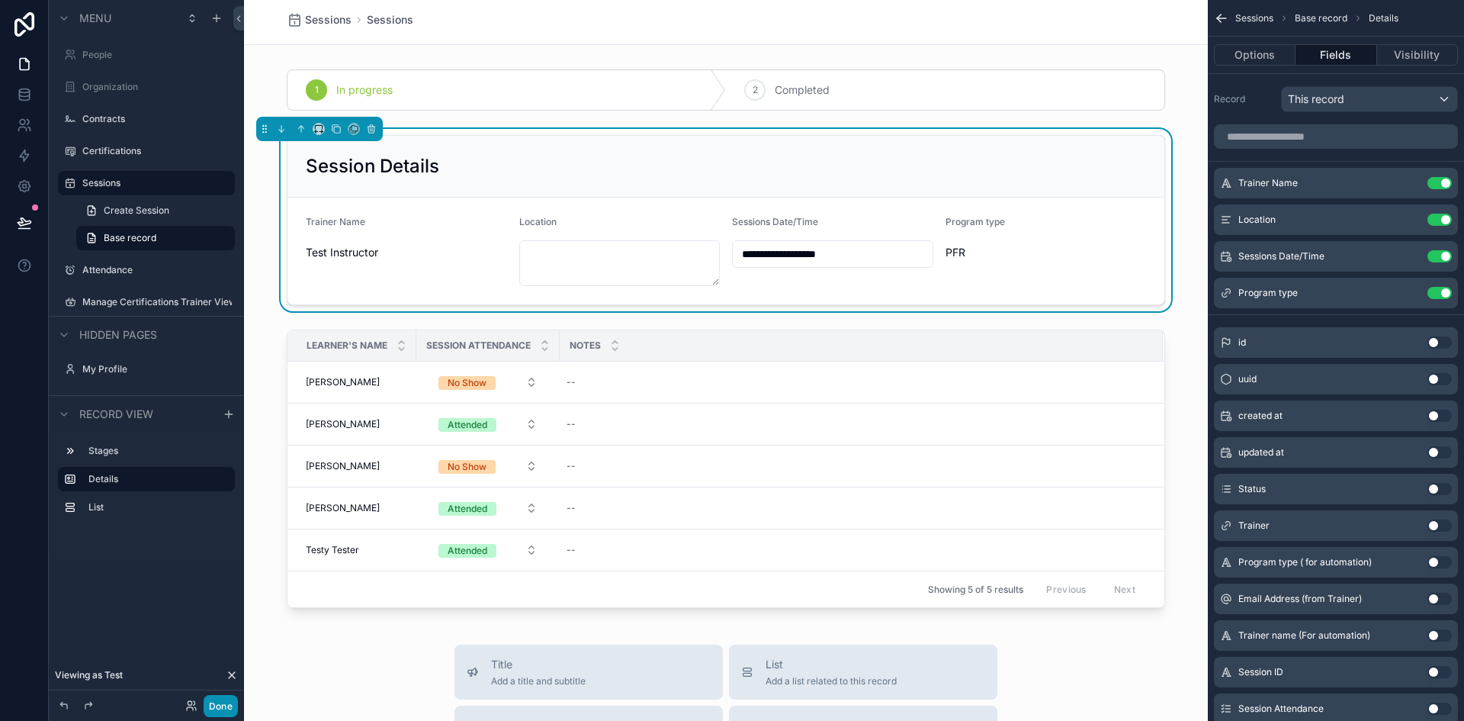
click at [223, 700] on button "Done" at bounding box center [221, 706] width 34 height 22
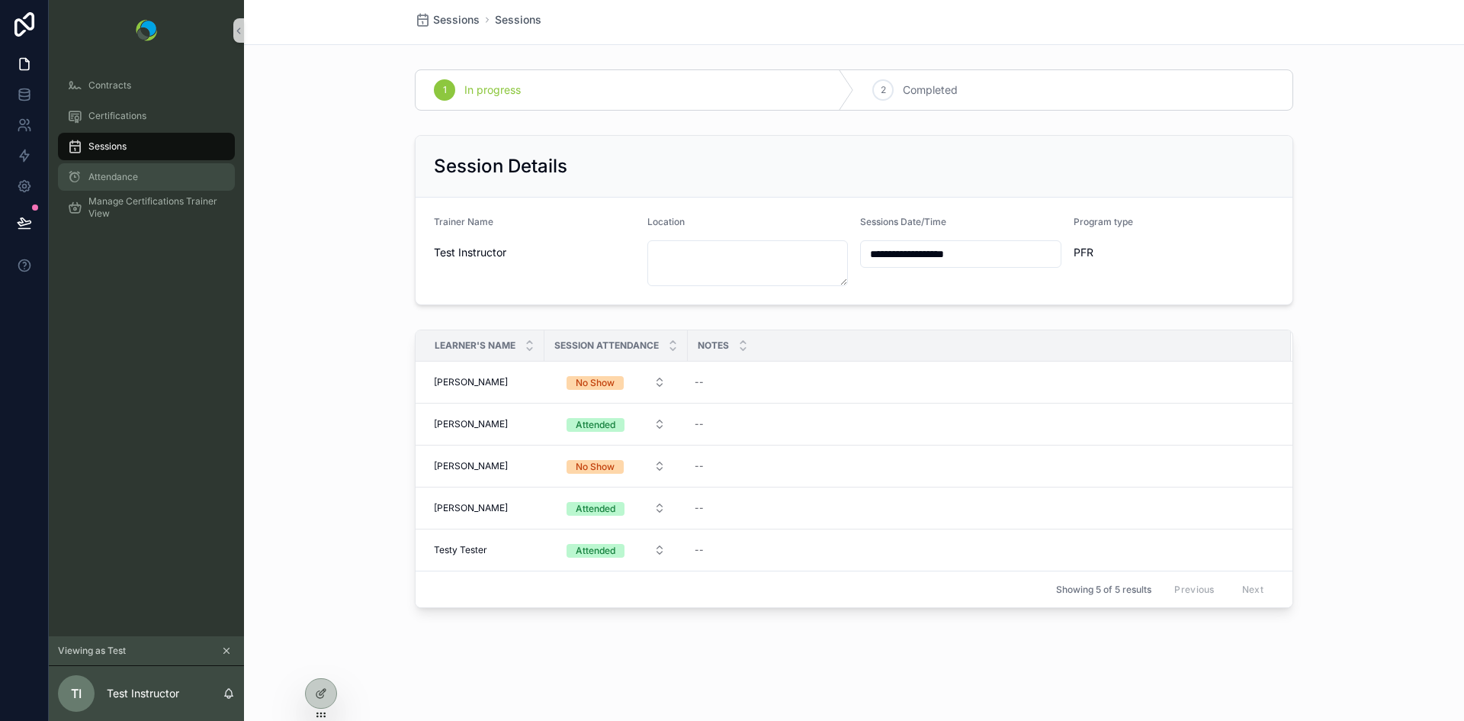
click at [120, 178] on span "Attendance" at bounding box center [113, 177] width 50 height 12
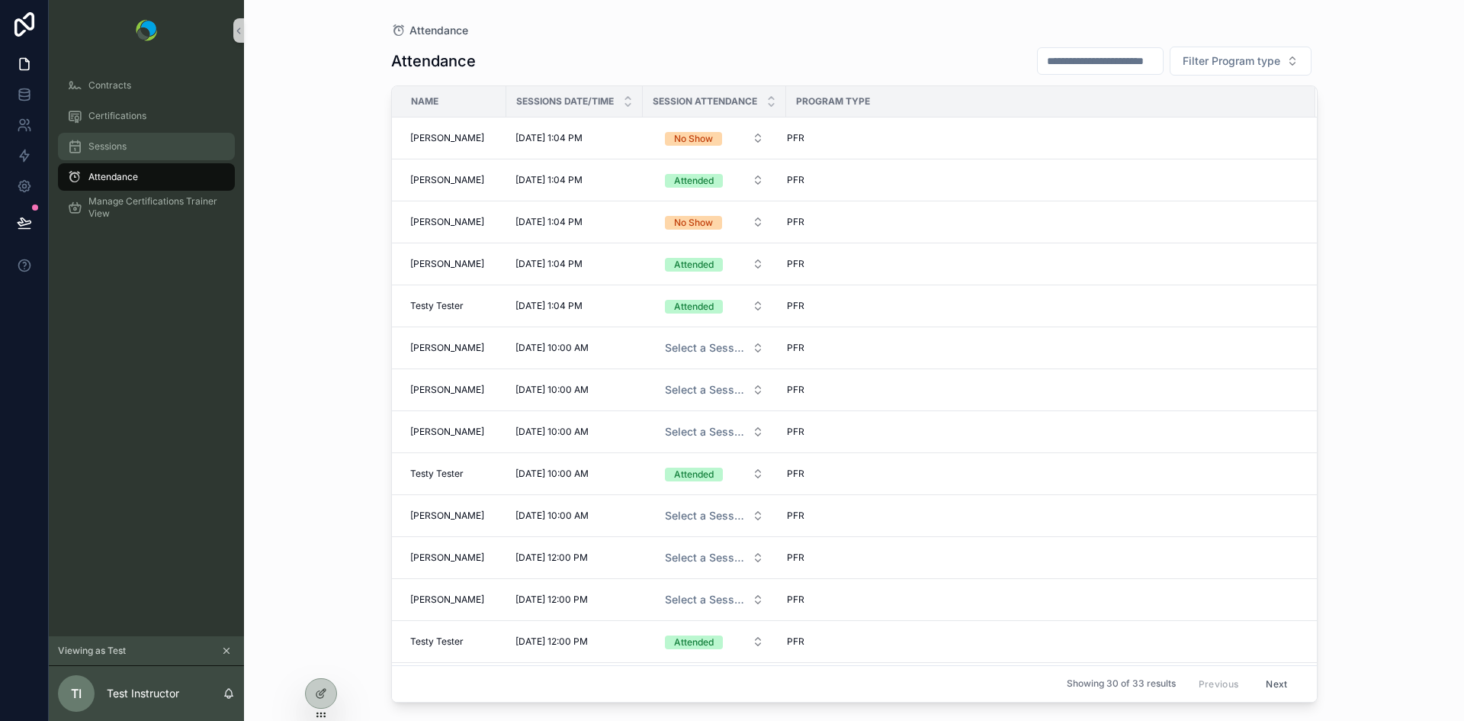
click at [107, 150] on span "Sessions" at bounding box center [107, 146] width 38 height 12
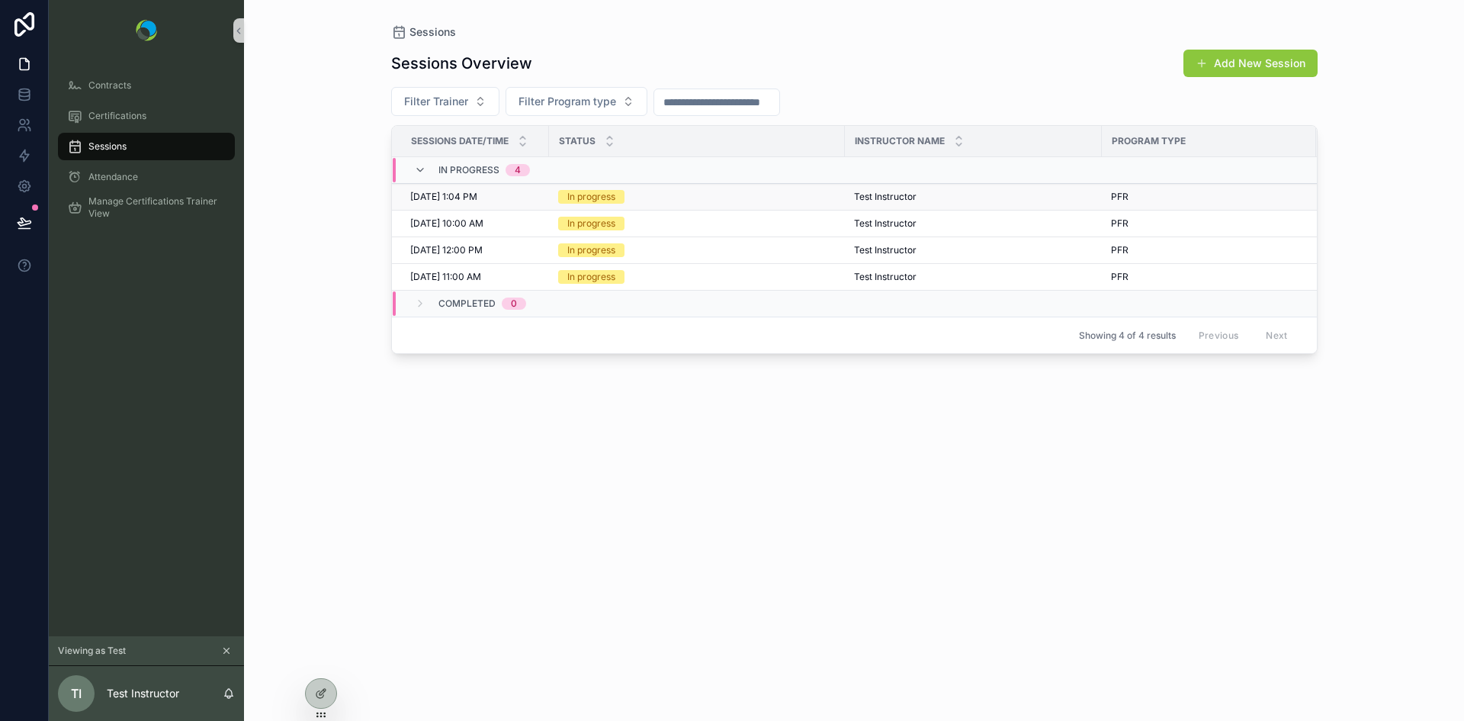
click at [539, 196] on div "10/16/2025 1:04 PM 10/16/2025 1:04 PM" at bounding box center [475, 197] width 130 height 12
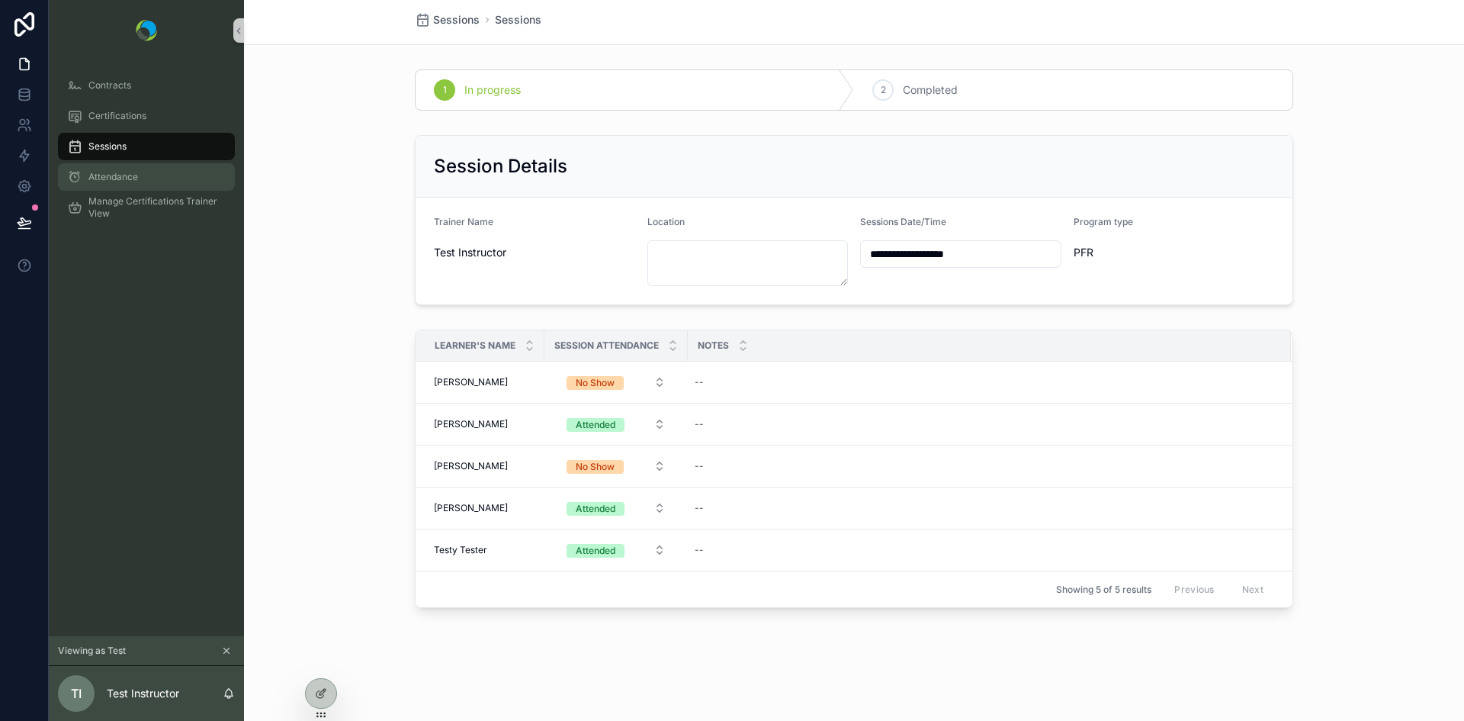
click at [116, 180] on span "Attendance" at bounding box center [113, 177] width 50 height 12
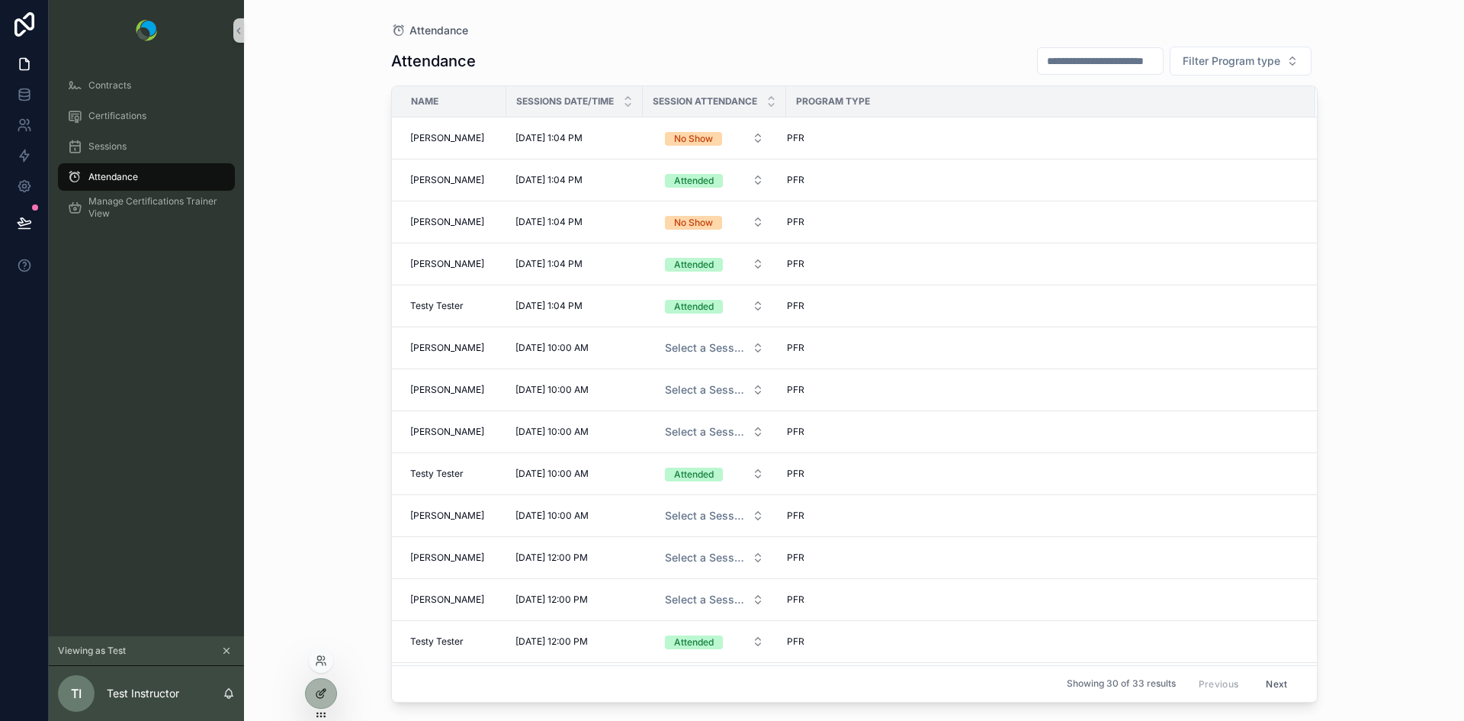
click at [316, 689] on icon at bounding box center [321, 693] width 12 height 12
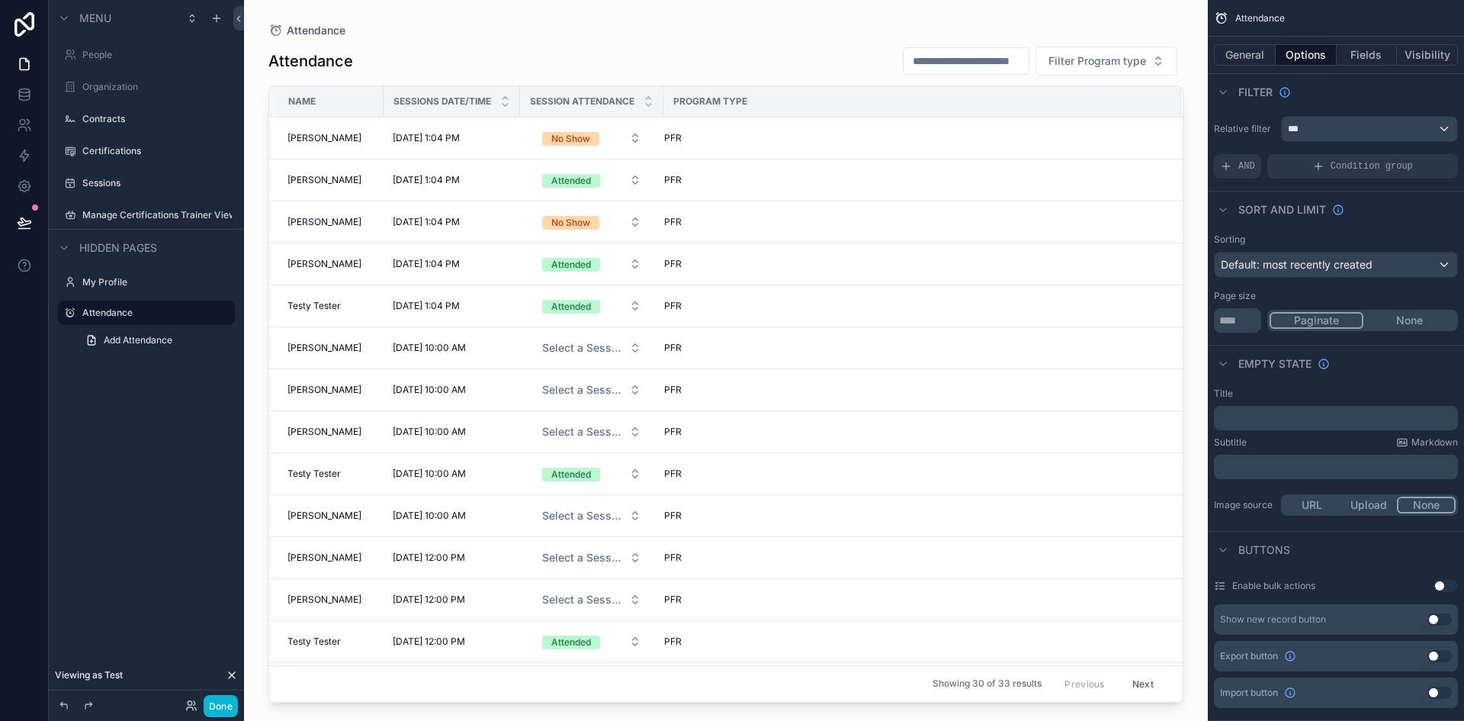
drag, startPoint x: 55, startPoint y: 213, endPoint x: 49, endPoint y: 456, distance: 242.5
click at [49, 456] on div "Menu People Organization Contracts Certifications Sessions Manage Certification…" at bounding box center [146, 351] width 195 height 702
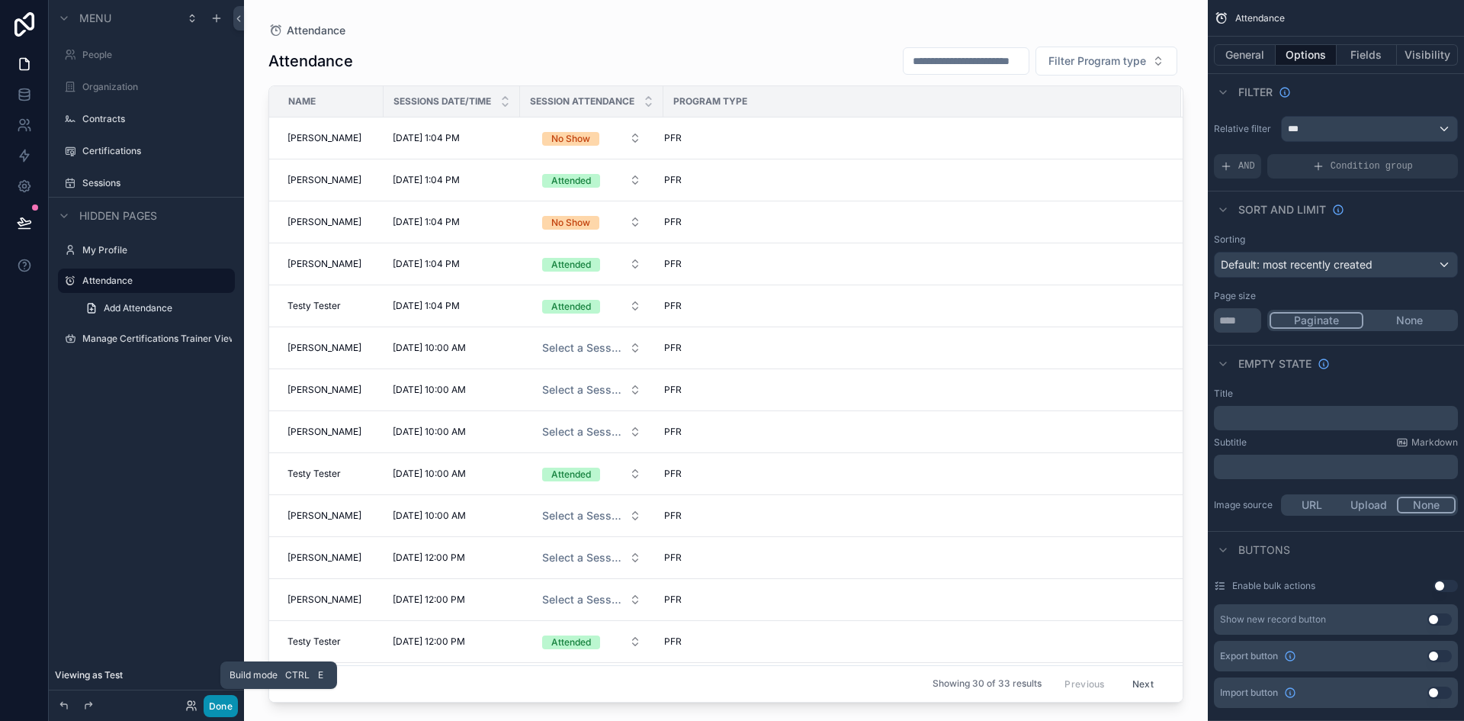
click at [218, 703] on button "Done" at bounding box center [221, 706] width 34 height 22
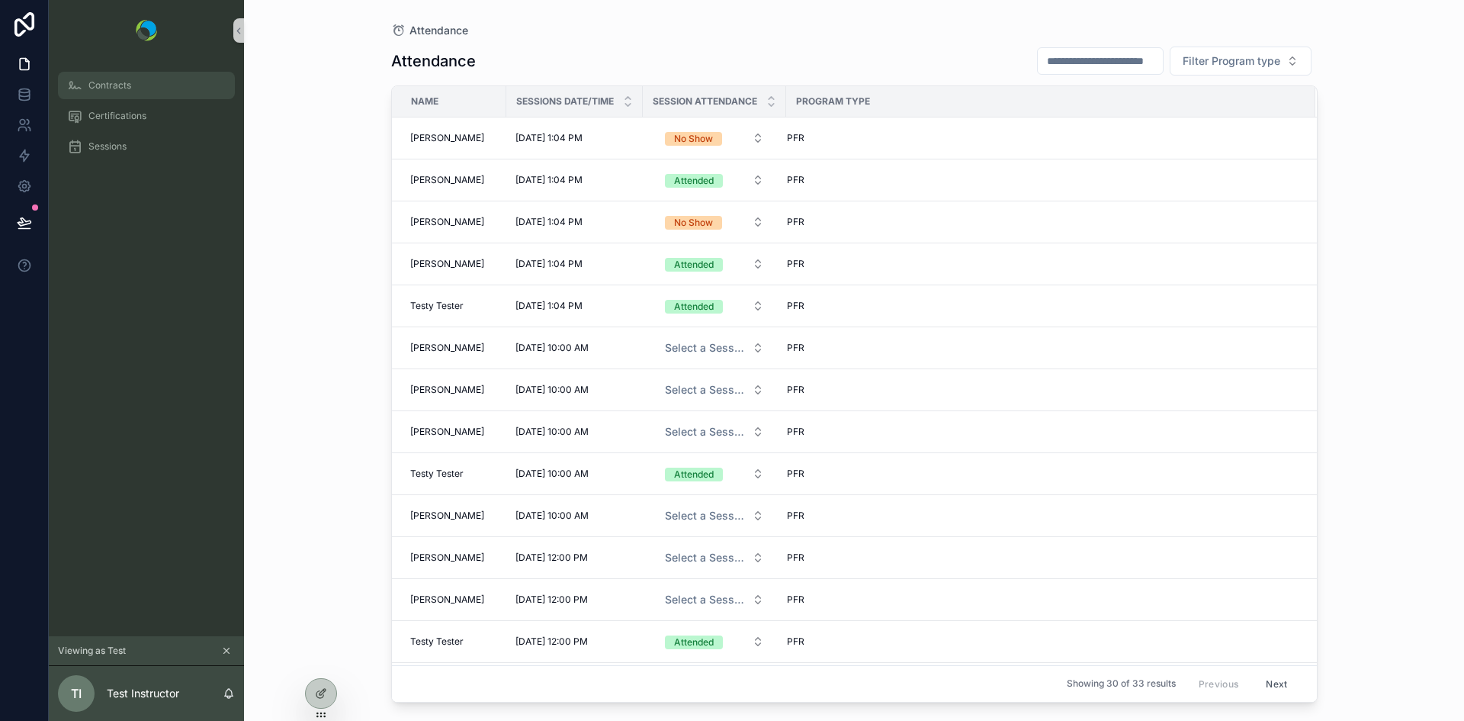
click at [101, 82] on span "Contracts" at bounding box center [109, 85] width 43 height 12
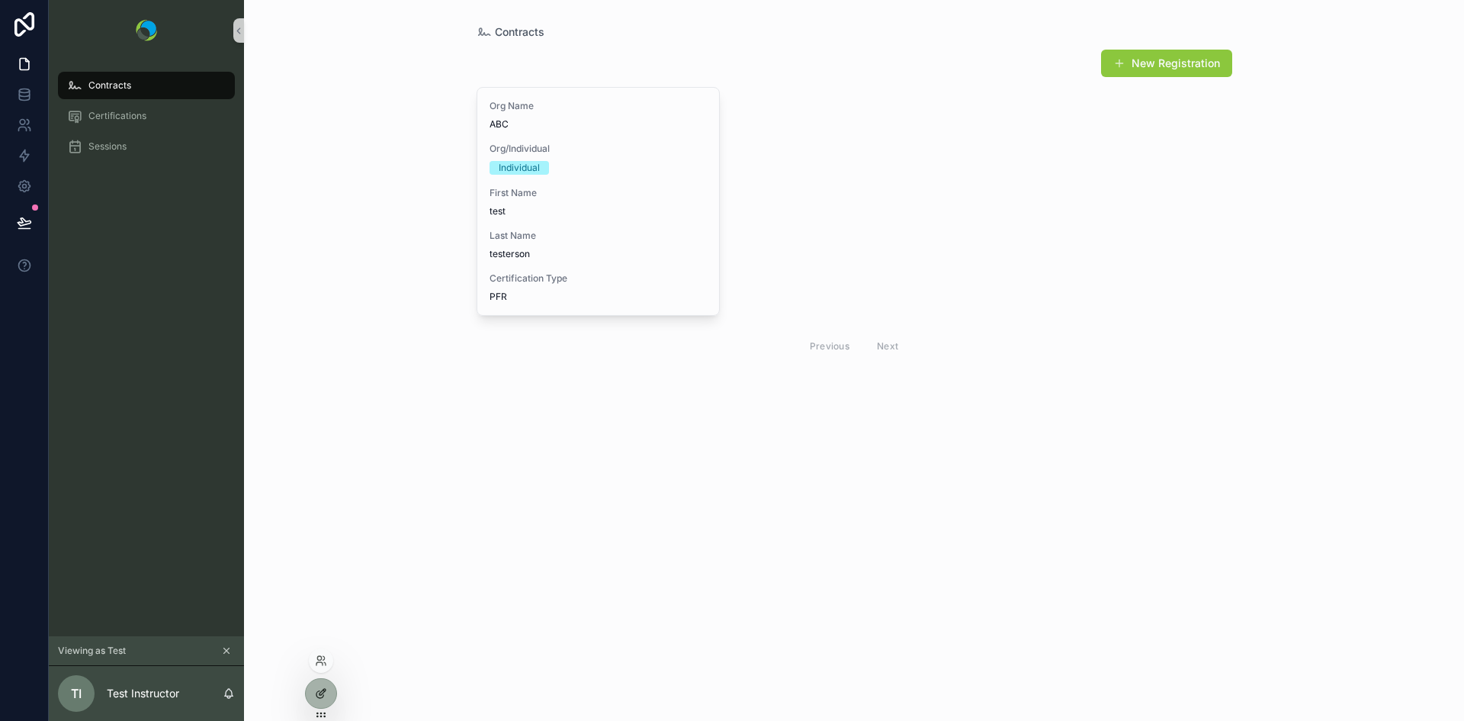
click at [319, 689] on icon at bounding box center [321, 693] width 12 height 12
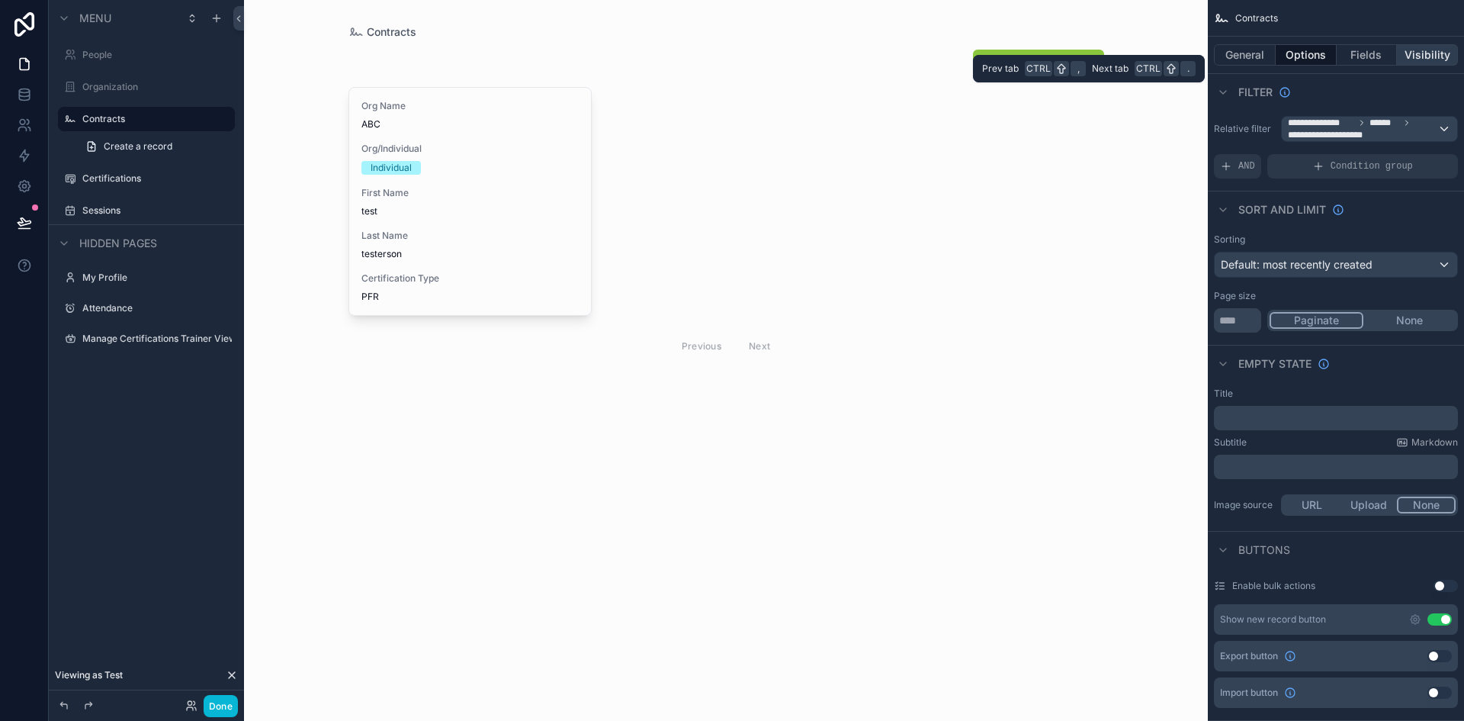
click at [1437, 50] on button "Visibility" at bounding box center [1427, 54] width 61 height 21
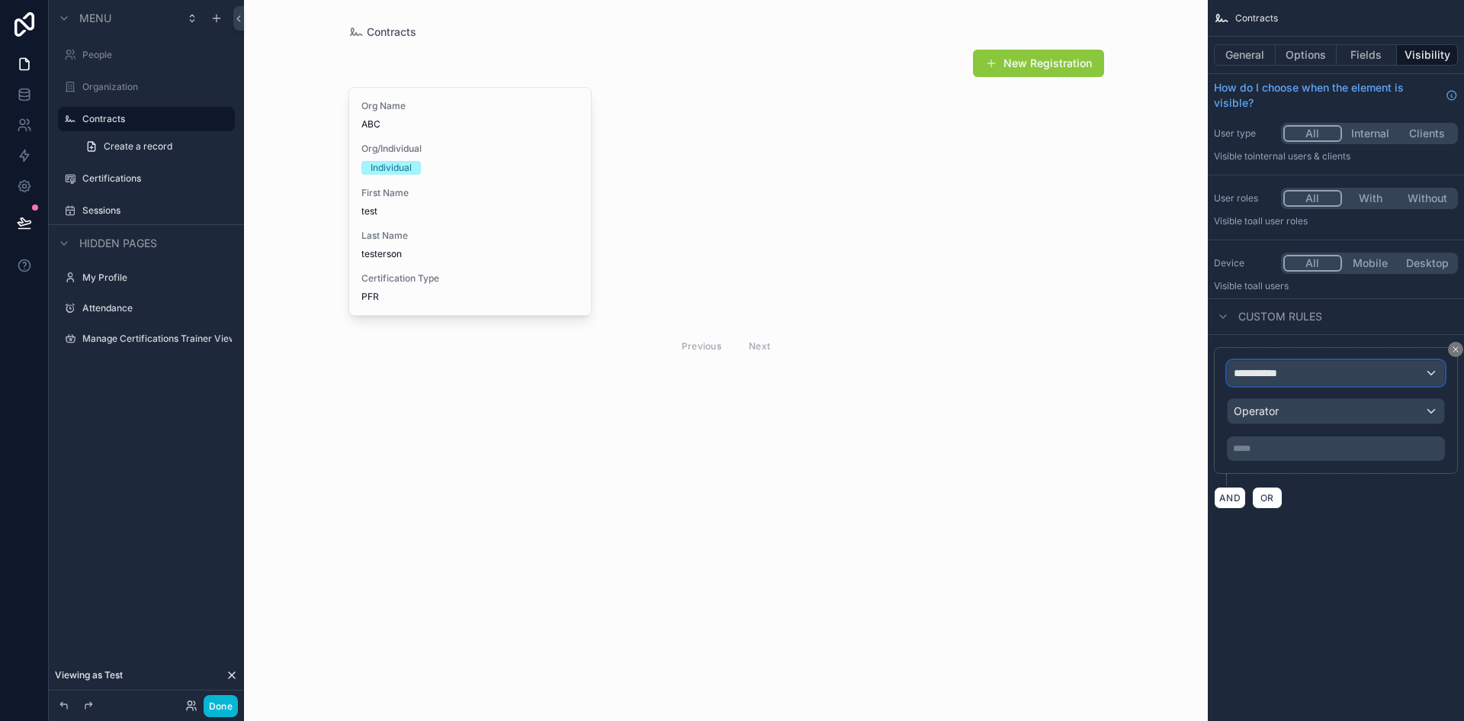
click at [1382, 375] on div "**********" at bounding box center [1336, 373] width 217 height 24
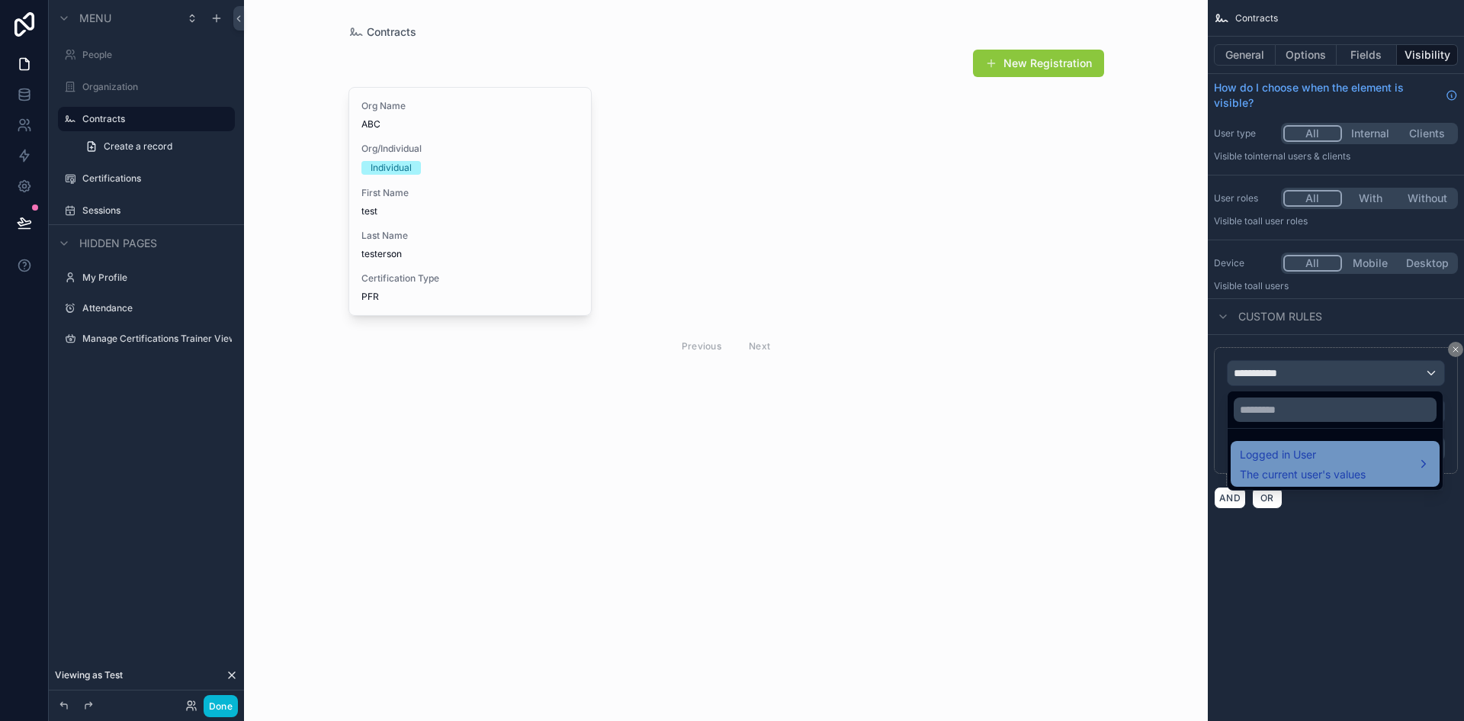
click at [1307, 480] on span "The current user's values" at bounding box center [1303, 474] width 126 height 15
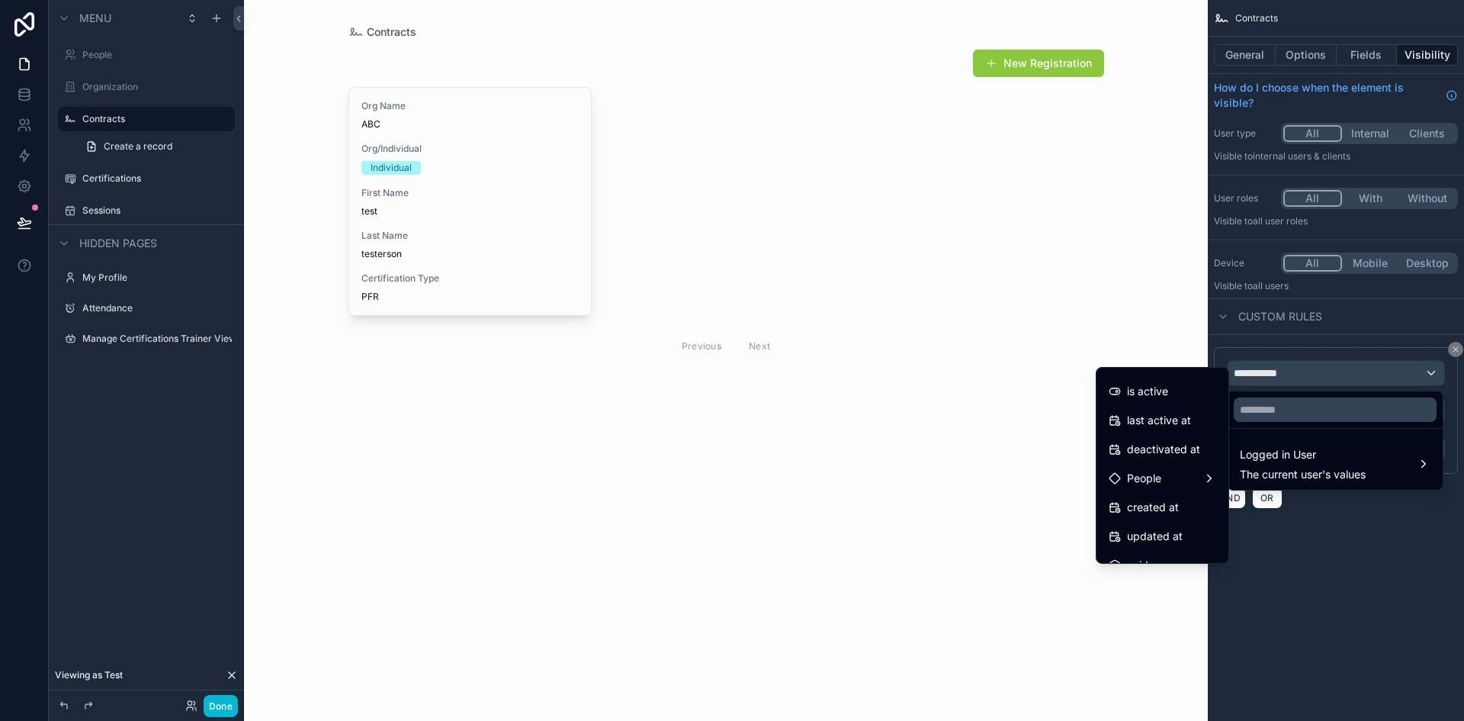
scroll to position [273, 0]
click at [1188, 463] on div "People" at bounding box center [1163, 459] width 108 height 18
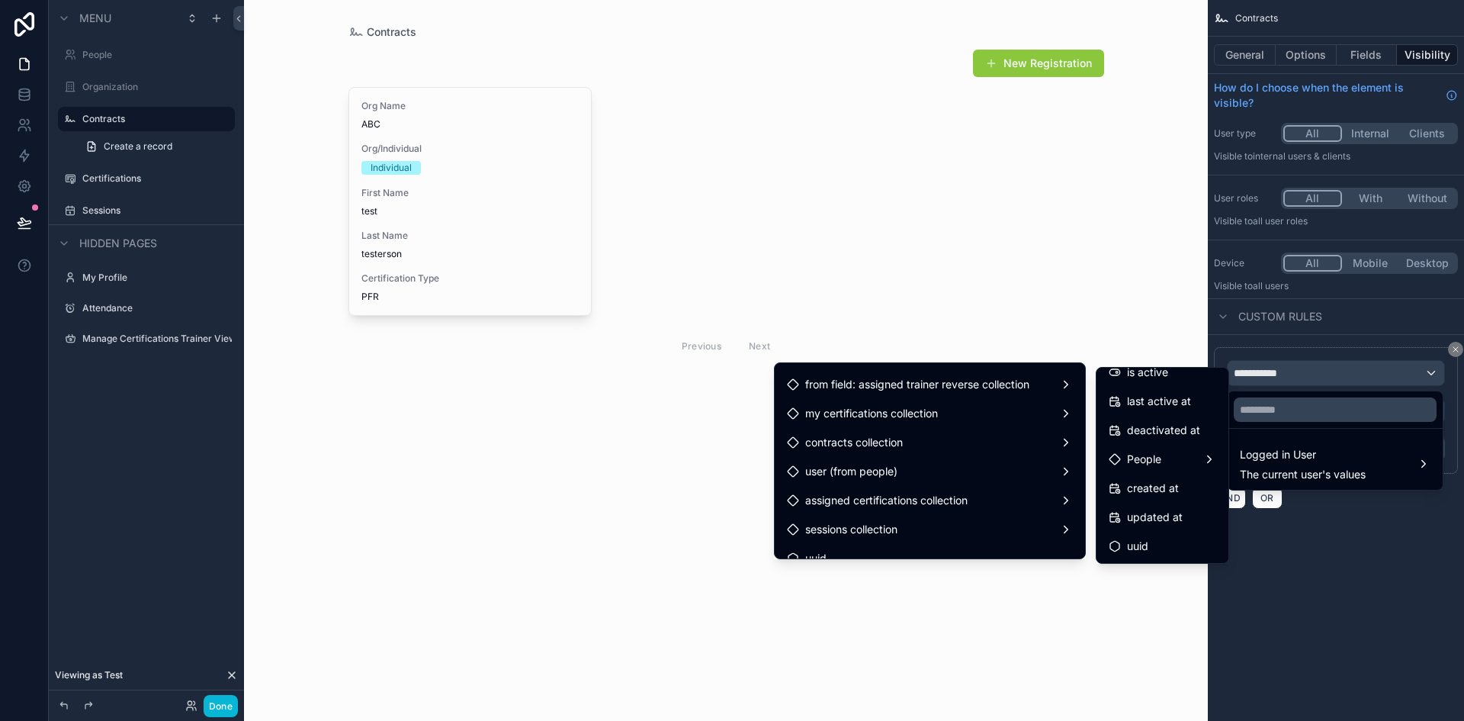
scroll to position [1026, 0]
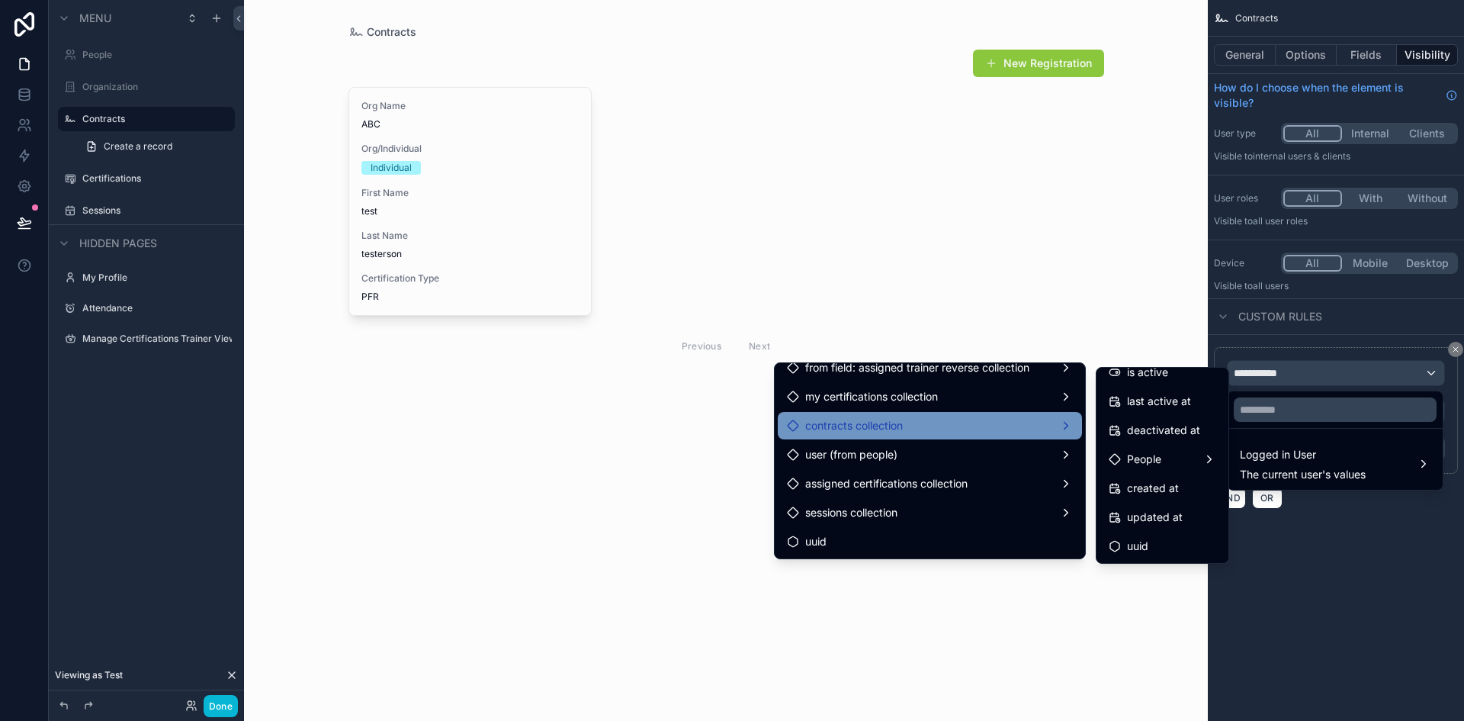
click at [1002, 425] on div "contracts collection" at bounding box center [930, 425] width 286 height 18
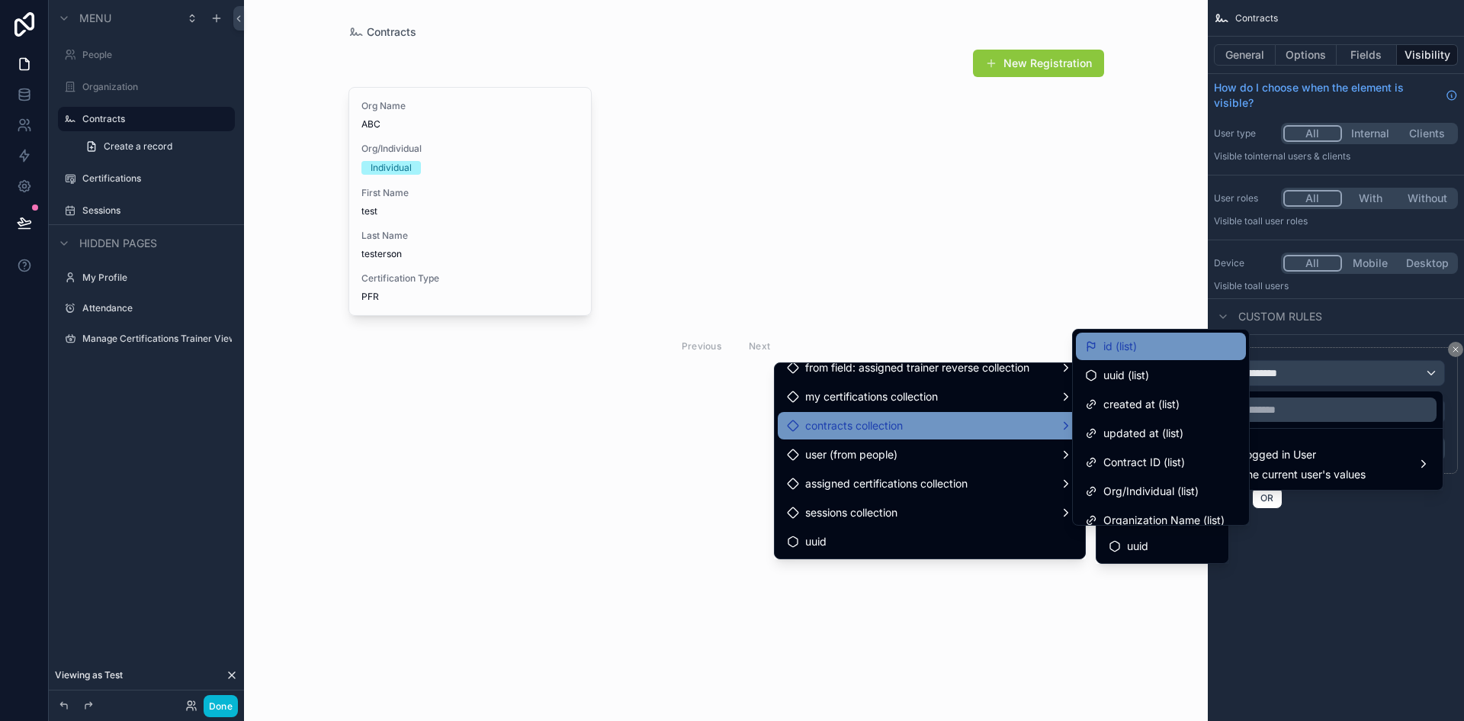
click at [1130, 342] on span "id (list)" at bounding box center [1120, 346] width 34 height 18
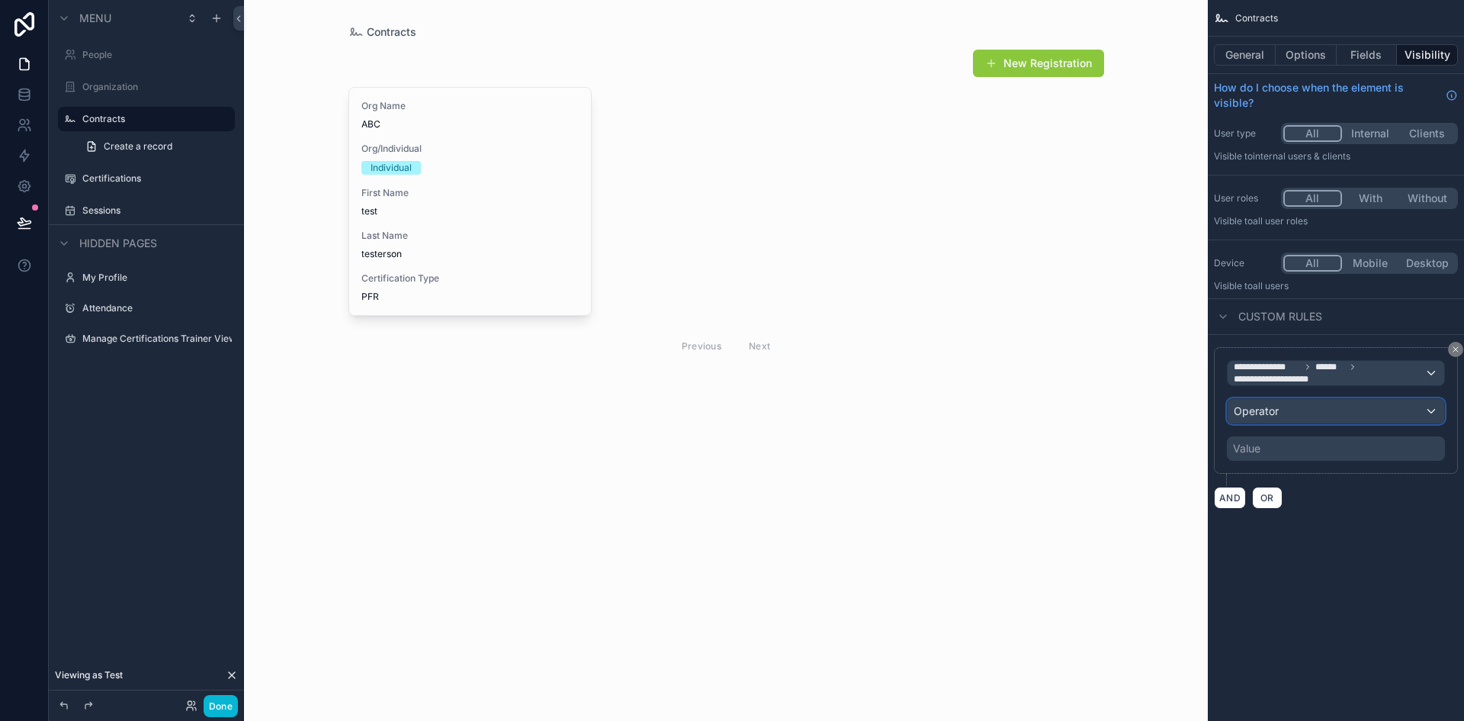
click at [1374, 408] on div "Operator" at bounding box center [1336, 411] width 217 height 24
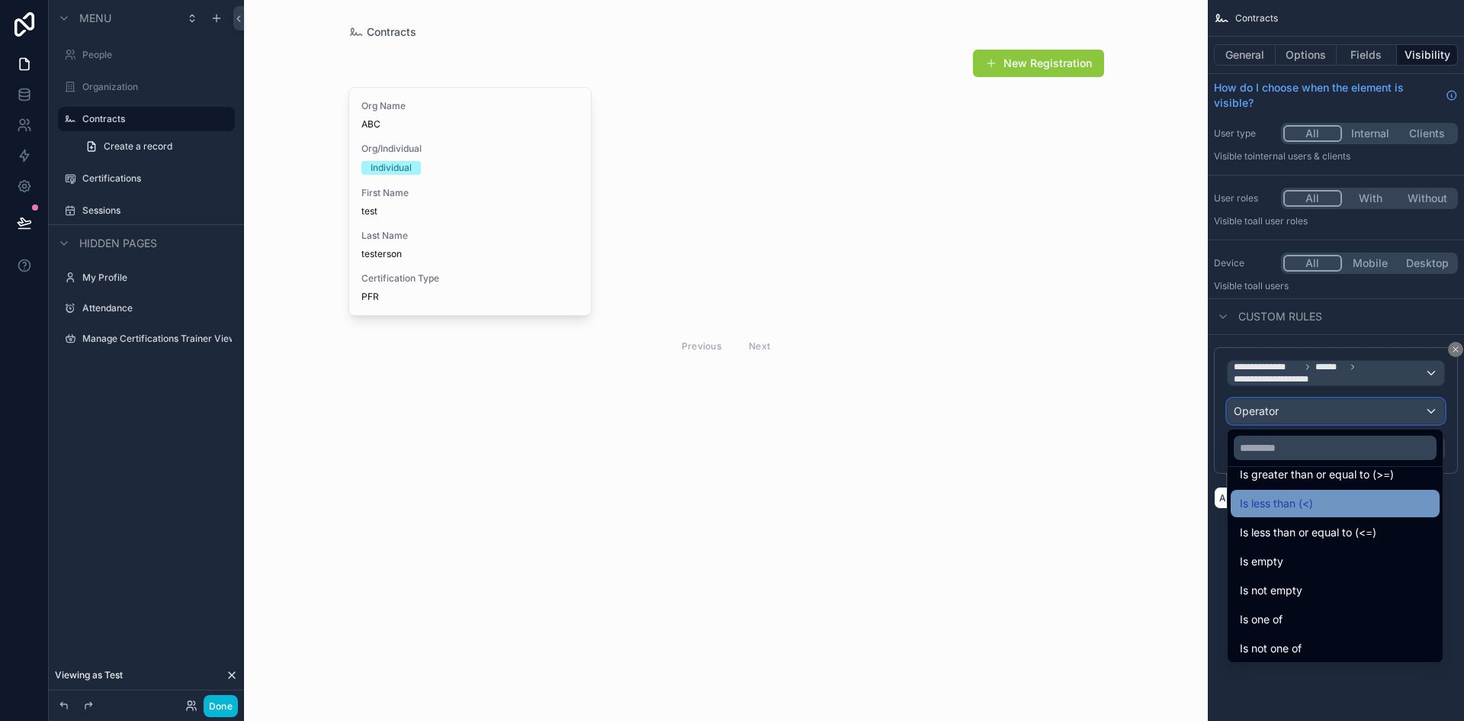
scroll to position [108, 0]
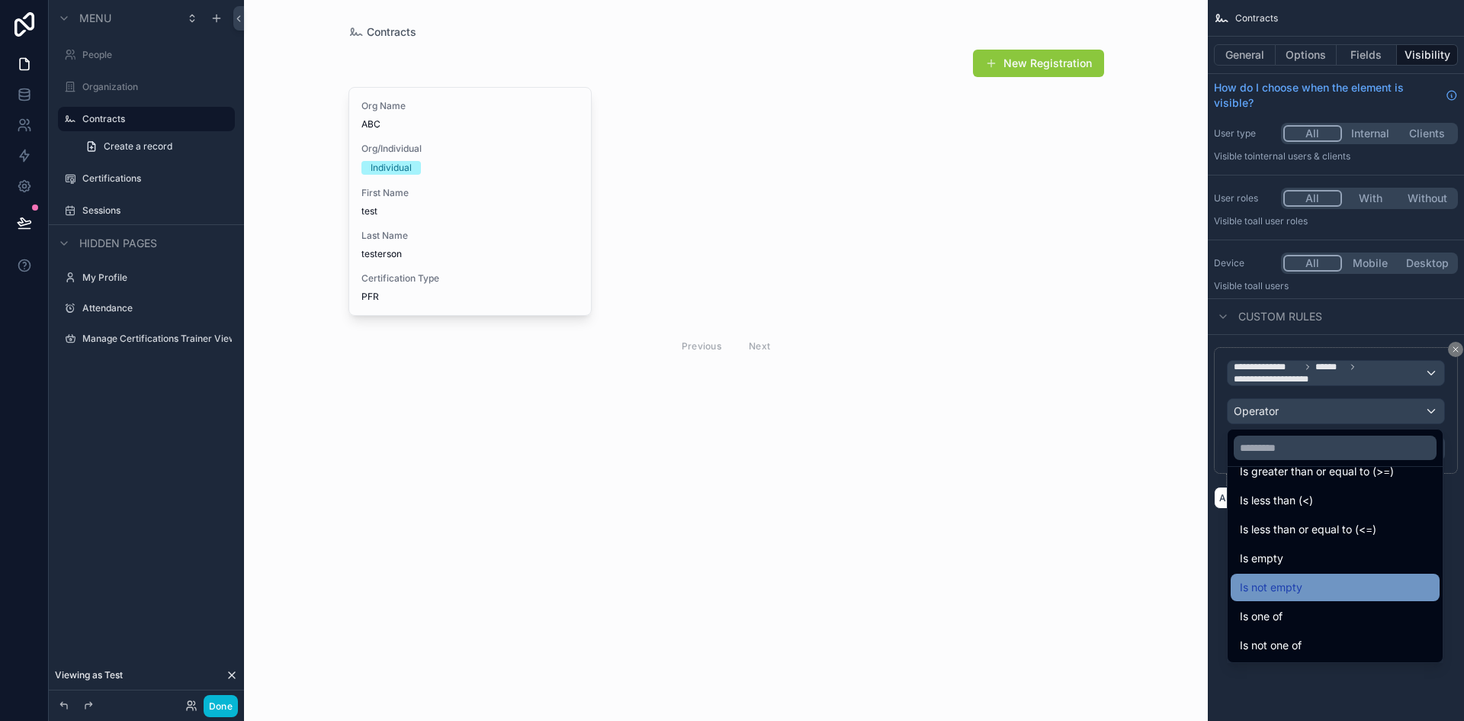
click at [1311, 579] on div "Is not empty" at bounding box center [1335, 587] width 191 height 18
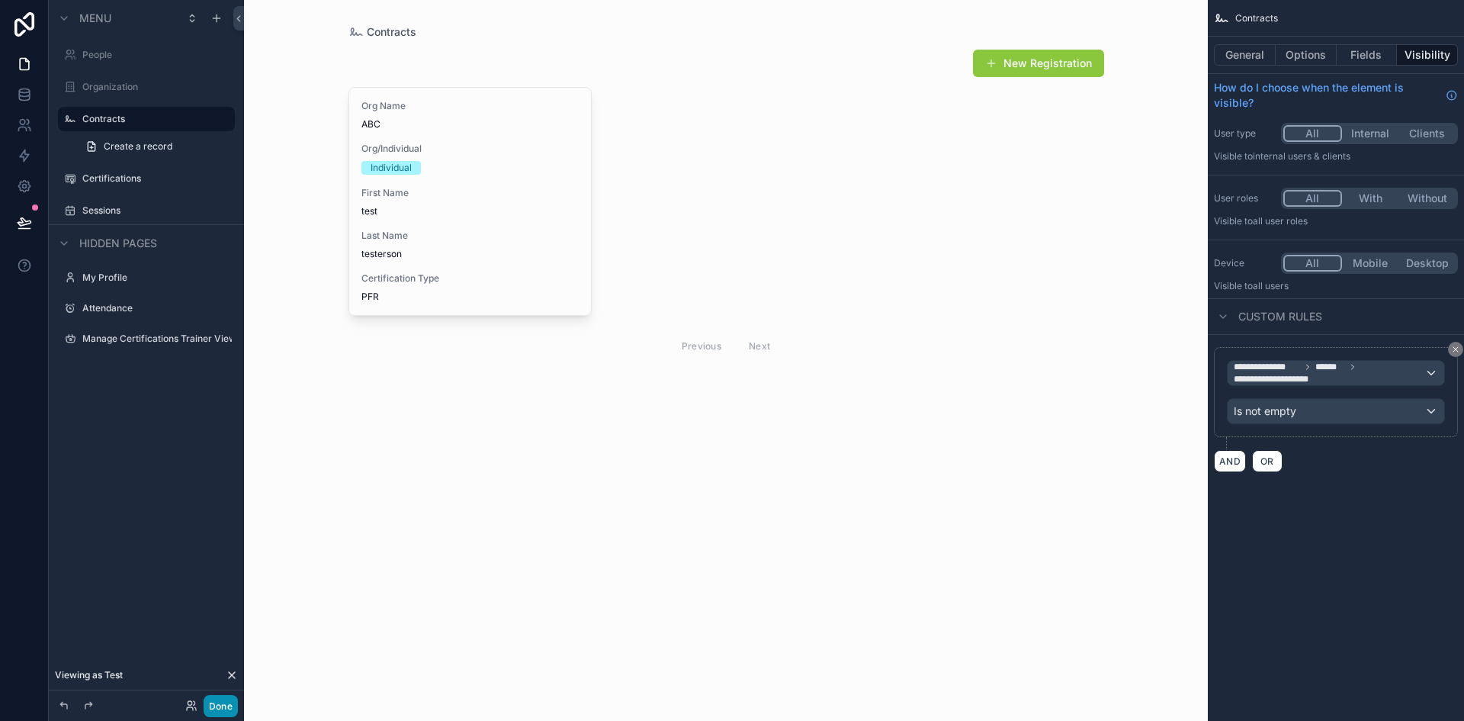
click at [217, 709] on button "Done" at bounding box center [221, 706] width 34 height 22
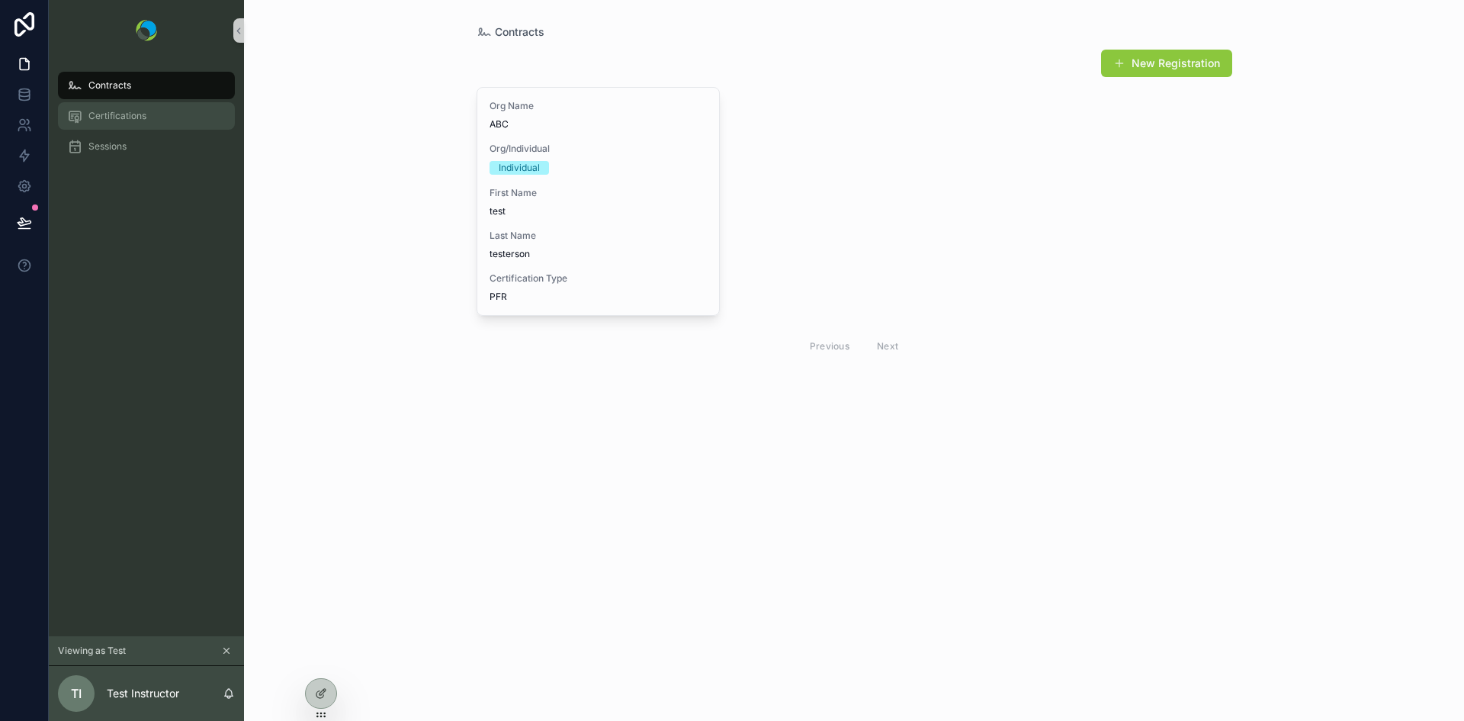
click at [122, 124] on div "Certifications" at bounding box center [146, 116] width 159 height 24
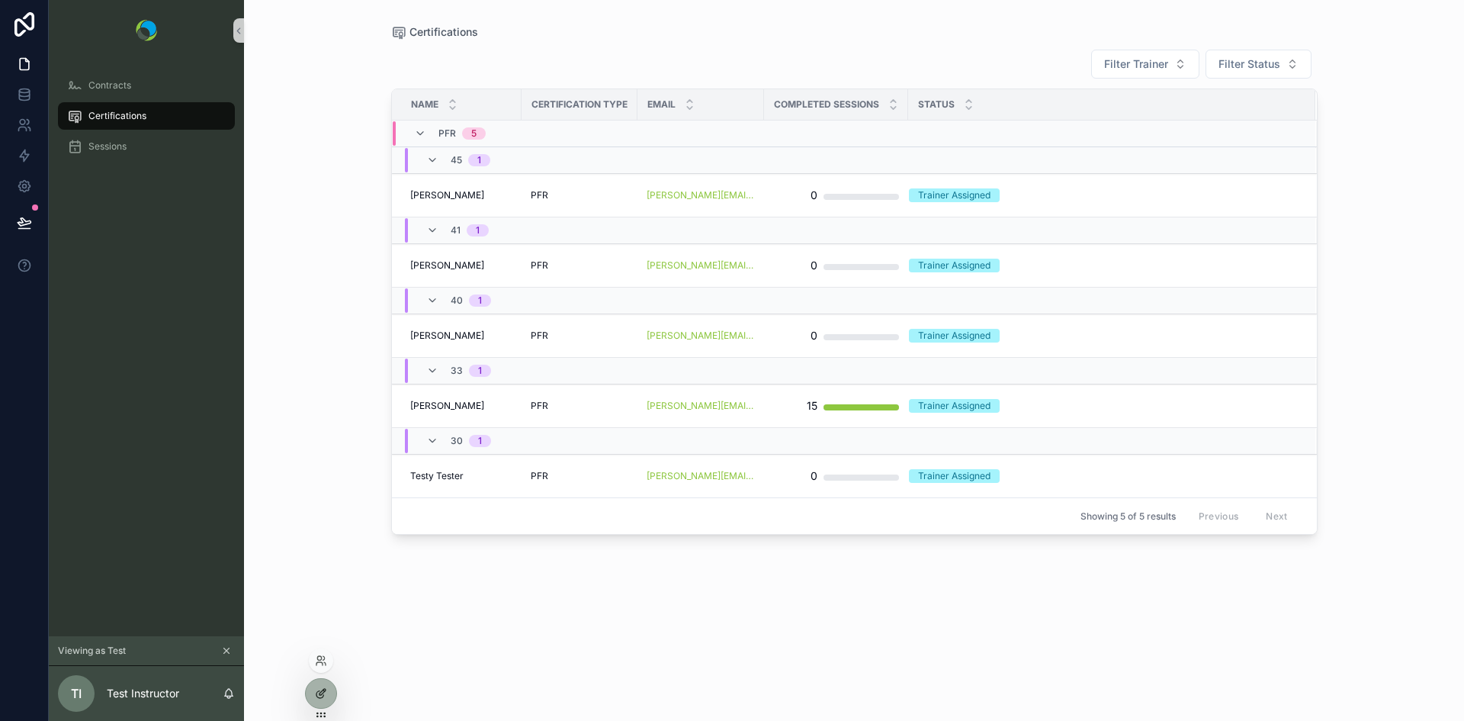
click at [319, 689] on icon at bounding box center [321, 693] width 12 height 12
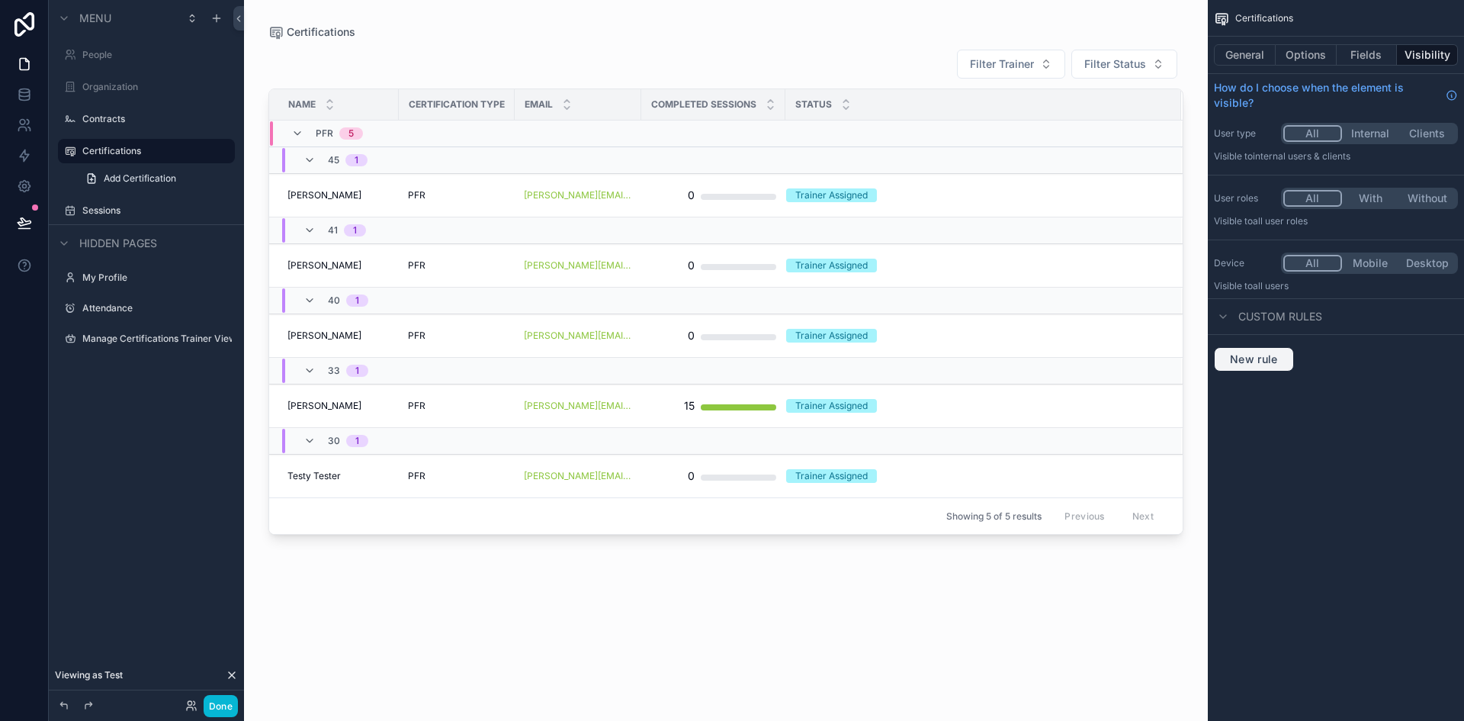
click at [1263, 358] on span "New rule" at bounding box center [1254, 359] width 60 height 14
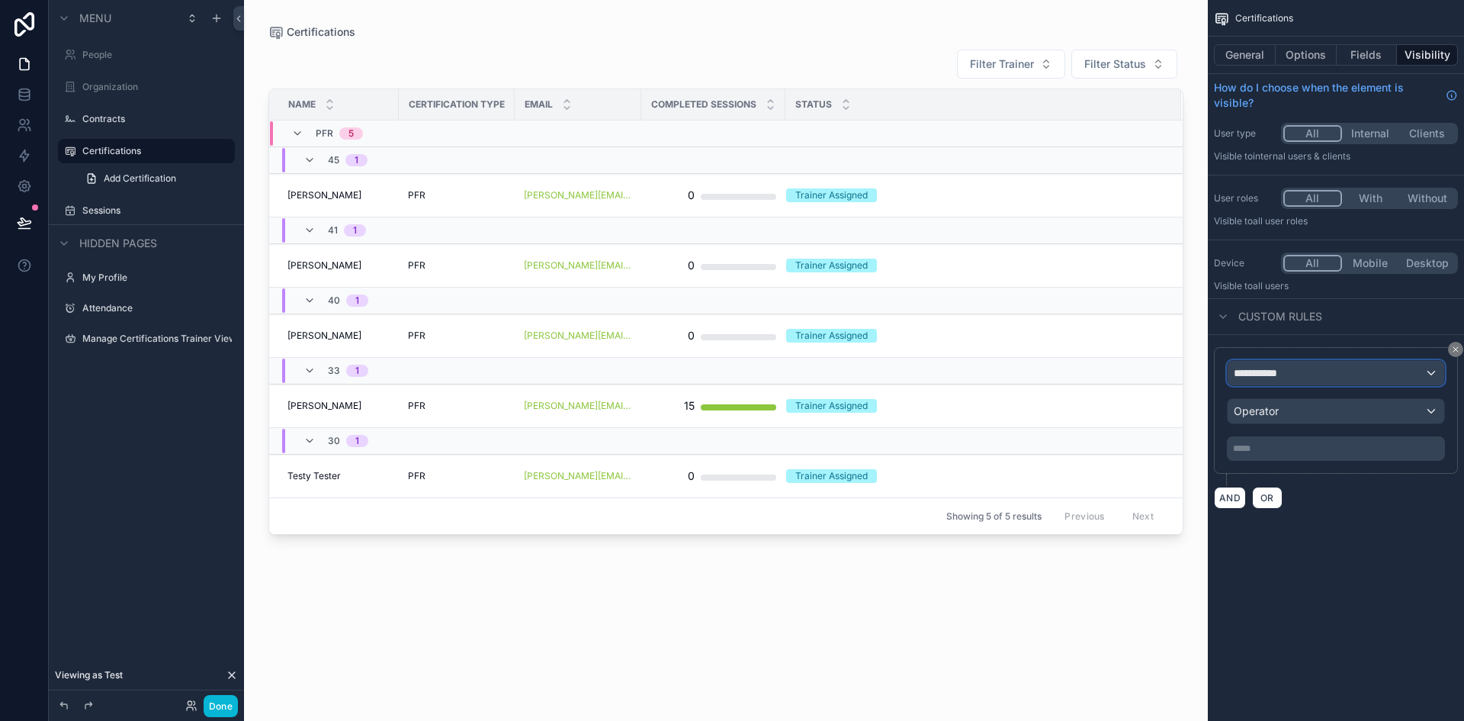
click at [1360, 373] on div "**********" at bounding box center [1336, 373] width 217 height 24
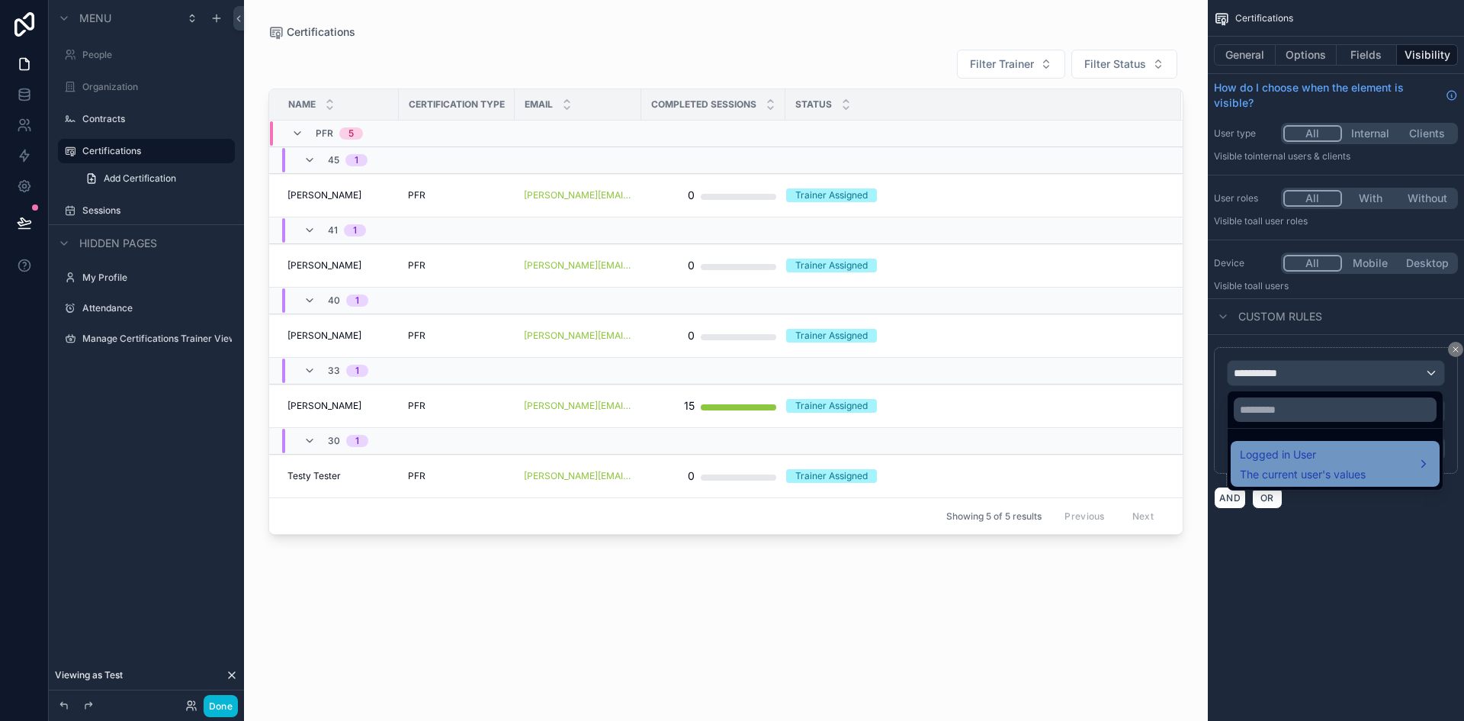
click at [1328, 470] on span "The current user's values" at bounding box center [1303, 474] width 126 height 15
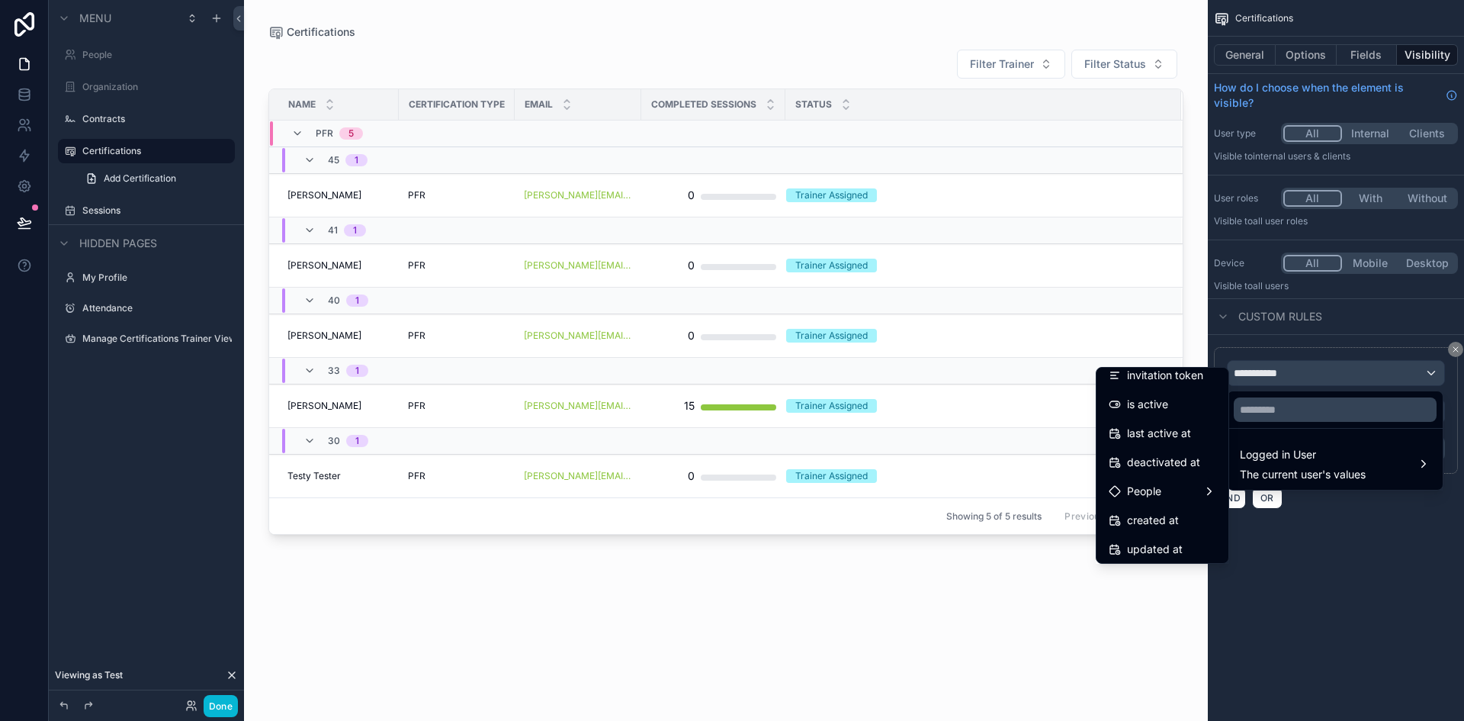
scroll to position [273, 0]
click at [1161, 467] on div "People" at bounding box center [1163, 459] width 108 height 18
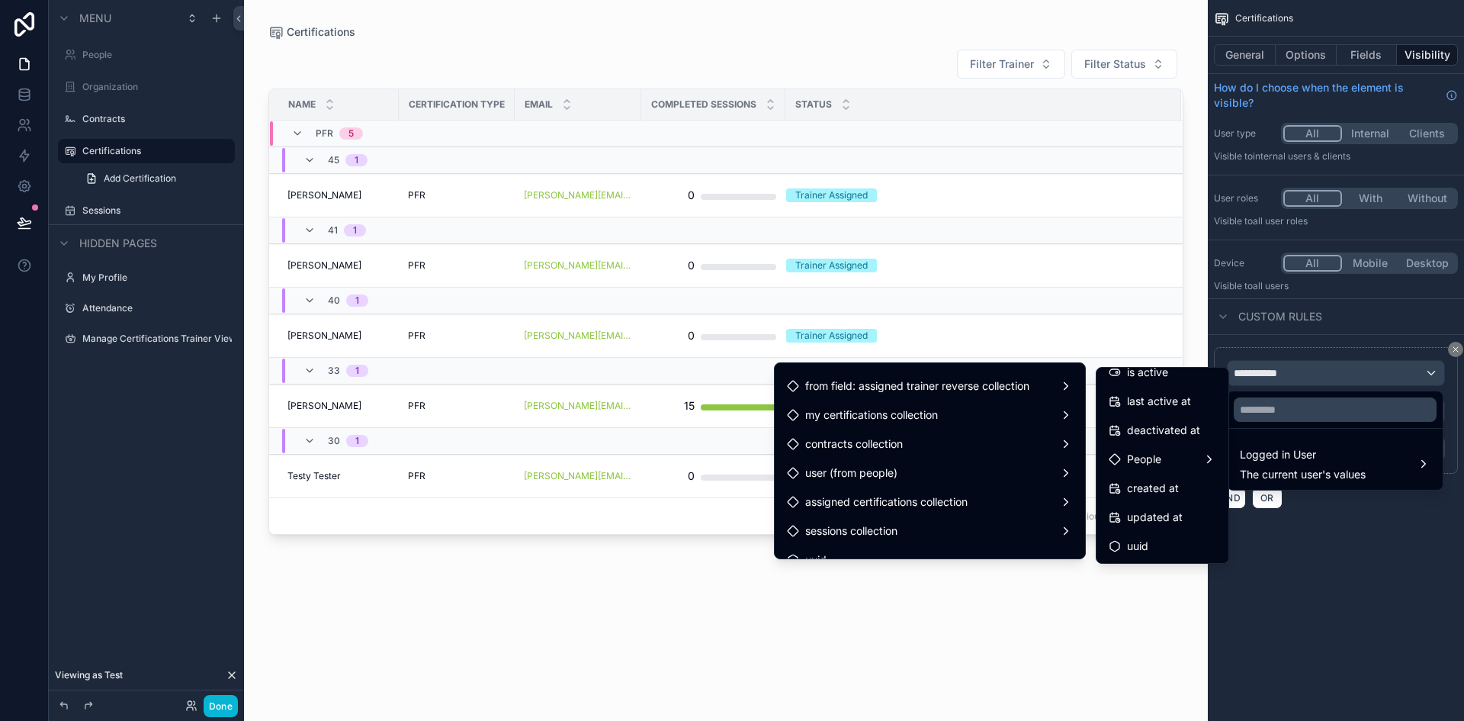
scroll to position [1026, 0]
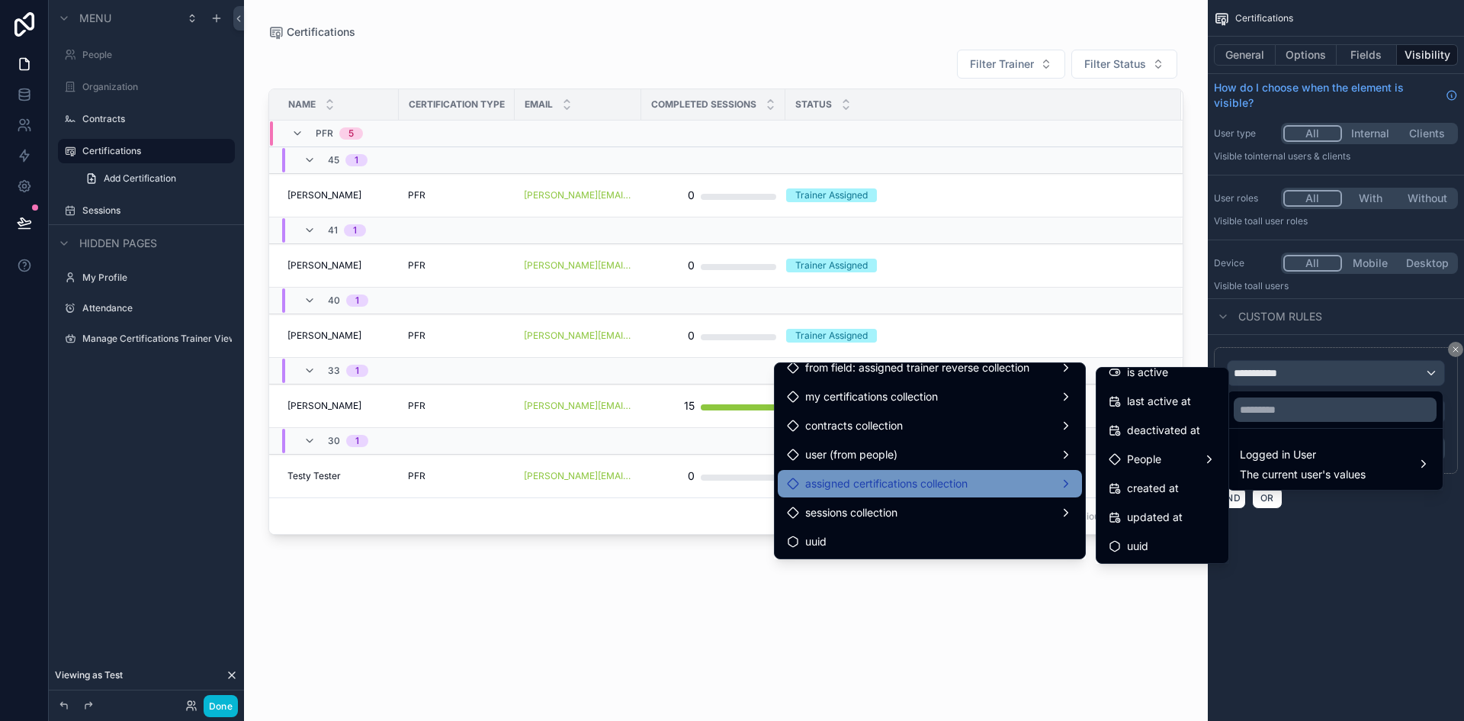
click at [916, 477] on span "assigned certifications collection" at bounding box center [886, 483] width 162 height 18
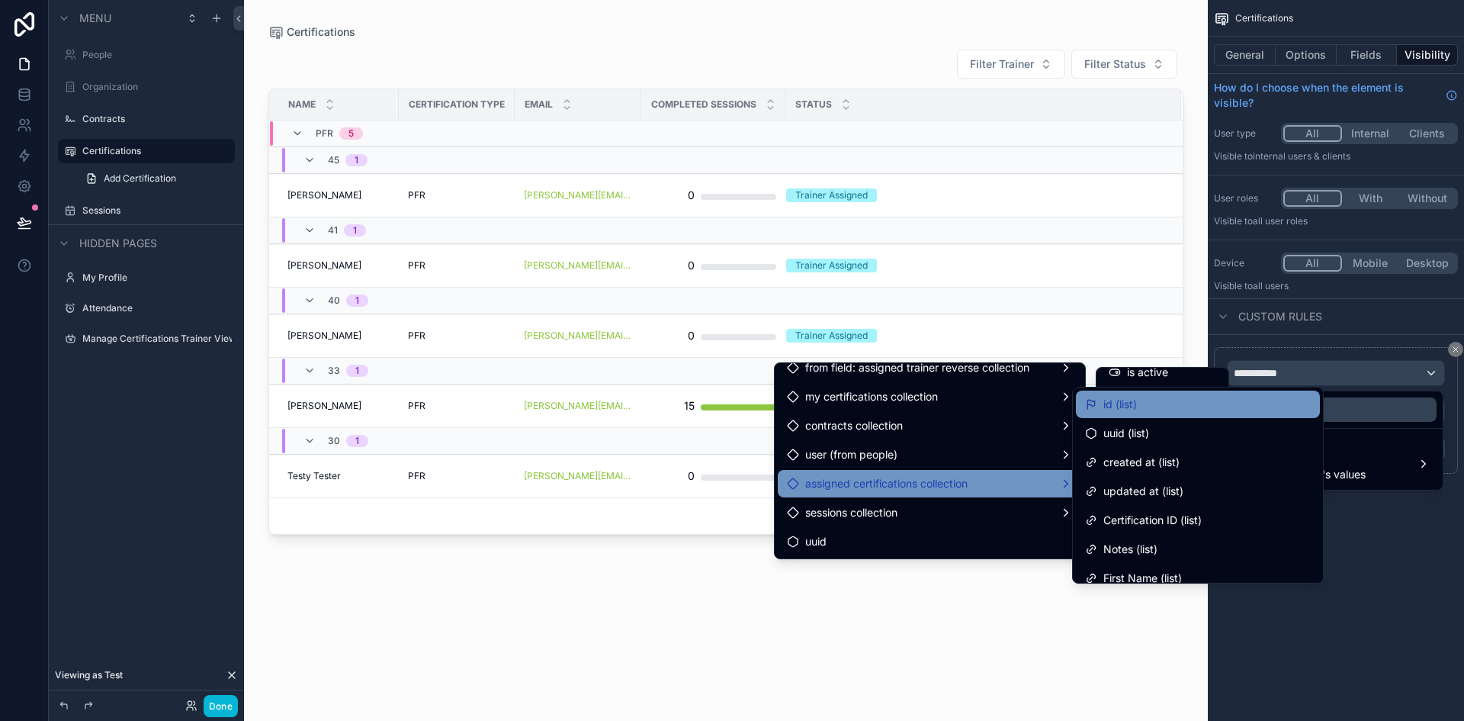
click at [1137, 396] on span "id (list)" at bounding box center [1120, 404] width 34 height 18
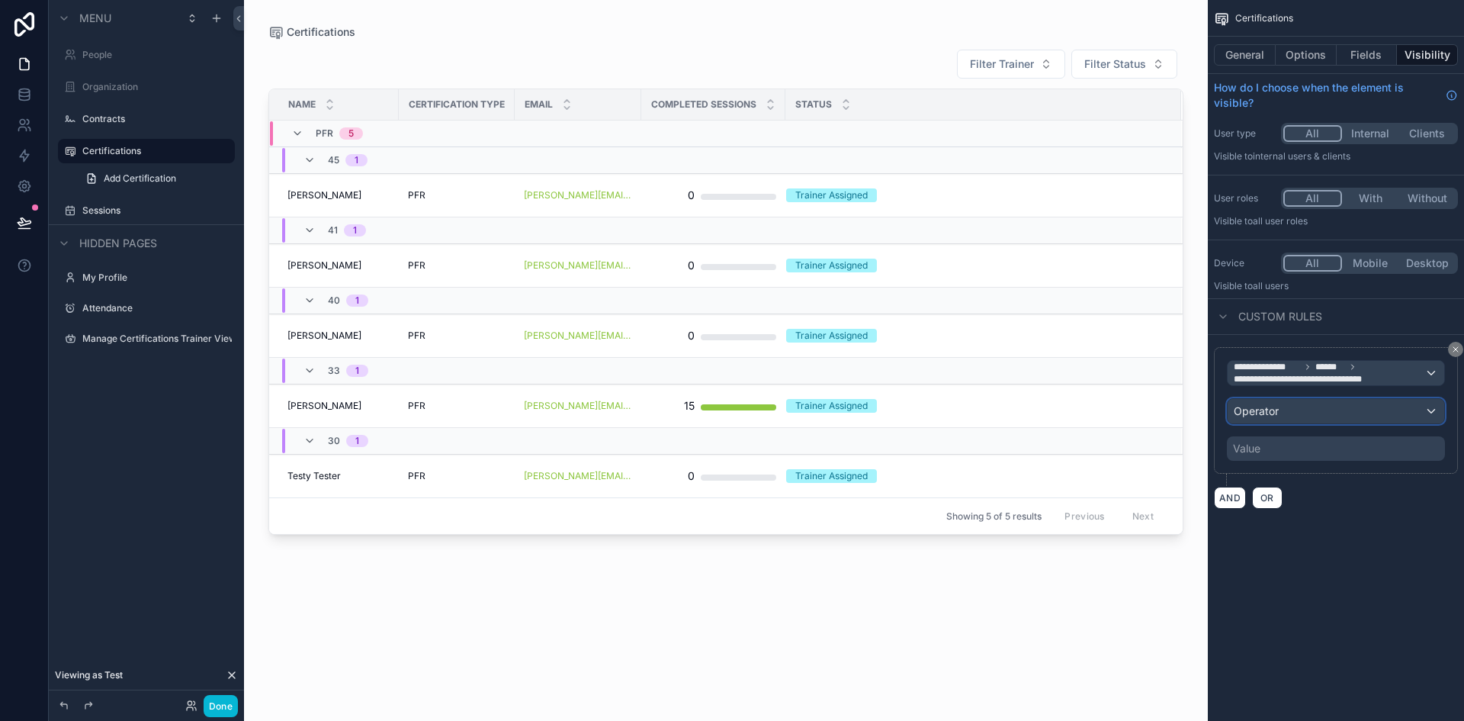
click at [1280, 413] on div "Operator" at bounding box center [1336, 411] width 217 height 24
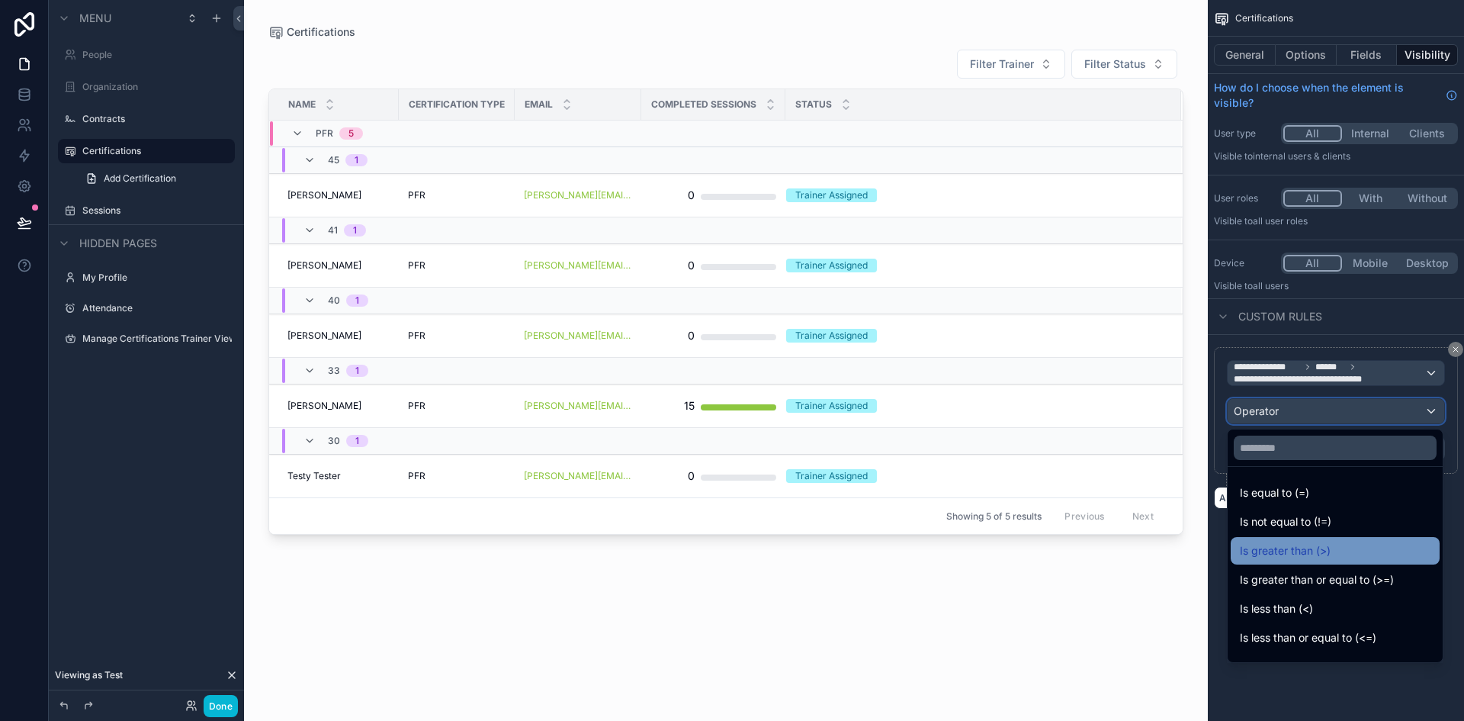
scroll to position [108, 0]
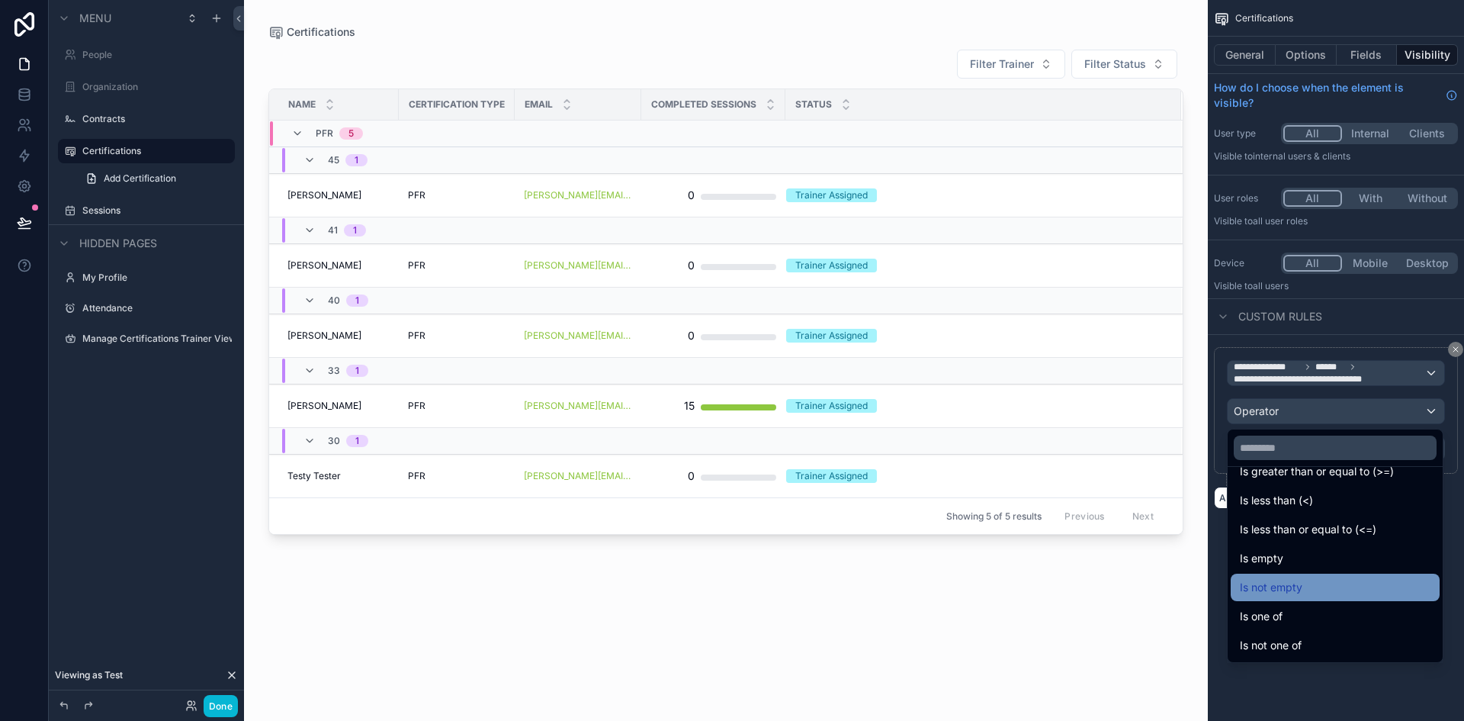
click at [1294, 581] on span "Is not empty" at bounding box center [1271, 587] width 63 height 18
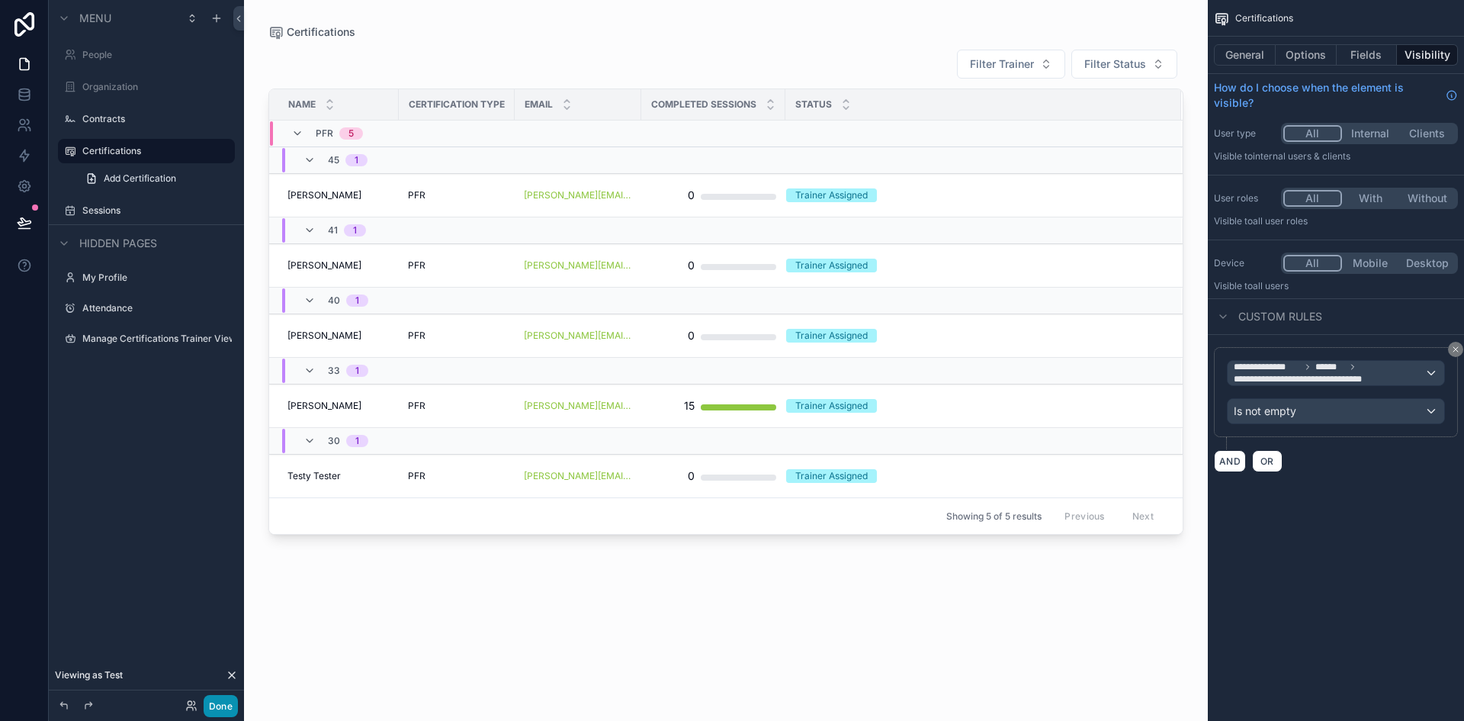
click at [229, 705] on button "Done" at bounding box center [221, 706] width 34 height 22
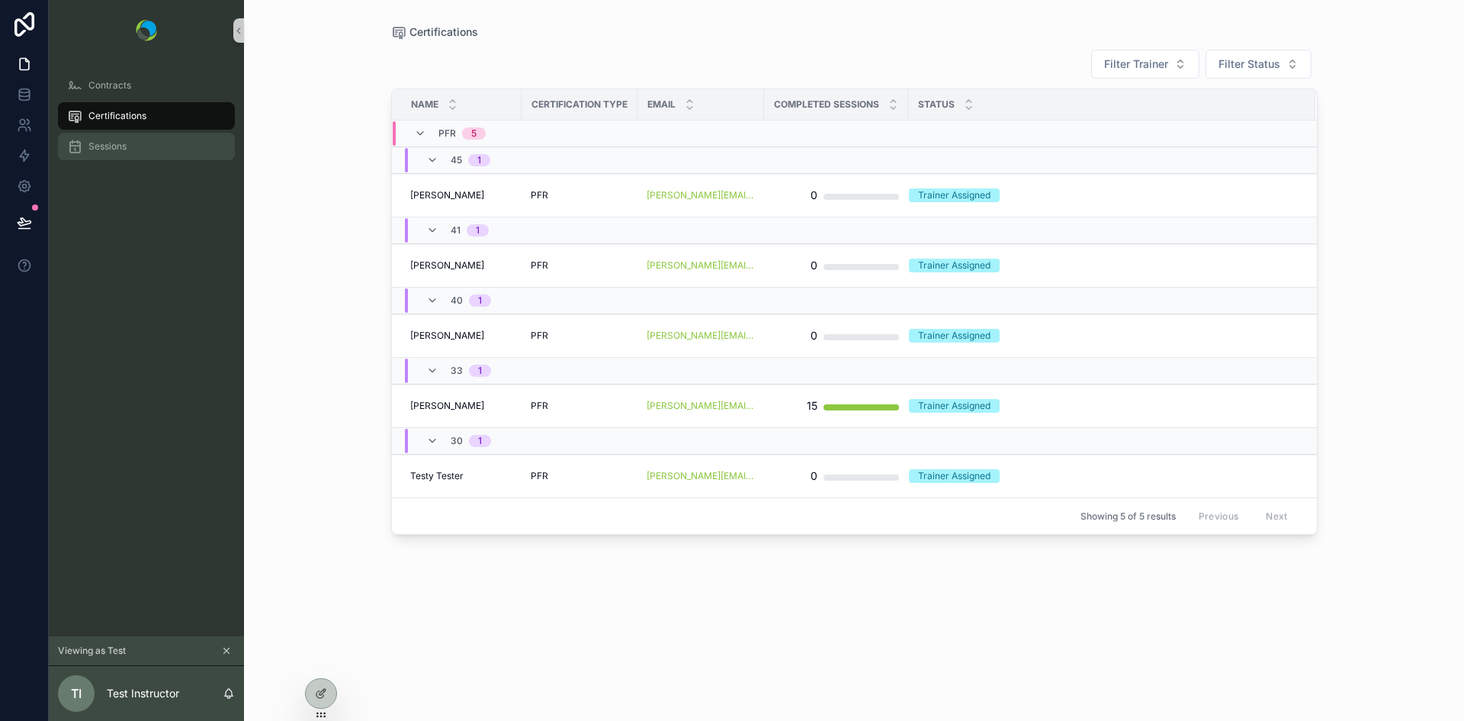
click at [104, 153] on div "Sessions" at bounding box center [146, 146] width 159 height 24
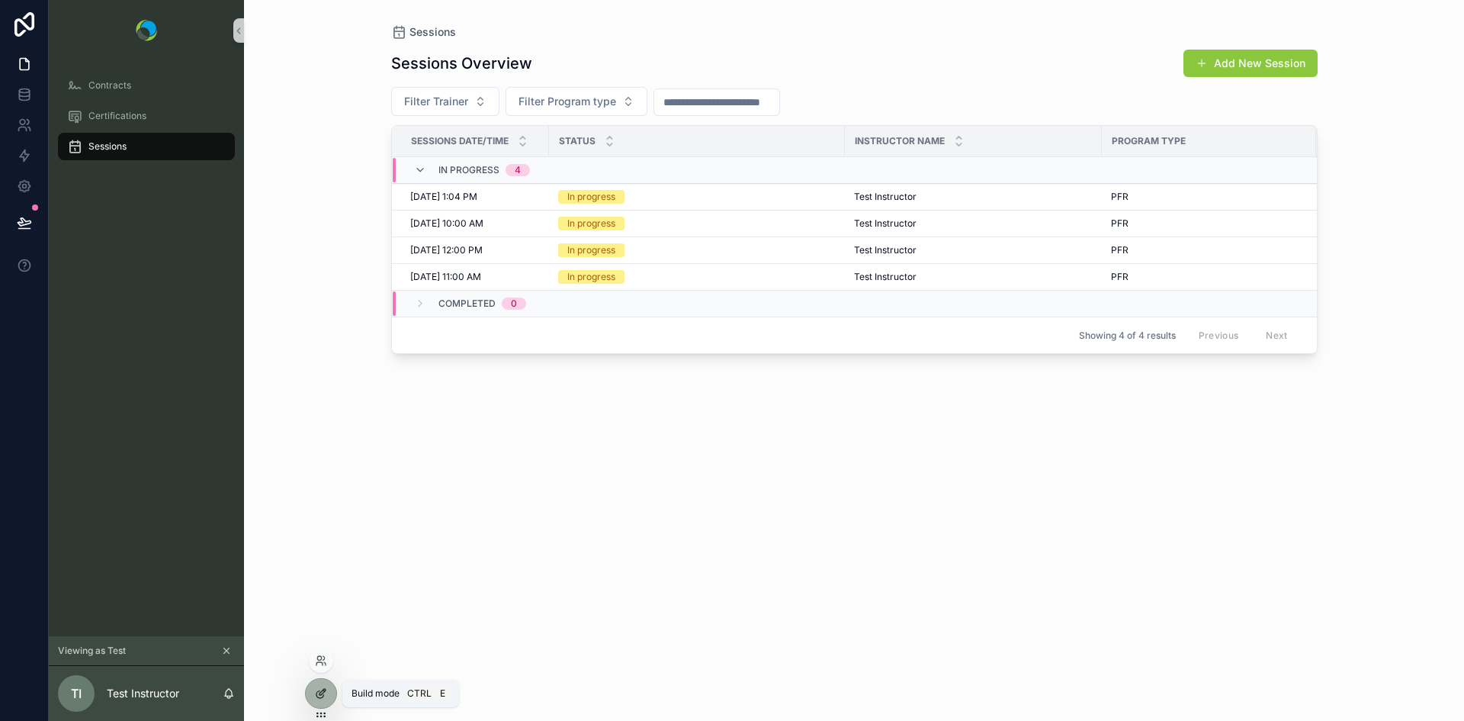
click at [330, 686] on div at bounding box center [321, 693] width 30 height 29
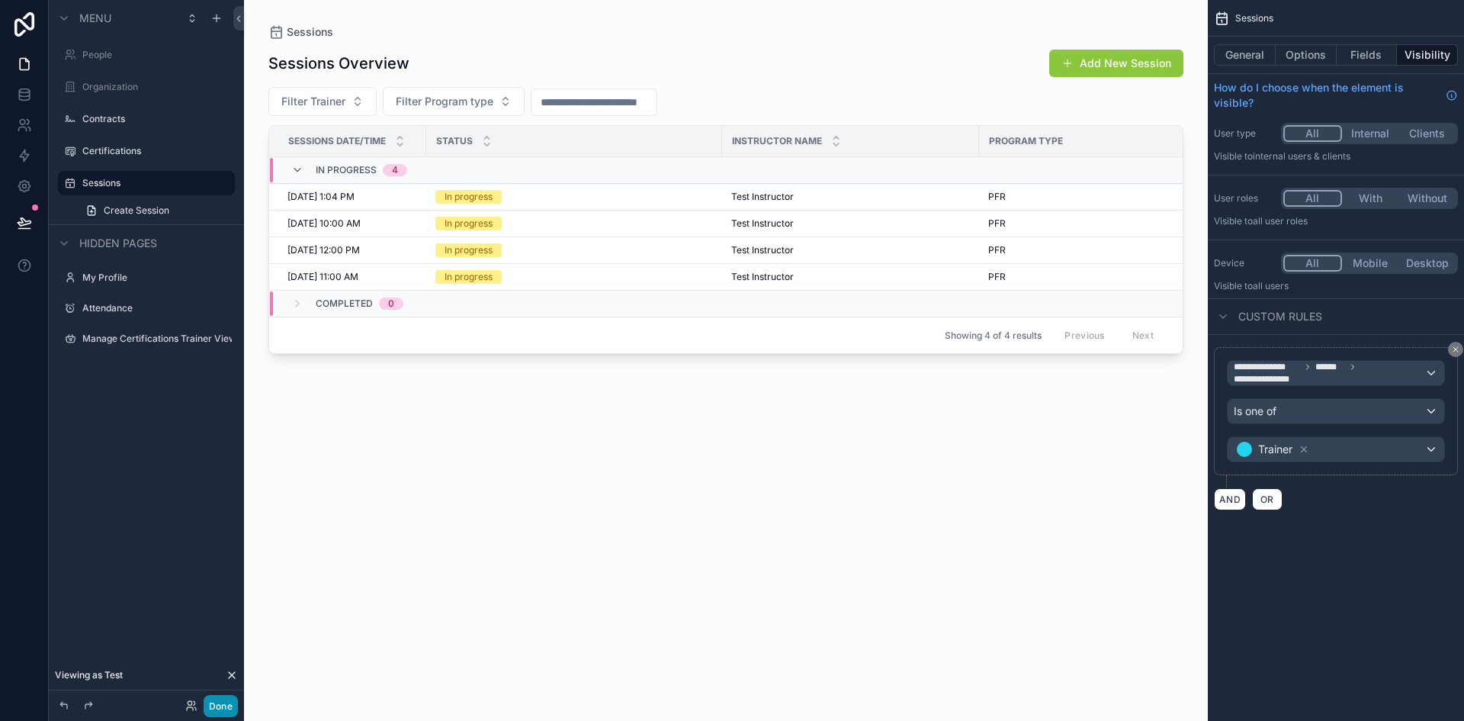
click at [219, 705] on button "Done" at bounding box center [221, 706] width 34 height 22
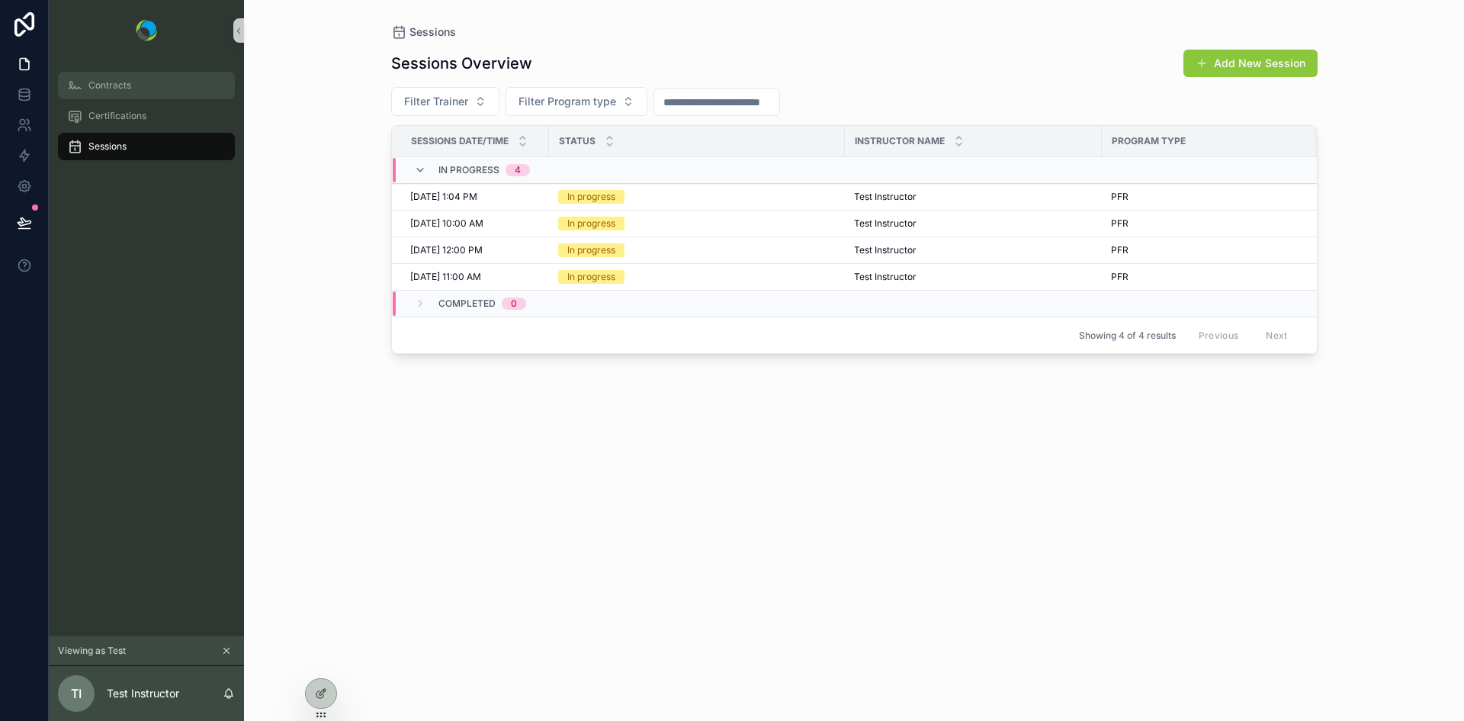
click at [117, 85] on span "Contracts" at bounding box center [109, 85] width 43 height 12
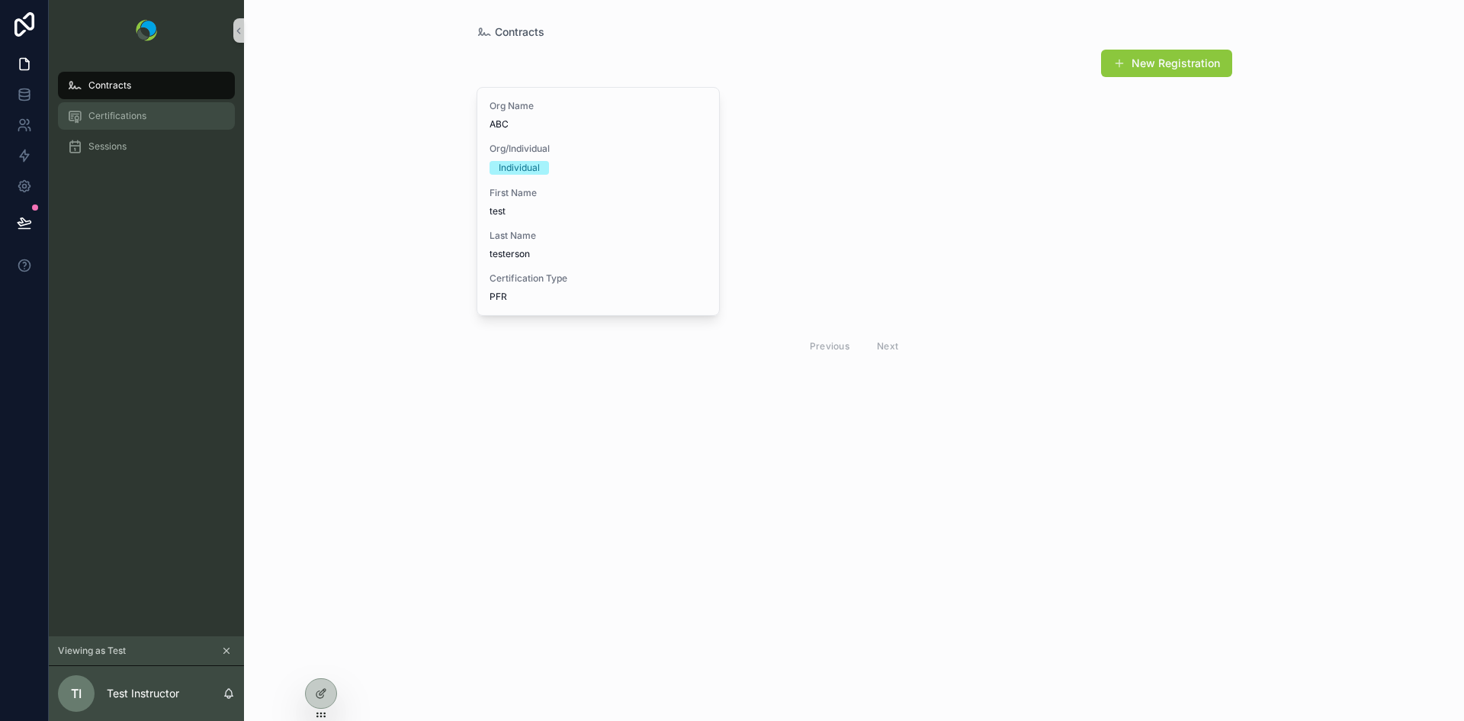
click at [101, 123] on div "Certifications" at bounding box center [146, 116] width 159 height 24
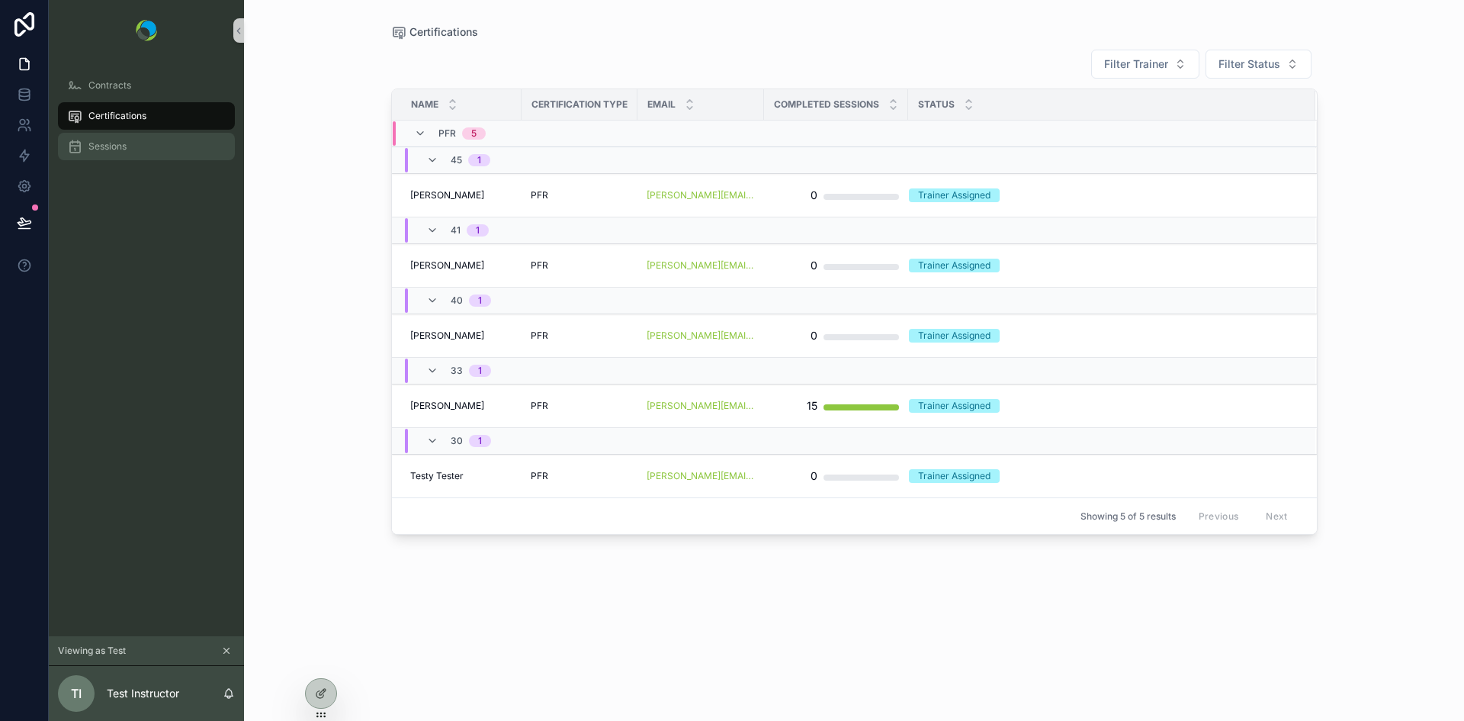
click at [93, 159] on link "Sessions" at bounding box center [146, 146] width 177 height 27
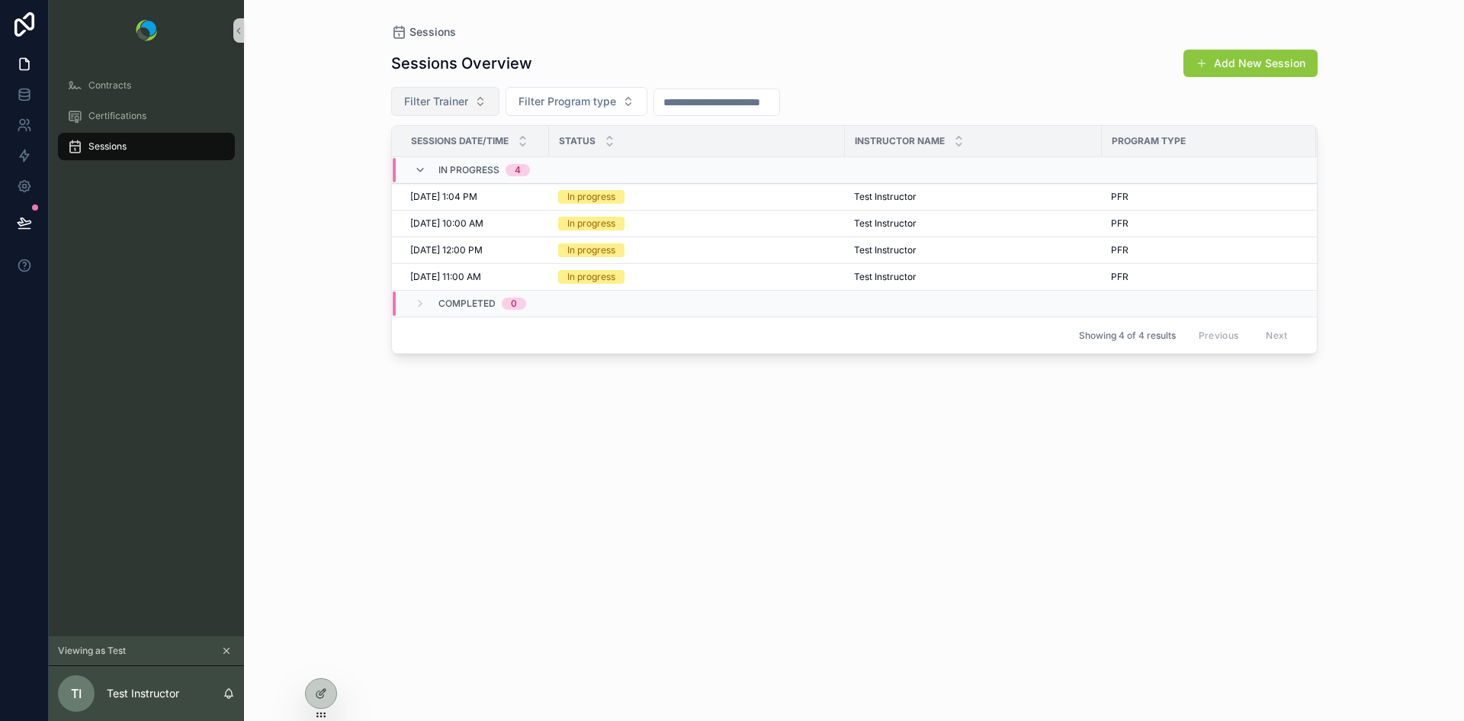
click at [413, 104] on span "Filter Trainer" at bounding box center [436, 101] width 64 height 15
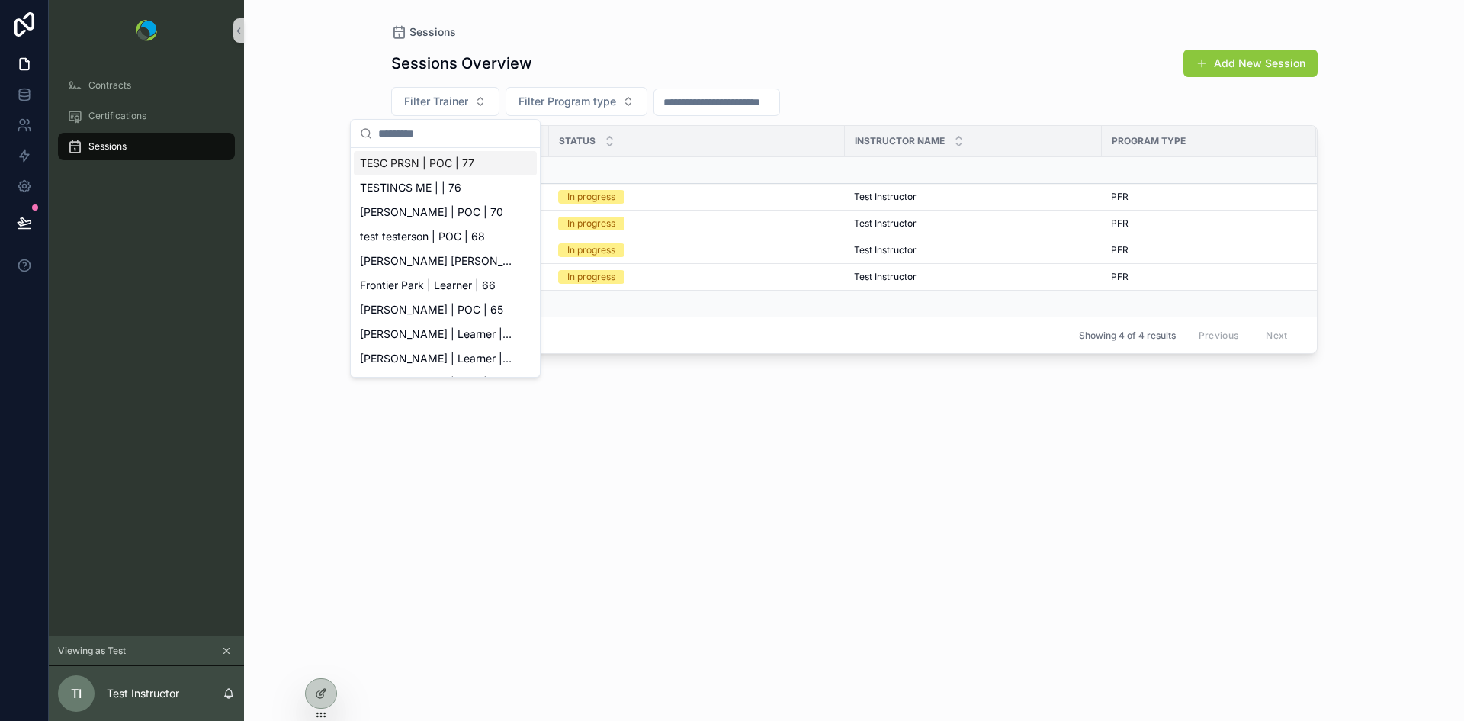
click at [330, 88] on div "Sessions Sessions Overview Add New Session Filter Trainer Filter Program type S…" at bounding box center [854, 360] width 1220 height 721
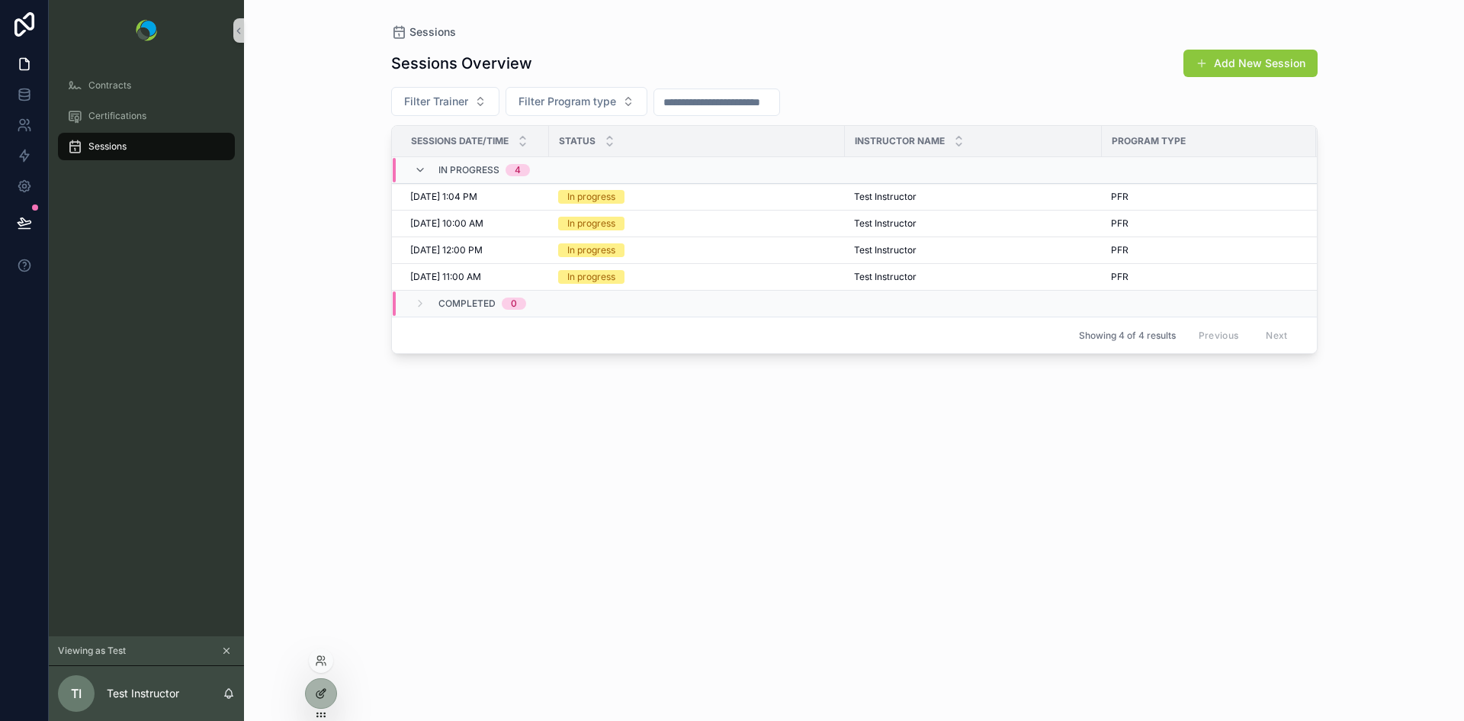
click at [320, 692] on icon at bounding box center [322, 692] width 6 height 6
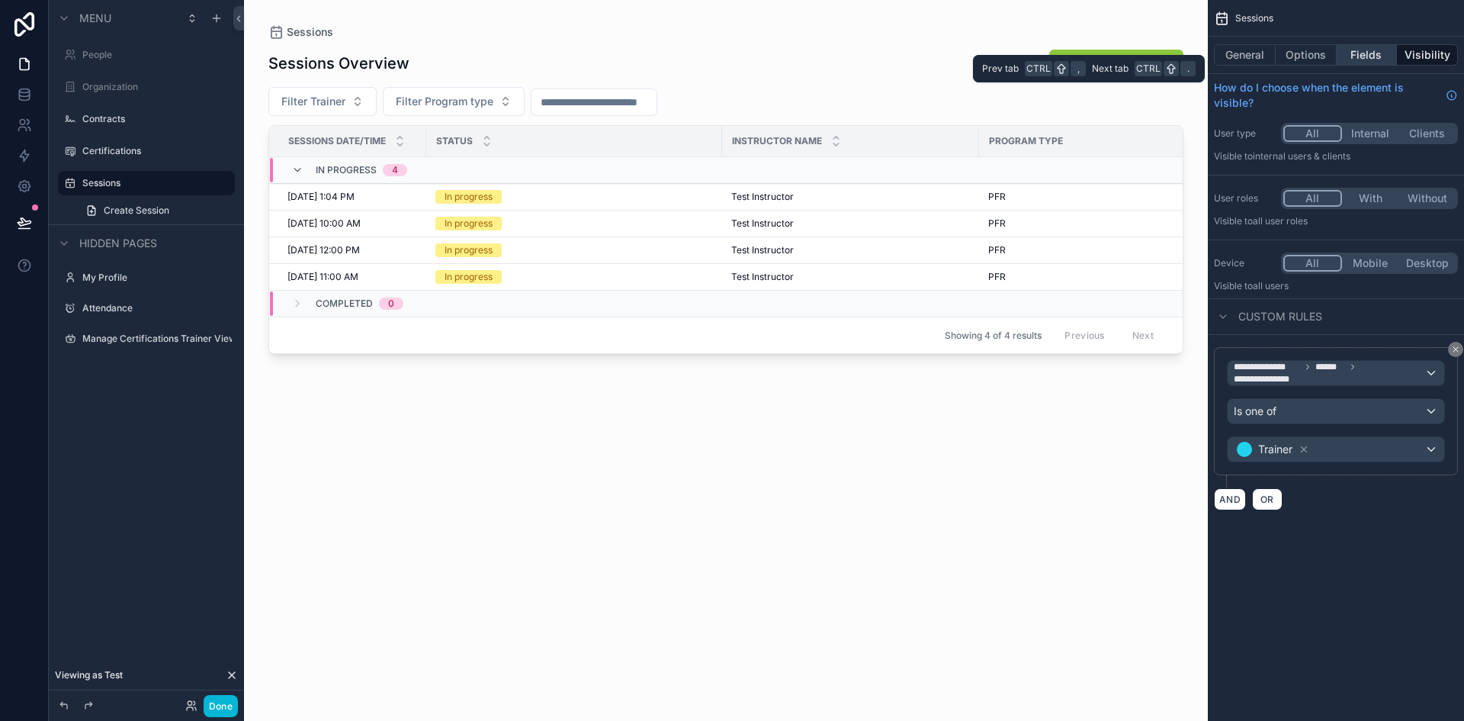
click at [1363, 59] on button "Fields" at bounding box center [1367, 54] width 61 height 21
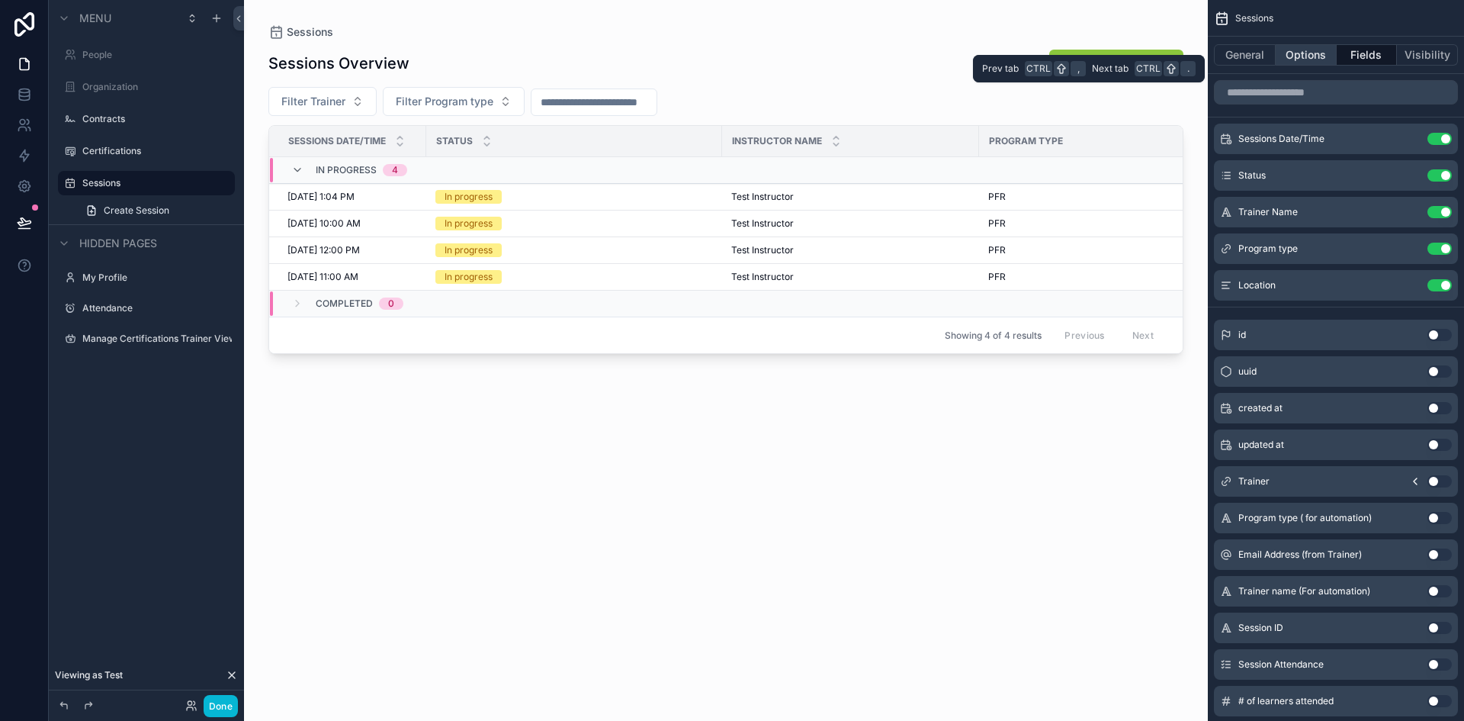
click at [1316, 48] on button "Options" at bounding box center [1306, 54] width 61 height 21
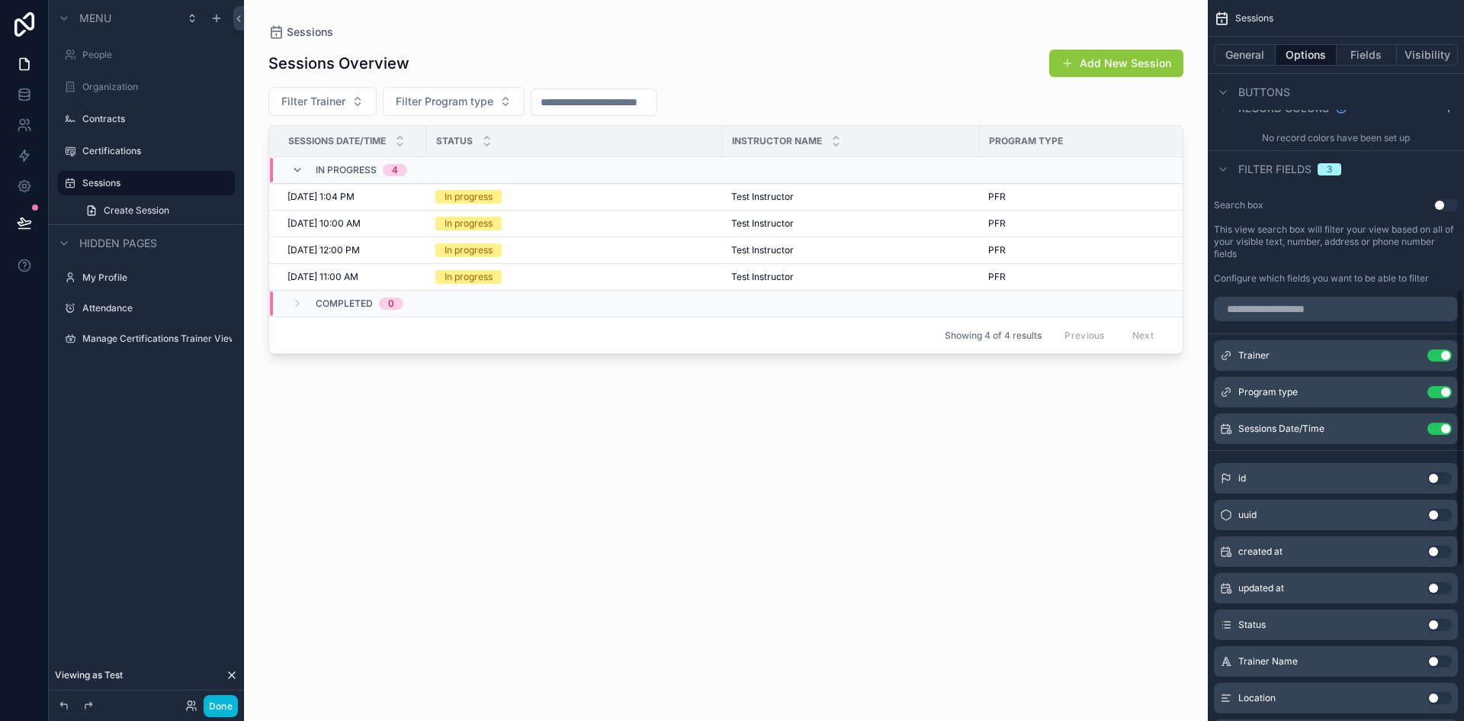
scroll to position [752, 0]
click at [1432, 356] on button "Use setting" at bounding box center [1439, 356] width 24 height 12
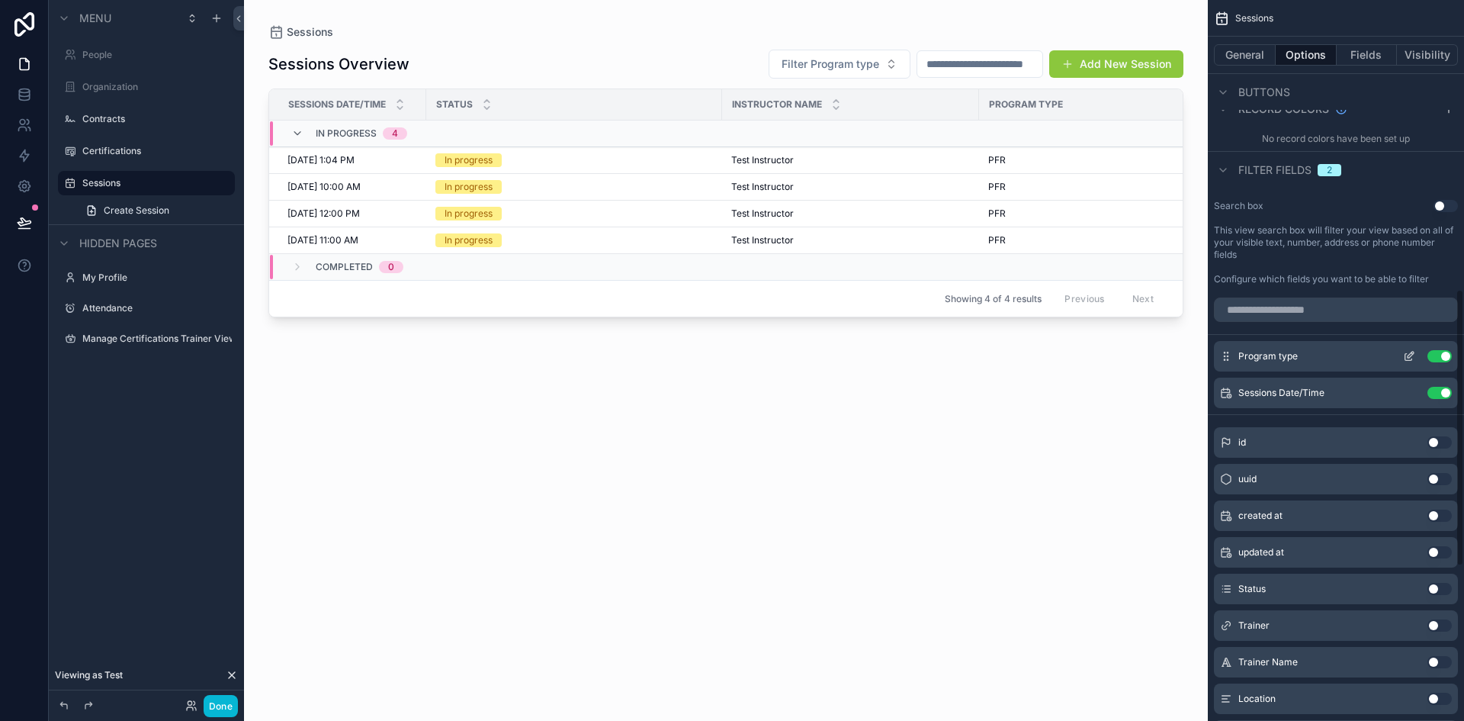
click at [1432, 358] on button "Use setting" at bounding box center [1439, 356] width 24 height 12
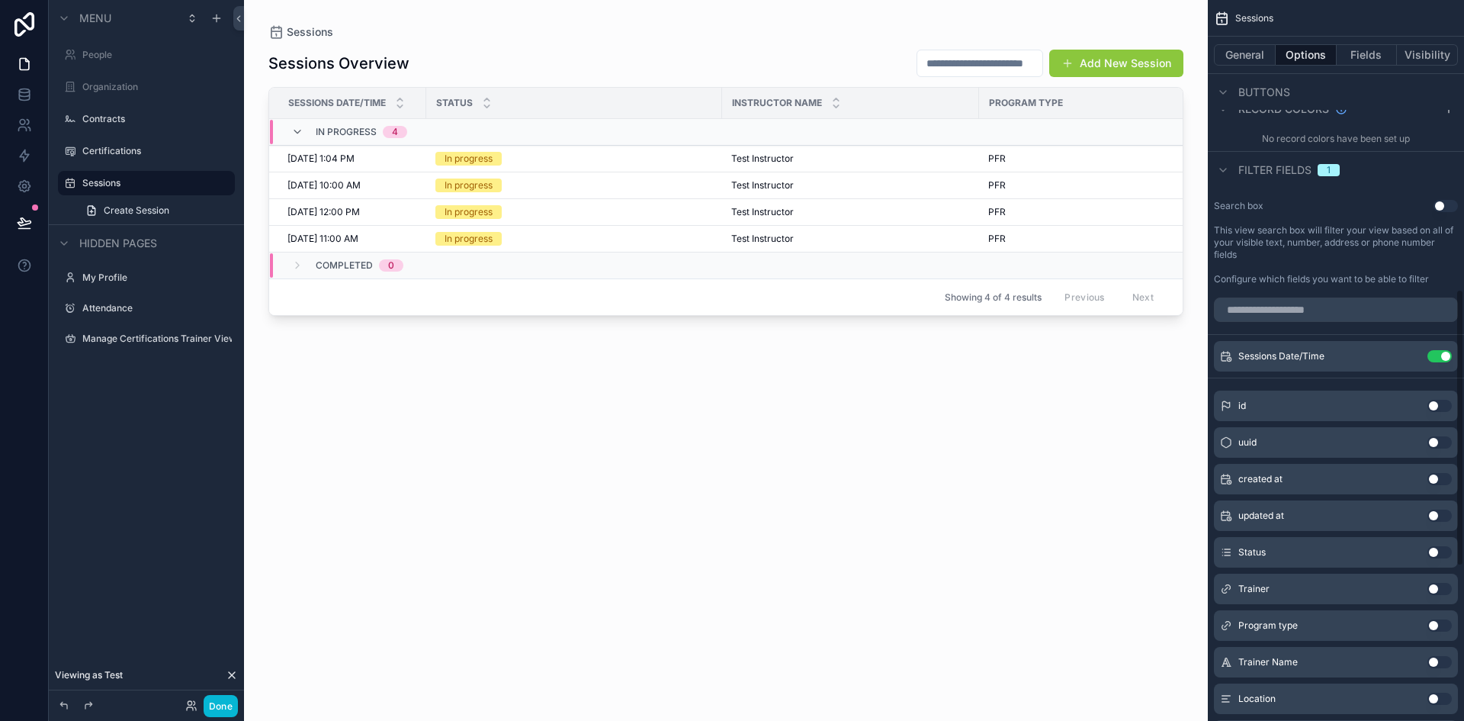
click at [1432, 358] on button "Use setting" at bounding box center [1439, 356] width 24 height 12
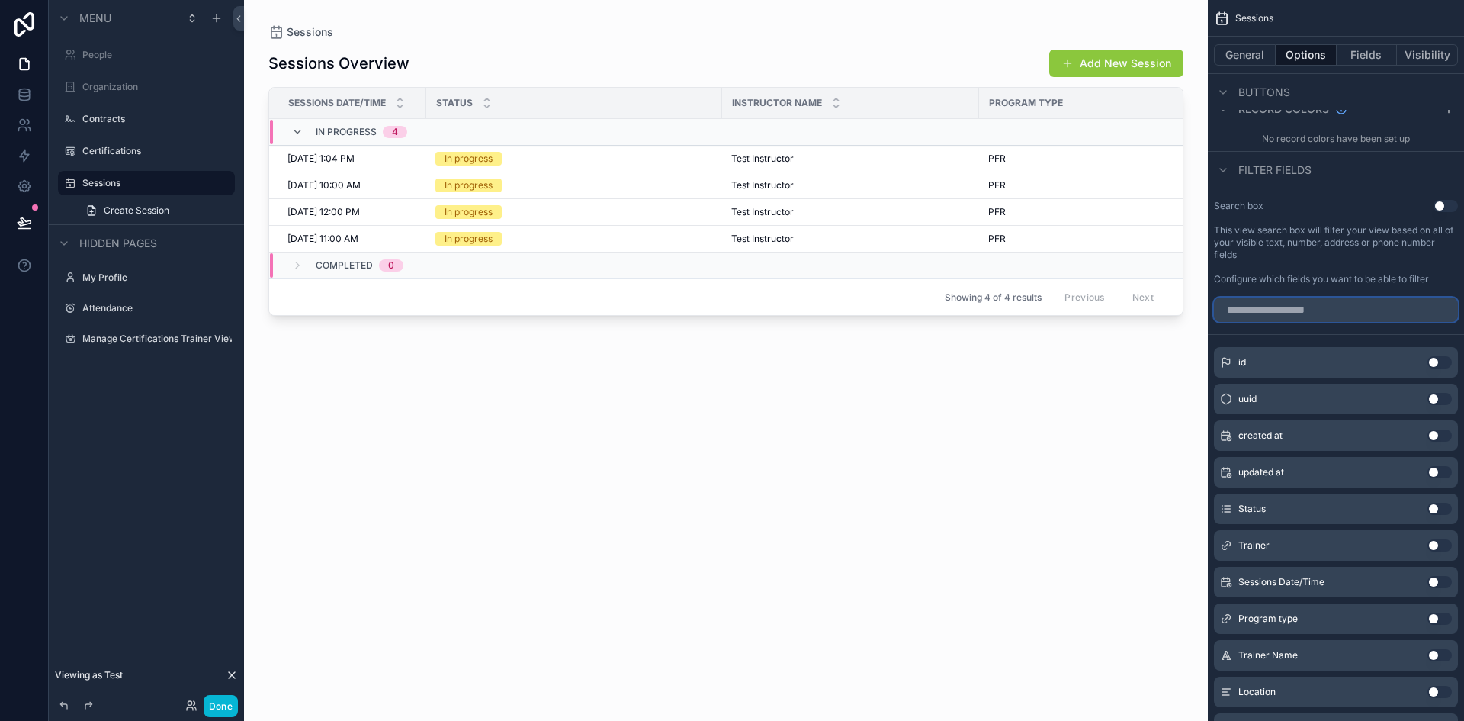
click at [1302, 310] on input "scrollable content" at bounding box center [1336, 309] width 244 height 24
click at [1449, 210] on button "Use setting" at bounding box center [1445, 206] width 24 height 12
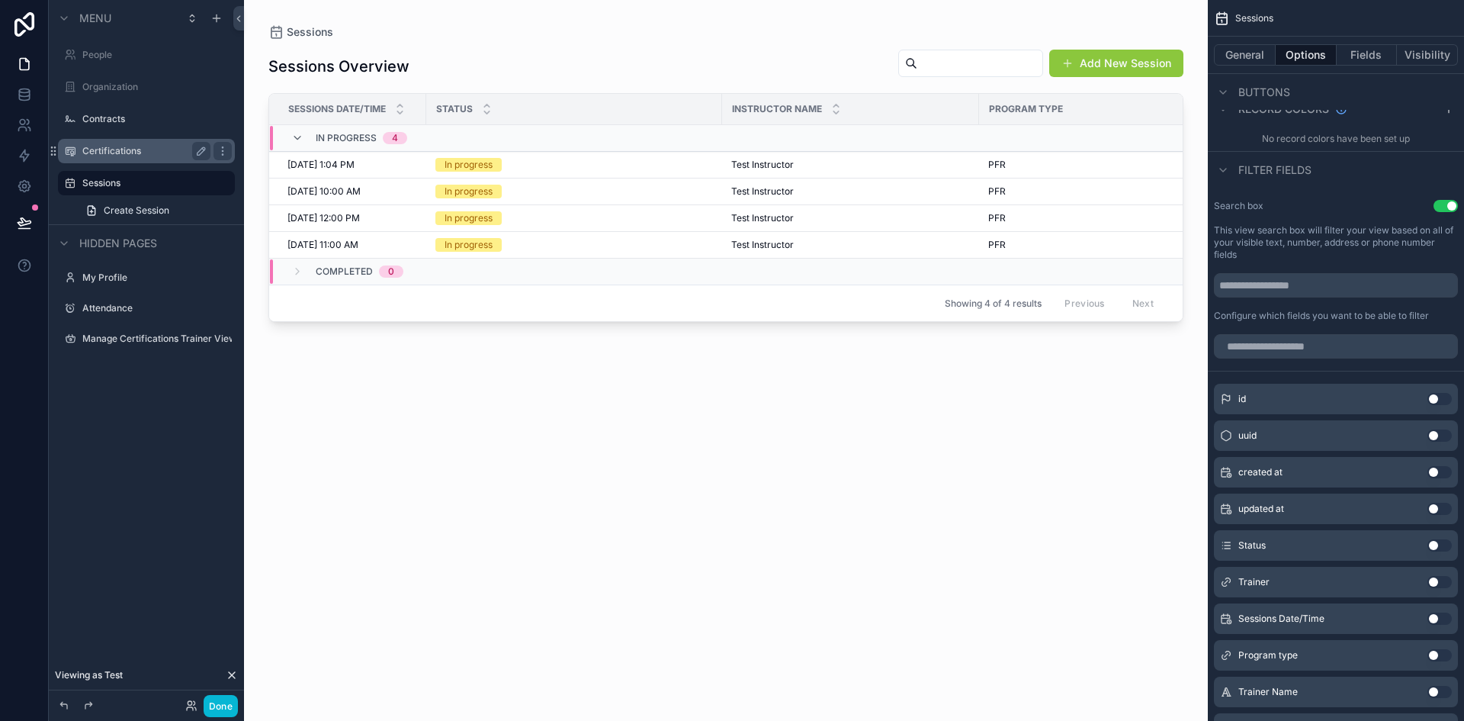
click at [114, 156] on label "Certifications" at bounding box center [143, 151] width 122 height 12
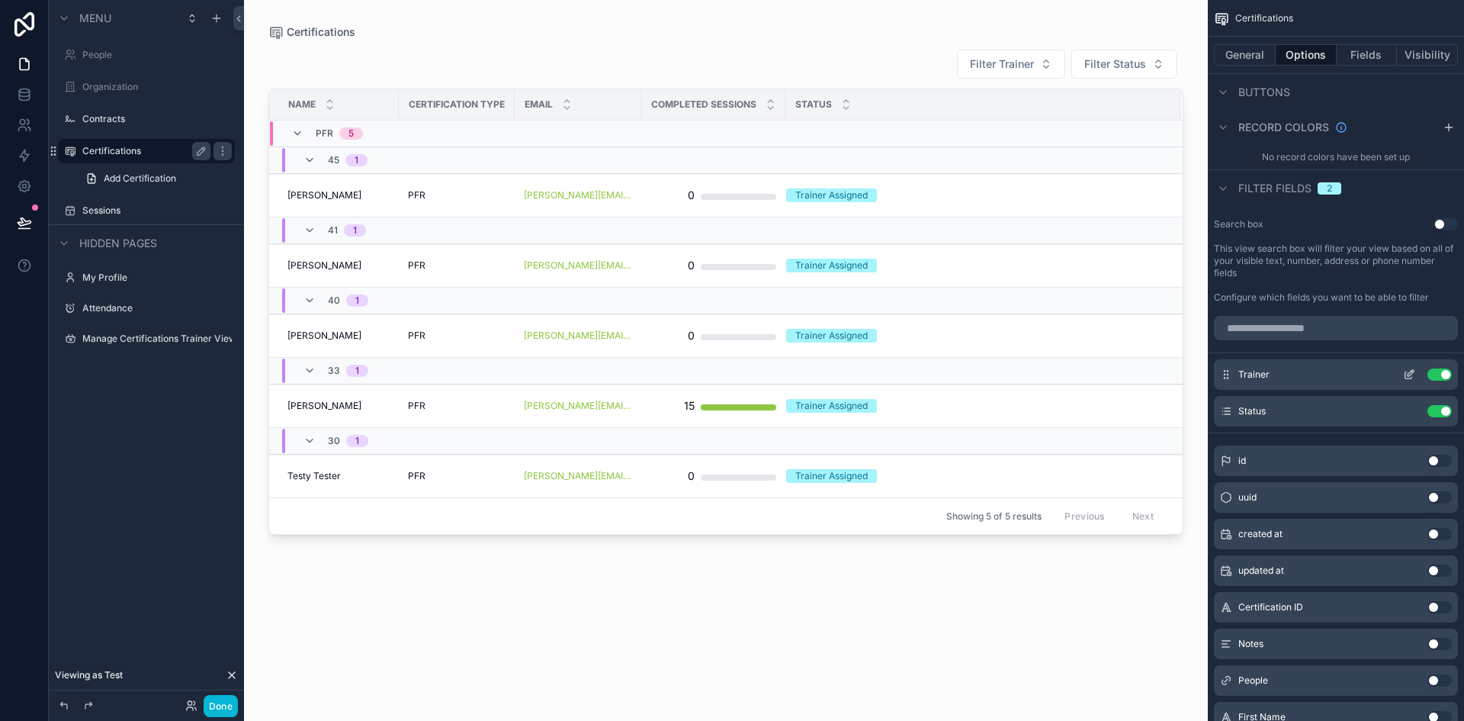
click at [1430, 374] on button "Use setting" at bounding box center [1439, 374] width 24 height 12
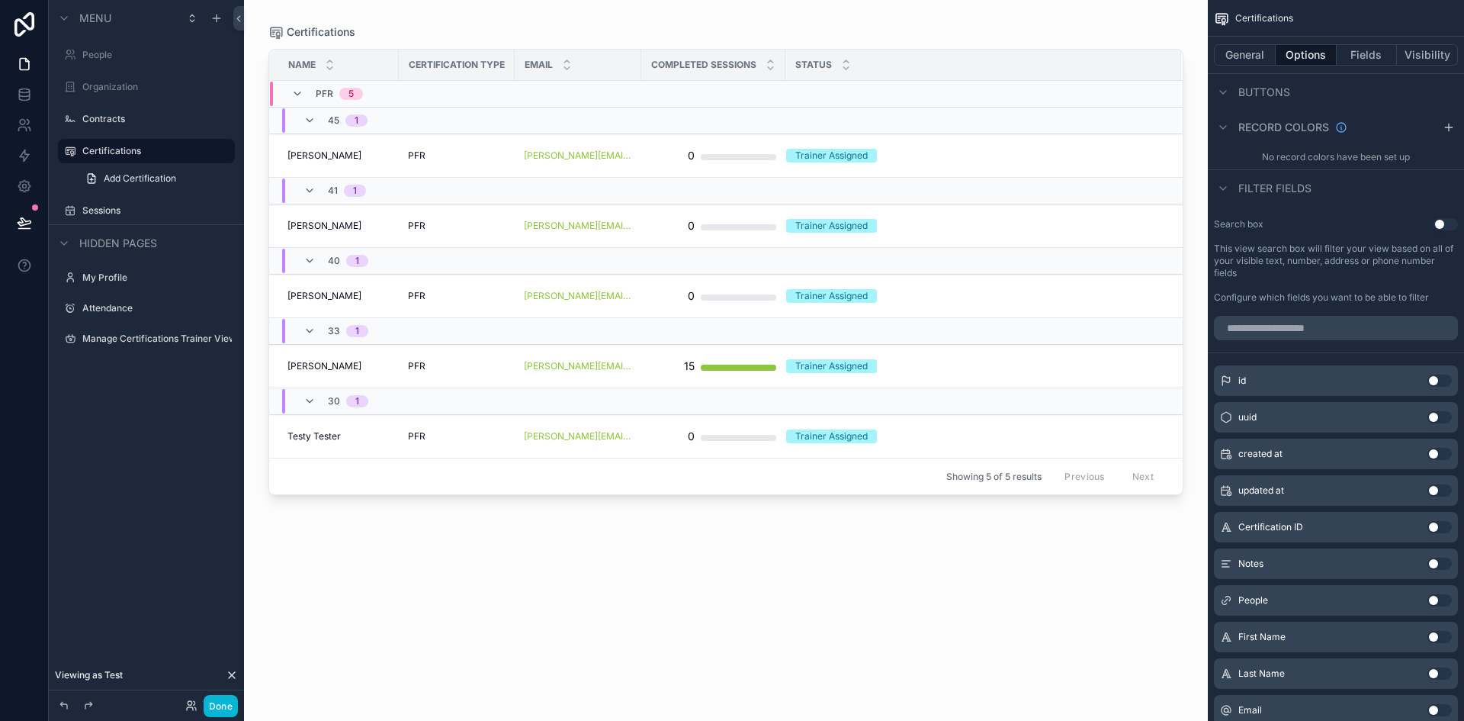
click at [1448, 221] on button "Use setting" at bounding box center [1445, 224] width 24 height 12
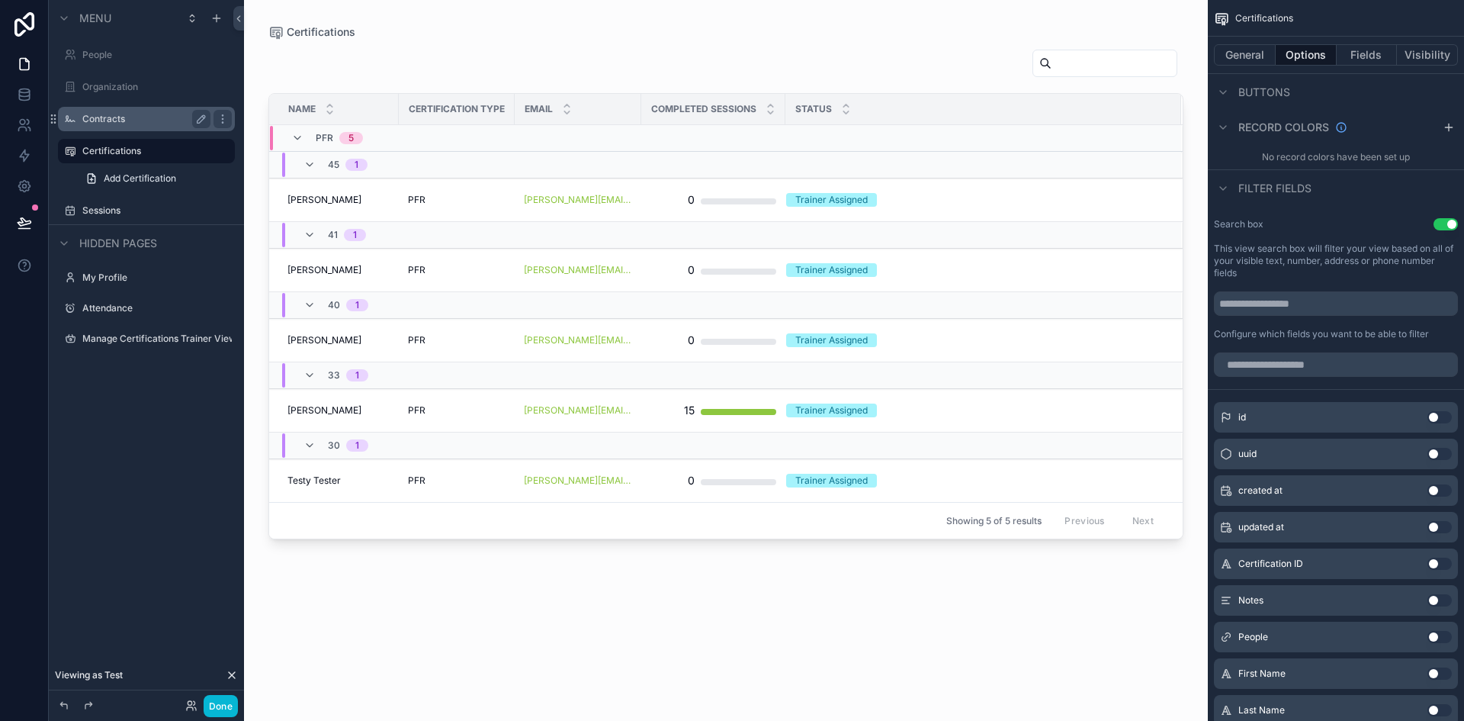
click at [100, 114] on label "Contracts" at bounding box center [143, 119] width 122 height 12
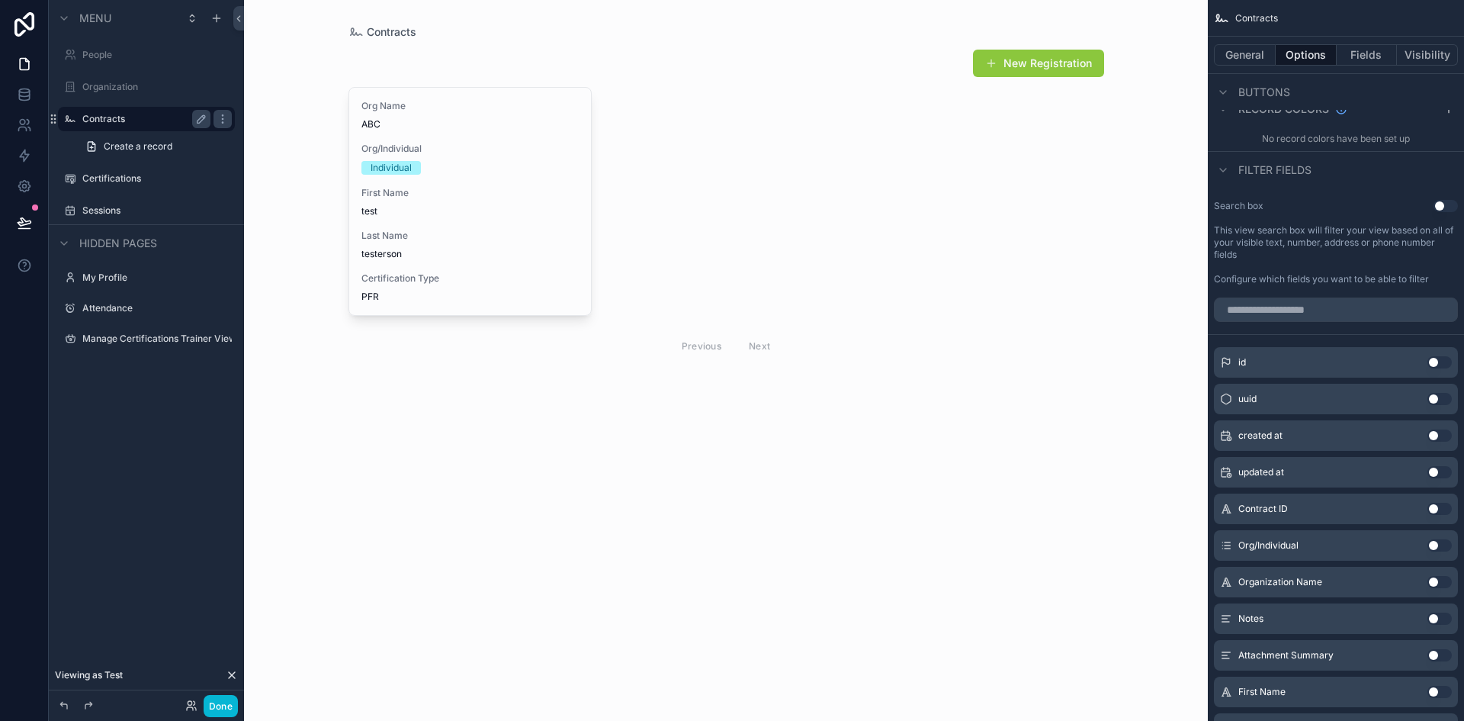
click at [1448, 209] on button "Use setting" at bounding box center [1445, 206] width 24 height 12
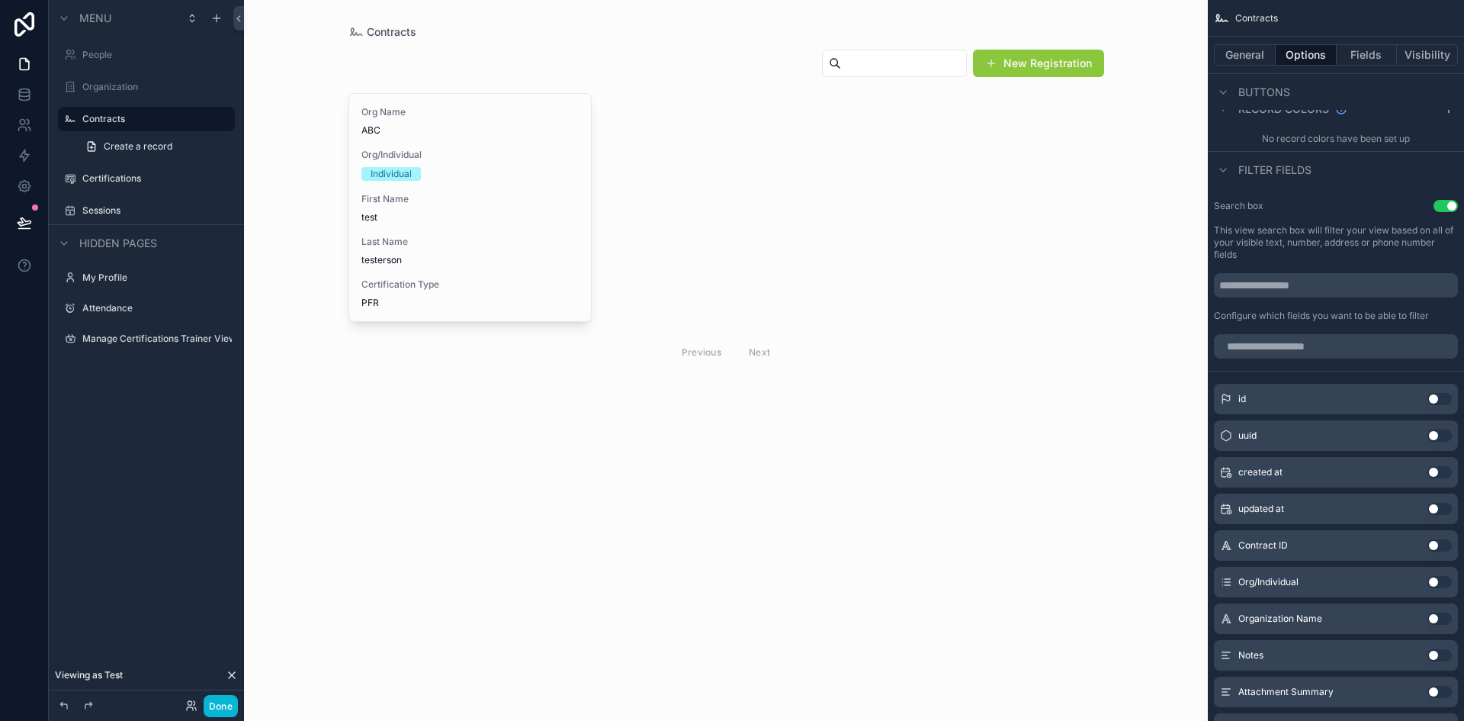
click at [1128, 74] on div "Contracts New Registration Org Name ABC Org/Individual Individual First Name te…" at bounding box center [726, 360] width 964 height 721
click at [1100, 60] on div "scrollable content" at bounding box center [726, 209] width 780 height 419
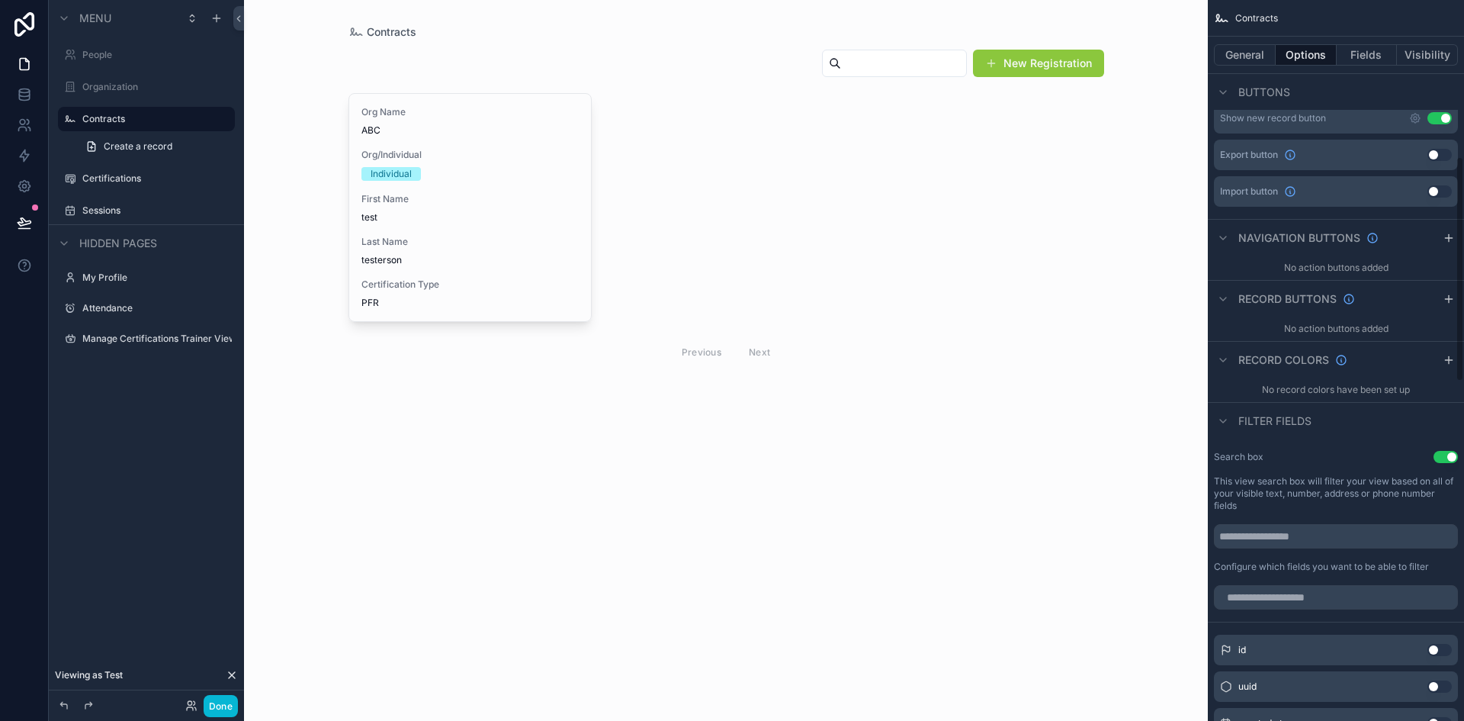
scroll to position [500, 0]
click at [1238, 53] on button "General" at bounding box center [1245, 54] width 62 height 21
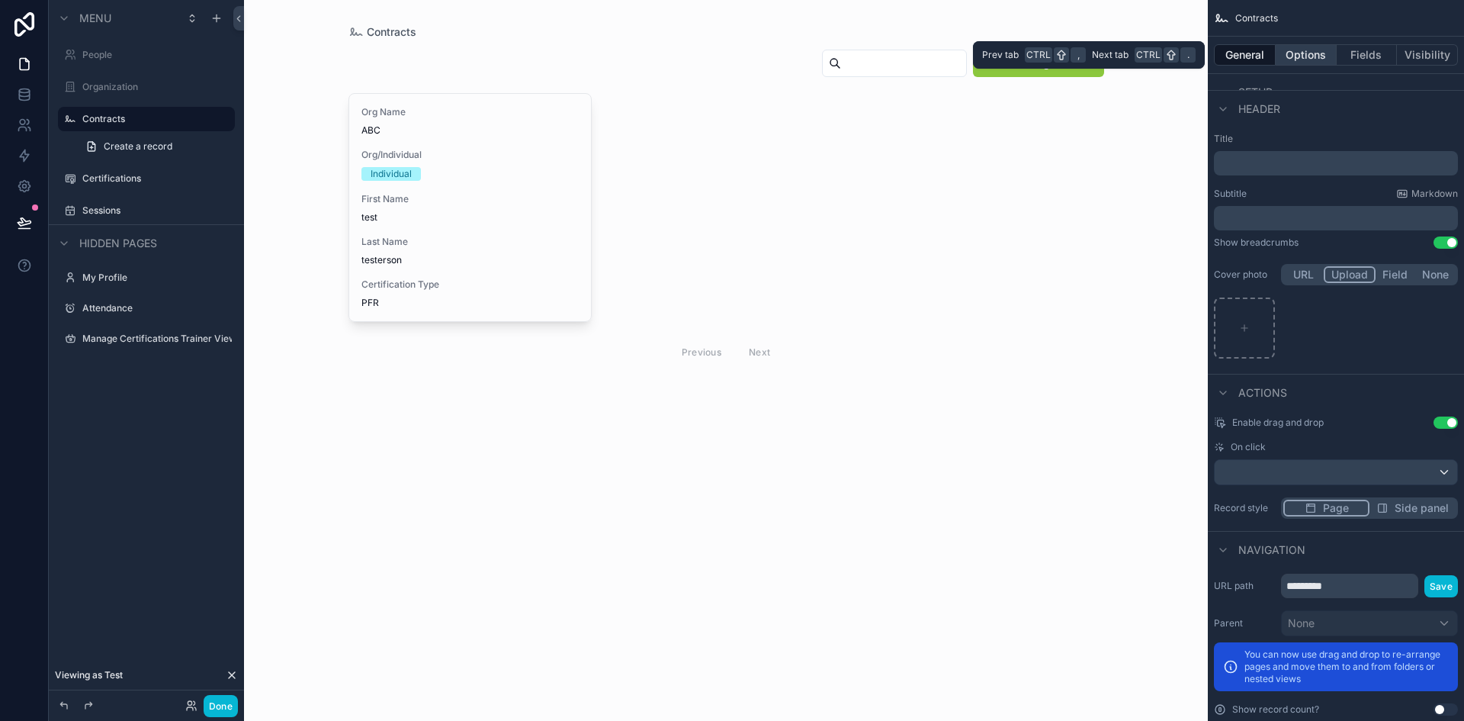
click at [1313, 55] on button "Options" at bounding box center [1306, 54] width 61 height 21
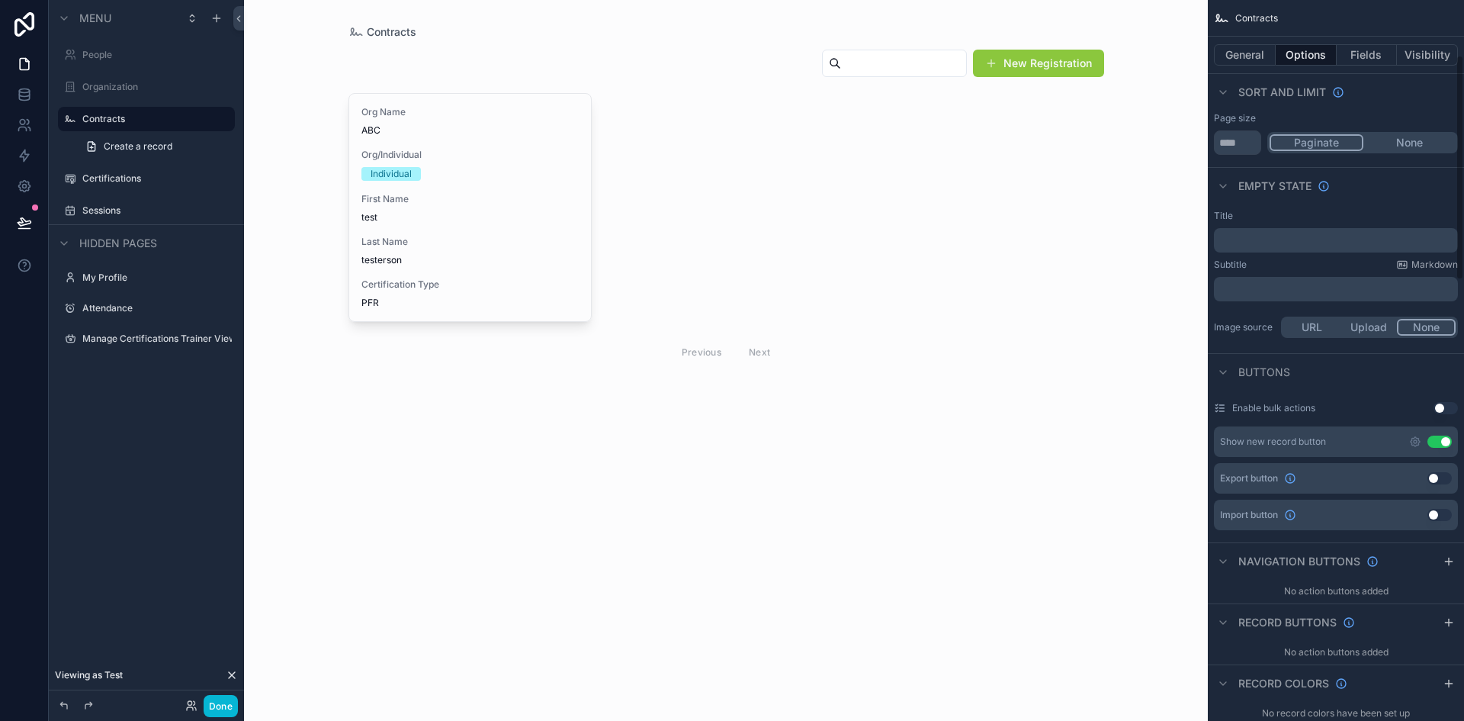
scroll to position [177, 0]
click at [1430, 446] on button "Use setting" at bounding box center [1439, 442] width 24 height 12
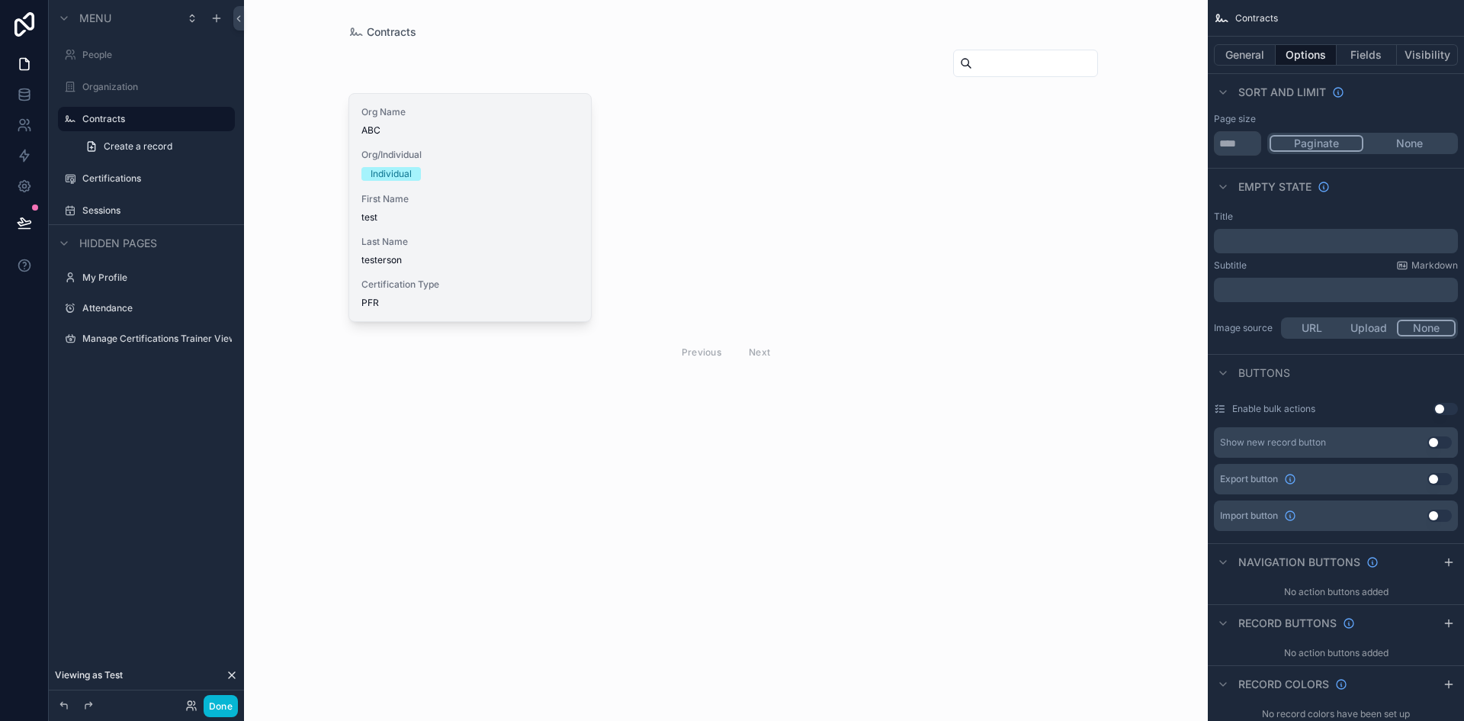
click at [397, 220] on span "test" at bounding box center [470, 217] width 218 height 12
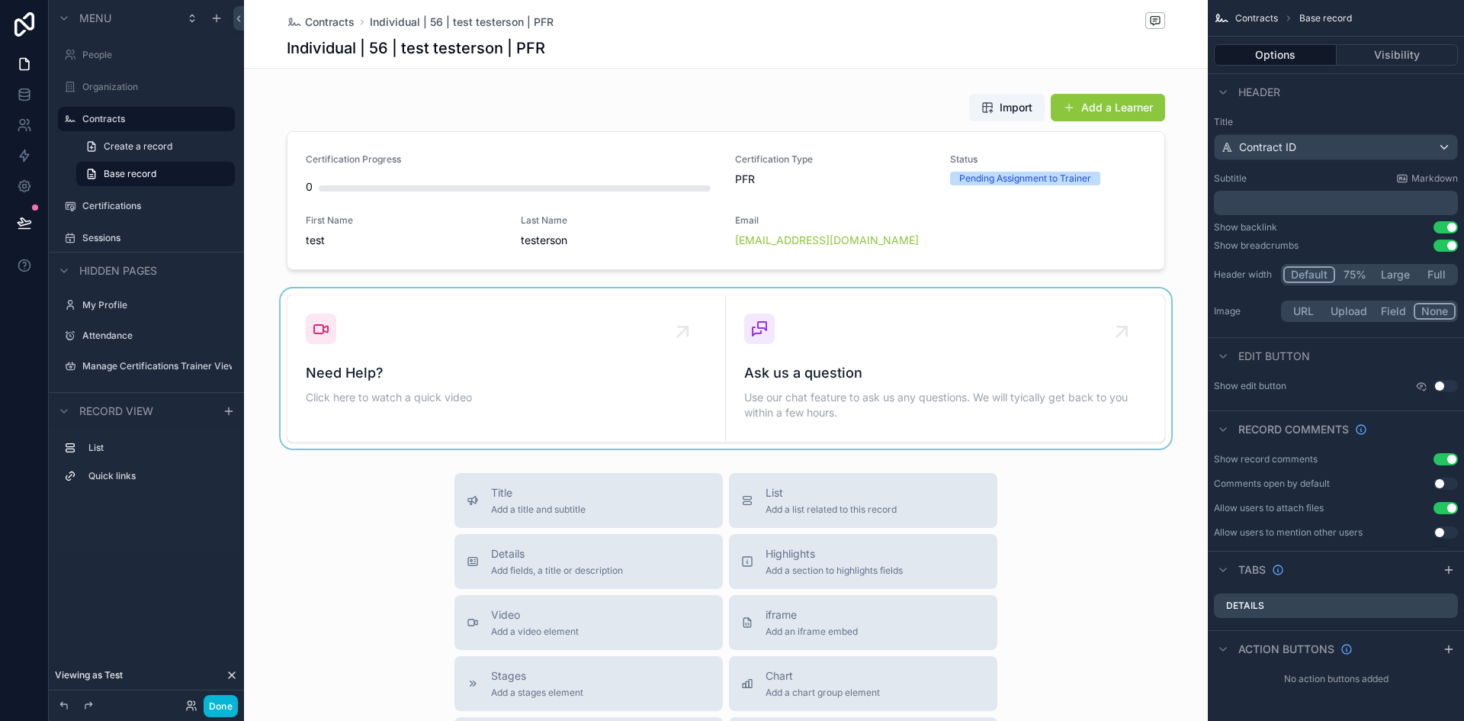
click at [986, 308] on div "scrollable content" at bounding box center [726, 368] width 964 height 160
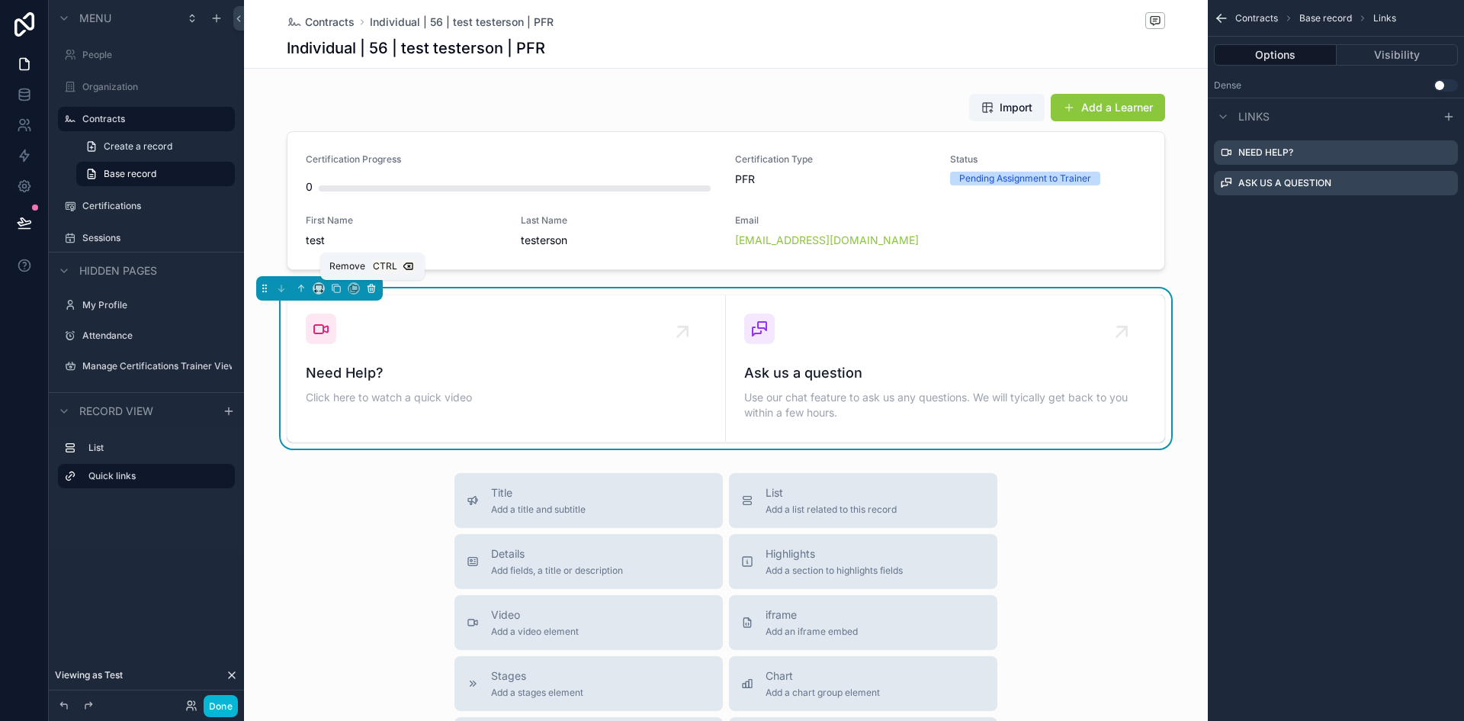
click at [370, 292] on icon "scrollable content" at bounding box center [371, 289] width 6 height 6
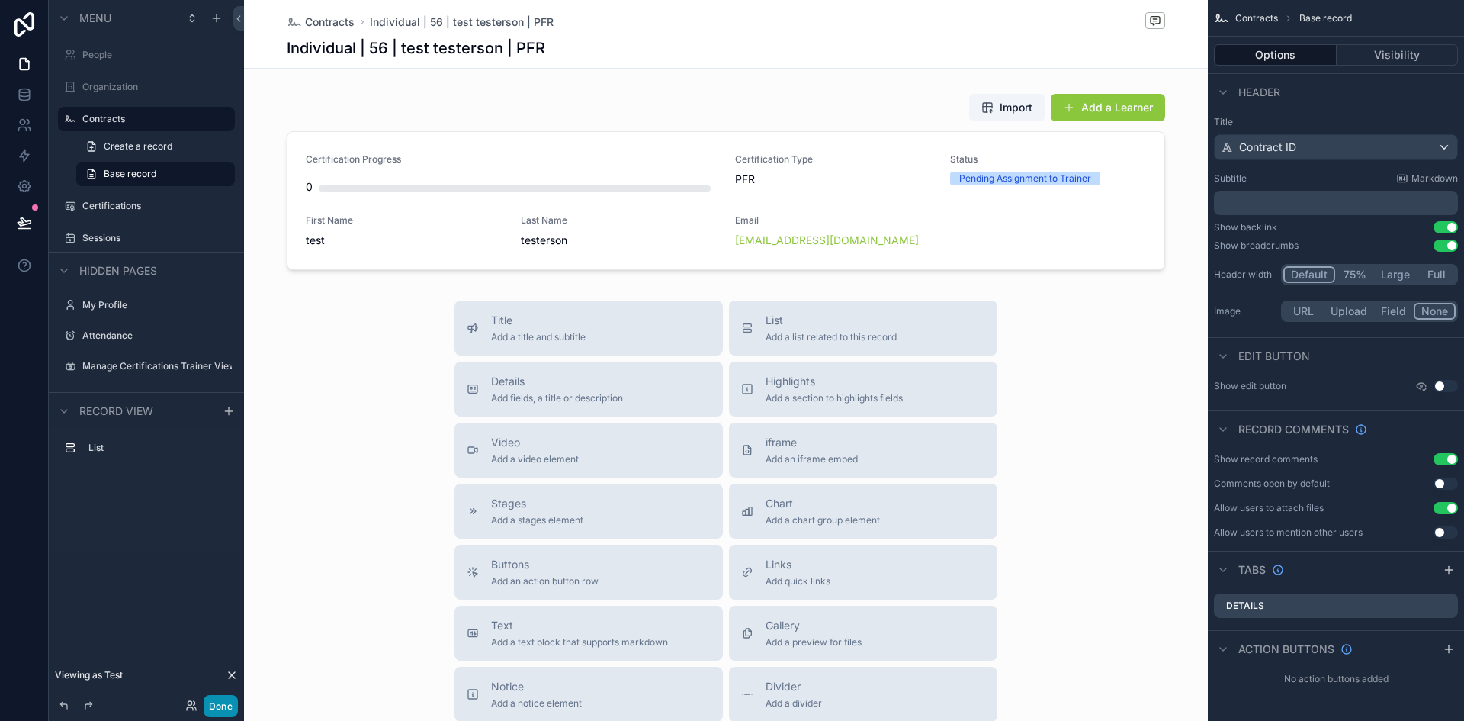
click at [218, 704] on button "Done" at bounding box center [221, 706] width 34 height 22
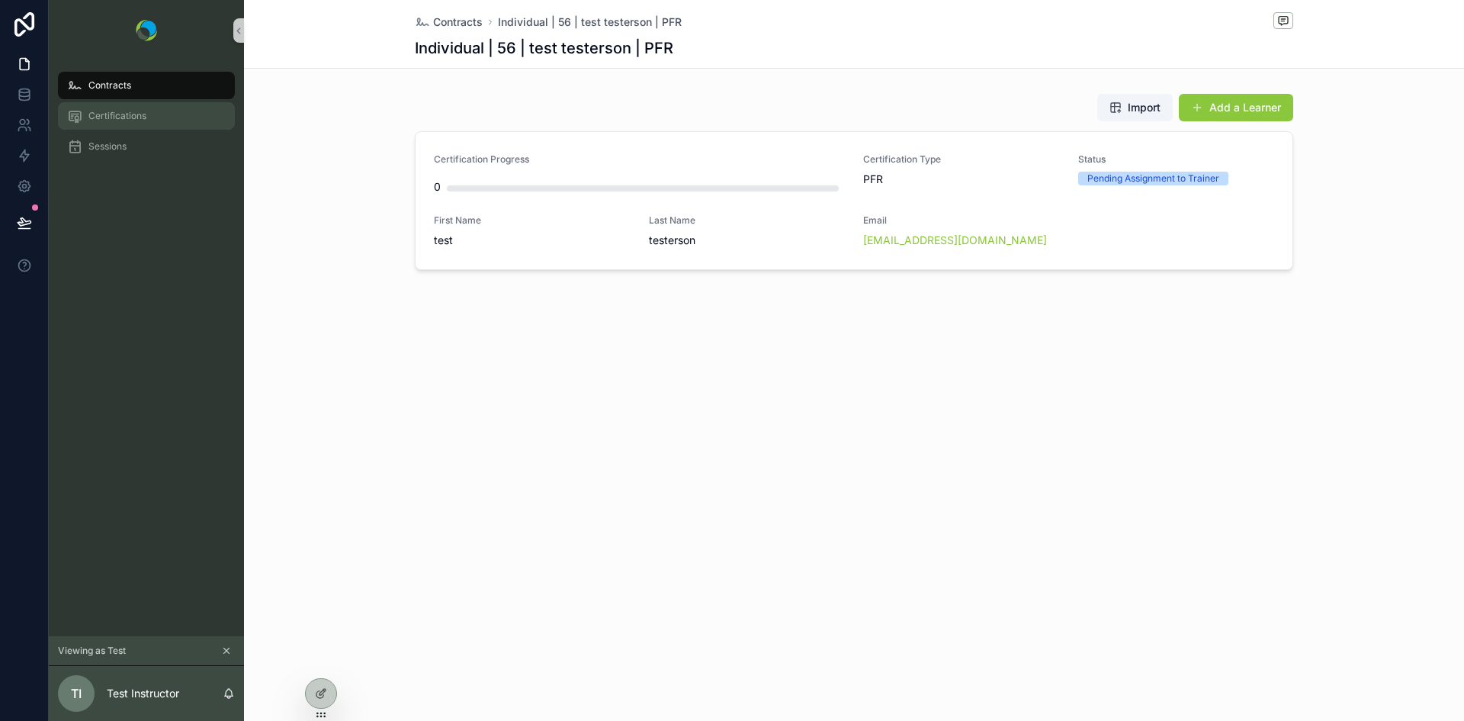
click at [101, 117] on span "Certifications" at bounding box center [117, 116] width 58 height 12
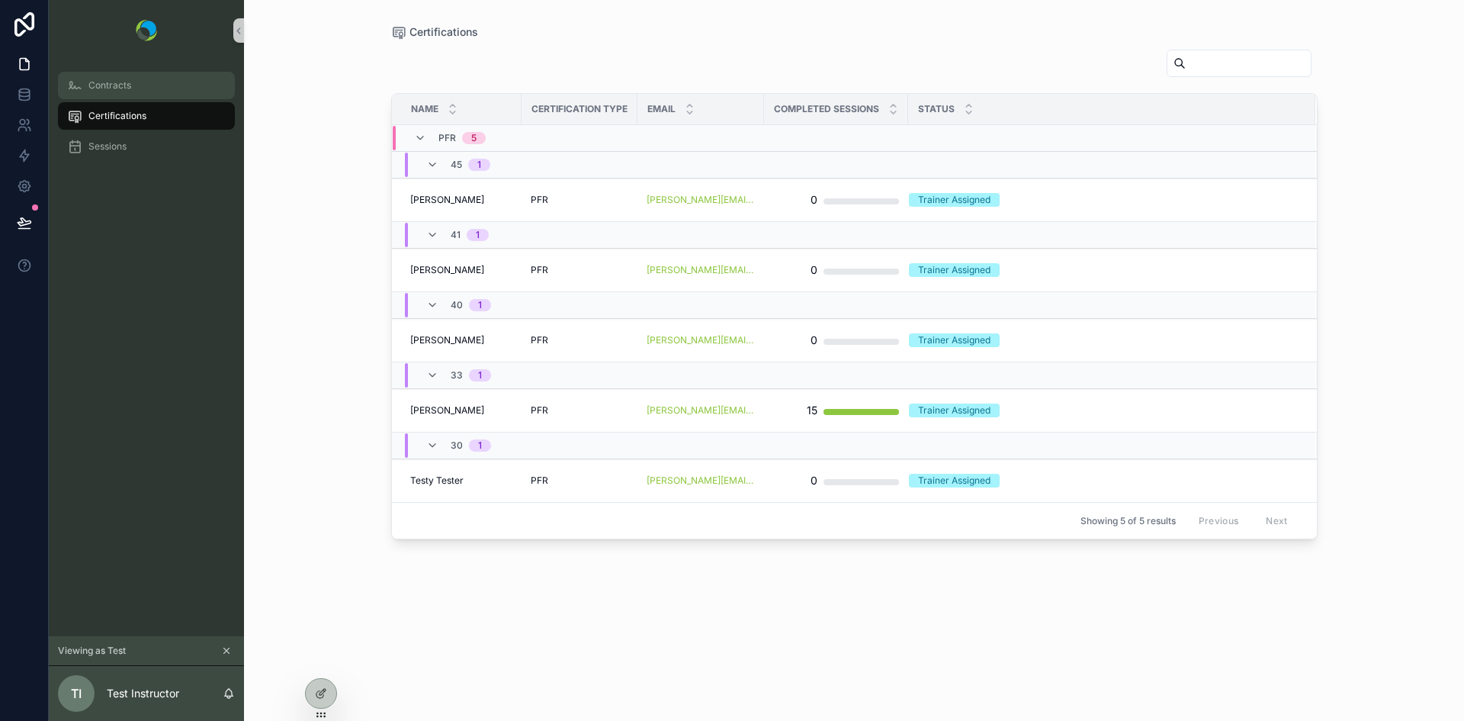
click at [101, 82] on span "Contracts" at bounding box center [109, 85] width 43 height 12
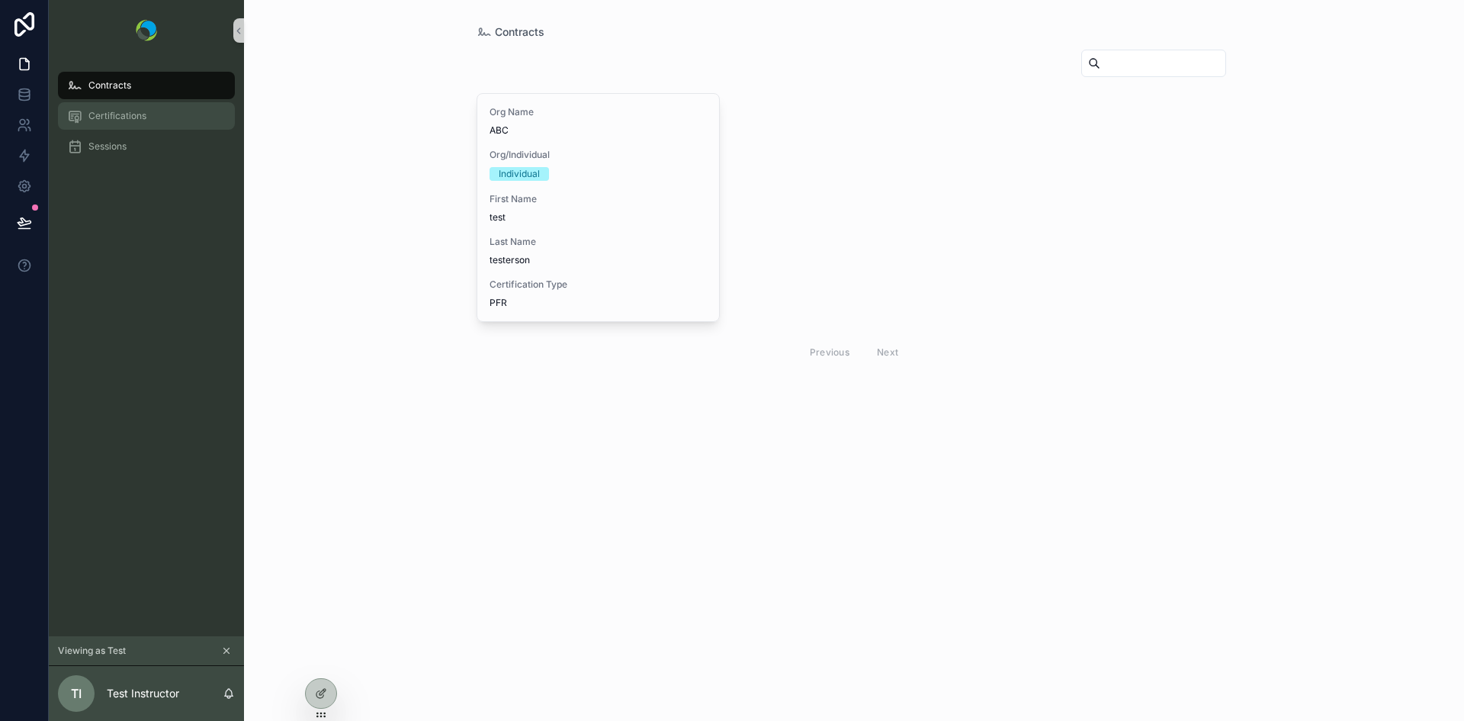
click at [104, 120] on span "Certifications" at bounding box center [117, 116] width 58 height 12
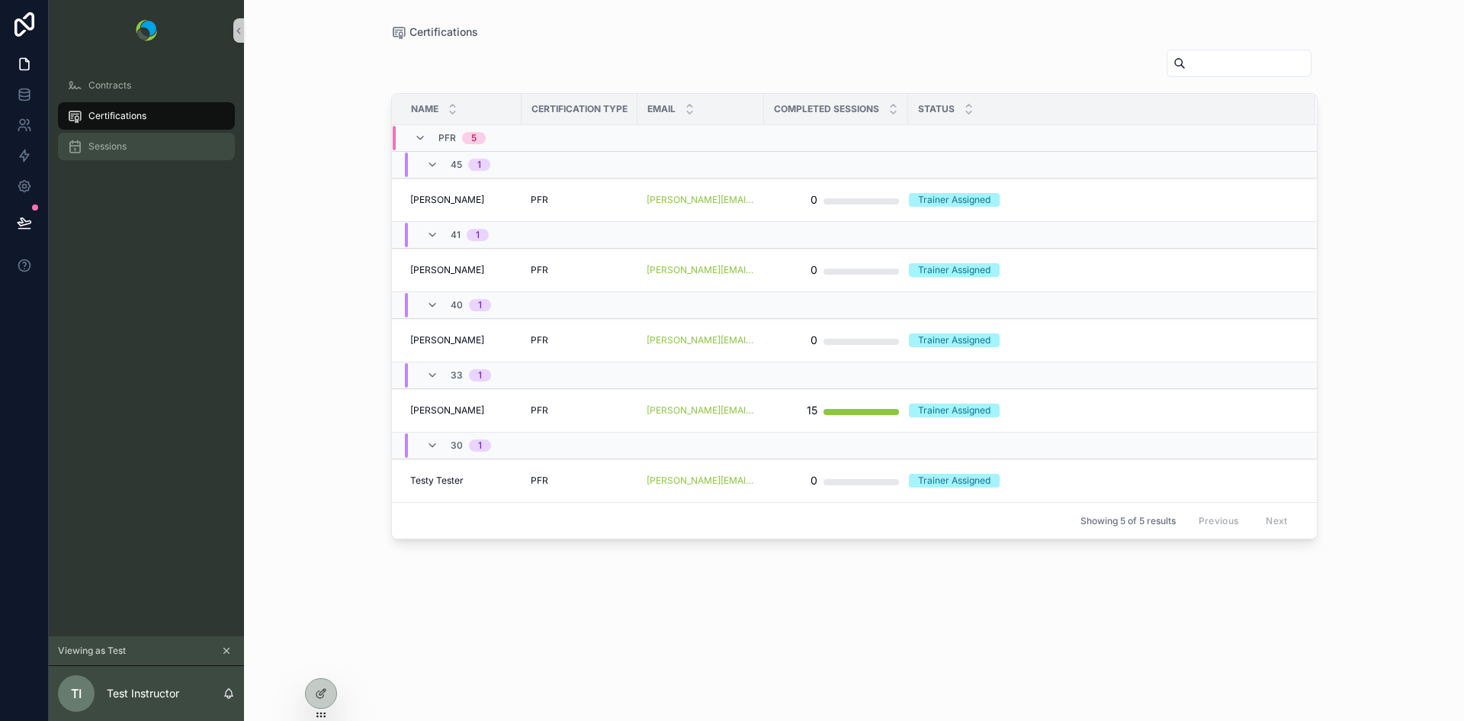
click at [106, 146] on span "Sessions" at bounding box center [107, 146] width 38 height 12
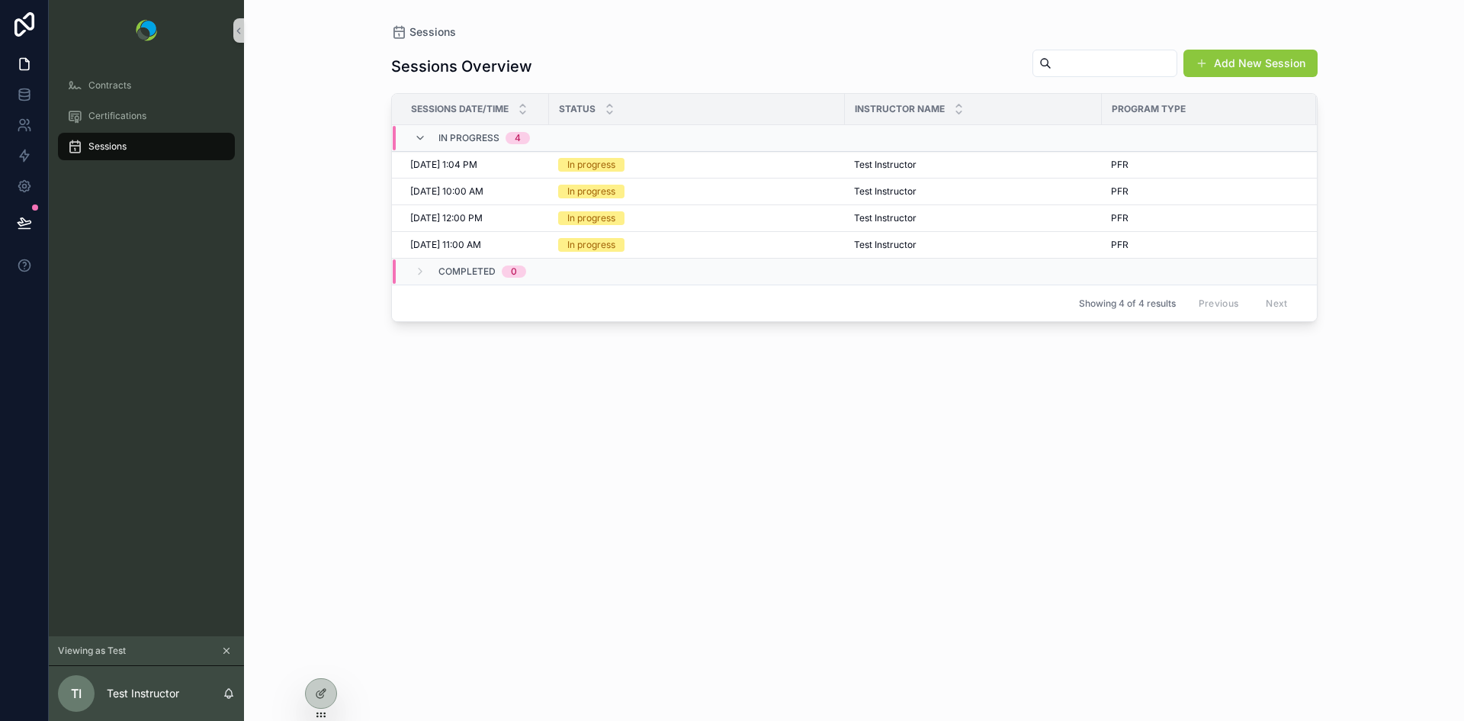
click at [226, 650] on icon "scrollable content" at bounding box center [226, 650] width 11 height 11
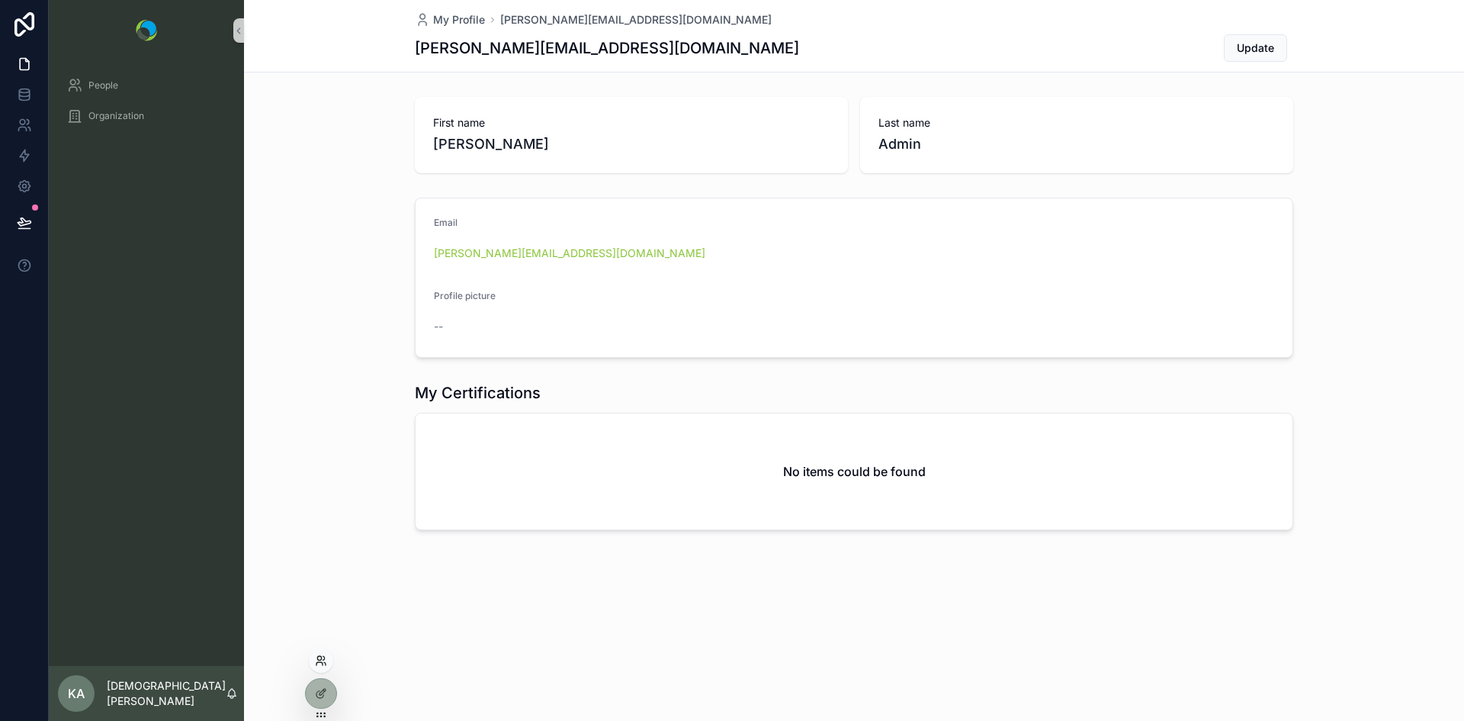
click at [319, 657] on icon at bounding box center [321, 660] width 12 height 12
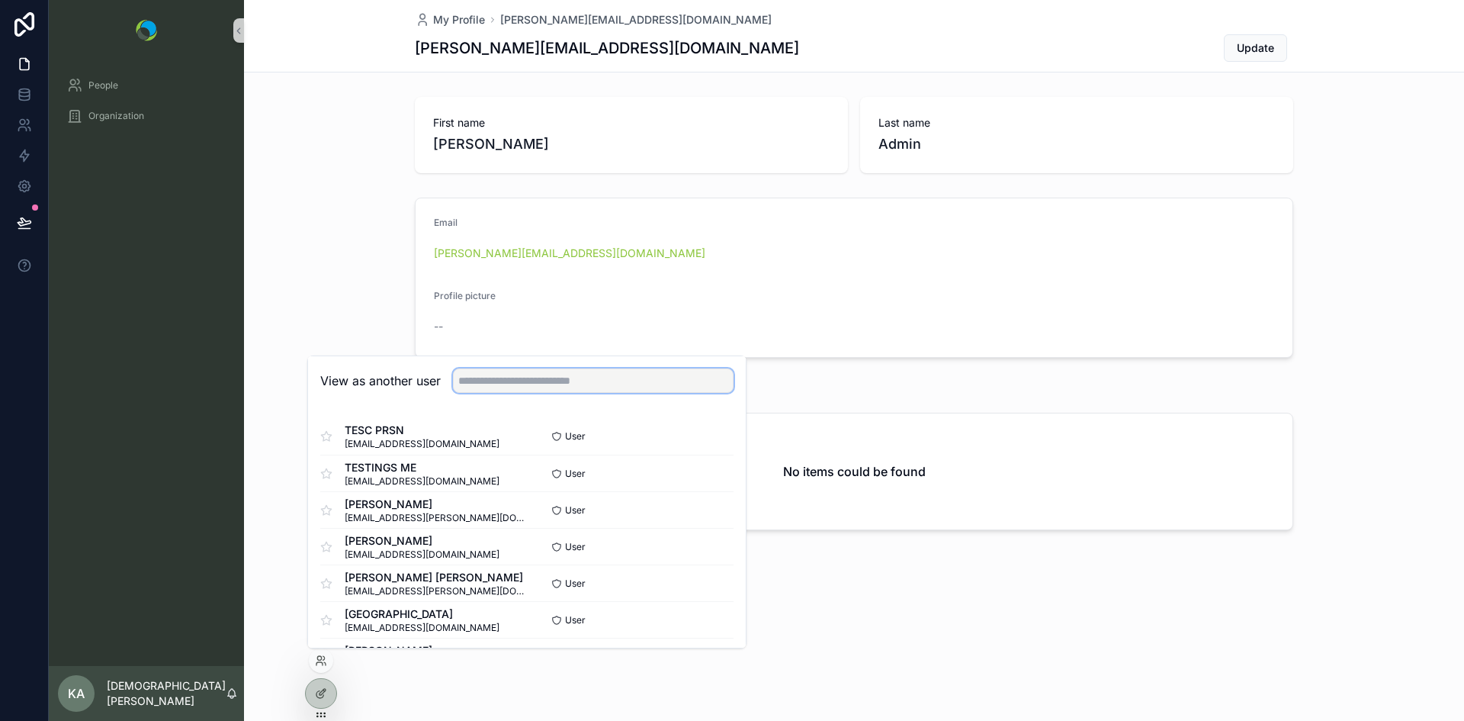
click at [487, 380] on input "text" at bounding box center [593, 380] width 281 height 24
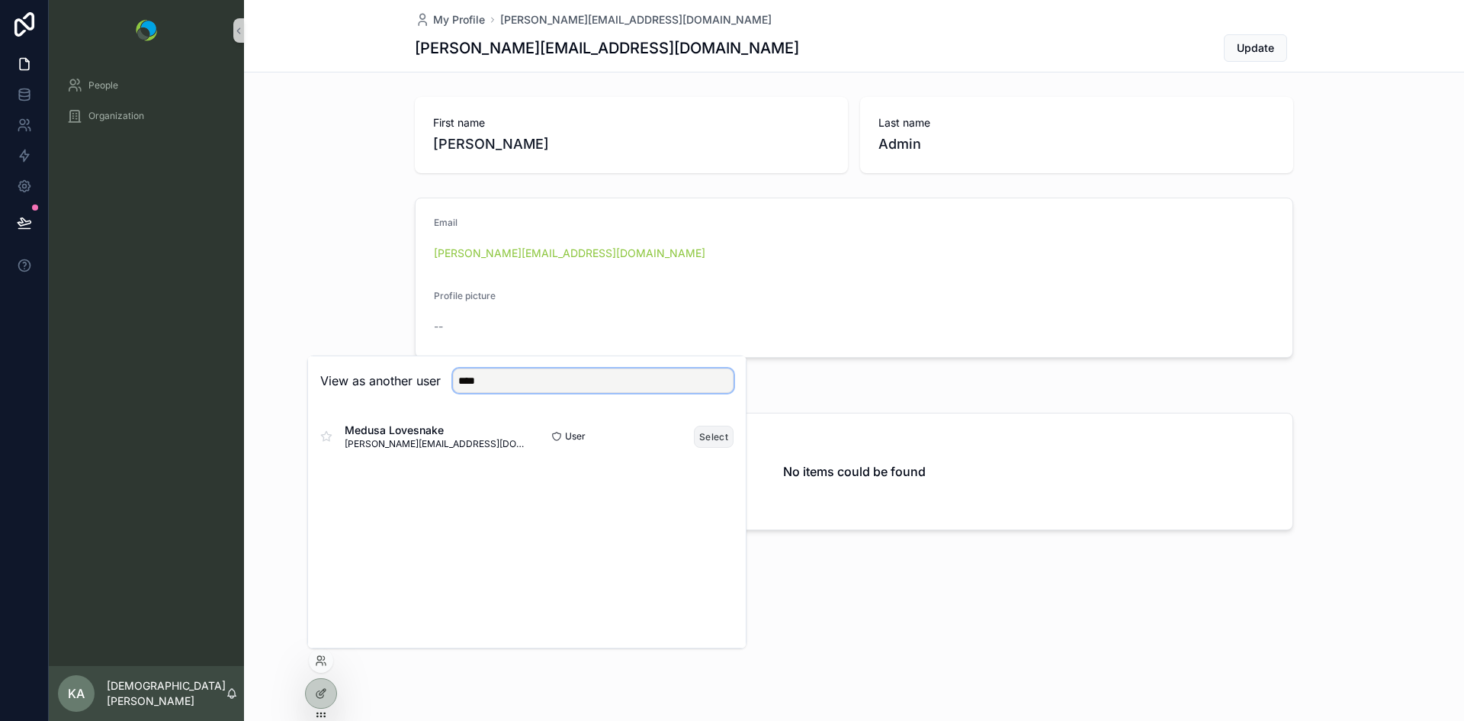
type input "****"
click at [729, 437] on button "Select" at bounding box center [714, 436] width 40 height 22
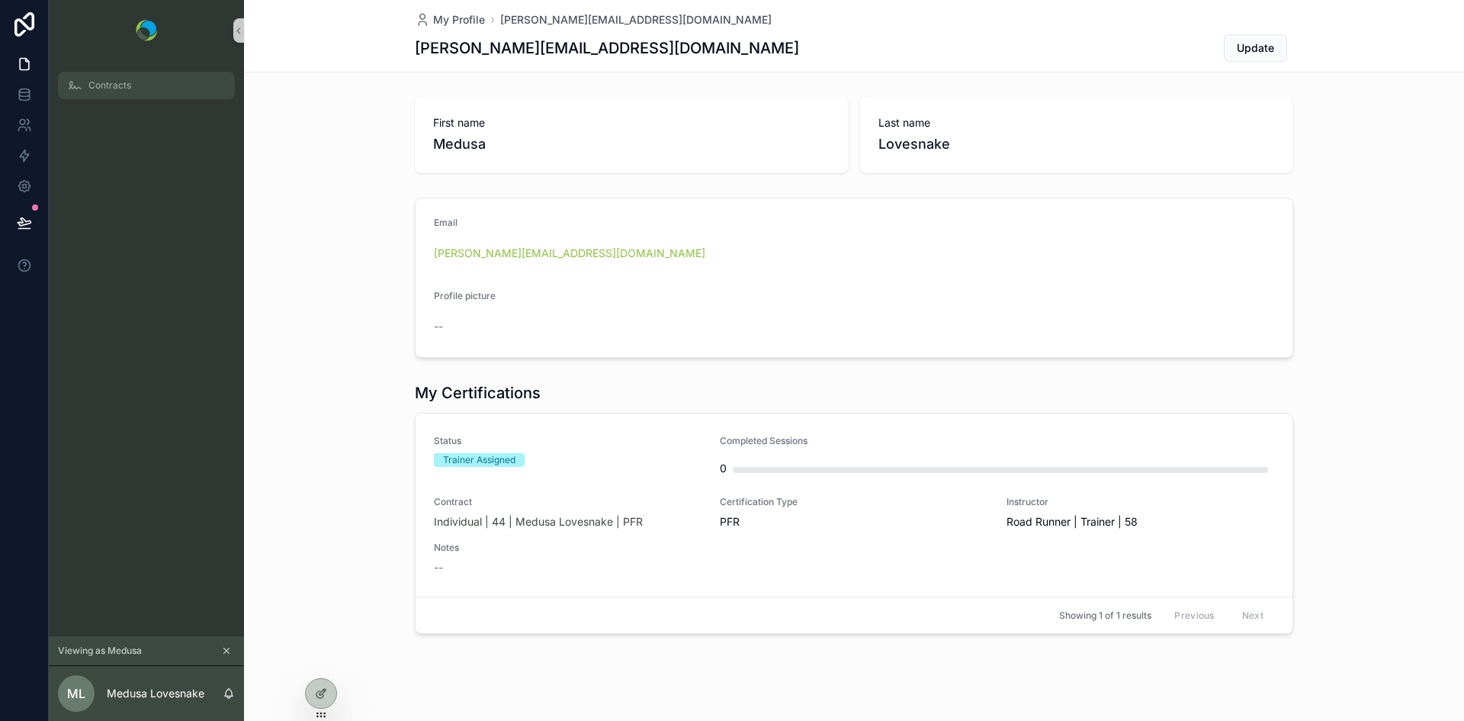
click at [113, 88] on span "Contracts" at bounding box center [109, 85] width 43 height 12
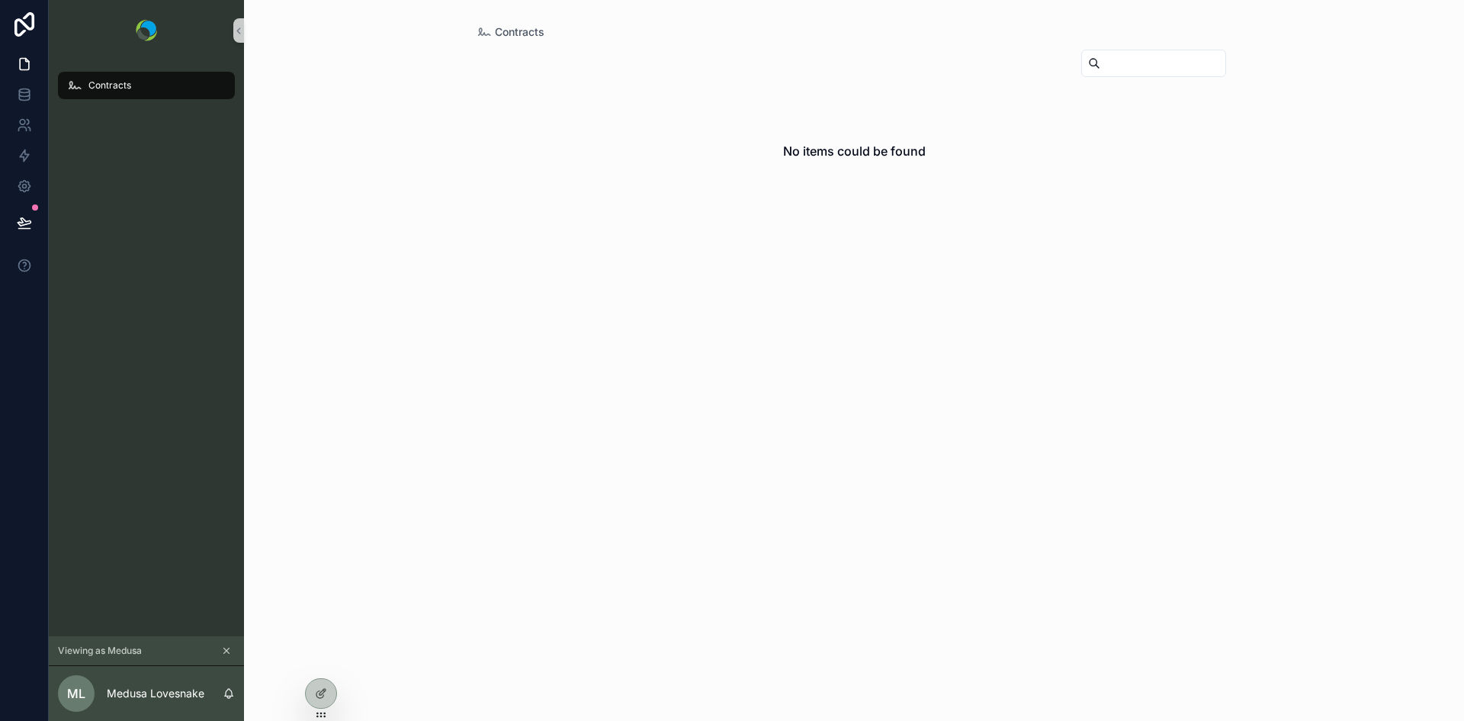
click at [113, 88] on span "Contracts" at bounding box center [109, 85] width 43 height 12
click at [154, 689] on p "Medusa Lovesnake" at bounding box center [156, 692] width 98 height 15
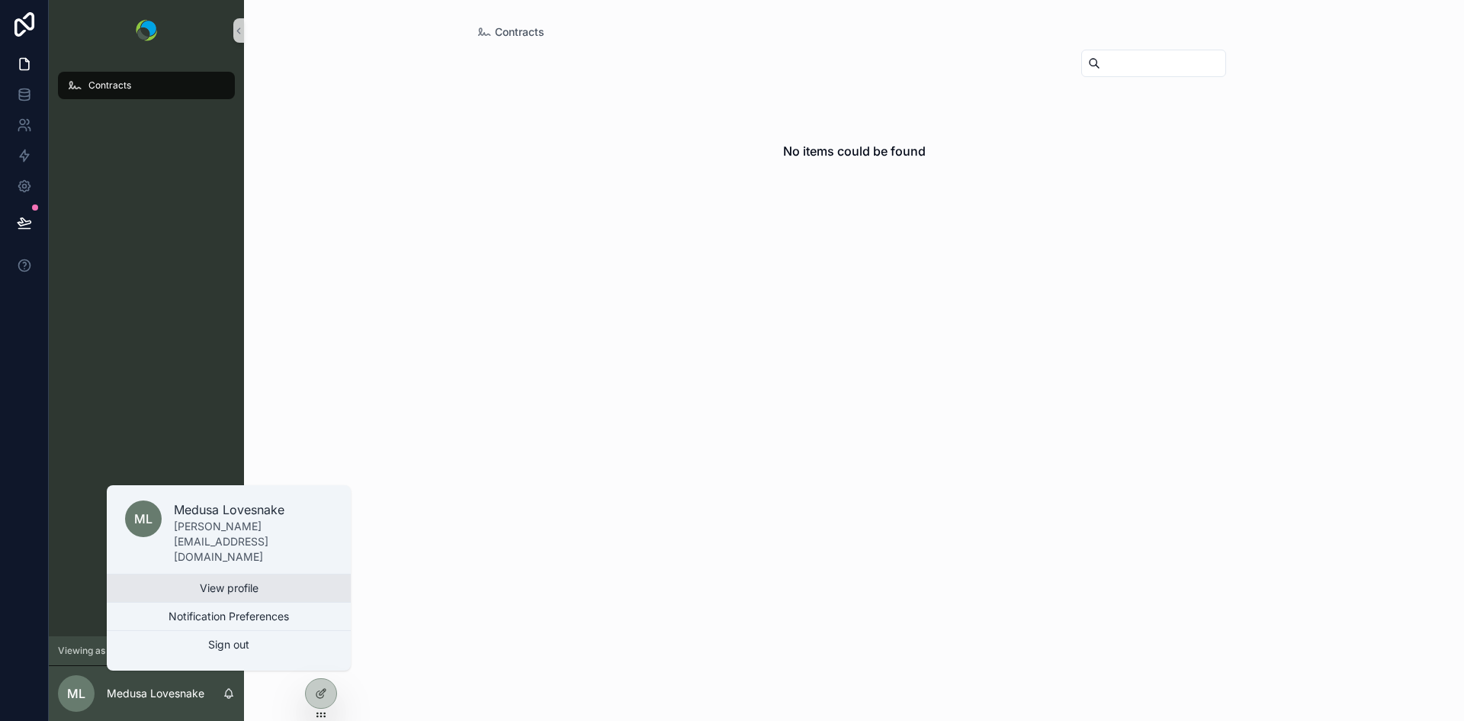
click at [175, 589] on link "View profile" at bounding box center [229, 587] width 244 height 27
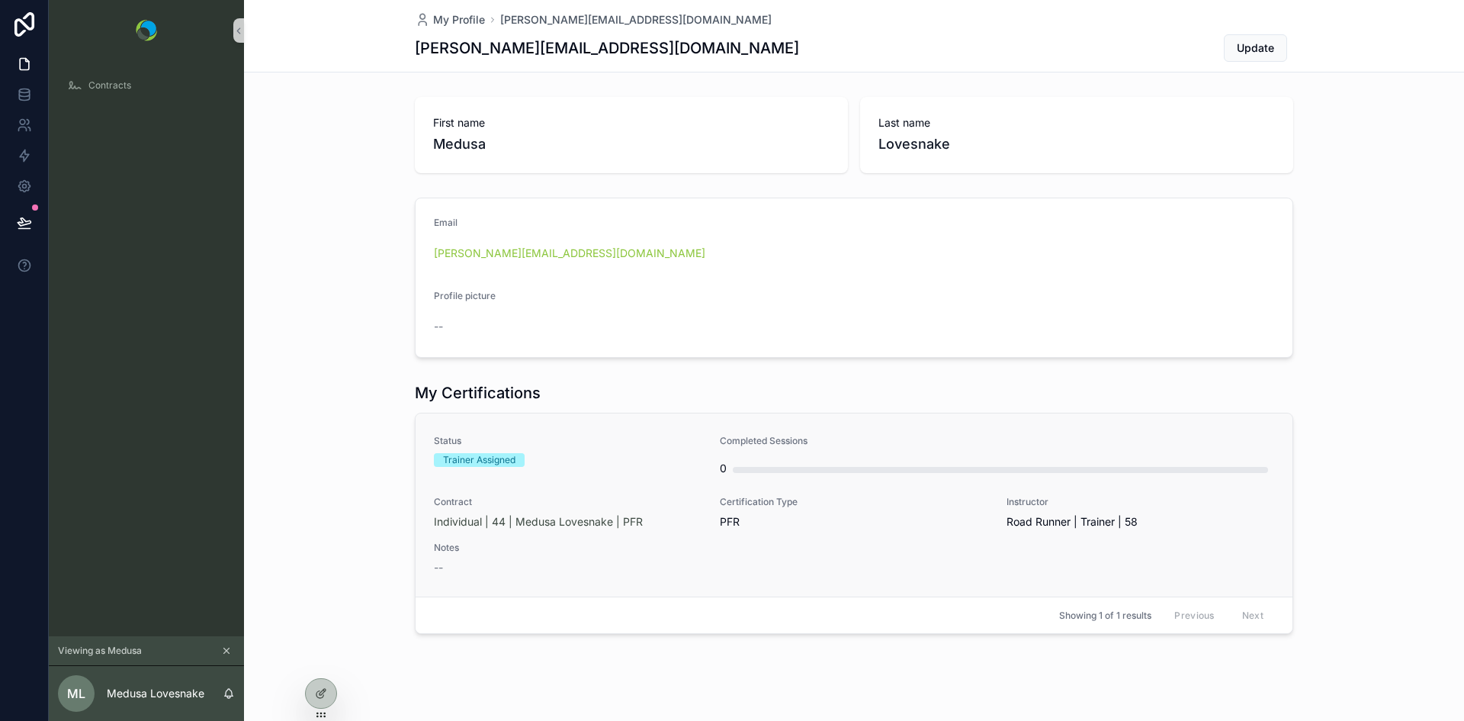
click at [955, 506] on span "Certification Type" at bounding box center [854, 502] width 268 height 12
click at [649, 442] on span "Status" at bounding box center [568, 441] width 268 height 12
click at [319, 695] on icon at bounding box center [321, 693] width 12 height 12
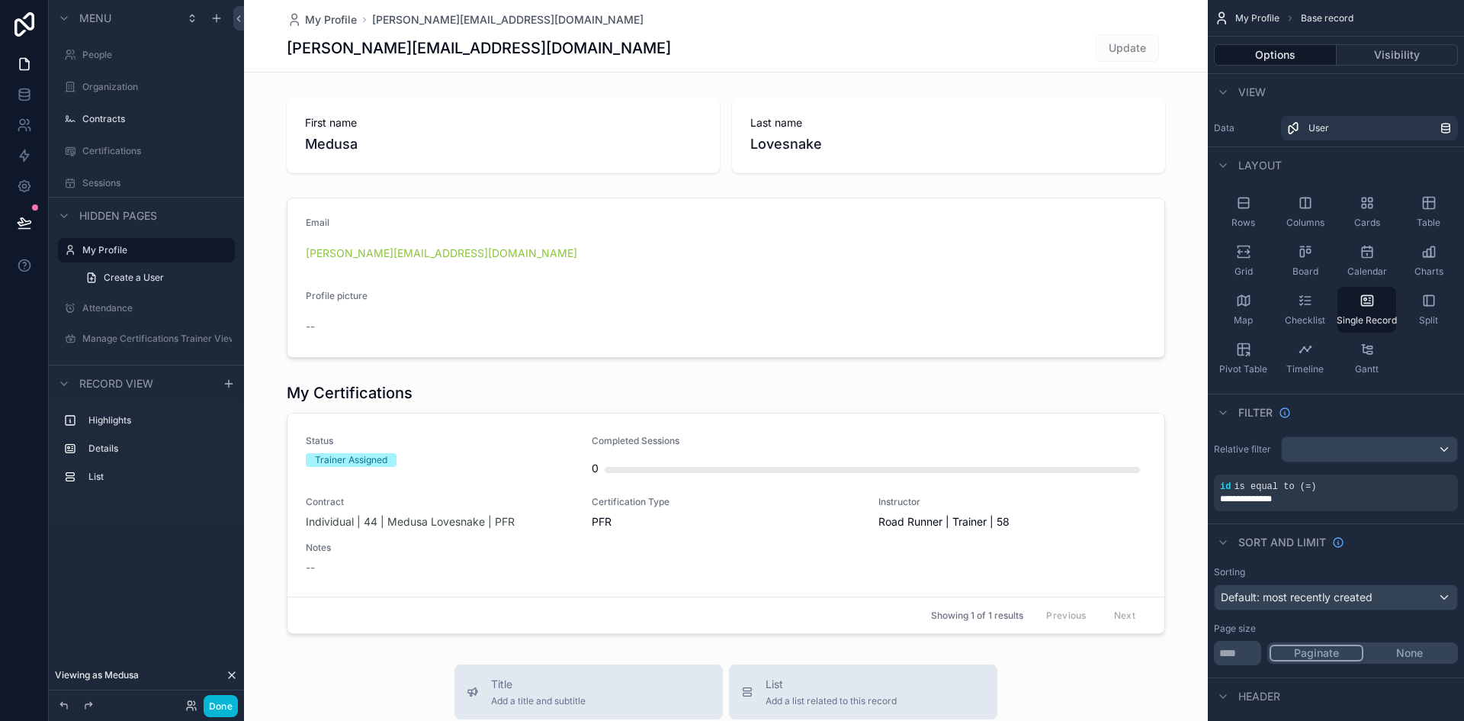
click at [535, 484] on div "scrollable content" at bounding box center [726, 664] width 964 height 1329
click at [1384, 49] on button "Visibility" at bounding box center [1398, 54] width 122 height 21
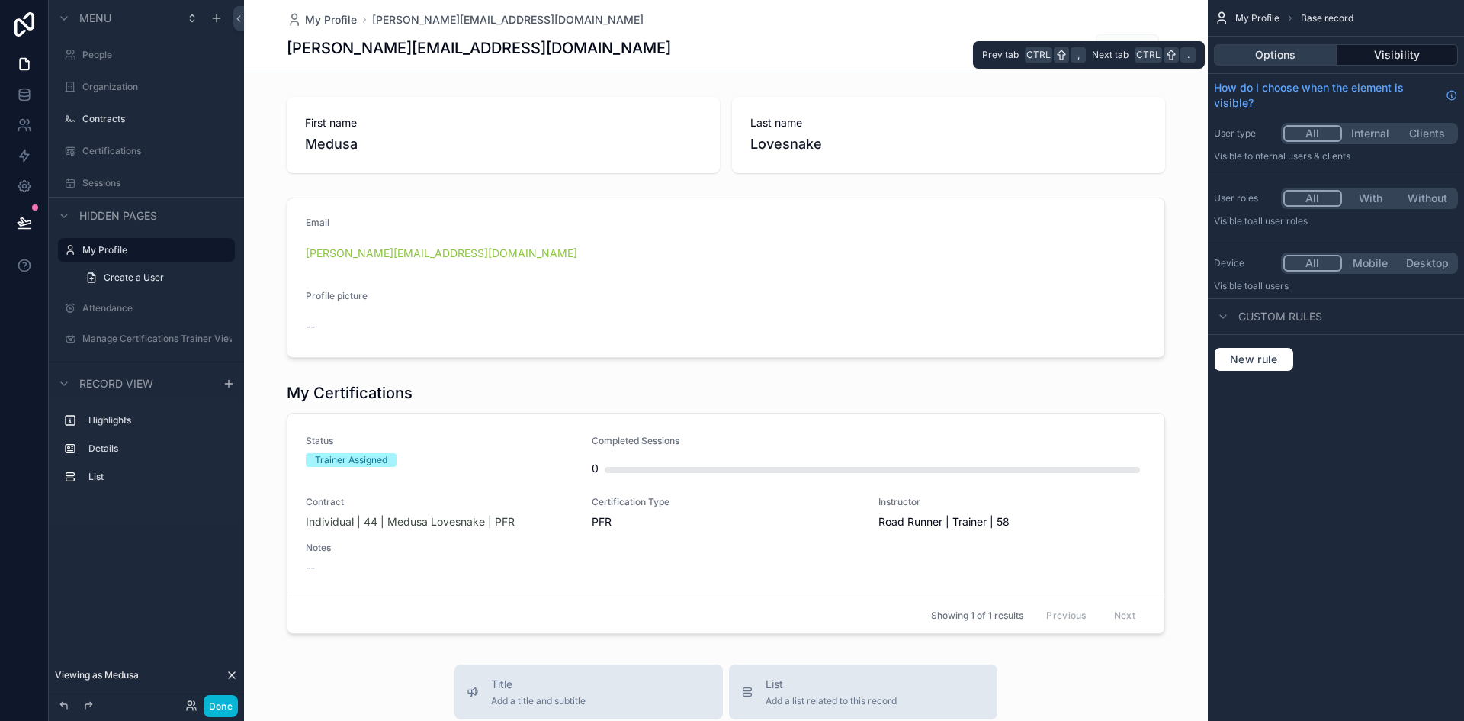
click at [1303, 50] on button "Options" at bounding box center [1275, 54] width 123 height 21
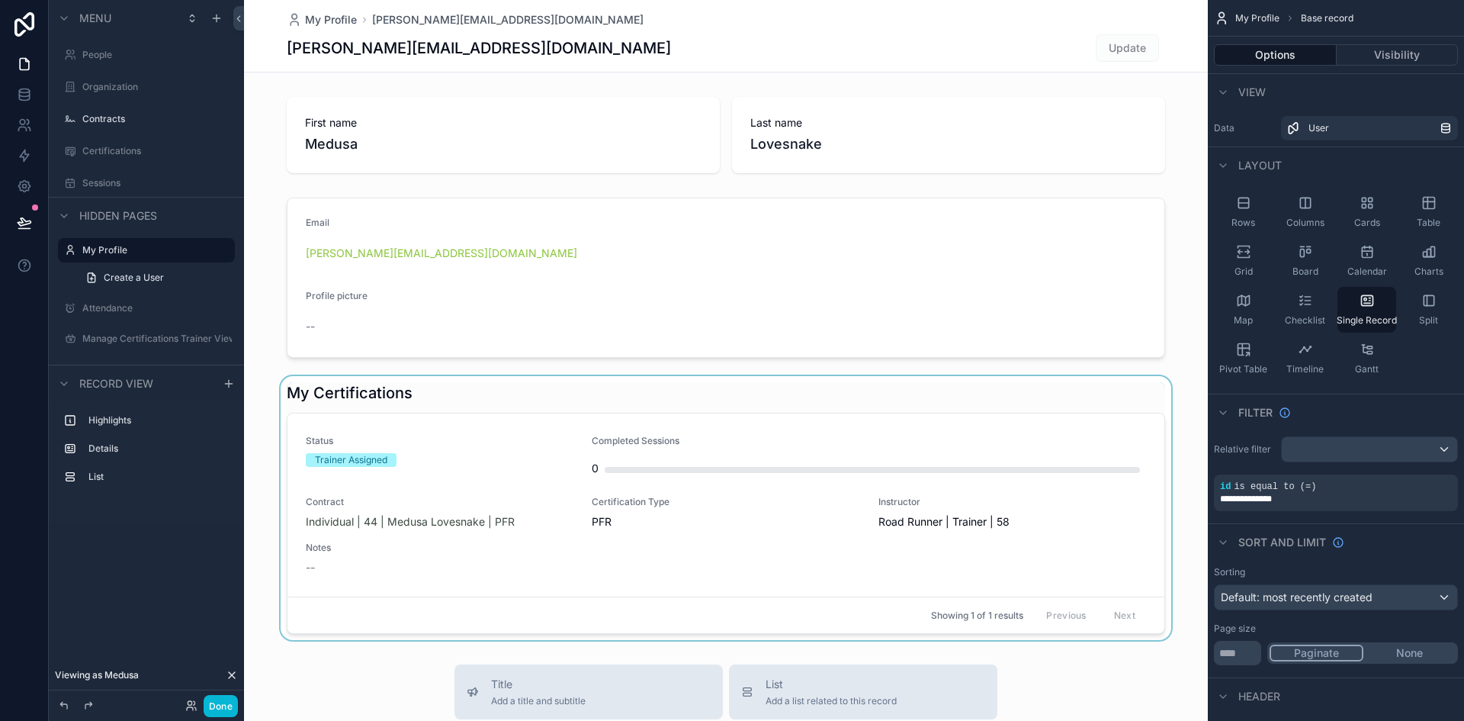
click at [829, 546] on div "scrollable content" at bounding box center [726, 508] width 964 height 264
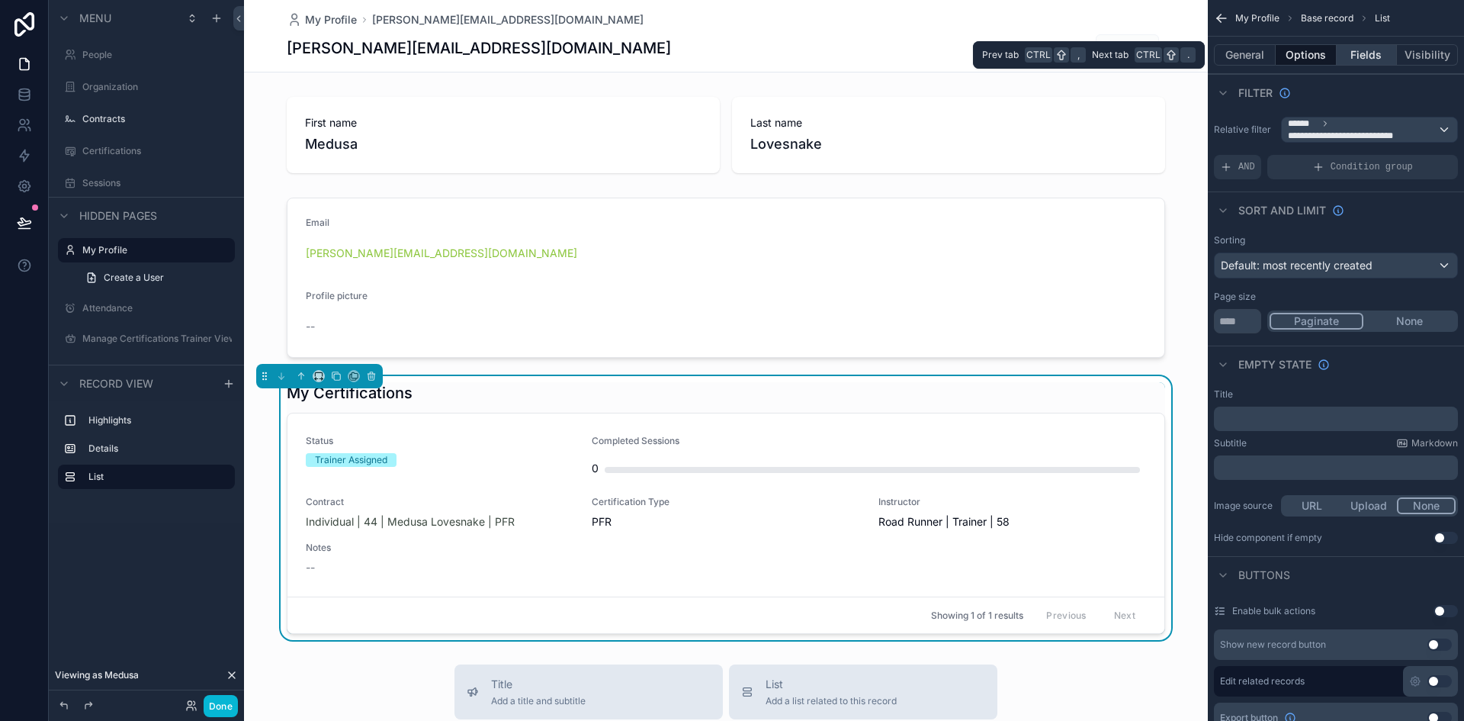
click at [1378, 56] on button "Fields" at bounding box center [1367, 54] width 61 height 21
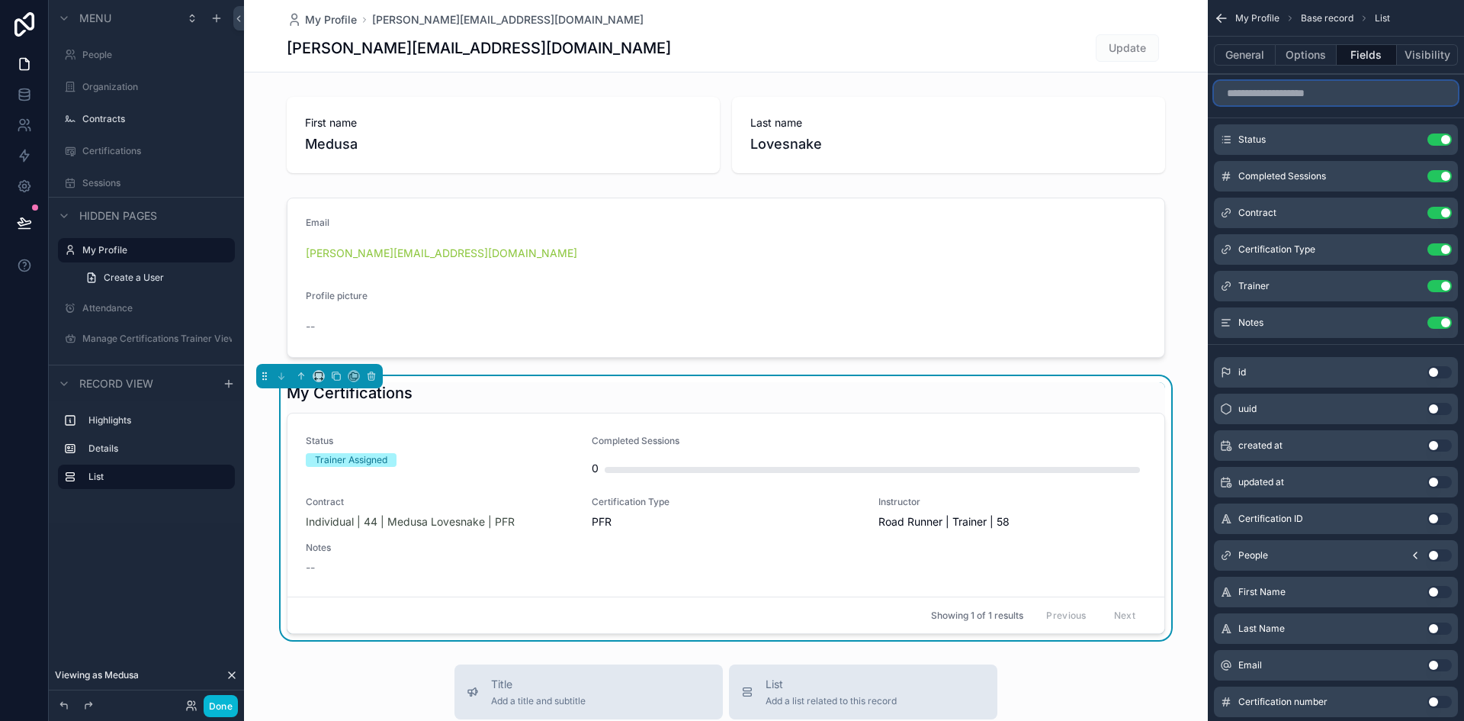
click at [1293, 94] on input "scrollable content" at bounding box center [1336, 93] width 244 height 24
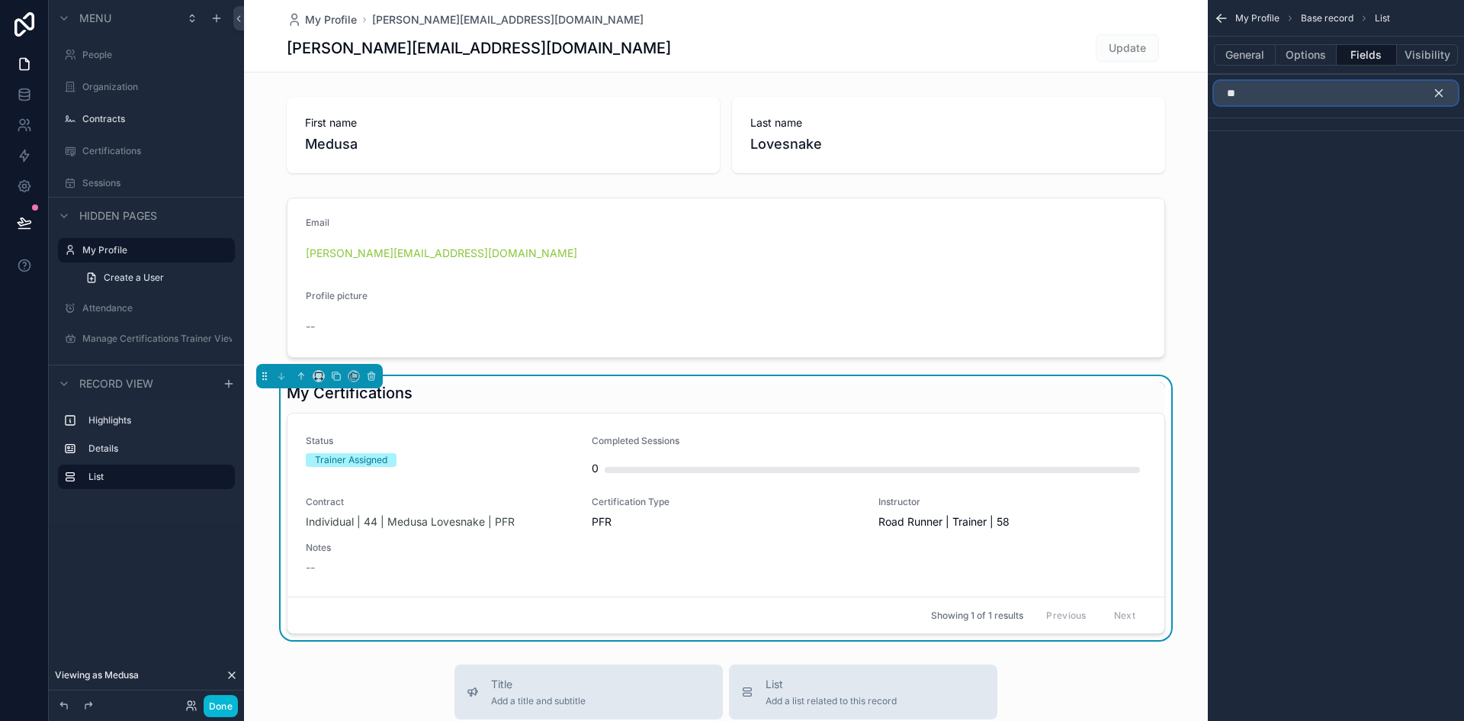
type input "*"
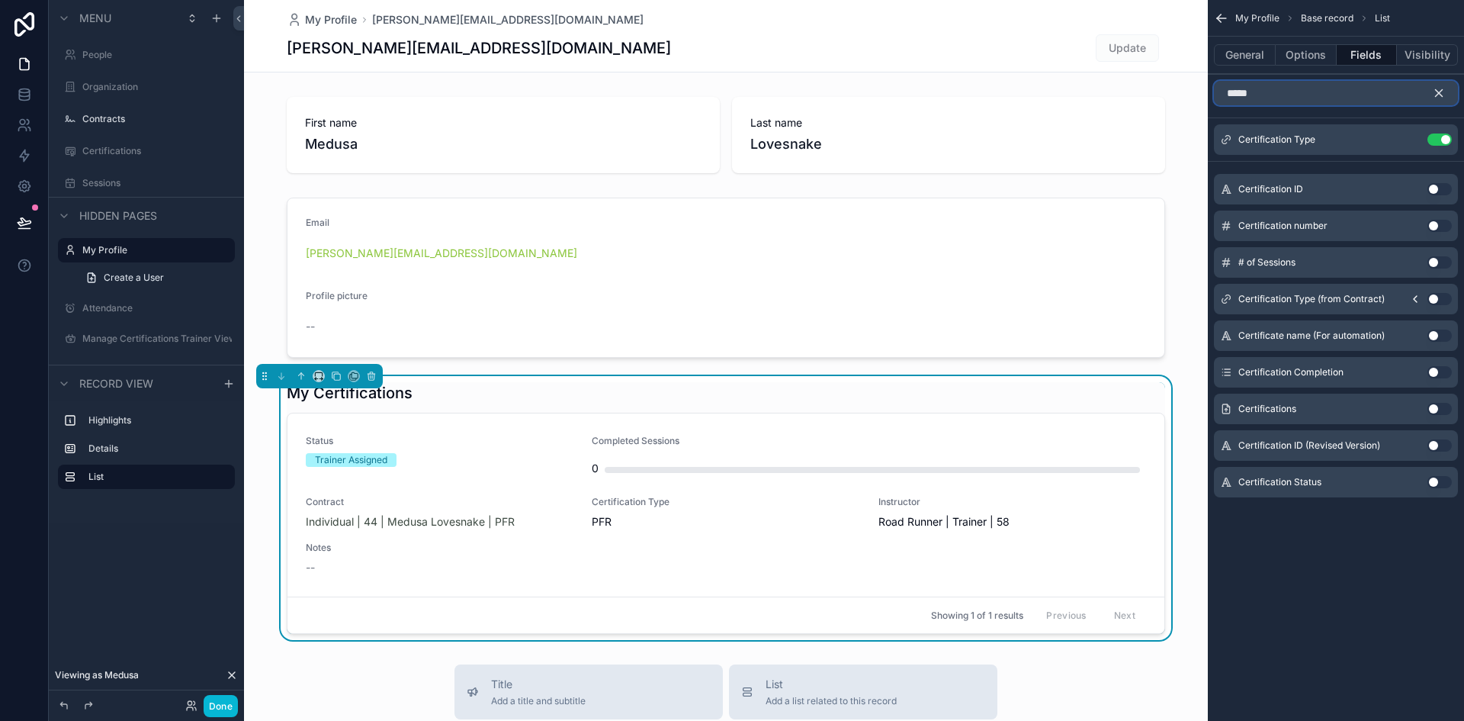
type input "*****"
click at [1443, 95] on icon "scrollable content" at bounding box center [1439, 93] width 14 height 14
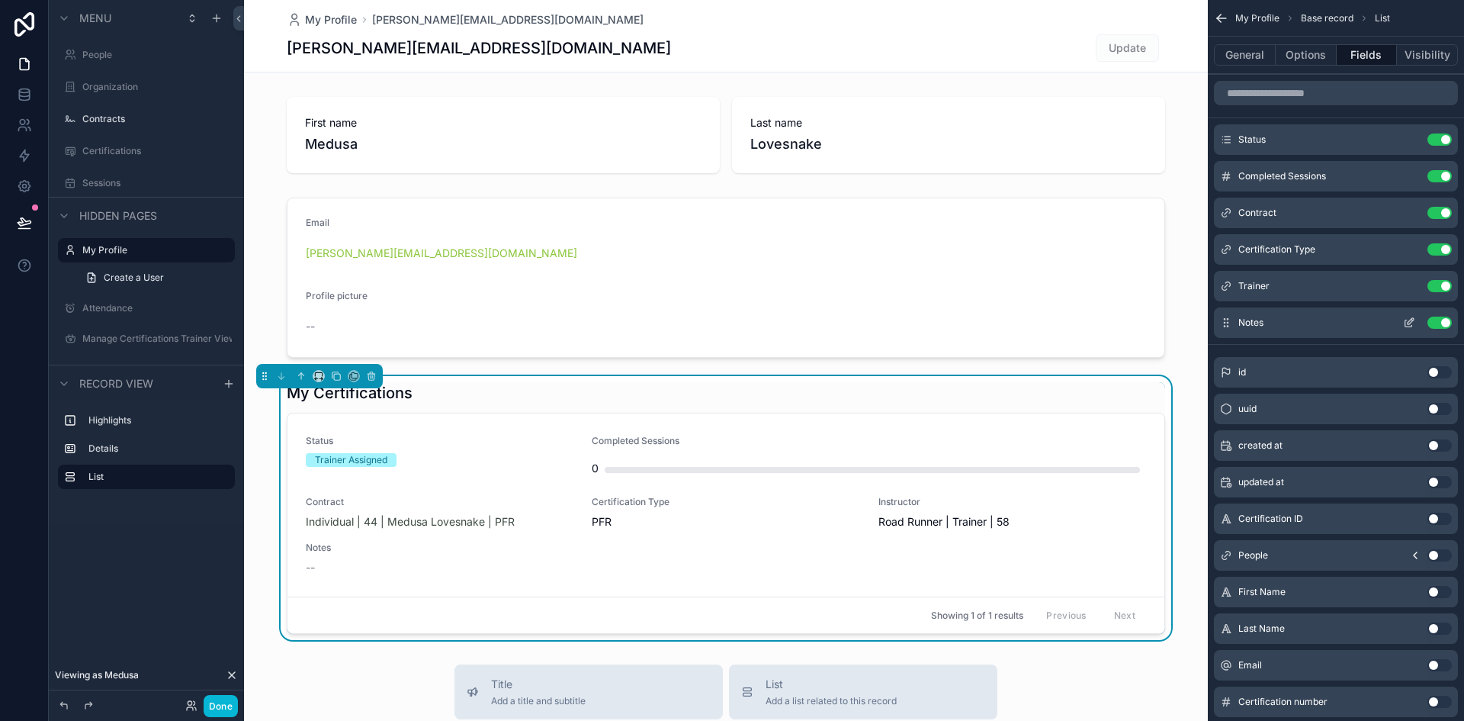
click at [1432, 322] on button "Use setting" at bounding box center [1439, 322] width 24 height 12
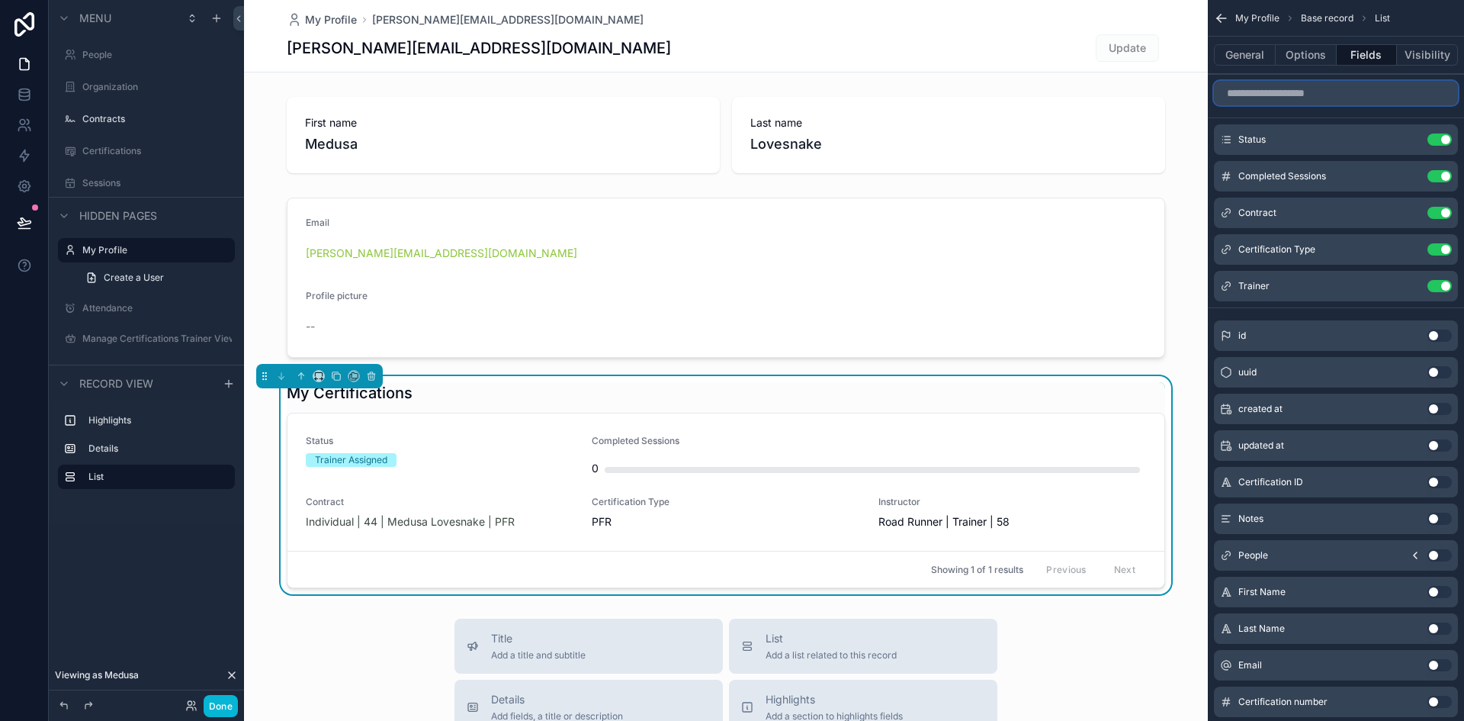
click at [1257, 99] on input "scrollable content" at bounding box center [1336, 93] width 244 height 24
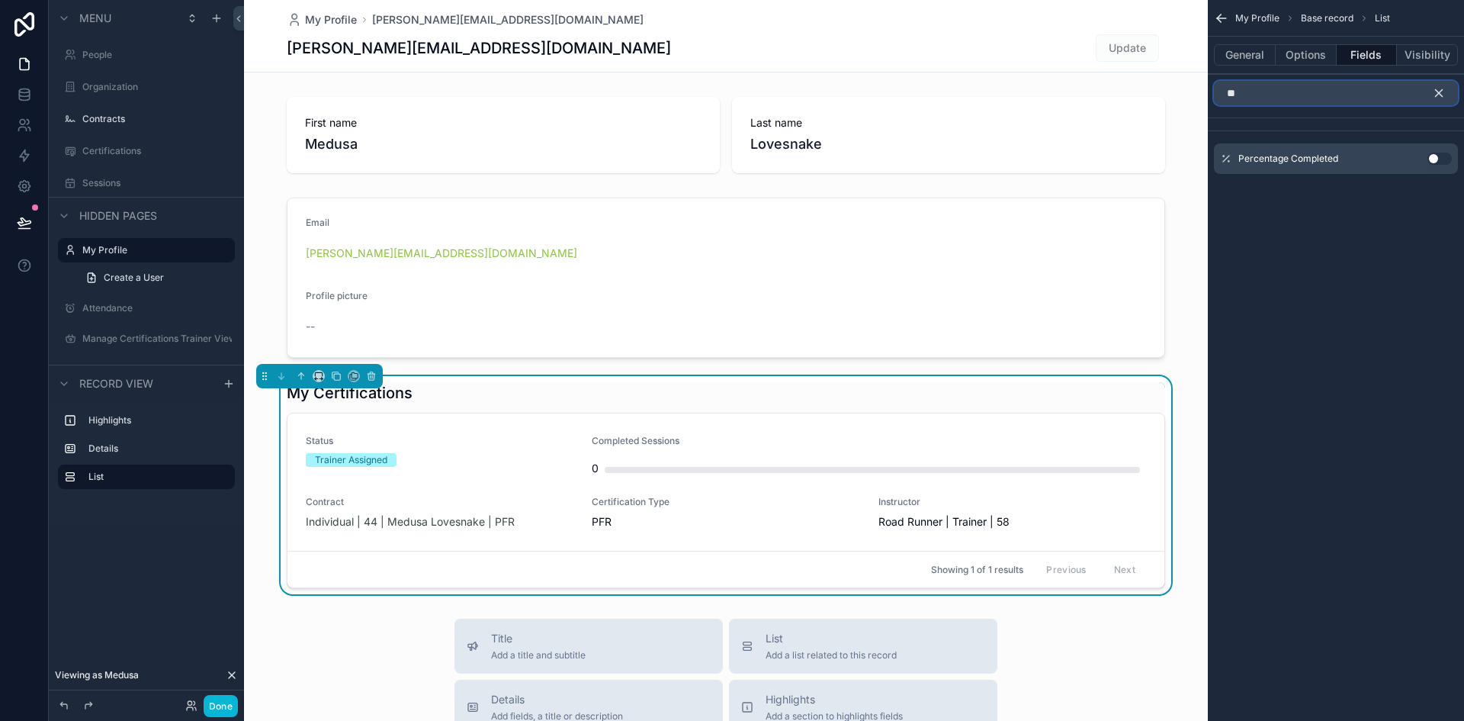
type input "*"
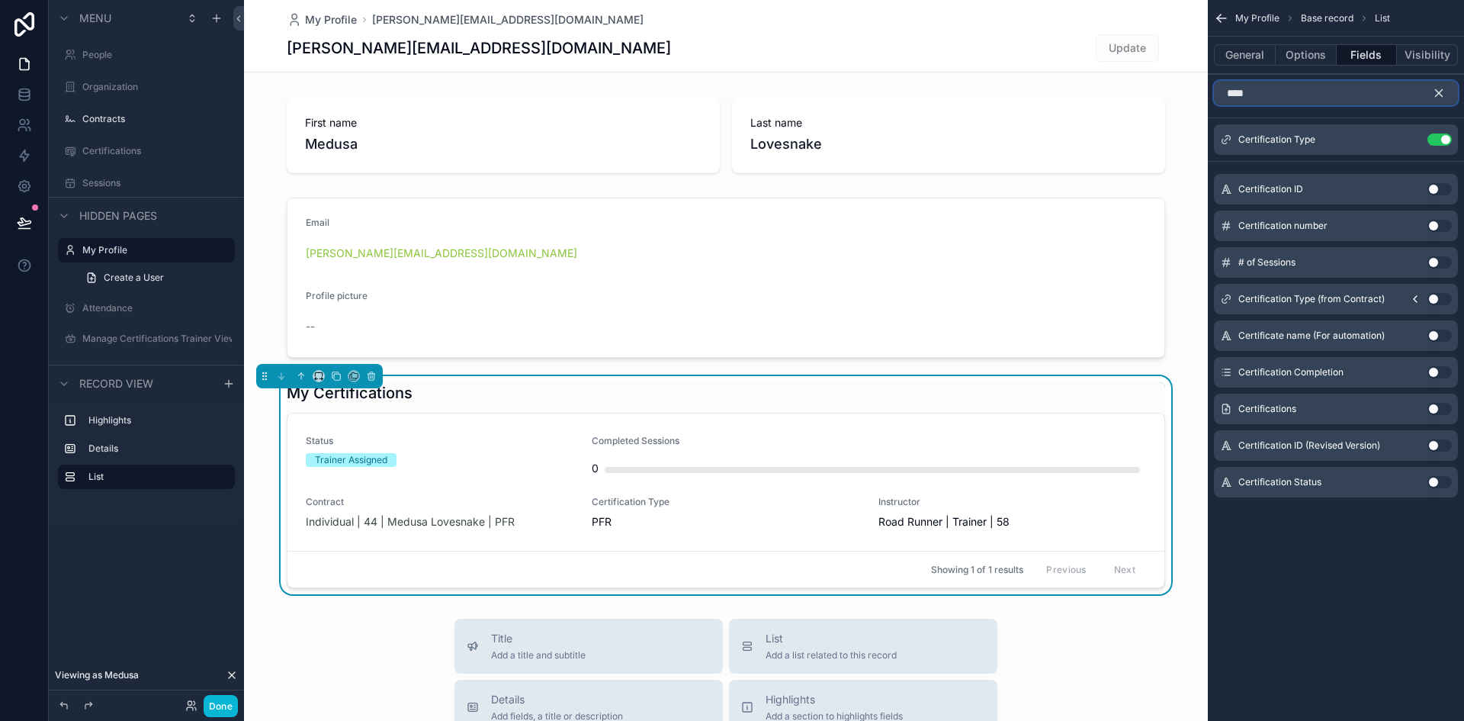
type input "****"
click at [1440, 91] on icon "scrollable content" at bounding box center [1439, 93] width 7 height 7
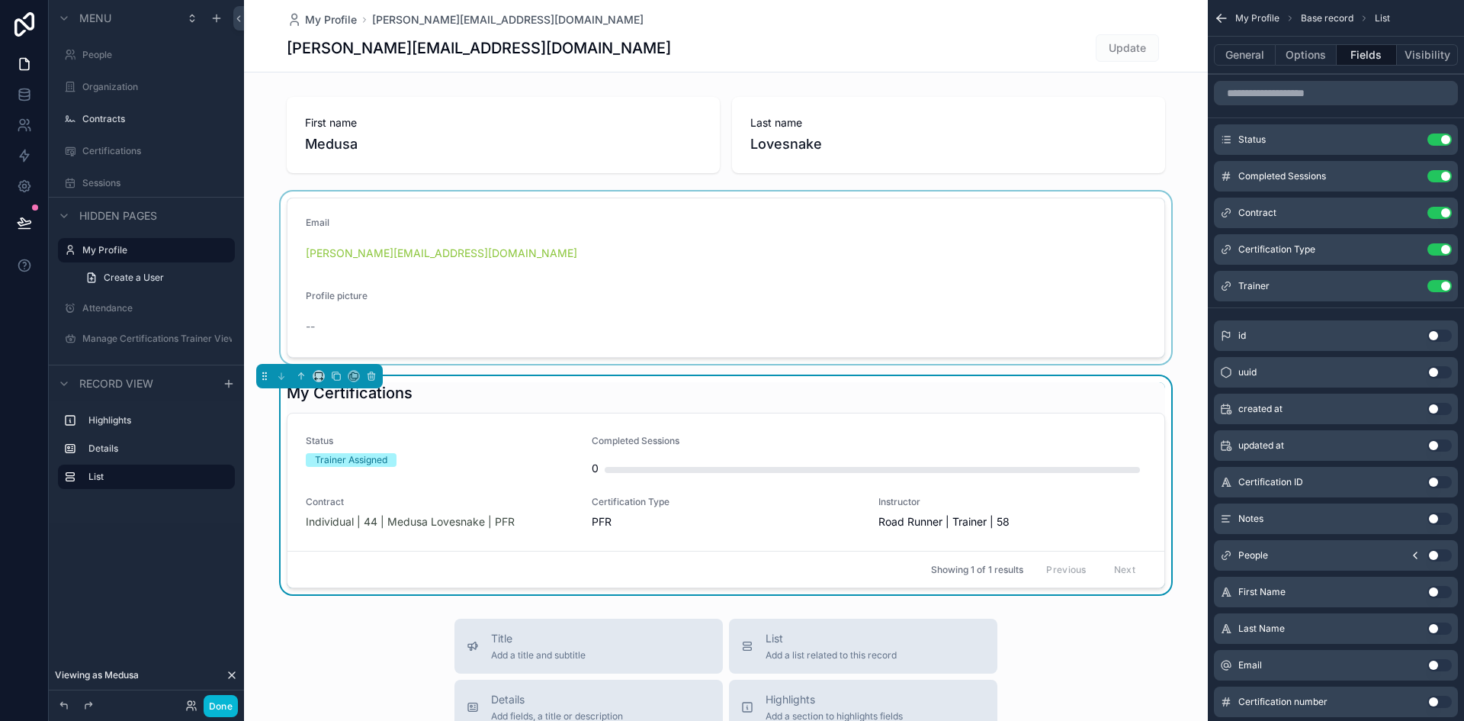
click at [743, 247] on div "scrollable content" at bounding box center [726, 277] width 964 height 172
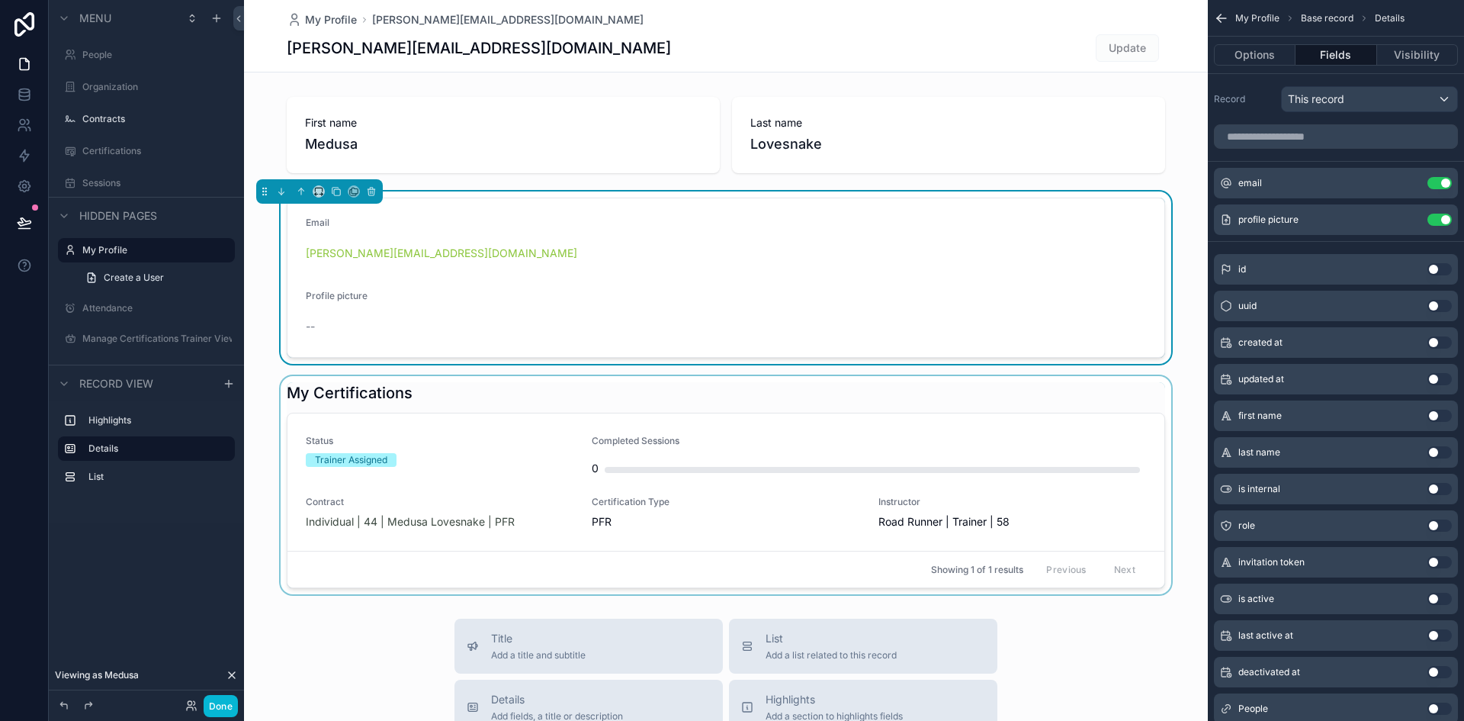
click at [777, 419] on div "scrollable content" at bounding box center [726, 485] width 964 height 218
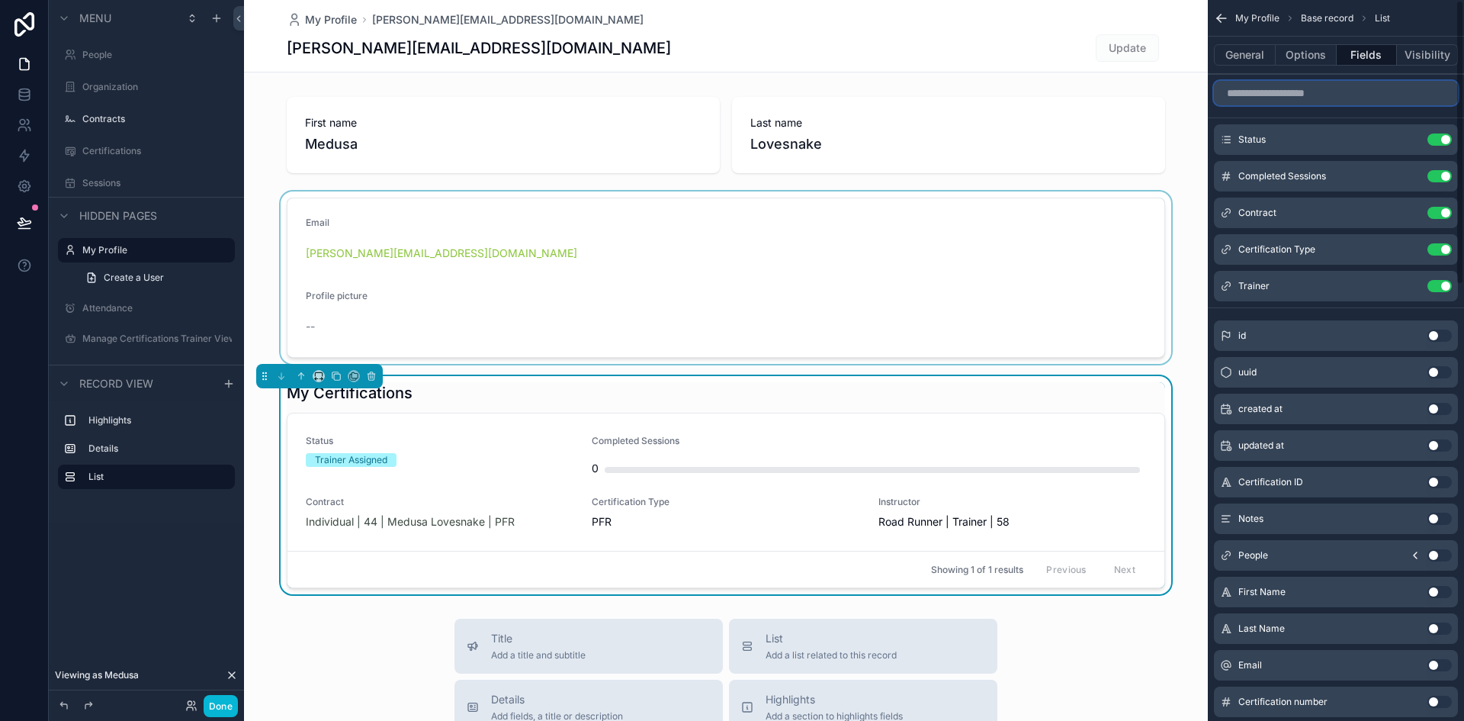
click at [1240, 94] on input "scrollable content" at bounding box center [1336, 93] width 244 height 24
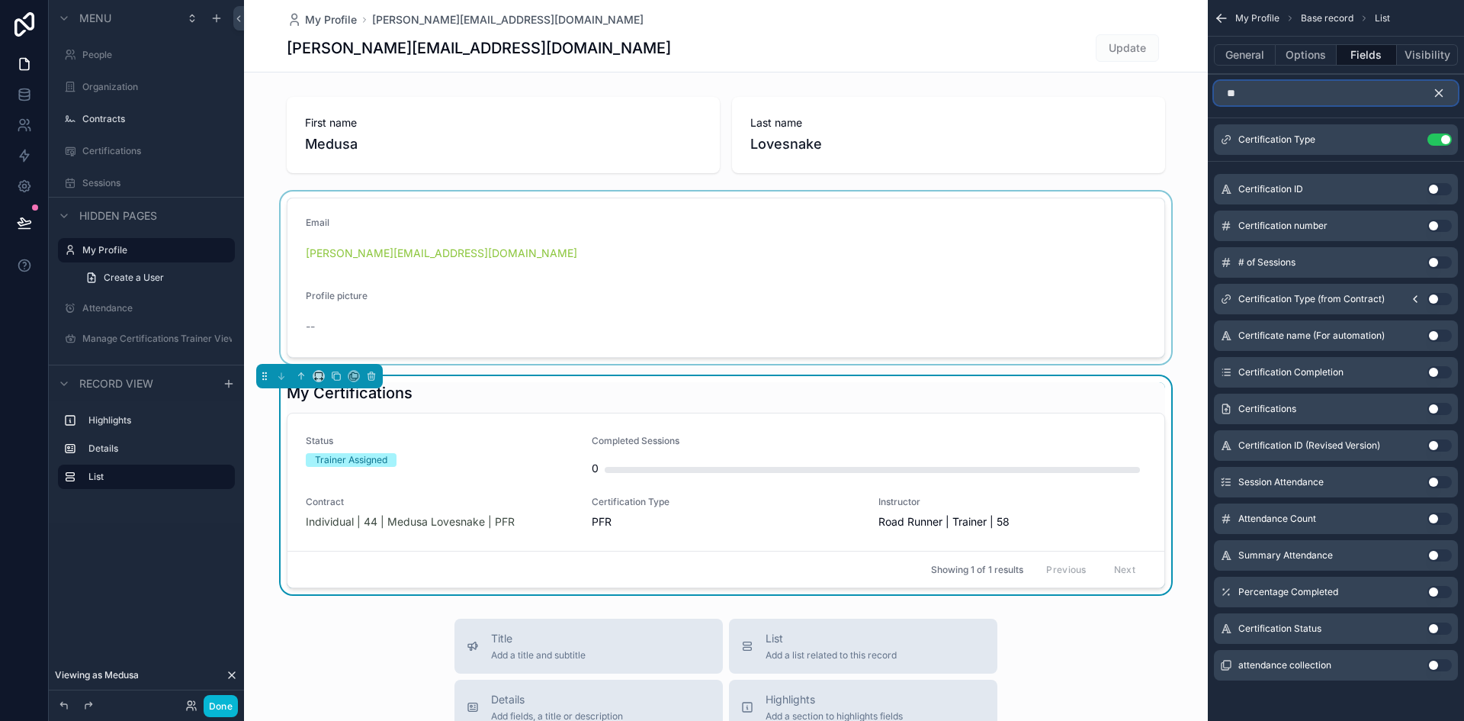
type input "*"
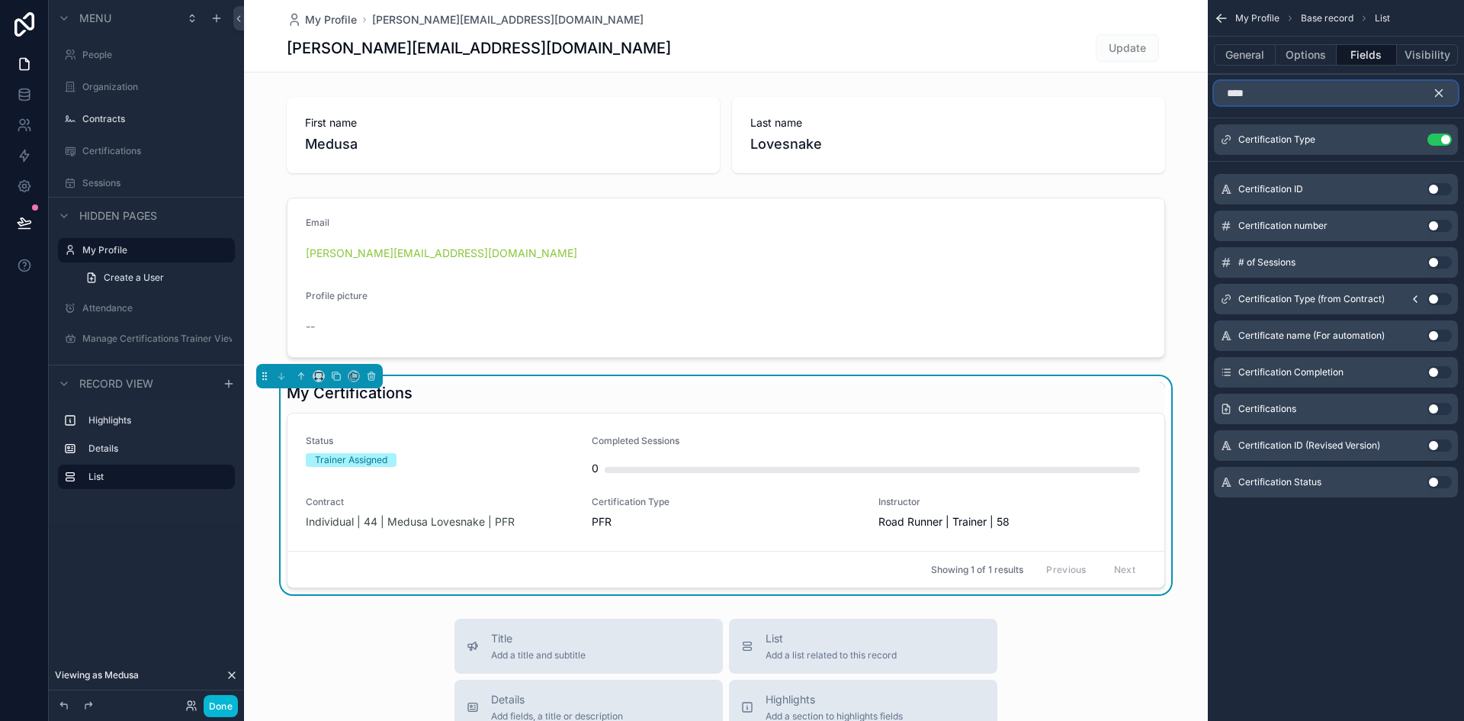
type input "****"
click at [29, 96] on icon at bounding box center [24, 98] width 10 height 6
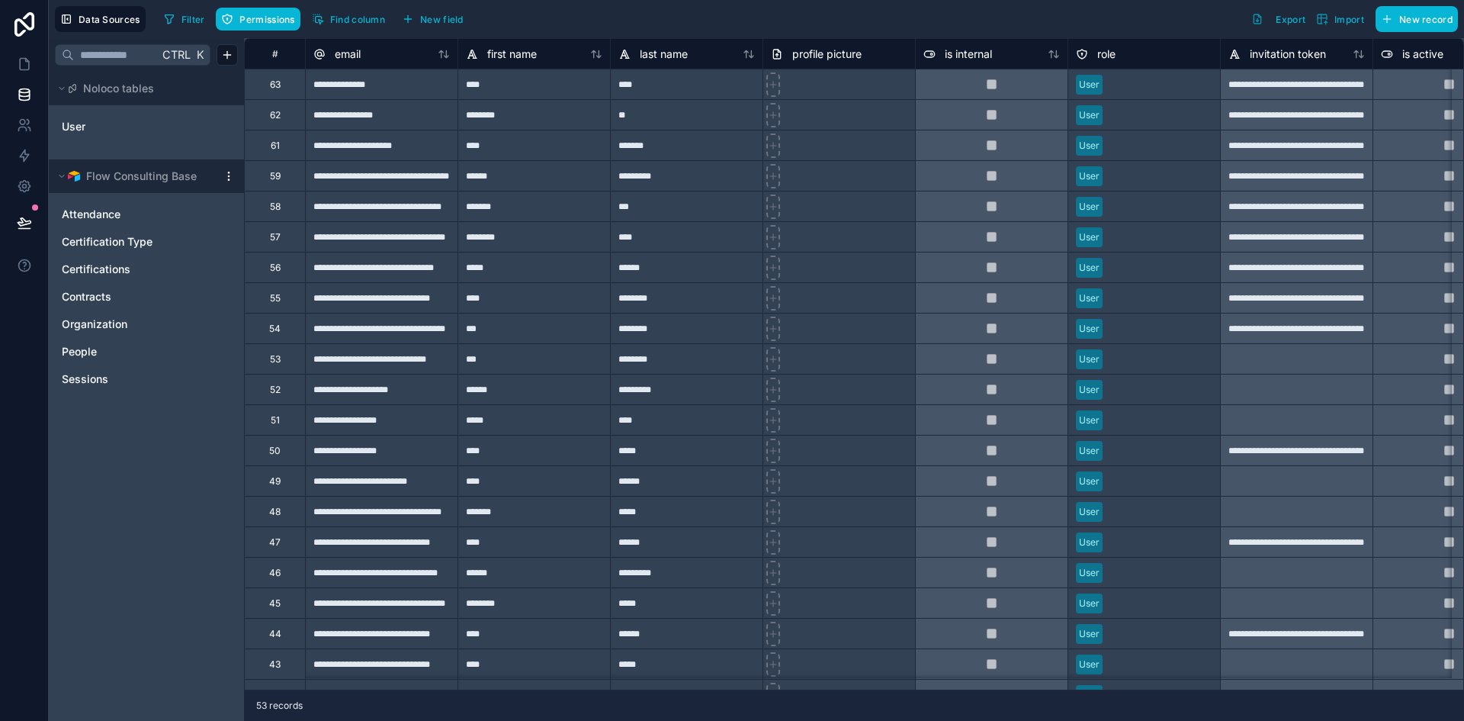
click at [228, 175] on html "**********" at bounding box center [732, 360] width 1464 height 721
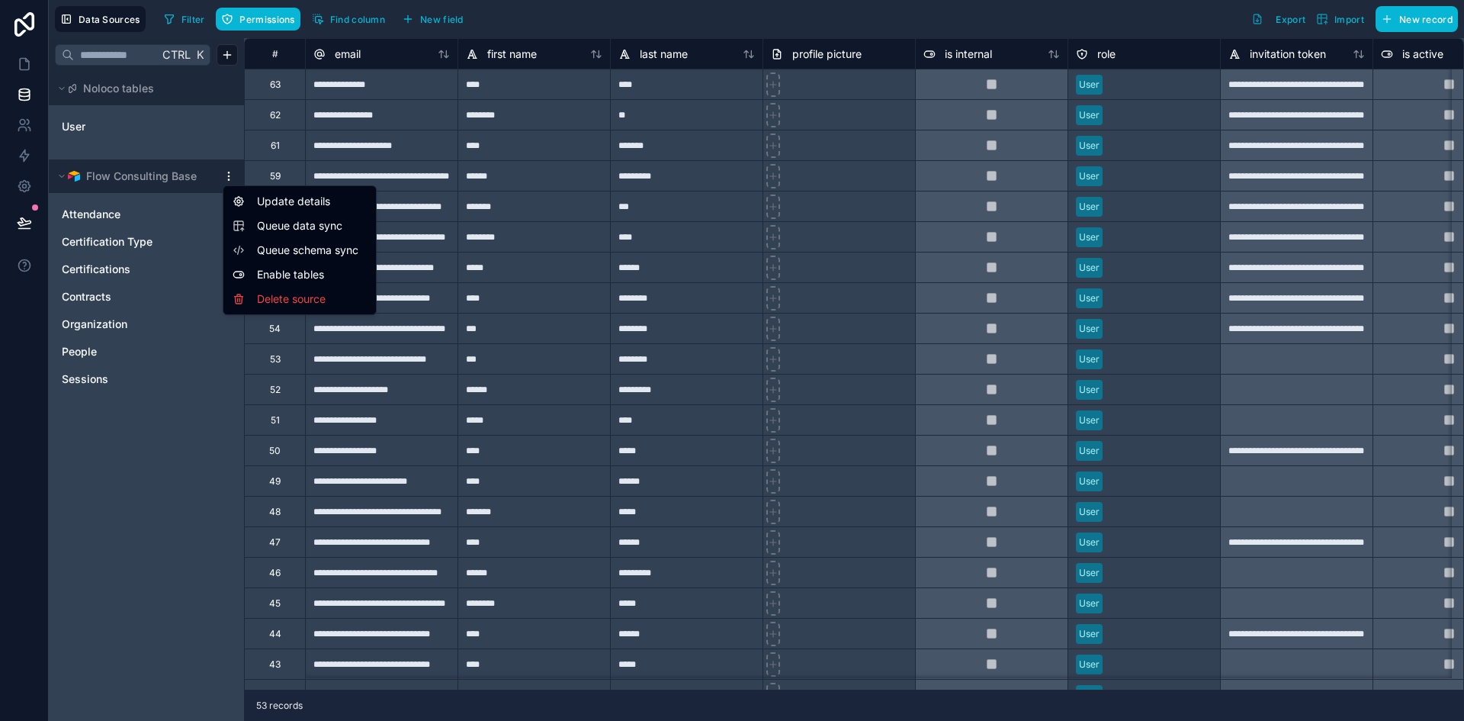
click at [270, 226] on span "Queue data sync" at bounding box center [312, 225] width 110 height 15
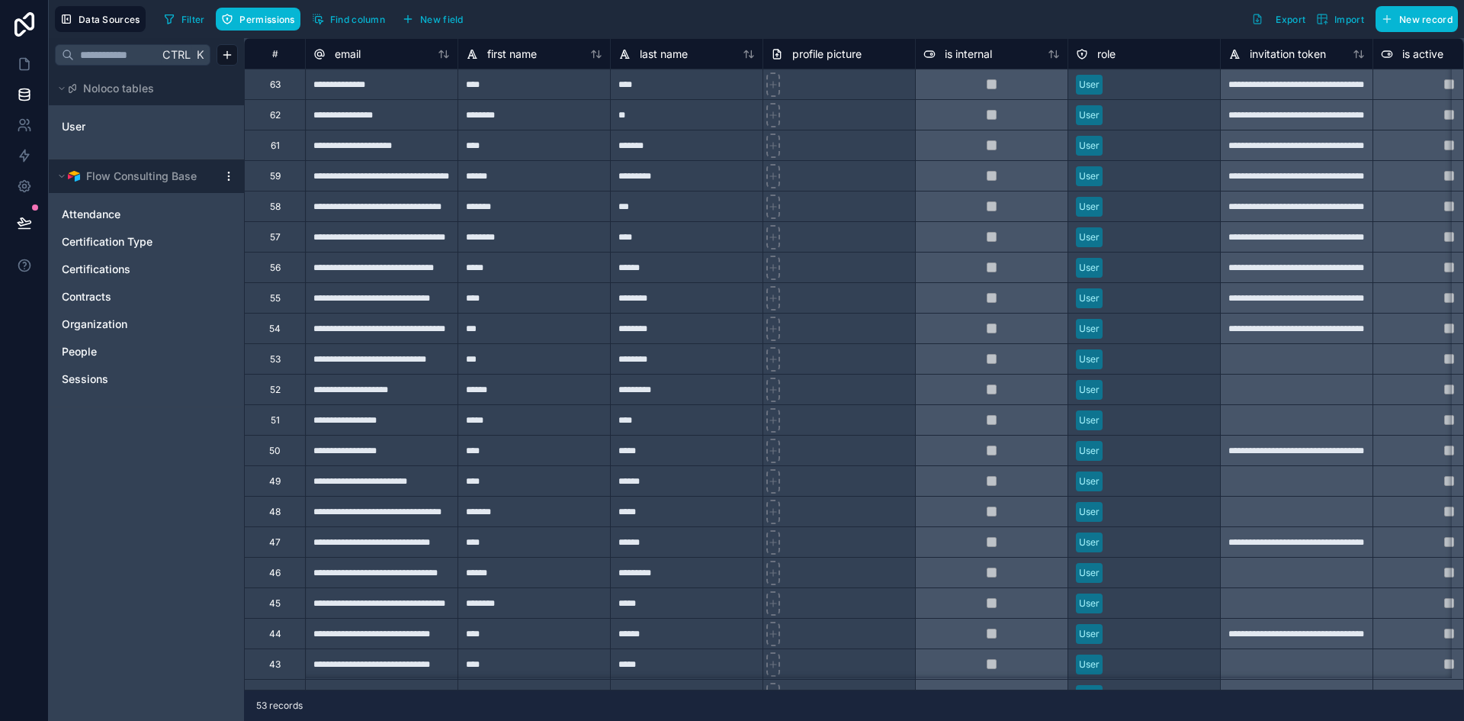
click at [228, 178] on html "**********" at bounding box center [732, 360] width 1464 height 721
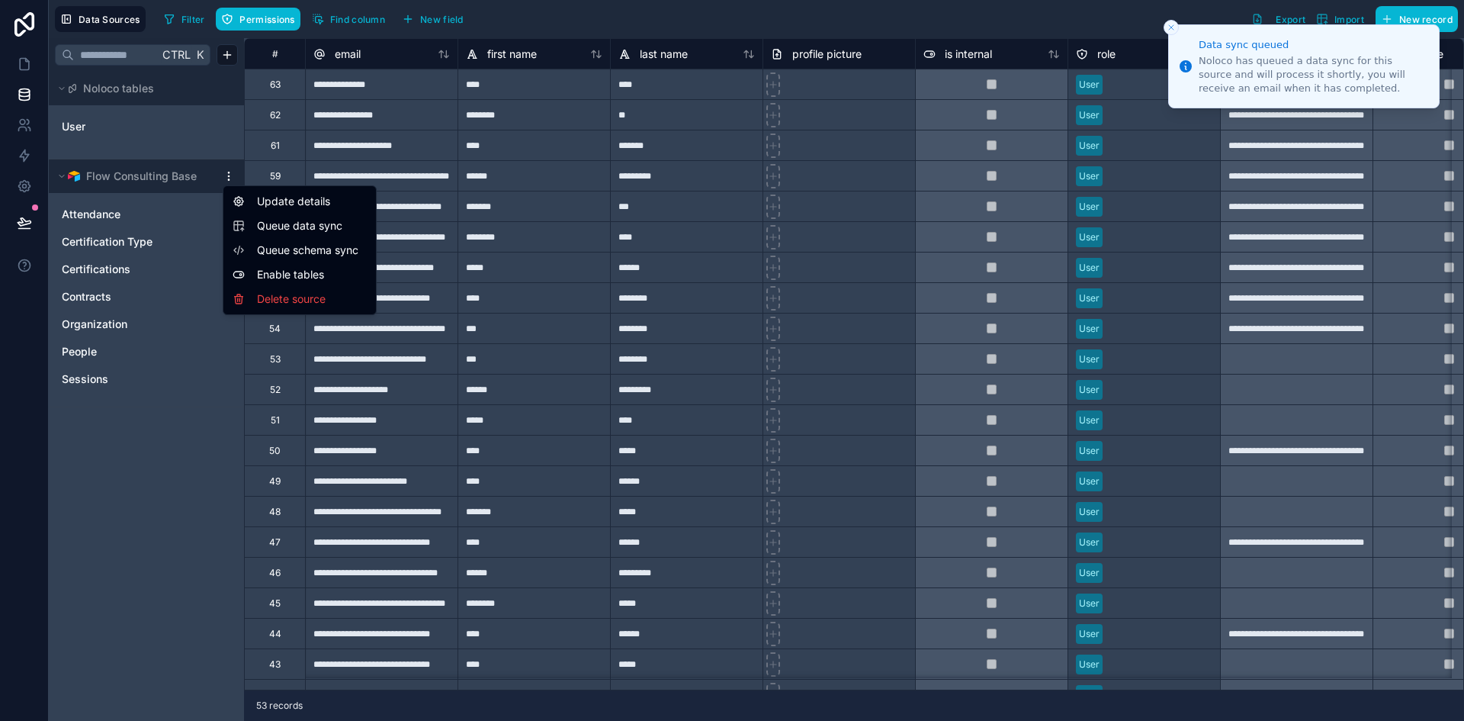
click at [262, 250] on span "Queue schema sync" at bounding box center [312, 249] width 110 height 15
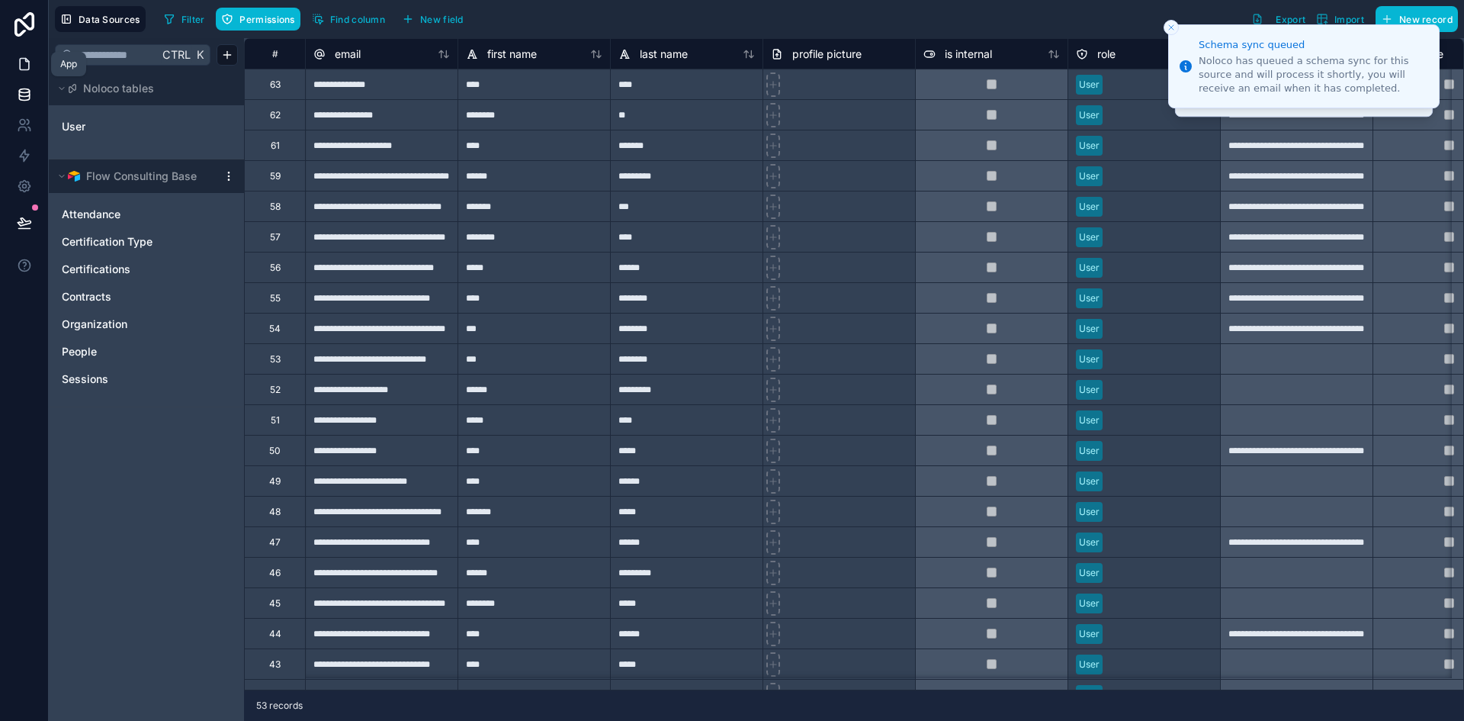
click at [24, 64] on icon at bounding box center [24, 63] width 15 height 15
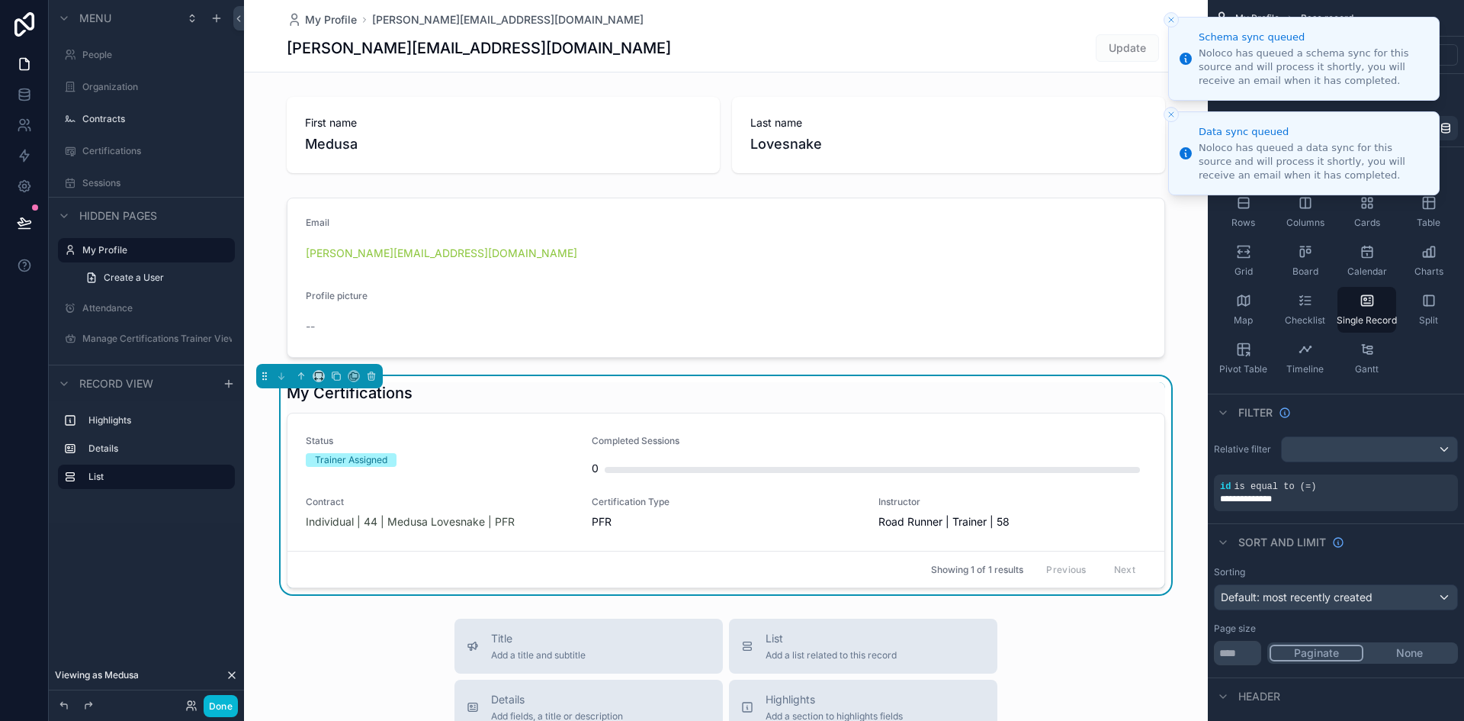
click at [1170, 21] on line "Close toast" at bounding box center [1171, 20] width 5 height 5
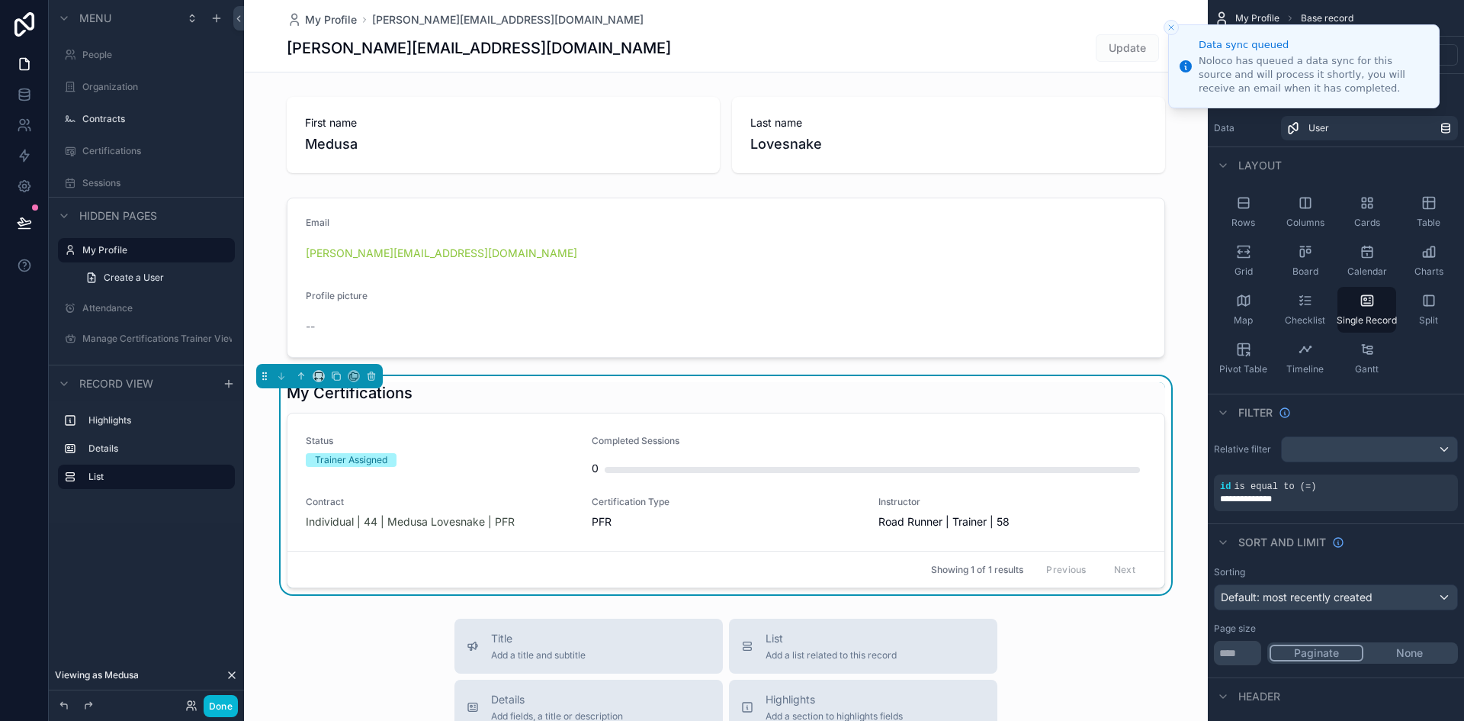
click at [1170, 21] on button "Close toast" at bounding box center [1171, 27] width 15 height 15
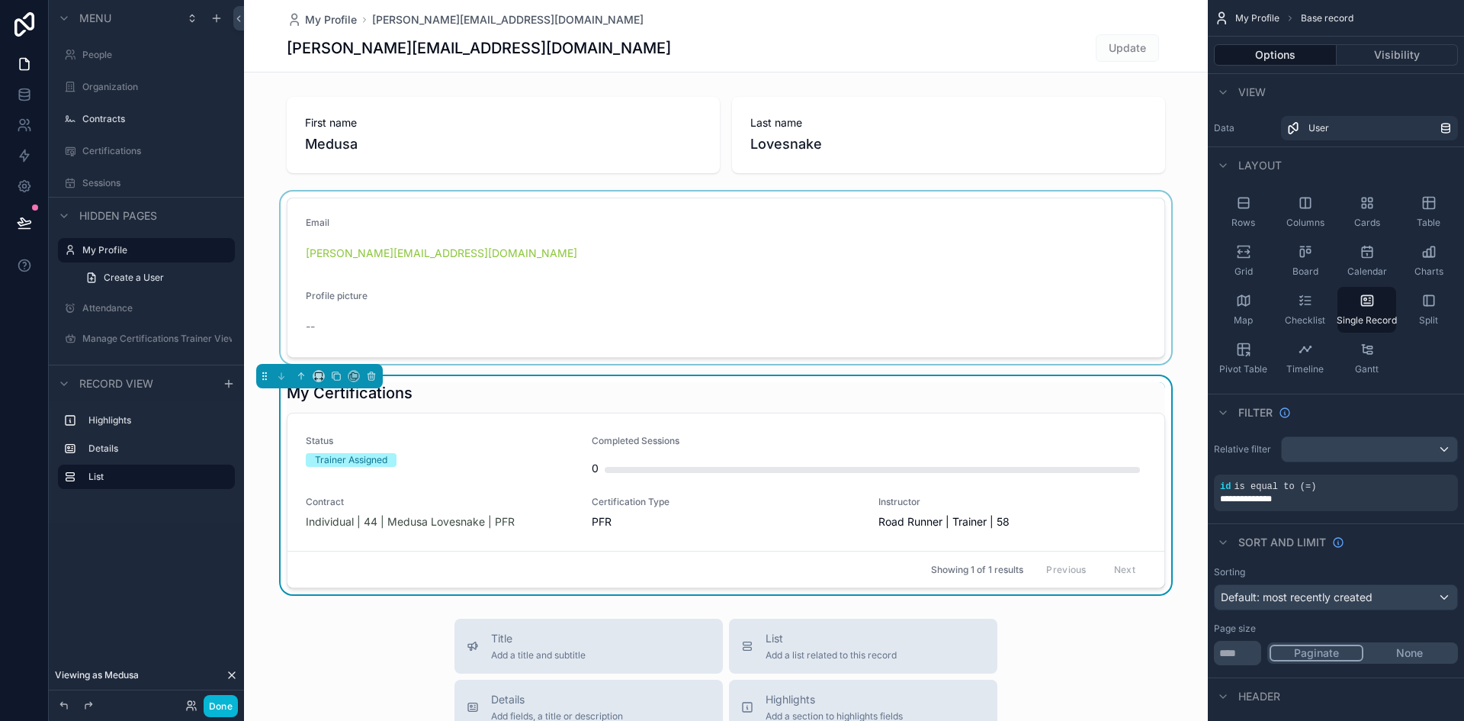
click at [989, 316] on div "scrollable content" at bounding box center [726, 277] width 964 height 172
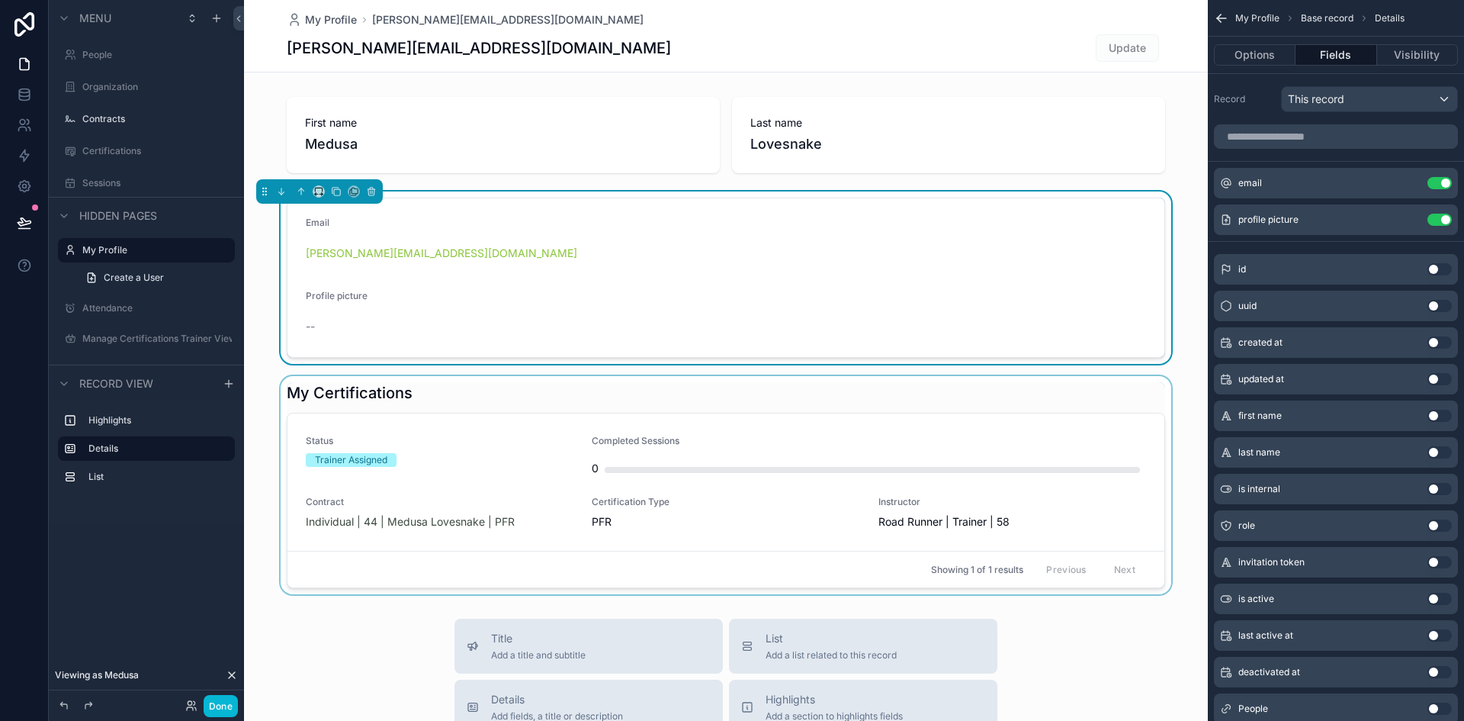
click at [985, 408] on div "scrollable content" at bounding box center [726, 485] width 964 height 218
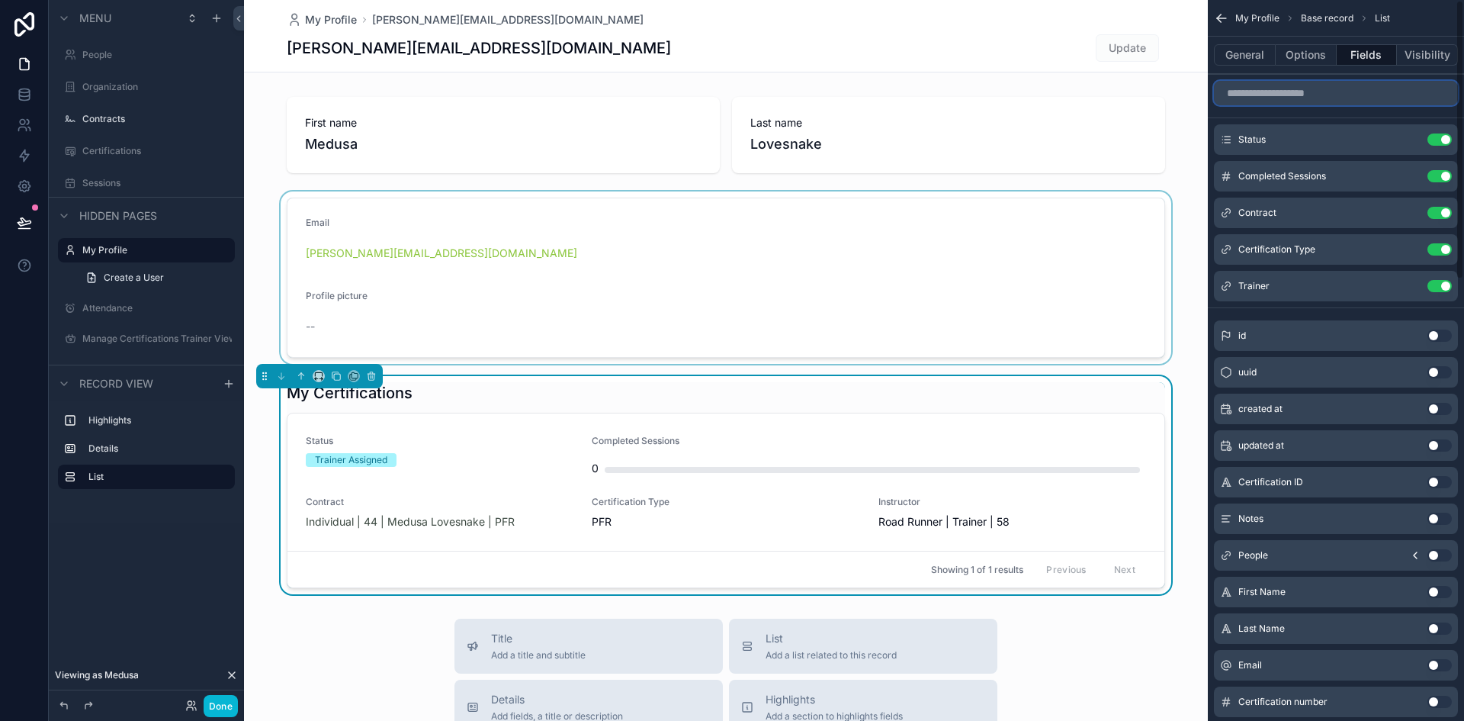
click at [1257, 102] on input "scrollable content" at bounding box center [1336, 93] width 244 height 24
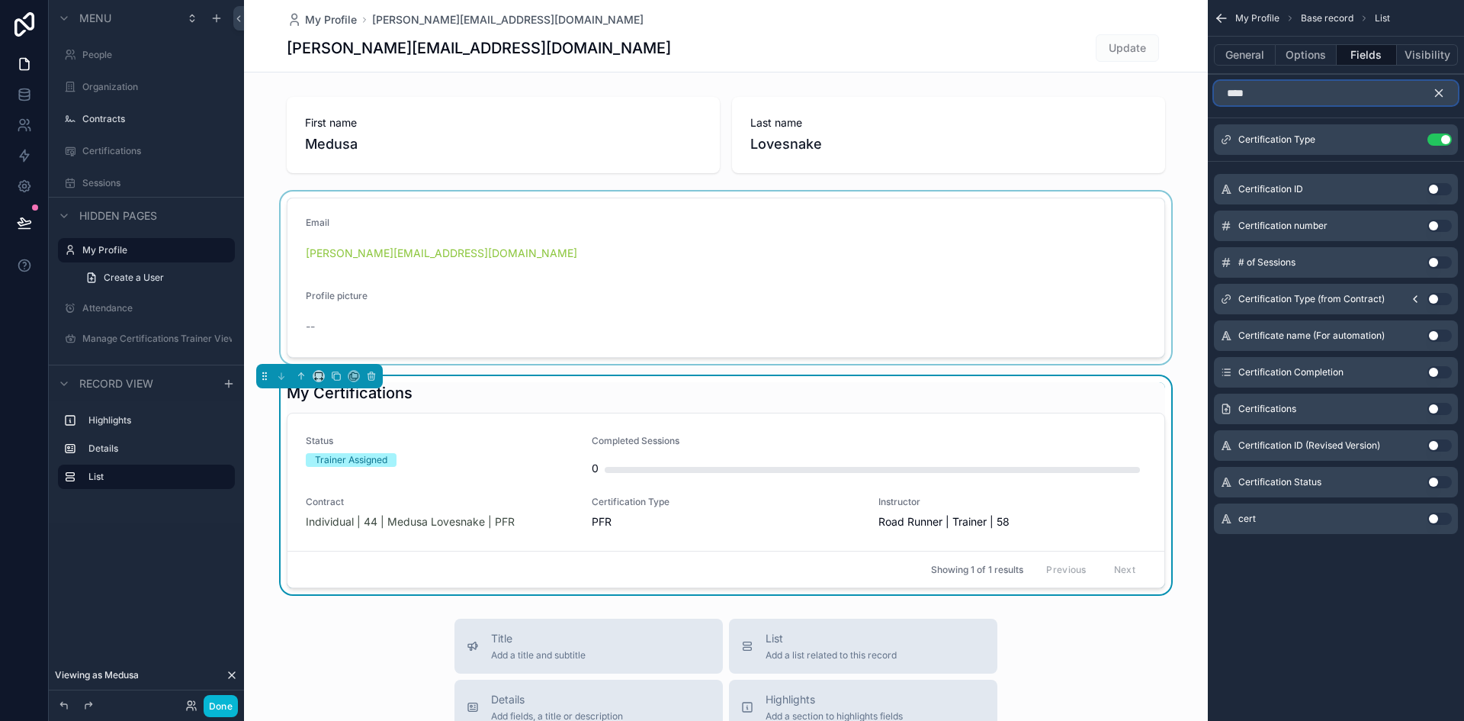
type input "****"
click at [1442, 520] on button "Use setting" at bounding box center [1439, 518] width 24 height 12
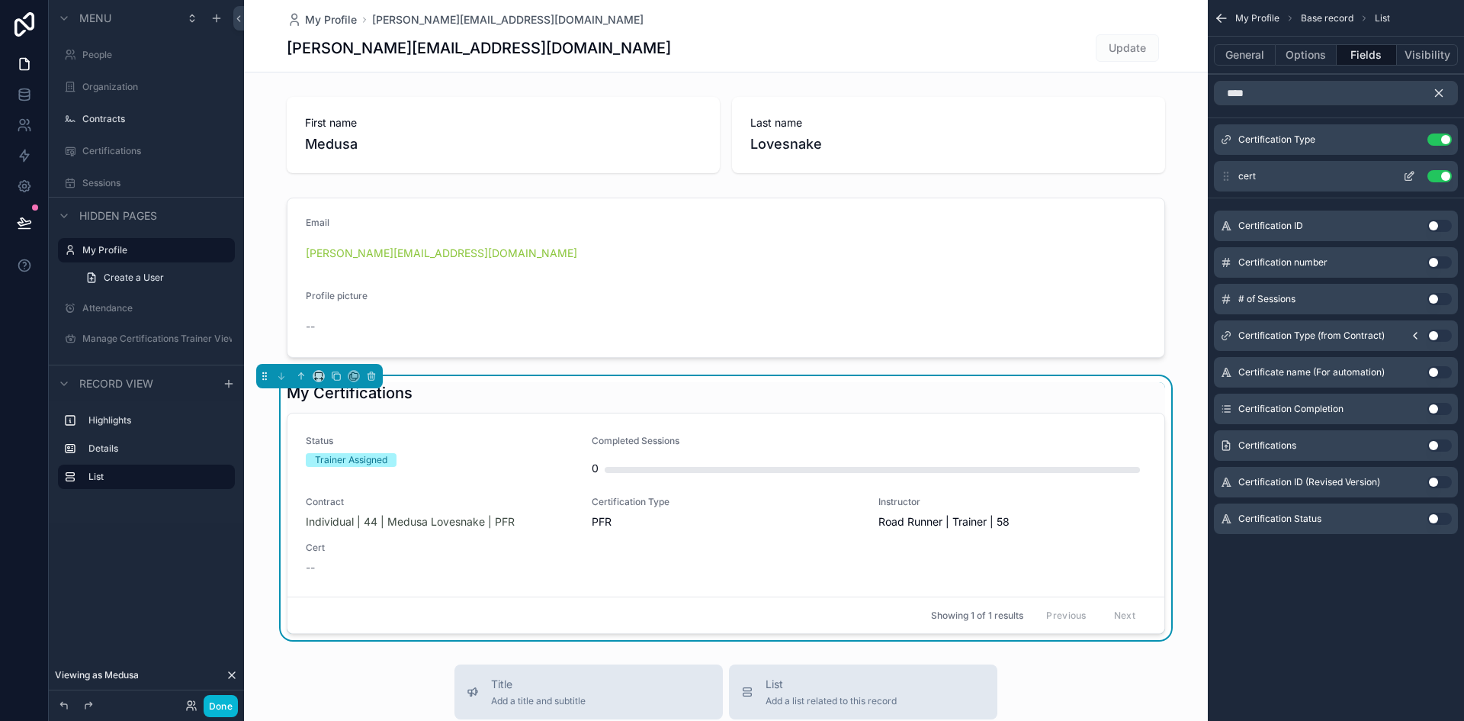
click at [1407, 175] on icon "scrollable content" at bounding box center [1409, 176] width 12 height 12
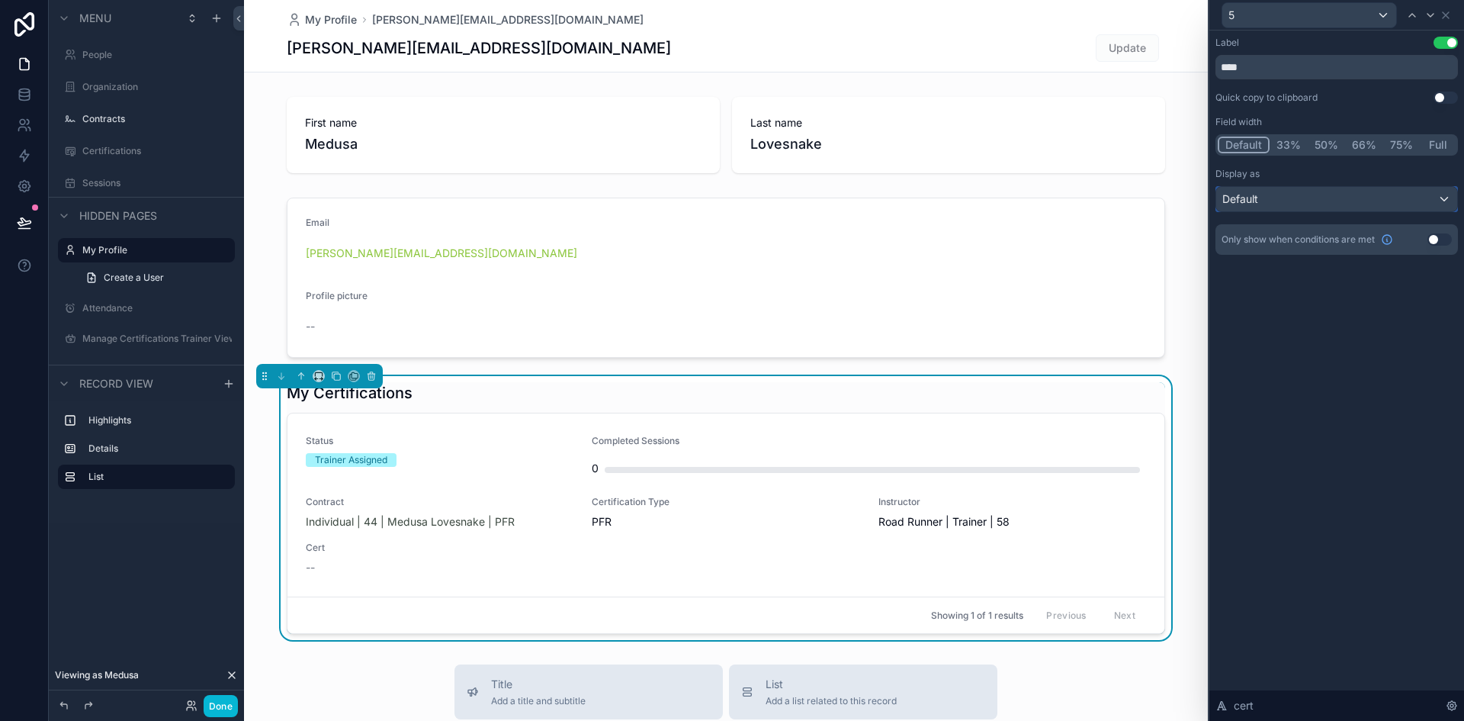
click at [1396, 193] on div "Default" at bounding box center [1336, 199] width 241 height 24
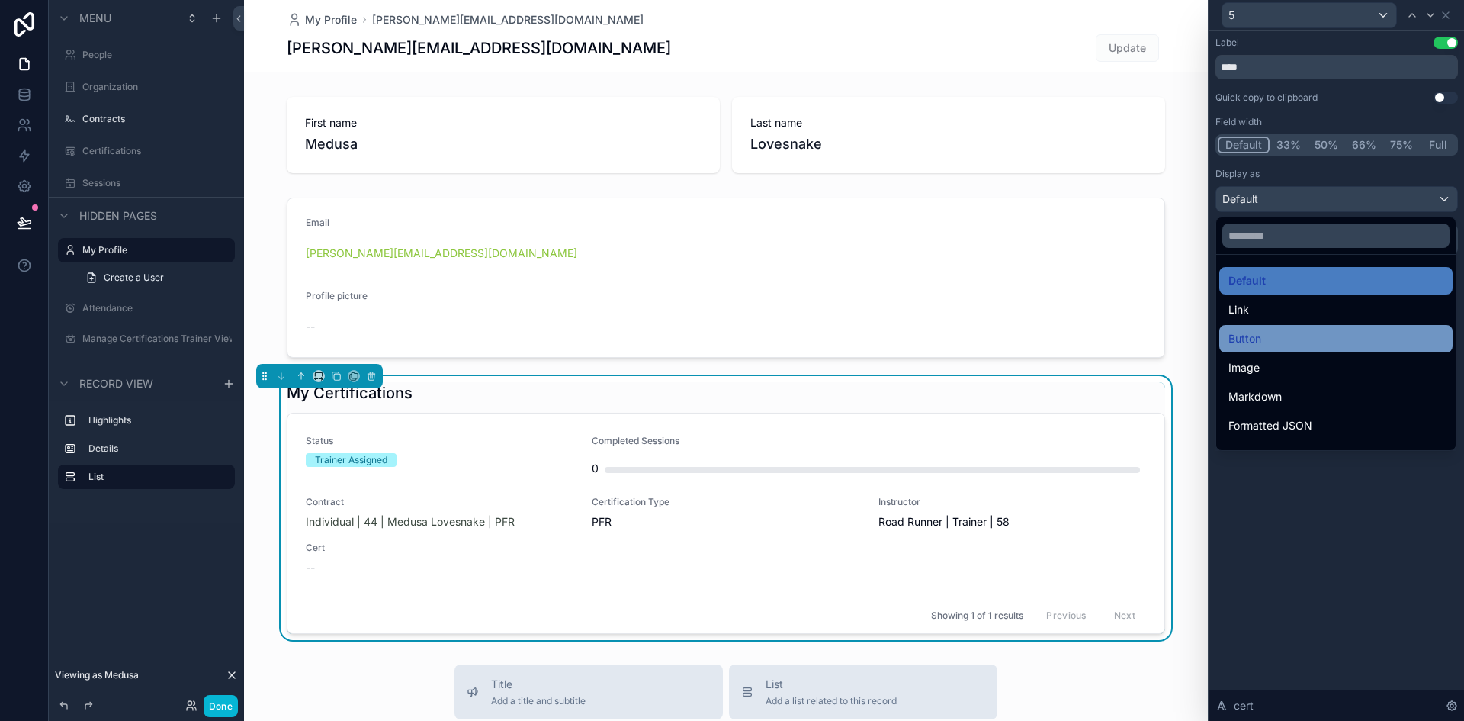
click at [1301, 340] on div "Button" at bounding box center [1335, 338] width 215 height 18
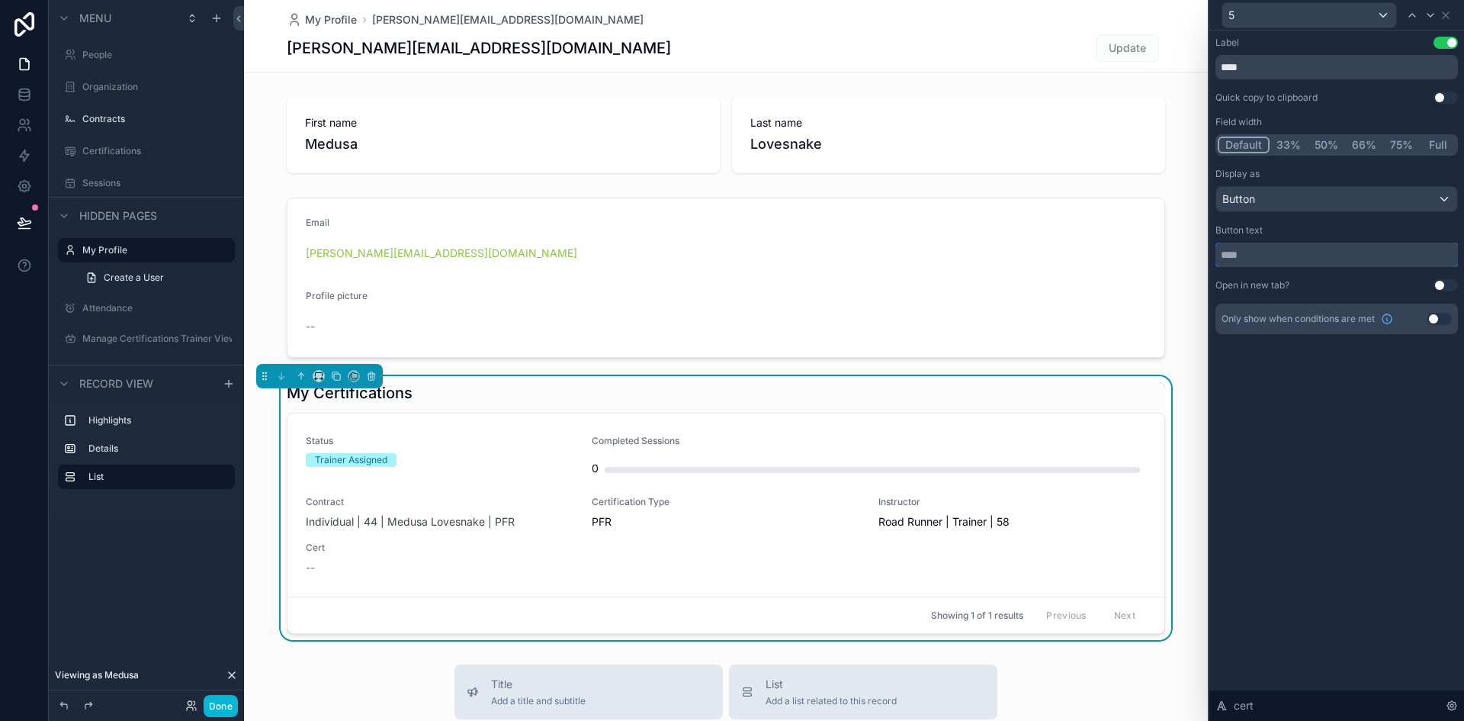
click at [1266, 254] on input "text" at bounding box center [1336, 254] width 242 height 24
type input "**********"
click at [1452, 284] on button "Use setting" at bounding box center [1445, 285] width 24 height 12
click at [1444, 317] on button "Use setting" at bounding box center [1439, 319] width 24 height 12
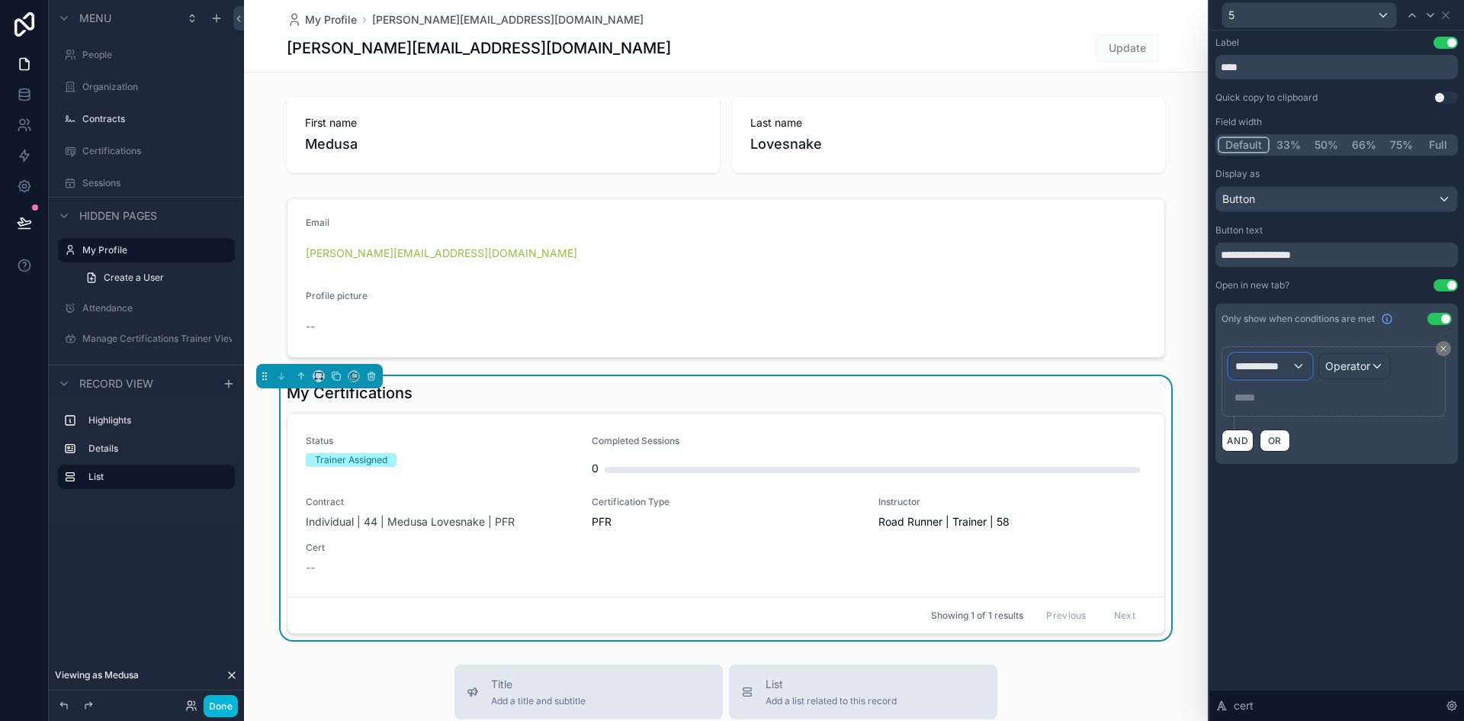
click at [1299, 367] on div "**********" at bounding box center [1270, 366] width 82 height 24
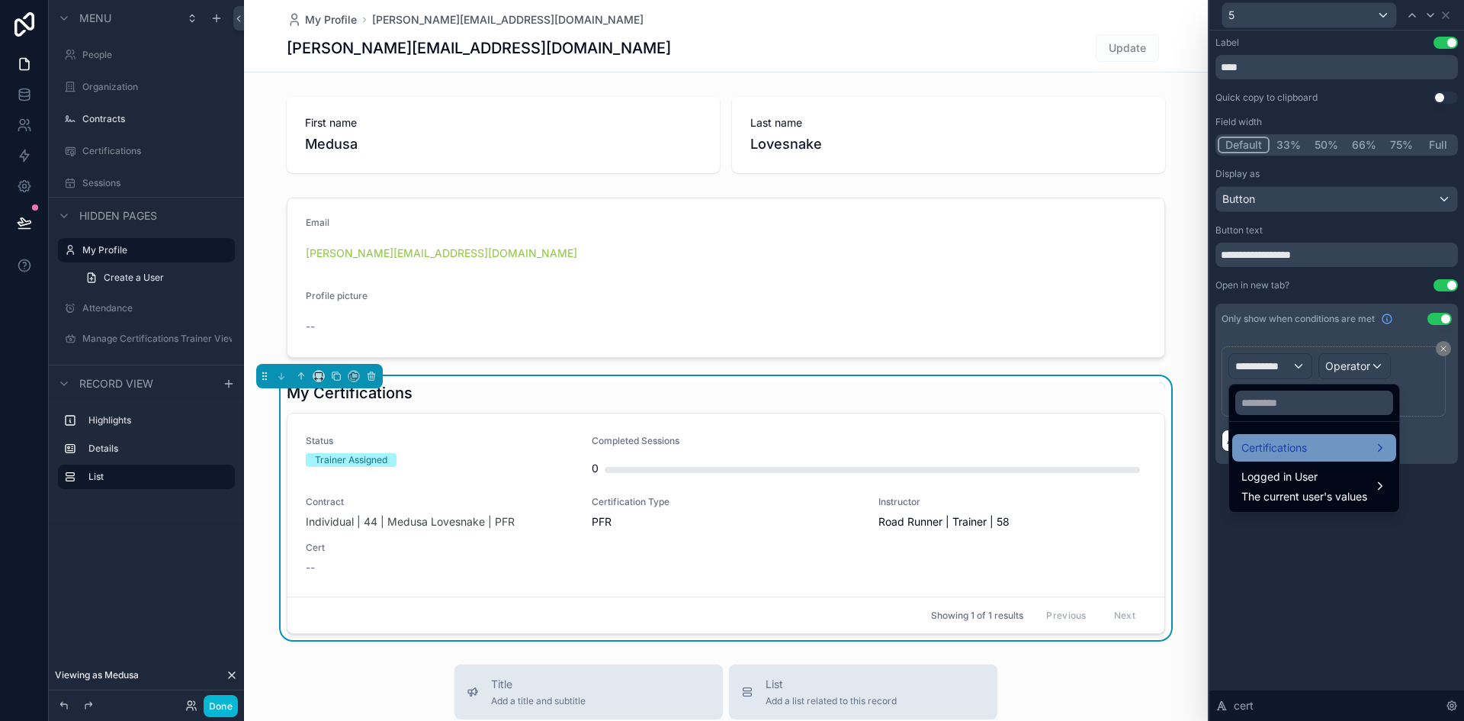
click at [1295, 451] on span "Certifications" at bounding box center [1274, 447] width 66 height 18
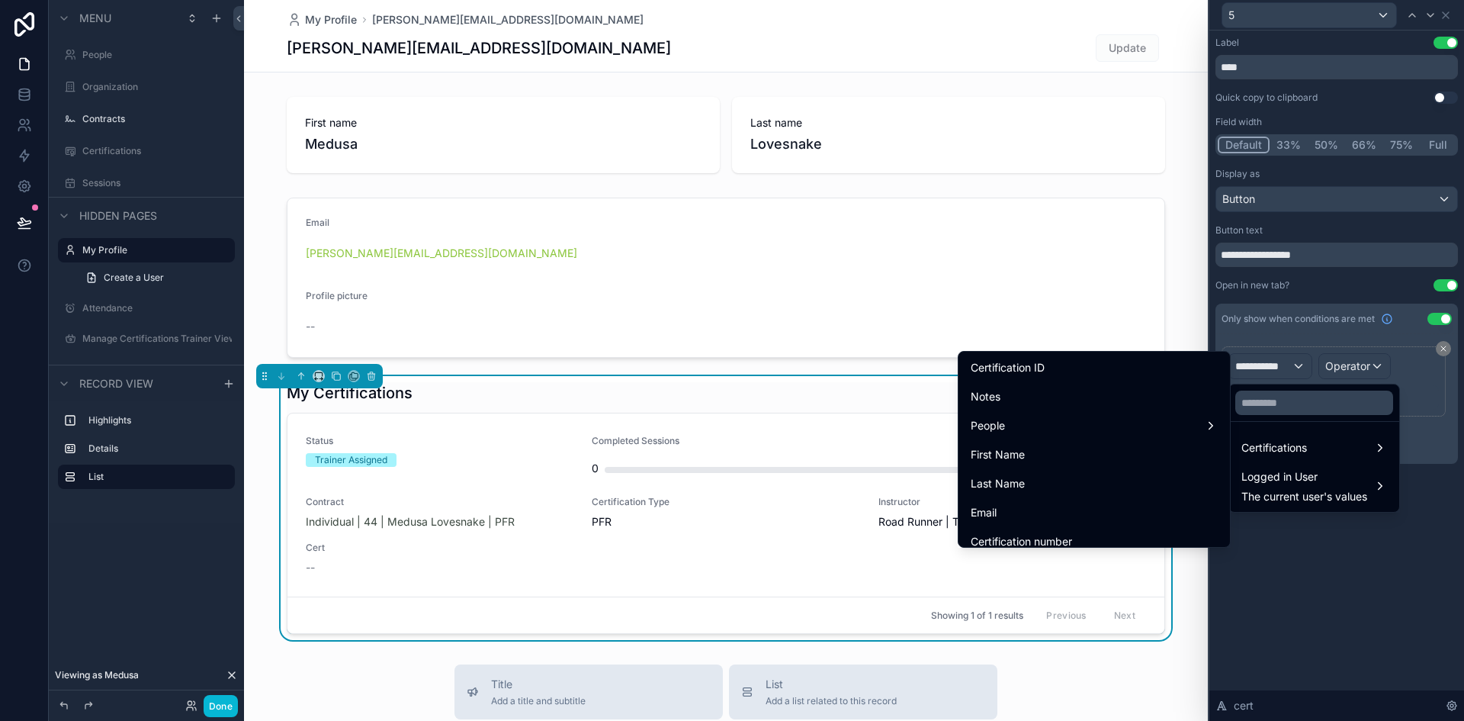
scroll to position [116, 0]
click at [1274, 368] on div at bounding box center [1336, 360] width 255 height 721
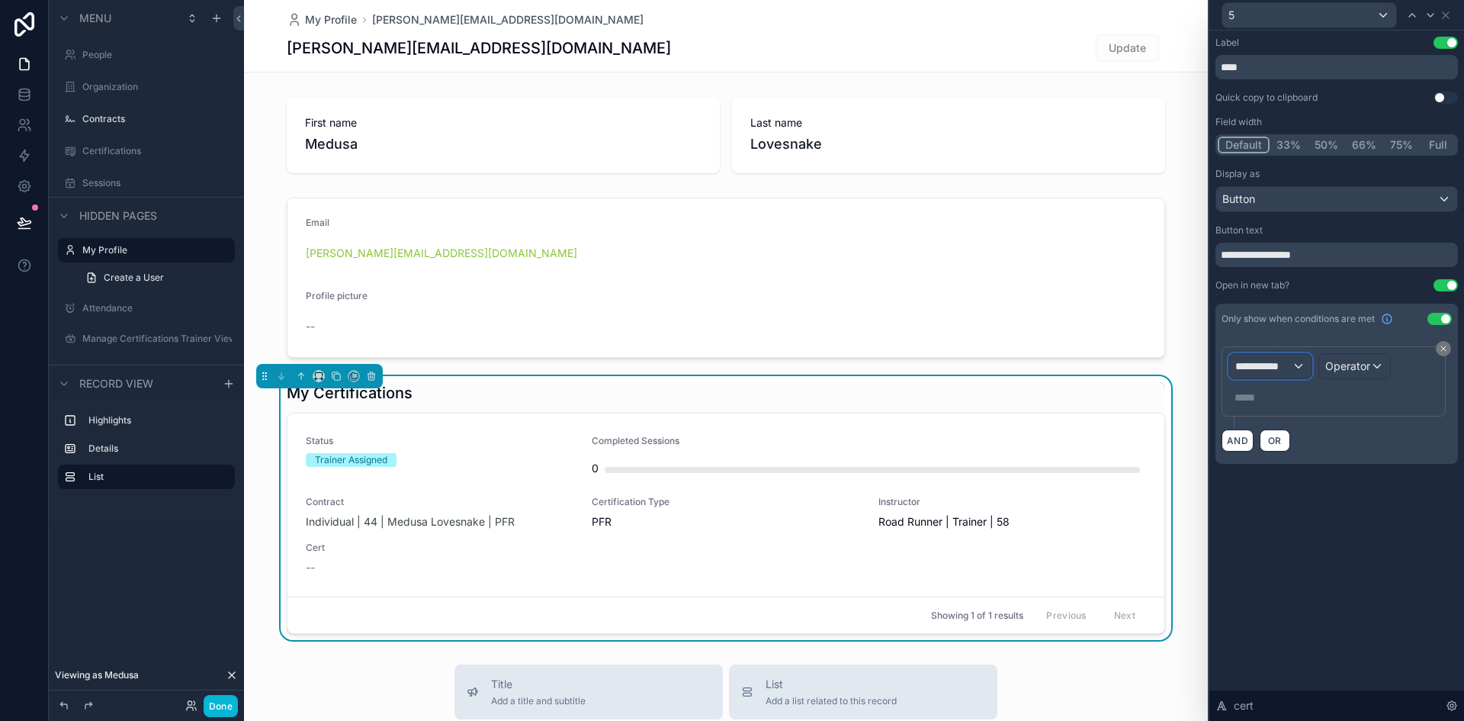
click at [1274, 368] on span "**********" at bounding box center [1263, 365] width 56 height 15
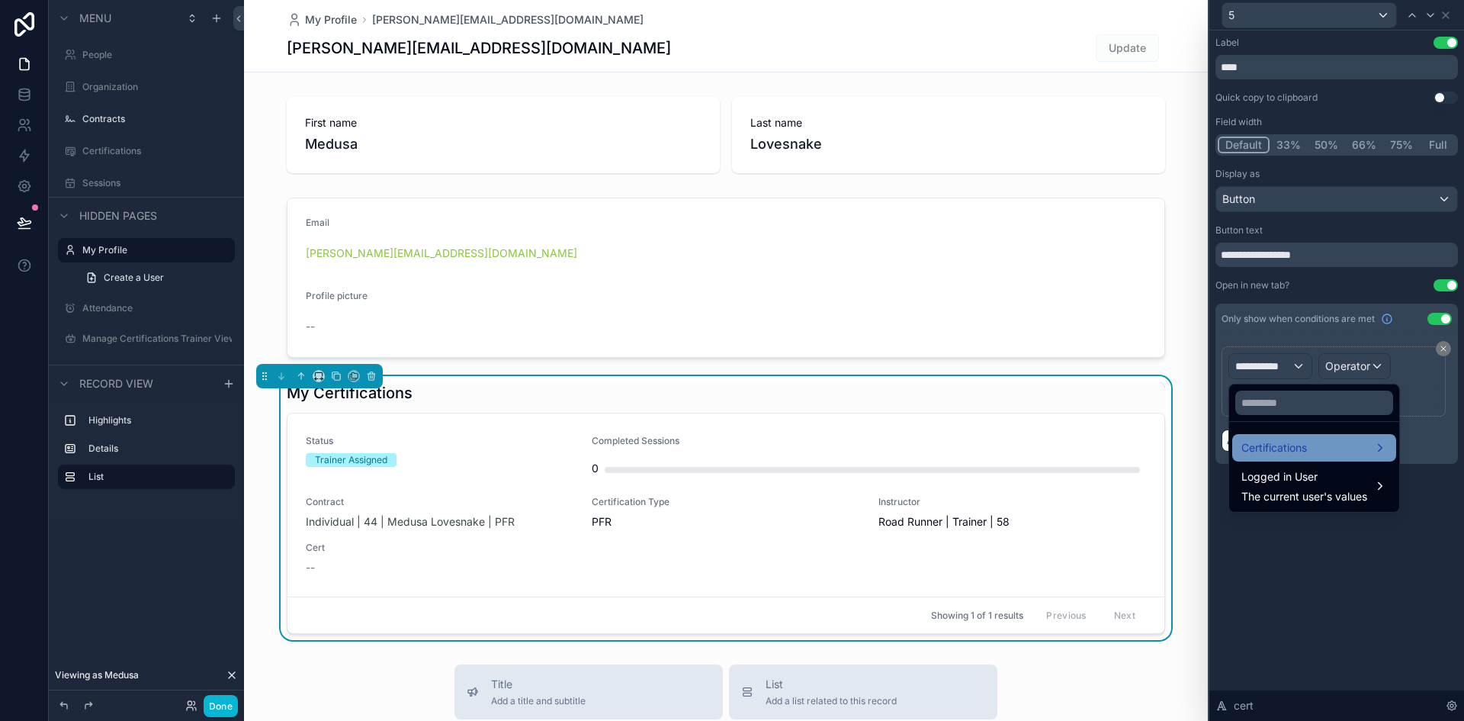
click at [1284, 453] on span "Certifications" at bounding box center [1274, 447] width 66 height 18
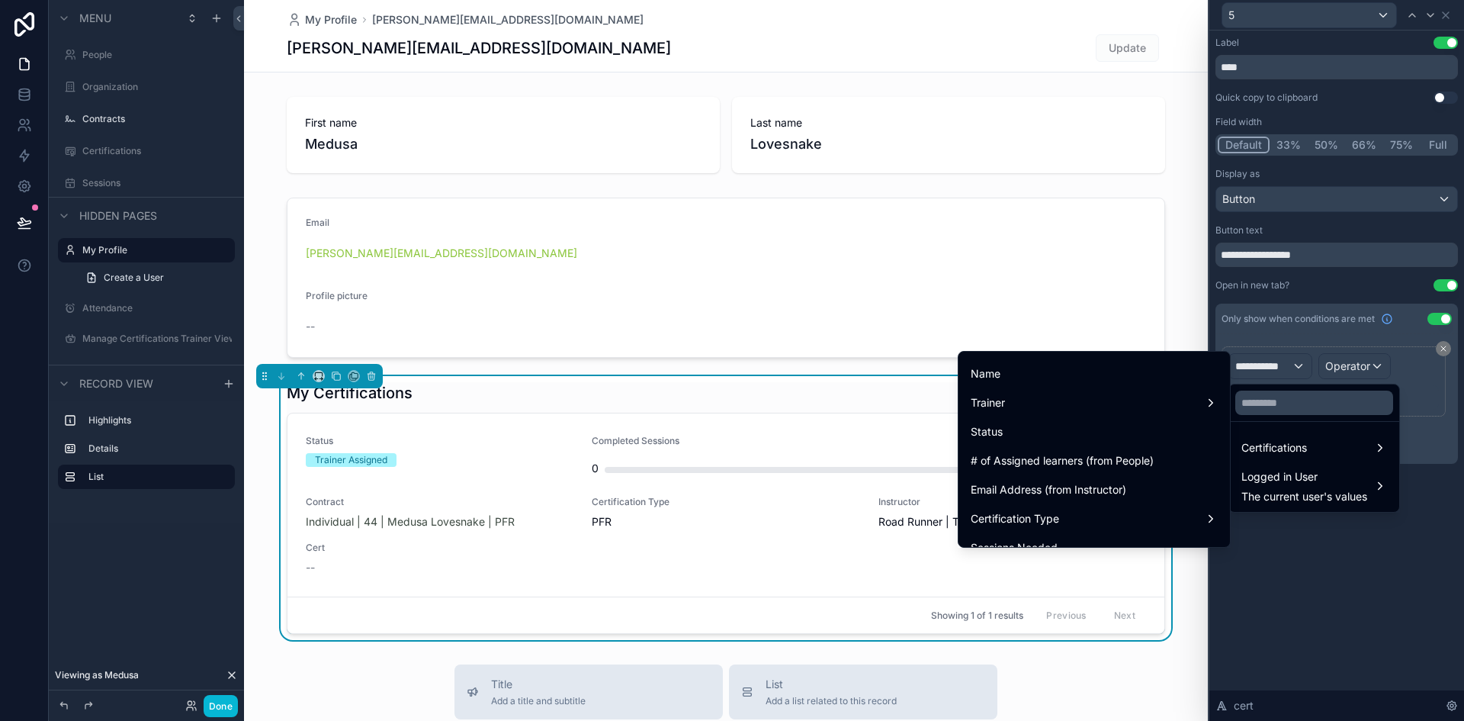
scroll to position [318, 0]
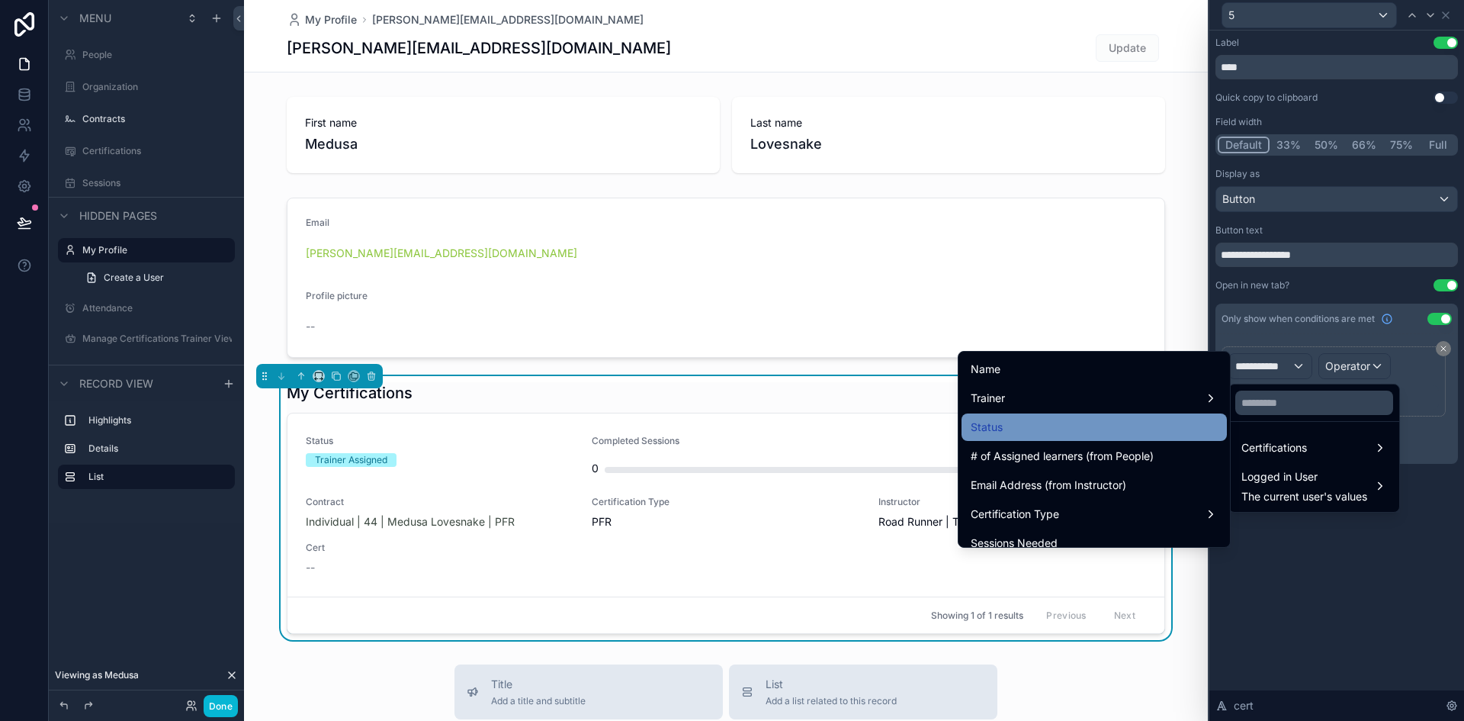
click at [1028, 430] on div "Status" at bounding box center [1094, 427] width 247 height 18
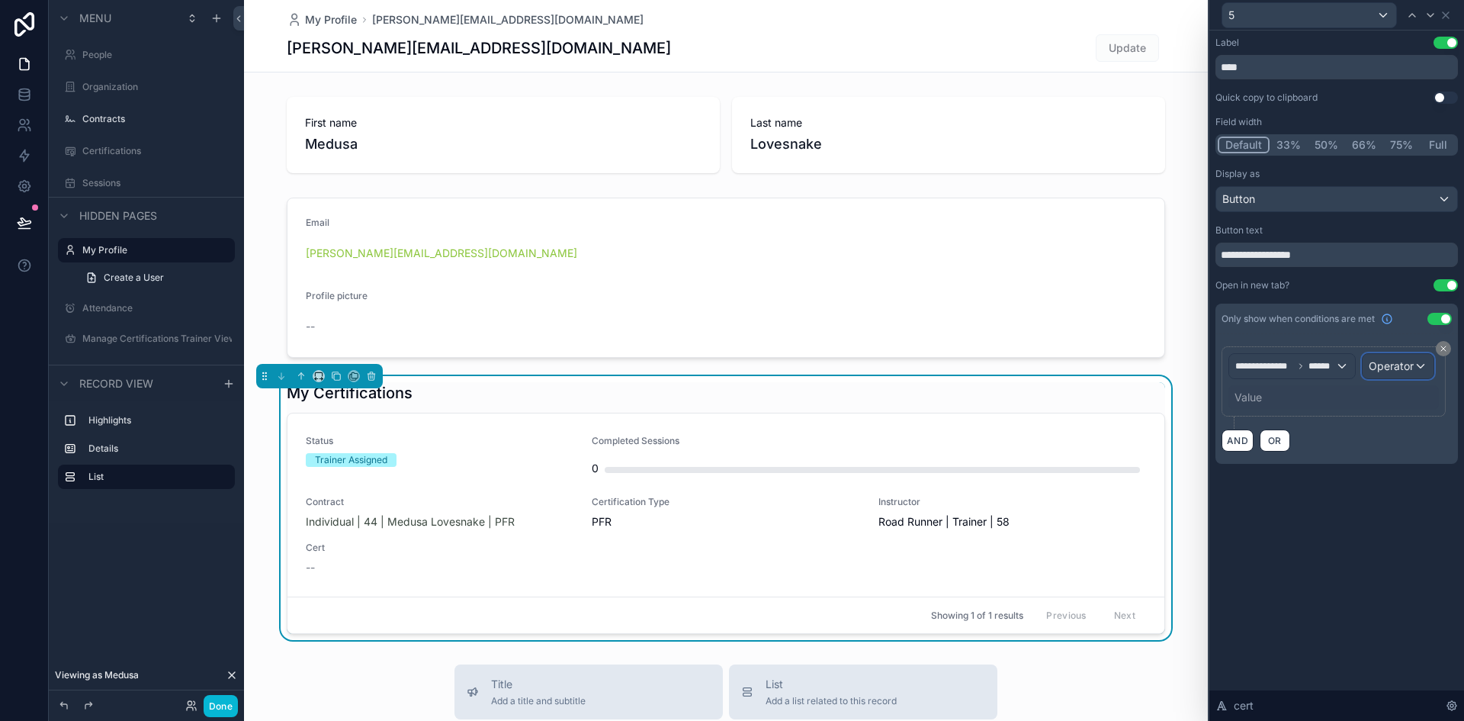
click at [1405, 362] on span "Operator" at bounding box center [1391, 365] width 45 height 13
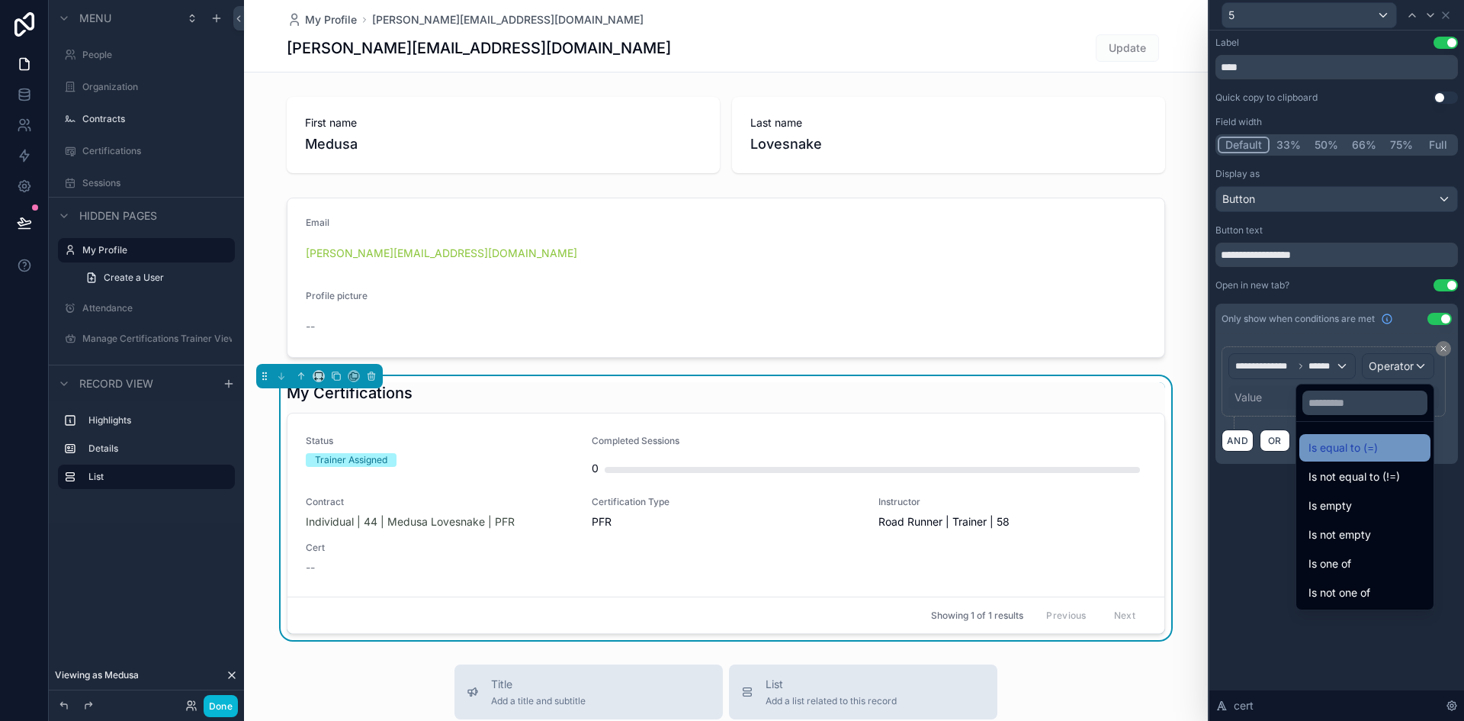
click at [1308, 451] on span "Is equal to (=)" at bounding box center [1342, 447] width 69 height 18
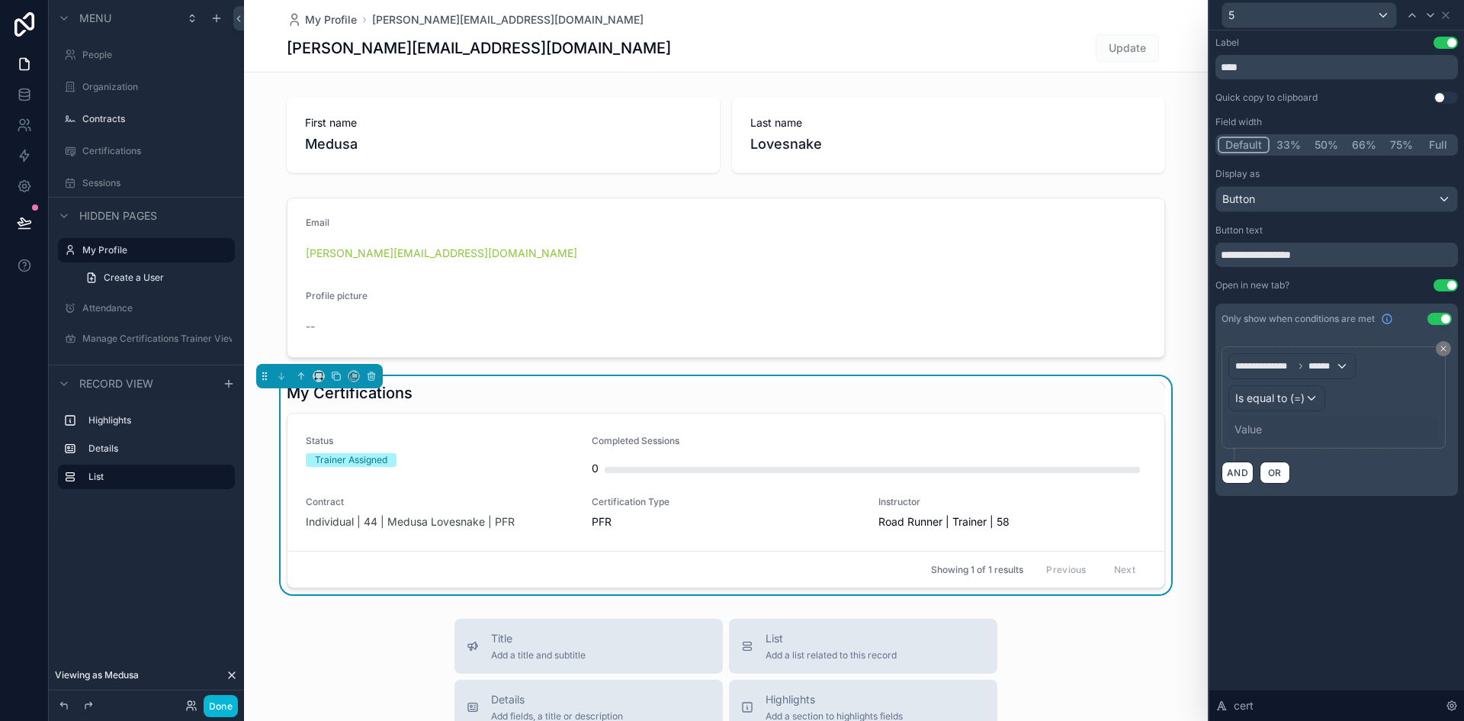
click at [1270, 429] on div "Value" at bounding box center [1333, 429] width 210 height 24
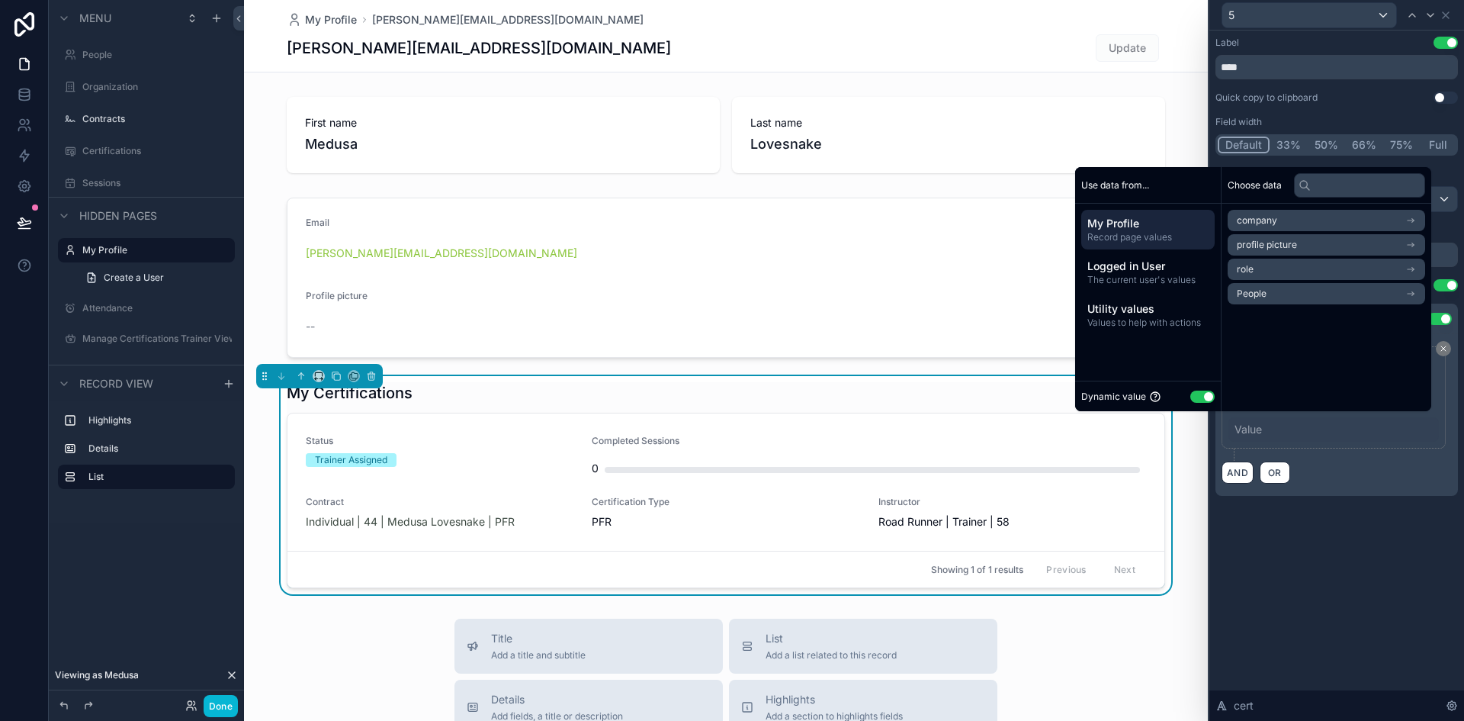
click at [1190, 397] on button "Use setting" at bounding box center [1202, 396] width 24 height 12
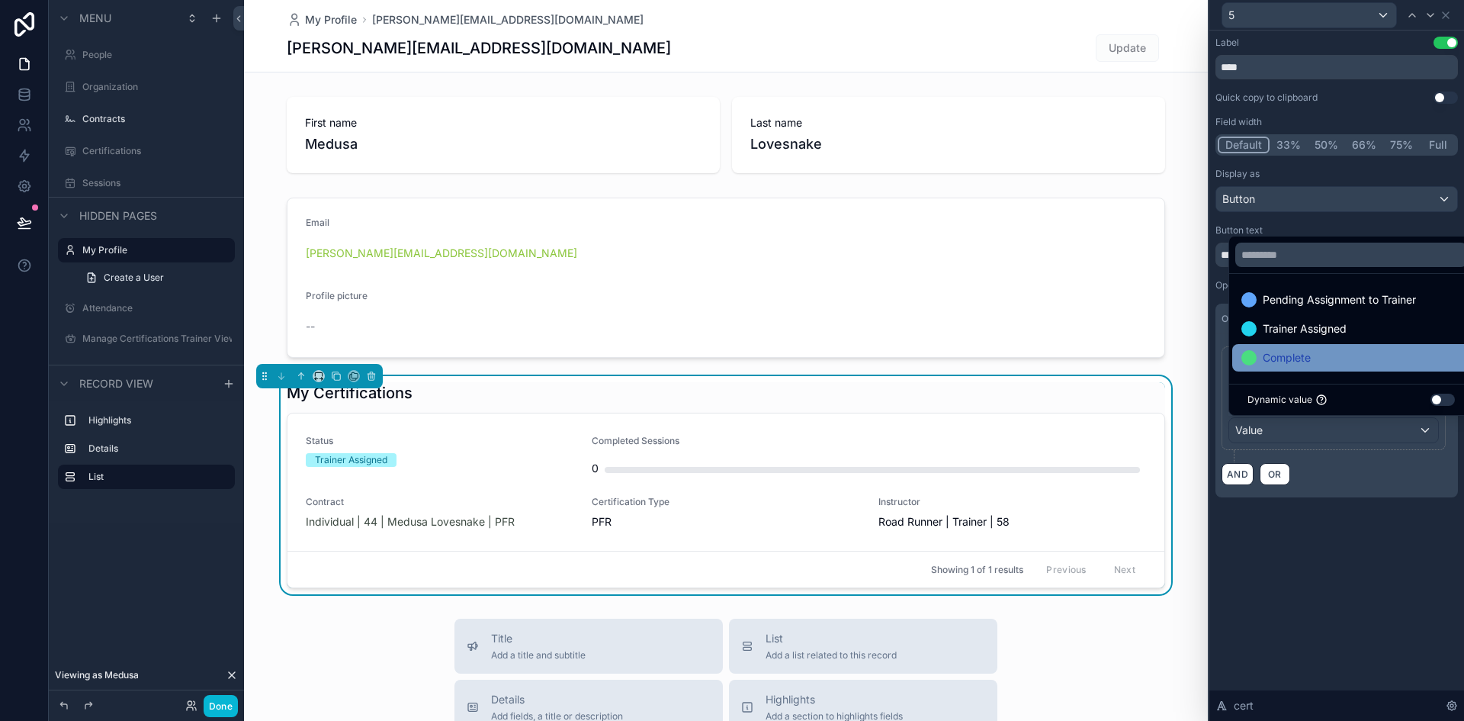
click at [1289, 354] on span "Complete" at bounding box center [1287, 357] width 48 height 18
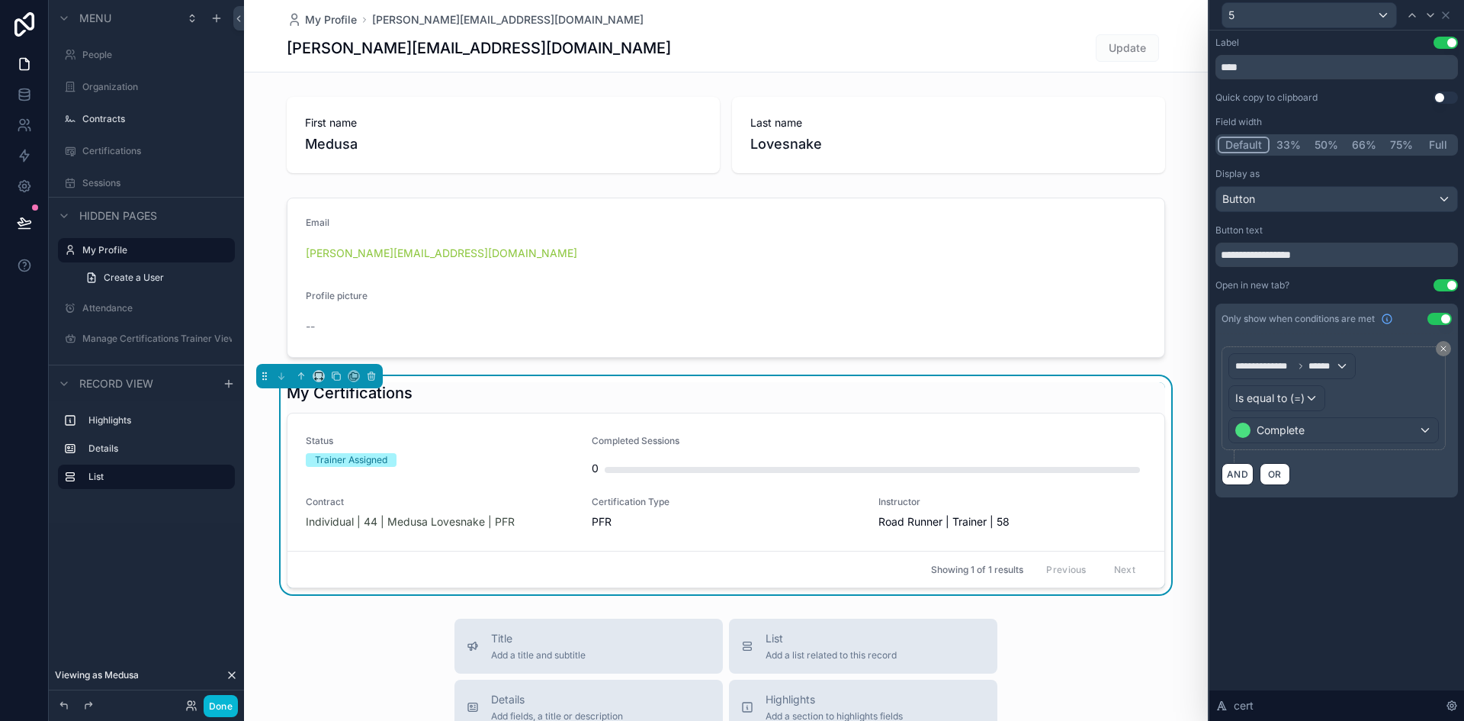
click at [1306, 547] on div "**********" at bounding box center [1336, 375] width 255 height 690
click at [814, 513] on div "Certification Type PFR" at bounding box center [726, 513] width 268 height 34
click at [213, 711] on button "Done" at bounding box center [221, 706] width 34 height 22
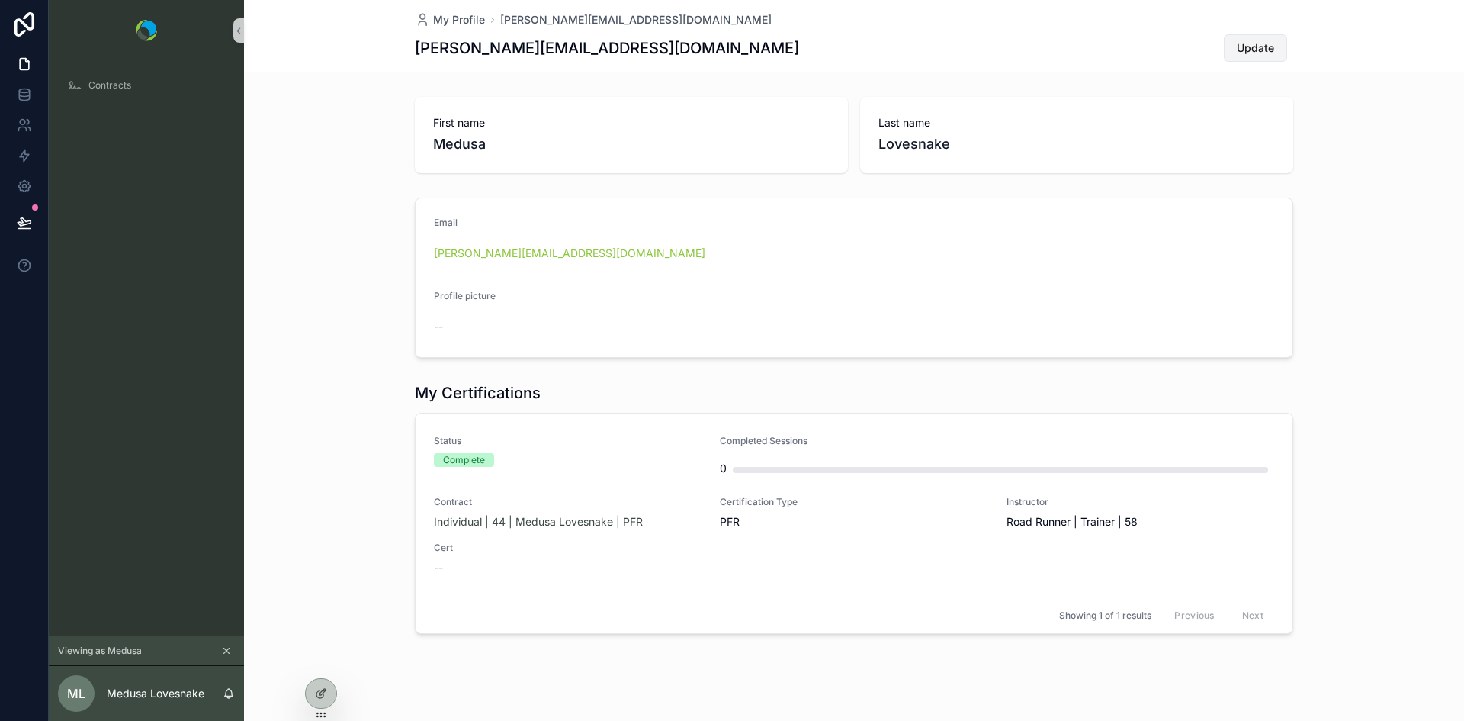
click at [1249, 48] on span "Update" at bounding box center [1255, 47] width 37 height 15
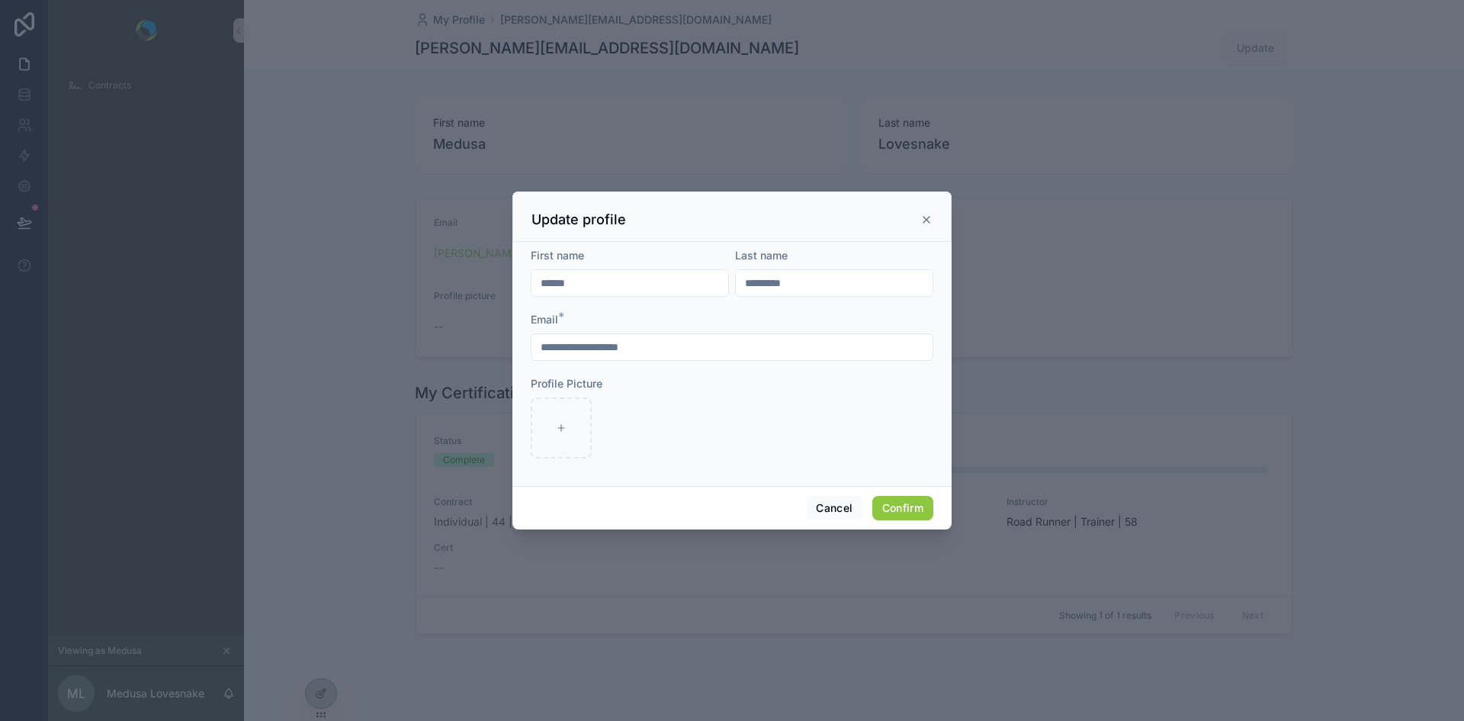
click at [925, 221] on icon at bounding box center [926, 220] width 6 height 6
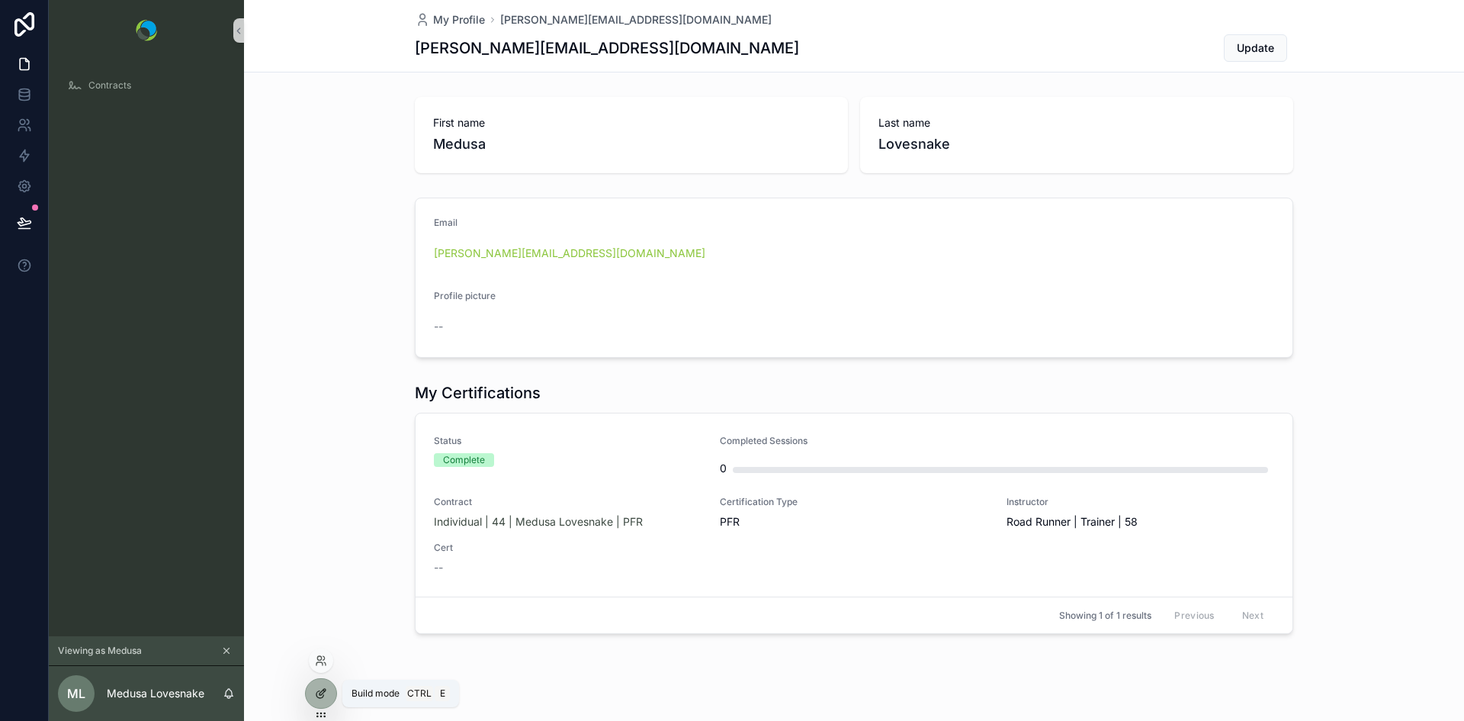
click at [330, 701] on div at bounding box center [321, 693] width 30 height 29
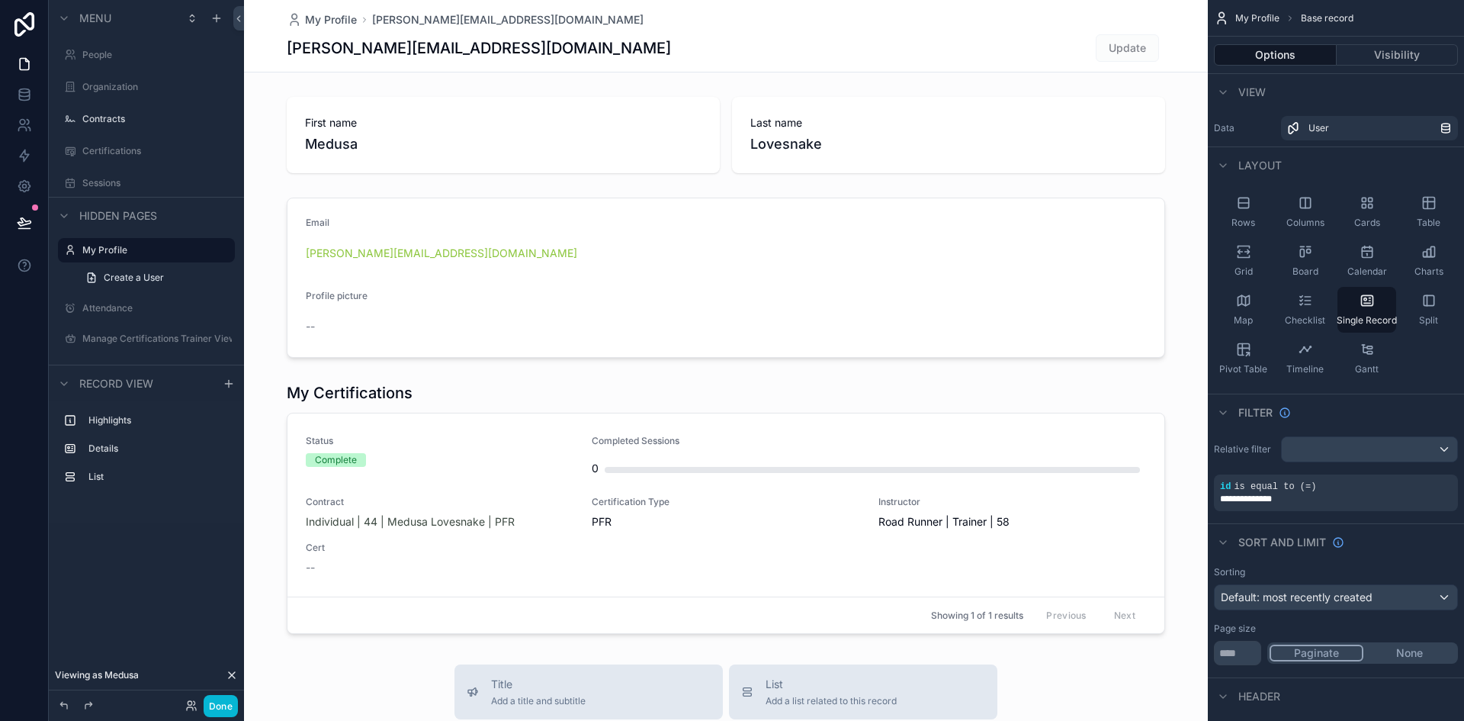
click at [818, 438] on div "scrollable content" at bounding box center [726, 664] width 964 height 1329
click at [862, 394] on div "scrollable content" at bounding box center [726, 508] width 964 height 264
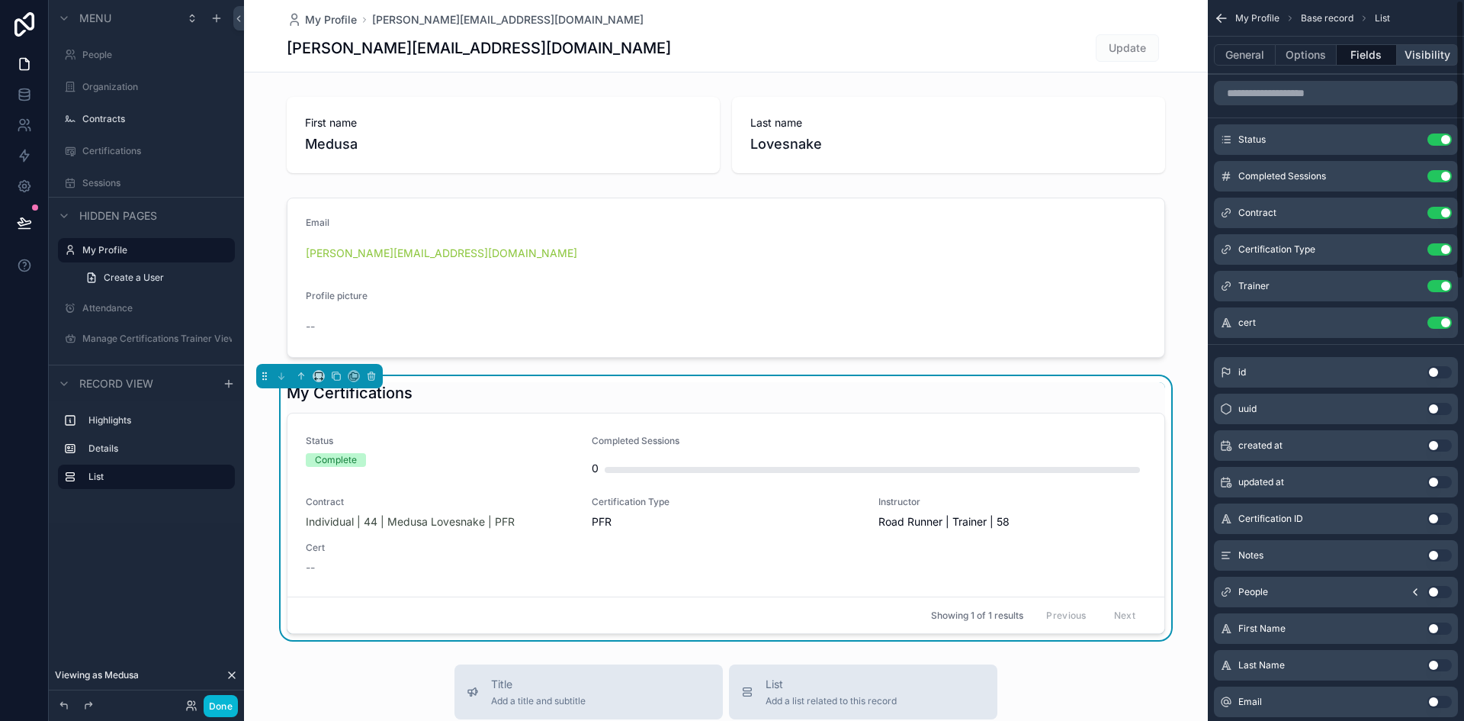
click at [1406, 53] on button "Visibility" at bounding box center [1427, 54] width 61 height 21
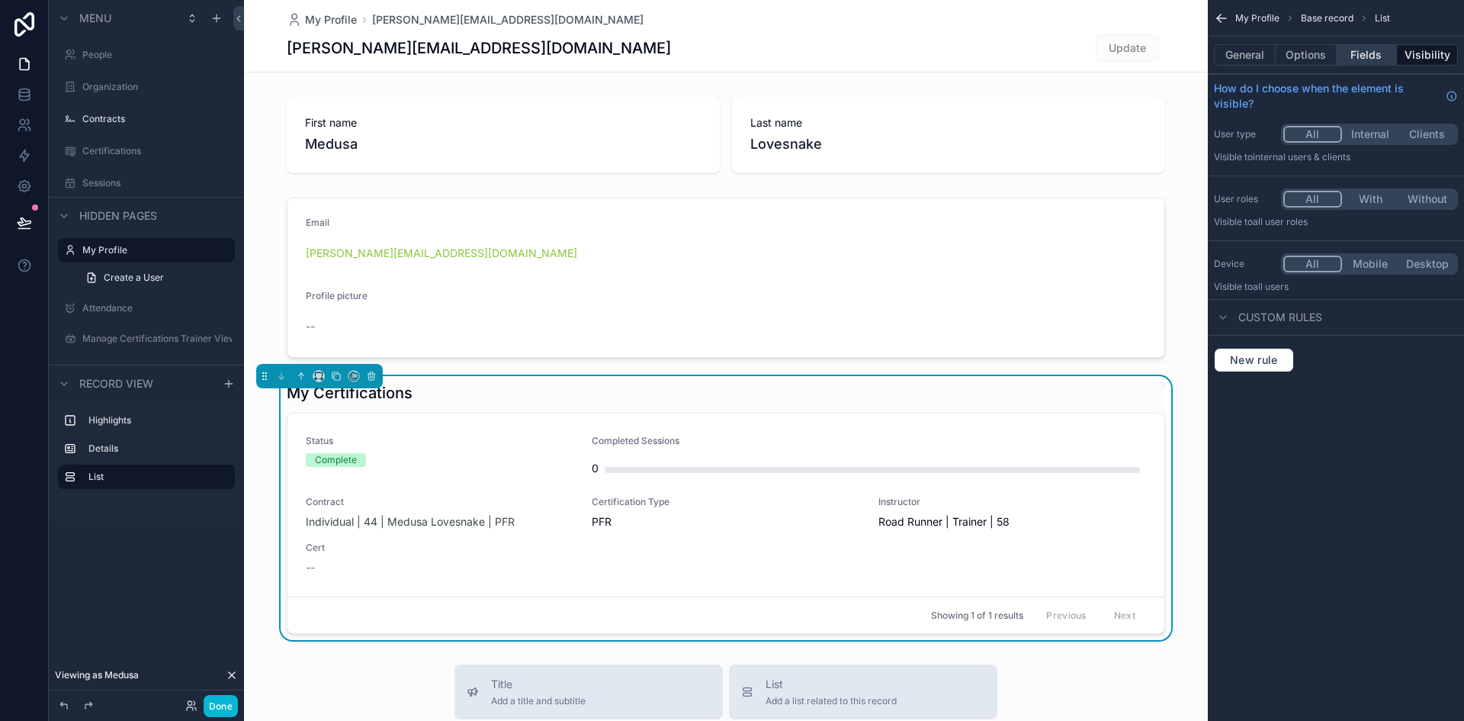
click at [1369, 52] on button "Fields" at bounding box center [1367, 54] width 61 height 21
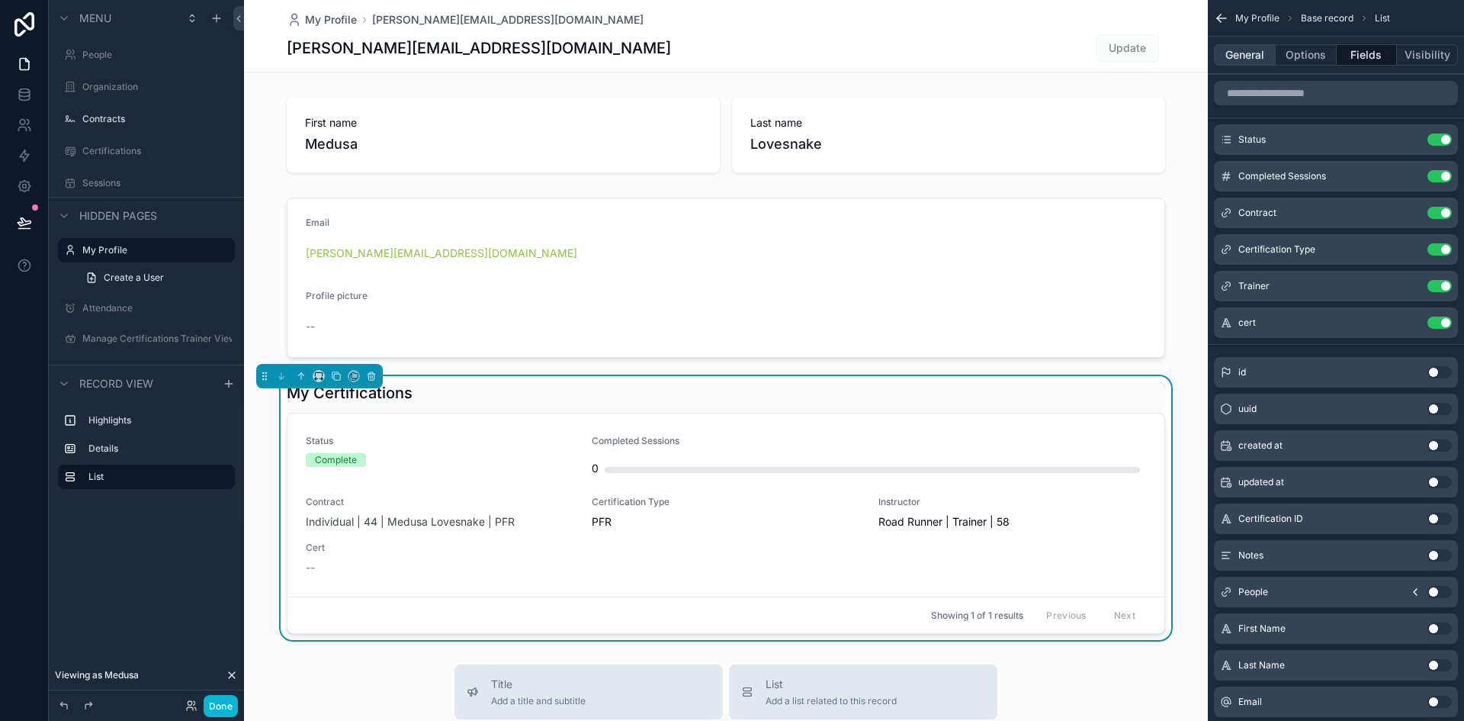
click at [1254, 50] on button "General" at bounding box center [1245, 54] width 62 height 21
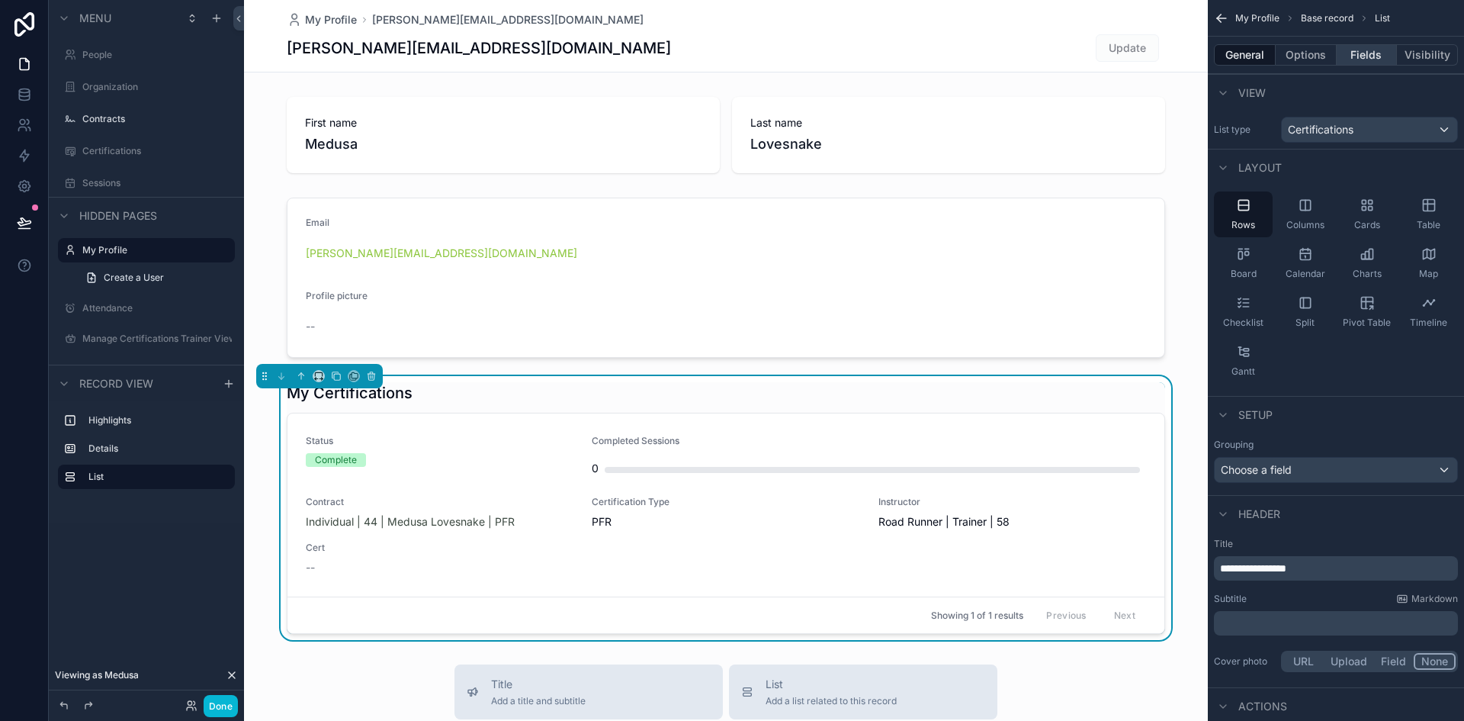
click at [1351, 56] on button "Fields" at bounding box center [1367, 54] width 61 height 21
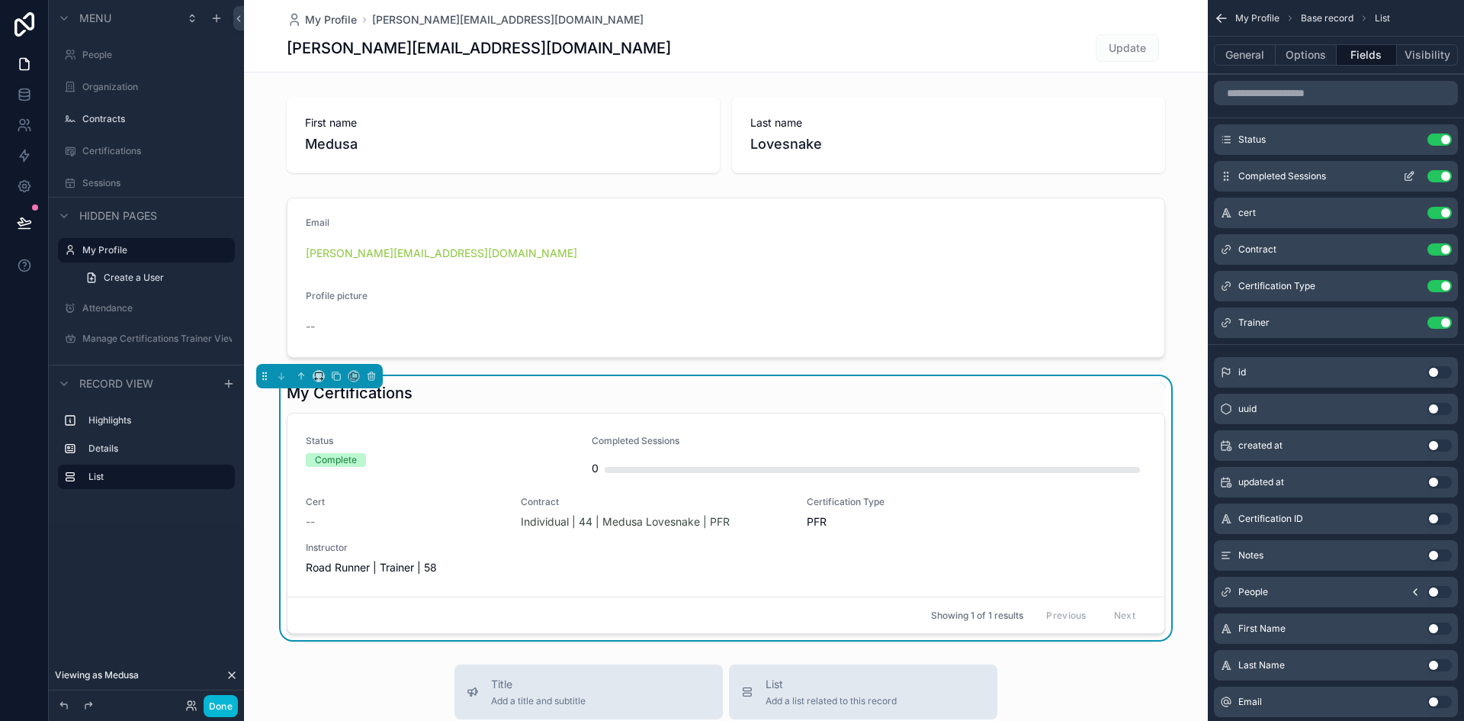
click at [1406, 172] on icon "scrollable content" at bounding box center [1409, 176] width 12 height 12
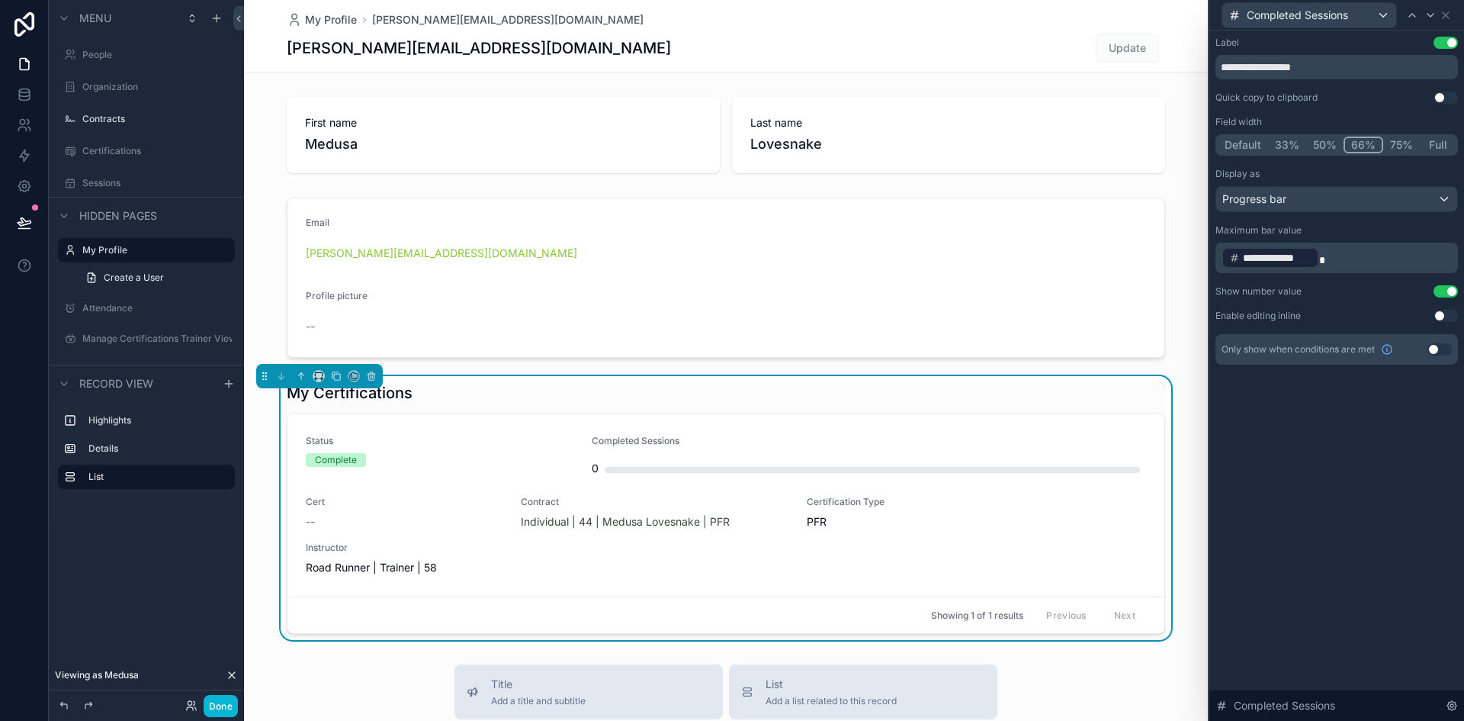
click at [1329, 146] on button "50%" at bounding box center [1324, 144] width 37 height 17
click at [1448, 14] on icon at bounding box center [1446, 15] width 12 height 12
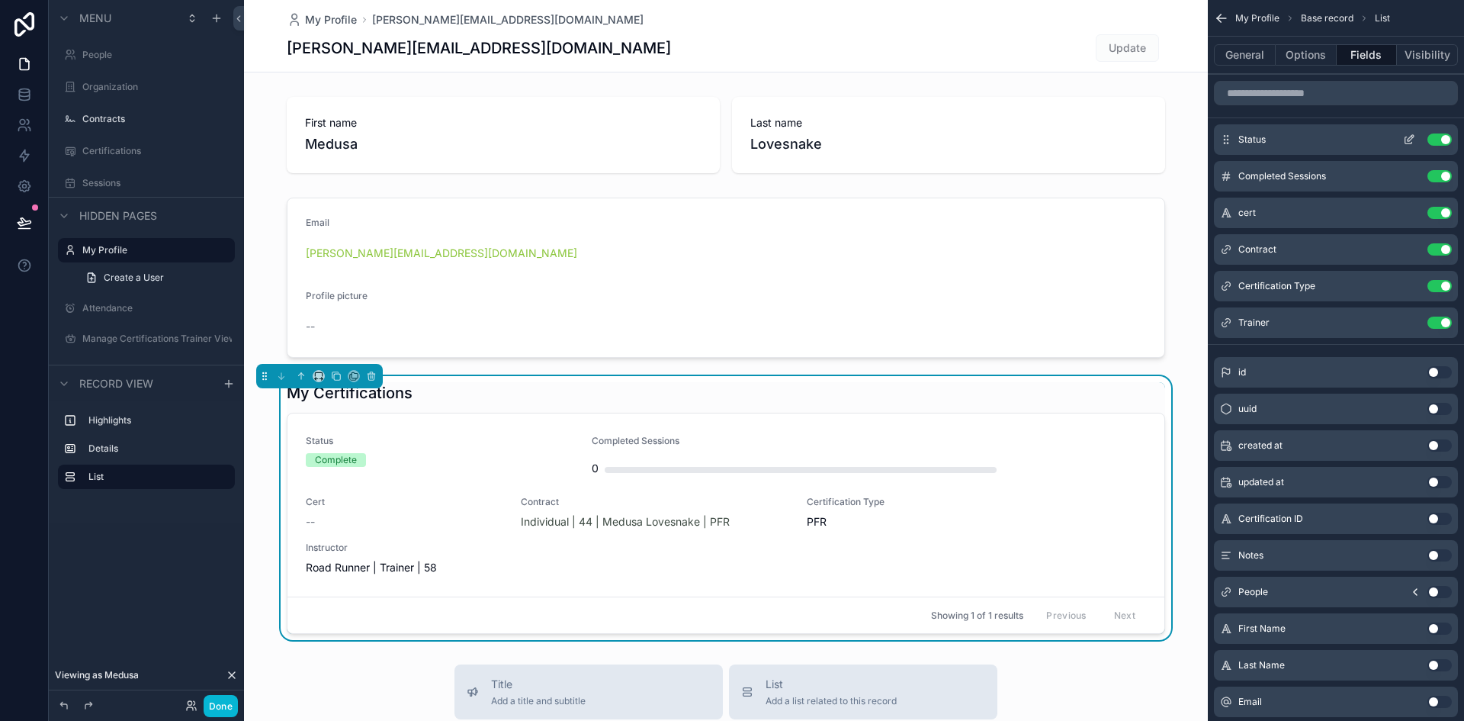
click at [1405, 139] on icon "scrollable content" at bounding box center [1408, 140] width 7 height 7
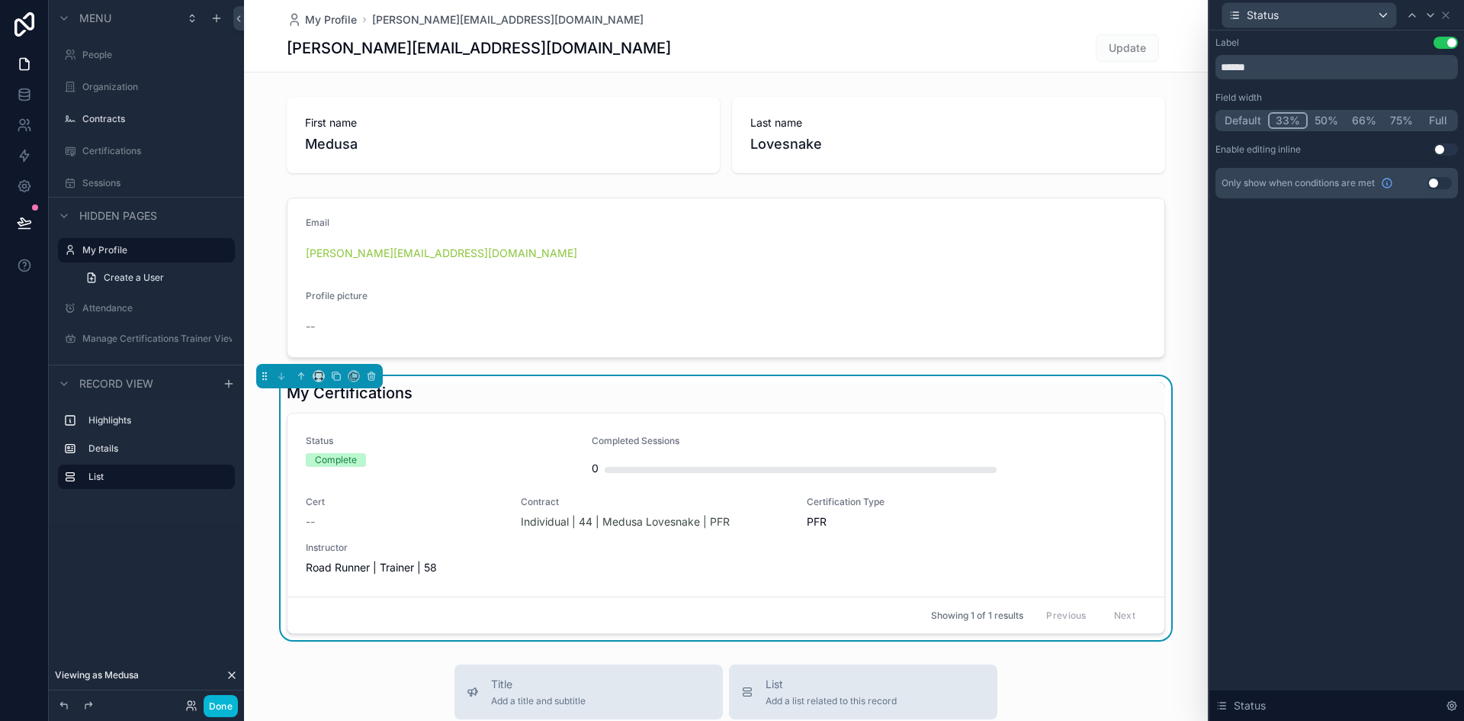
click at [1240, 116] on button "Default" at bounding box center [1243, 120] width 50 height 17
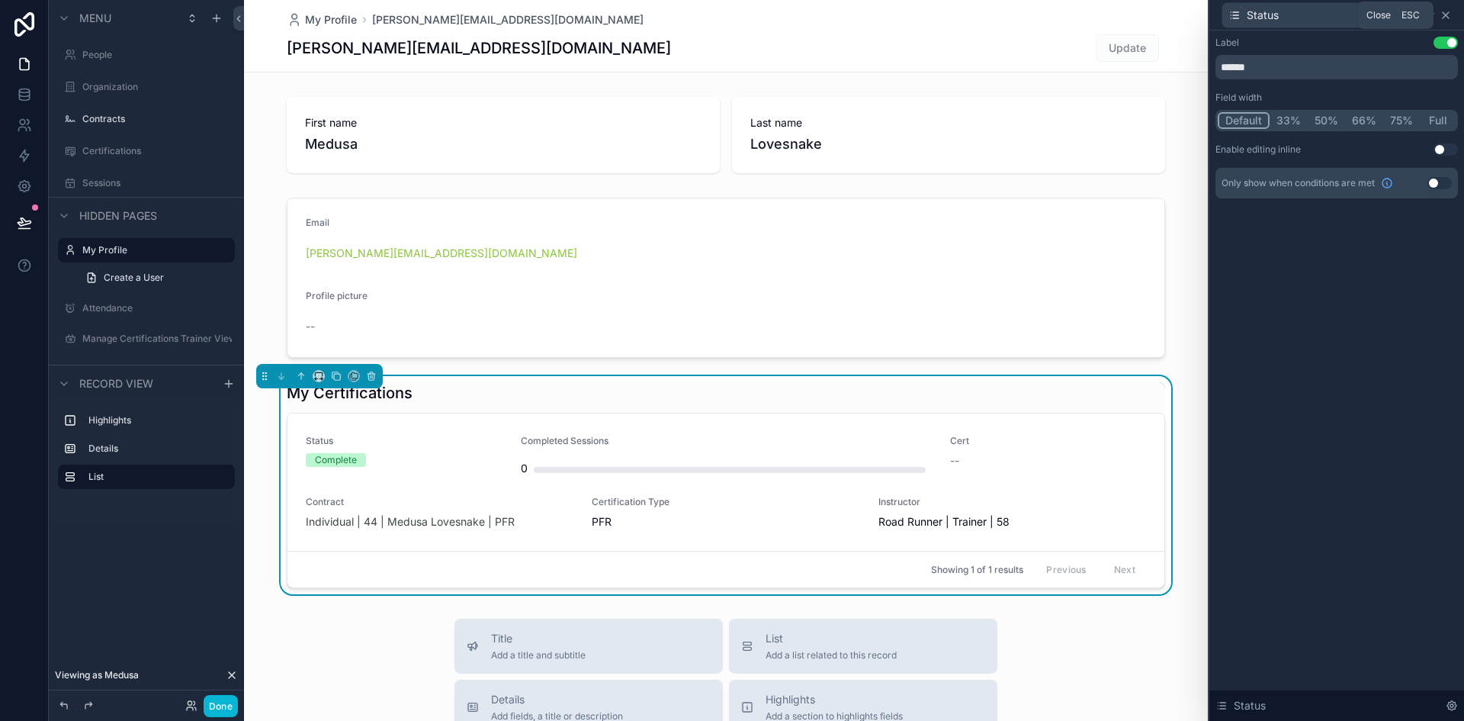
click at [1451, 16] on icon at bounding box center [1446, 15] width 12 height 12
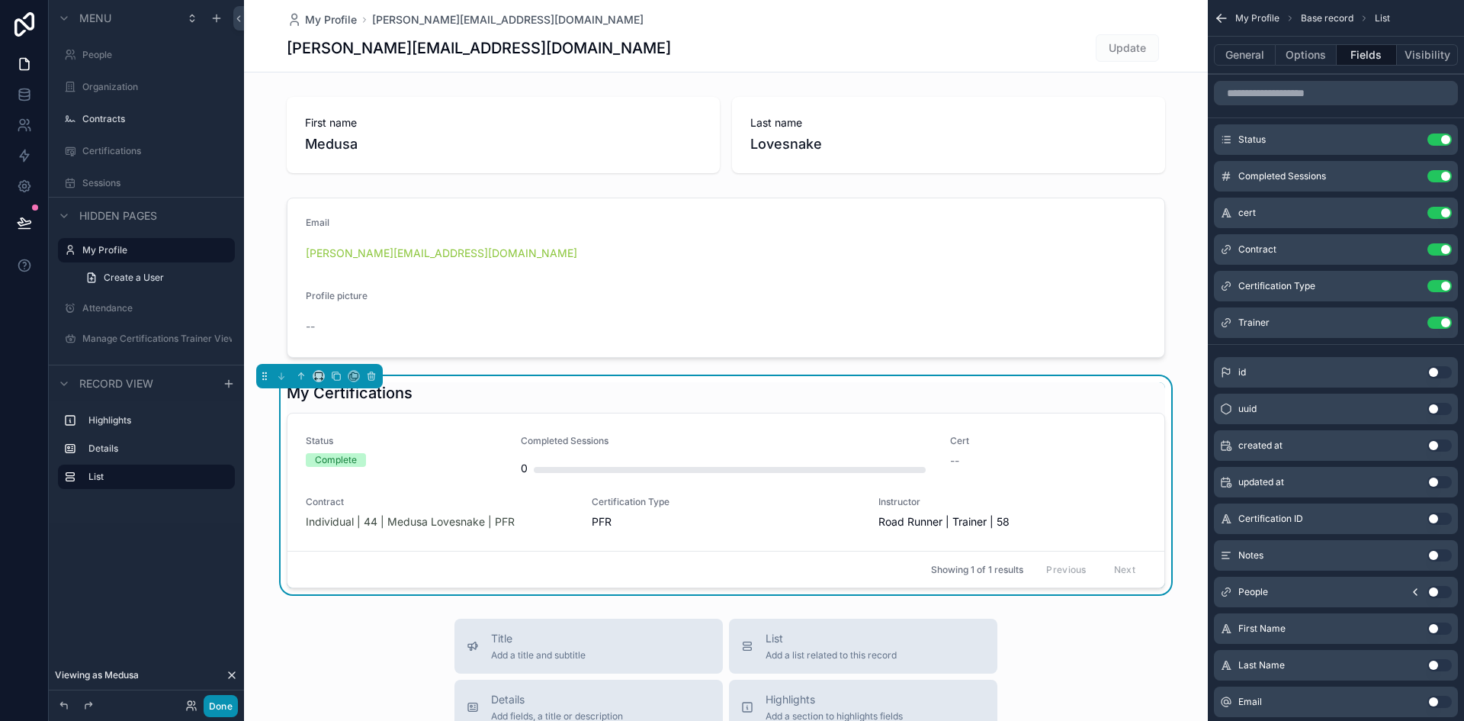
click at [225, 713] on button "Done" at bounding box center [221, 706] width 34 height 22
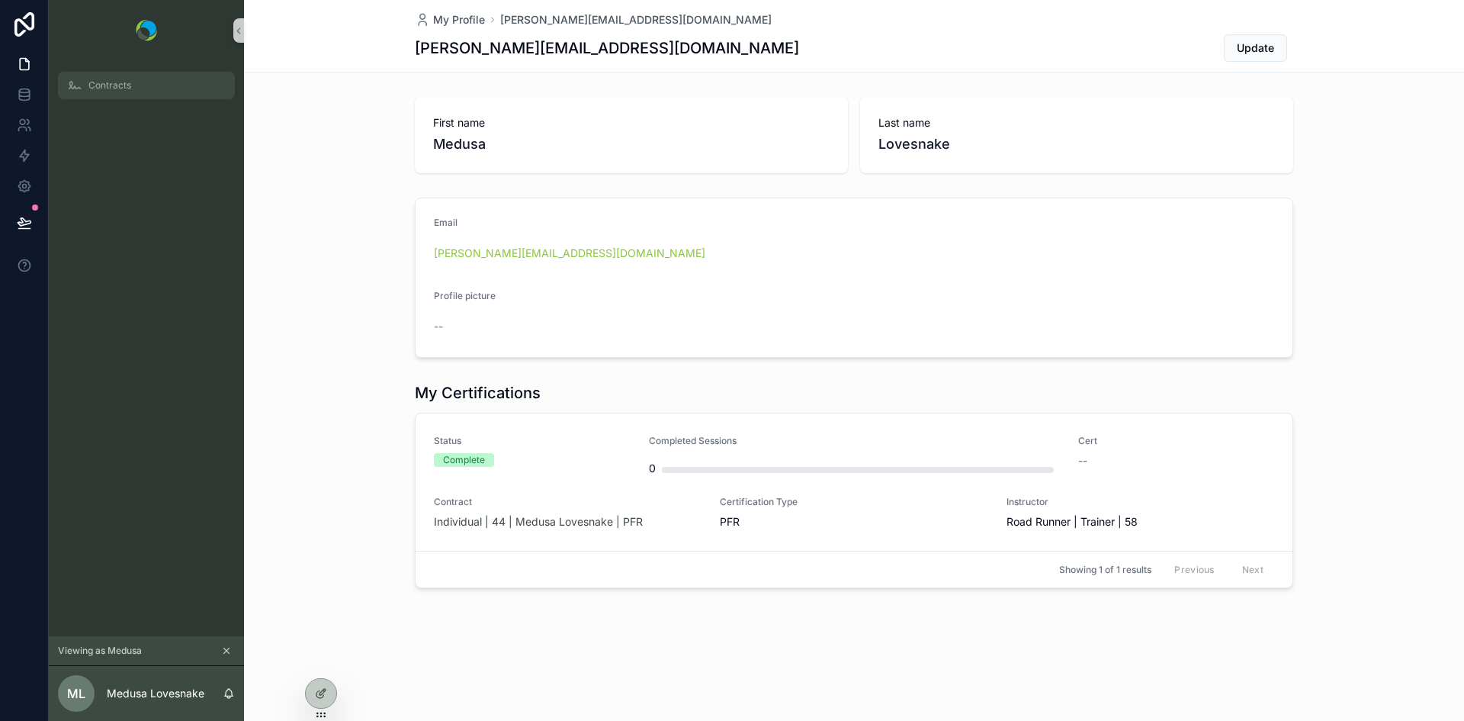
click at [110, 88] on span "Contracts" at bounding box center [109, 85] width 43 height 12
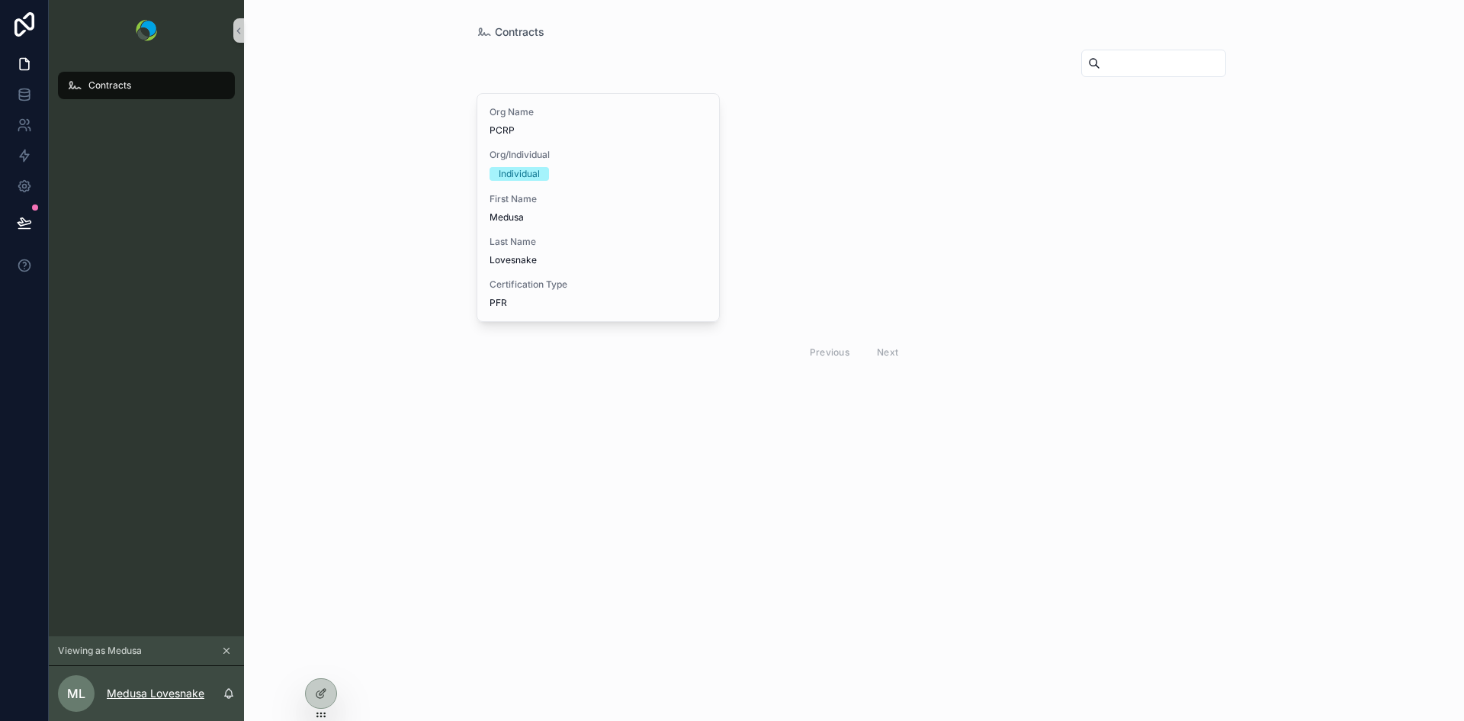
click at [144, 689] on p "Medusa Lovesnake" at bounding box center [156, 692] width 98 height 15
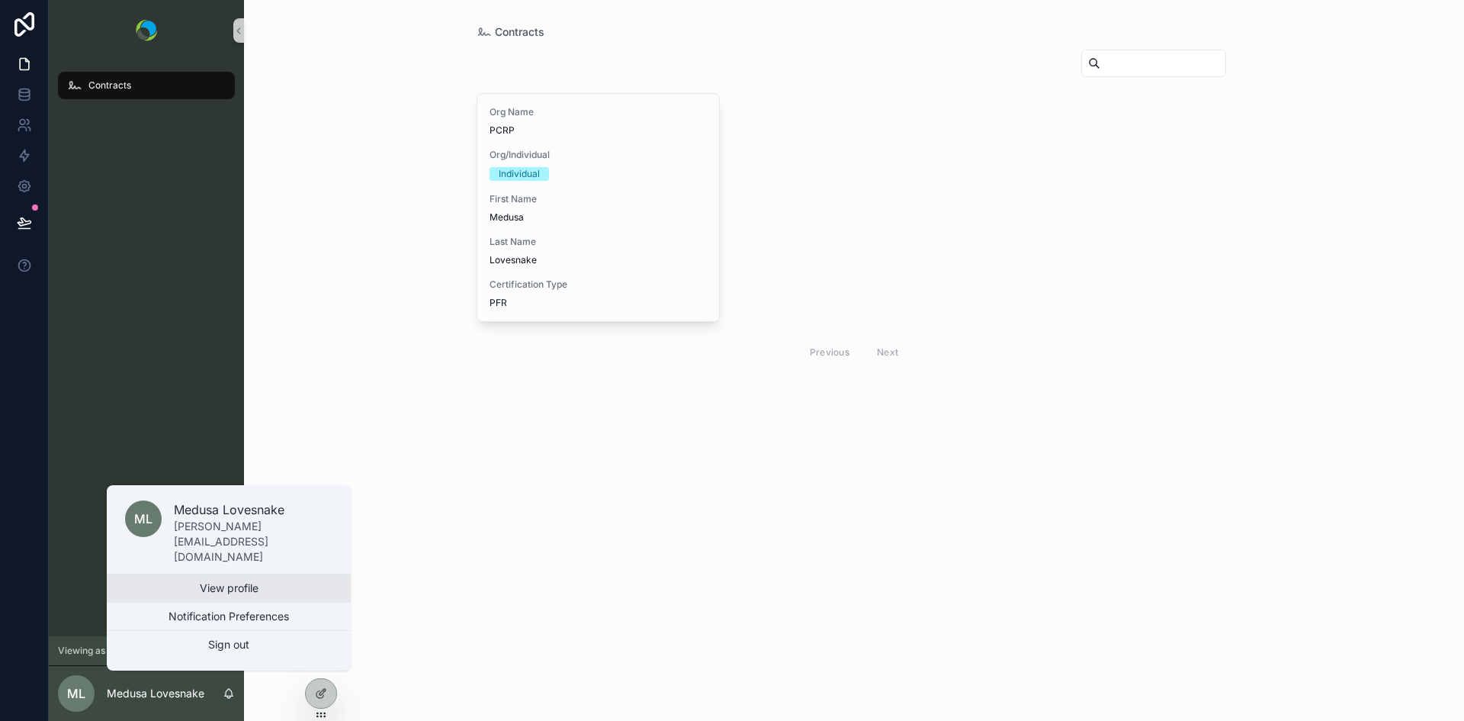
click at [223, 574] on link "View profile" at bounding box center [229, 587] width 244 height 27
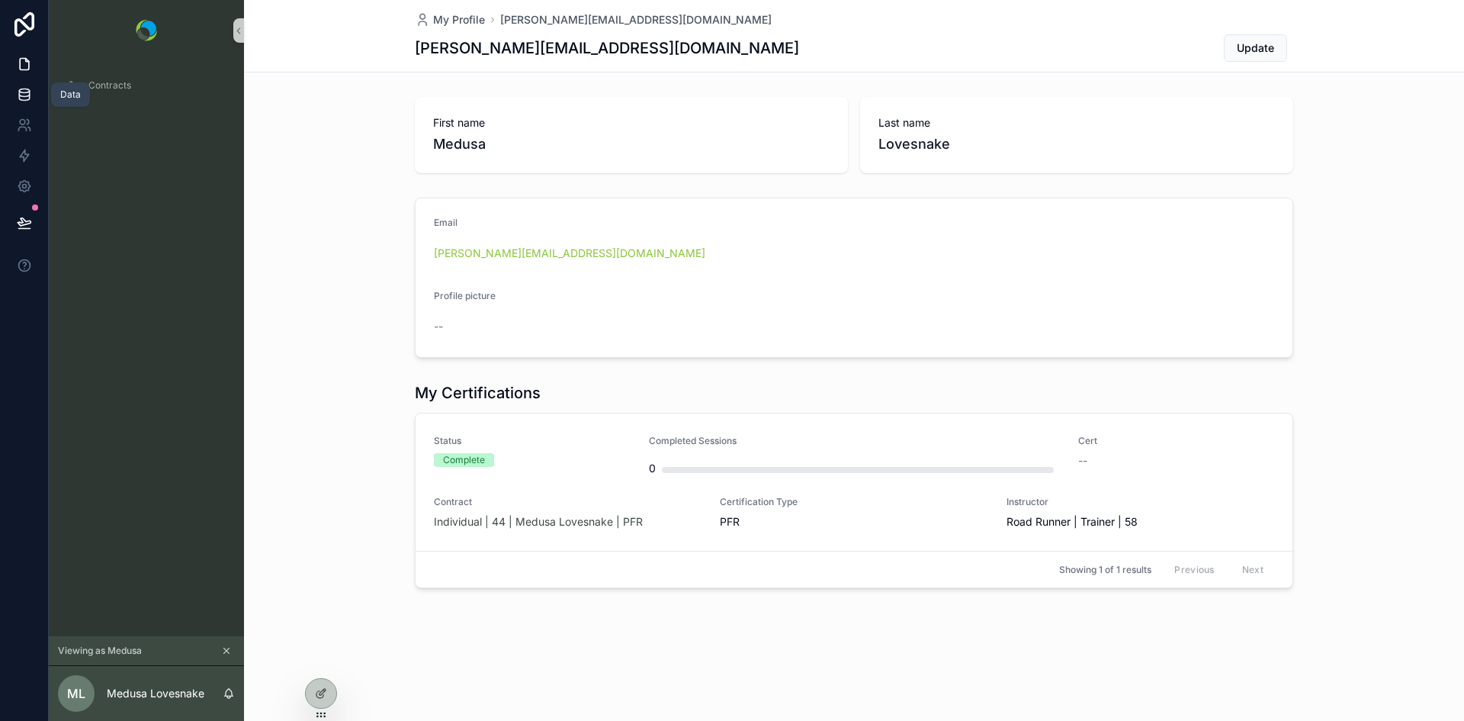
click at [26, 98] on icon at bounding box center [24, 94] width 15 height 15
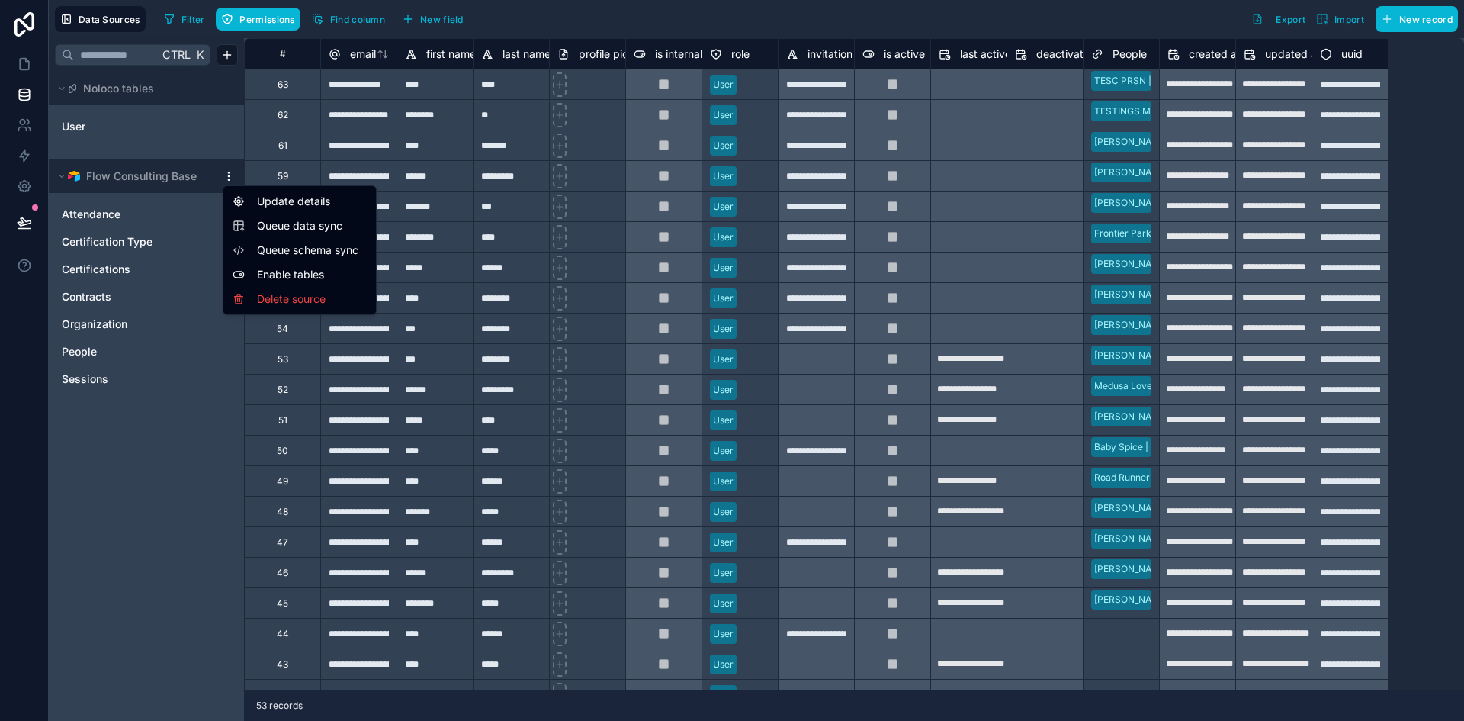
click at [233, 181] on html "**********" at bounding box center [732, 360] width 1464 height 721
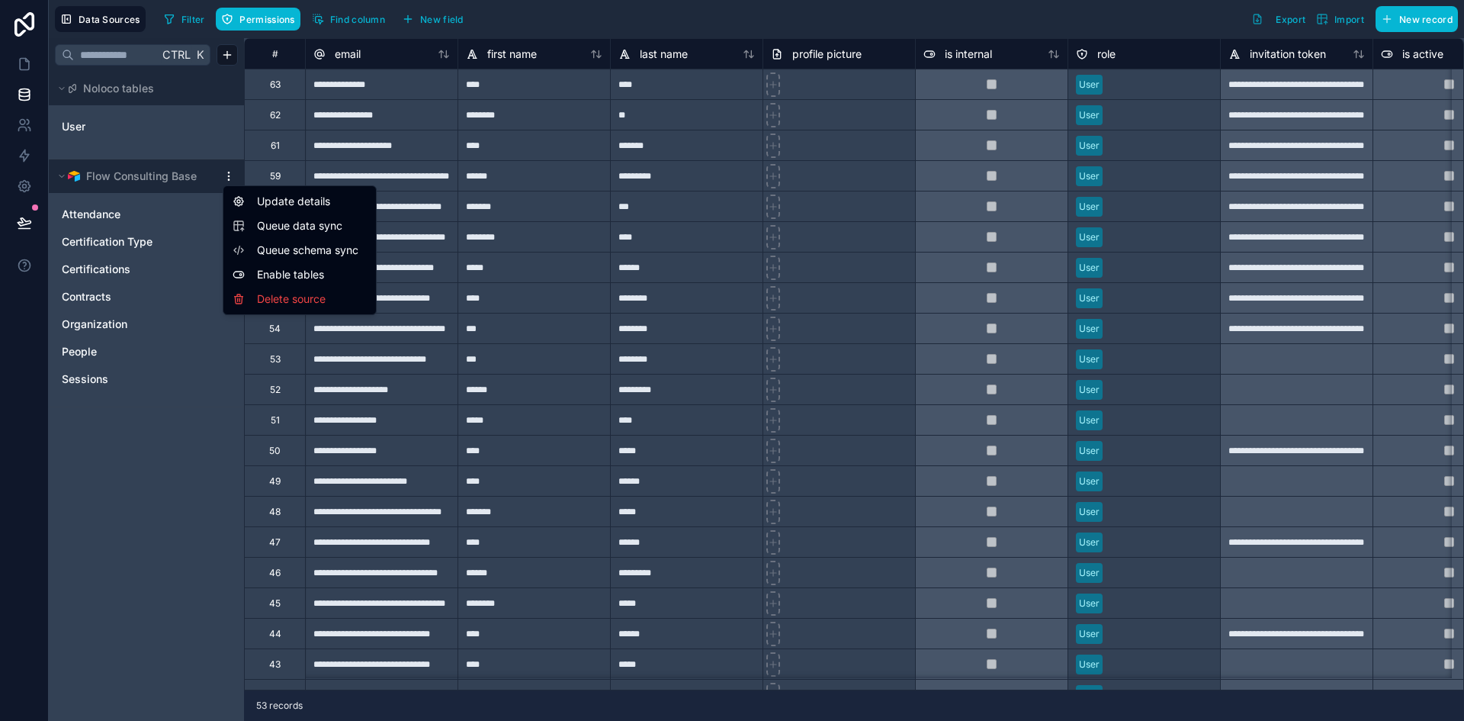
click at [271, 222] on span "Queue data sync" at bounding box center [312, 225] width 110 height 15
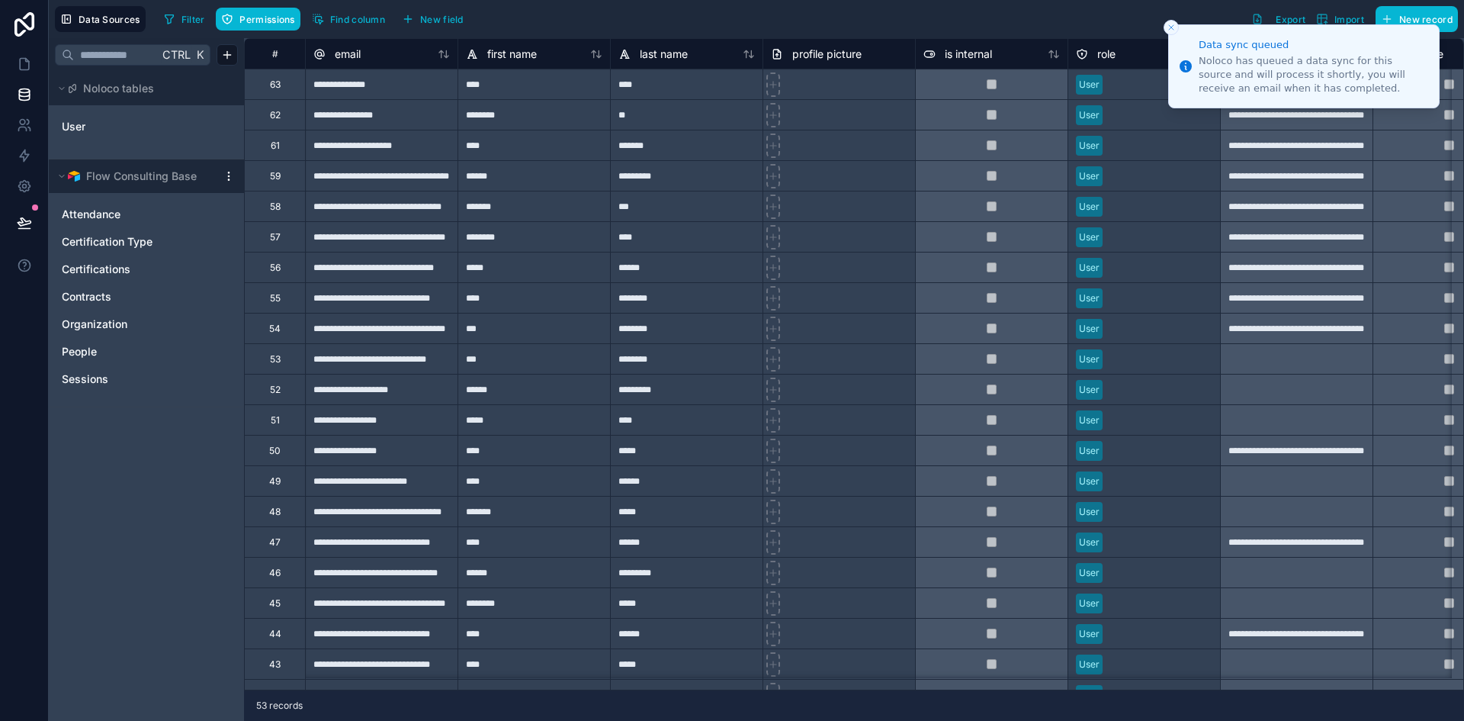
click at [228, 180] on html "**********" at bounding box center [732, 360] width 1464 height 721
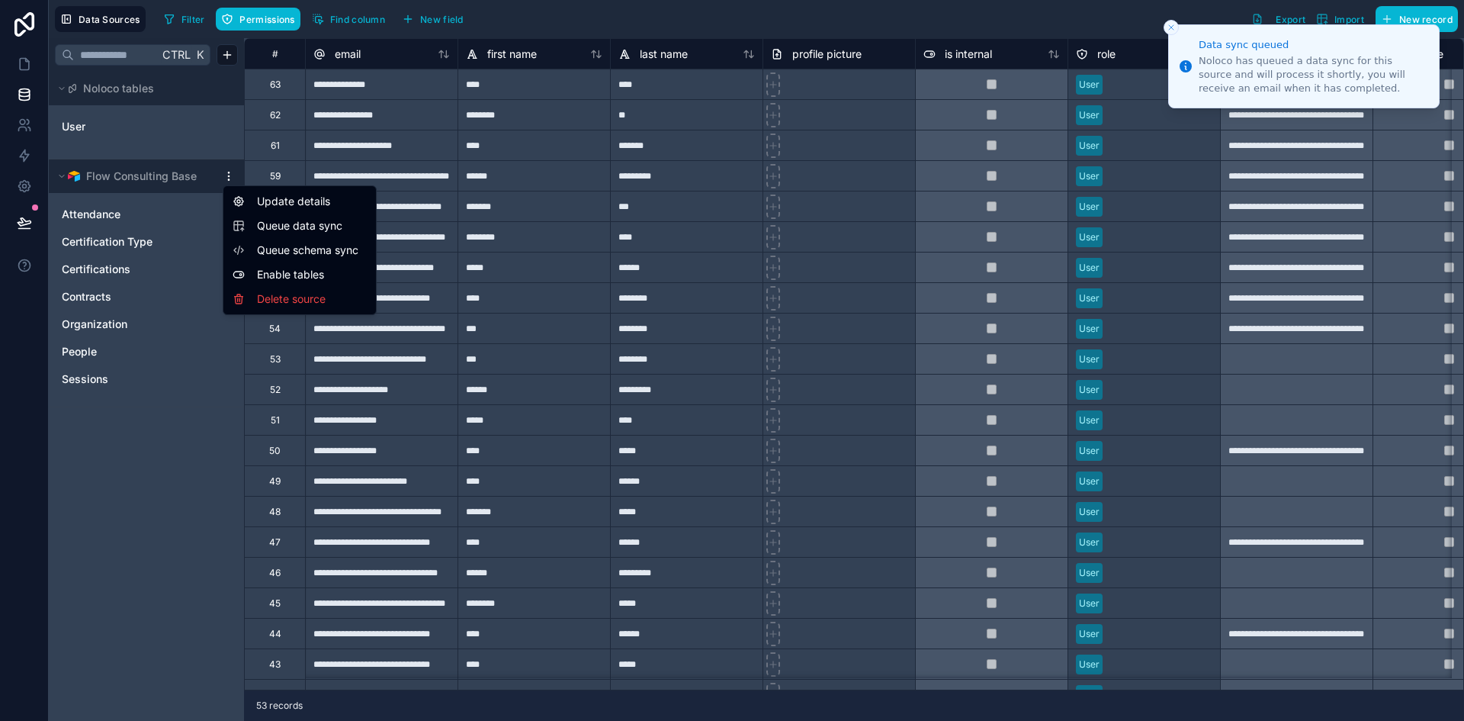
click at [269, 250] on span "Queue schema sync" at bounding box center [312, 249] width 110 height 15
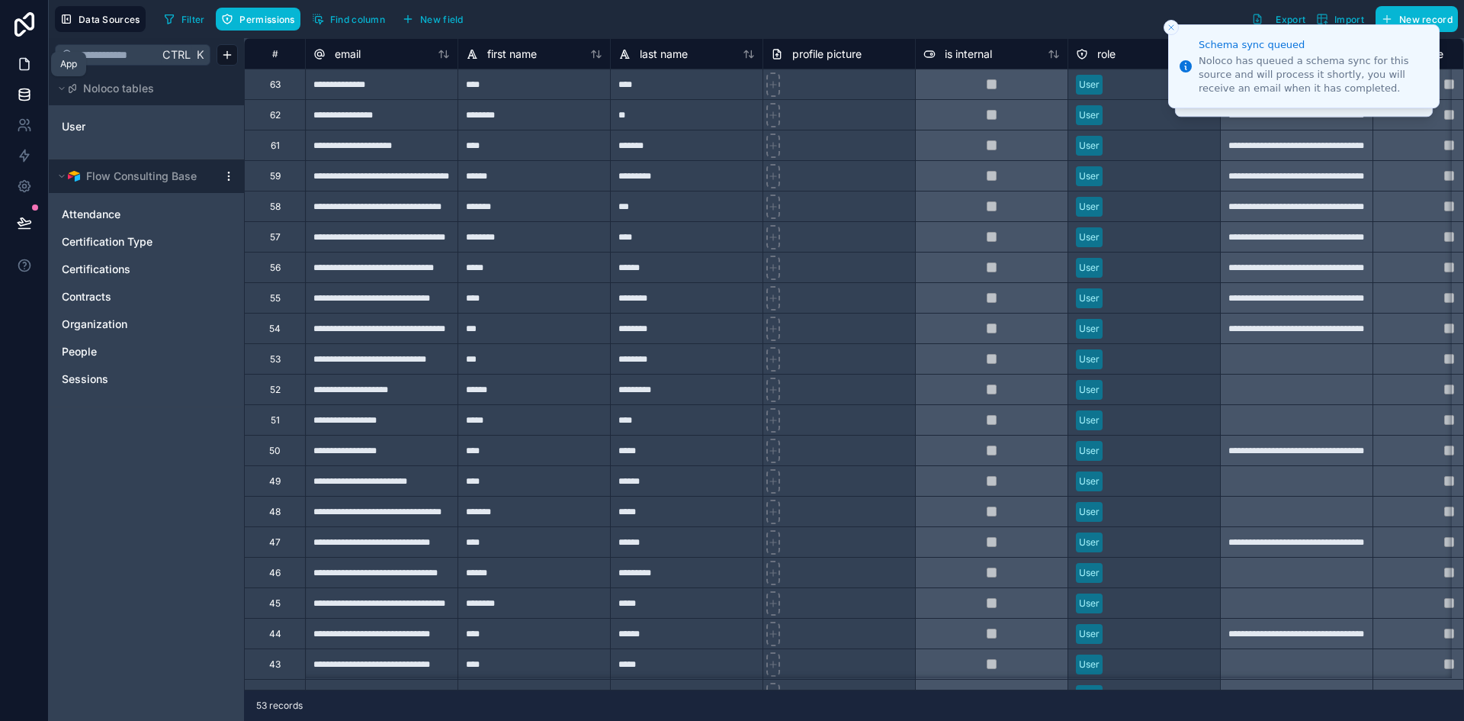
click at [15, 62] on link at bounding box center [24, 64] width 48 height 30
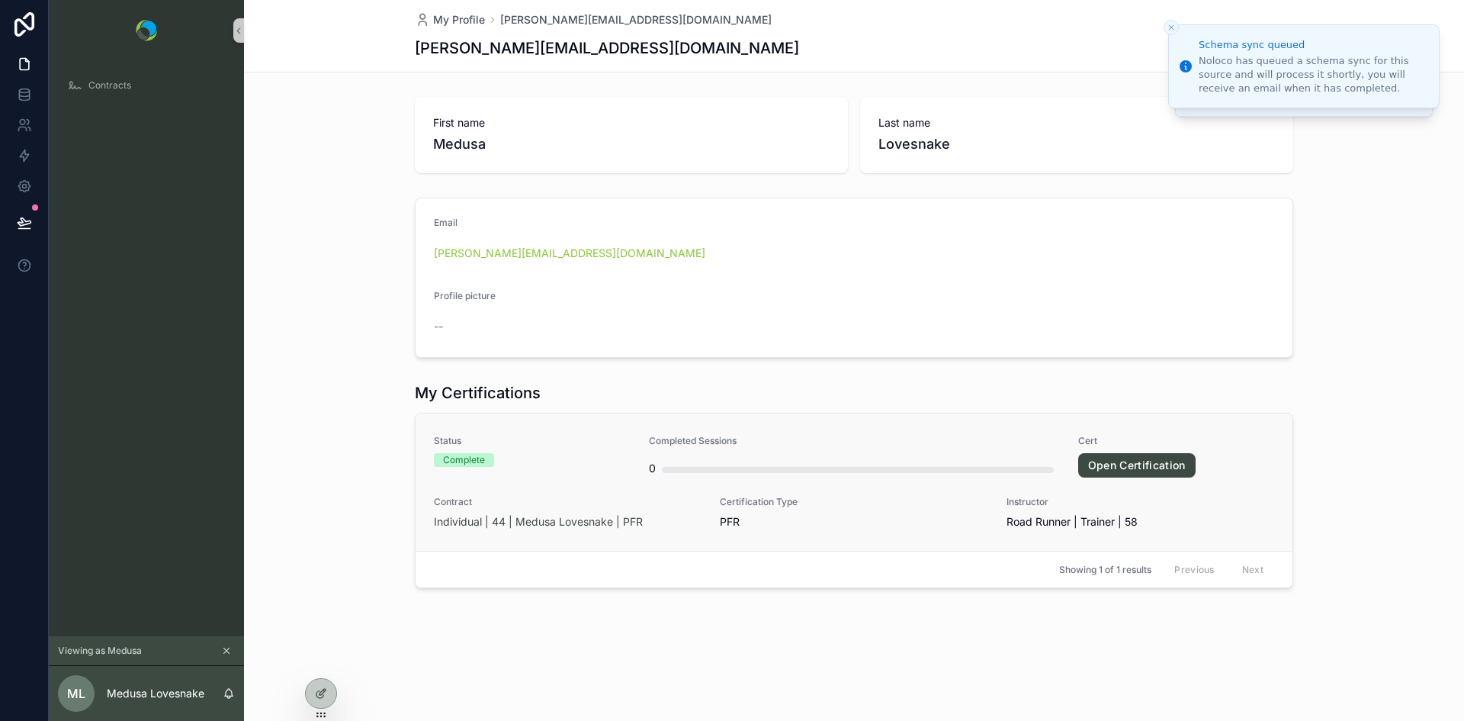
click at [1128, 462] on link "Open Certification" at bounding box center [1136, 465] width 117 height 24
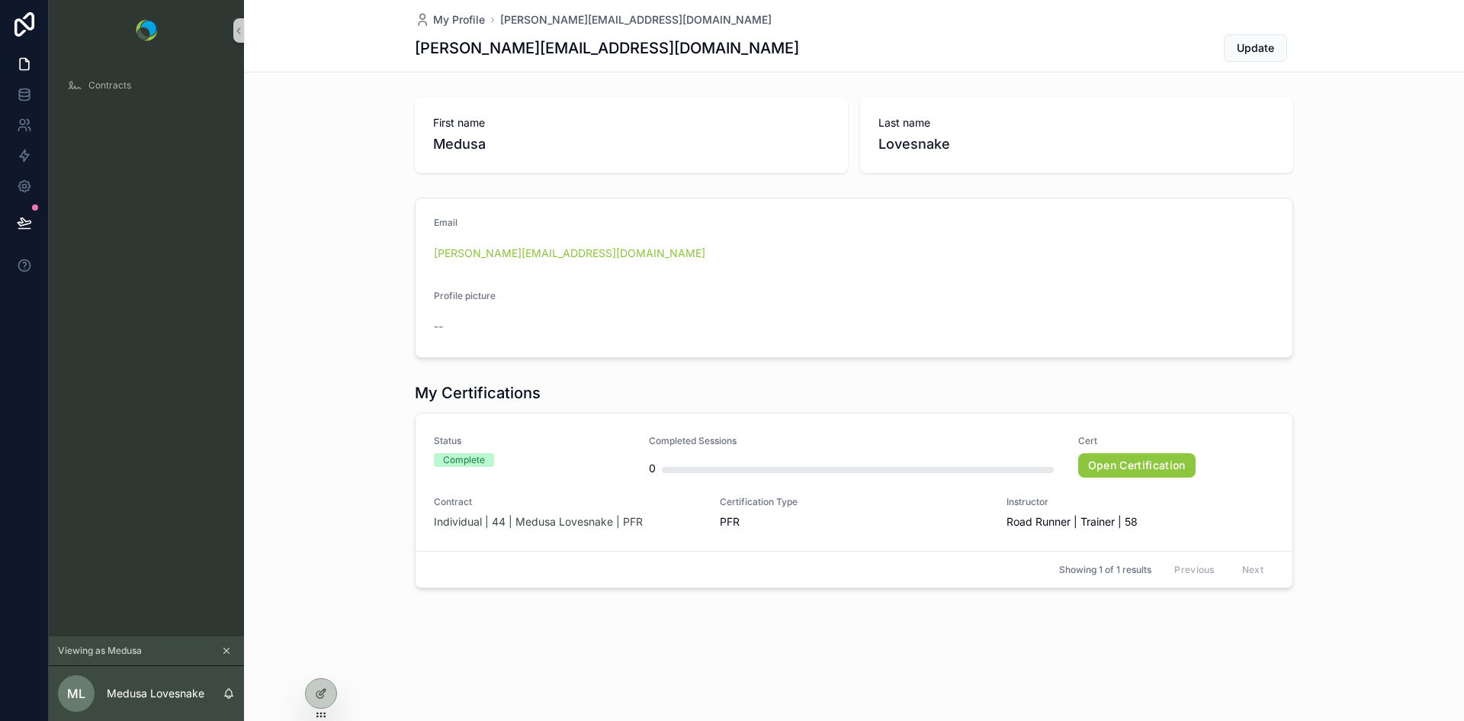
click at [221, 654] on icon "scrollable content" at bounding box center [226, 650] width 11 height 11
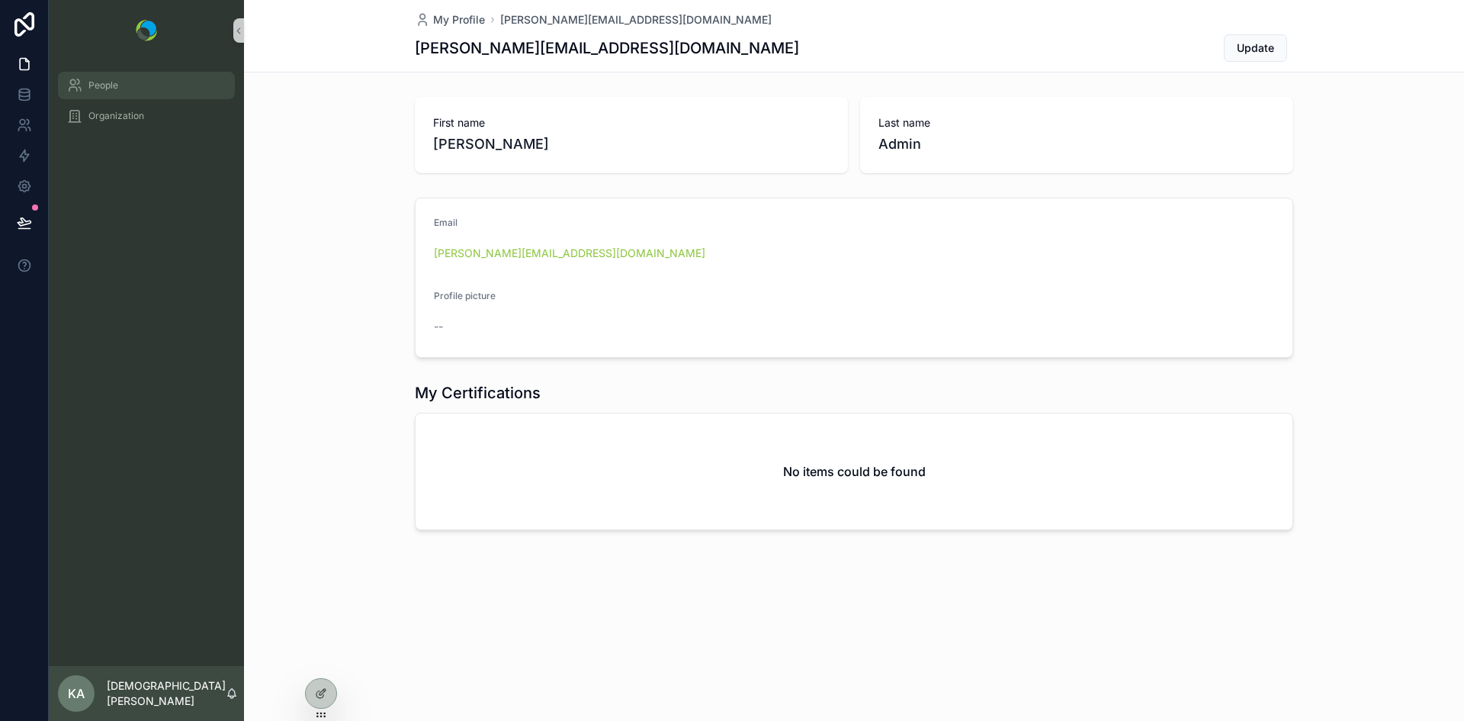
click at [101, 85] on span "People" at bounding box center [103, 85] width 30 height 12
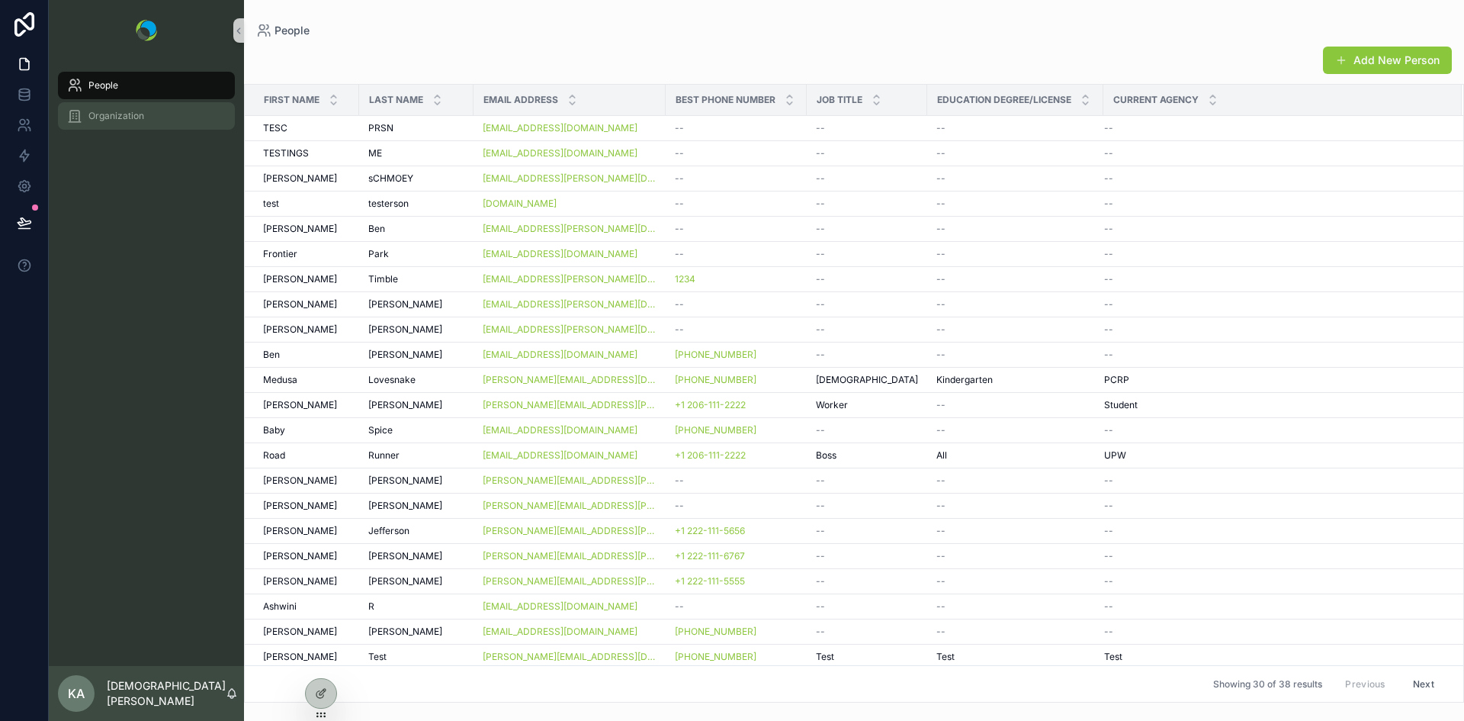
click at [100, 109] on div "Organization" at bounding box center [146, 116] width 159 height 24
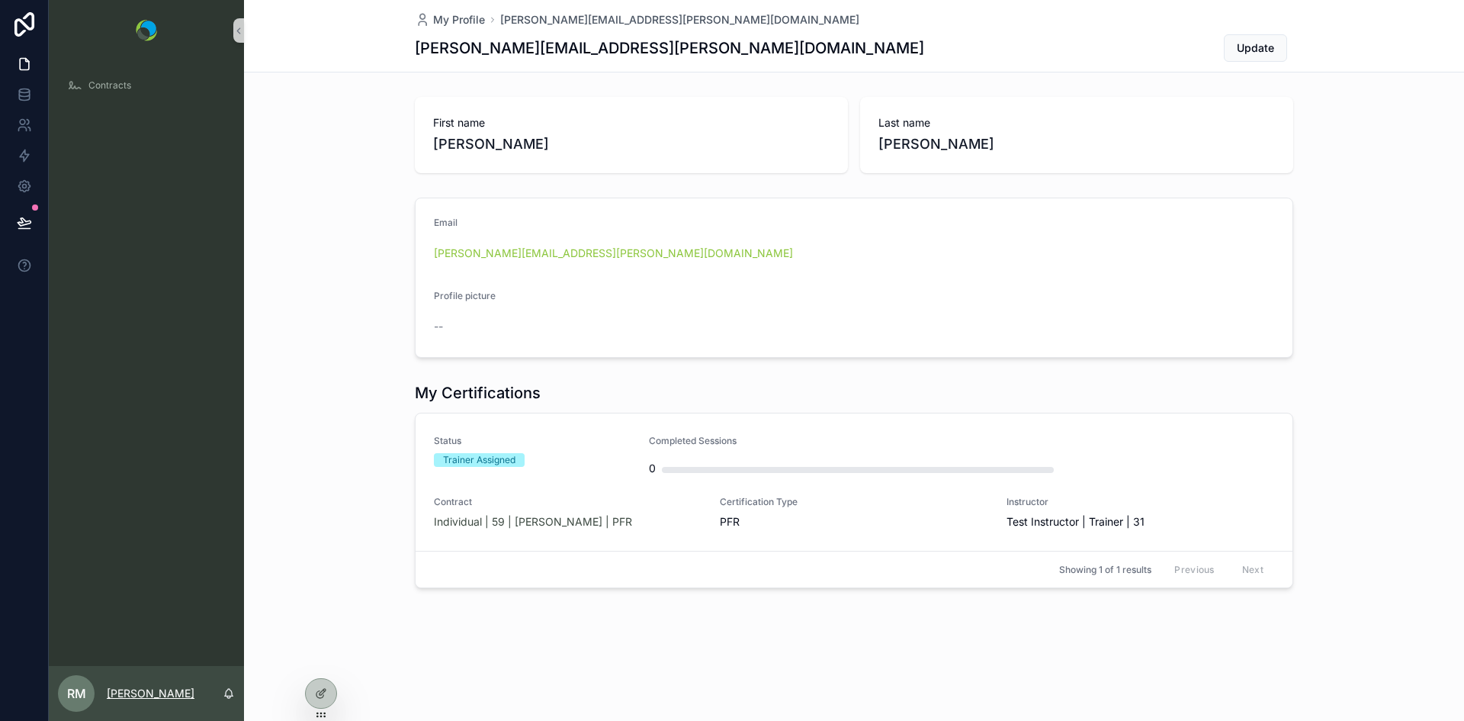
click at [127, 695] on p "[PERSON_NAME]" at bounding box center [151, 692] width 88 height 15
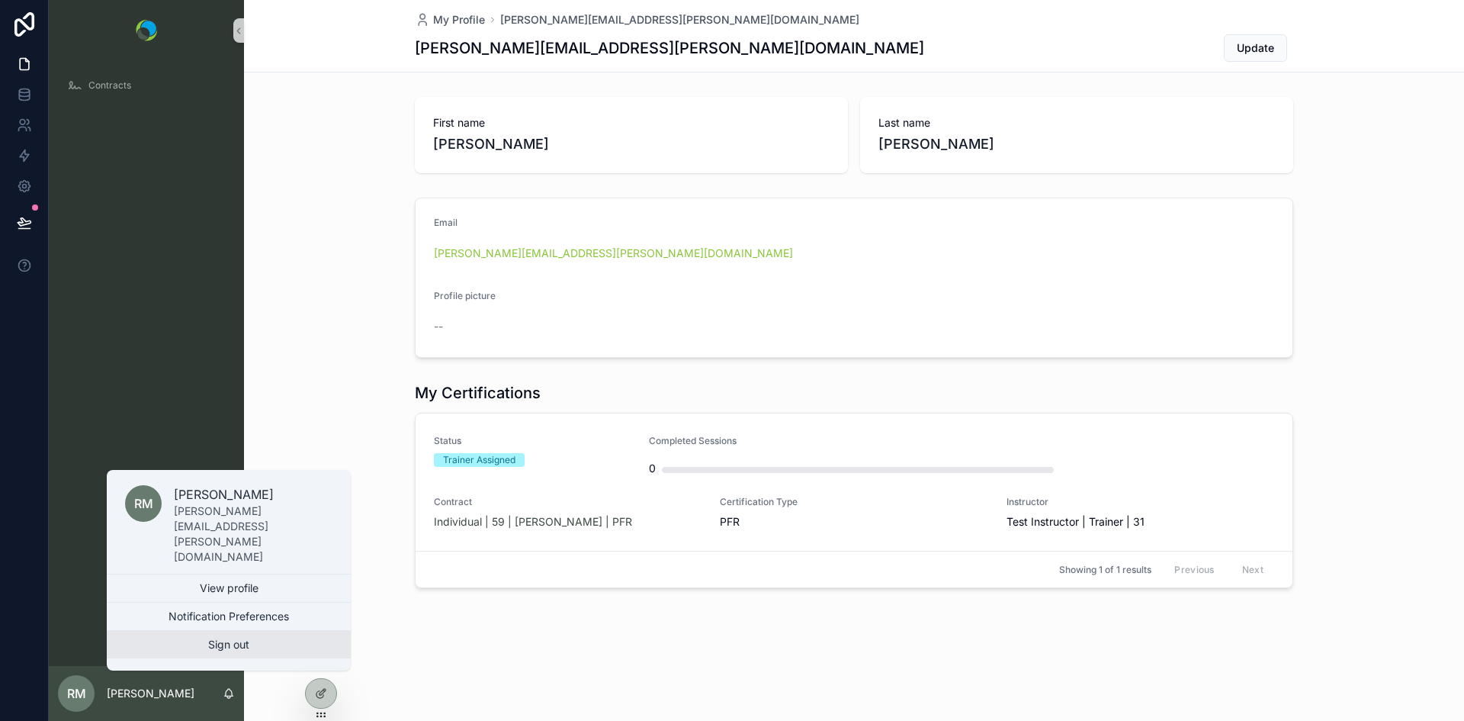
click at [230, 641] on button "Sign out" at bounding box center [229, 644] width 244 height 27
